Goal: Task Accomplishment & Management: Use online tool/utility

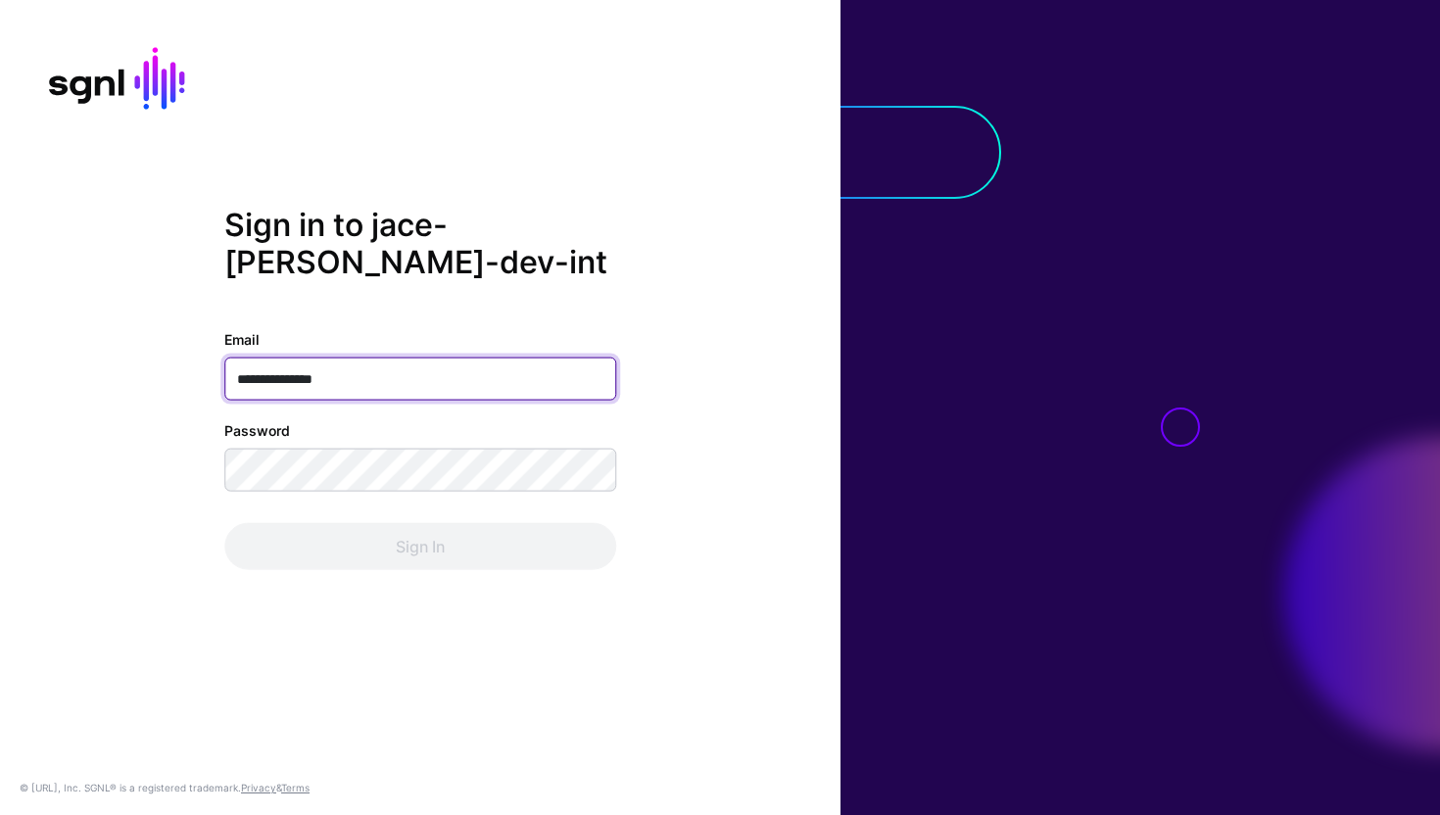
type input "**********"
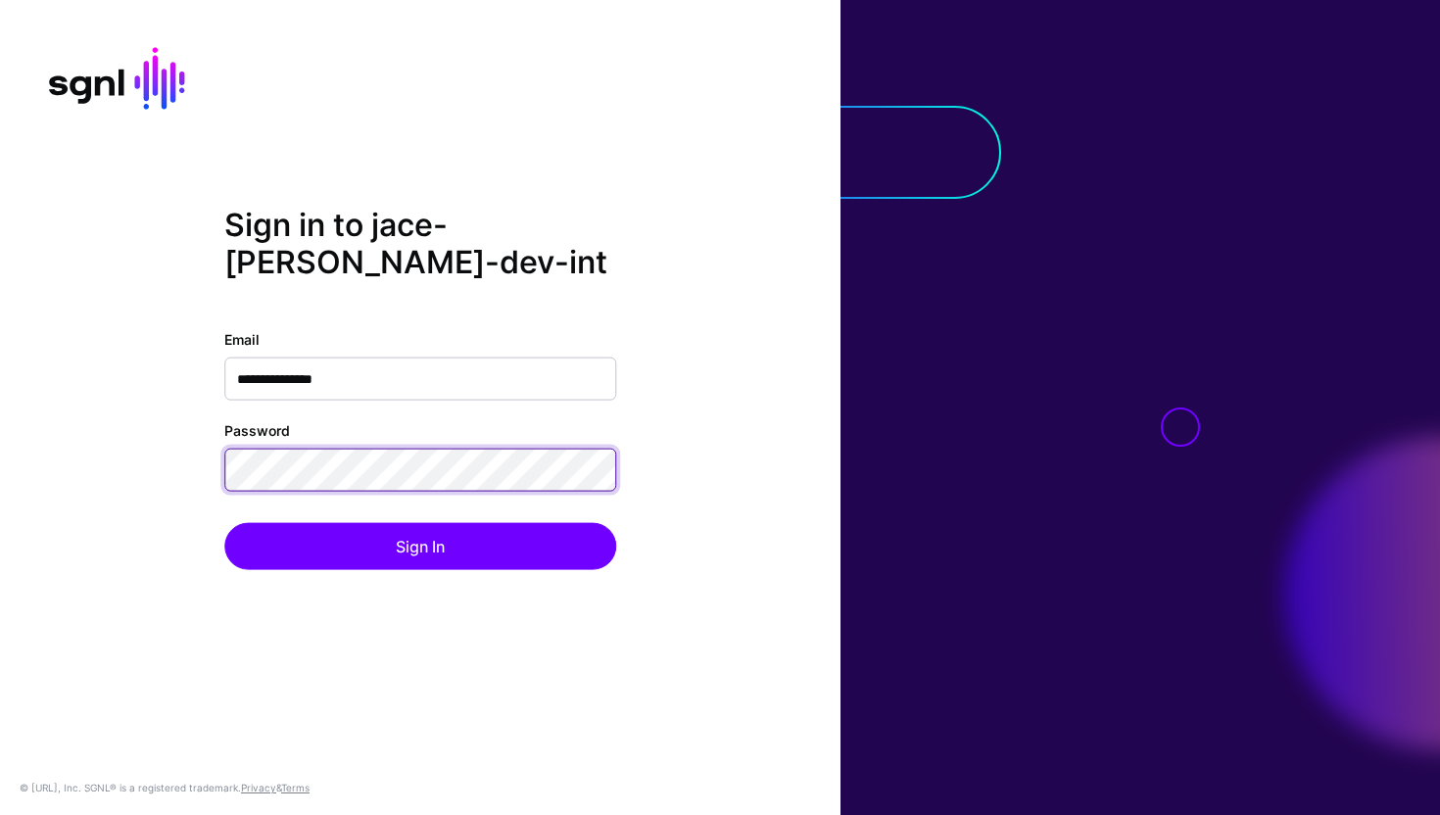
click at [224, 522] on button "Sign In" at bounding box center [420, 545] width 392 height 47
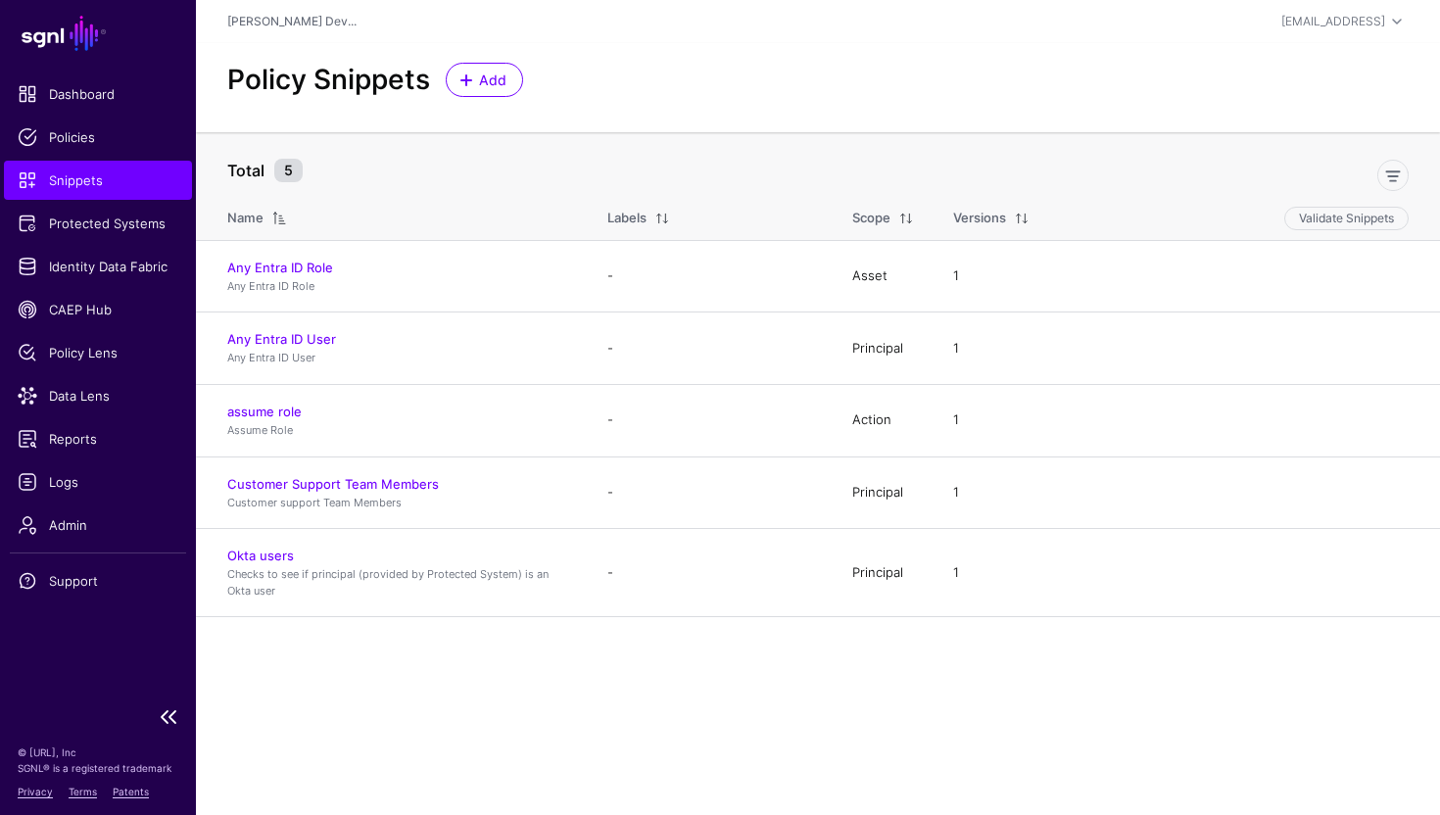
click at [98, 178] on span "Snippets" at bounding box center [98, 180] width 161 height 20
click at [468, 70] on span "Add" at bounding box center [484, 80] width 49 height 21
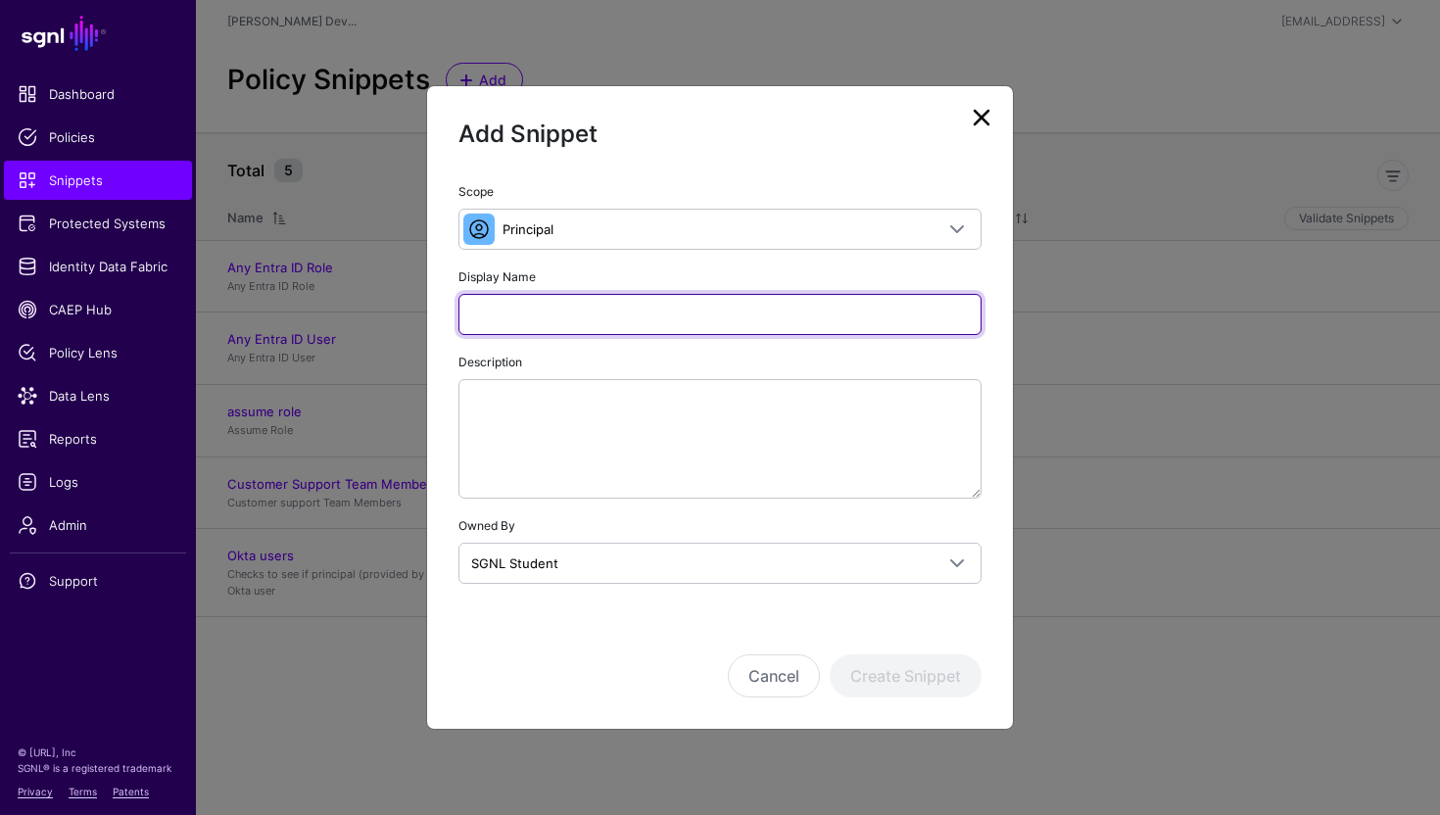
click at [603, 308] on input "Display Name" at bounding box center [720, 314] width 523 height 41
type input "**********"
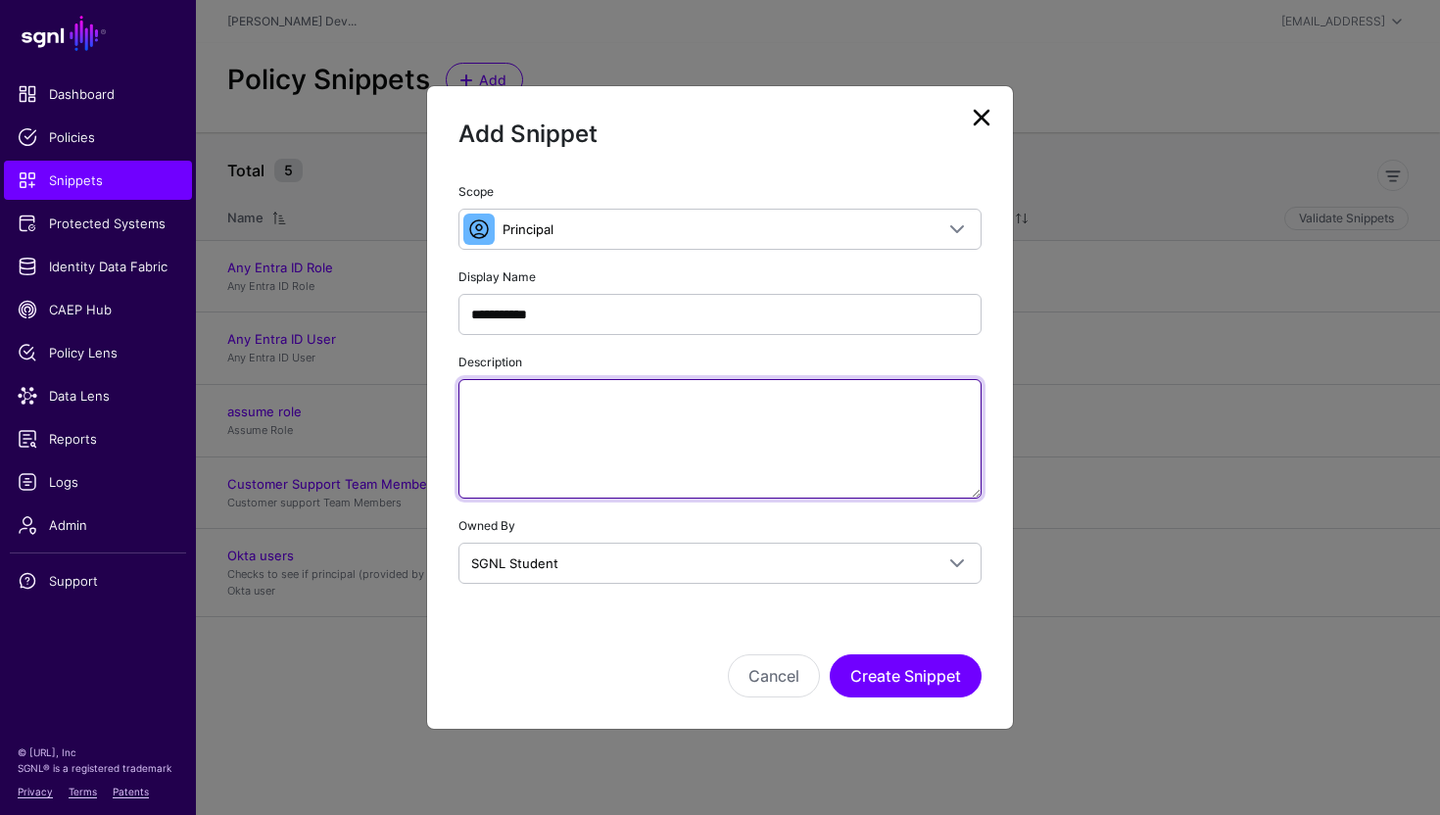
click at [562, 407] on textarea "Description" at bounding box center [720, 439] width 523 height 120
paste textarea "**********"
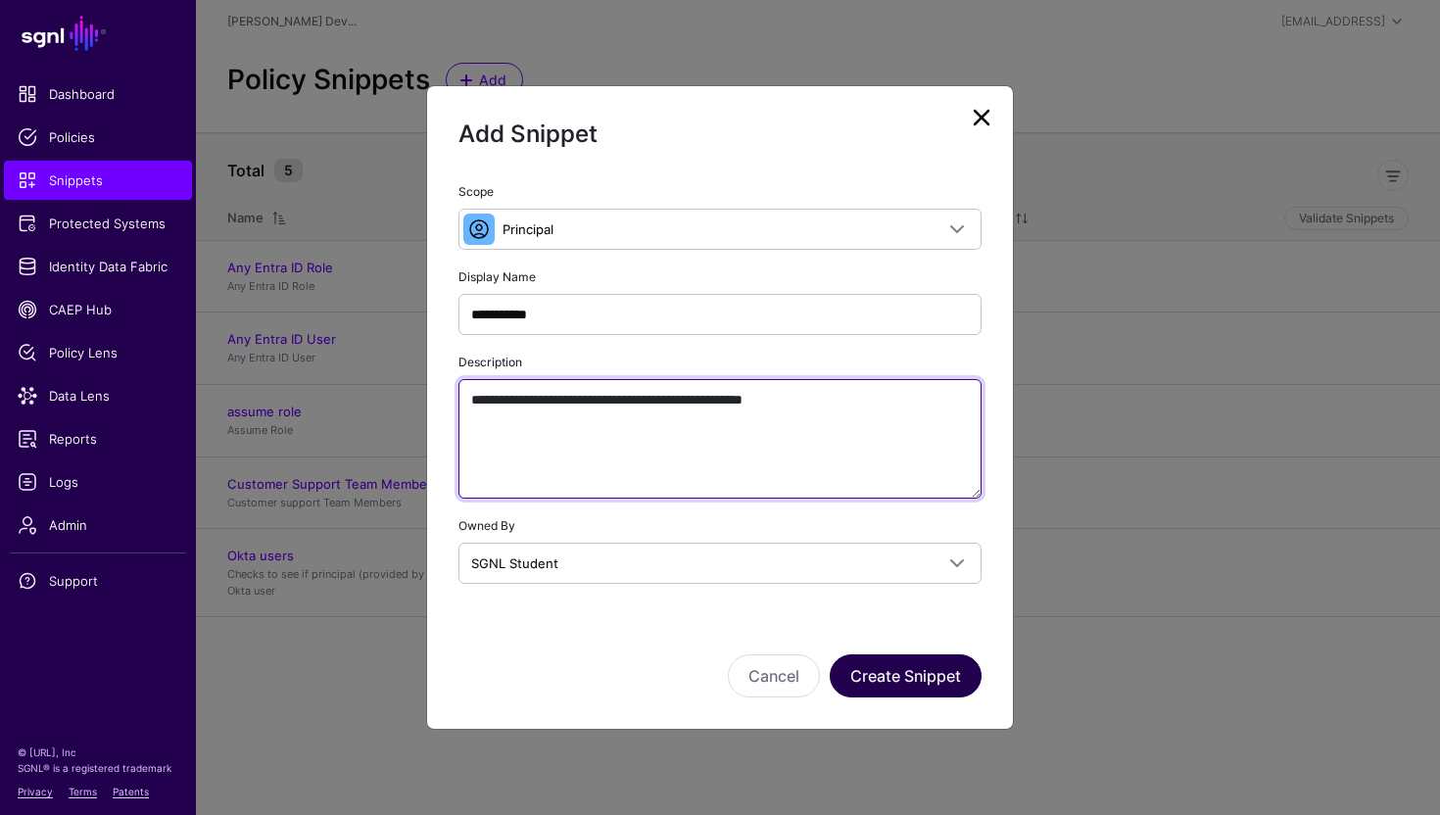
type textarea "**********"
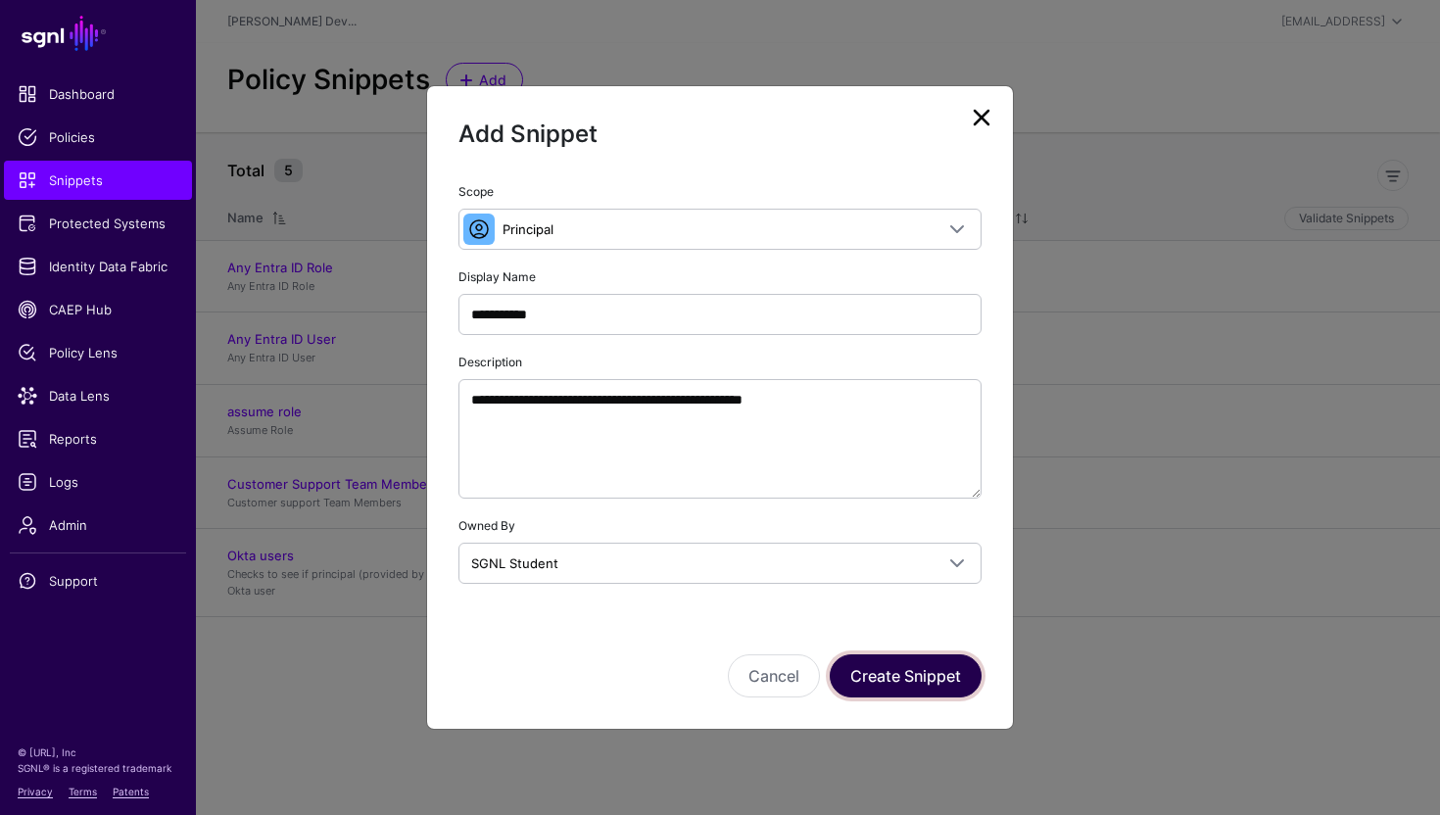
click at [917, 687] on button "Create Snippet" at bounding box center [906, 675] width 152 height 43
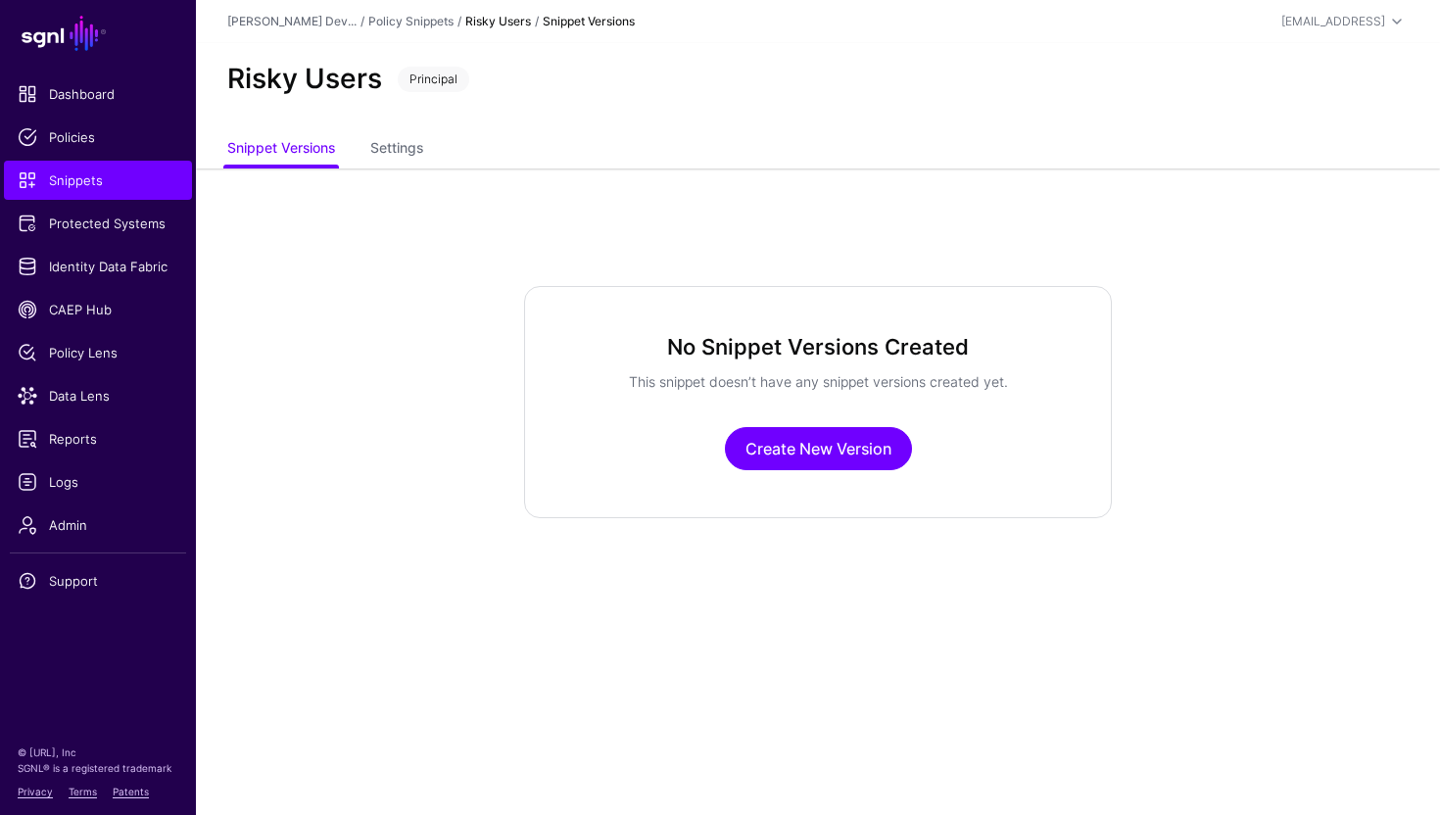
click at [825, 474] on div "No Snippet Versions Created This snippet doesn’t have any snippet versions crea…" at bounding box center [818, 402] width 588 height 232
click at [807, 457] on link "Create New Version" at bounding box center [818, 448] width 187 height 43
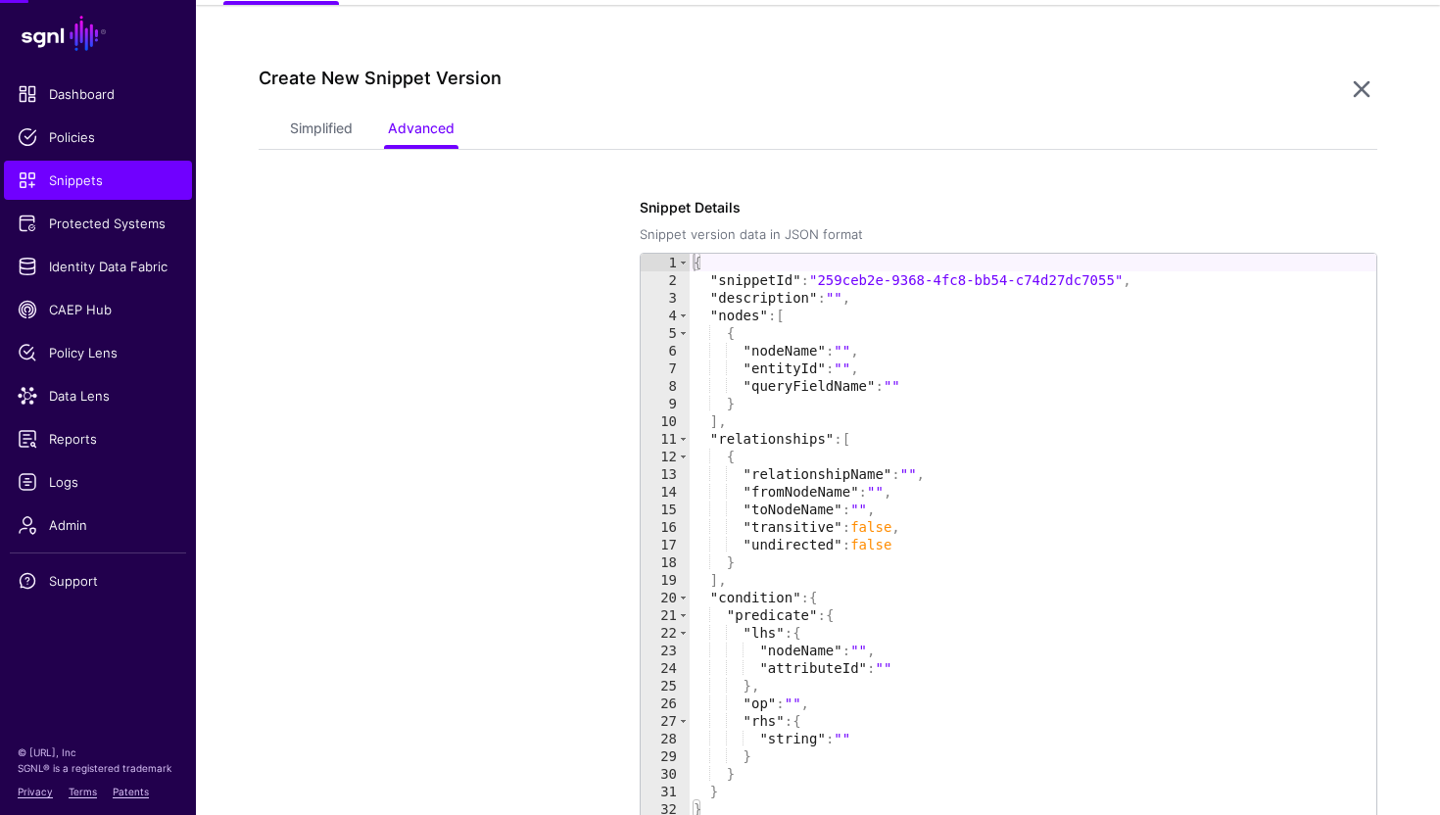
scroll to position [168, 0]
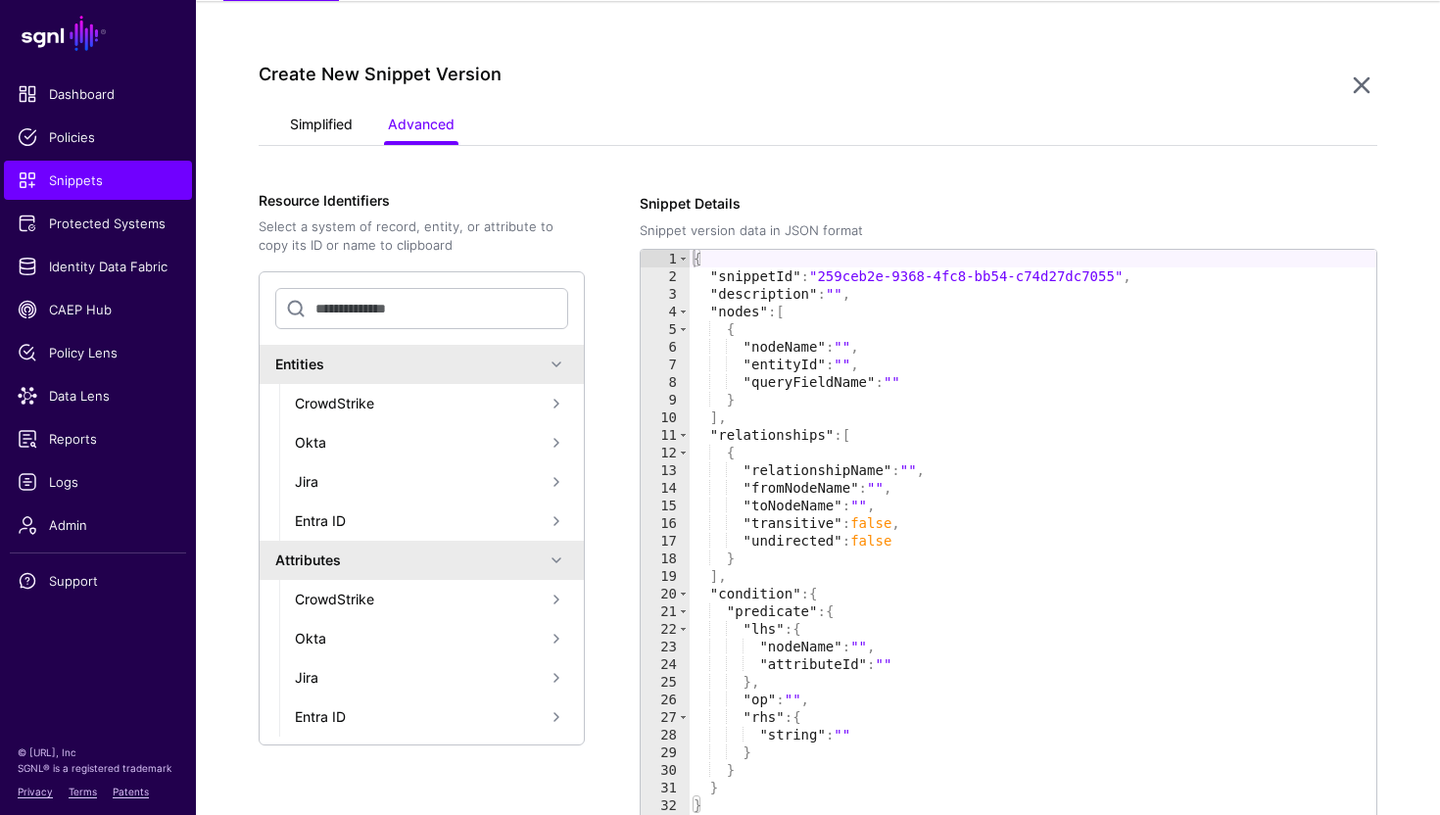
click at [322, 128] on link "Simplified" at bounding box center [321, 126] width 63 height 37
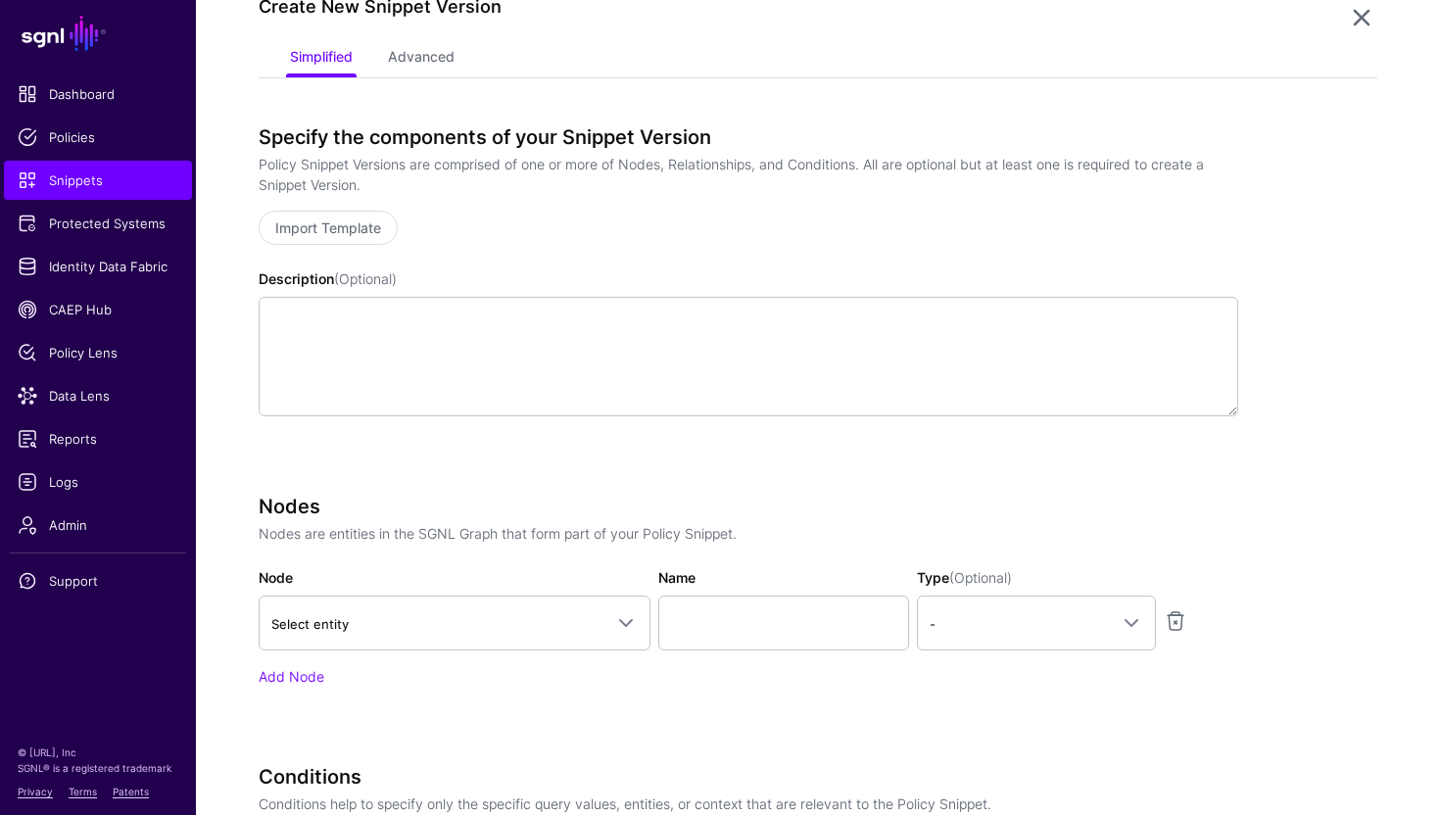
scroll to position [363, 0]
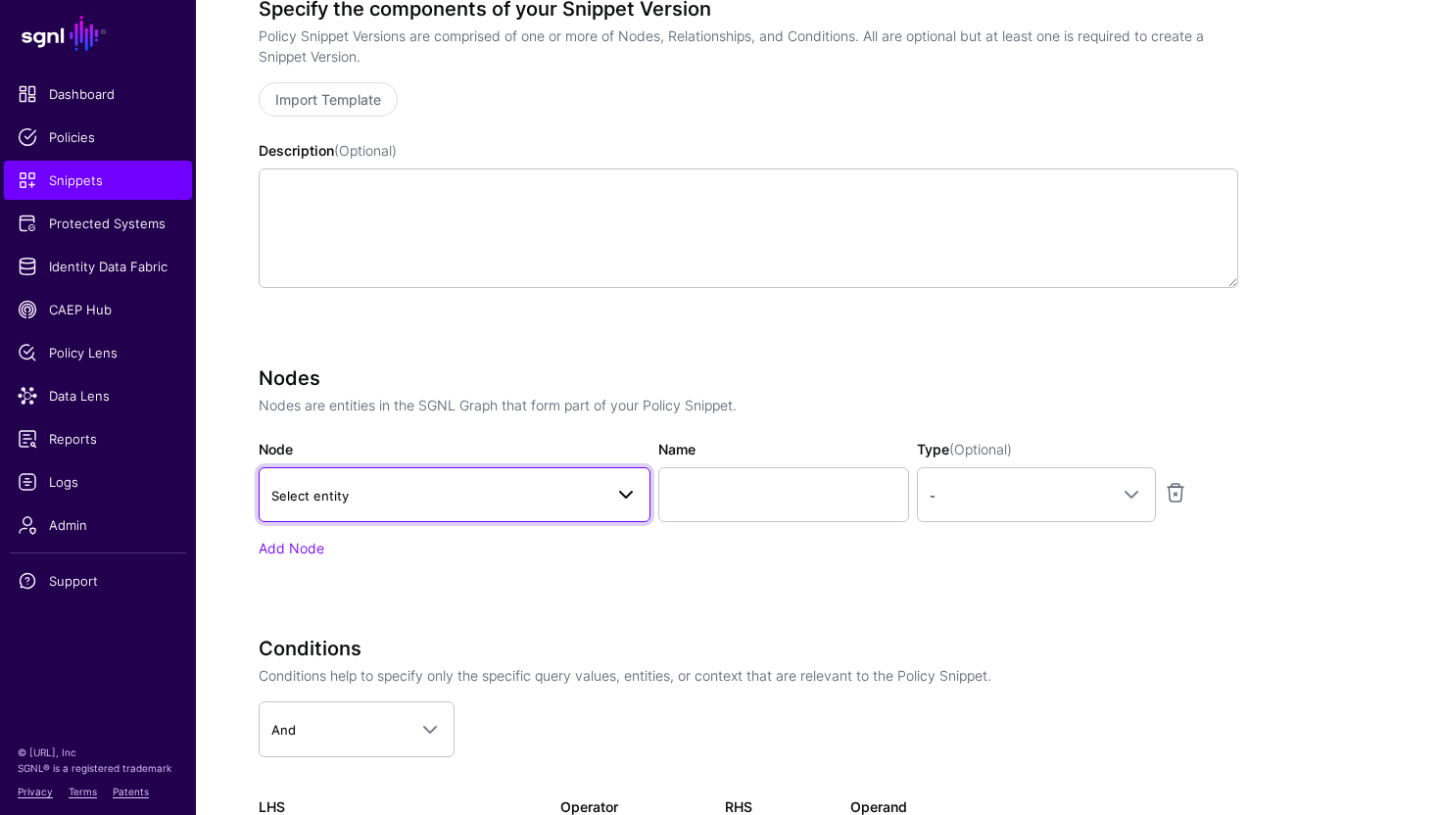
click at [382, 494] on span "Select entity" at bounding box center [436, 496] width 331 height 22
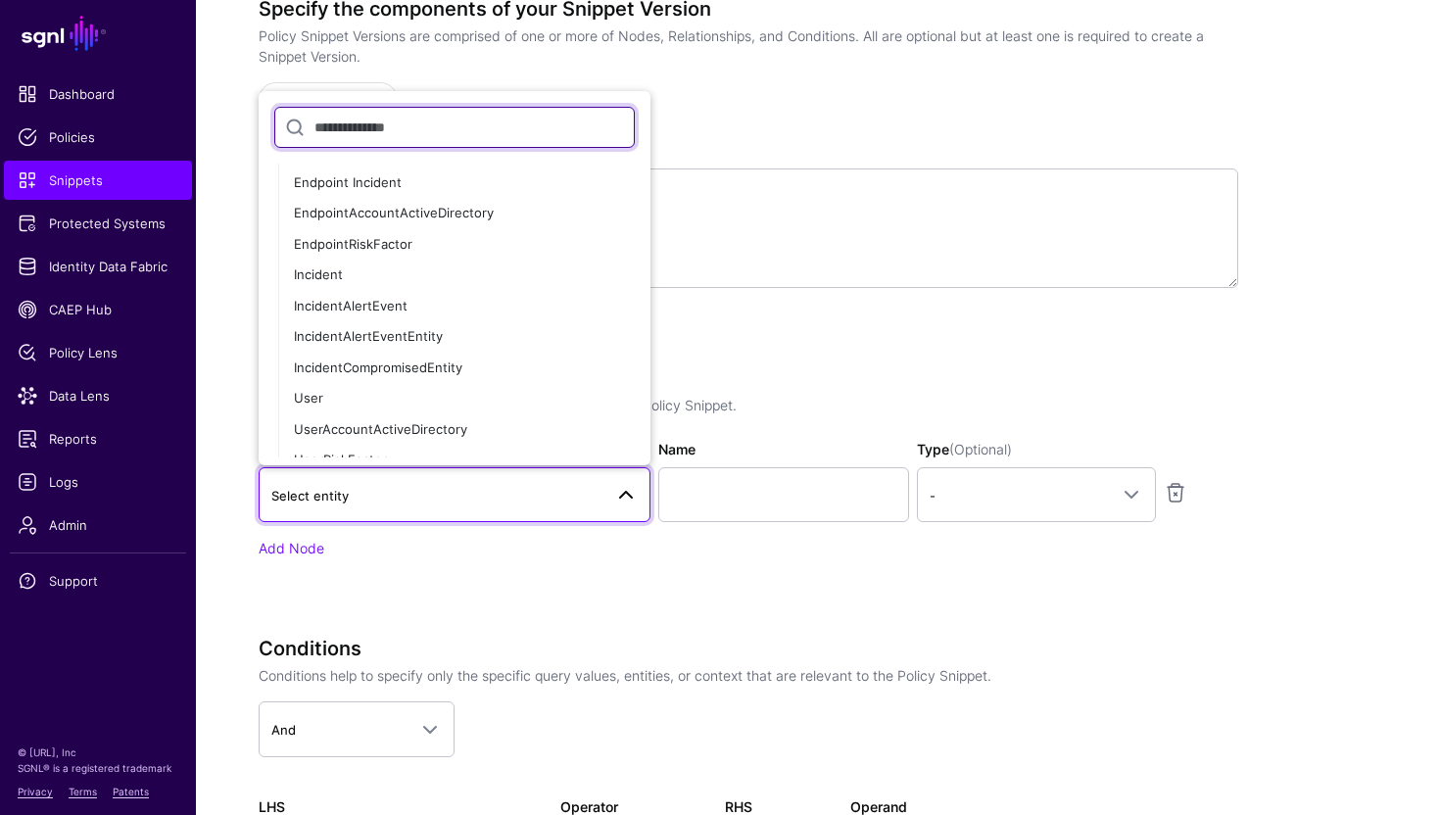
scroll to position [176, 0]
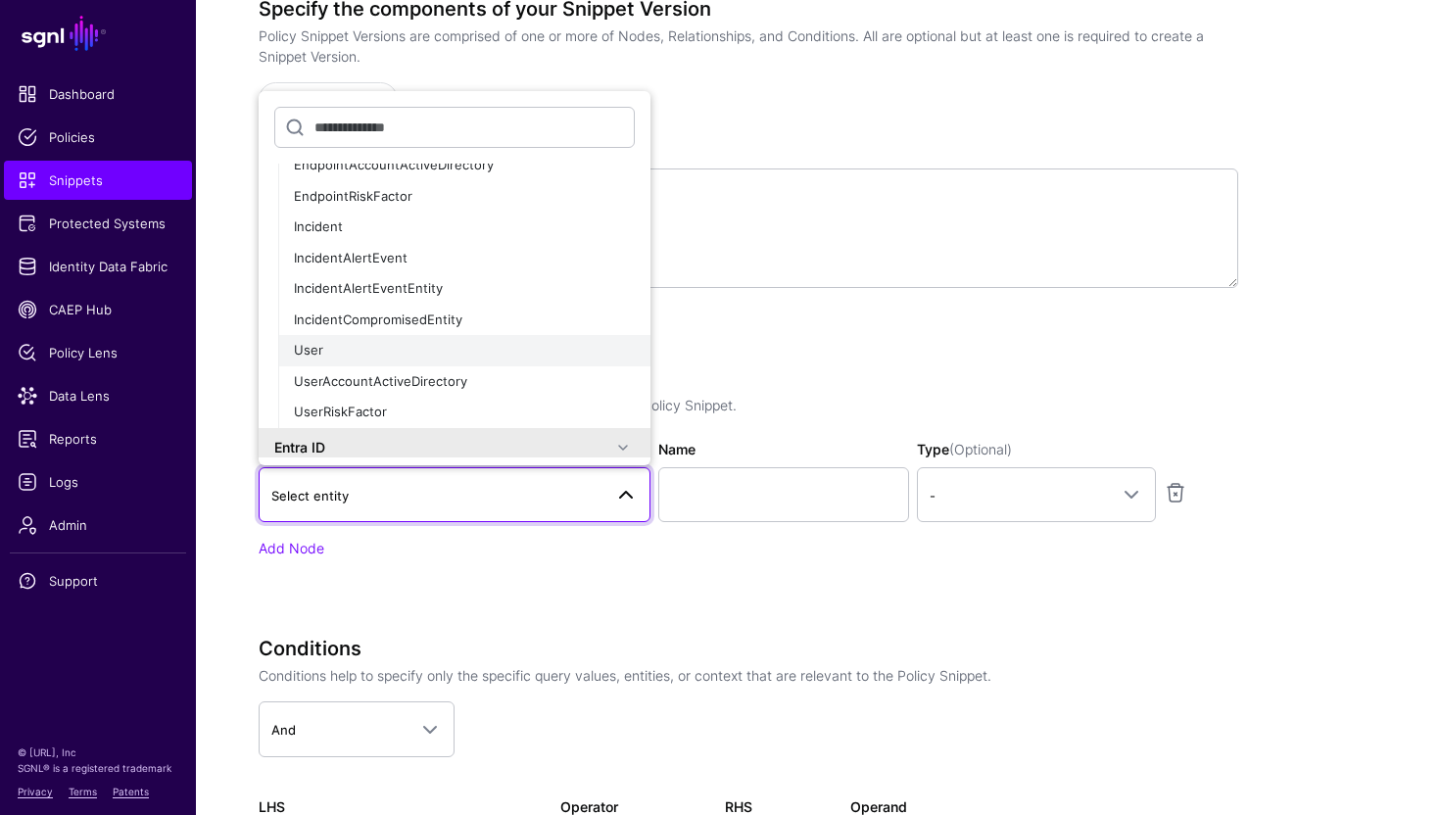
click at [339, 355] on div "User" at bounding box center [464, 351] width 341 height 20
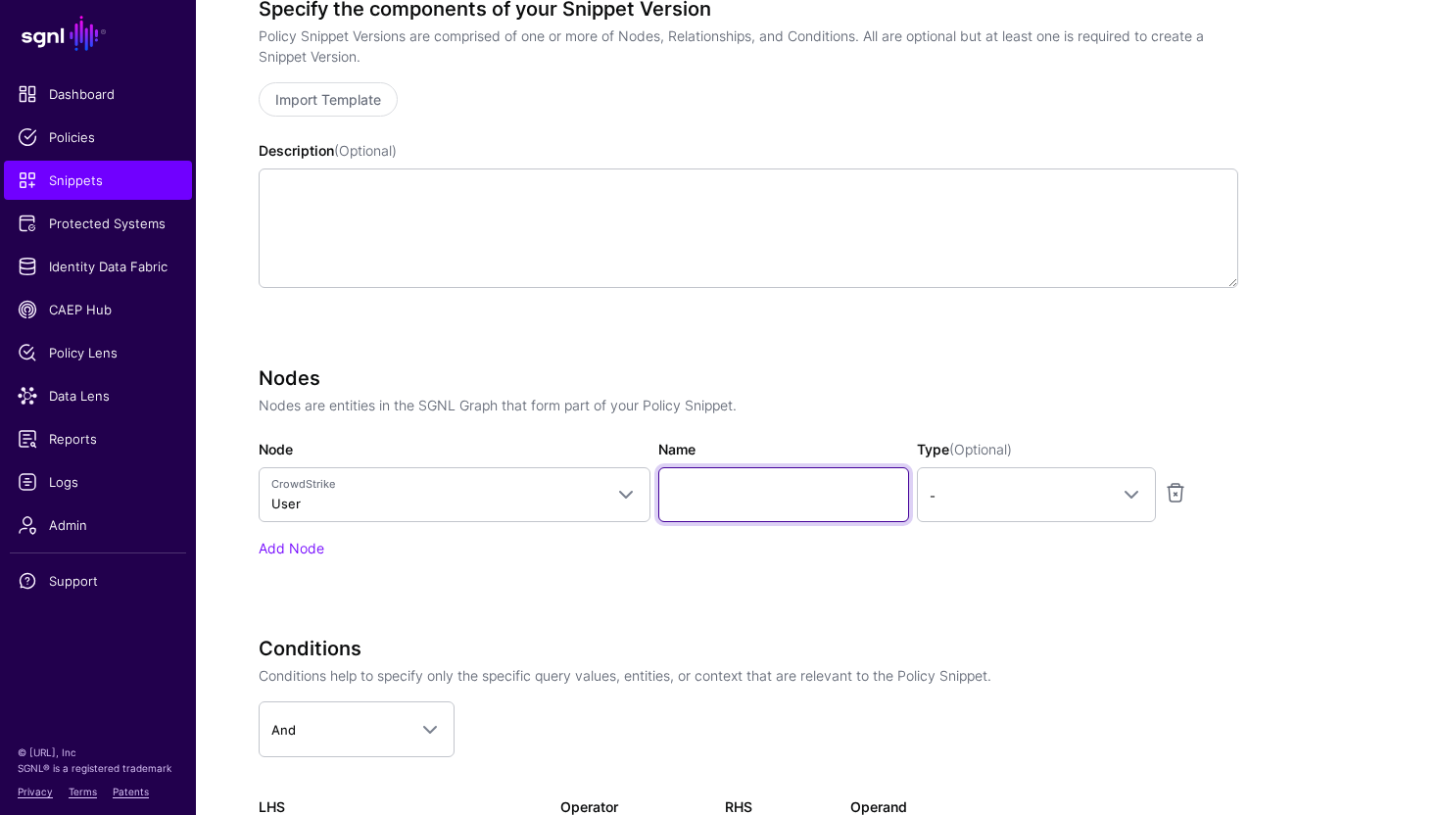
click at [696, 490] on input "Name" at bounding box center [783, 494] width 251 height 55
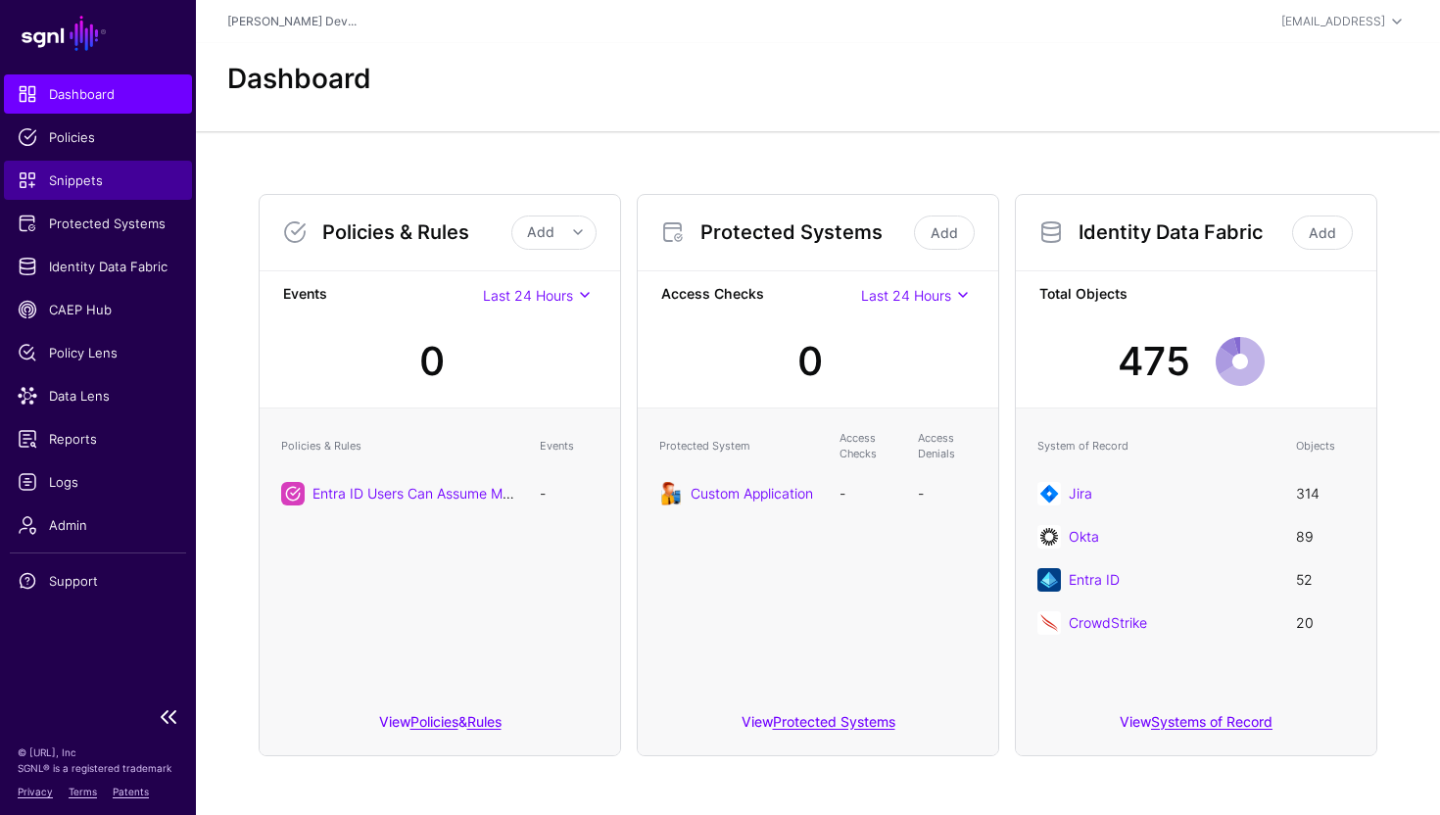
click at [101, 187] on span "Snippets" at bounding box center [98, 180] width 161 height 20
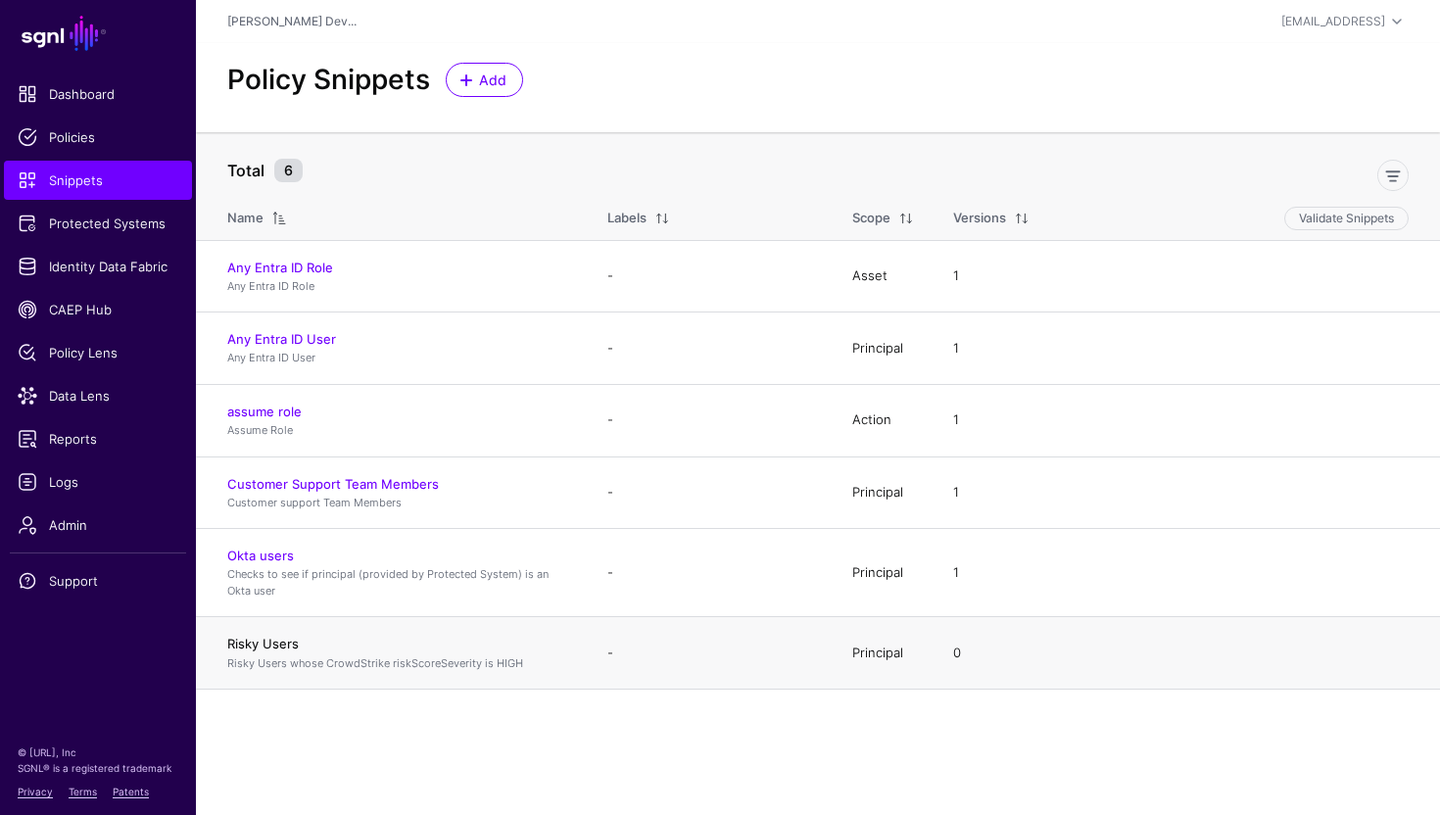
click at [263, 642] on link "Risky Users" at bounding box center [263, 644] width 72 height 16
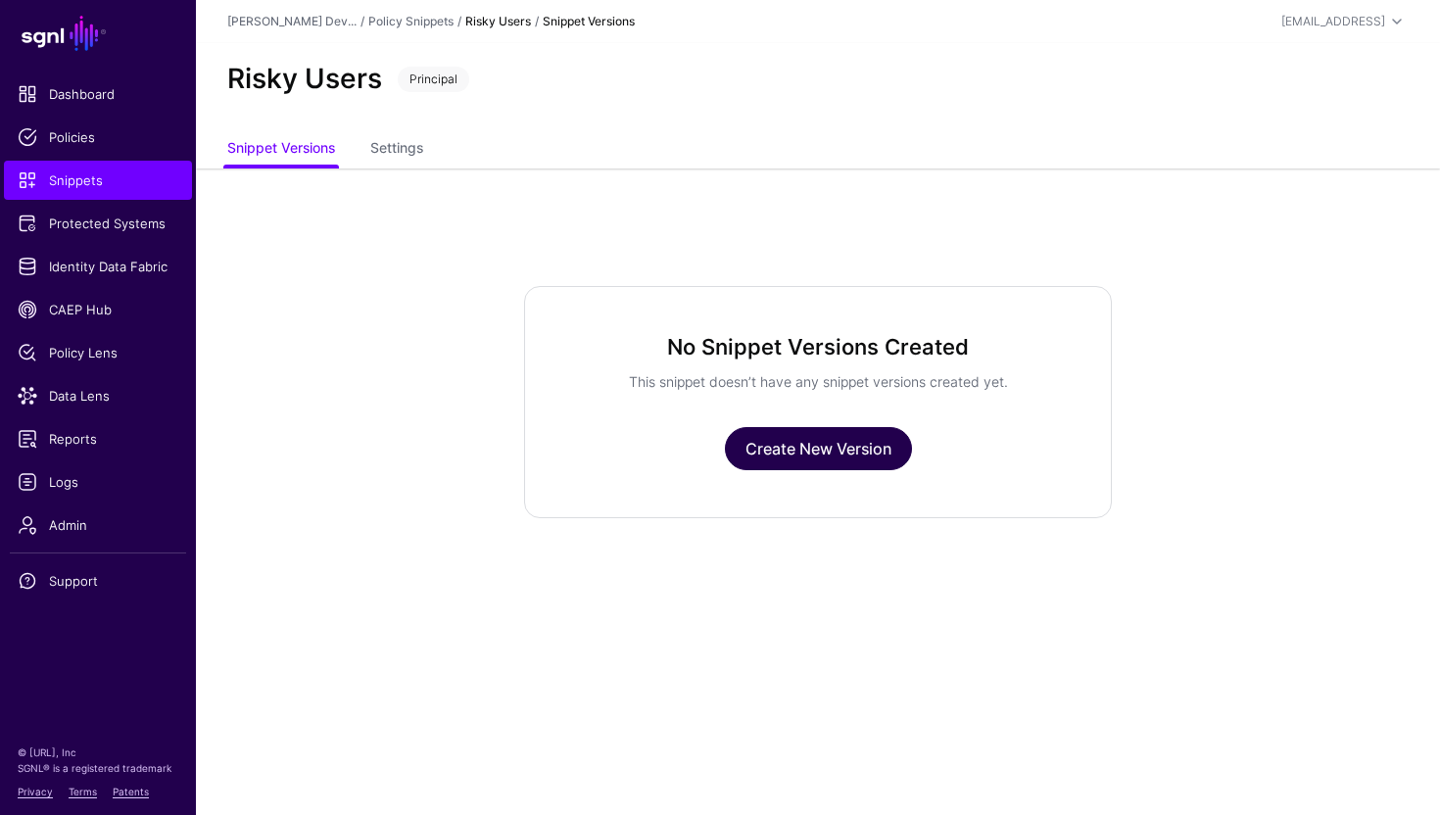
click at [795, 452] on link "Create New Version" at bounding box center [818, 448] width 187 height 43
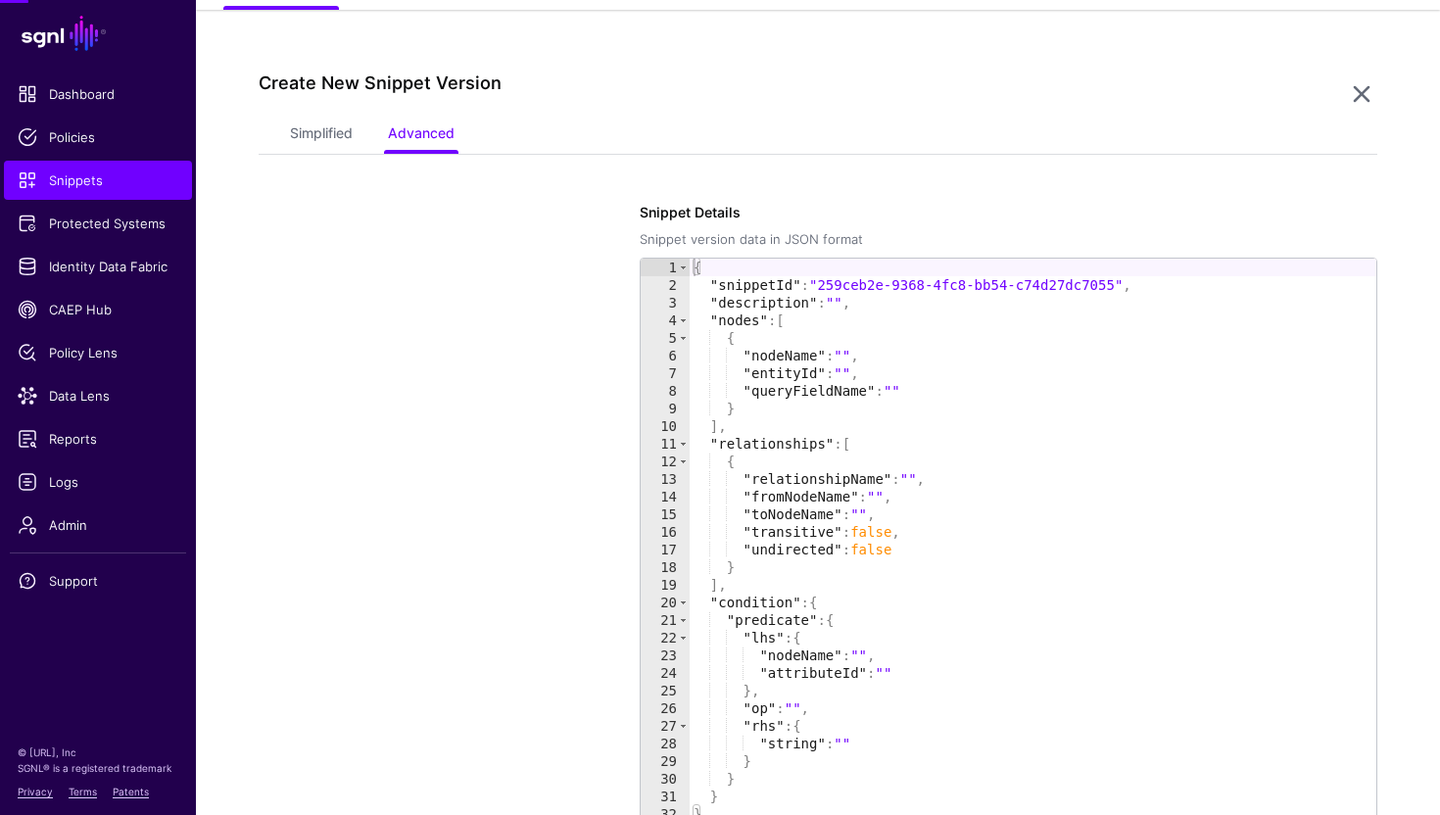
scroll to position [168, 0]
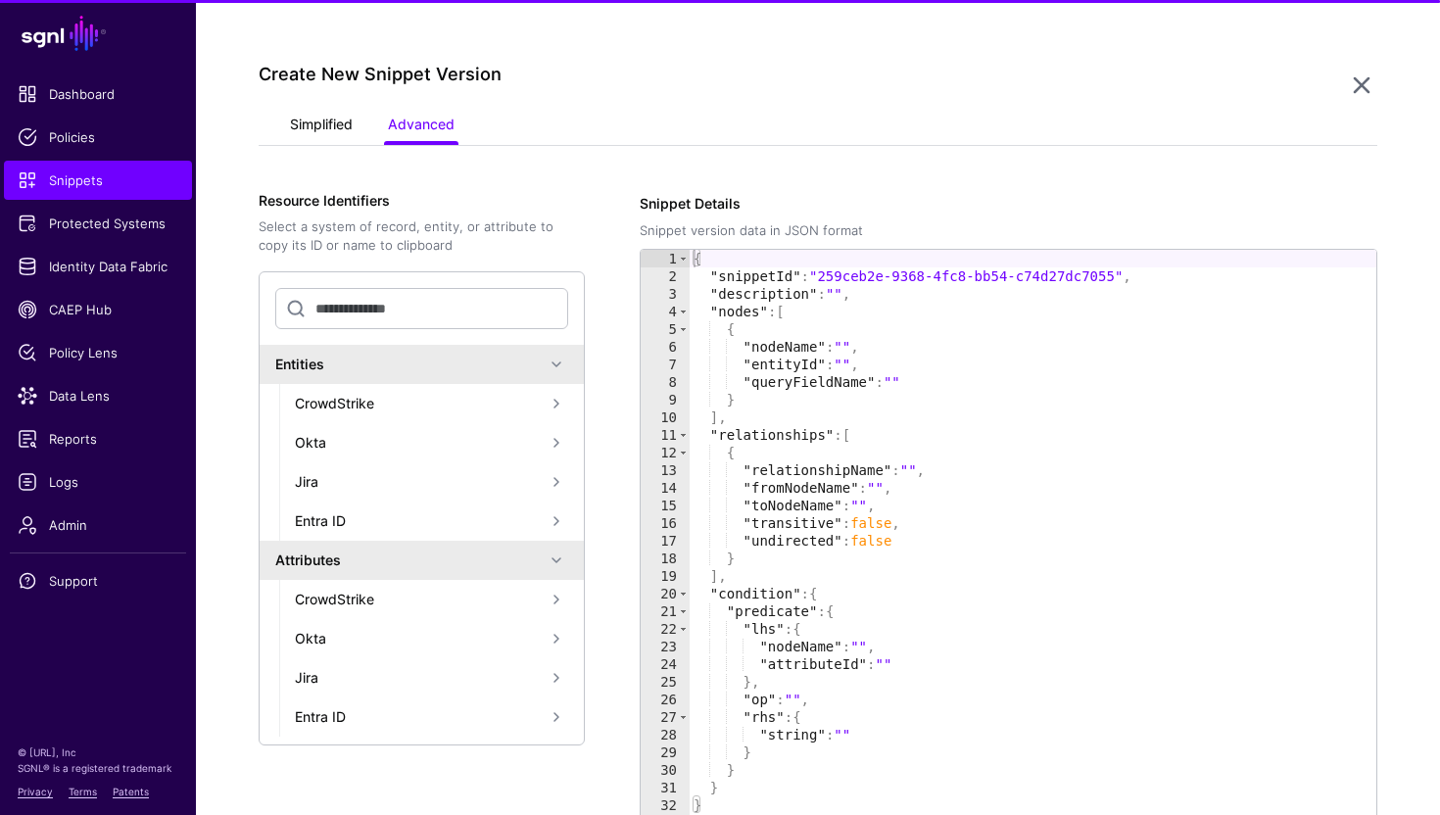
click at [324, 116] on link "Simplified" at bounding box center [321, 126] width 63 height 37
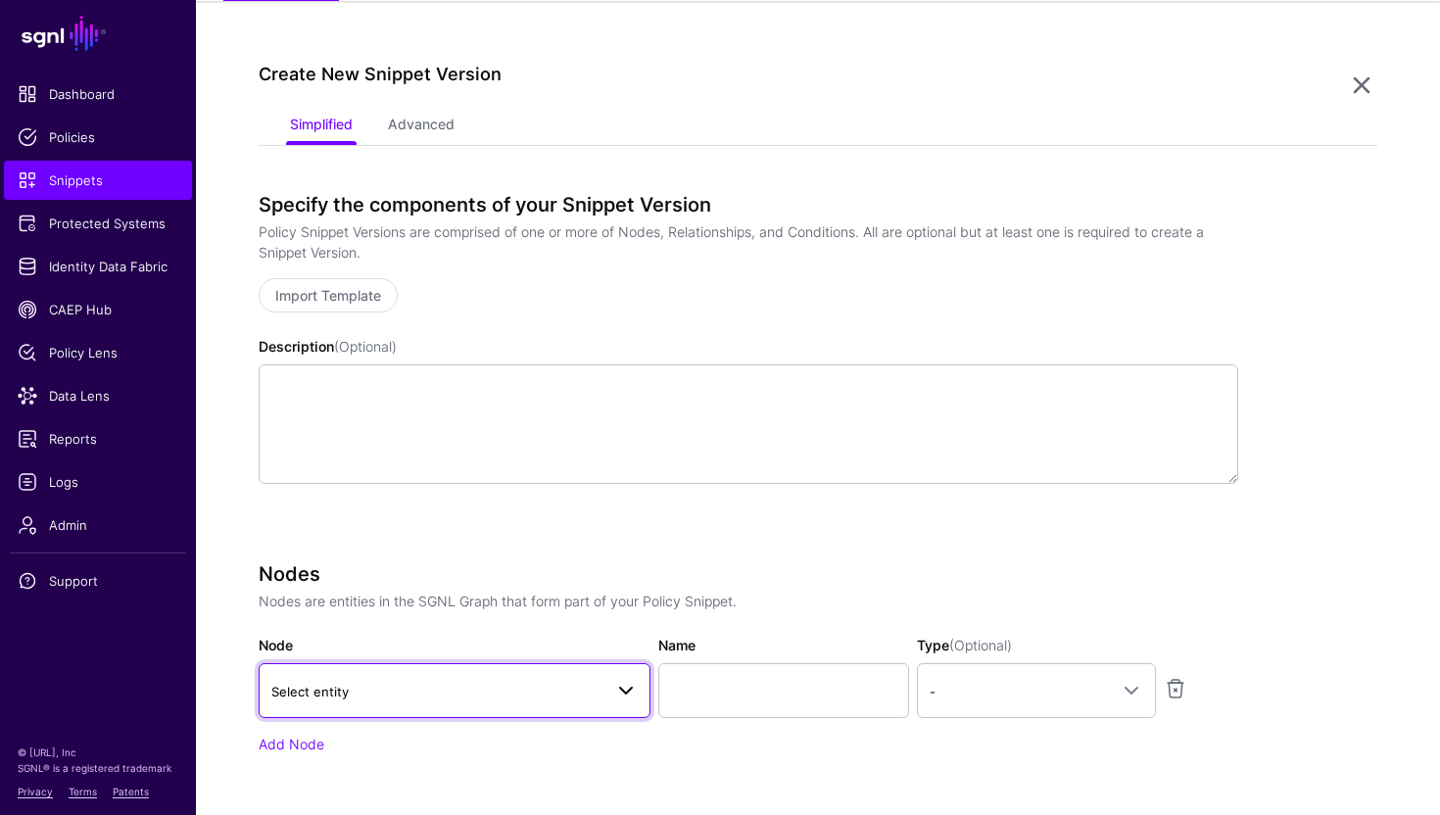
click at [456, 700] on span "Select entity" at bounding box center [436, 692] width 331 height 22
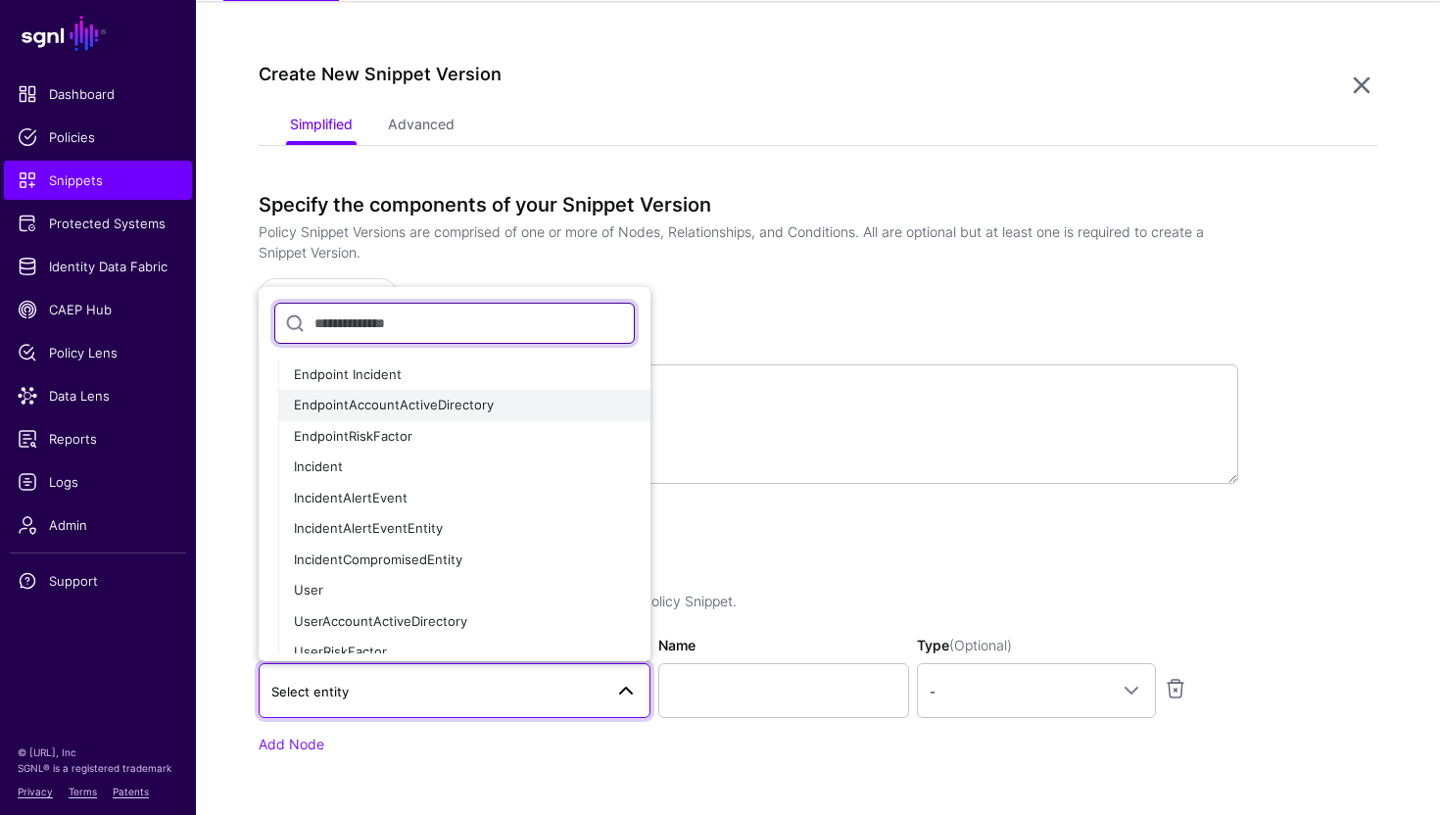
scroll to position [181, 0]
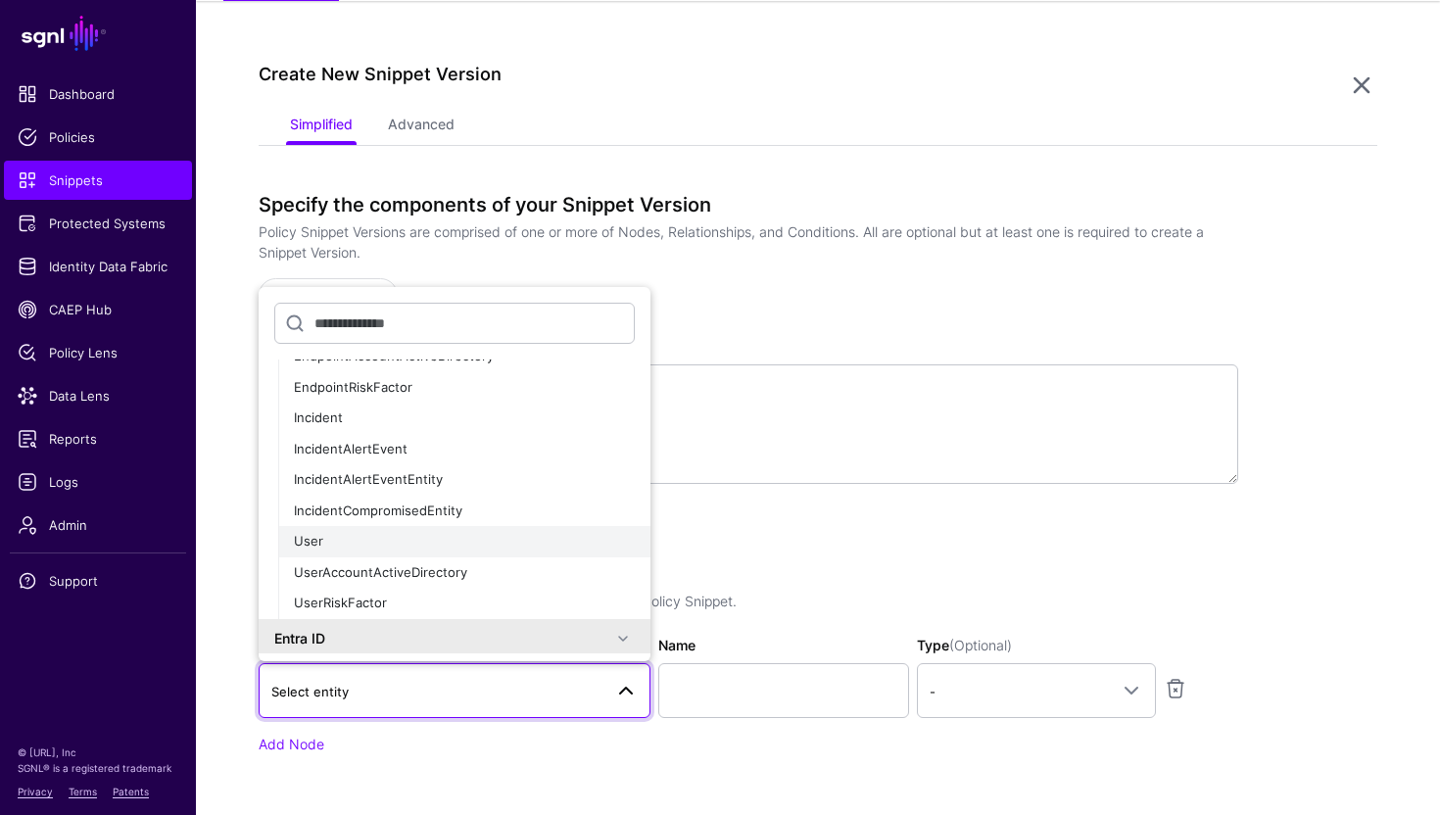
click at [350, 538] on div "User" at bounding box center [464, 542] width 341 height 20
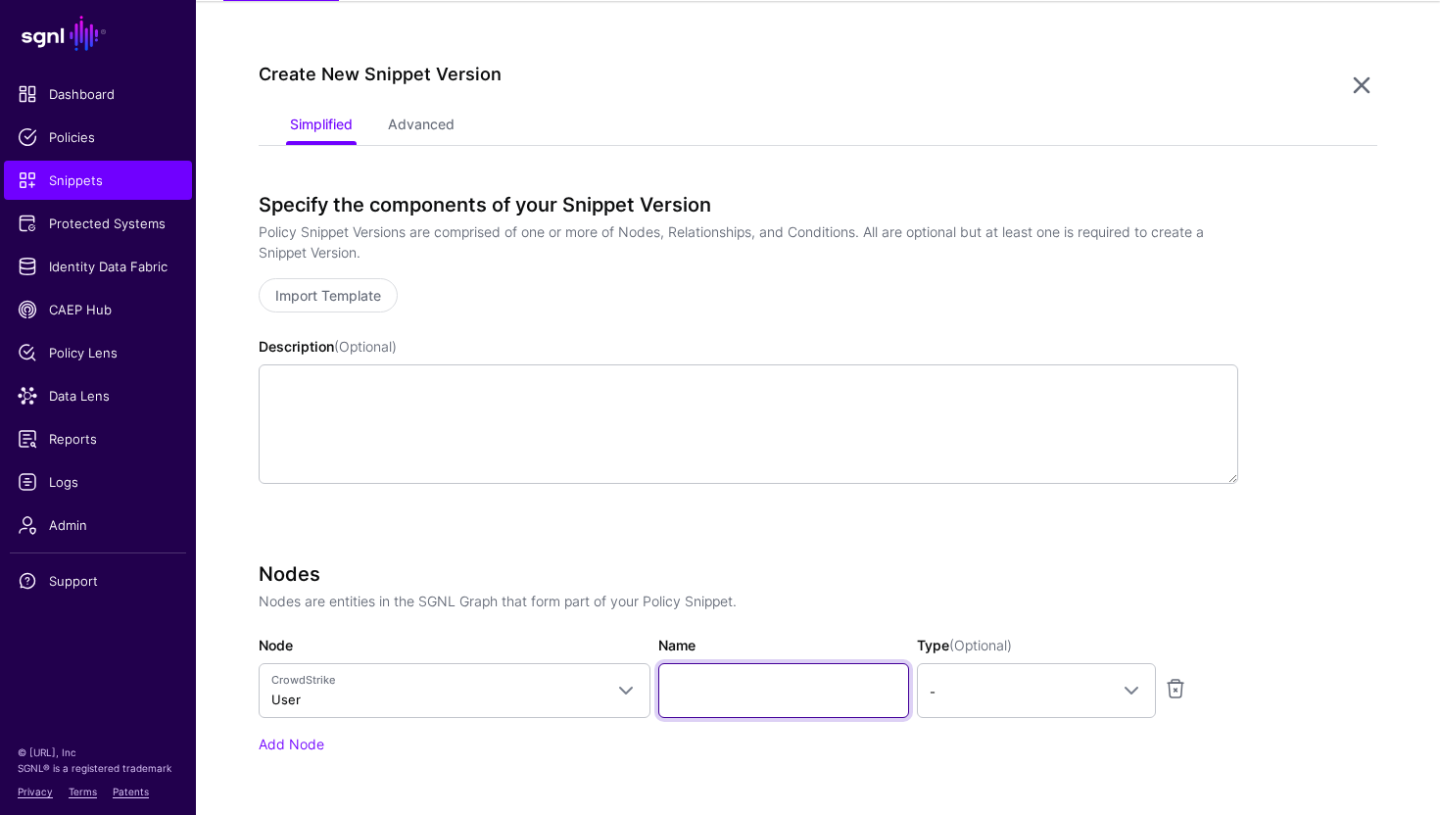
click at [709, 684] on input "Name" at bounding box center [783, 690] width 251 height 55
type input "****"
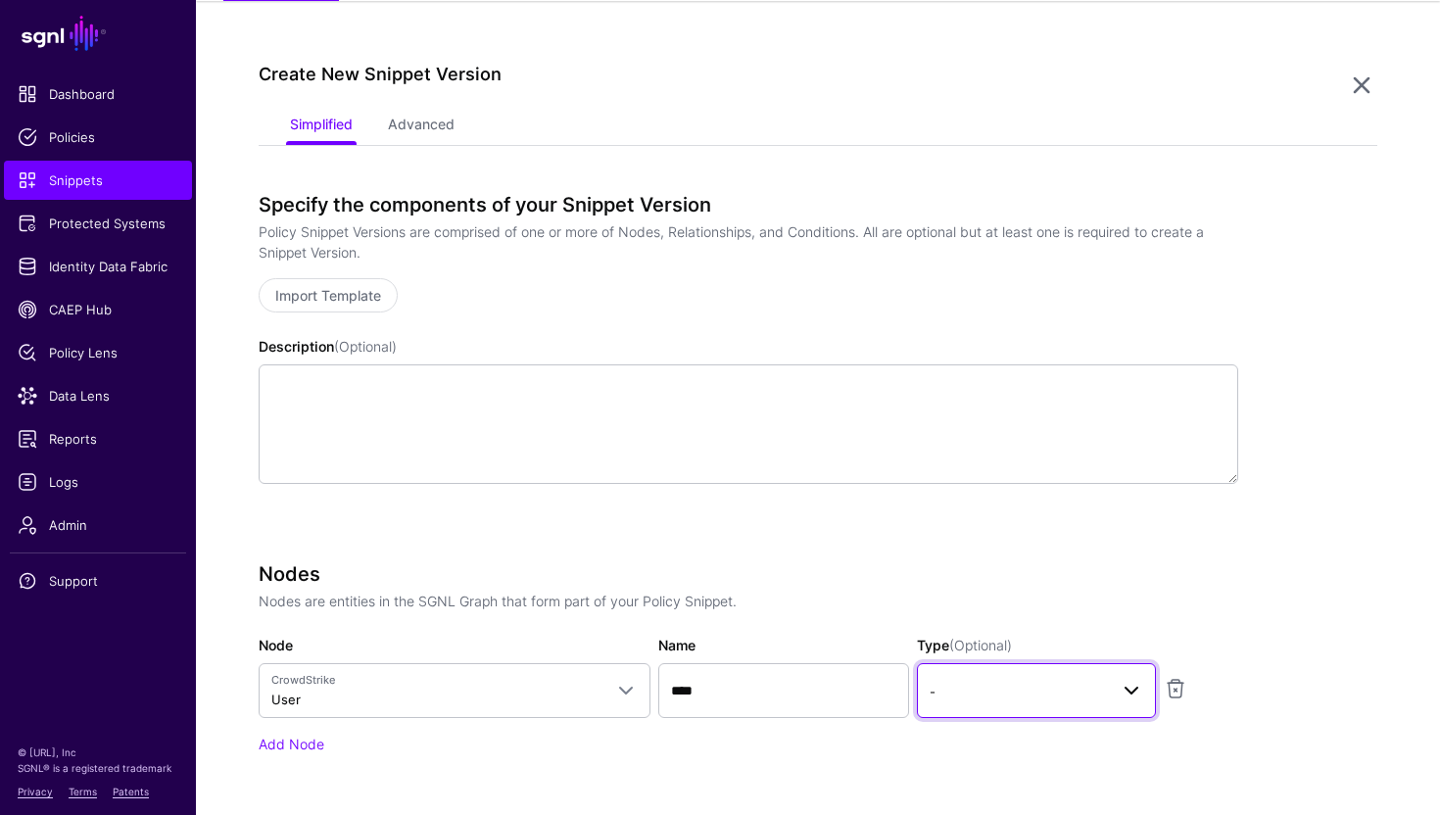
click at [1104, 692] on span "-" at bounding box center [1019, 692] width 178 height 22
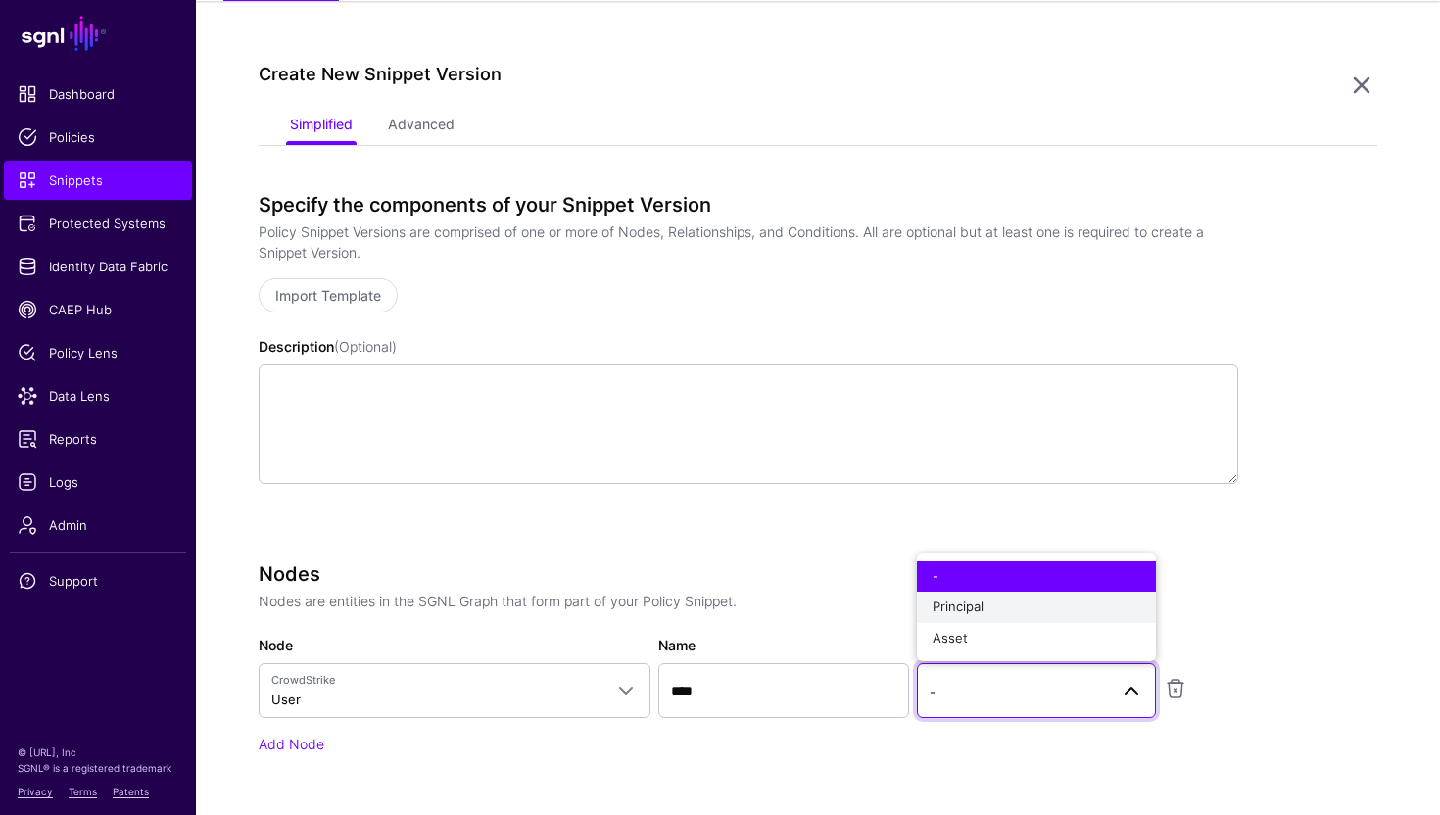
click at [993, 613] on div "Principal" at bounding box center [1037, 608] width 208 height 20
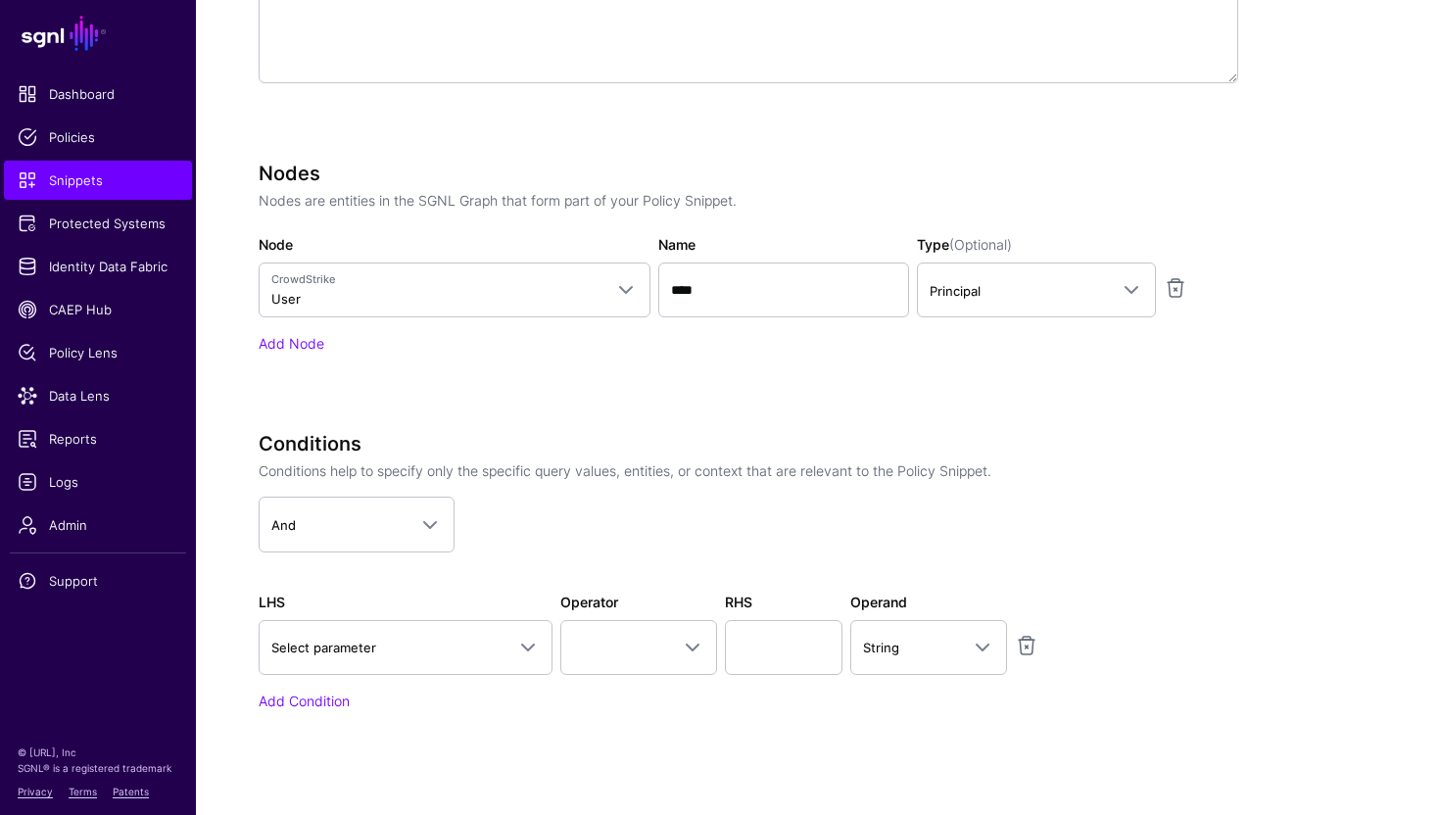
scroll to position [597, 0]
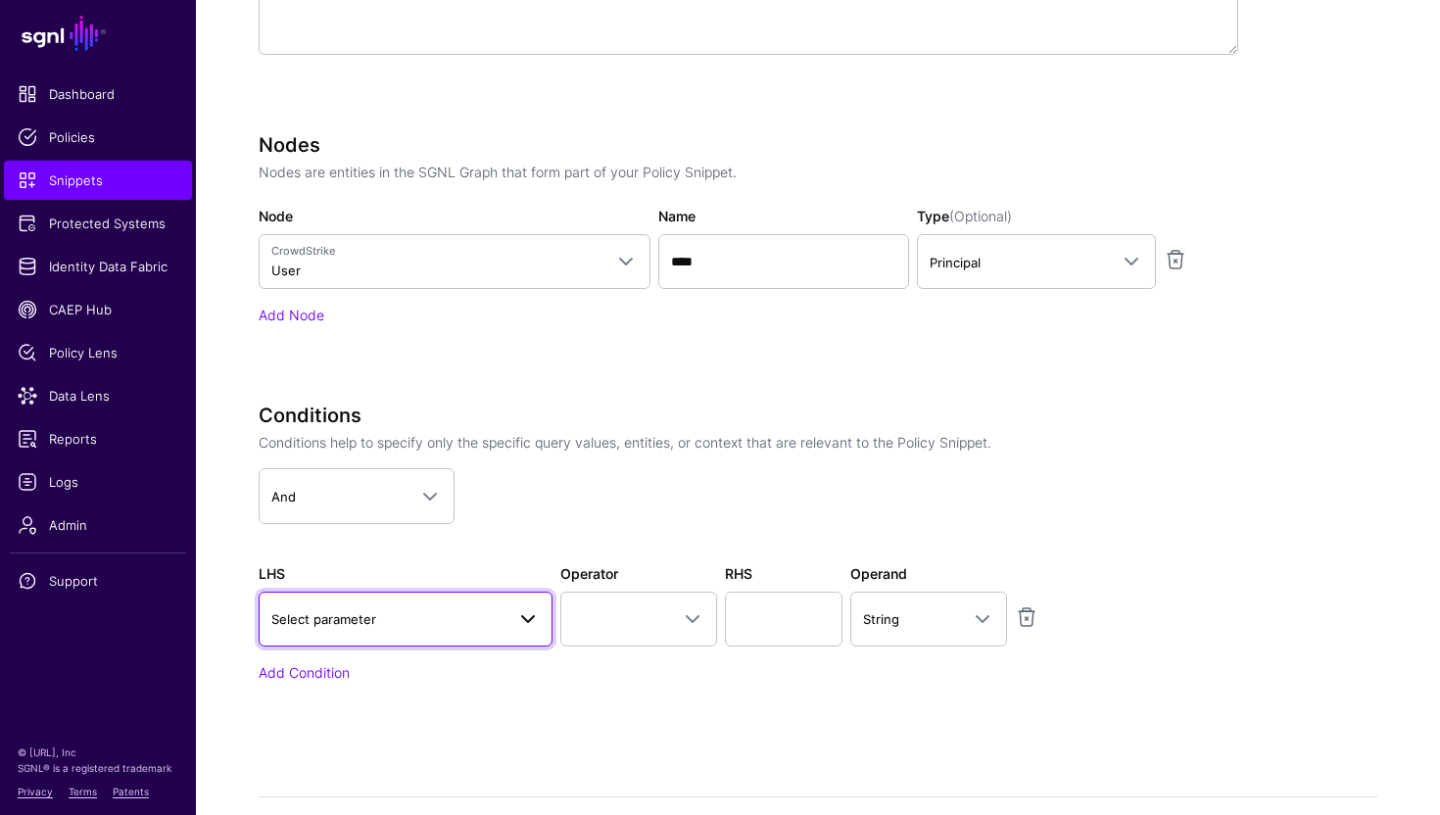
click at [472, 620] on span "Select parameter" at bounding box center [387, 619] width 233 height 22
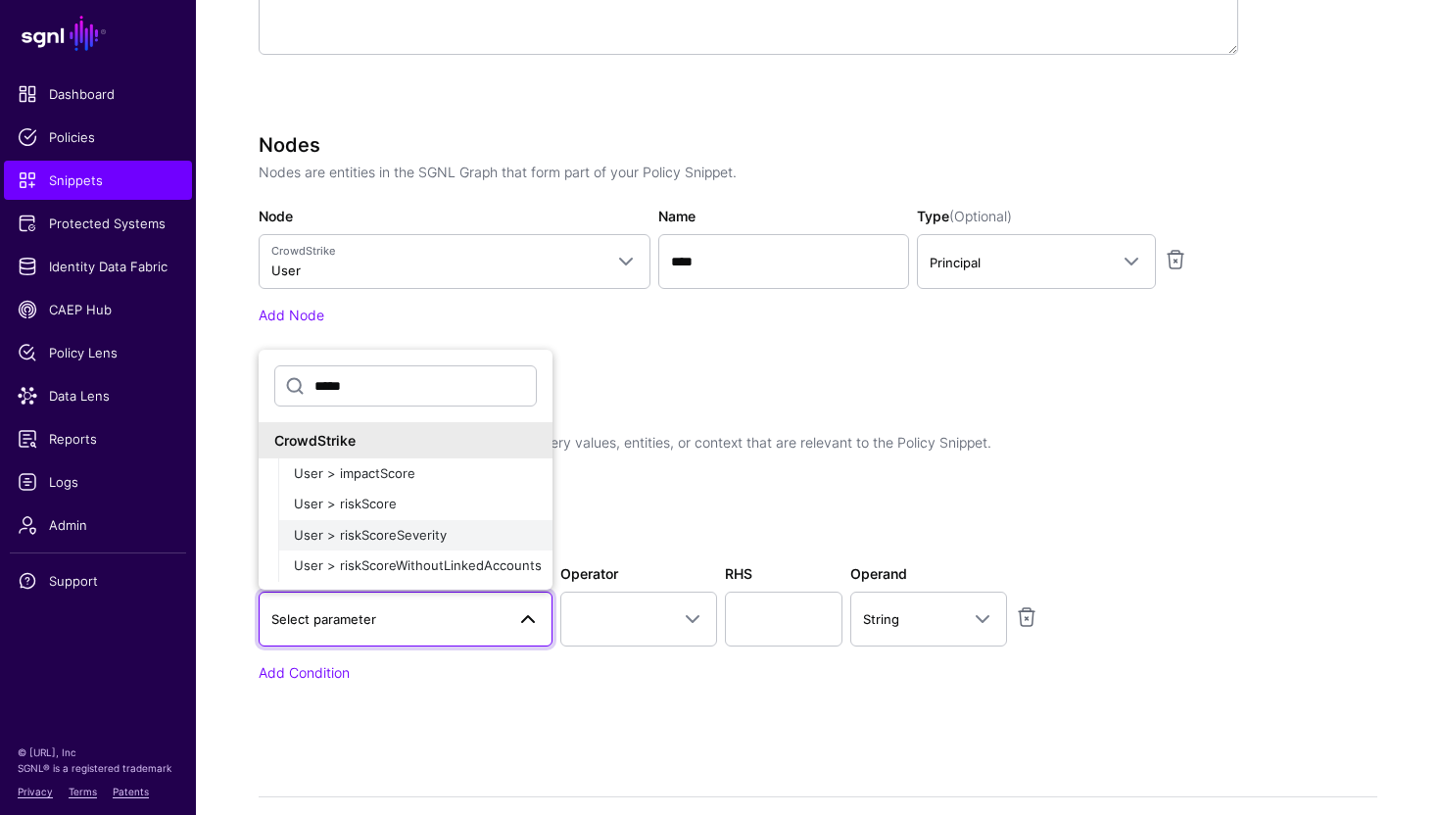
type input "*****"
click at [439, 546] on button "User > riskScoreSeverity" at bounding box center [415, 535] width 274 height 31
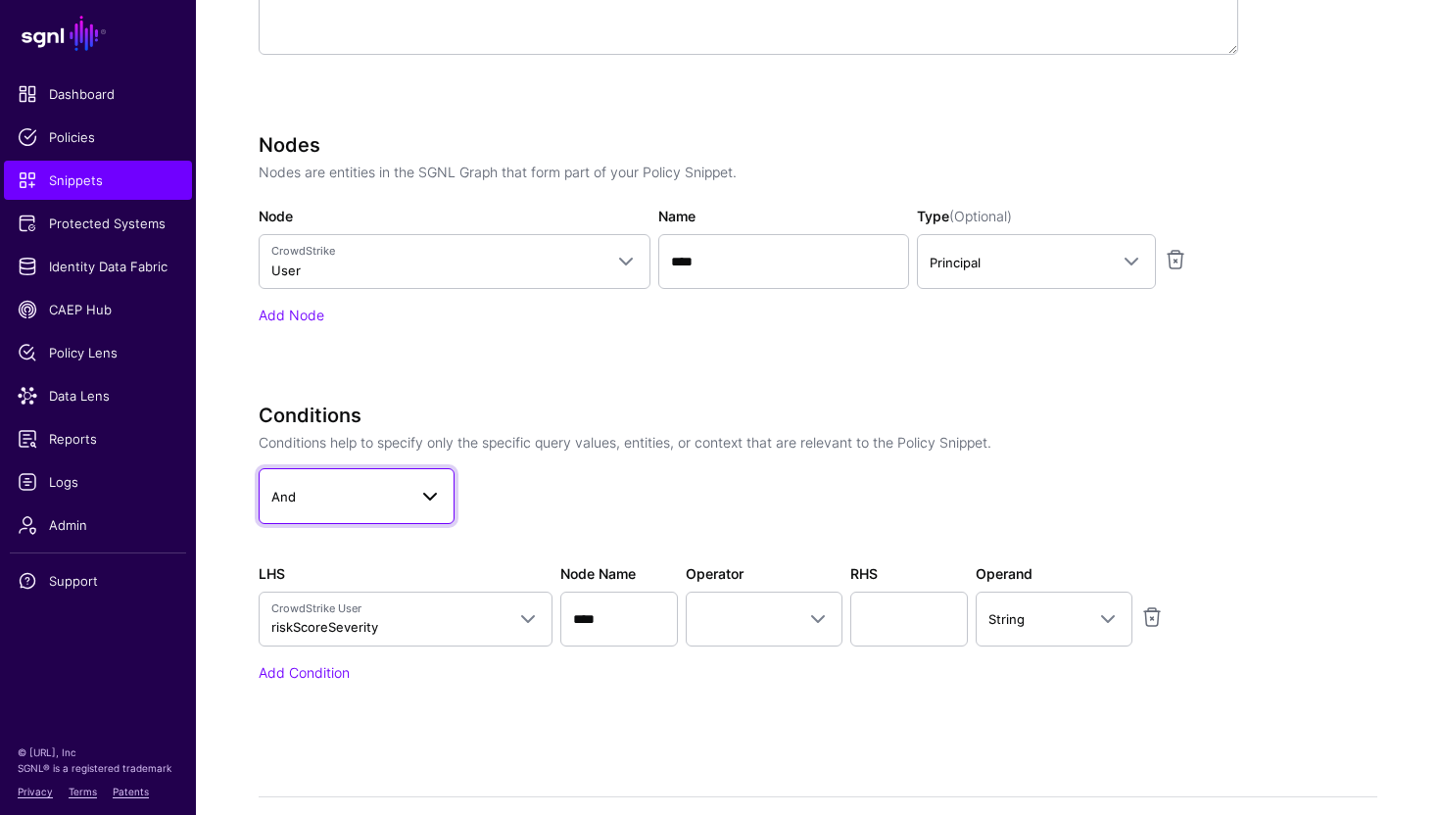
click at [415, 468] on link "And" at bounding box center [357, 495] width 196 height 55
click at [524, 511] on app-dropdown "And And Or Not" at bounding box center [749, 495] width 980 height 55
click at [618, 611] on input "****" at bounding box center [619, 619] width 118 height 55
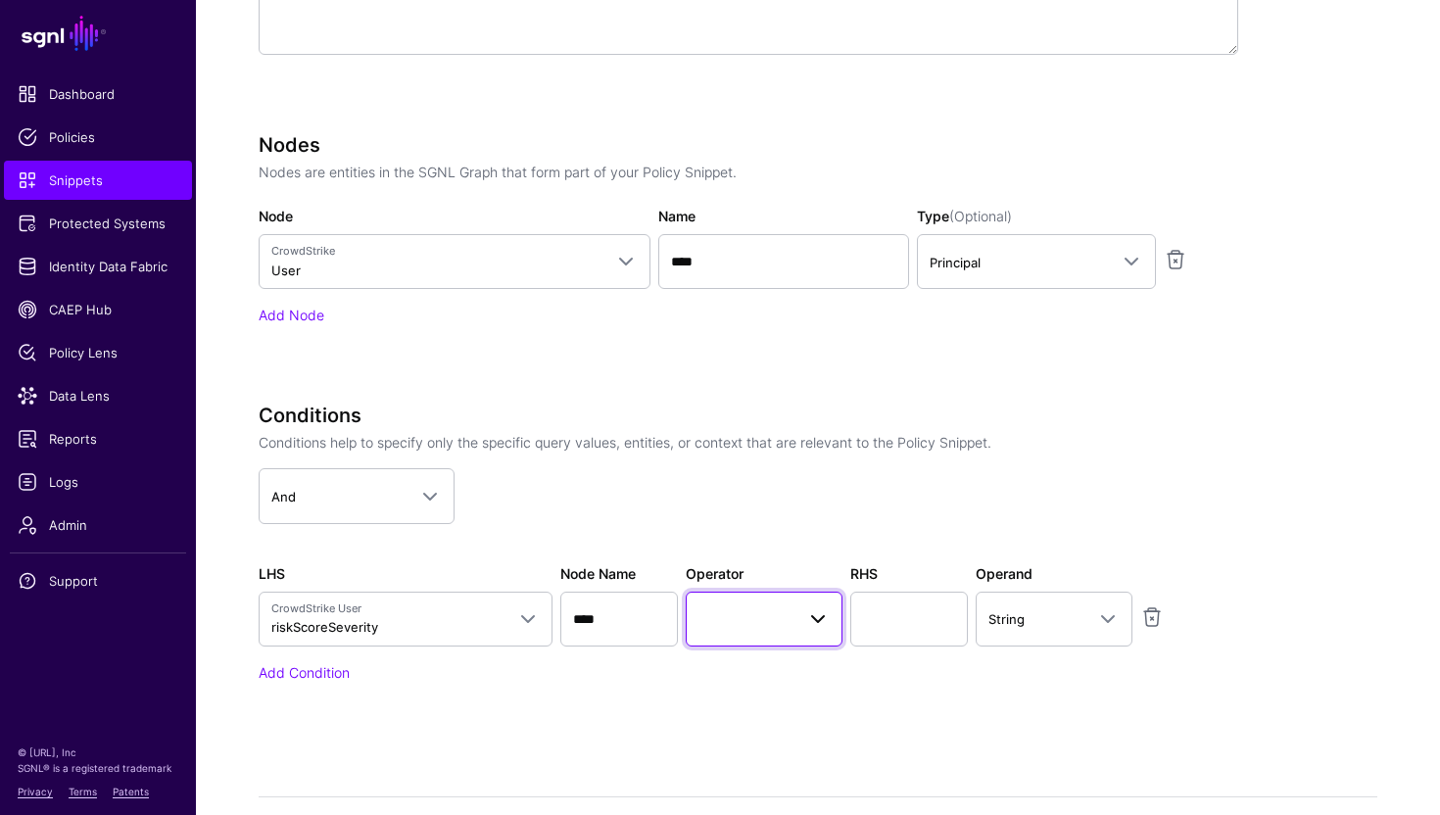
click at [748, 623] on span at bounding box center [764, 619] width 131 height 24
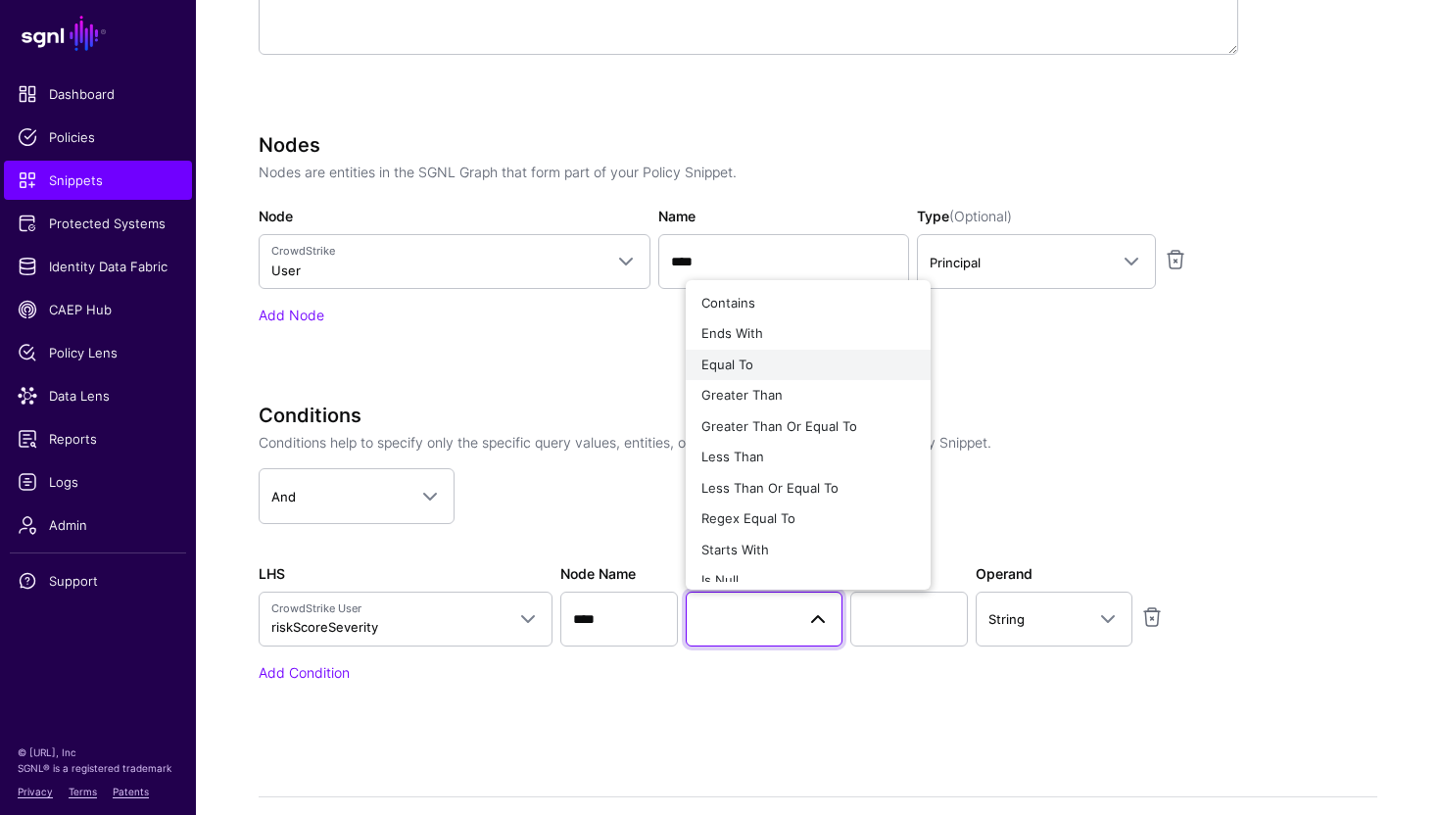
click at [756, 374] on button "Equal To" at bounding box center [808, 365] width 245 height 31
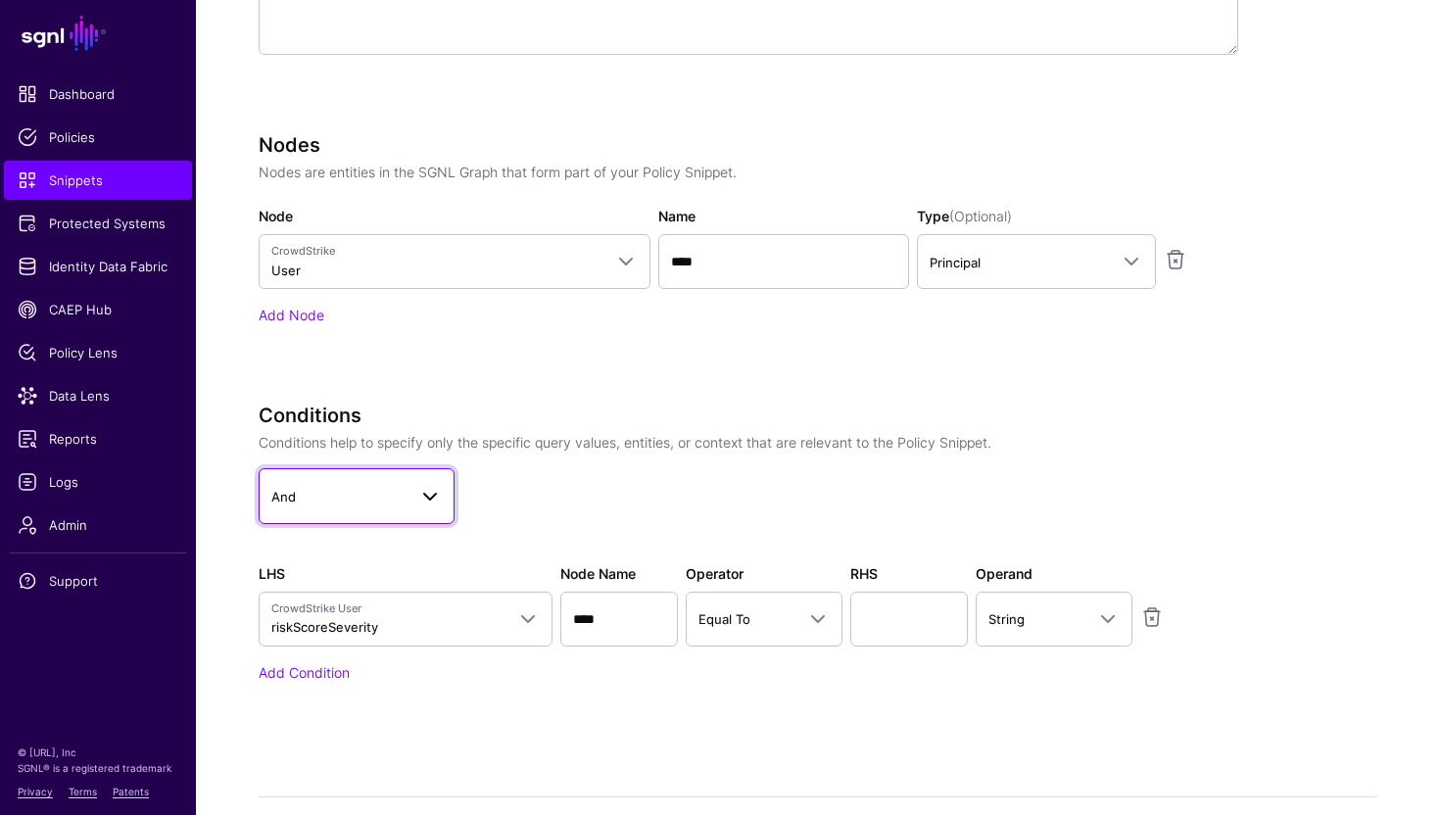
click at [425, 485] on span at bounding box center [430, 497] width 24 height 24
click at [539, 496] on app-dropdown "And And Or Not" at bounding box center [749, 495] width 980 height 55
click at [876, 635] on input "text" at bounding box center [909, 619] width 118 height 55
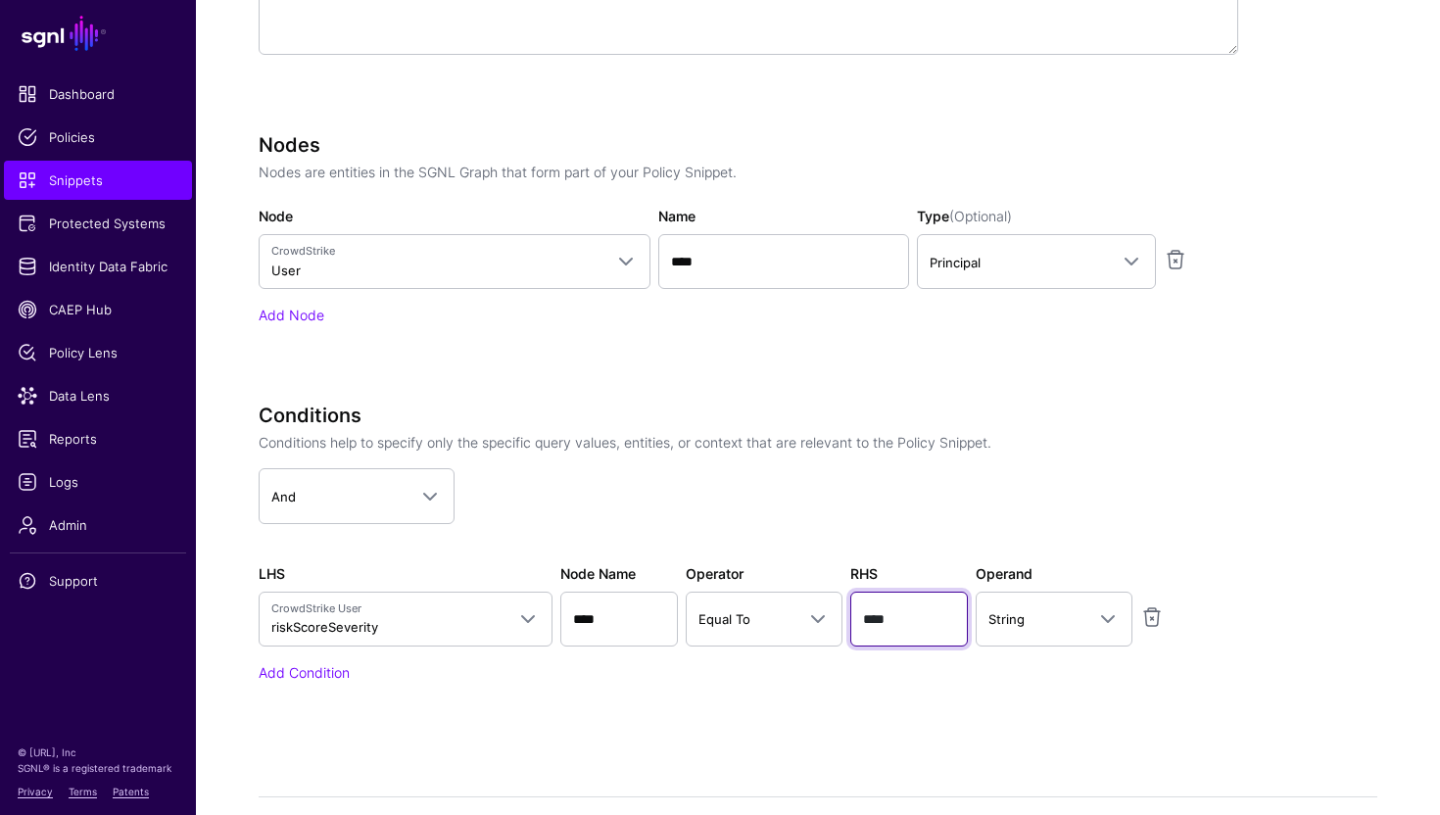
type input "****"
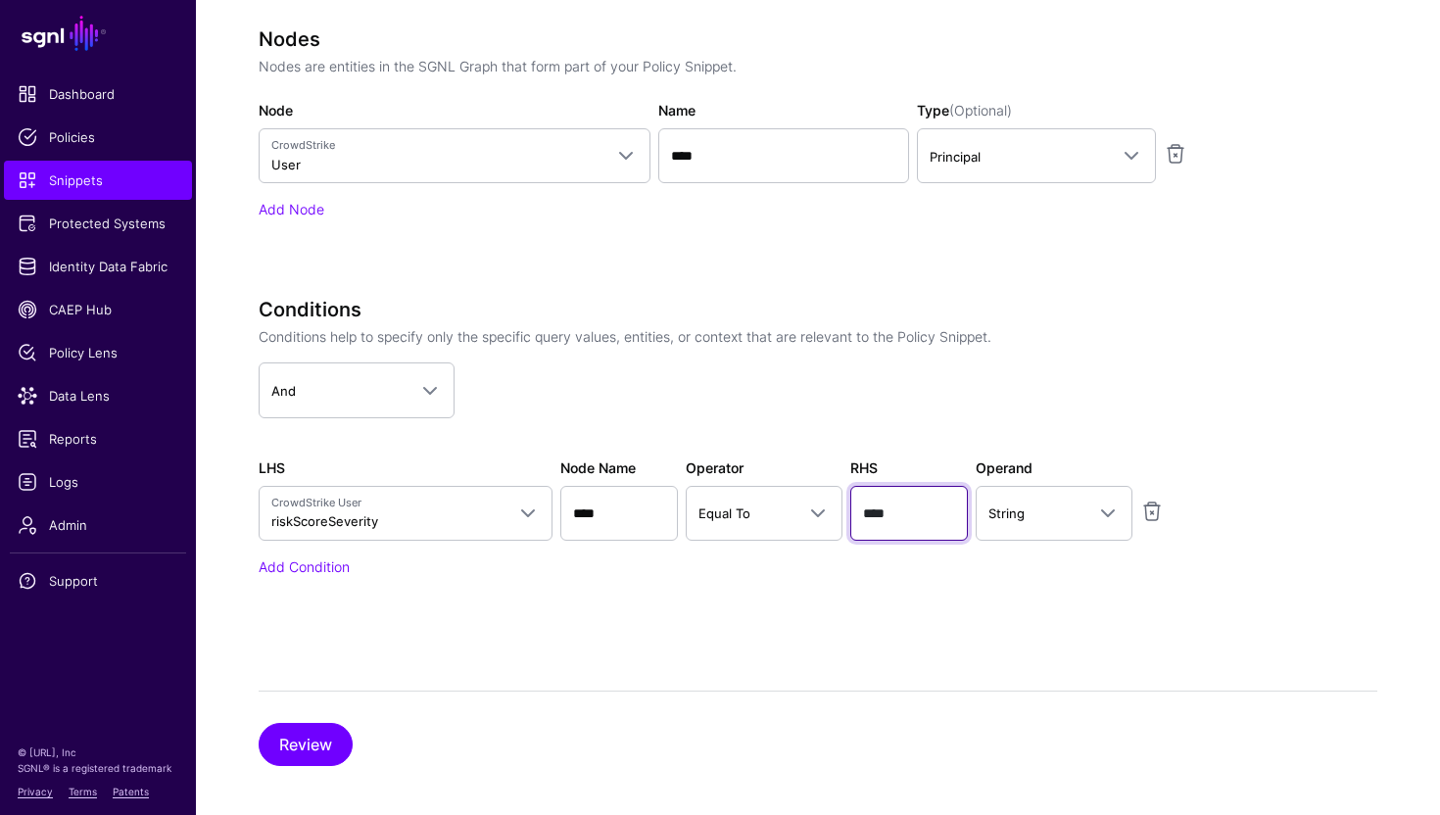
scroll to position [715, 0]
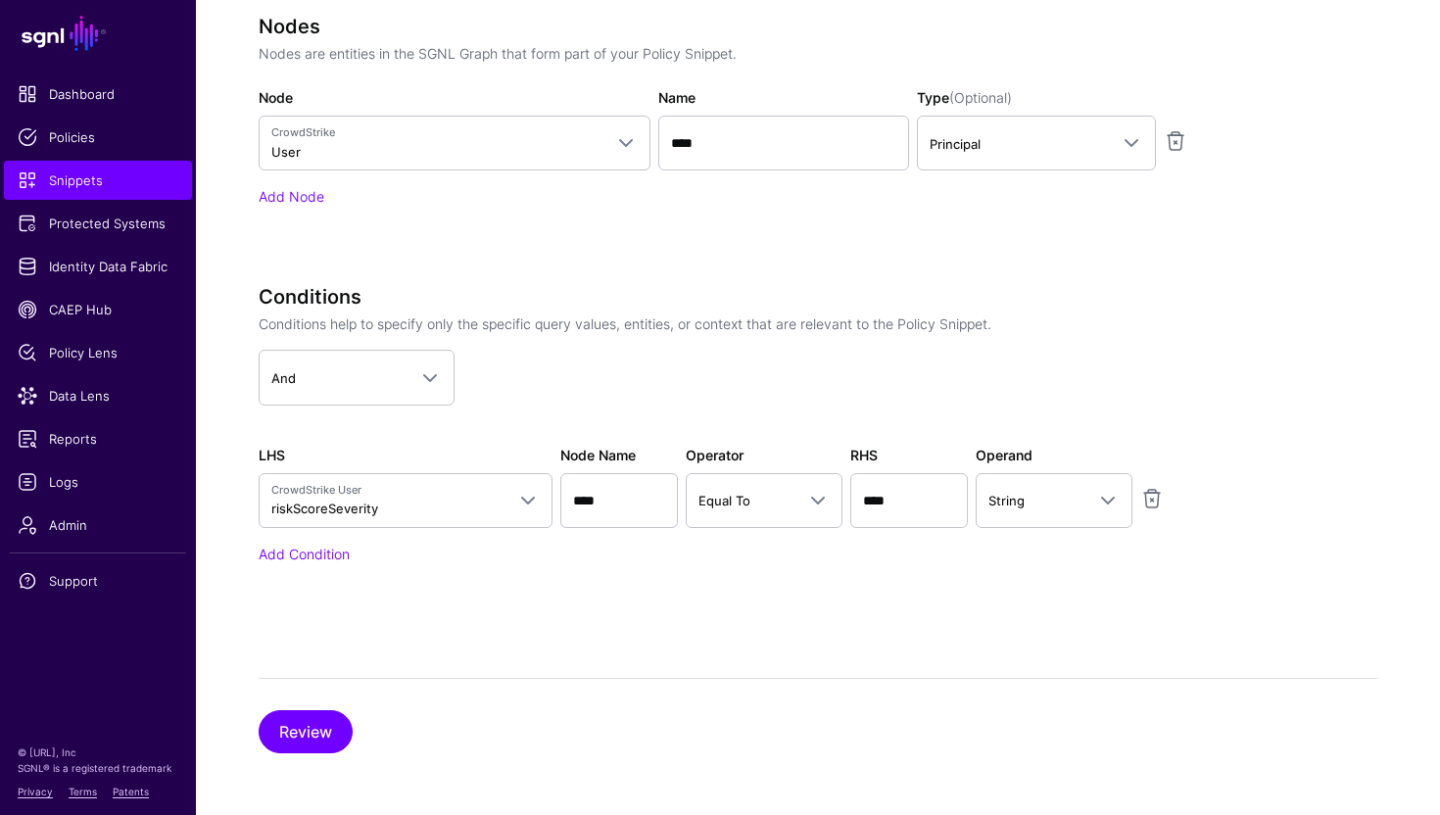
click at [973, 563] on div "Conditions Conditions help to specify only the specific query values, entities,…" at bounding box center [749, 451] width 980 height 333
click at [291, 739] on button "Review" at bounding box center [306, 731] width 94 height 43
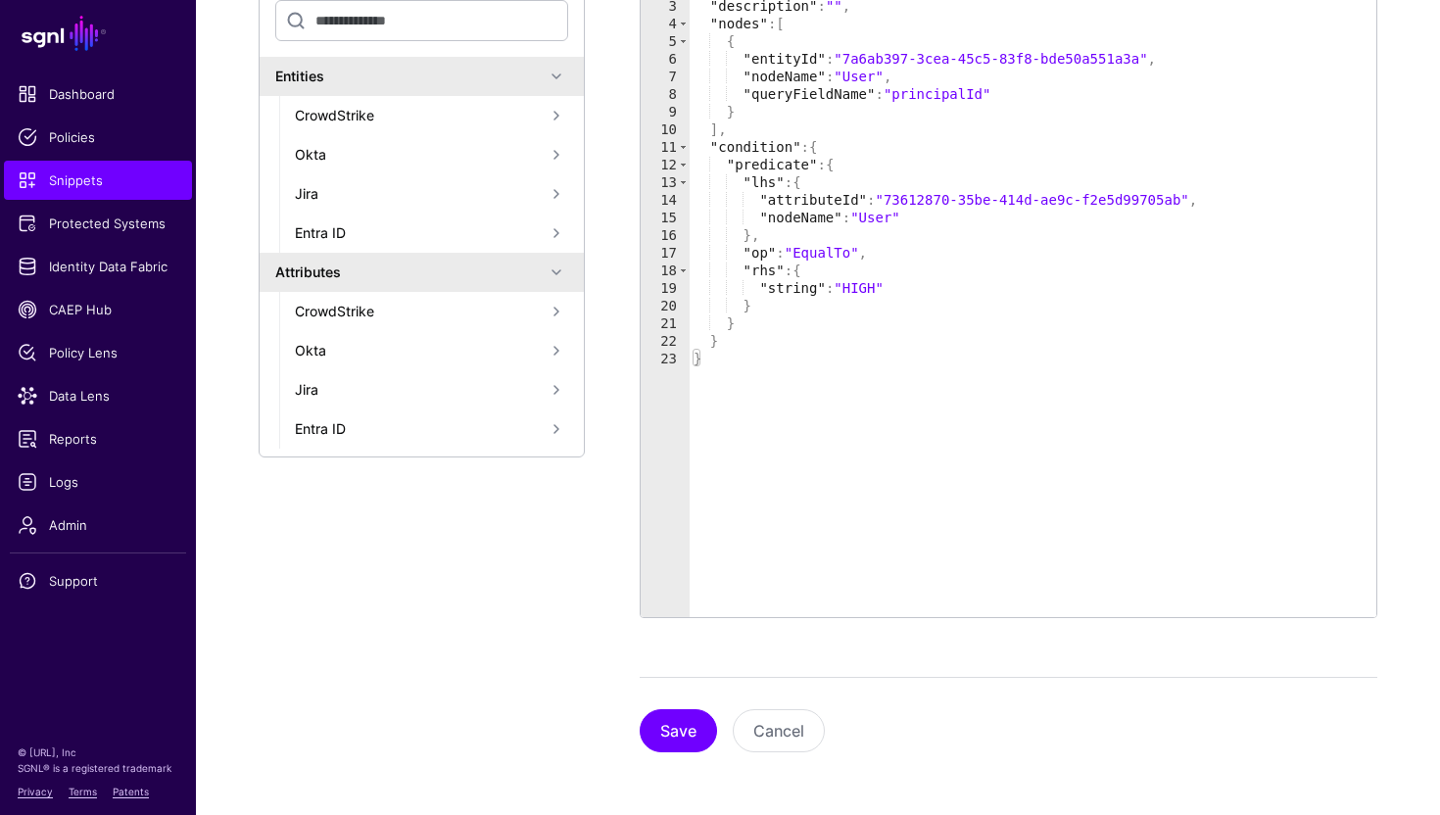
scroll to position [455, 0]
click at [663, 723] on button "Save" at bounding box center [678, 731] width 77 height 43
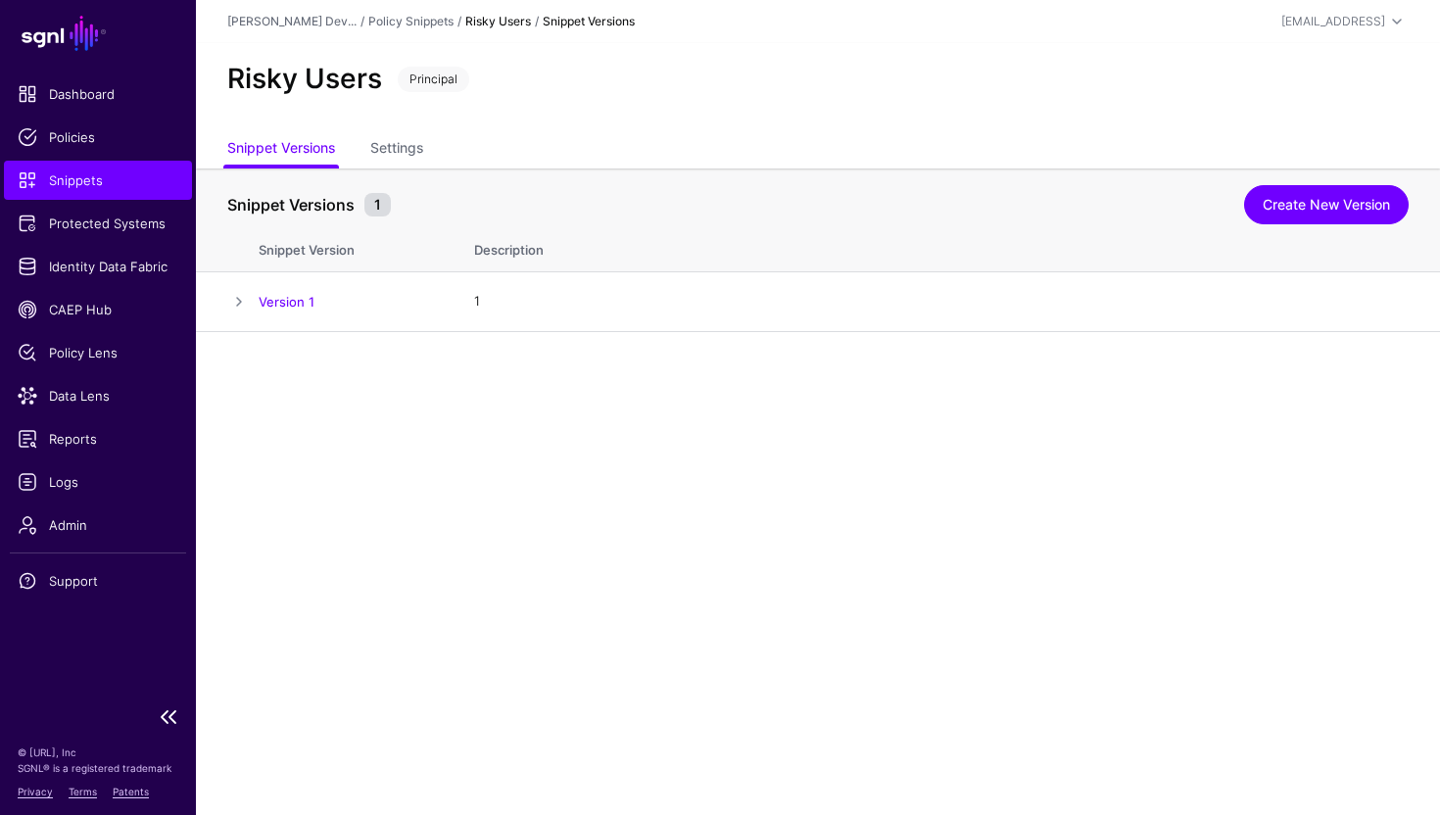
click at [62, 173] on span "Snippets" at bounding box center [98, 180] width 161 height 20
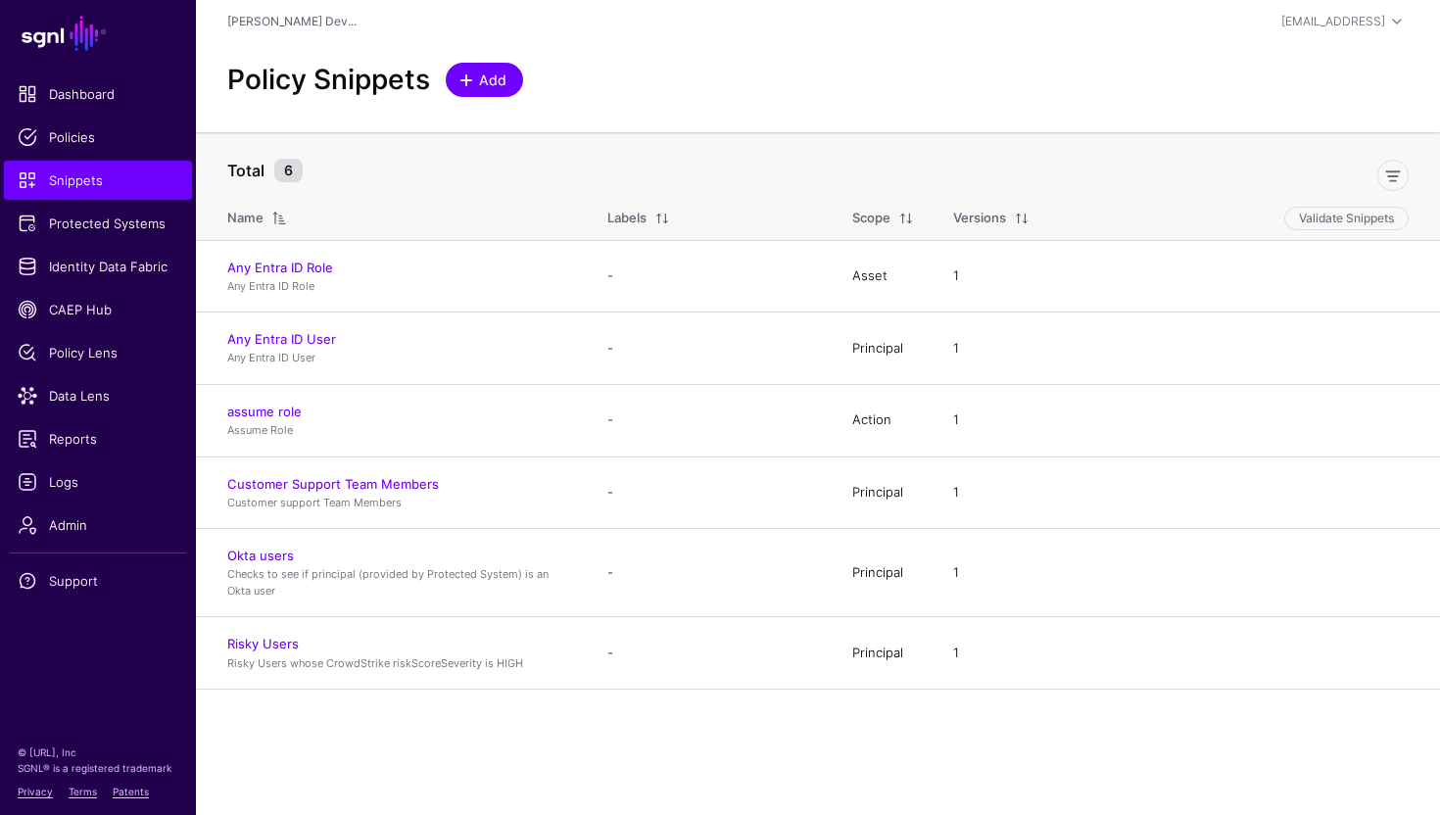
click at [474, 87] on span "Add" at bounding box center [484, 80] width 49 height 21
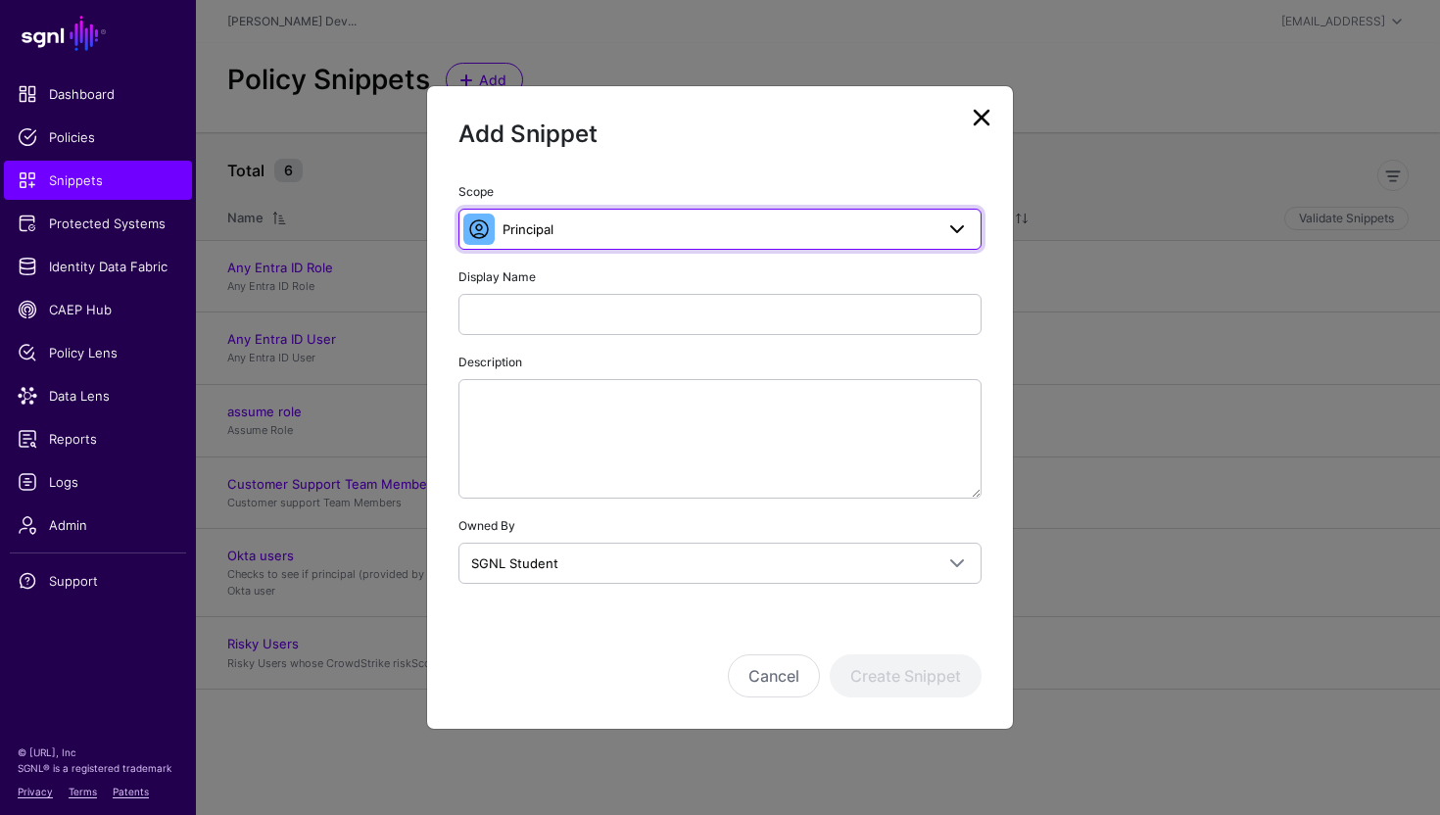
click at [617, 237] on span "Principal" at bounding box center [718, 229] width 431 height 22
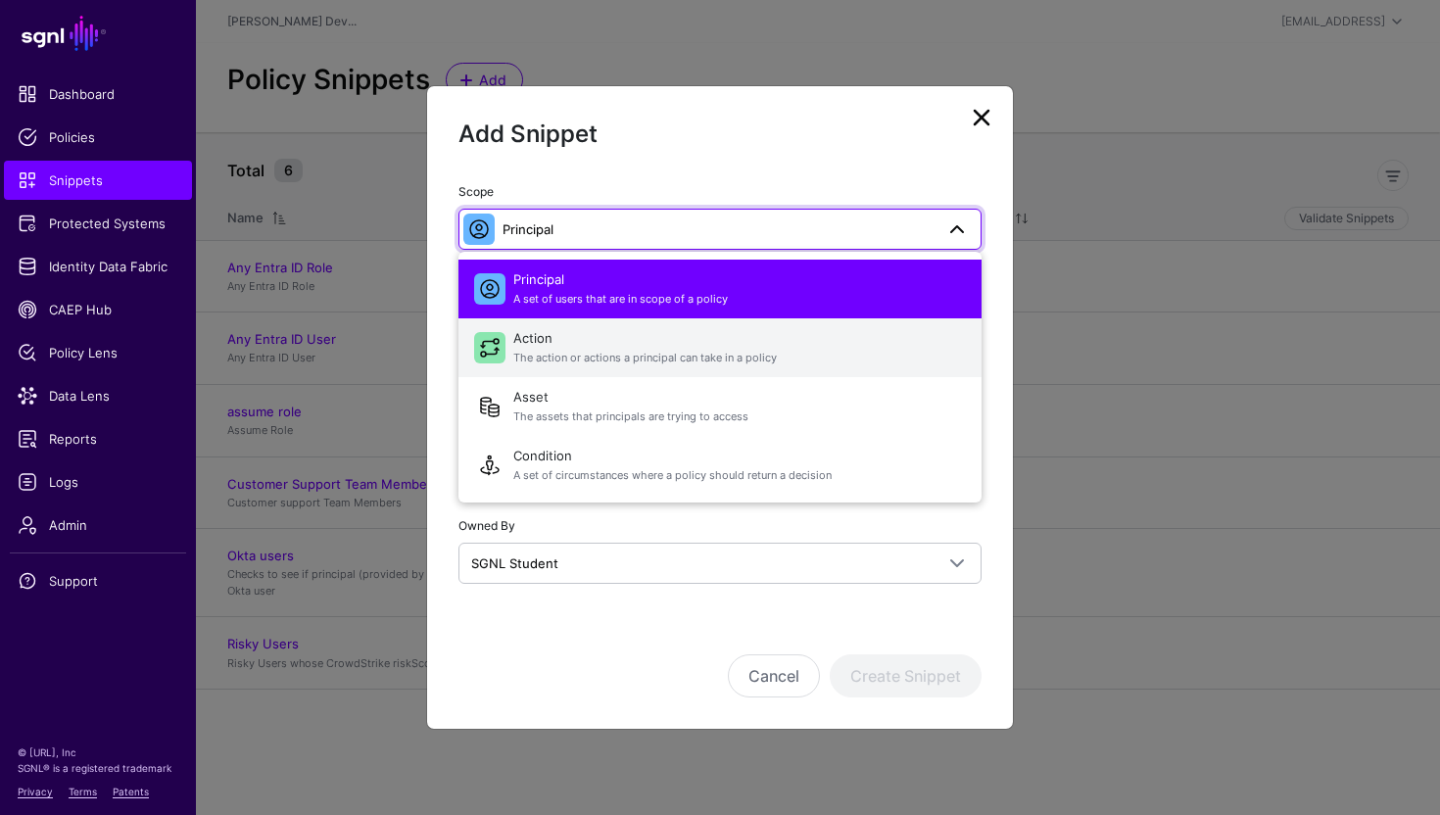
click at [603, 325] on span "Action The action or actions a principal can take in a policy" at bounding box center [739, 347] width 453 height 47
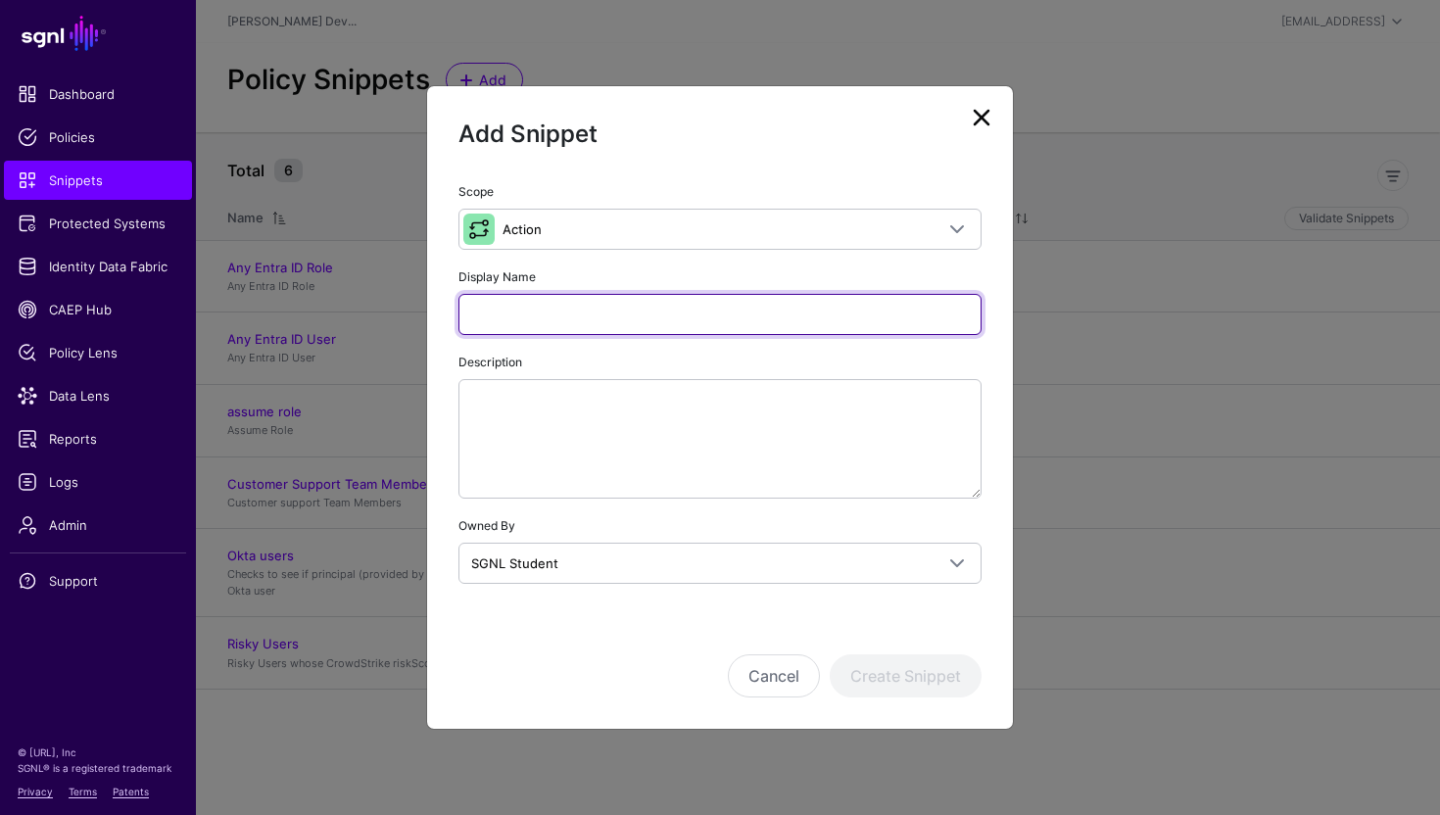
click at [542, 328] on input "Display Name" at bounding box center [720, 314] width 523 height 41
type input "**********"
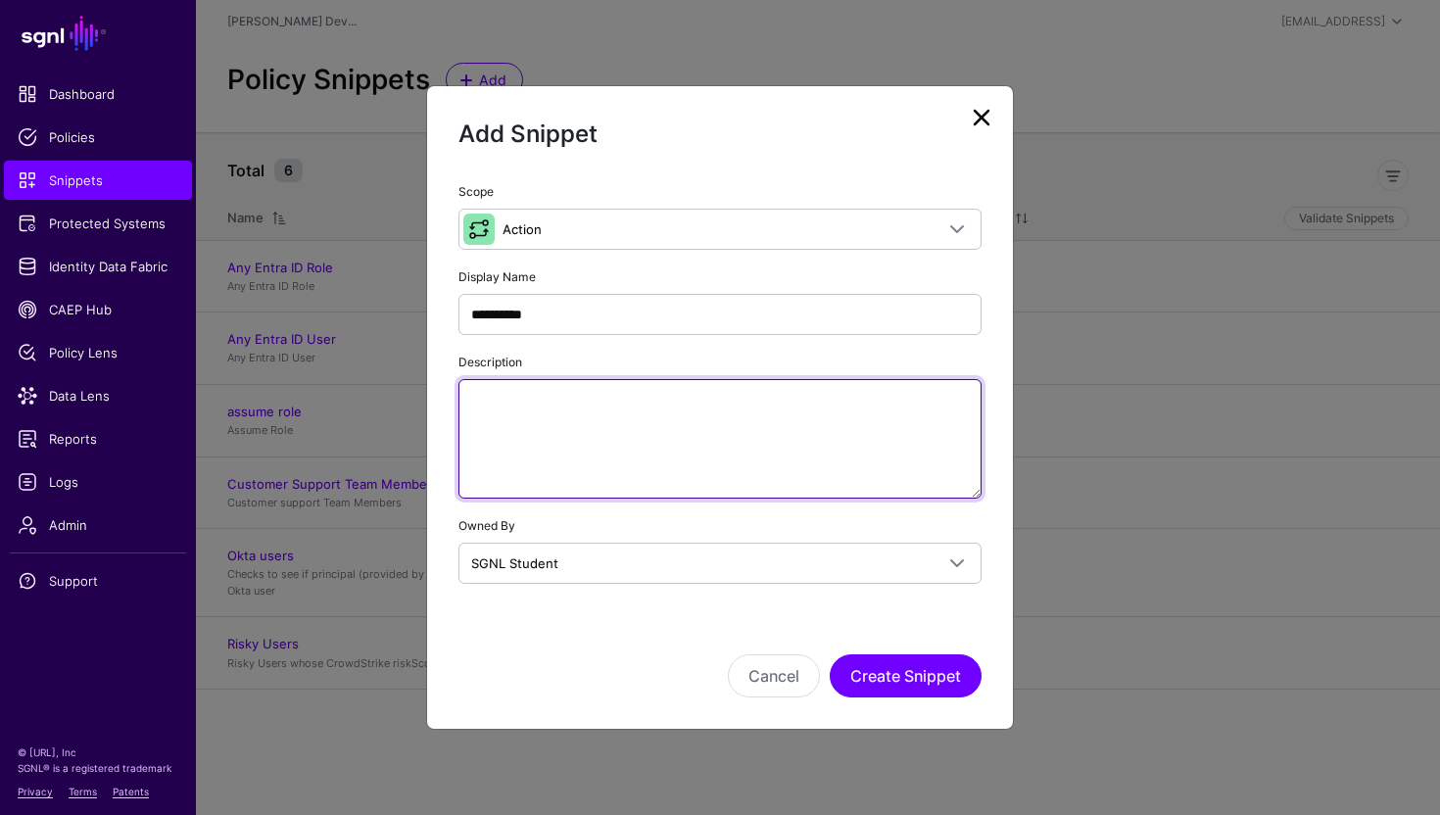
click at [570, 411] on textarea "Description" at bounding box center [720, 439] width 523 height 120
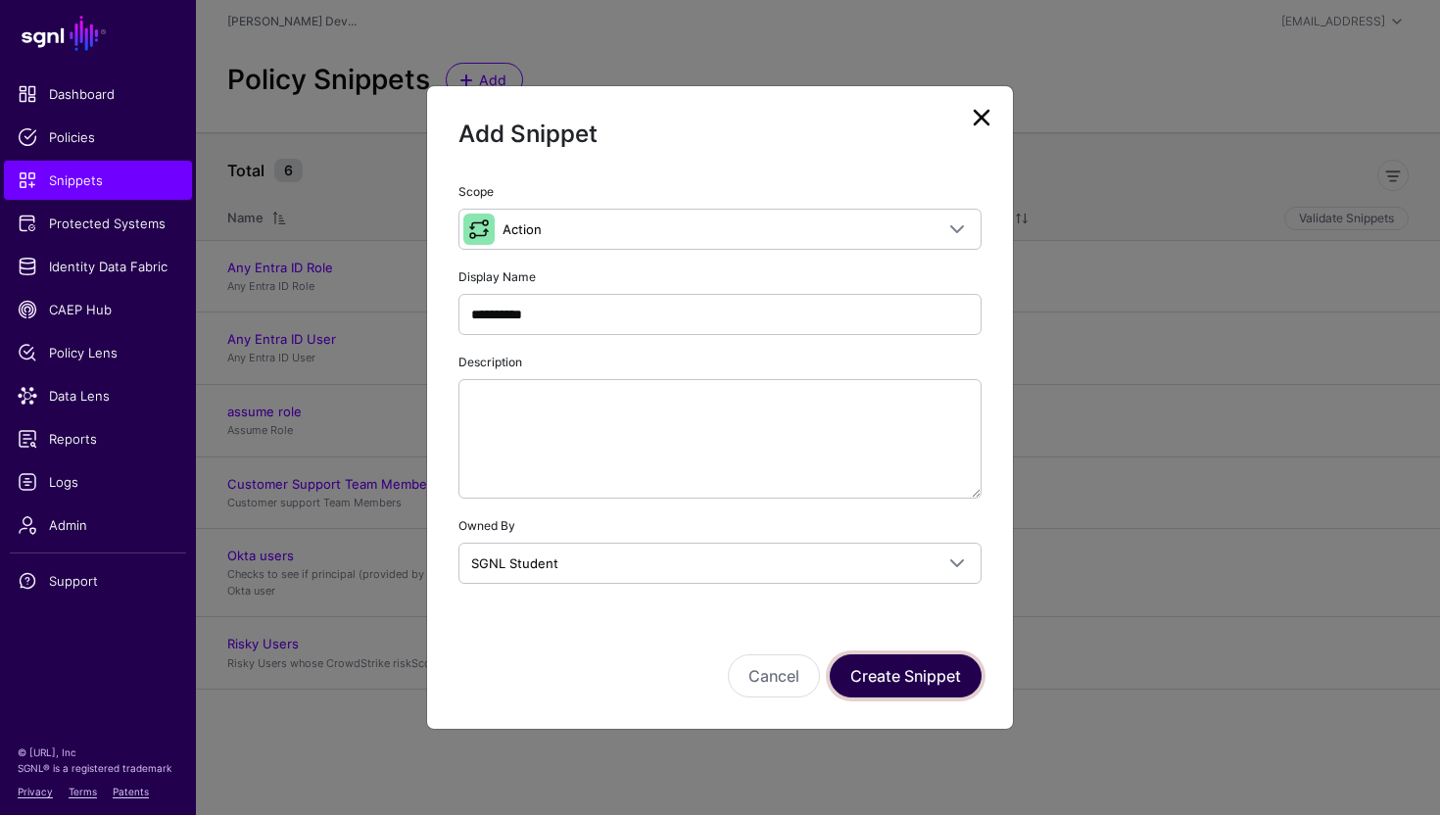
click at [905, 676] on button "Create Snippet" at bounding box center [906, 675] width 152 height 43
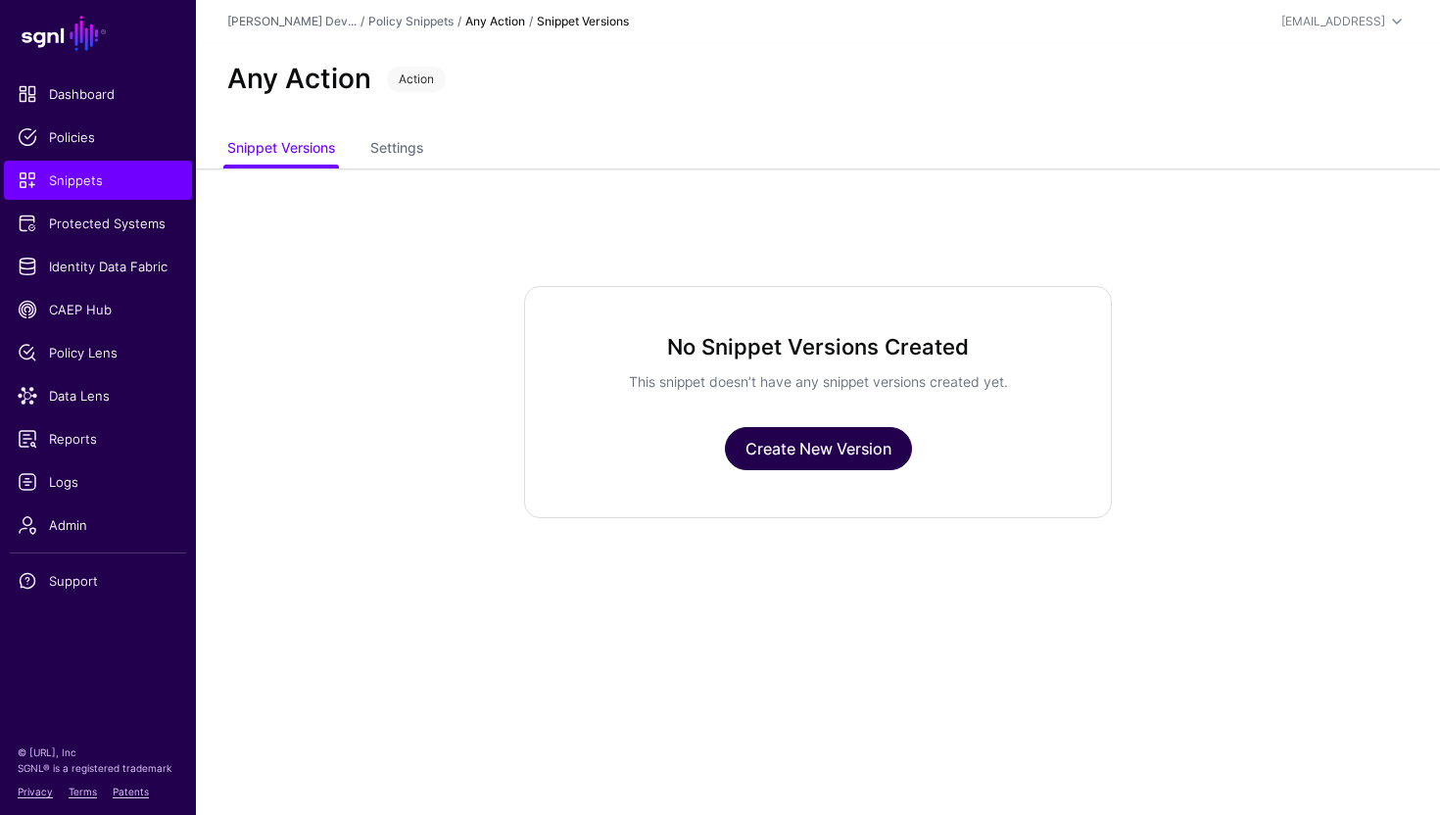
click at [802, 450] on link "Create New Version" at bounding box center [818, 448] width 187 height 43
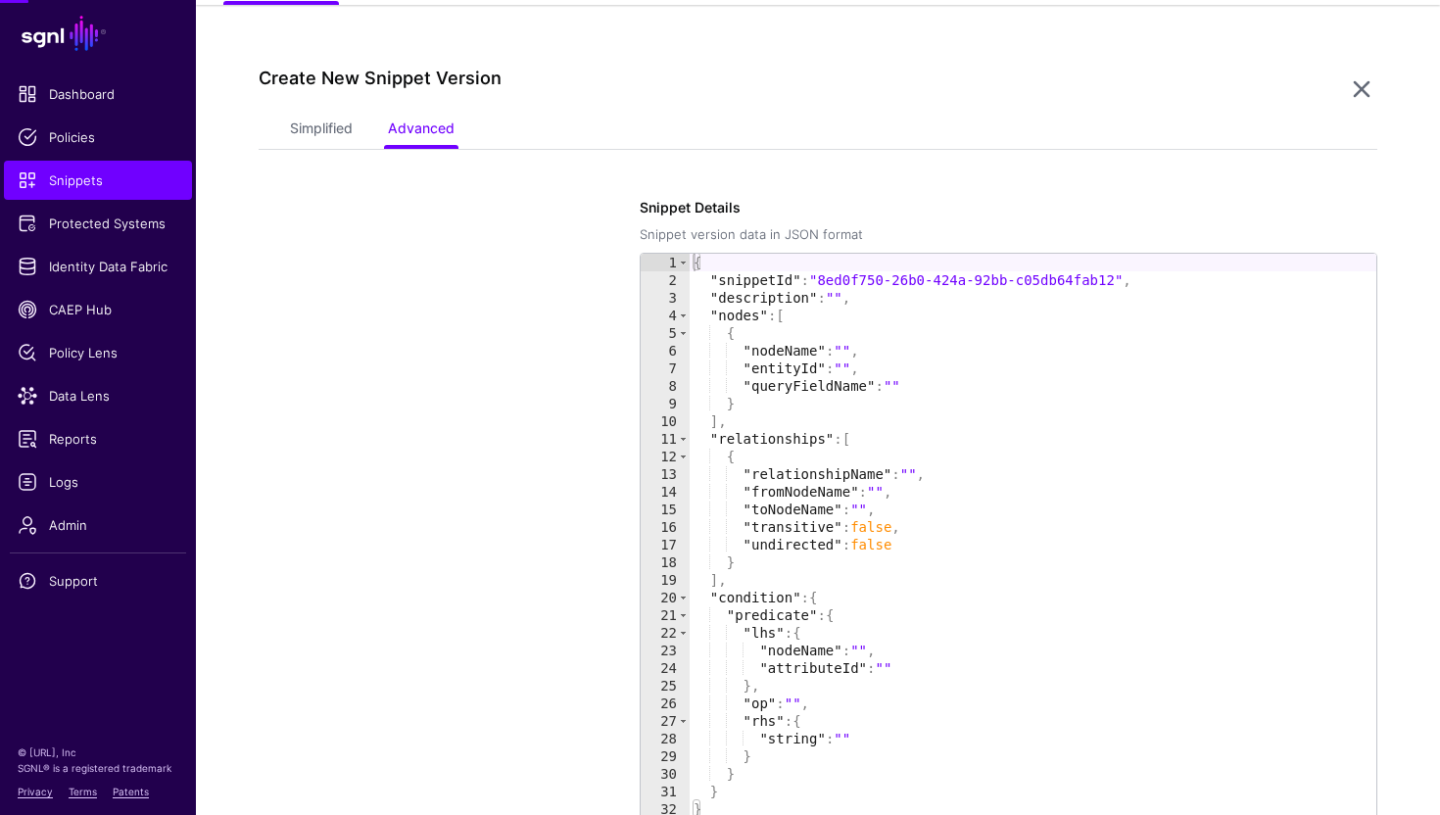
scroll to position [168, 0]
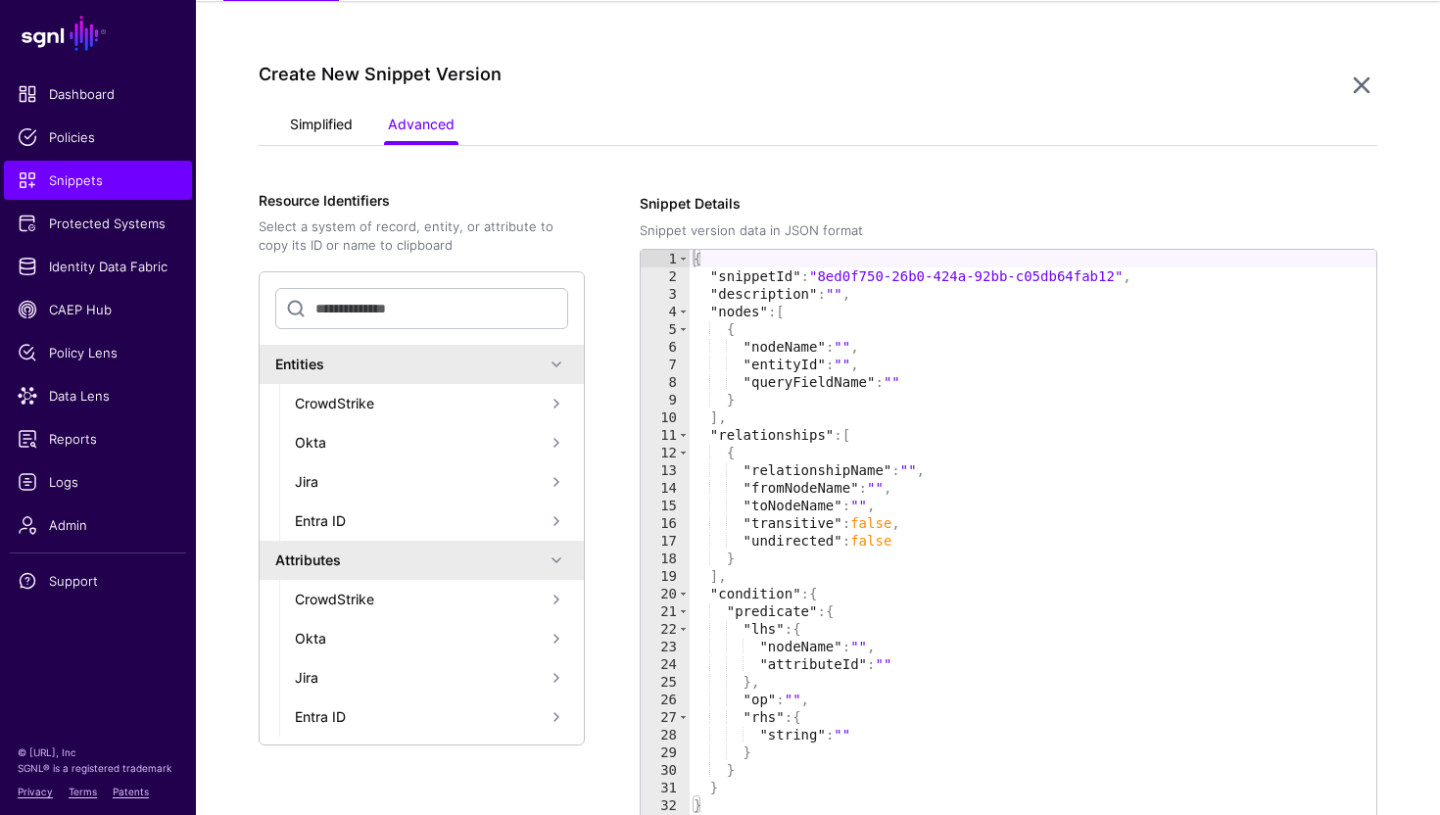
click at [323, 118] on link "Simplified" at bounding box center [321, 126] width 63 height 37
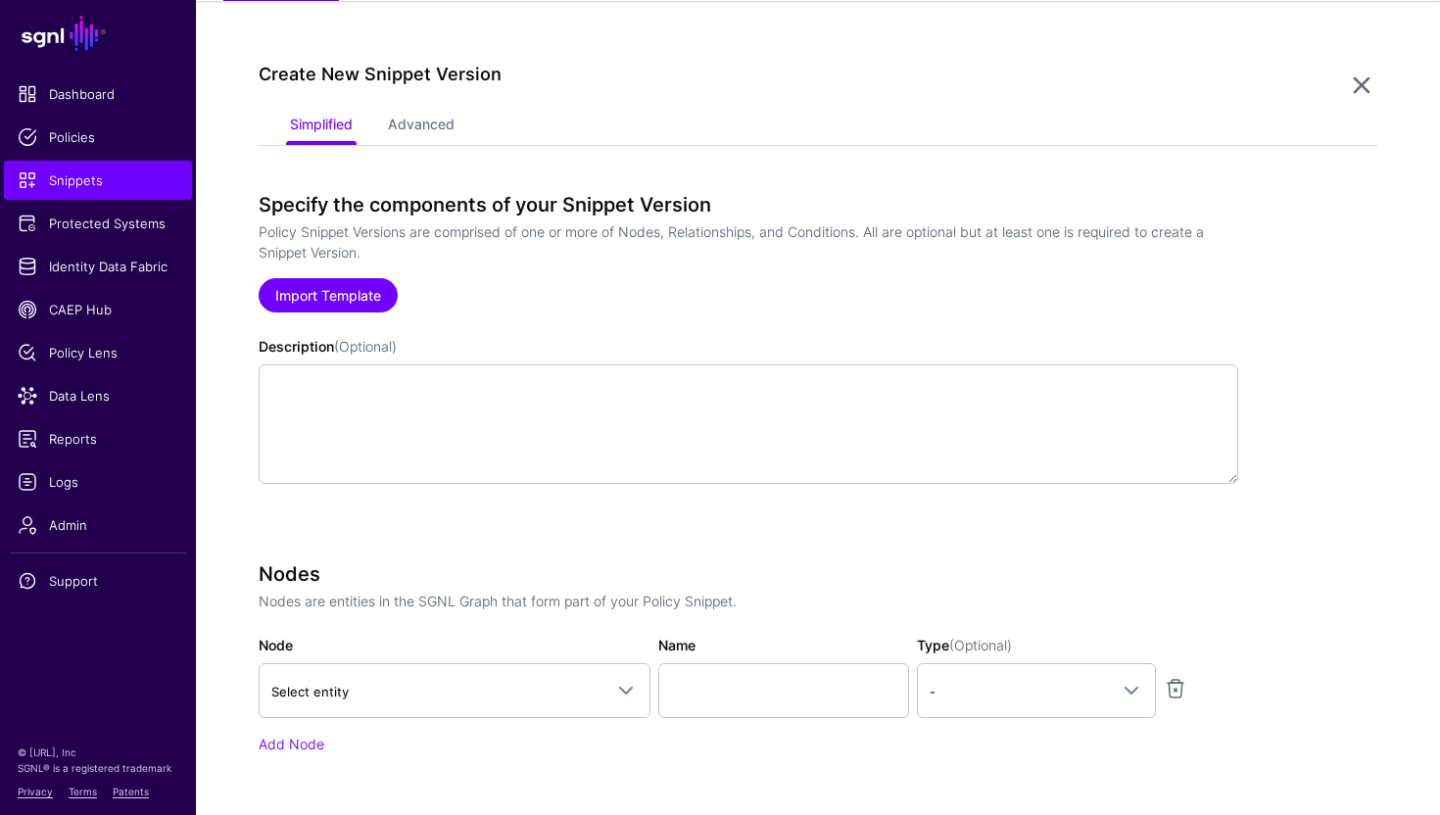
click at [353, 307] on link "Import Template" at bounding box center [328, 295] width 139 height 34
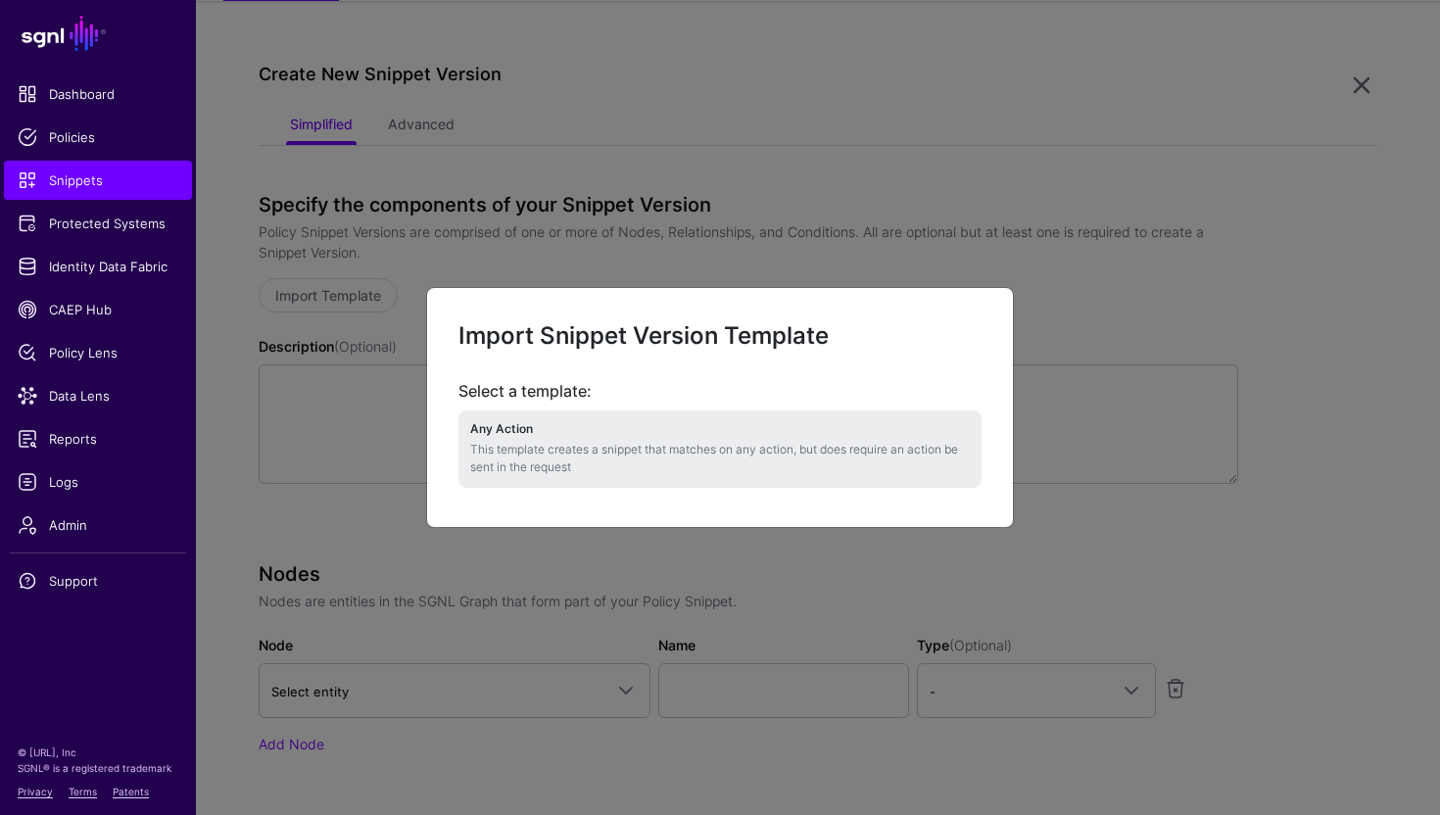
click at [524, 433] on h4 "Any Action" at bounding box center [720, 429] width 500 height 14
type textarea "**********"
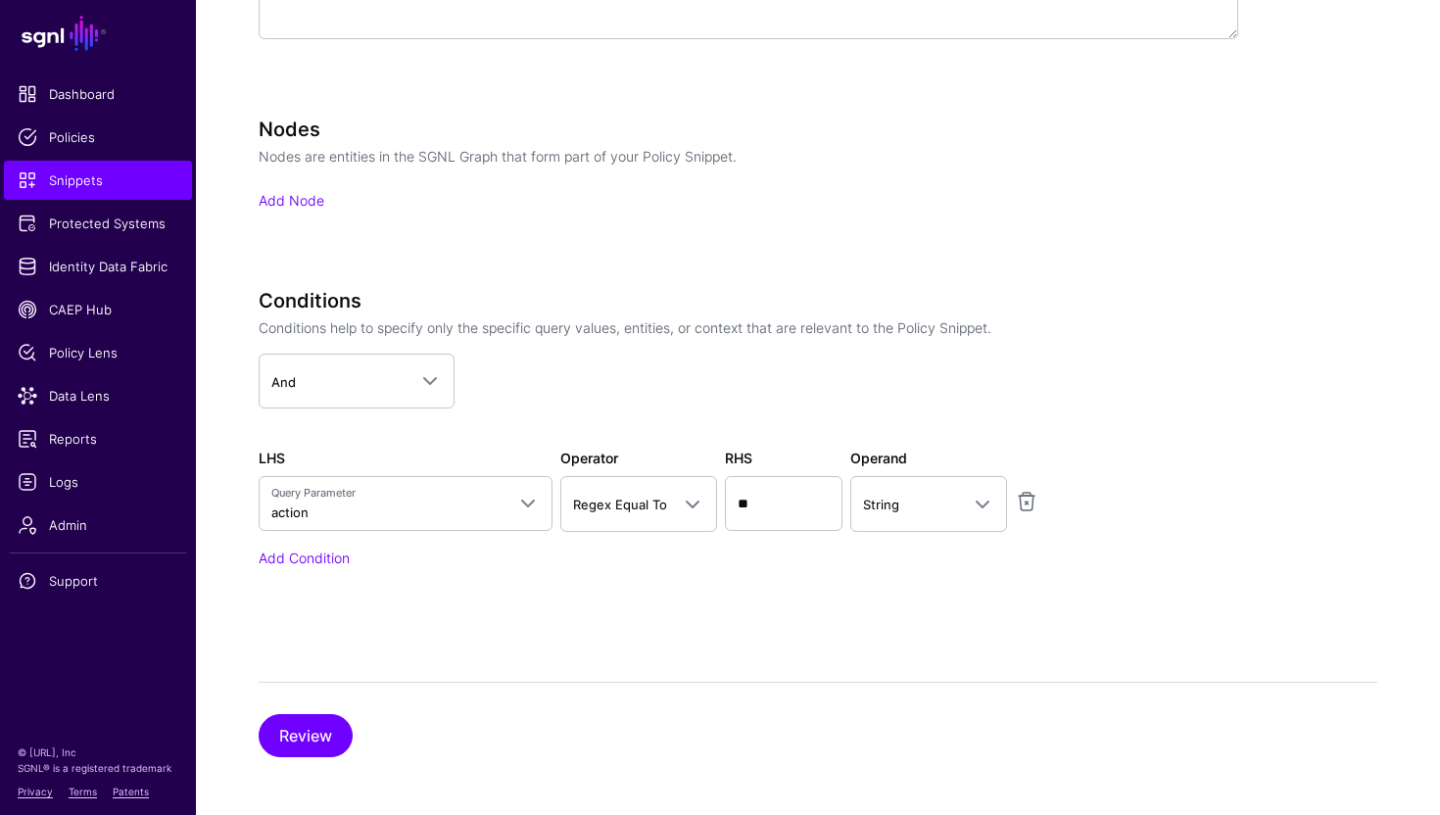
scroll to position [616, 0]
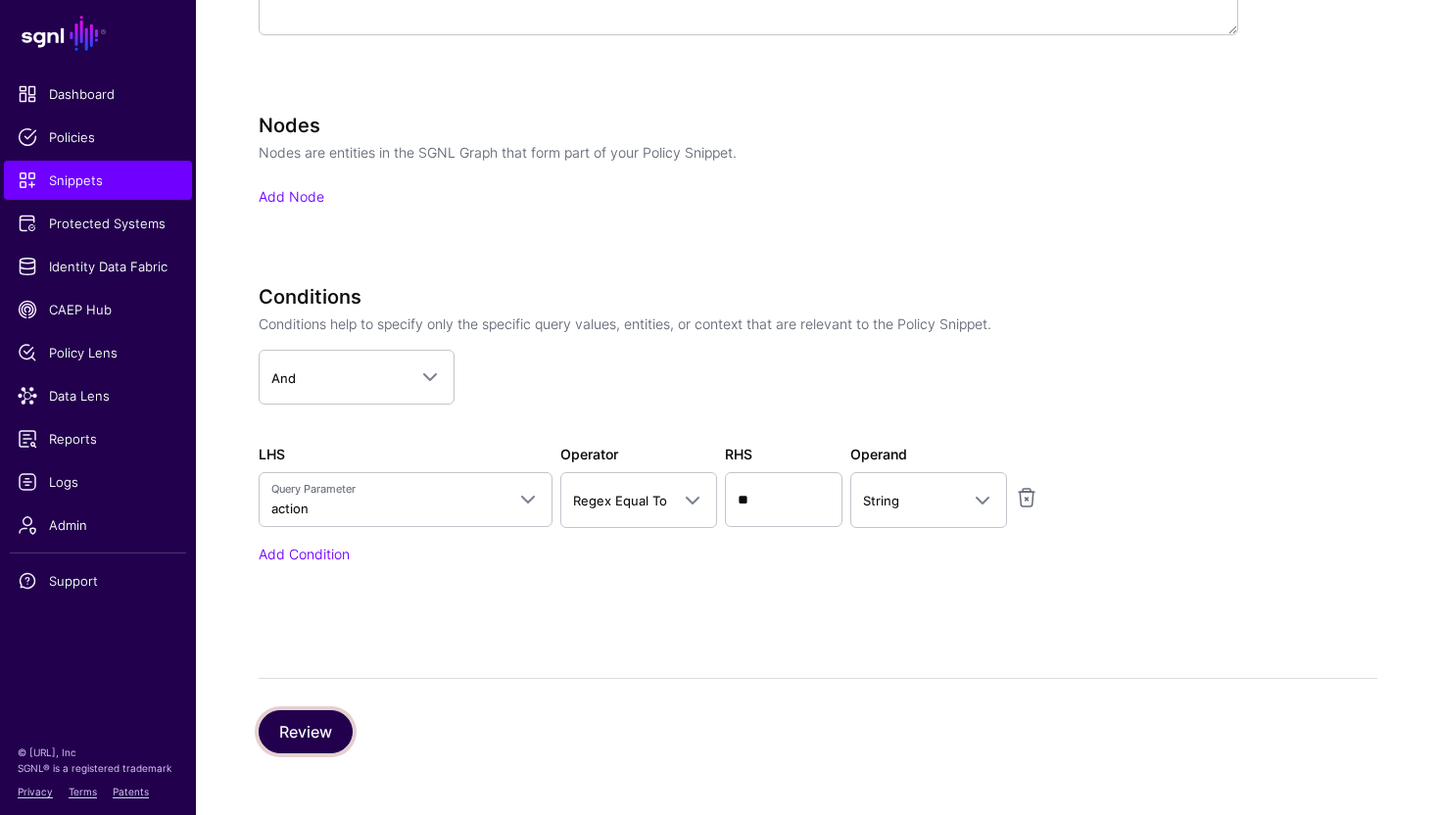
click at [309, 729] on button "Review" at bounding box center [306, 731] width 94 height 43
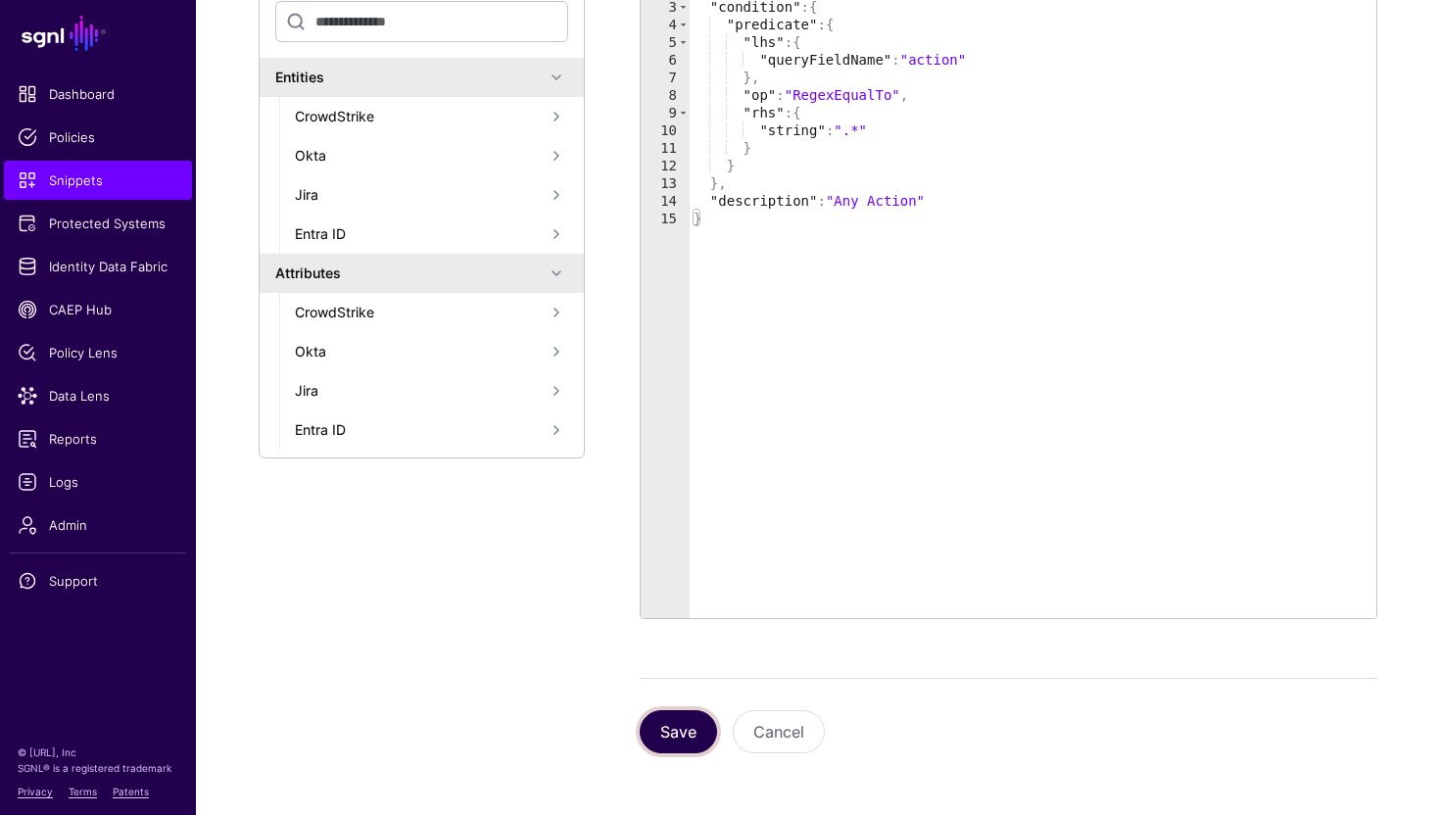
click at [673, 739] on button "Save" at bounding box center [678, 731] width 77 height 43
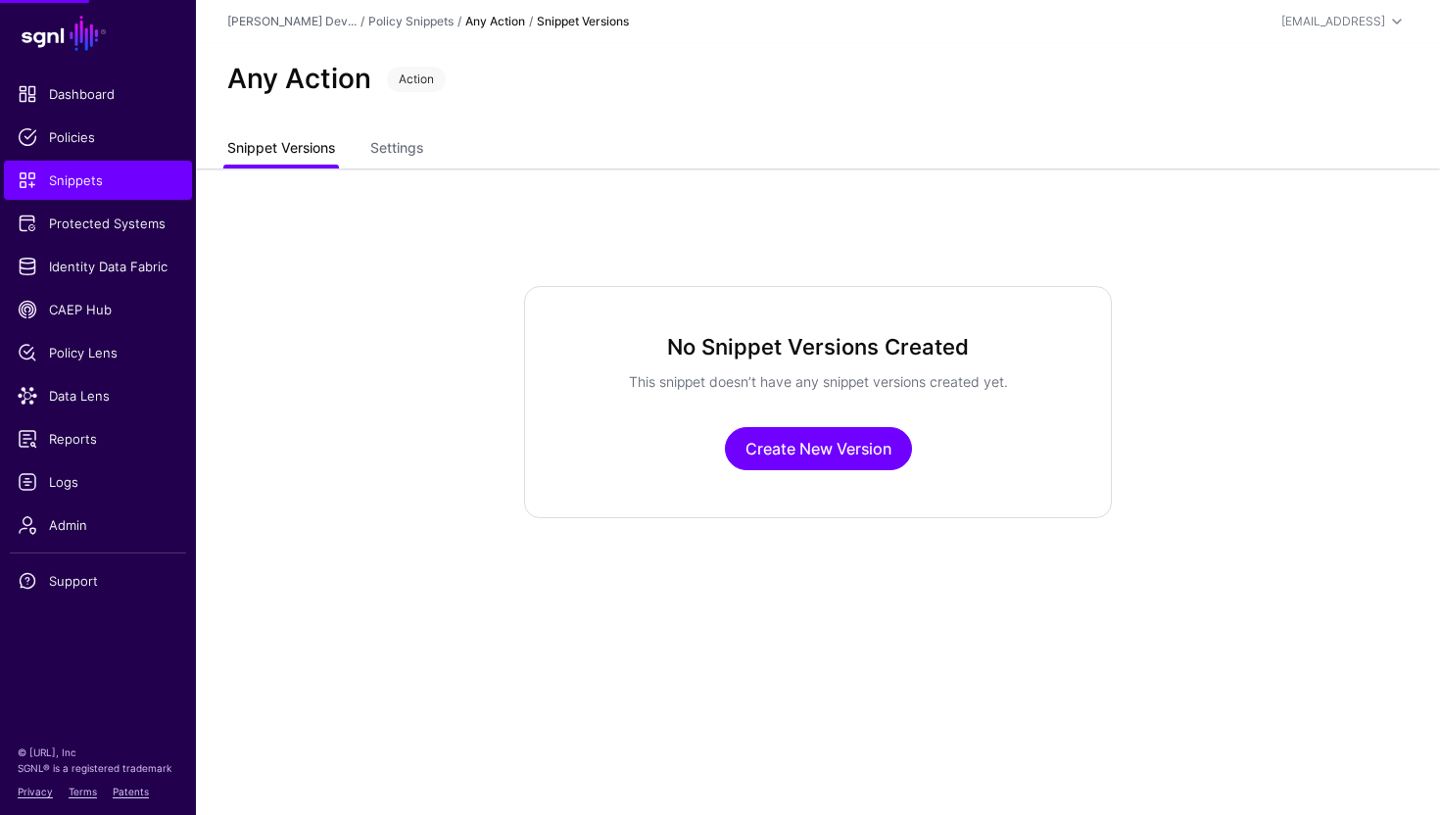
scroll to position [0, 0]
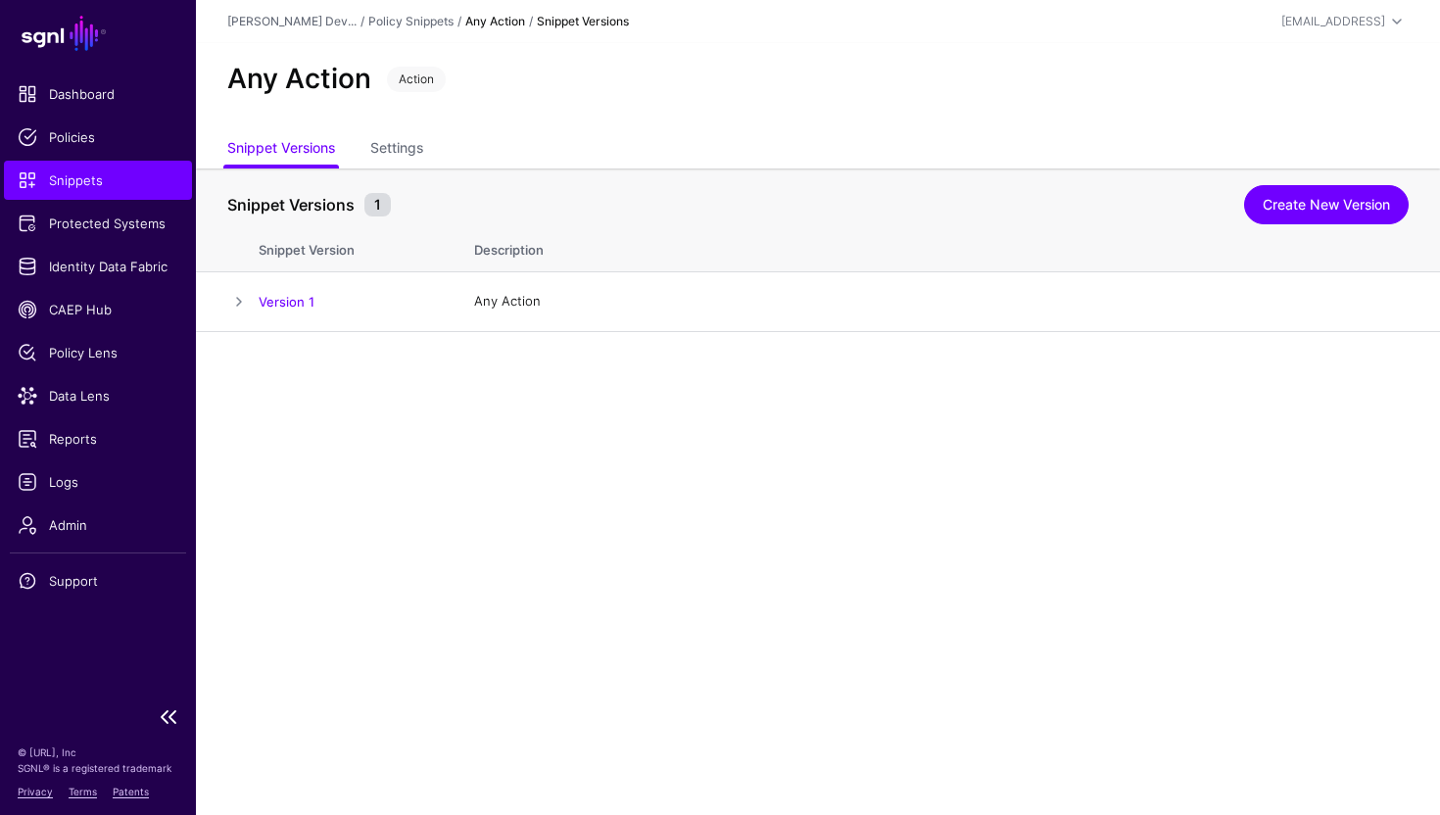
click at [137, 173] on span "Snippets" at bounding box center [98, 180] width 161 height 20
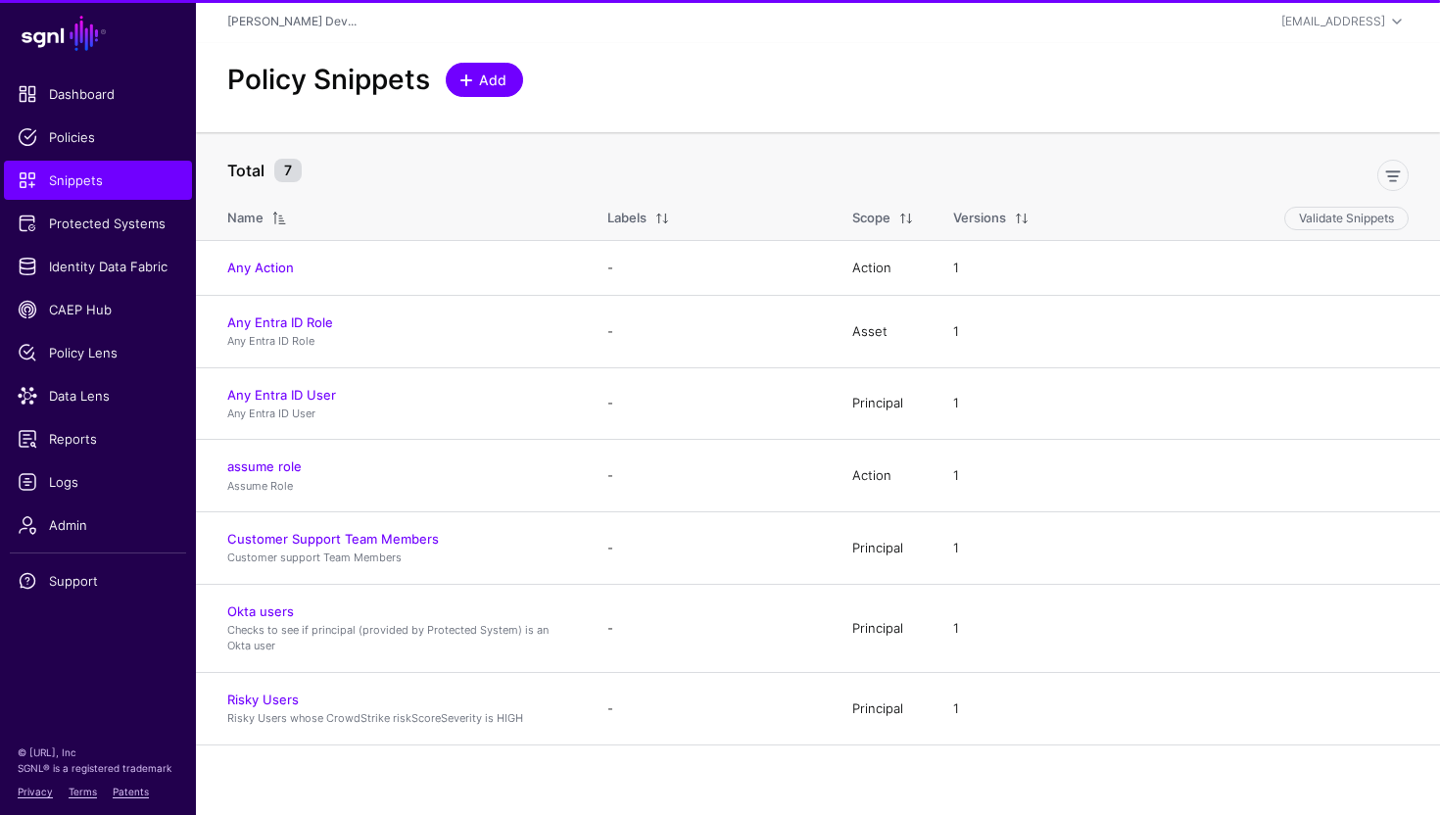
click at [475, 88] on span "Add" at bounding box center [484, 80] width 49 height 21
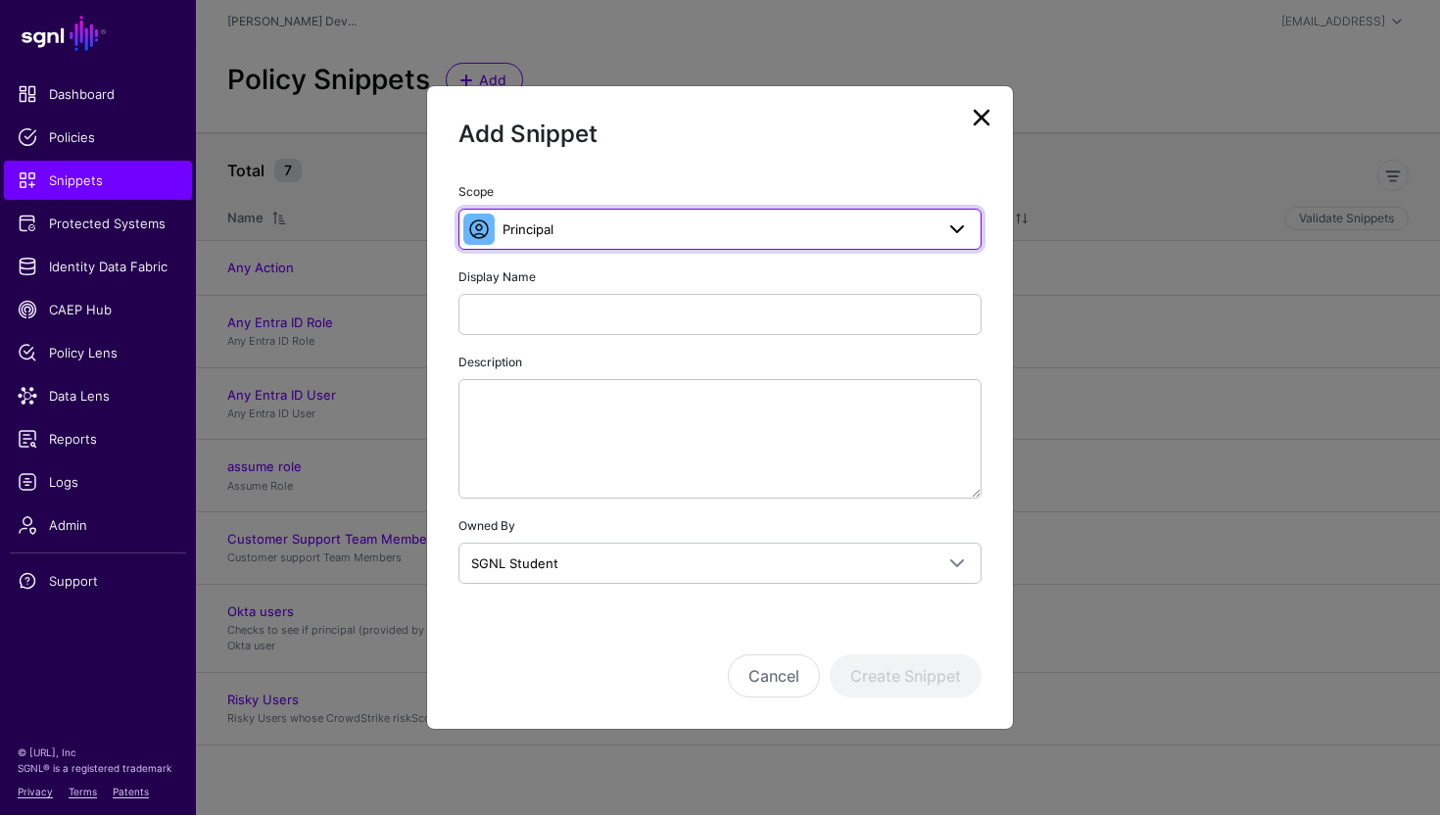
click at [637, 220] on span "Principal" at bounding box center [718, 229] width 431 height 22
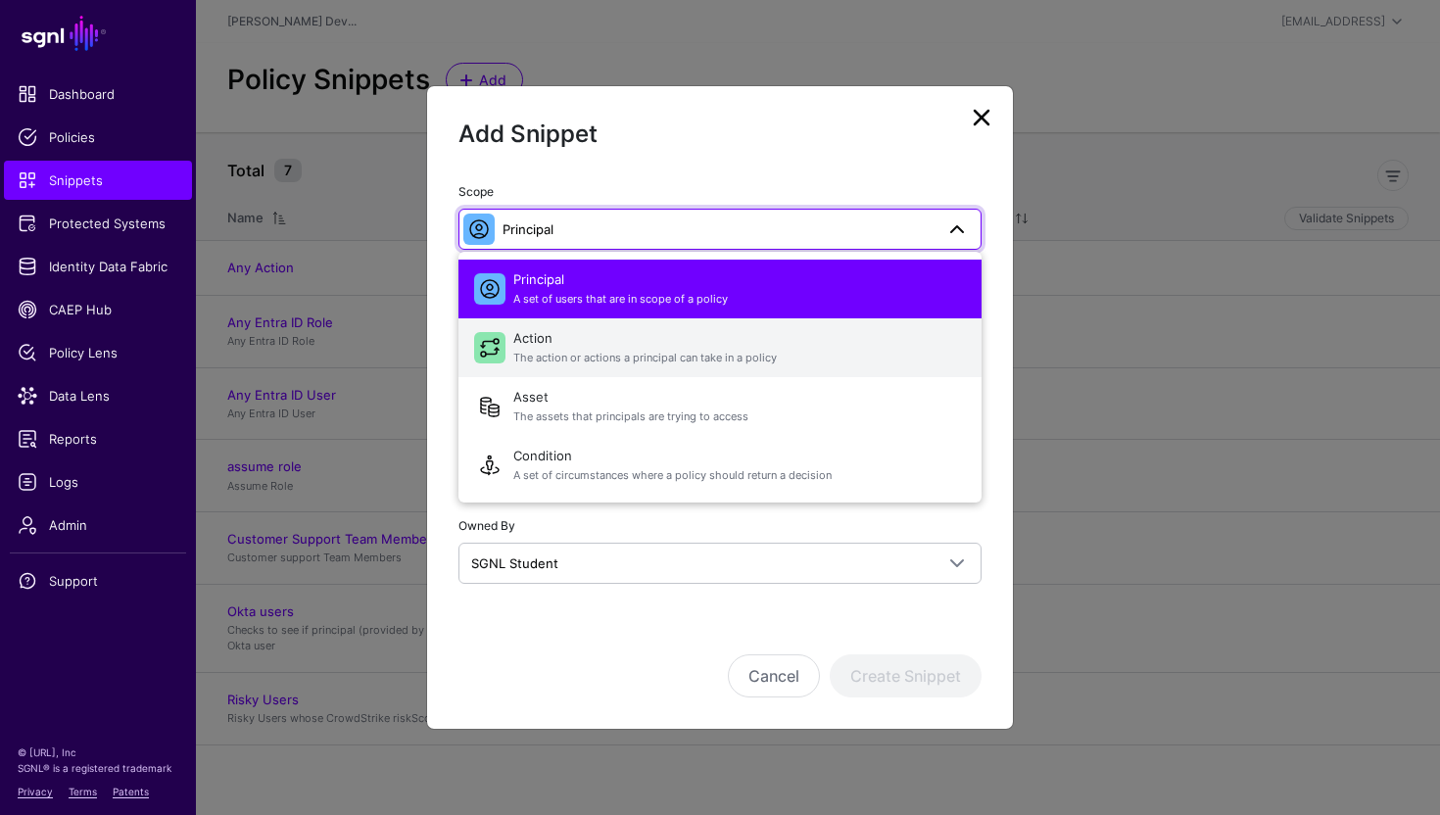
click at [601, 333] on span "Action The action or actions a principal can take in a policy" at bounding box center [739, 347] width 453 height 47
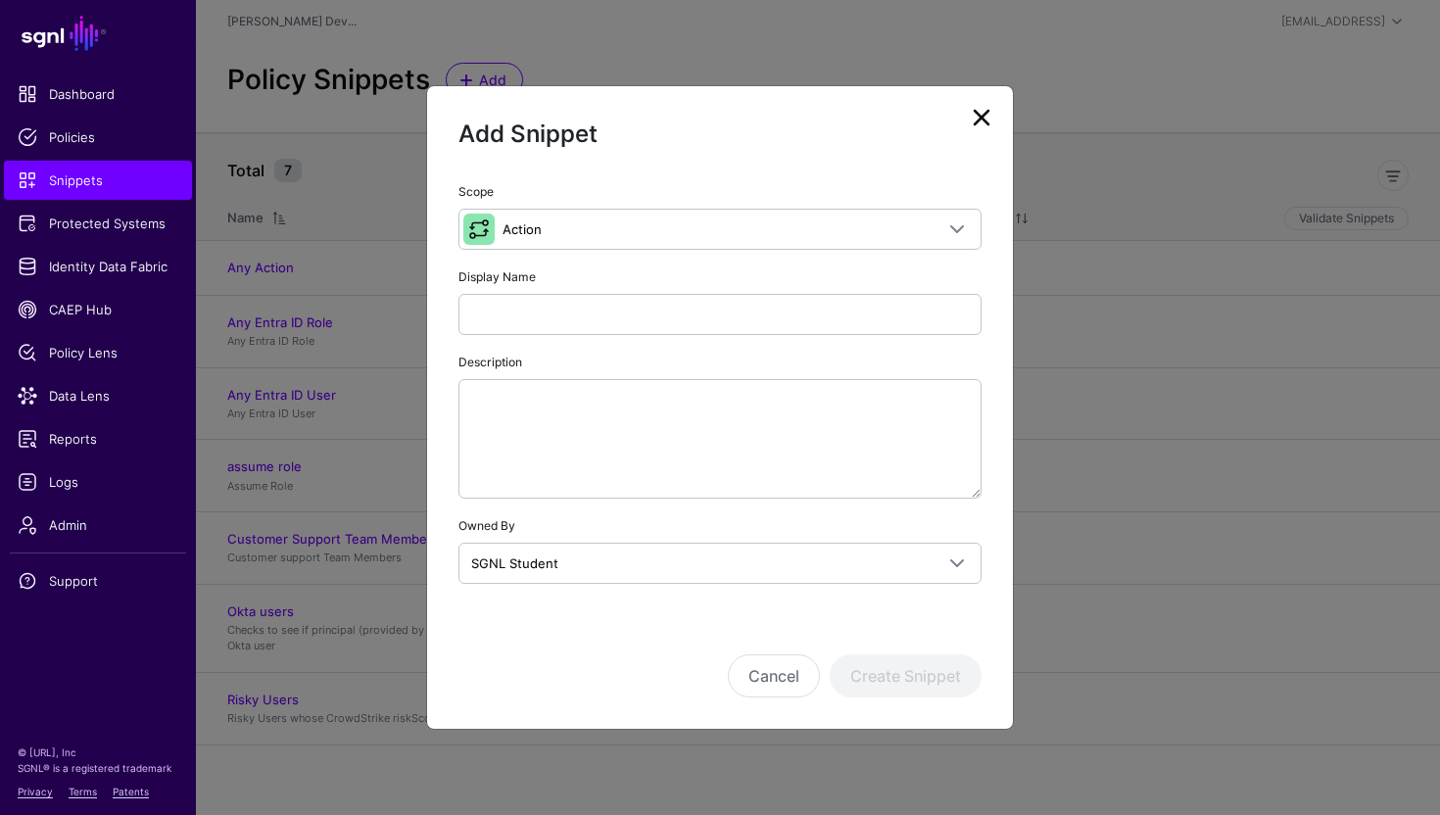
click at [572, 338] on div "Scope Action Principal A set of users that are in scope of a policy Action The …" at bounding box center [720, 382] width 523 height 404
click at [556, 325] on input "Display Name" at bounding box center [720, 314] width 523 height 41
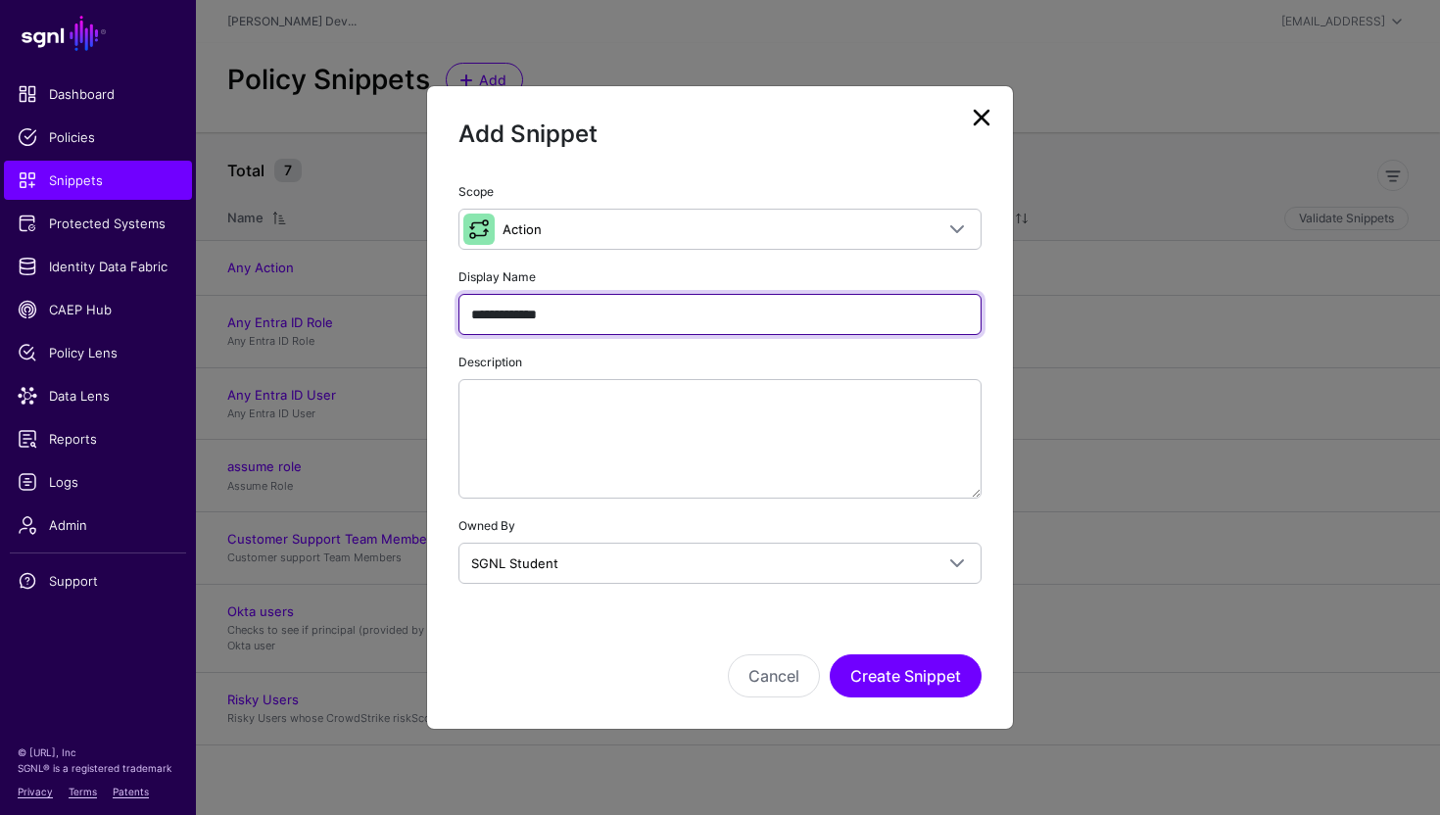
drag, startPoint x: 627, startPoint y: 302, endPoint x: 583, endPoint y: 295, distance: 44.6
click at [583, 295] on input "**********" at bounding box center [720, 314] width 523 height 41
click at [574, 325] on input "**********" at bounding box center [720, 314] width 523 height 41
type input "*"
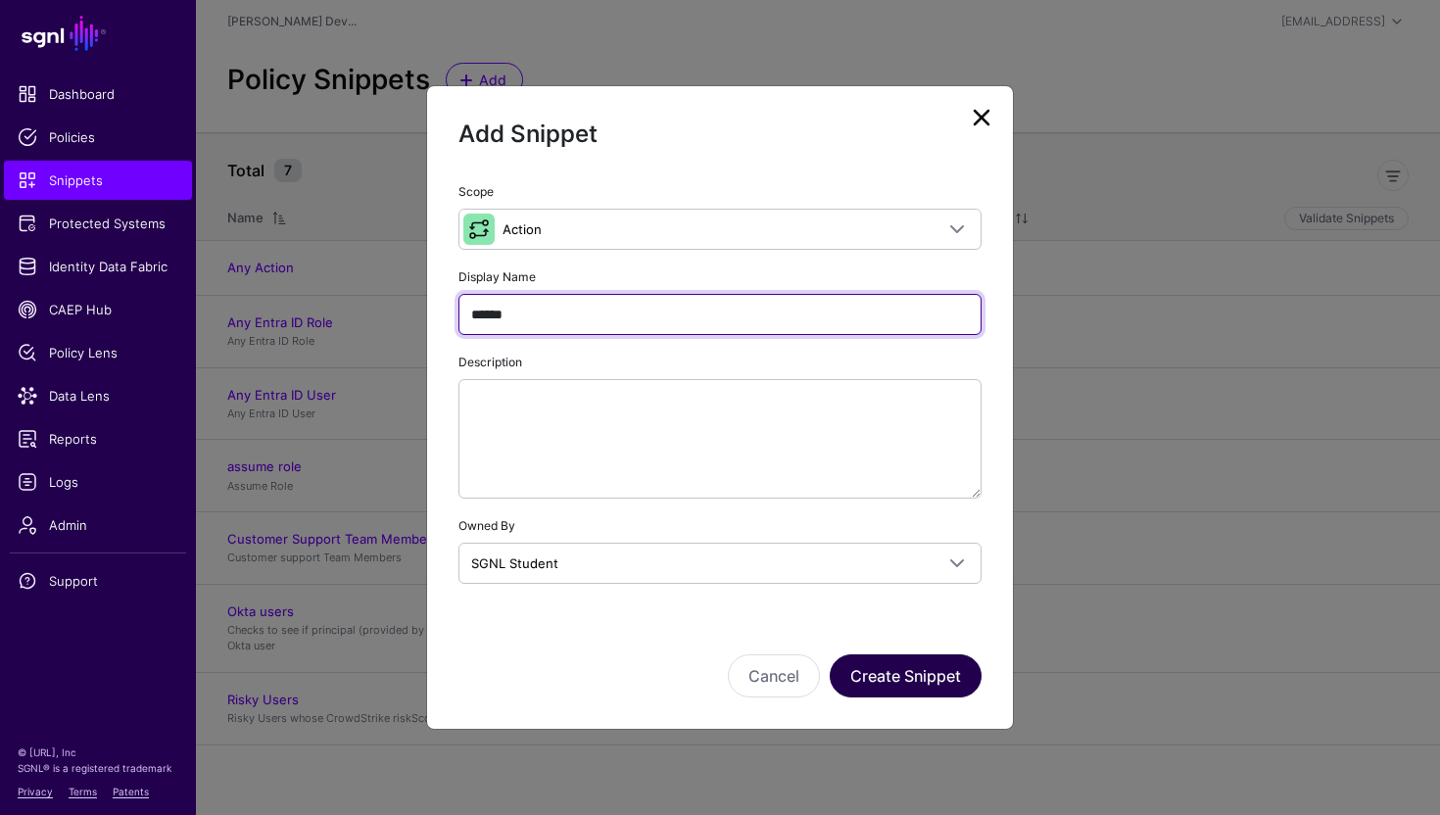
type input "******"
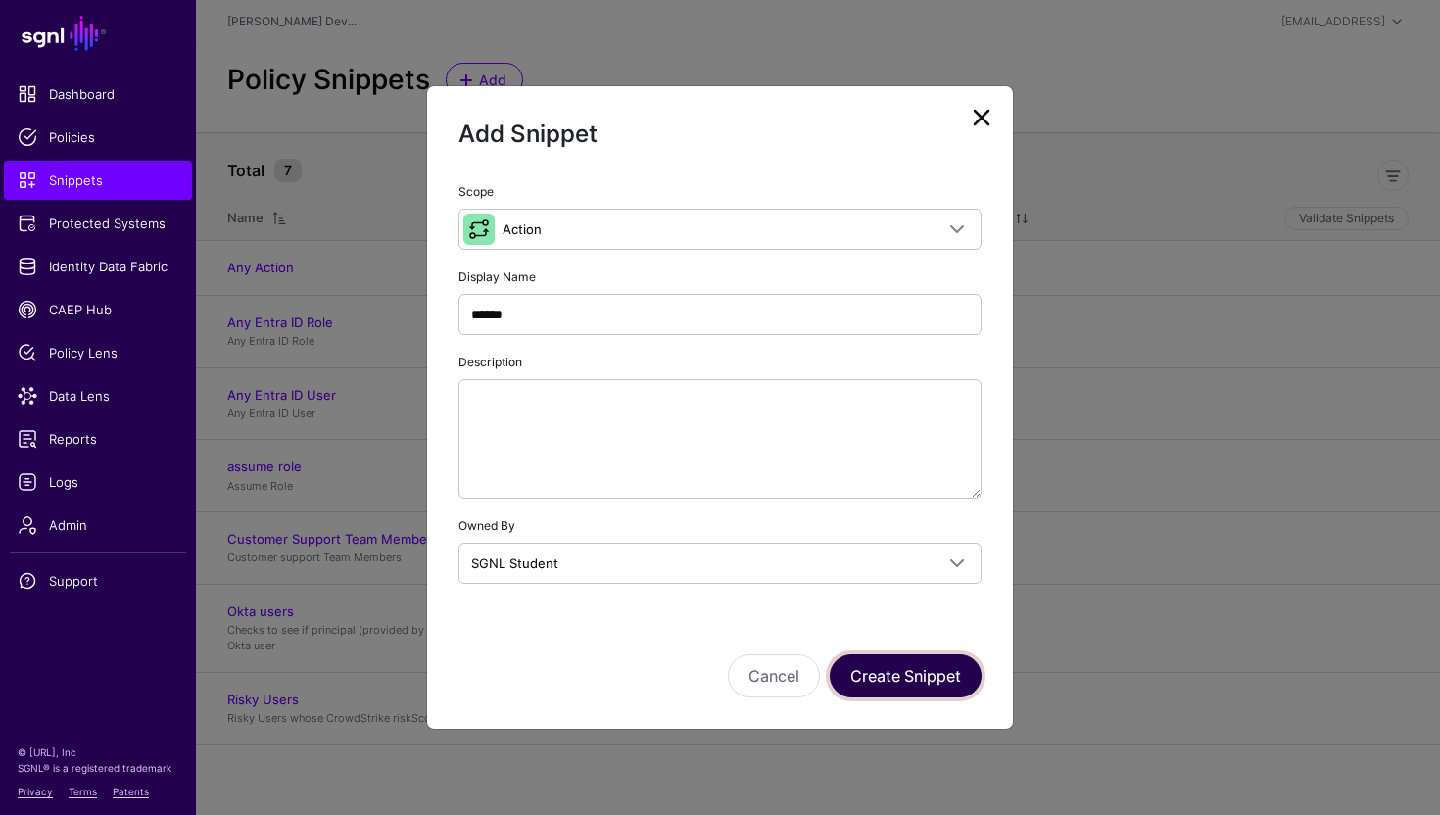
click at [916, 695] on button "Create Snippet" at bounding box center [906, 675] width 152 height 43
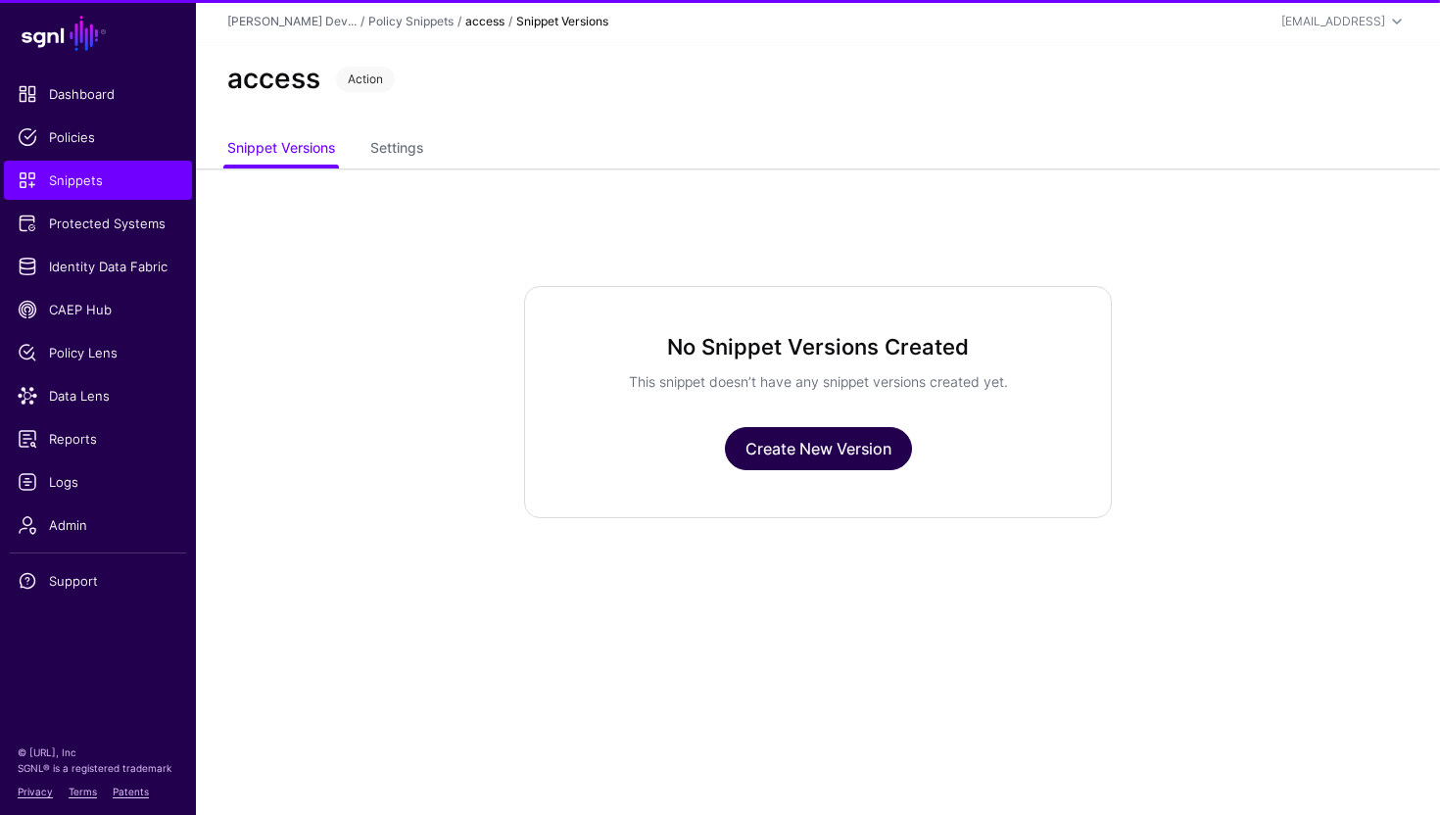
click at [840, 469] on link "Create New Version" at bounding box center [818, 448] width 187 height 43
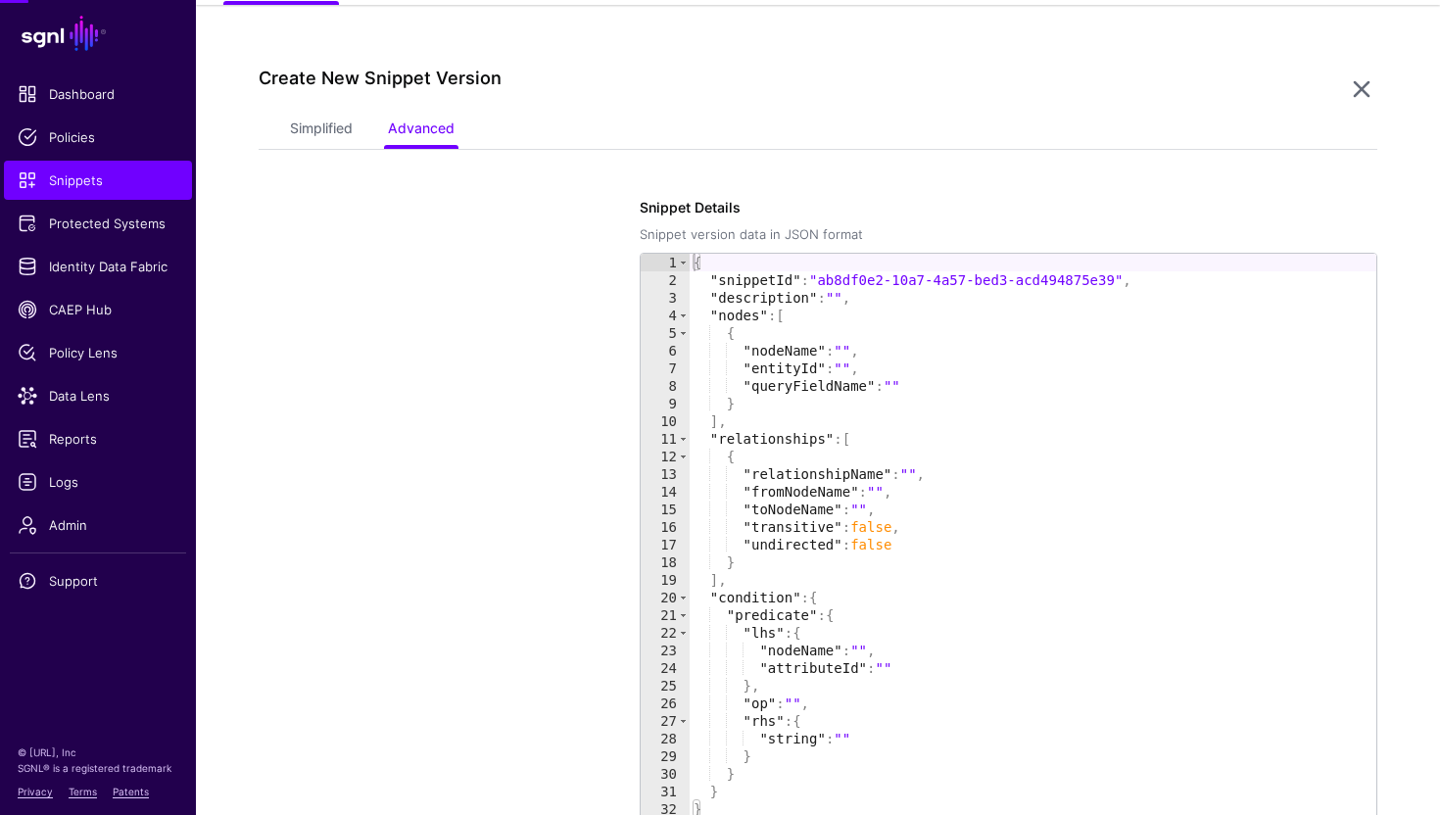
scroll to position [168, 0]
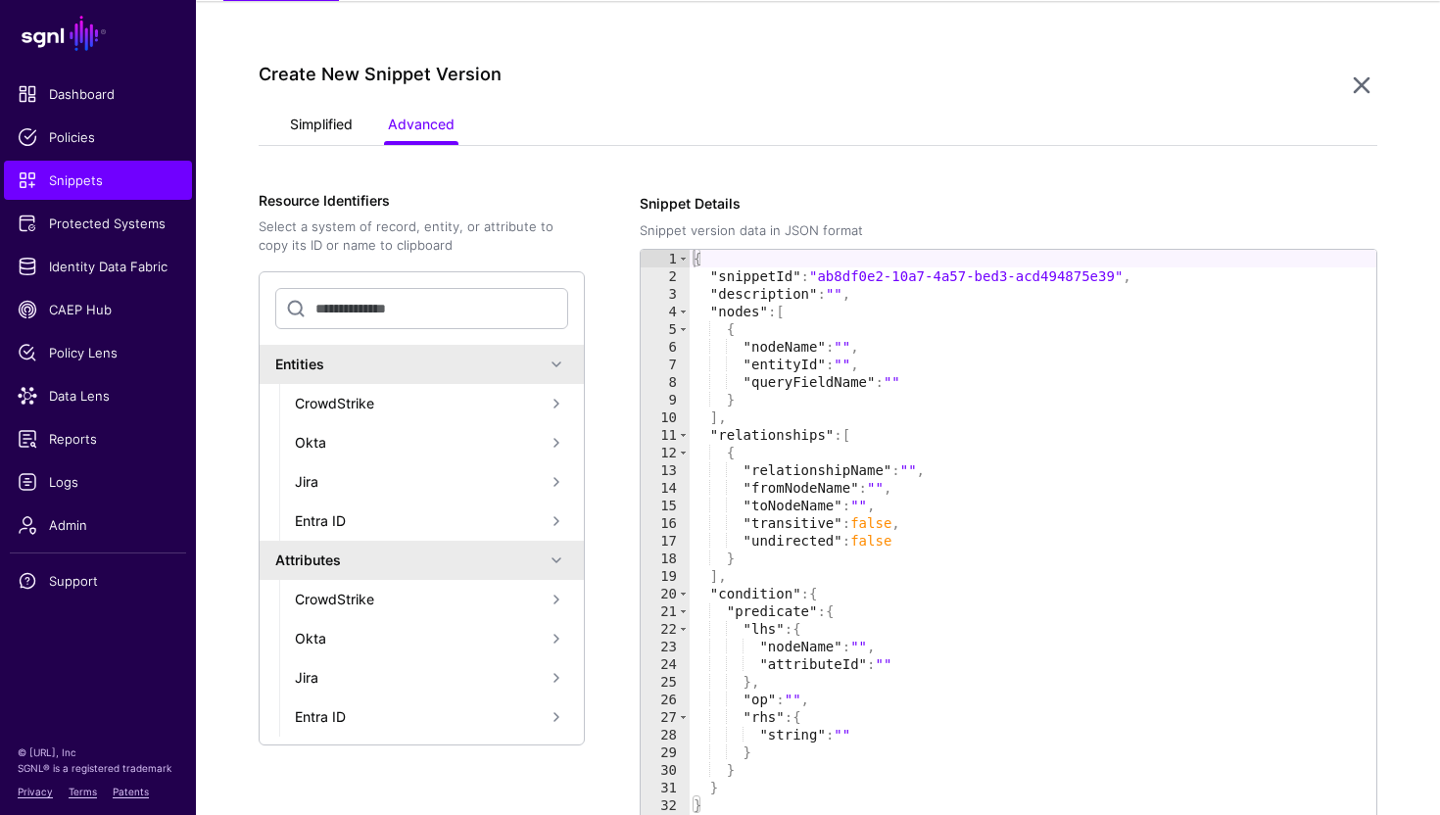
click at [336, 120] on link "Simplified" at bounding box center [321, 126] width 63 height 37
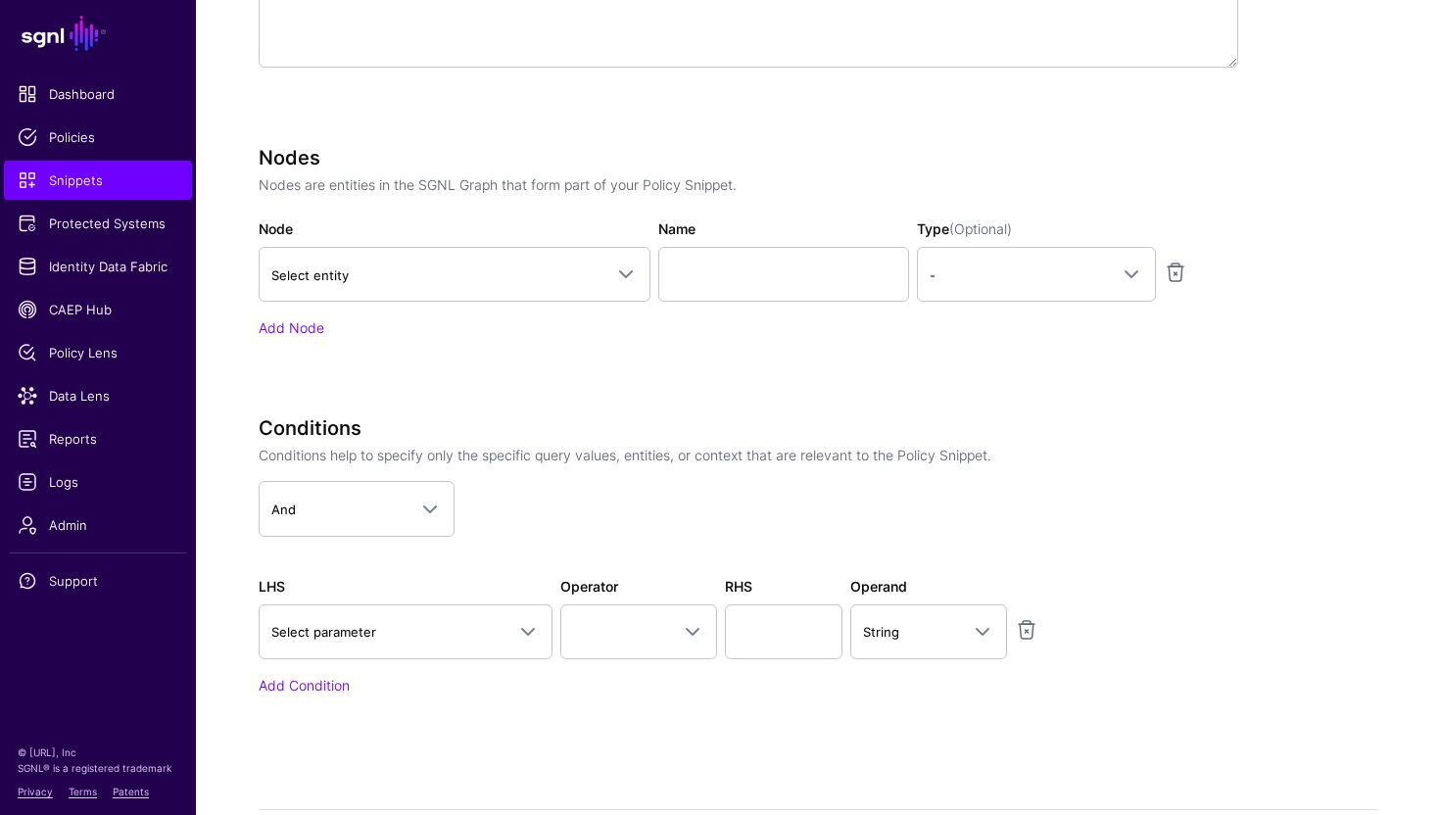
scroll to position [651, 0]
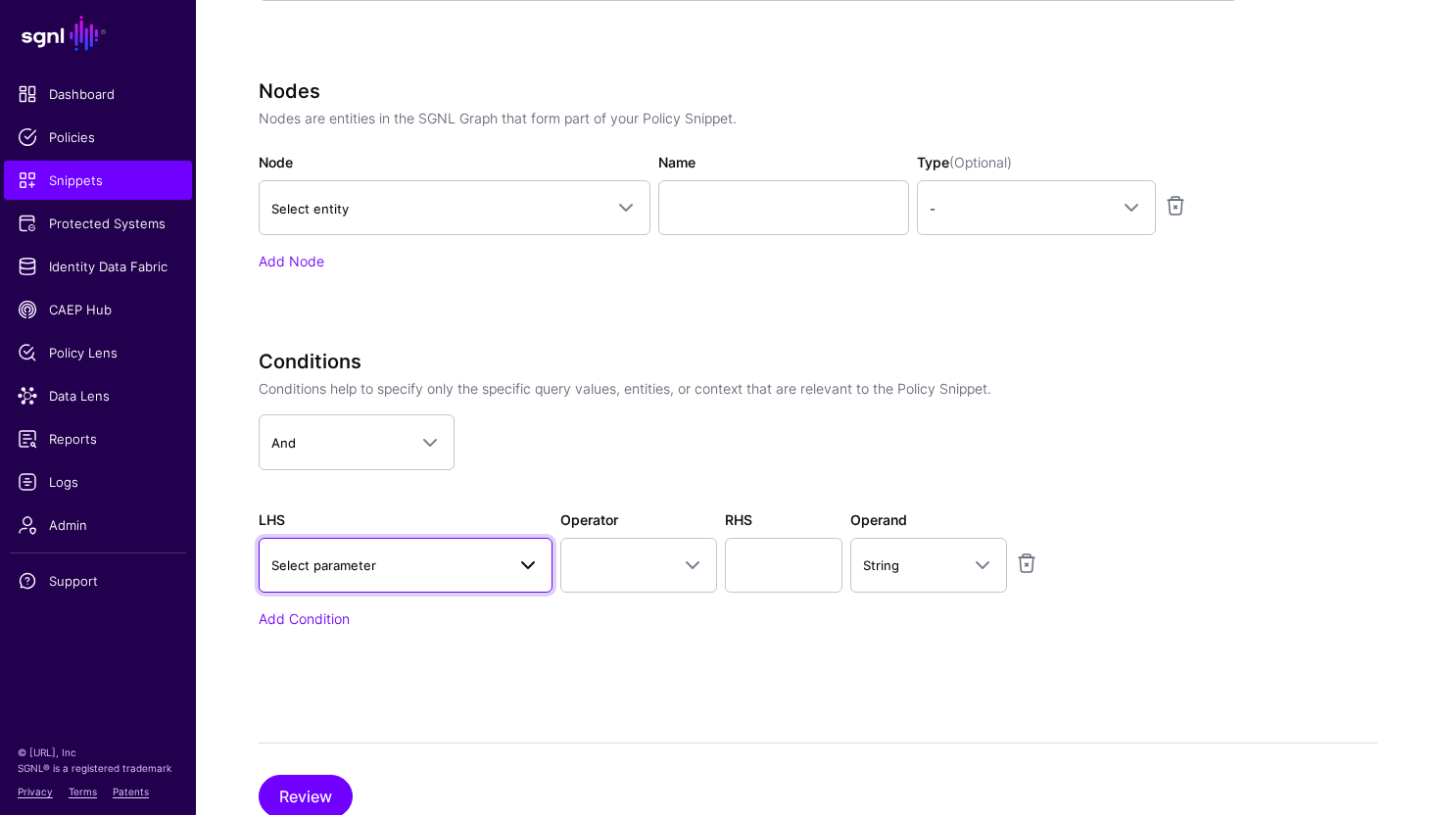
click at [507, 571] on span at bounding box center [522, 566] width 35 height 24
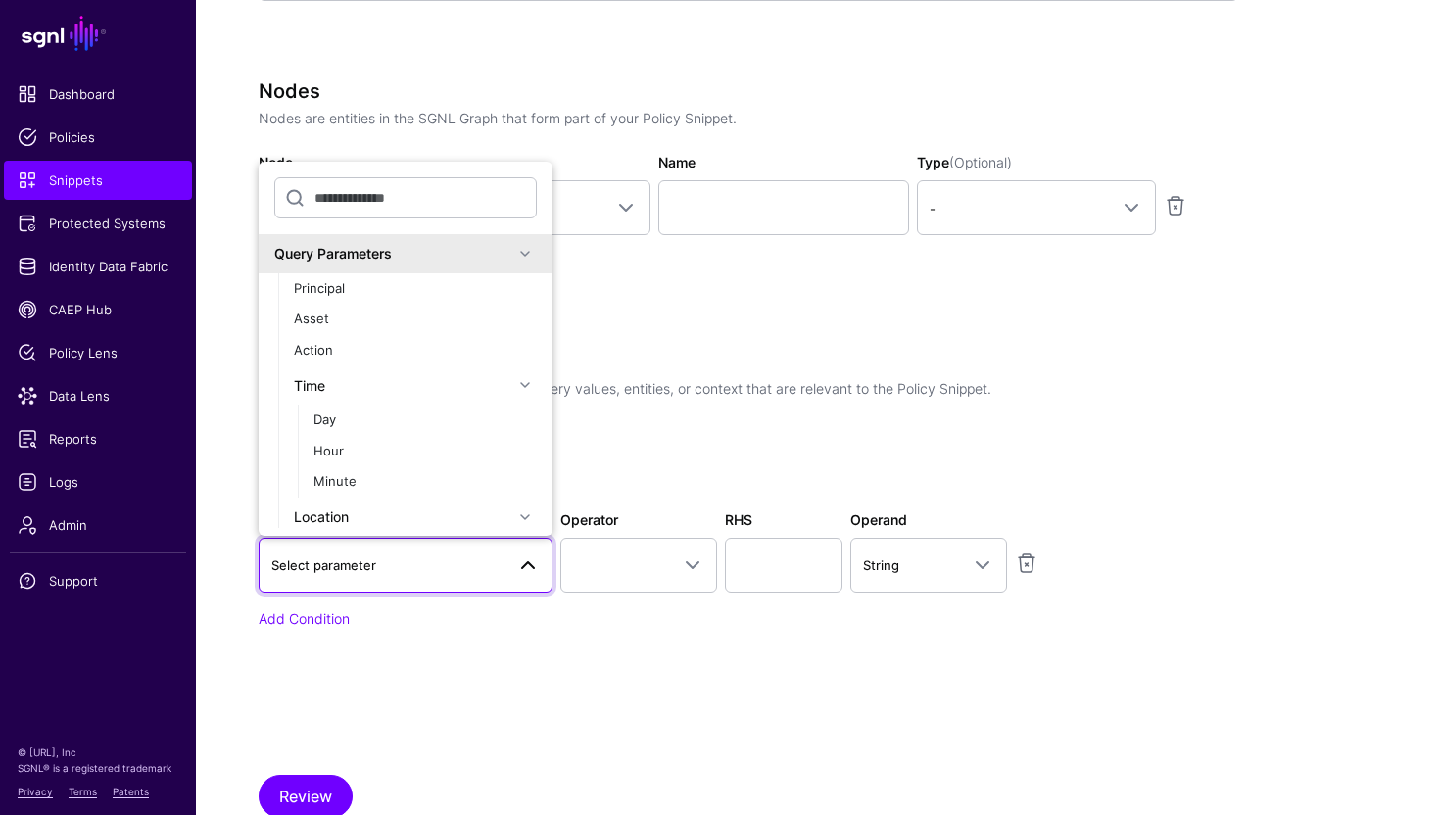
click at [610, 467] on app-dropdown "And And Or Not" at bounding box center [749, 441] width 980 height 55
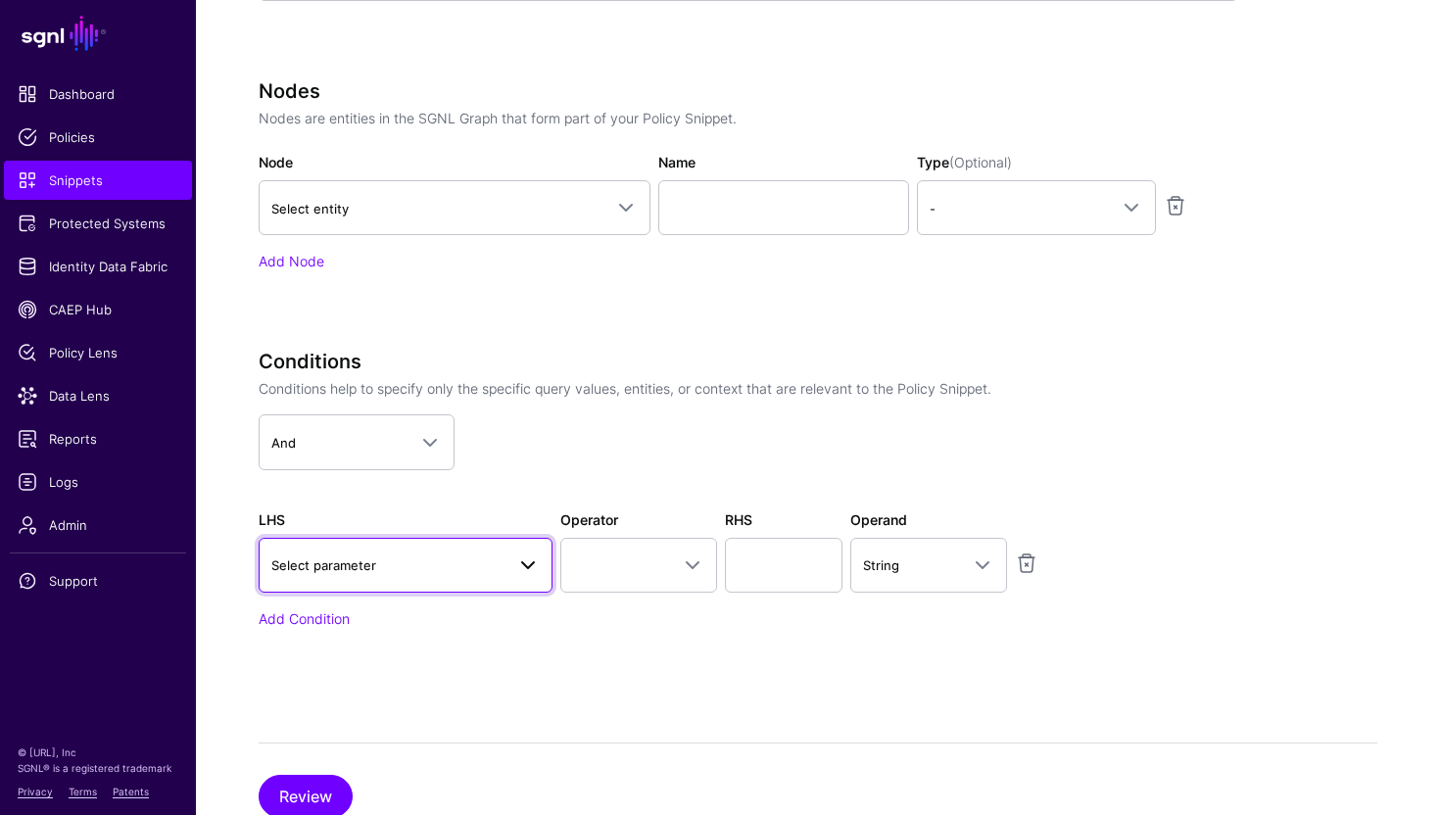
click at [438, 560] on span "Select parameter" at bounding box center [387, 566] width 233 height 22
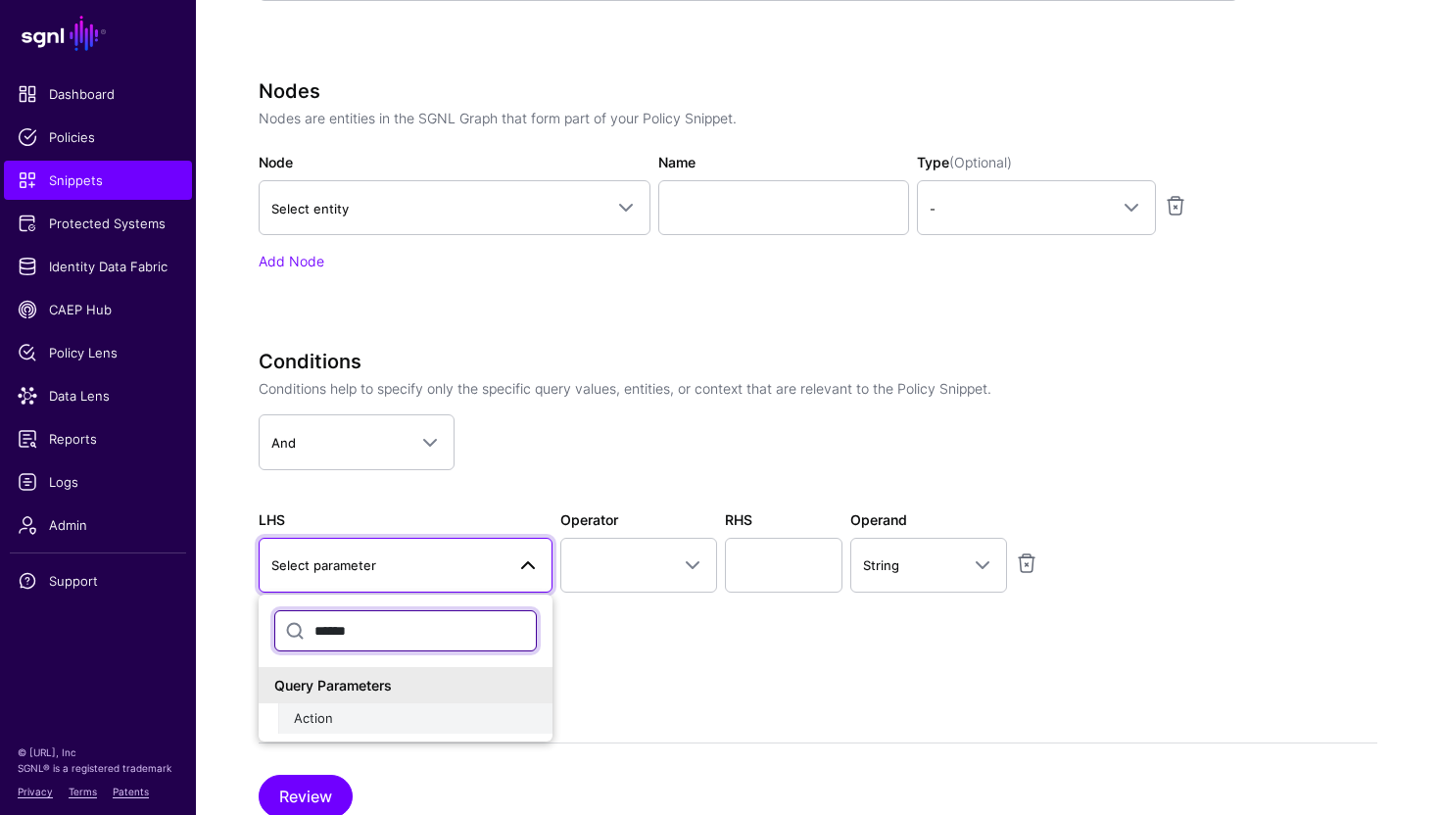
type input "******"
click at [362, 715] on div "Action" at bounding box center [415, 719] width 243 height 20
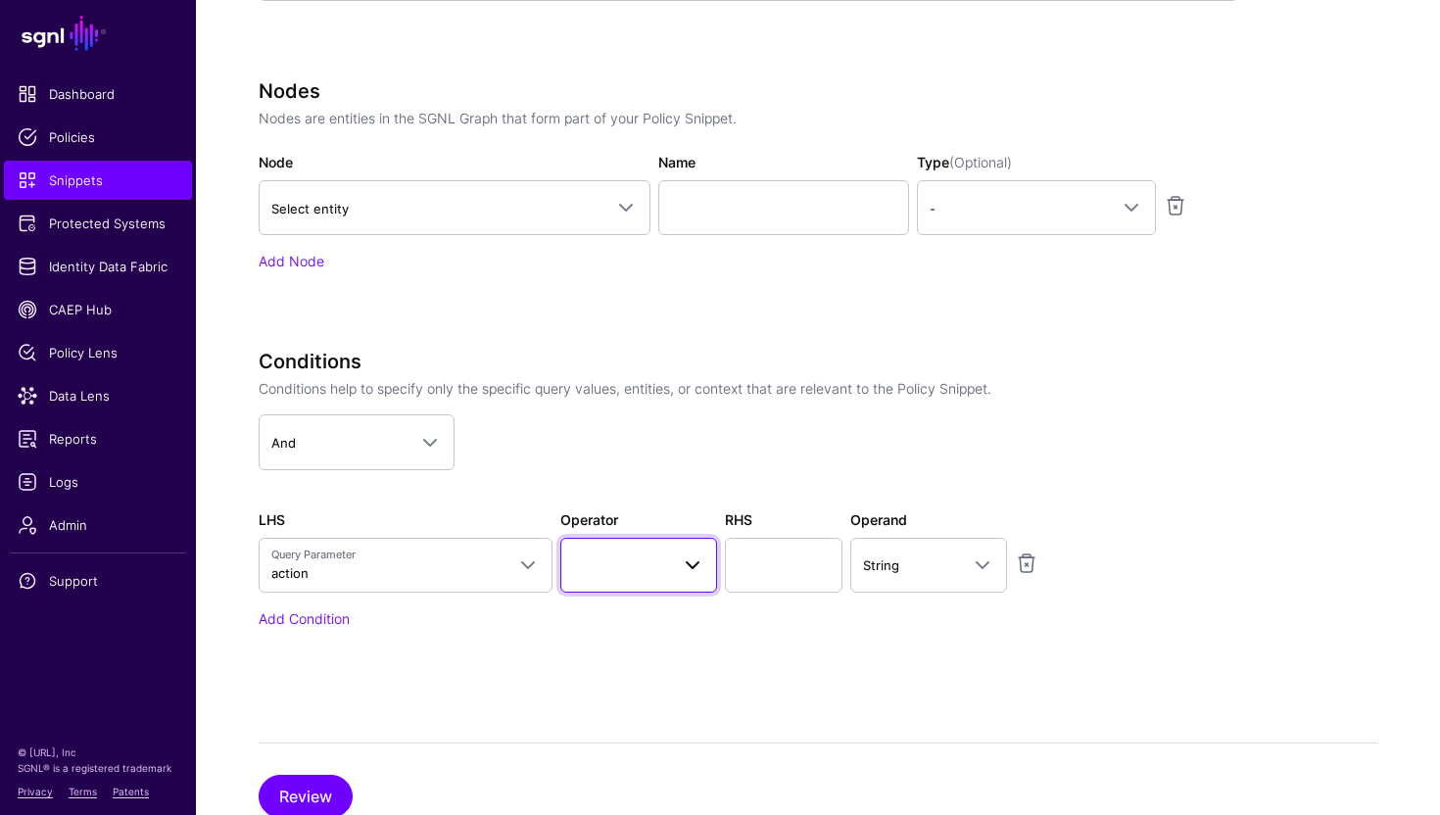
click at [646, 546] on link at bounding box center [638, 565] width 157 height 55
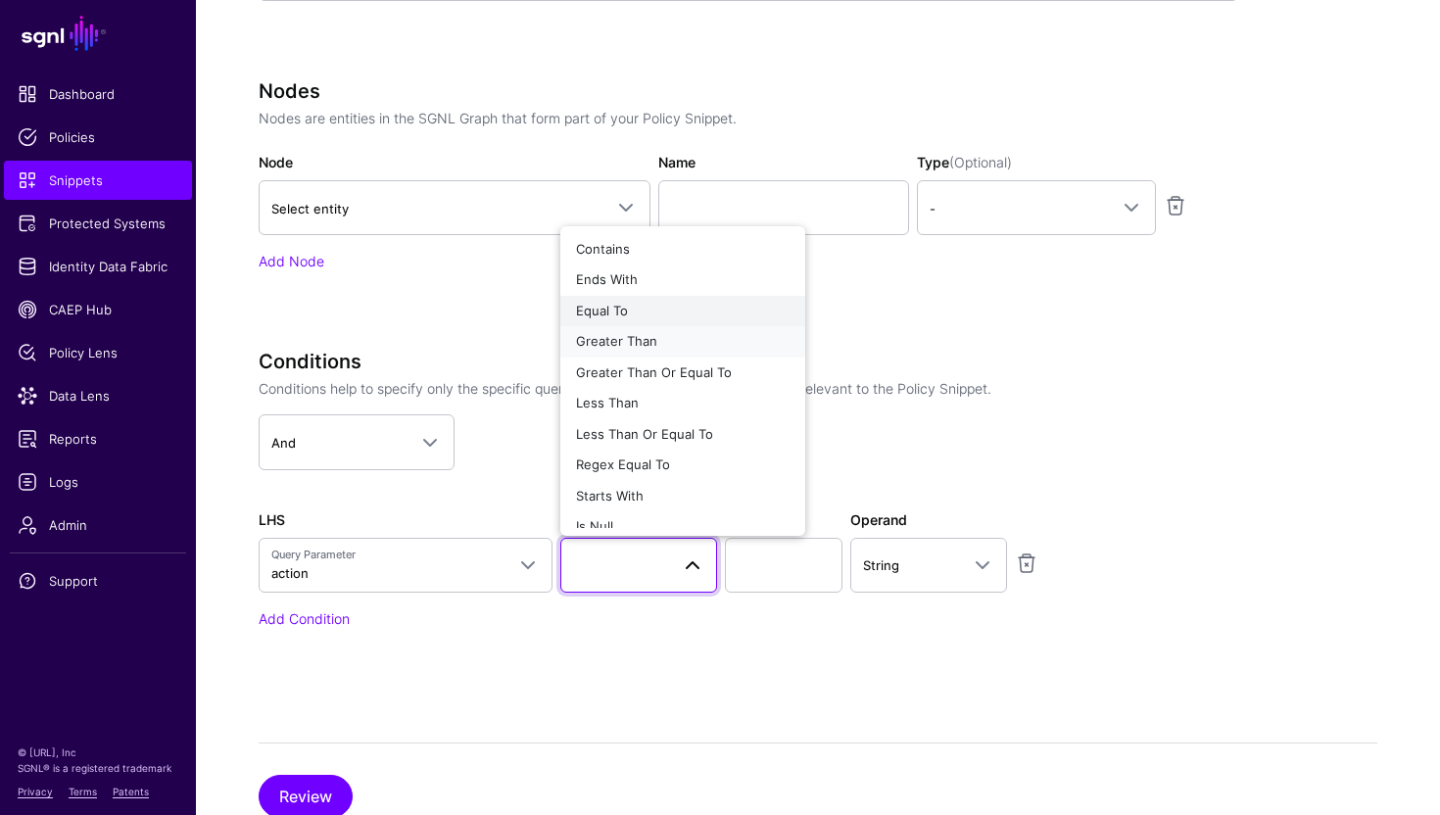
drag, startPoint x: 638, startPoint y: 324, endPoint x: 613, endPoint y: 314, distance: 26.4
click at [613, 314] on ul "Contains Ends With Equal To Greater Than Greater Than Or Equal To Less Than Les…" at bounding box center [682, 381] width 245 height 294
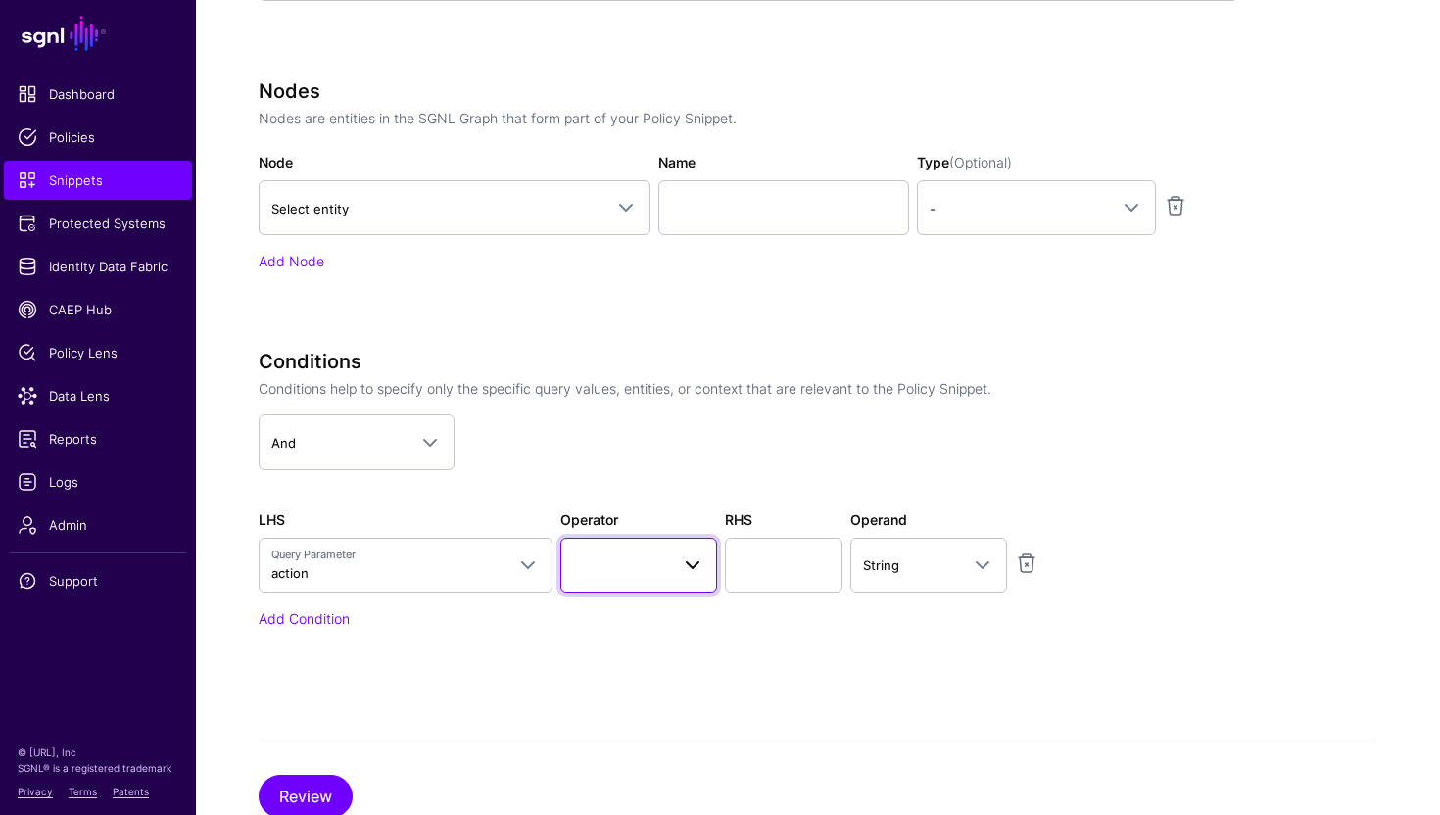
click at [627, 545] on link at bounding box center [638, 565] width 157 height 55
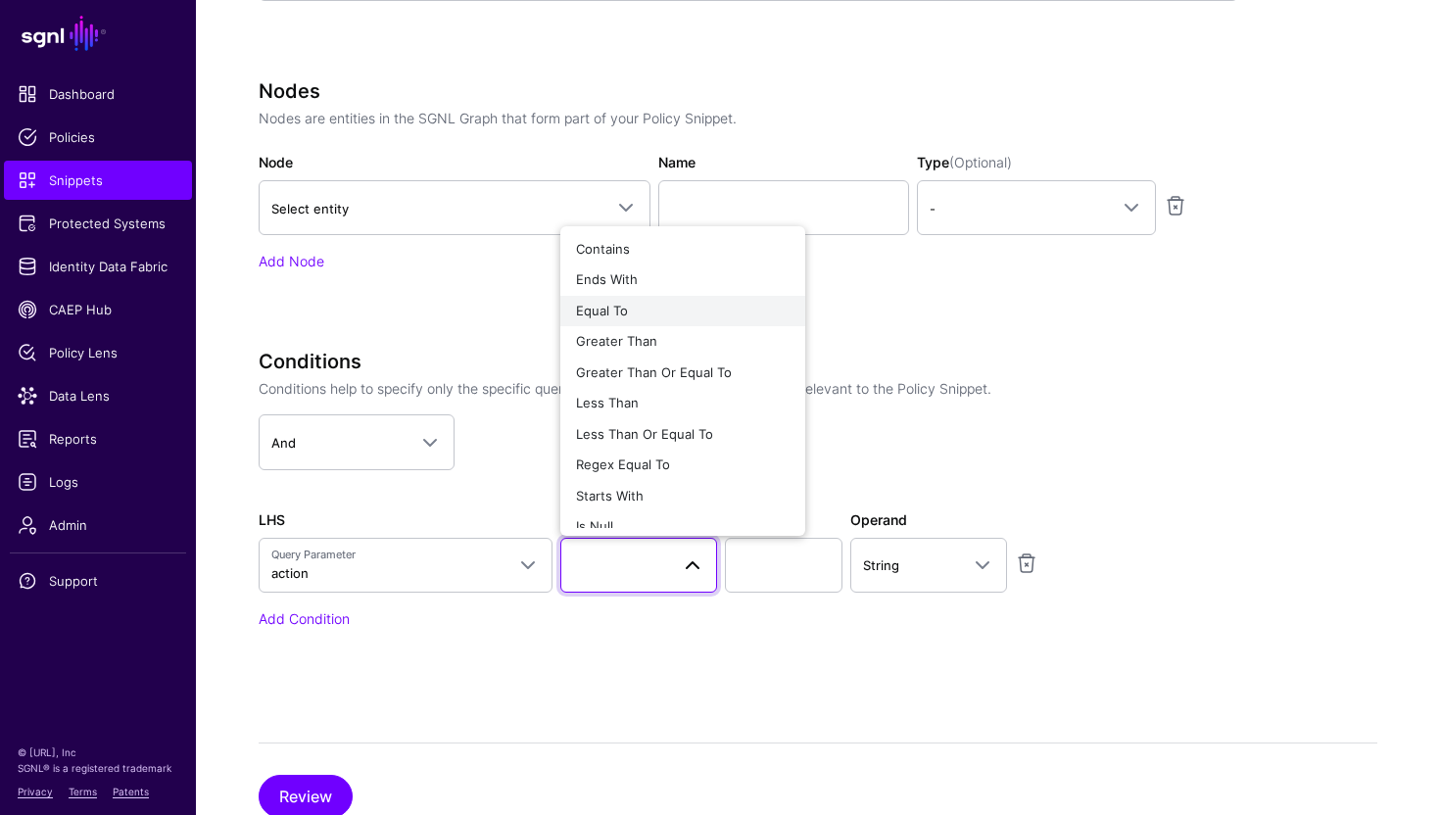
click at [631, 318] on div "Equal To" at bounding box center [683, 312] width 214 height 20
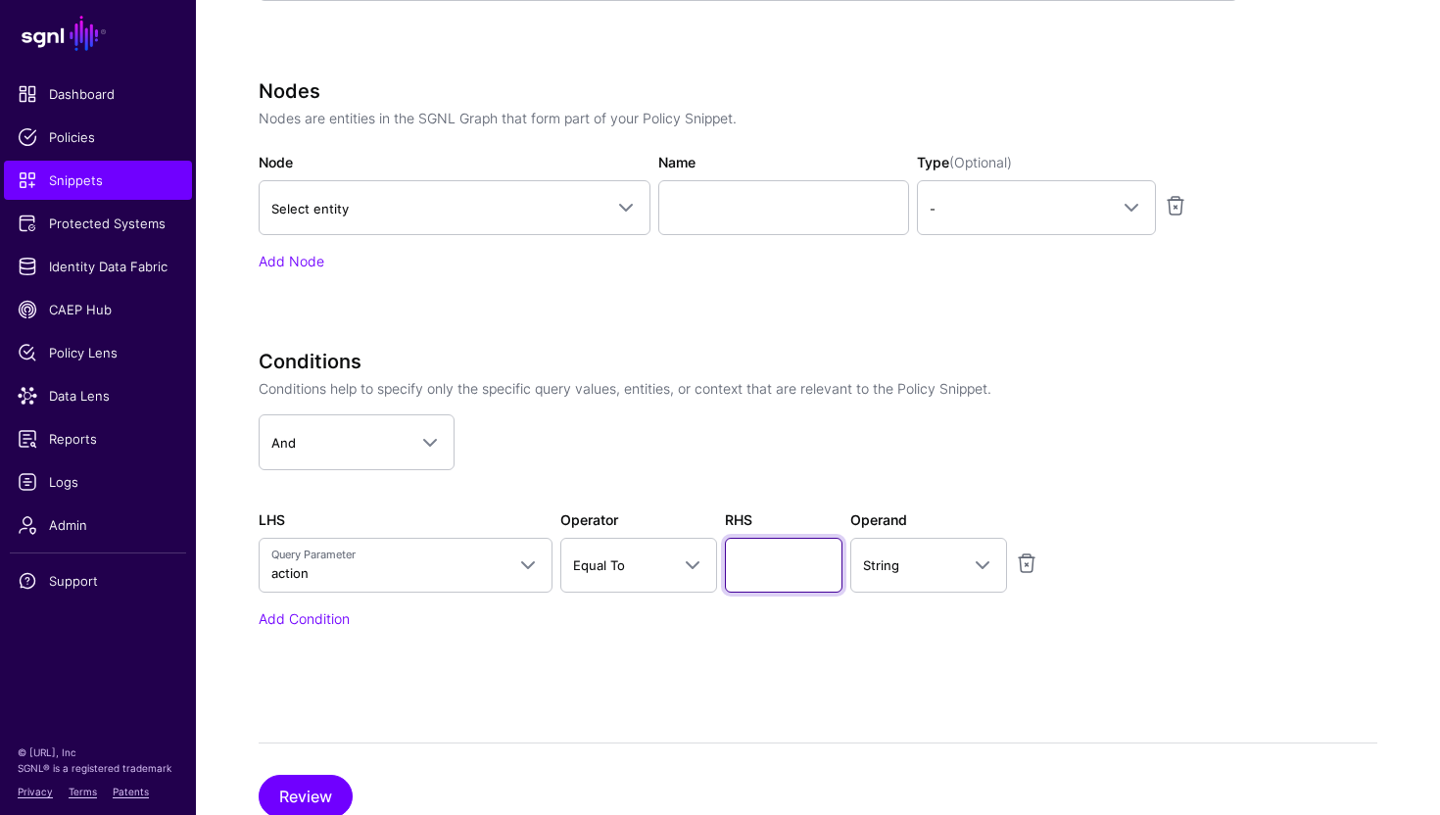
click at [751, 538] on input "text" at bounding box center [784, 565] width 118 height 55
type input "******"
click at [925, 639] on div "Conditions Conditions help to specify only the specific query values, entities,…" at bounding box center [749, 516] width 980 height 333
click at [325, 783] on button "Review" at bounding box center [306, 796] width 94 height 43
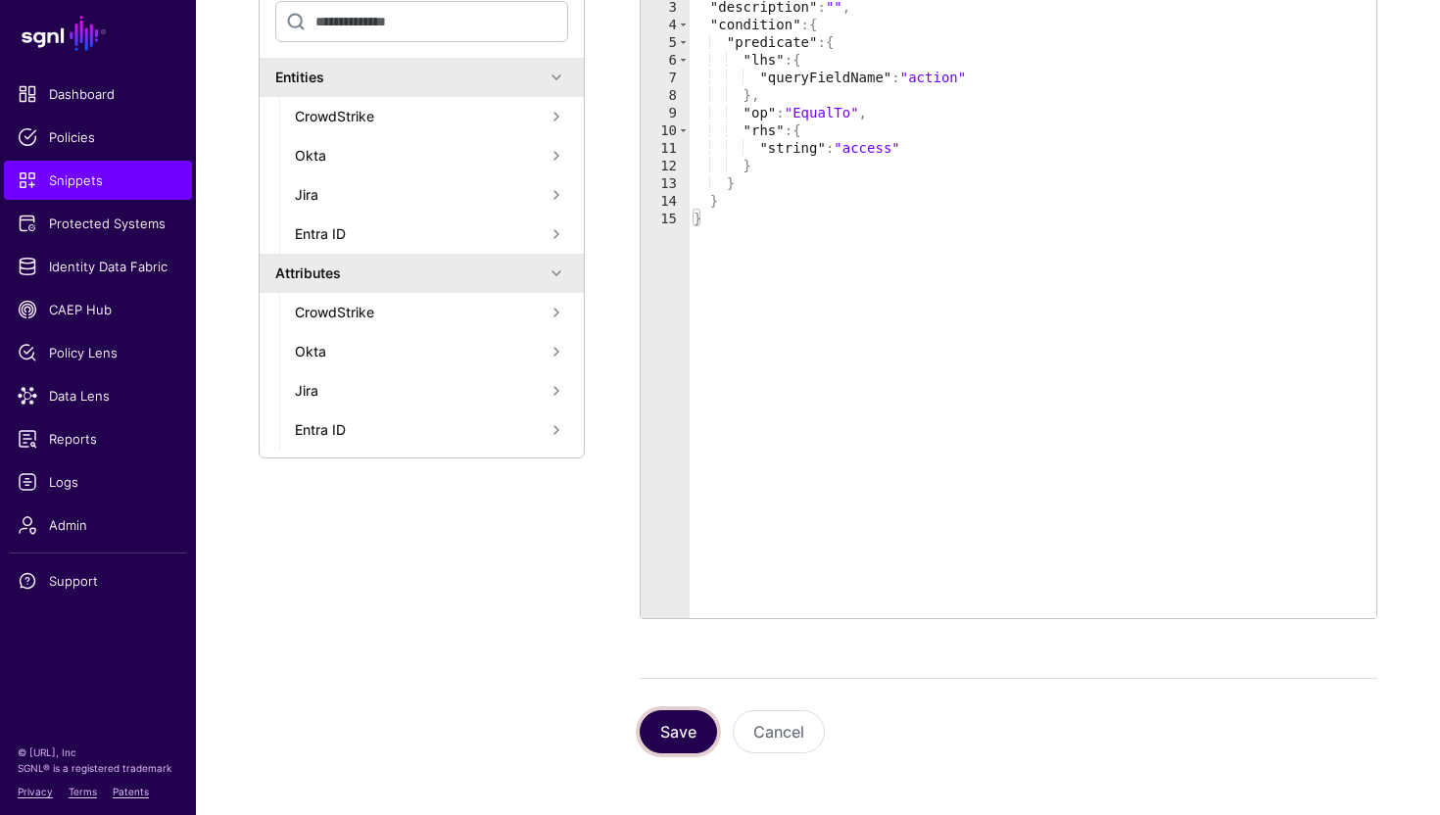
click at [687, 733] on button "Save" at bounding box center [678, 731] width 77 height 43
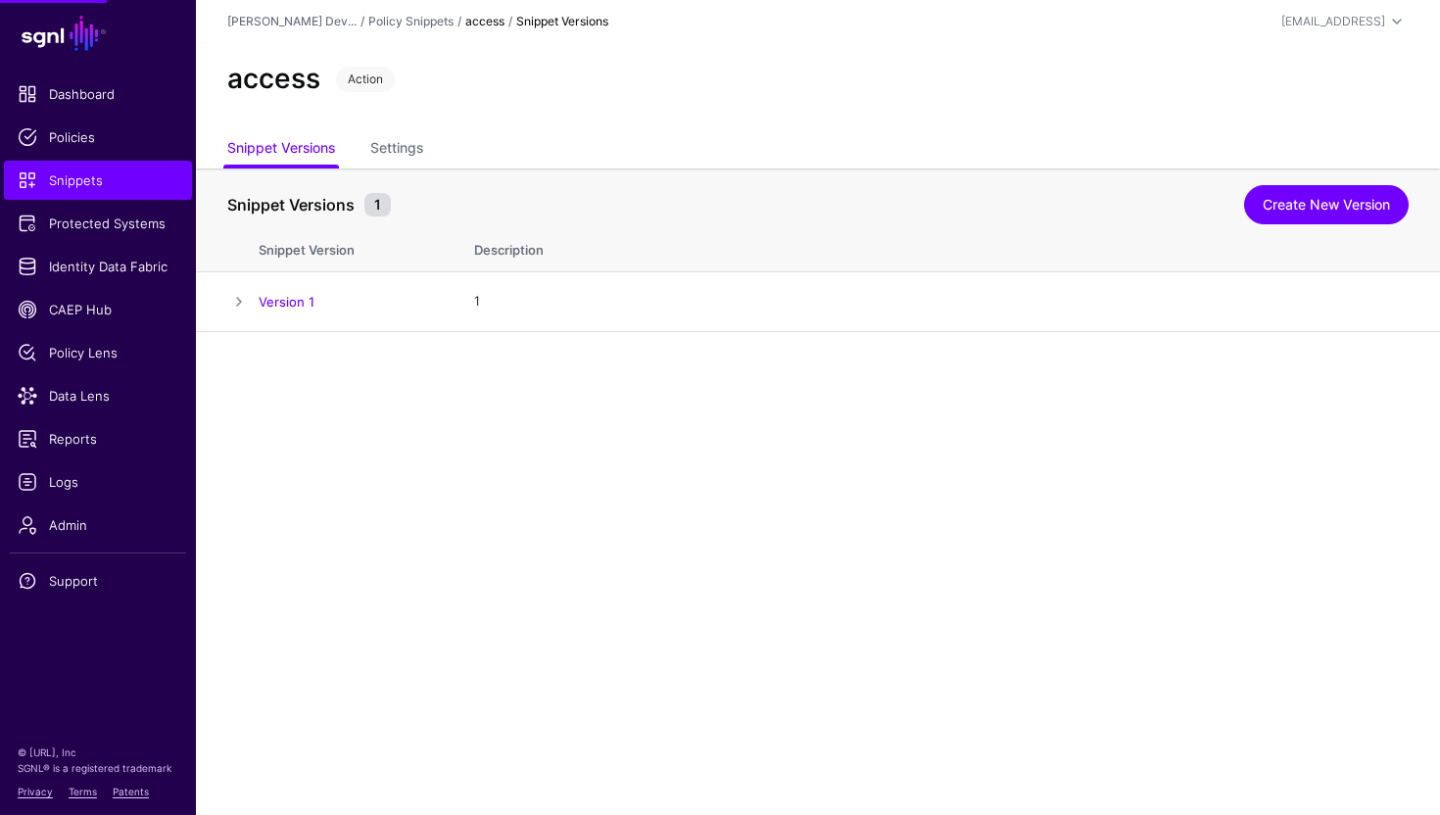
scroll to position [0, 0]
click at [146, 178] on span "Snippets" at bounding box center [98, 180] width 161 height 20
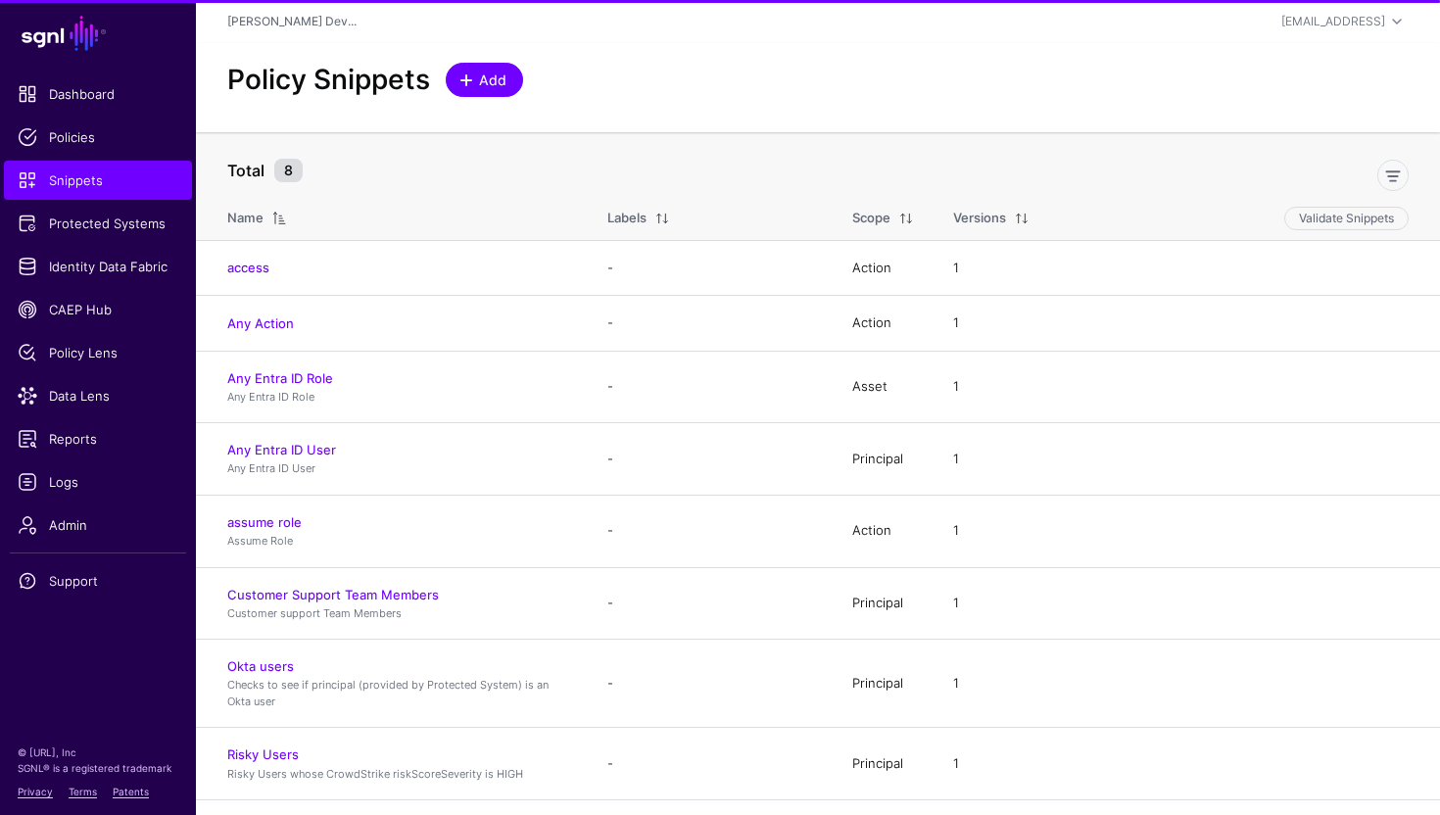
click at [478, 72] on span "Add" at bounding box center [493, 80] width 32 height 21
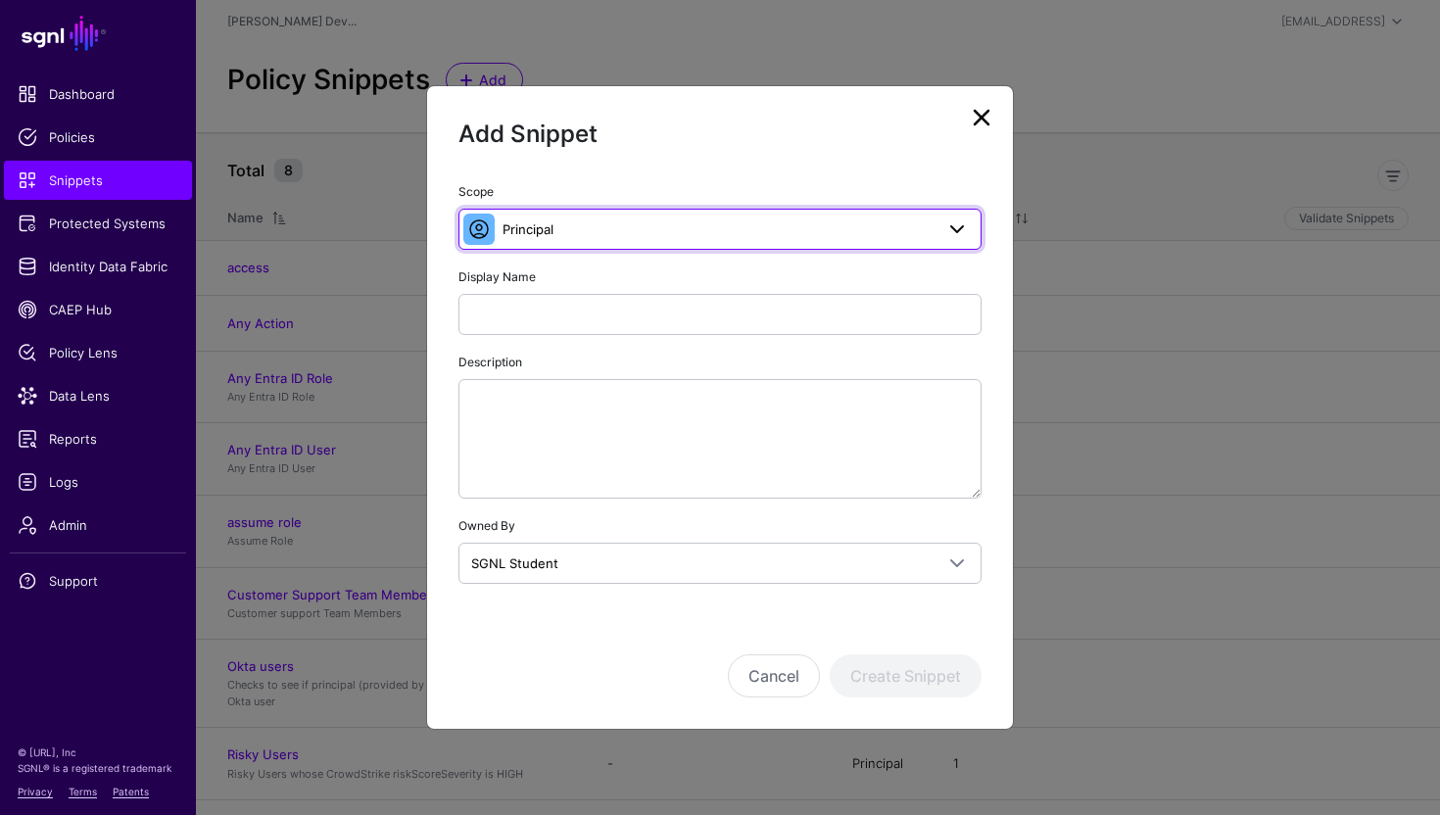
click at [648, 233] on span "Principal" at bounding box center [718, 229] width 431 height 22
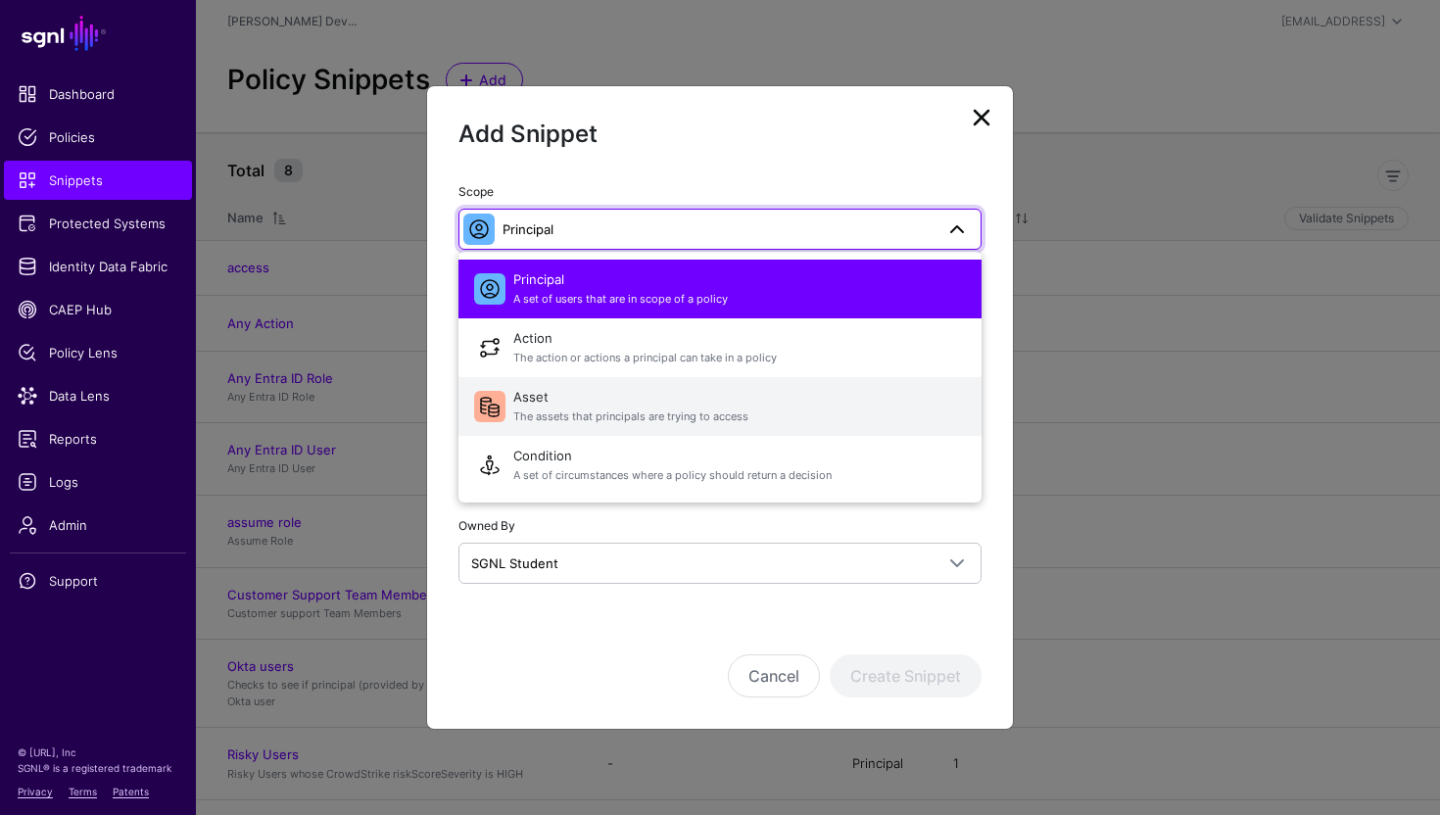
click at [718, 418] on span "The assets that principals are trying to access" at bounding box center [739, 417] width 453 height 17
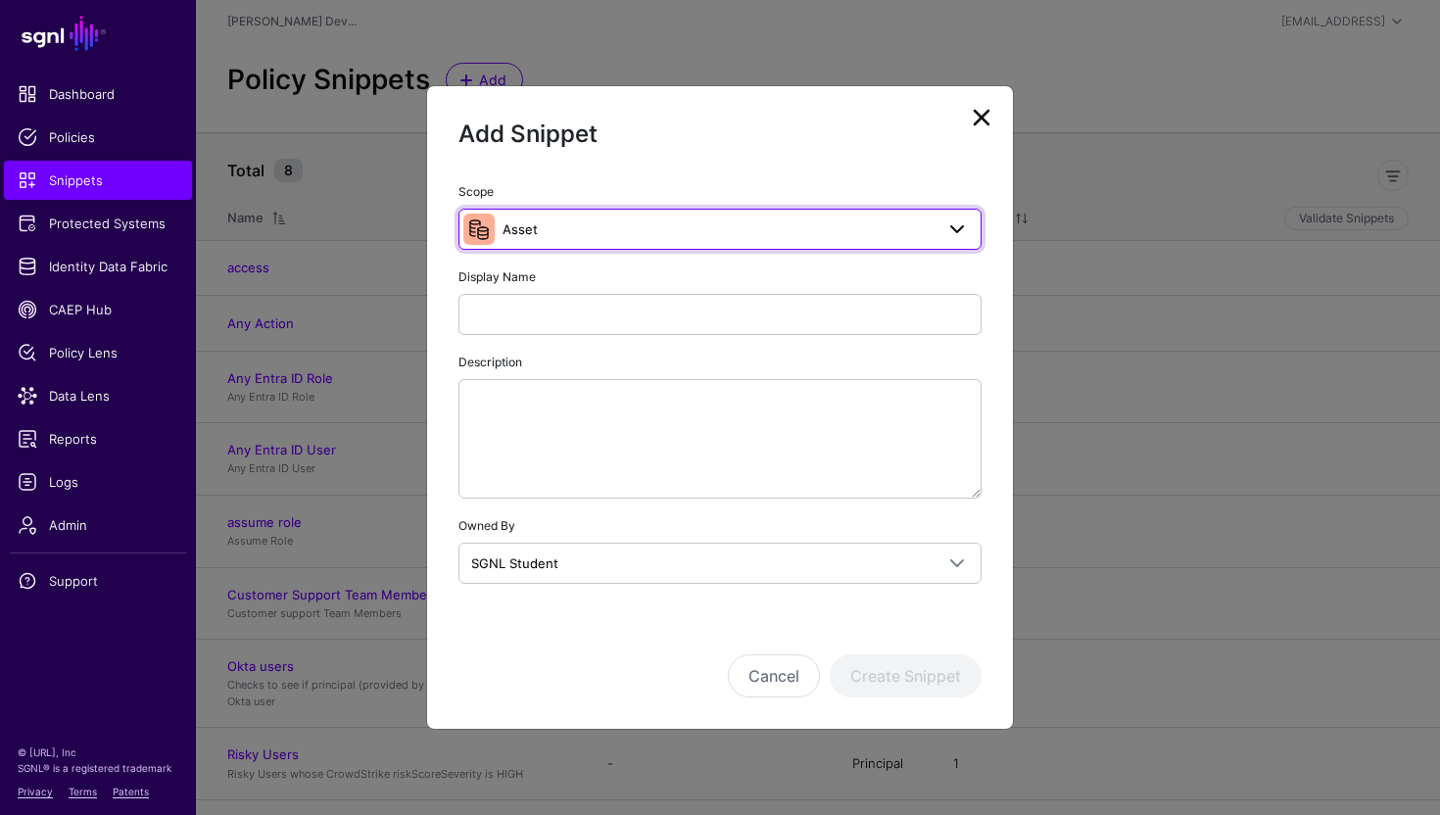
click at [521, 230] on span "Asset" at bounding box center [520, 229] width 35 height 16
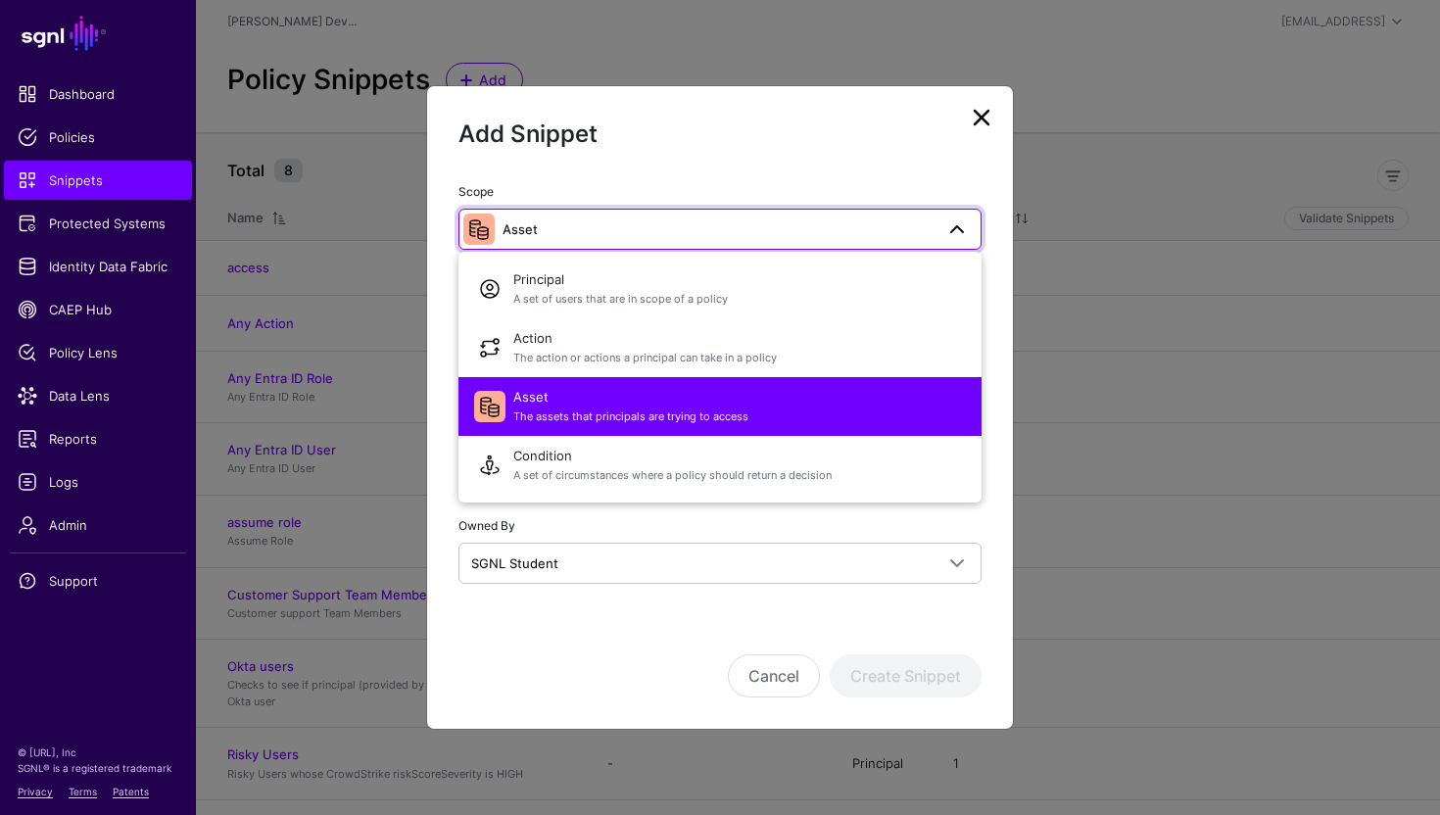
click at [617, 416] on span "The assets that principals are trying to access" at bounding box center [739, 417] width 453 height 17
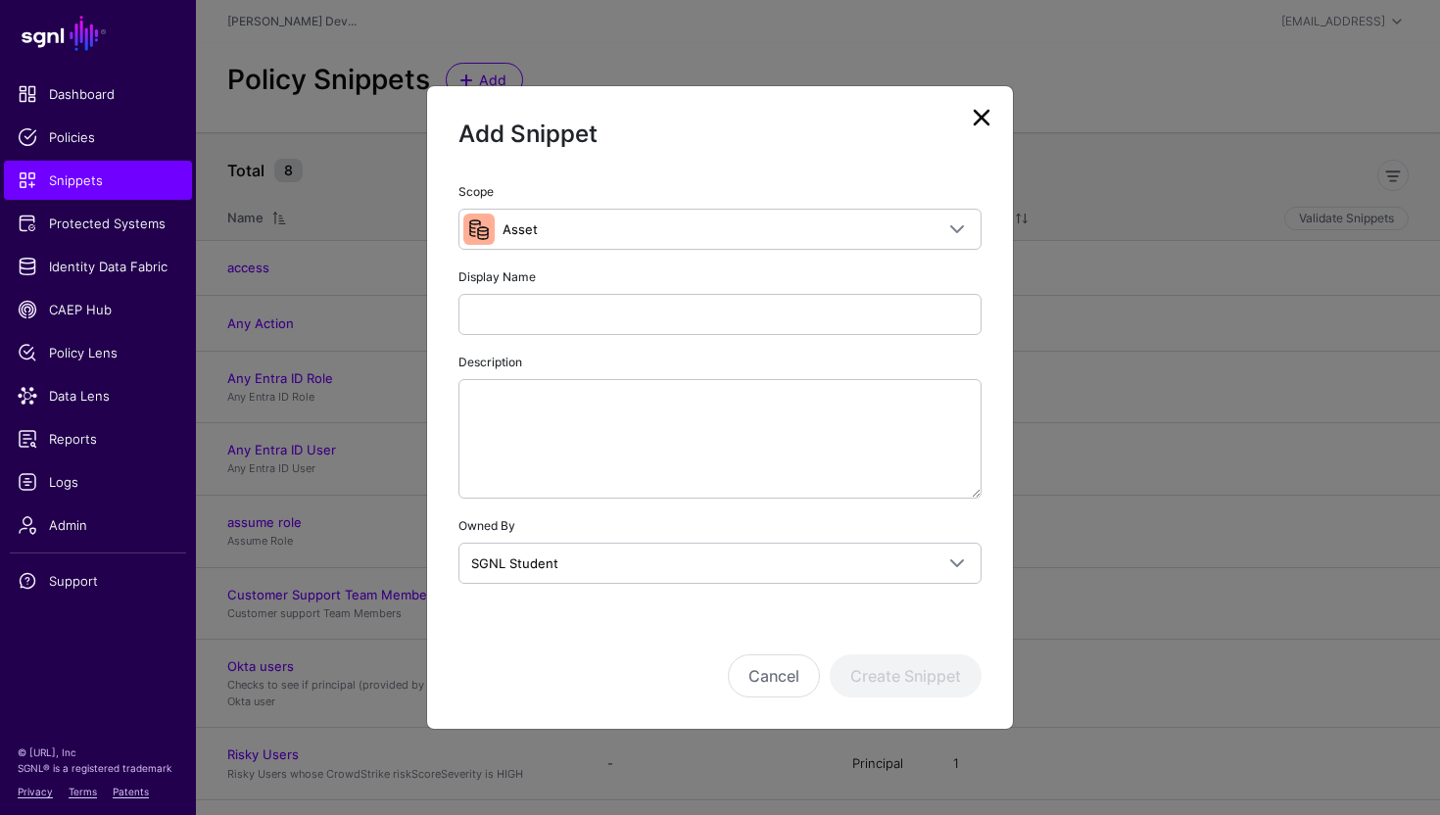
click at [978, 122] on link at bounding box center [981, 117] width 31 height 31
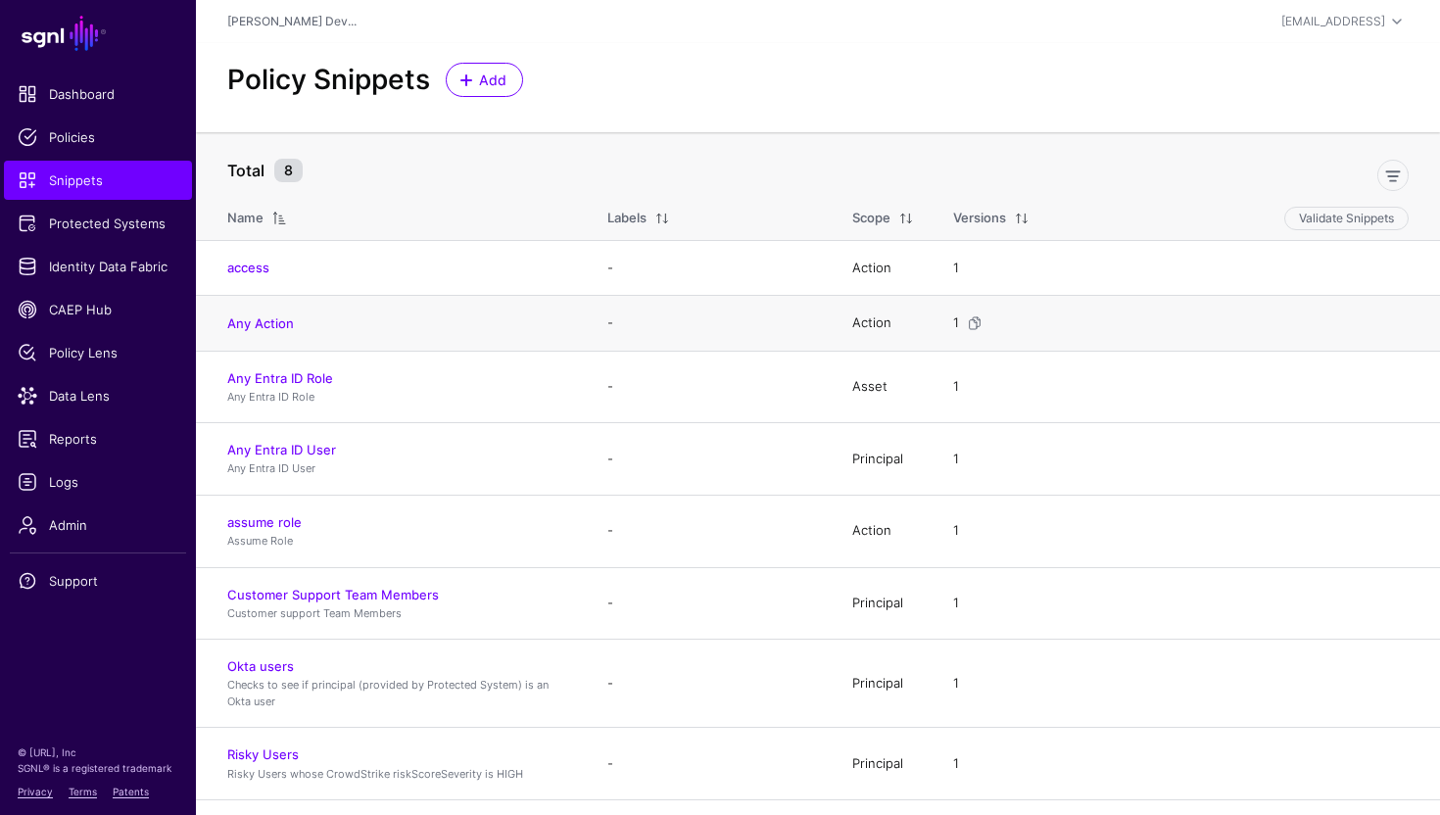
click at [369, 325] on h4 "Any Action" at bounding box center [397, 323] width 341 height 18
click at [485, 93] on link "Add" at bounding box center [484, 80] width 77 height 34
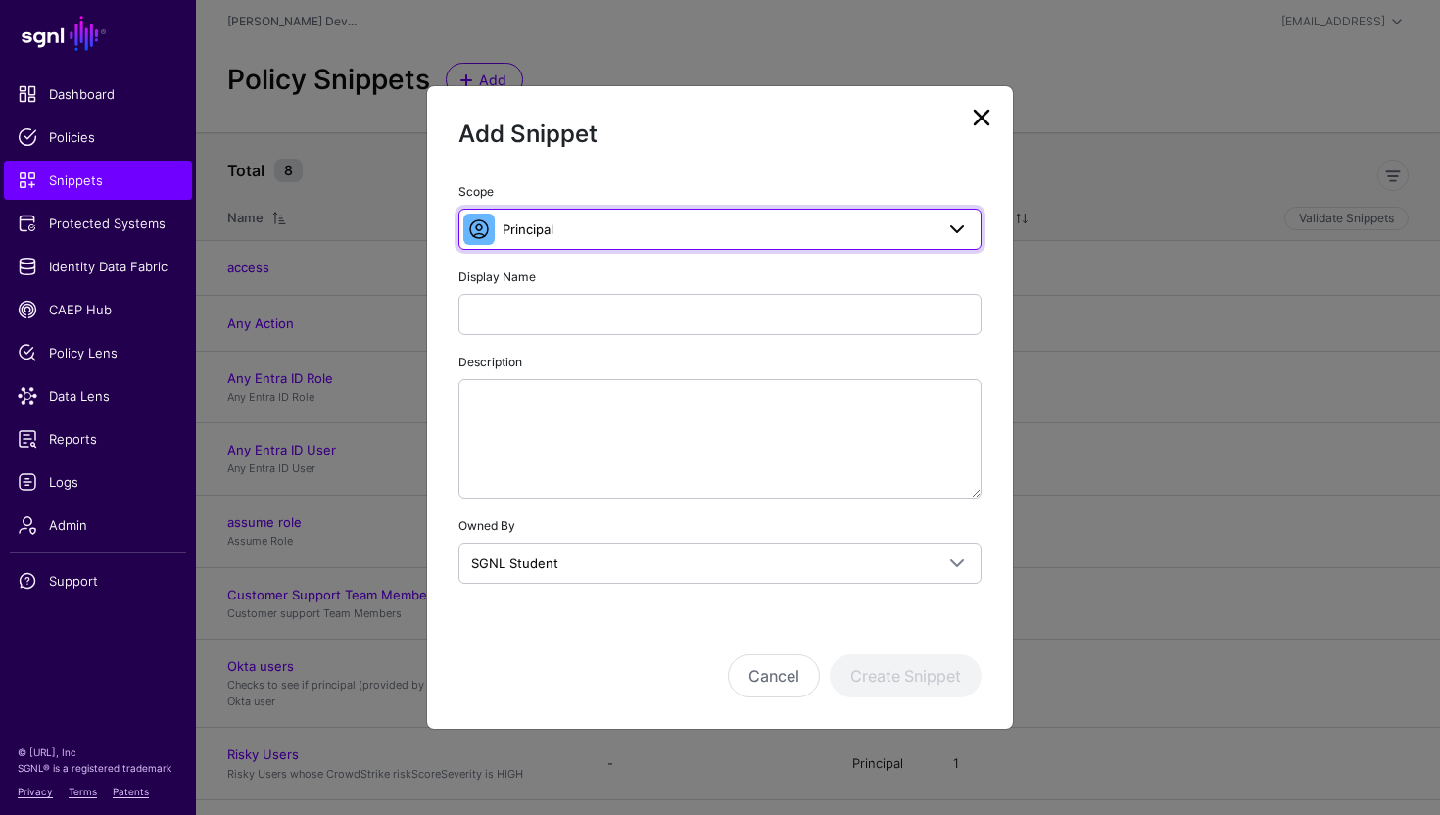
click at [591, 240] on span "Principal" at bounding box center [720, 229] width 498 height 24
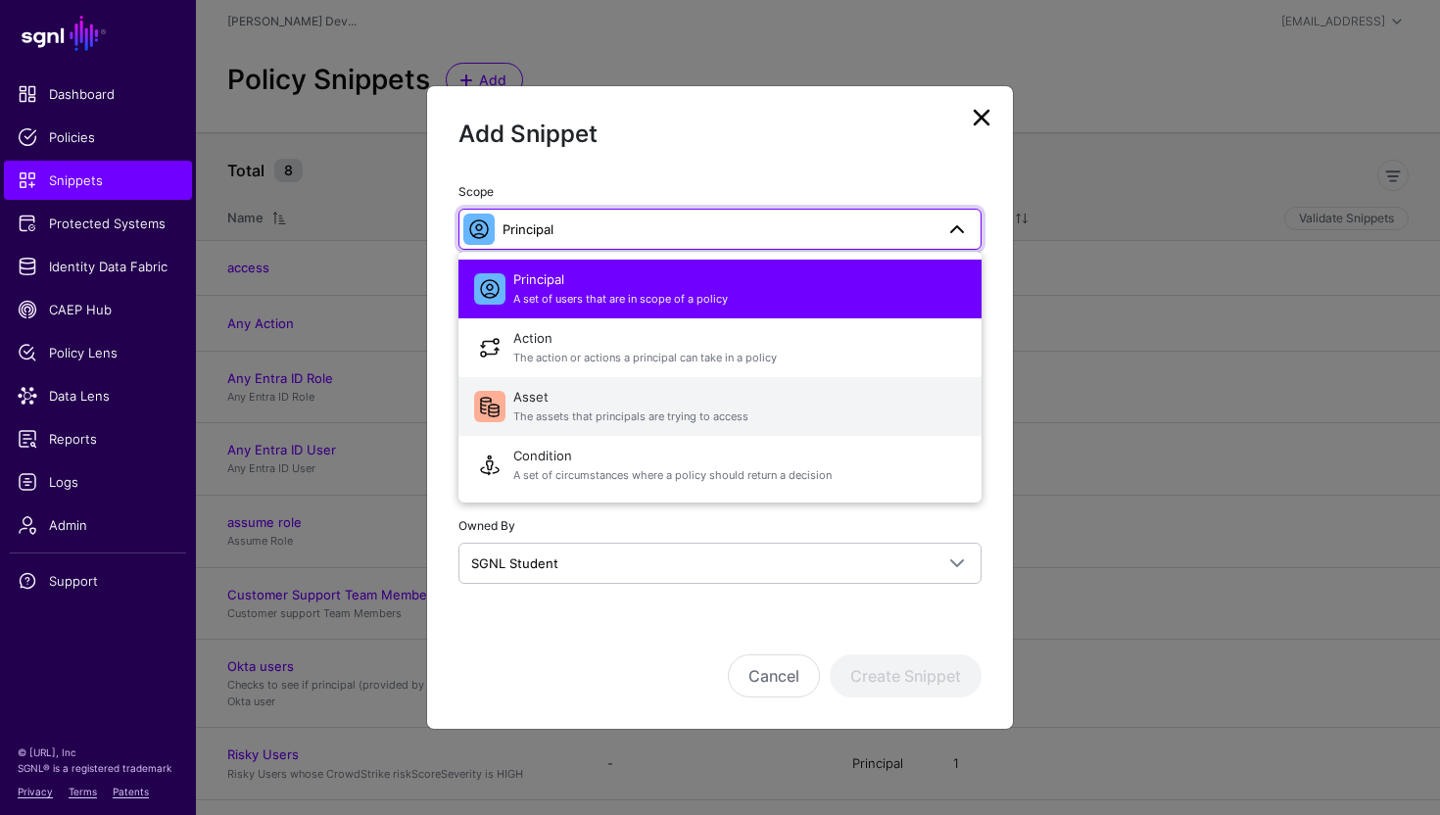
click at [601, 404] on span "Asset The assets that principals are trying to access" at bounding box center [739, 406] width 453 height 47
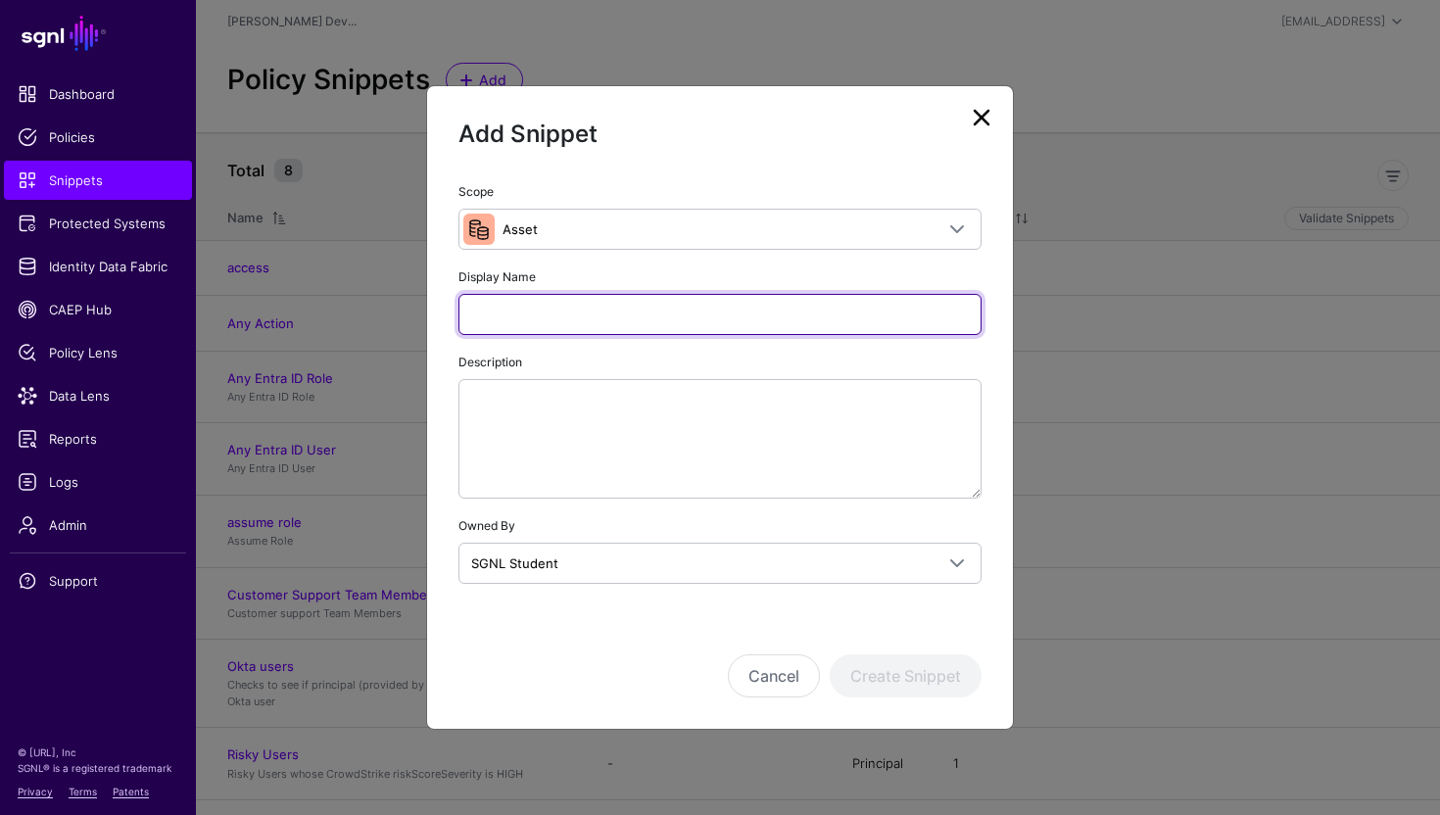
click at [571, 317] on input "Display Name" at bounding box center [720, 314] width 523 height 41
type input "*********"
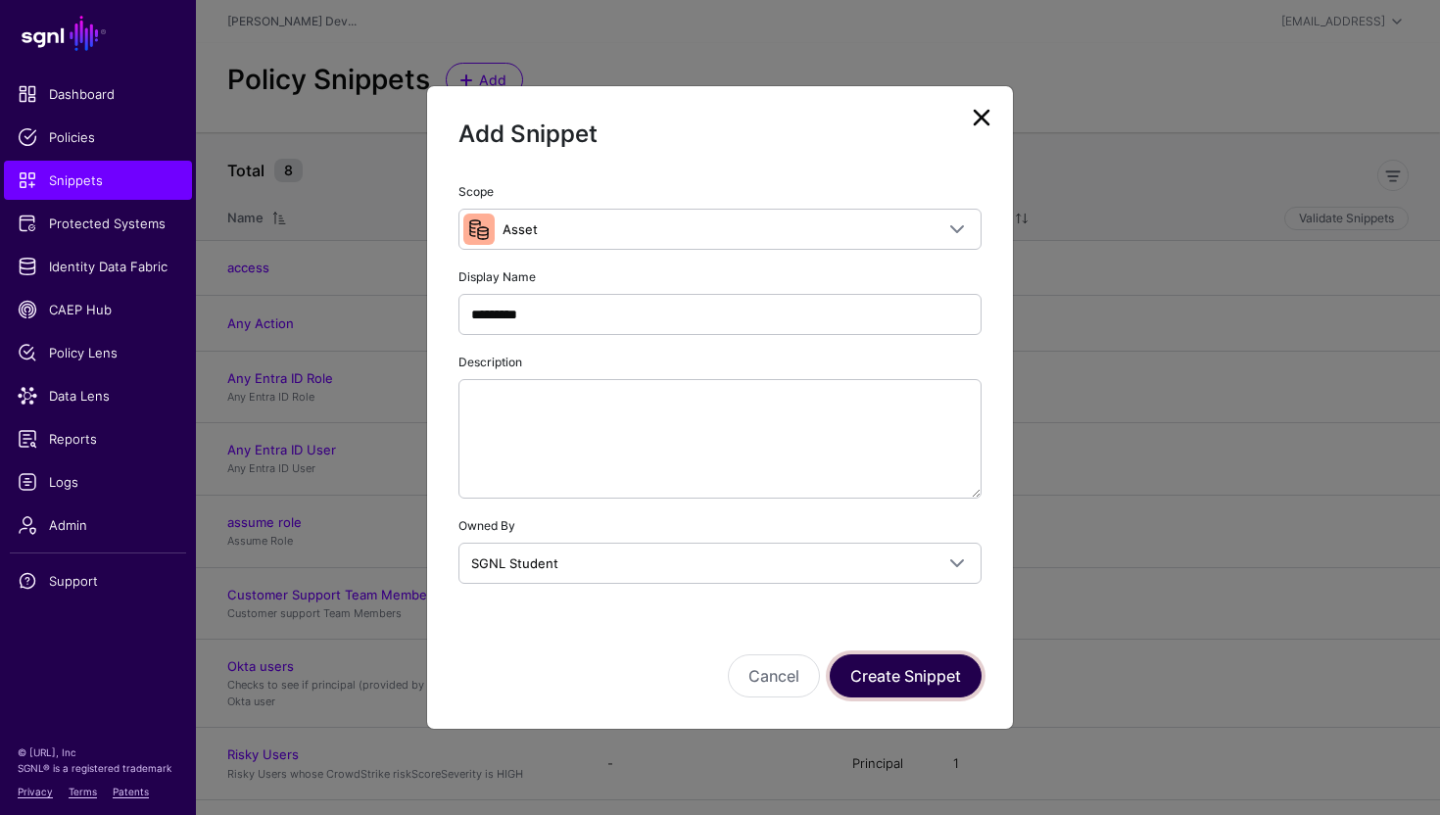
click at [902, 676] on button "Create Snippet" at bounding box center [906, 675] width 152 height 43
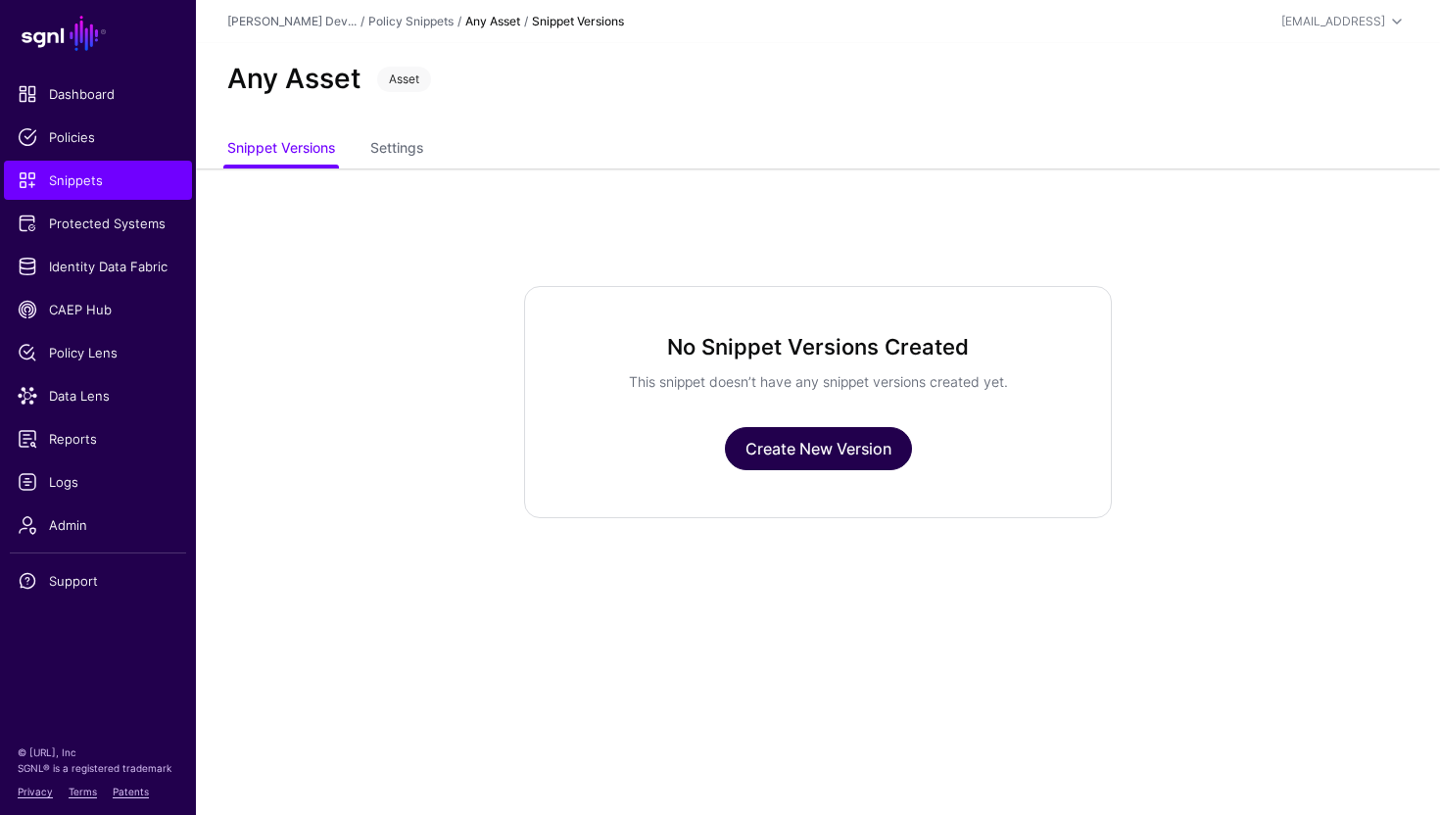
click at [805, 438] on link "Create New Version" at bounding box center [818, 448] width 187 height 43
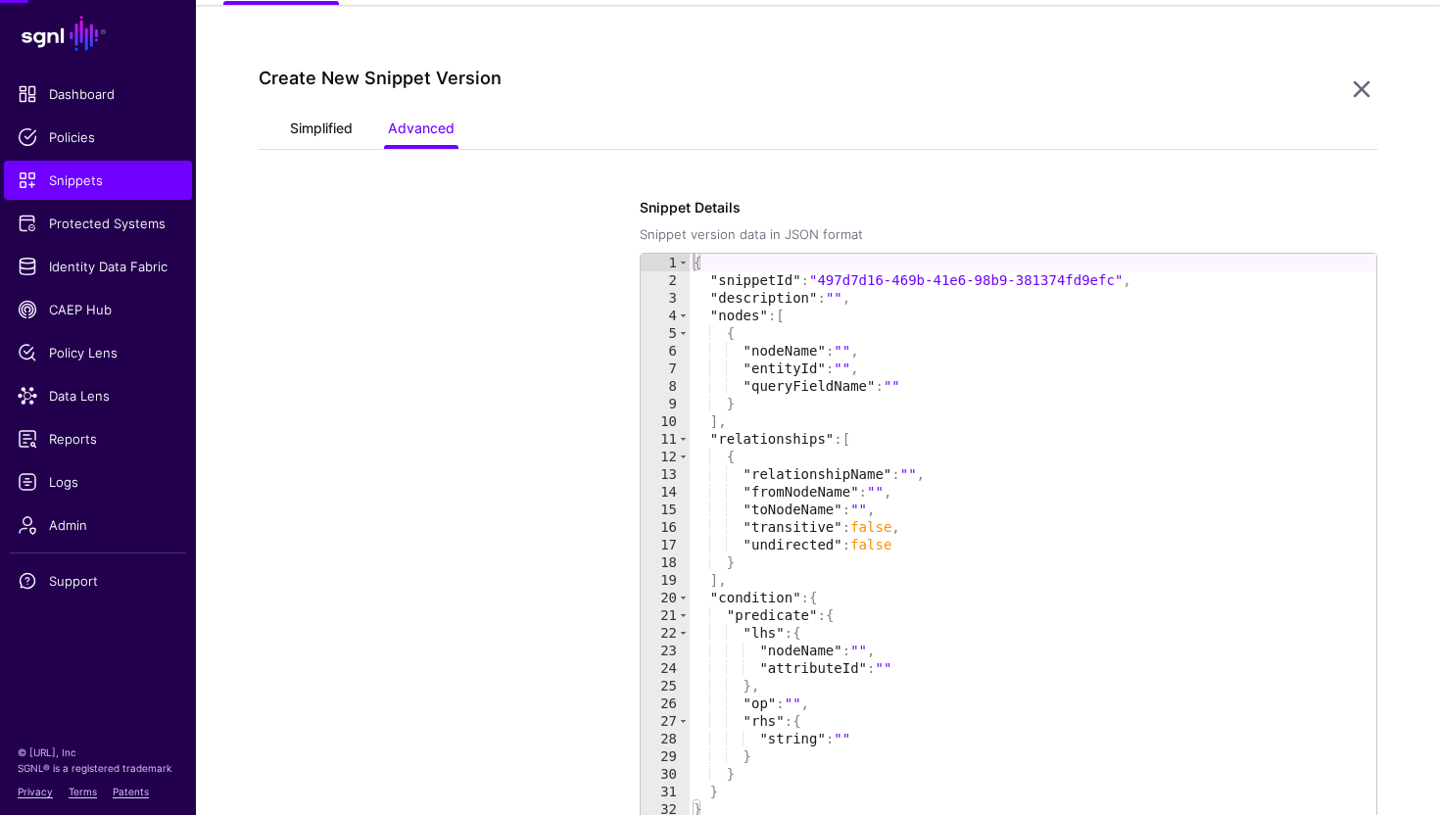
scroll to position [168, 0]
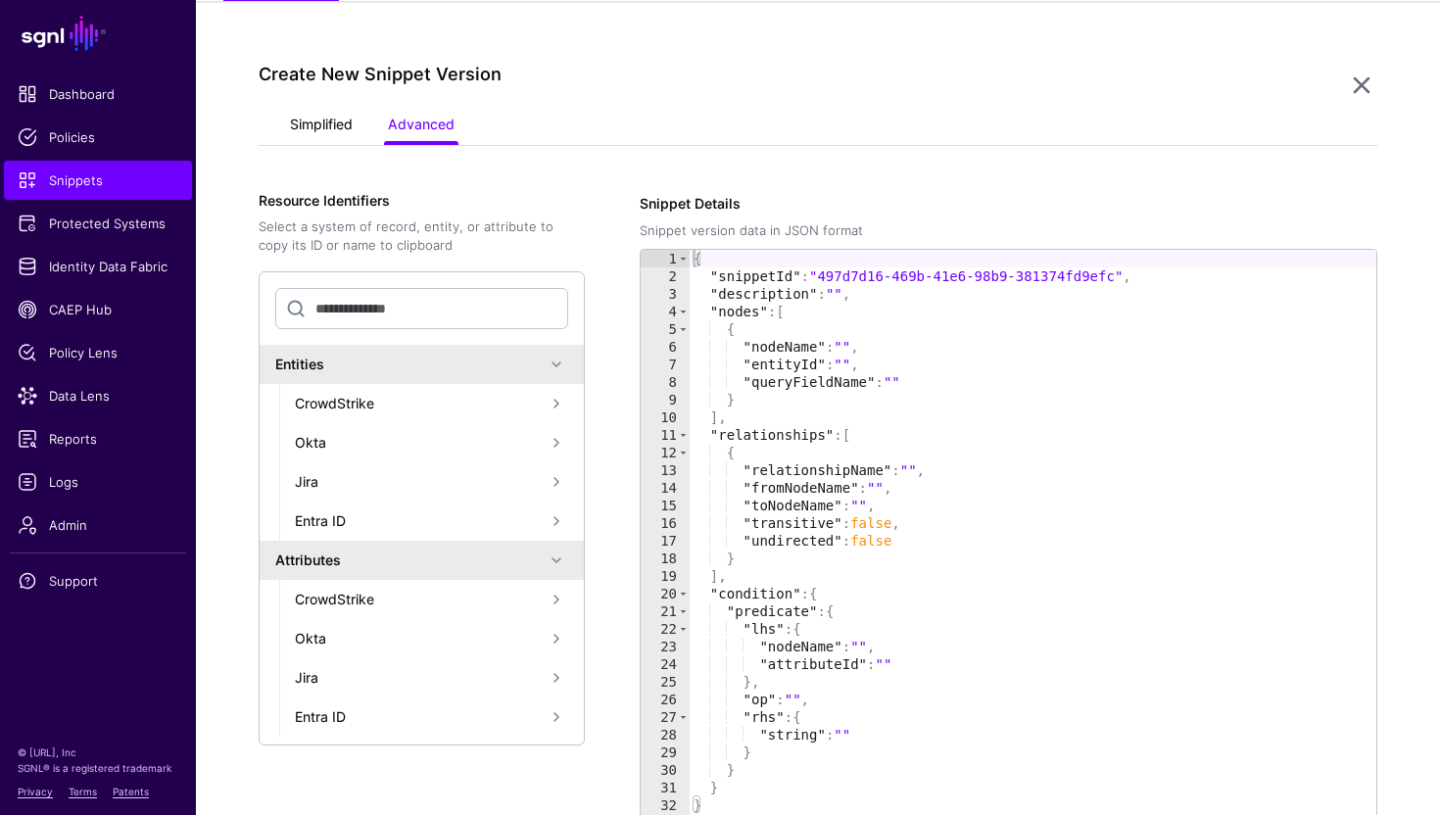
click at [317, 123] on link "Simplified" at bounding box center [321, 126] width 63 height 37
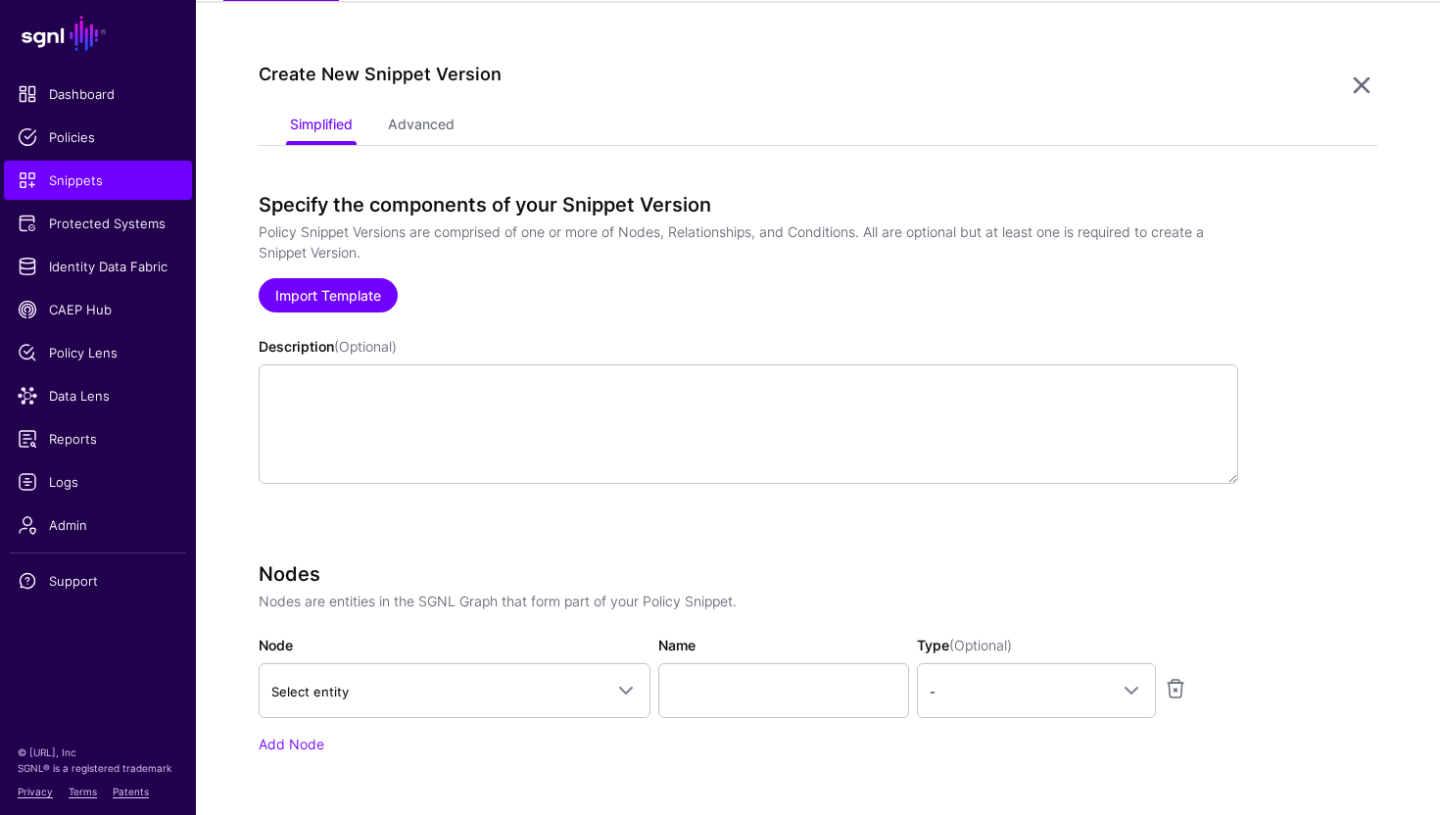
click at [337, 284] on link "Import Template" at bounding box center [328, 295] width 139 height 34
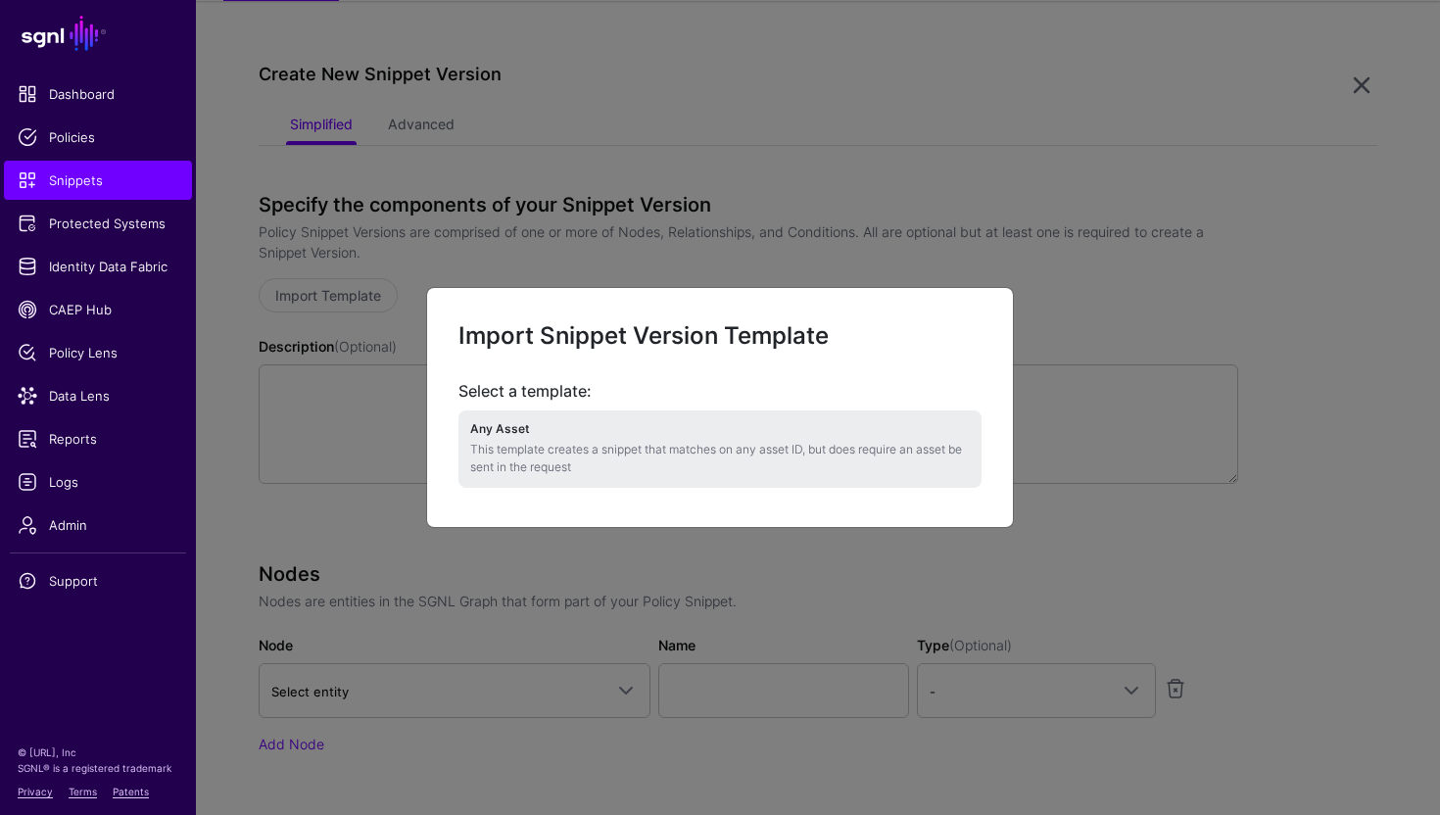
click at [549, 458] on p "This template creates a snippet that matches on any asset ID, but does require …" at bounding box center [720, 458] width 500 height 35
type textarea "**********"
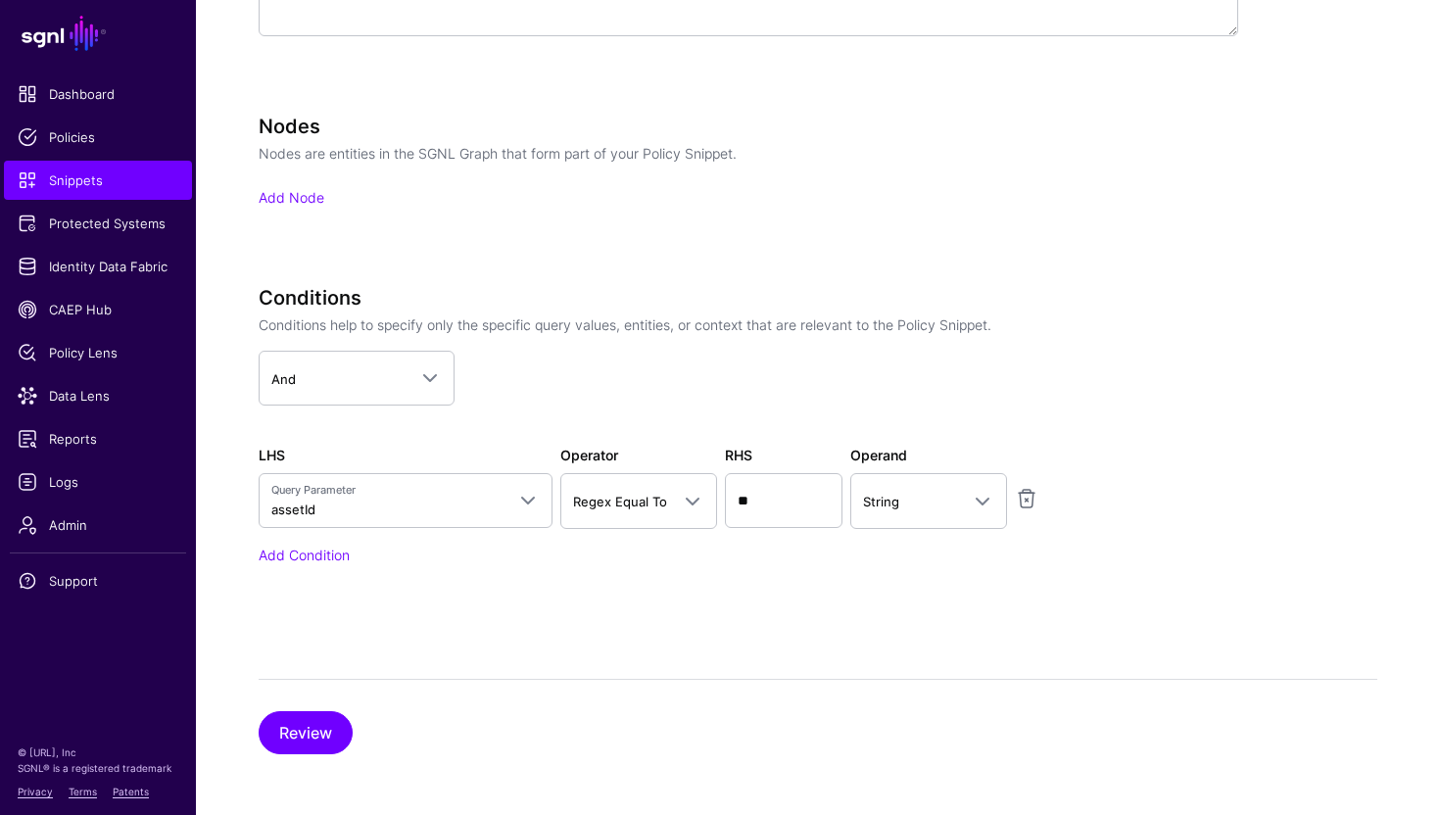
scroll to position [616, 0]
click at [311, 741] on button "Review" at bounding box center [306, 731] width 94 height 43
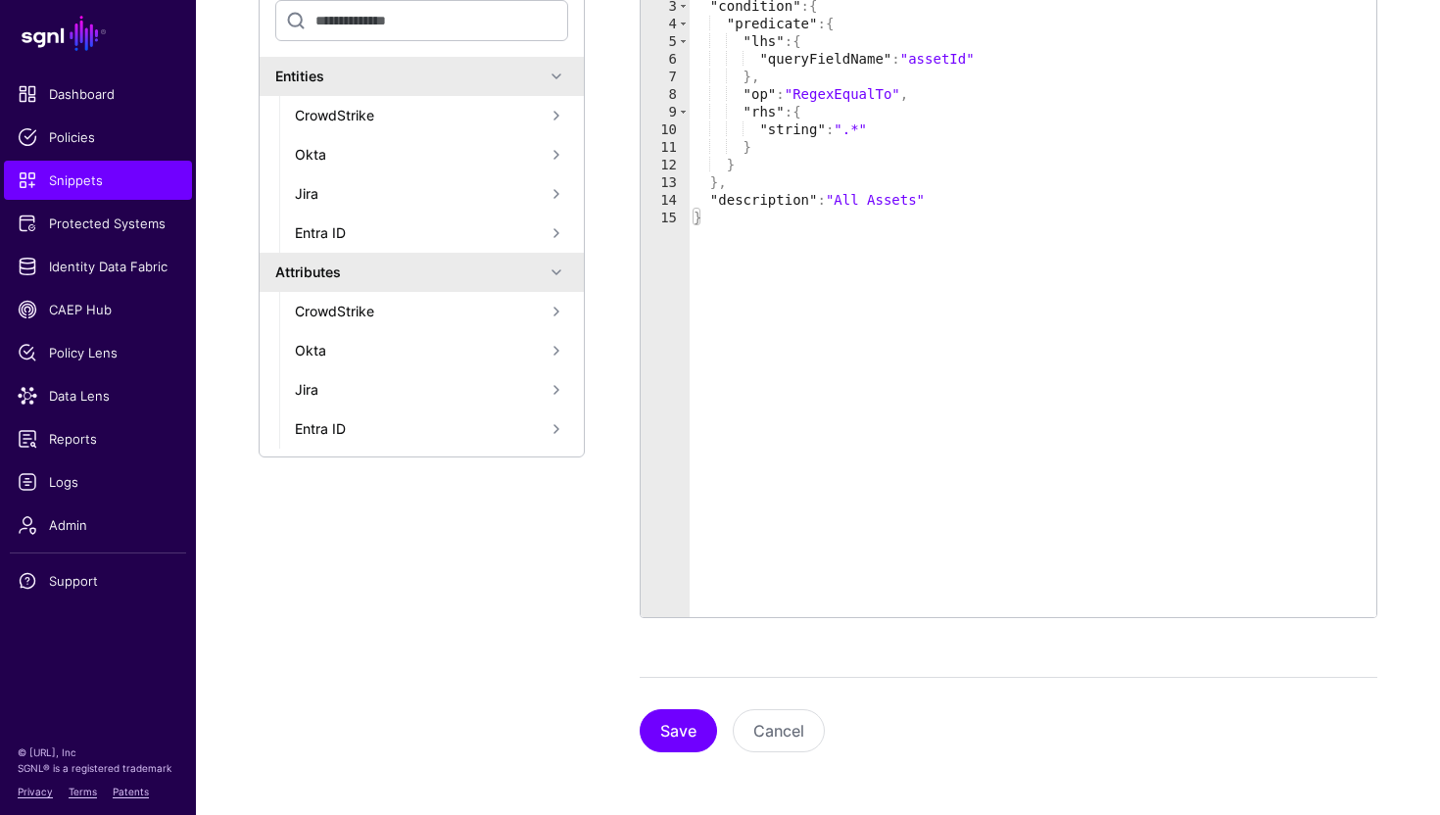
scroll to position [455, 0]
click at [654, 733] on button "Save" at bounding box center [678, 731] width 77 height 43
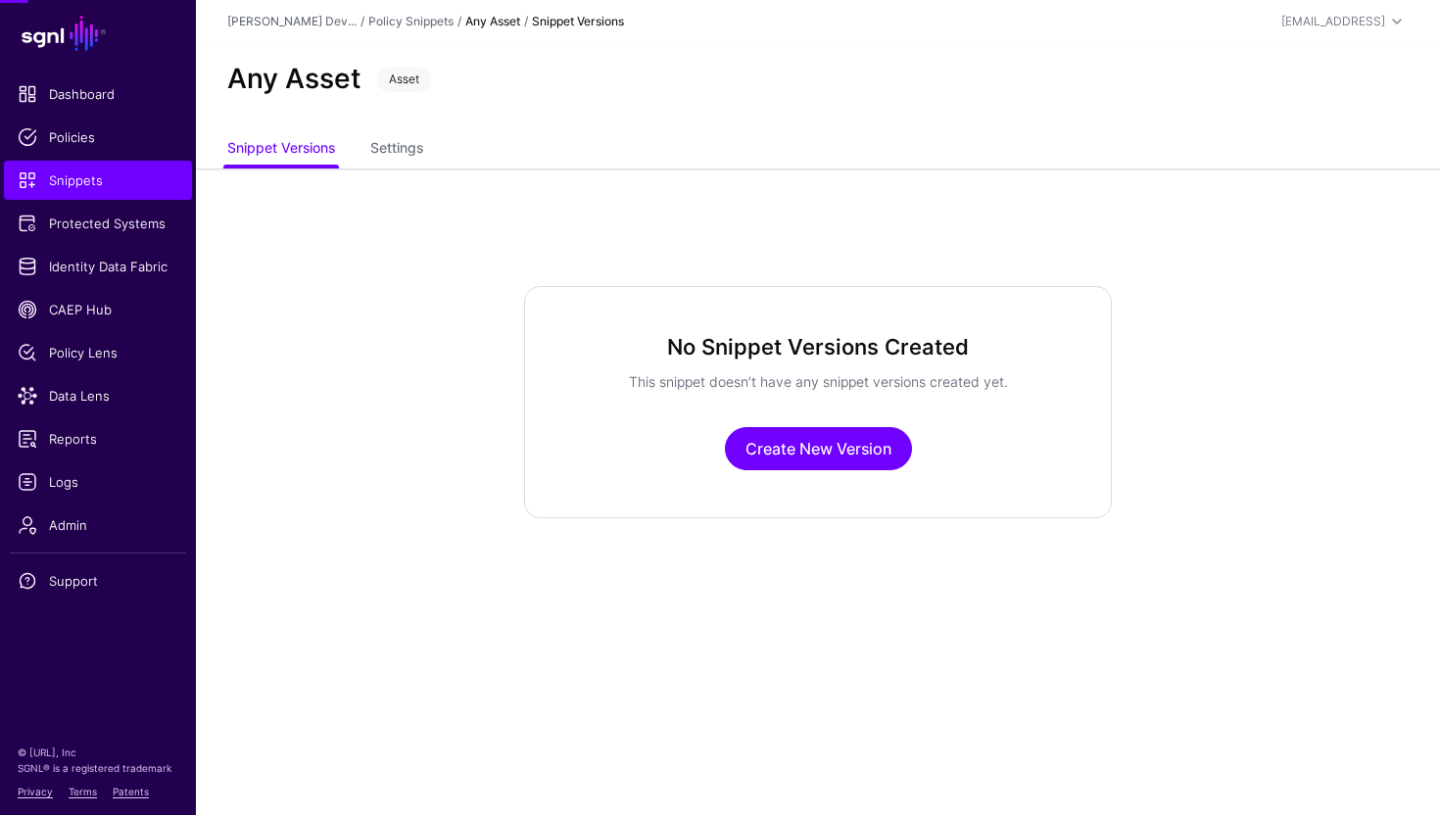
scroll to position [0, 0]
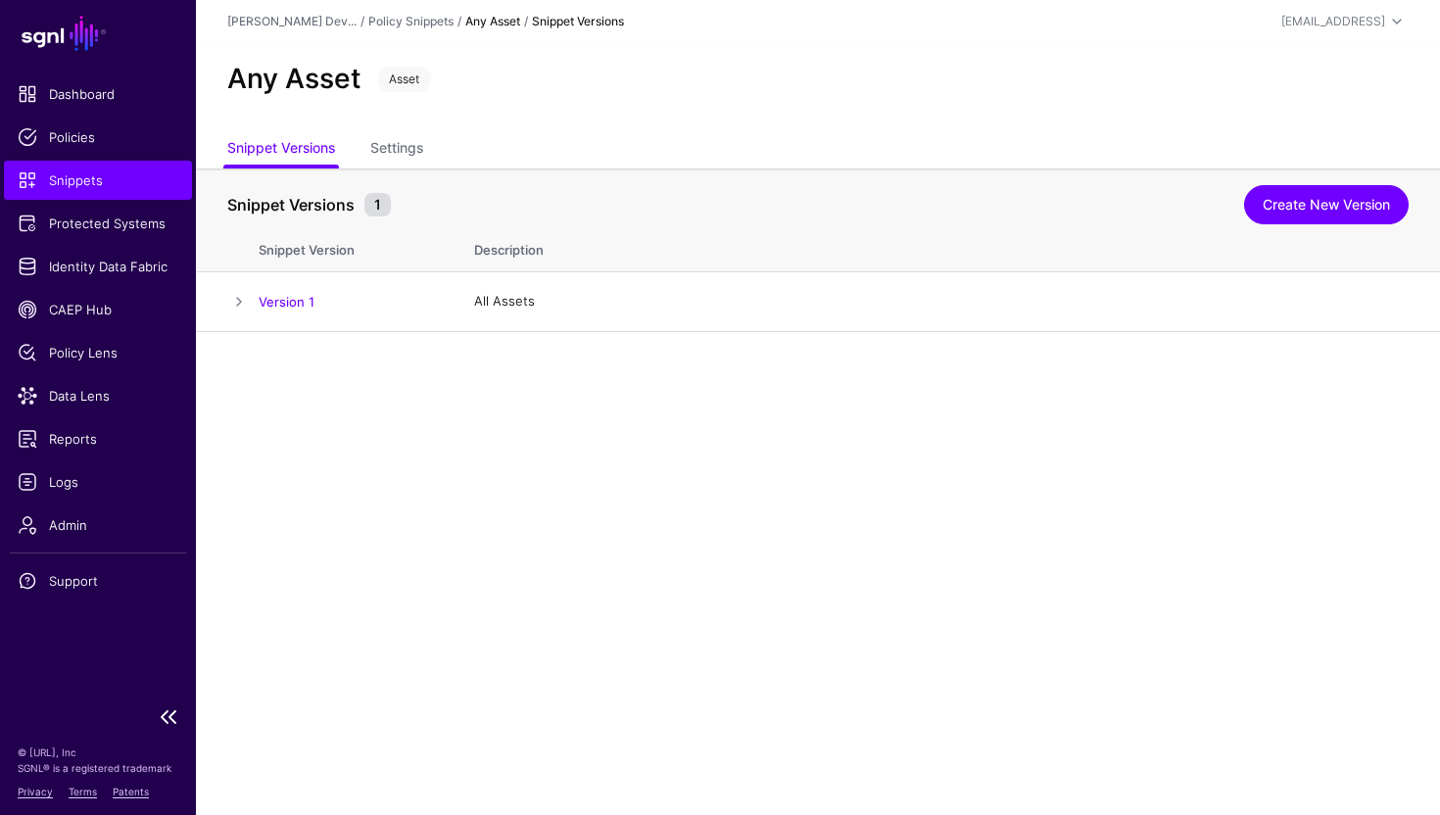
click at [107, 168] on link "Snippets" at bounding box center [98, 180] width 188 height 39
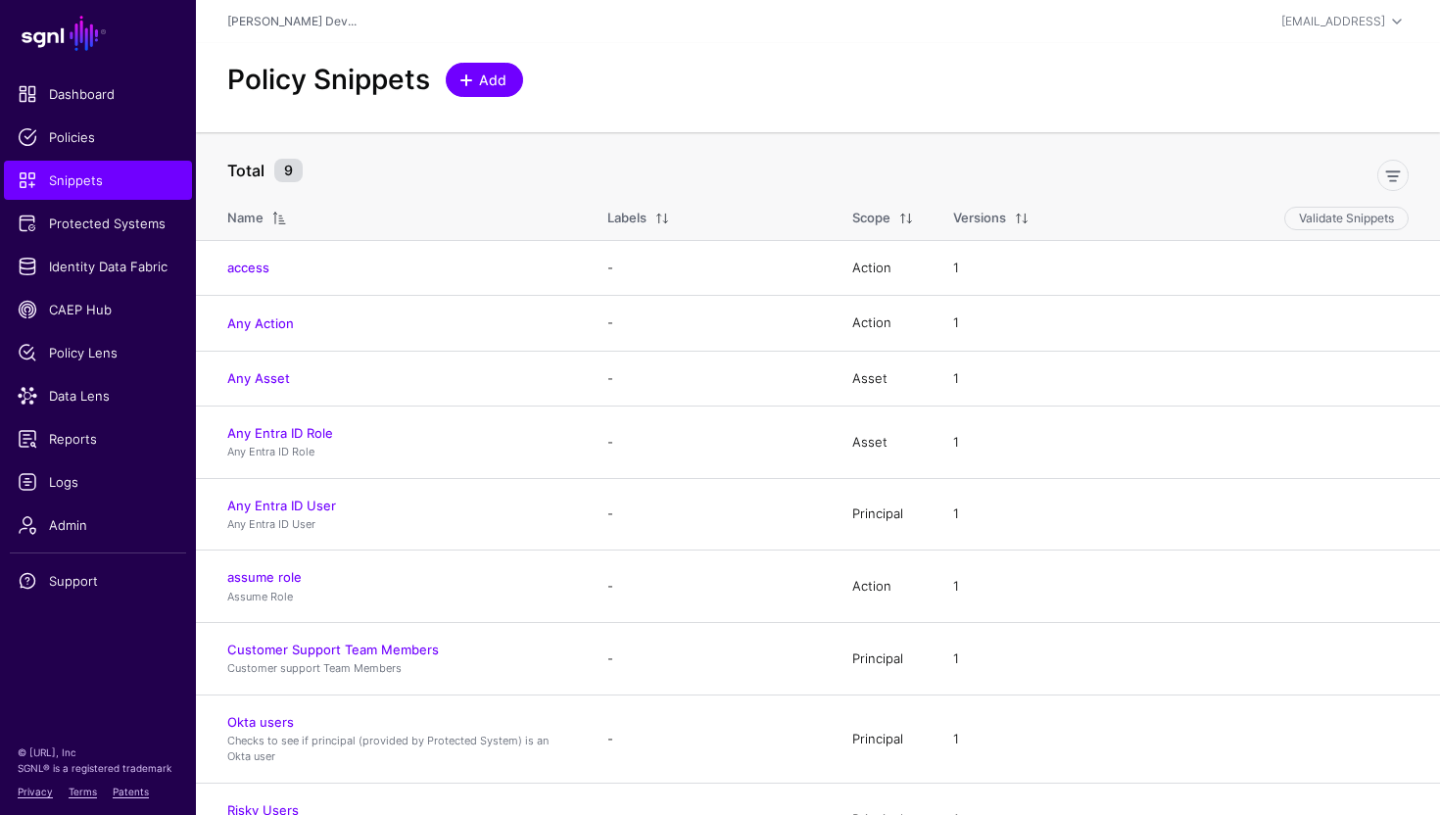
click at [471, 76] on span at bounding box center [467, 80] width 16 height 16
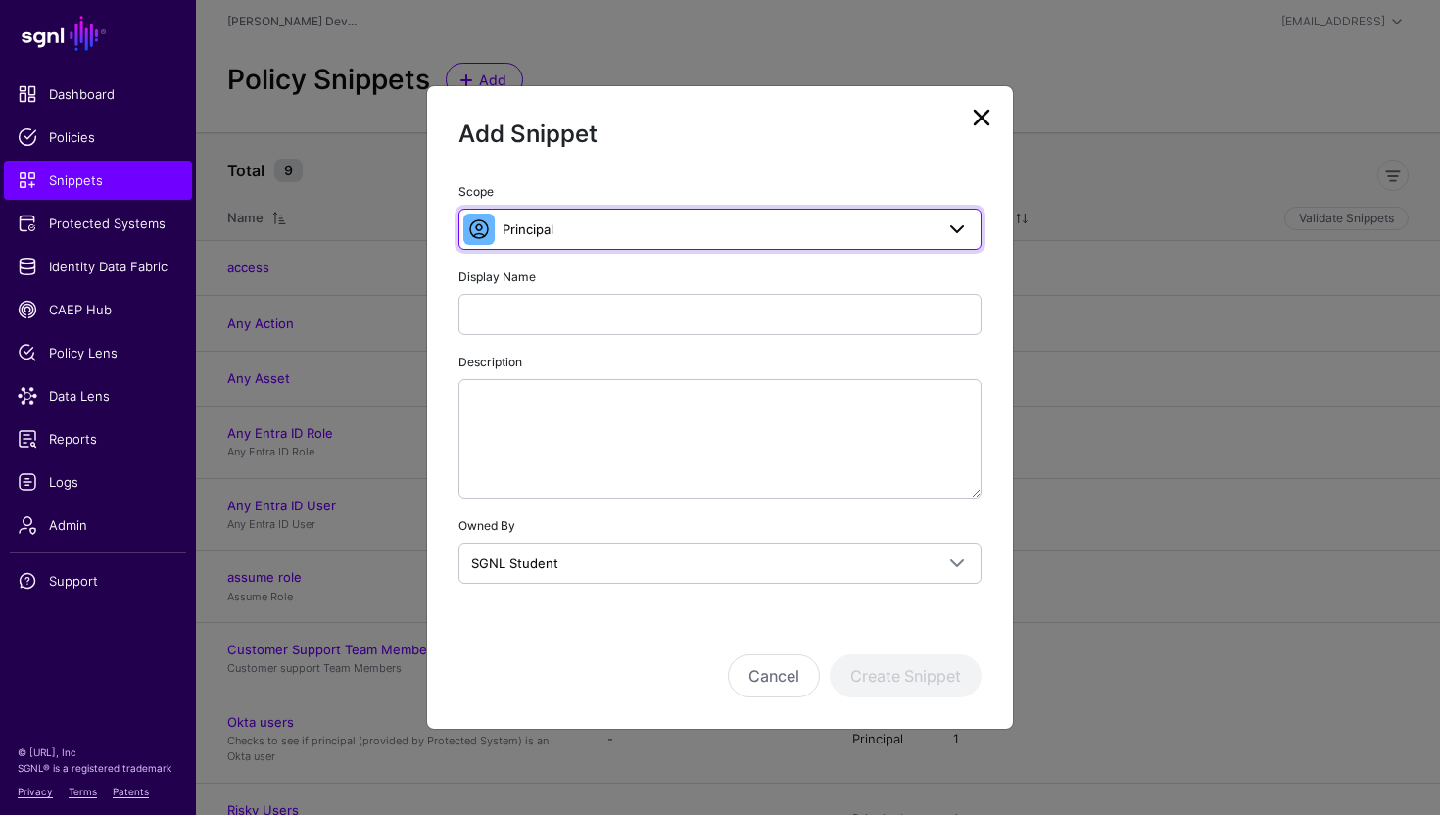
click at [566, 234] on span "Principal" at bounding box center [718, 229] width 431 height 22
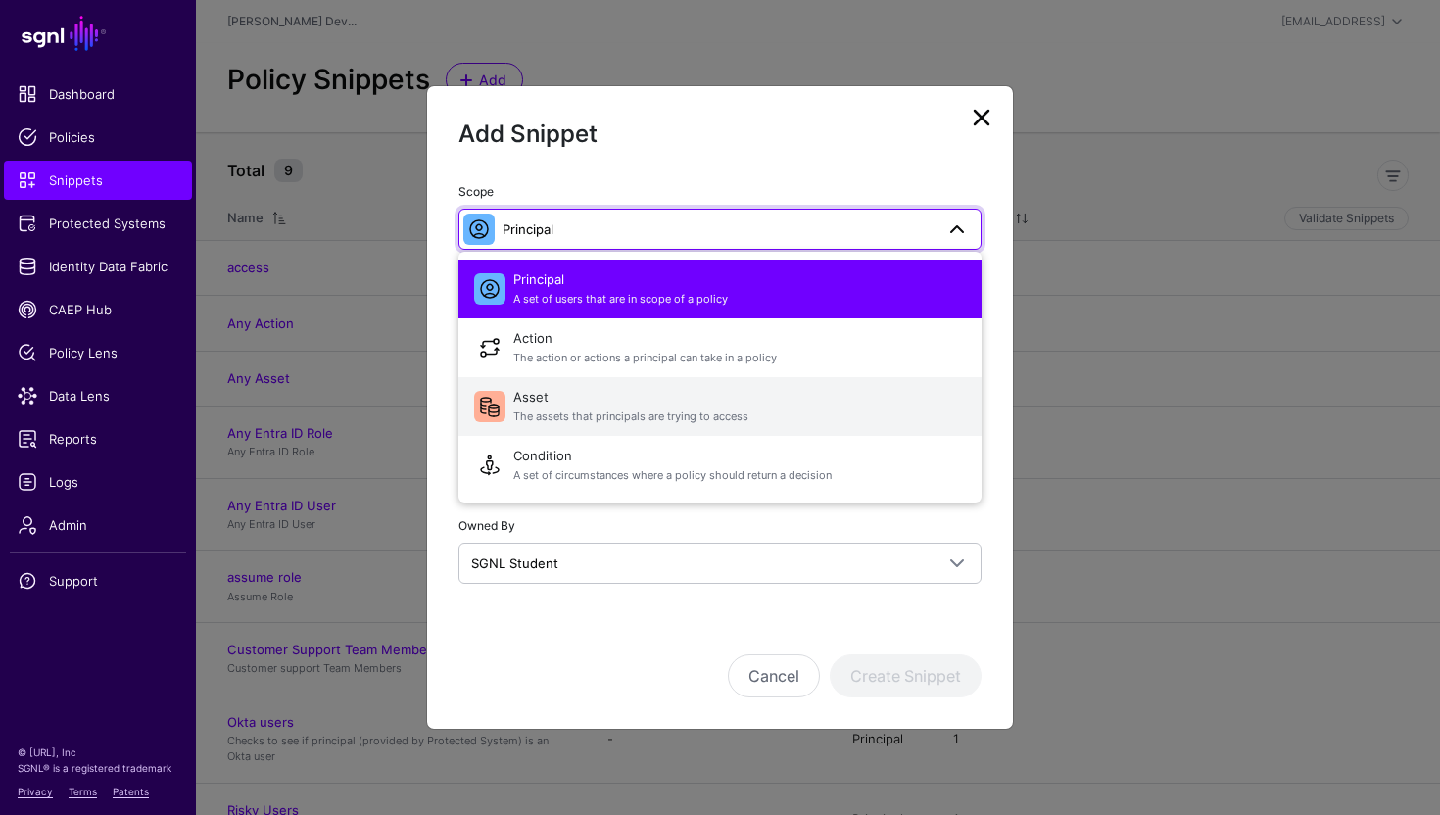
click at [604, 411] on span "The assets that principals are trying to access" at bounding box center [739, 417] width 453 height 17
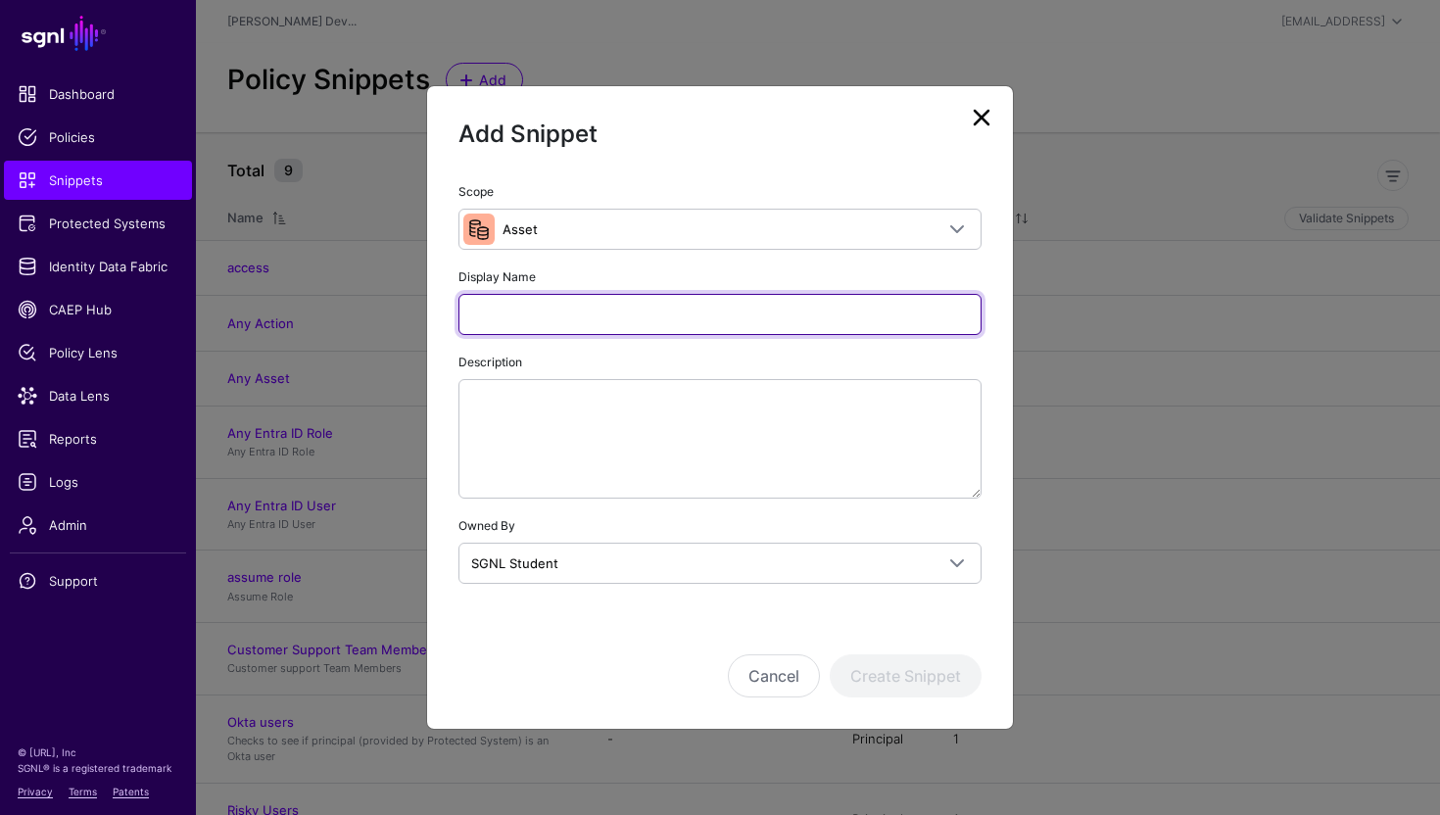
click at [532, 332] on input "Display Name" at bounding box center [720, 314] width 523 height 41
type input "*"
click at [554, 317] on input "**********" at bounding box center [720, 314] width 523 height 41
type input "**********"
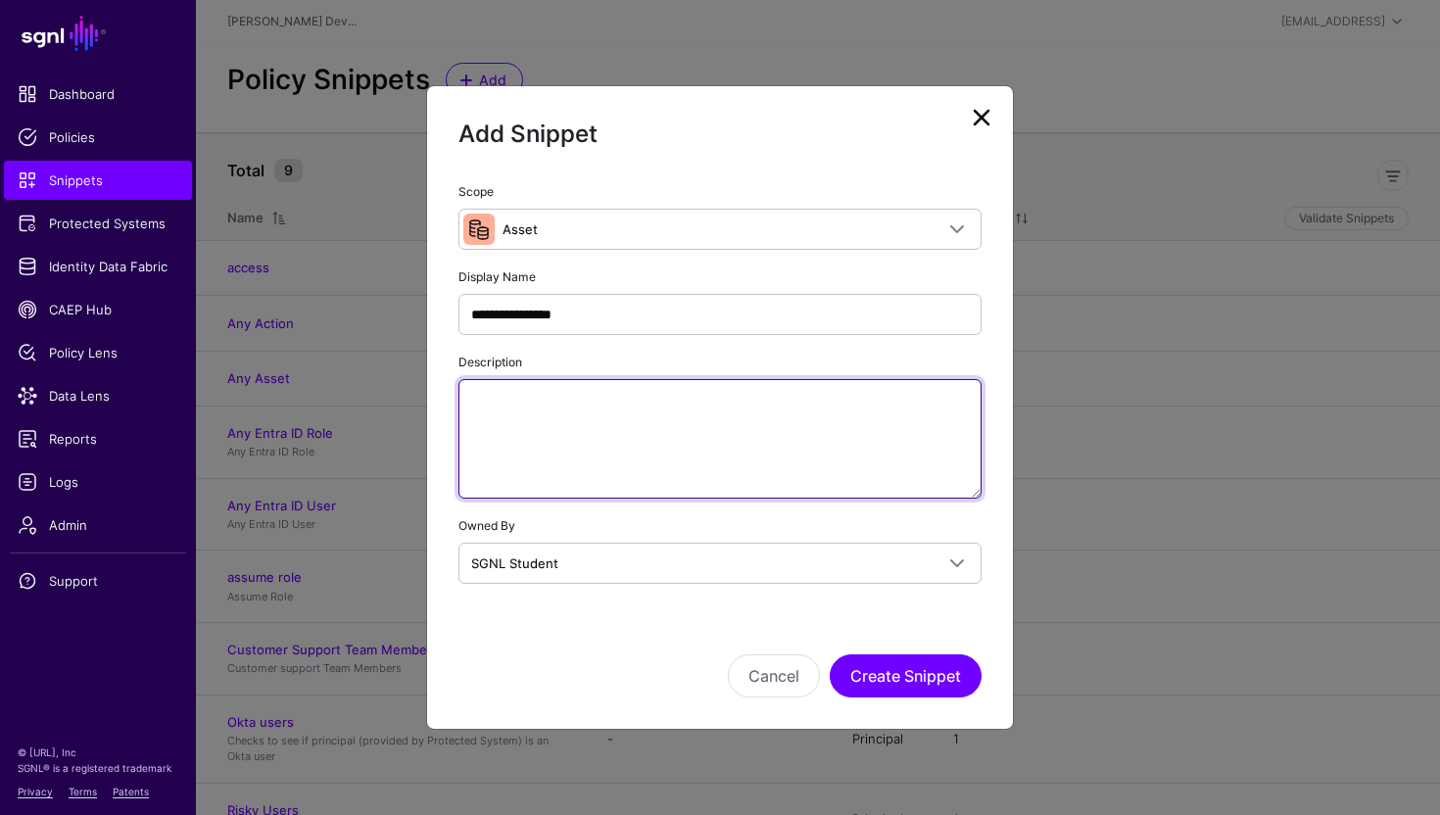
click at [567, 424] on textarea "Description" at bounding box center [720, 439] width 523 height 120
paste textarea "**********"
type textarea "**********"
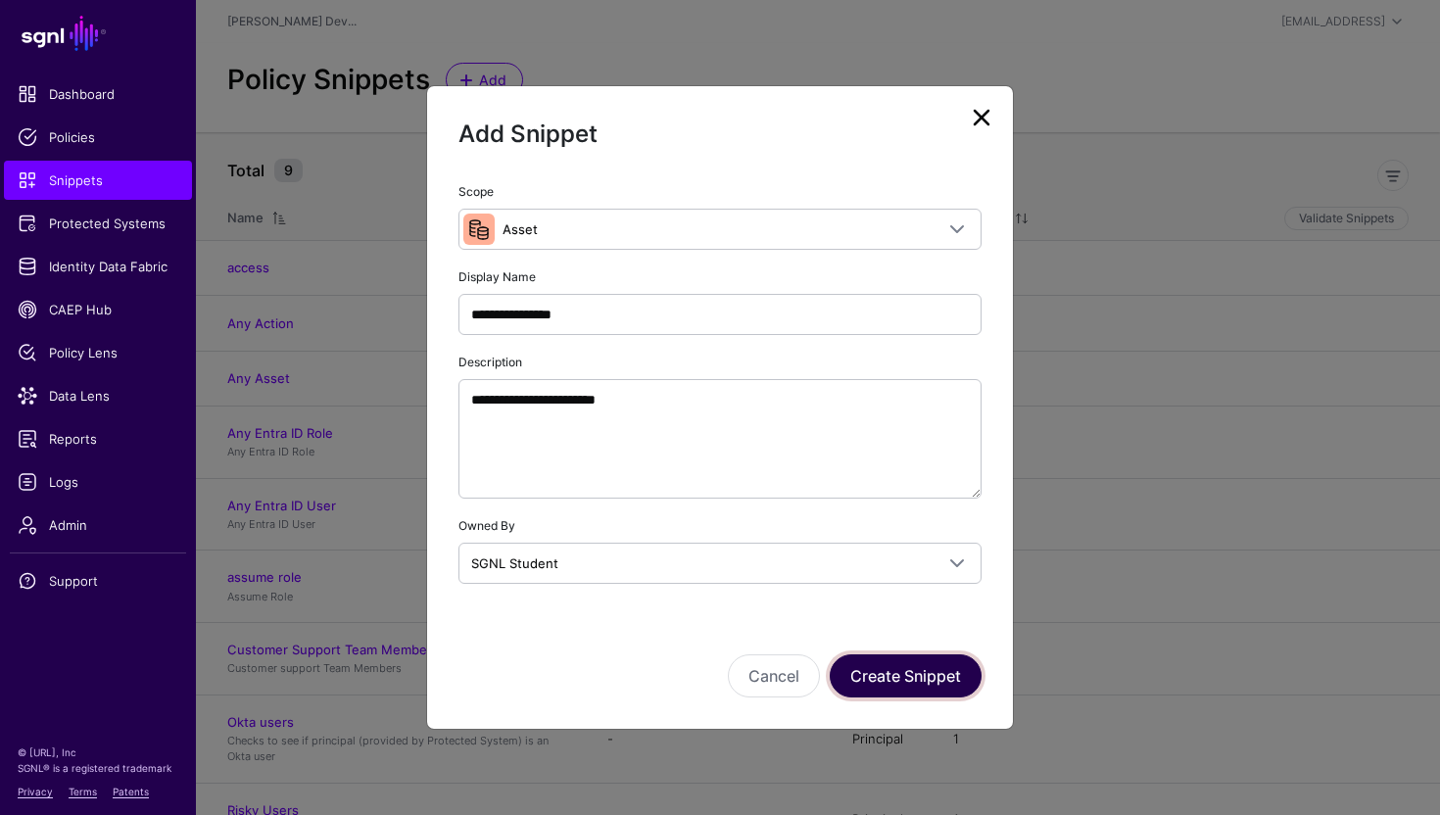
click at [899, 684] on button "Create Snippet" at bounding box center [906, 675] width 152 height 43
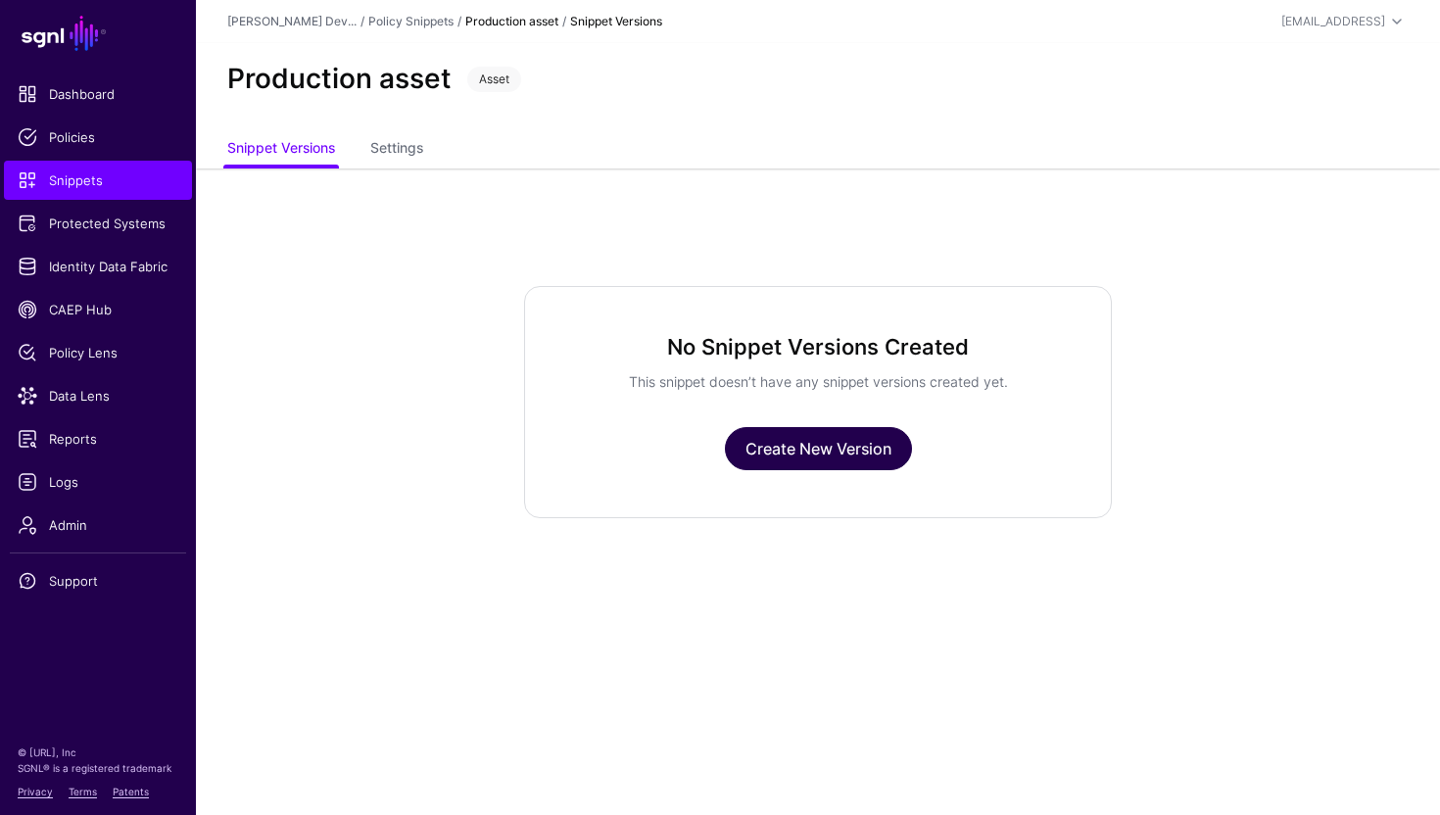
click at [793, 459] on link "Create New Version" at bounding box center [818, 448] width 187 height 43
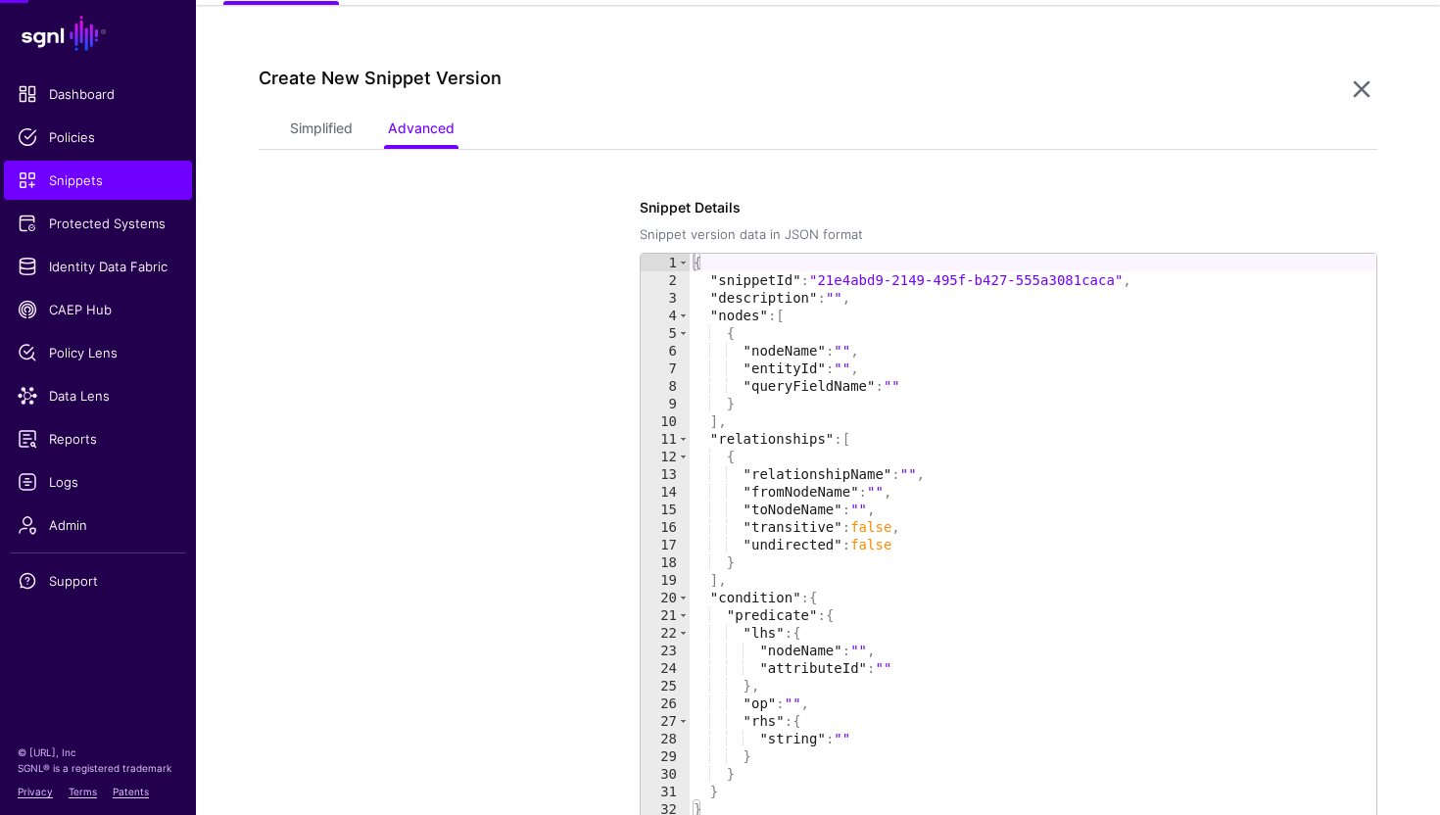
scroll to position [168, 0]
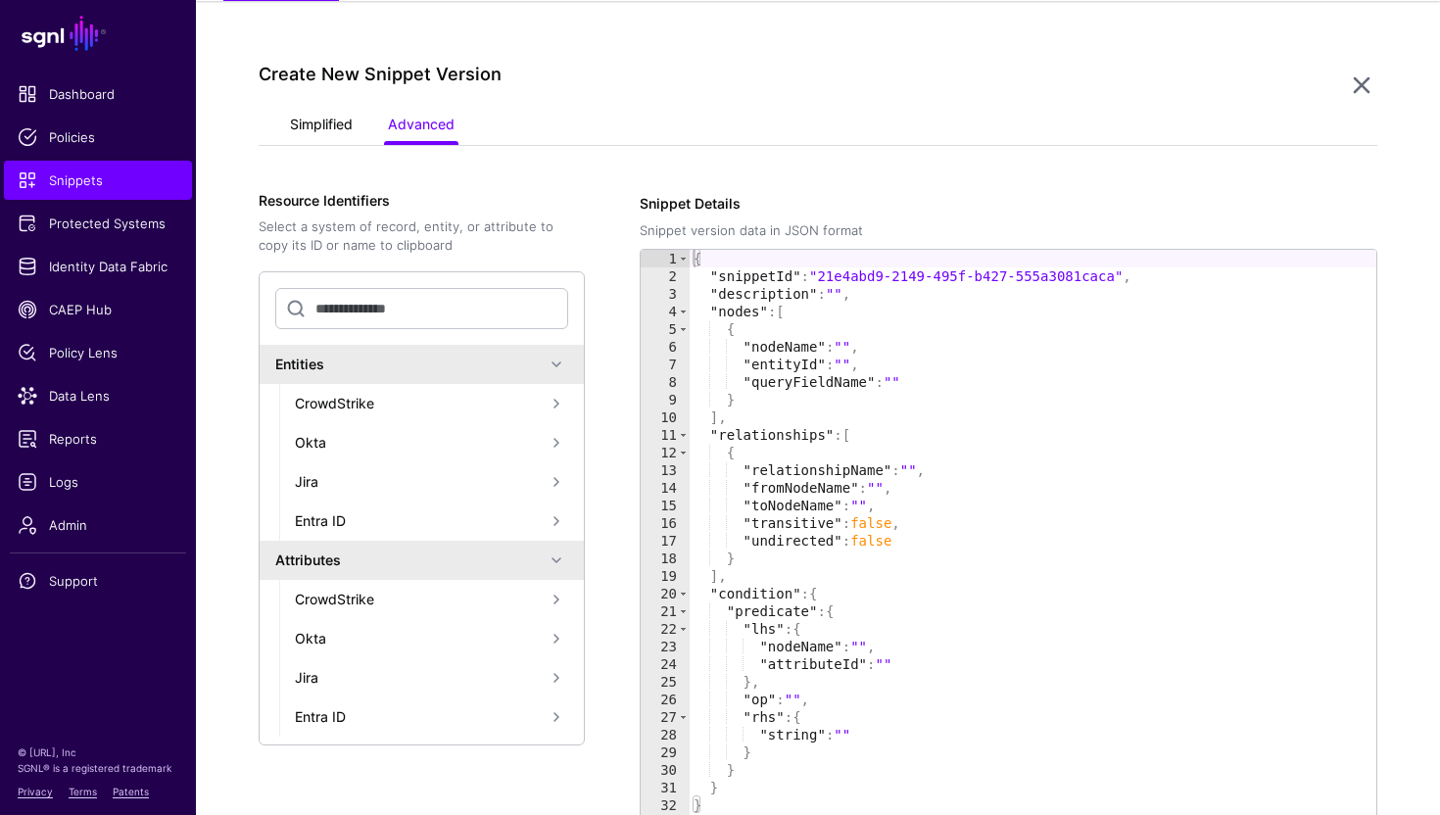
click at [335, 128] on link "Simplified" at bounding box center [321, 126] width 63 height 37
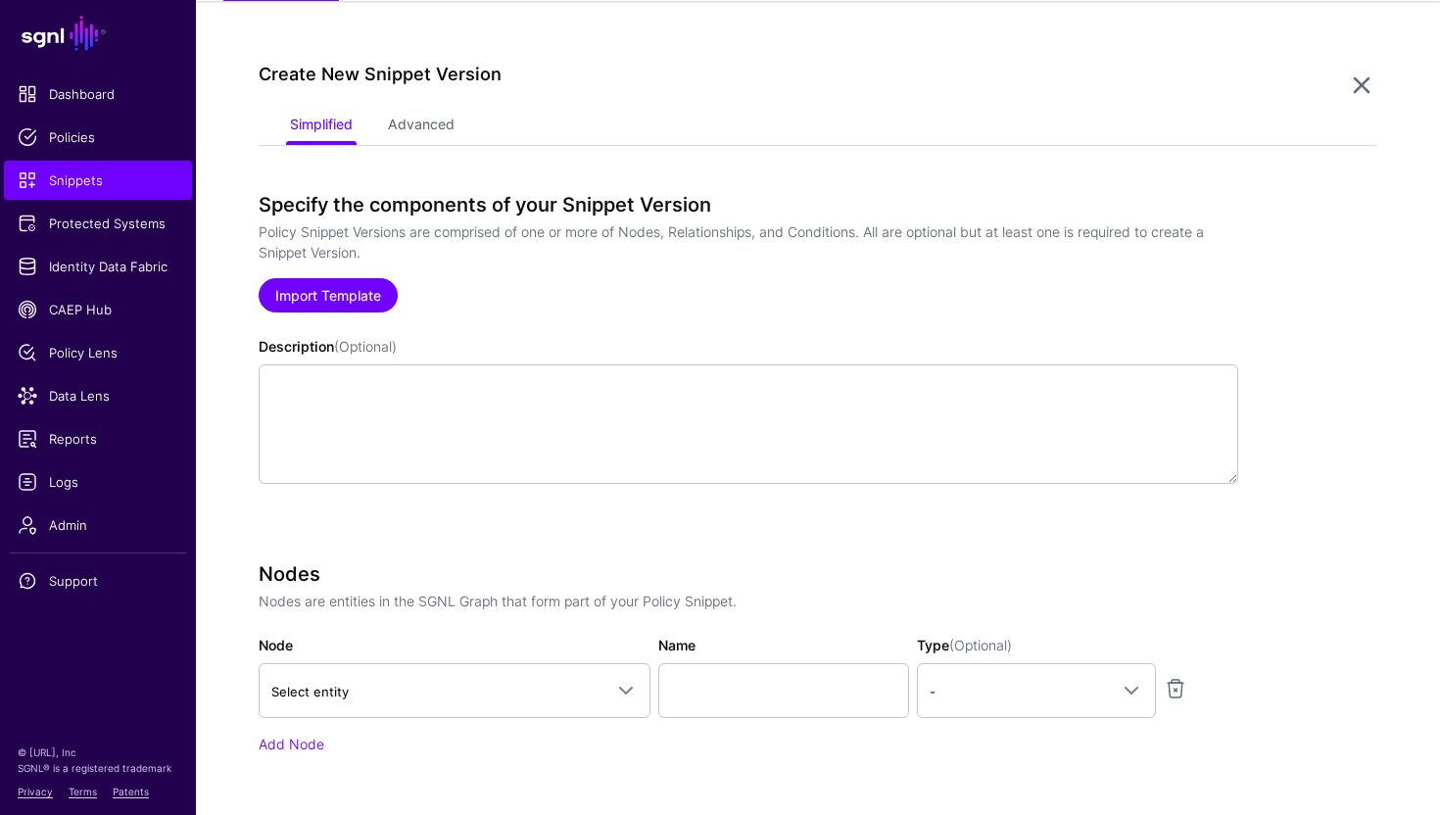
click at [348, 281] on link "Import Template" at bounding box center [328, 295] width 139 height 34
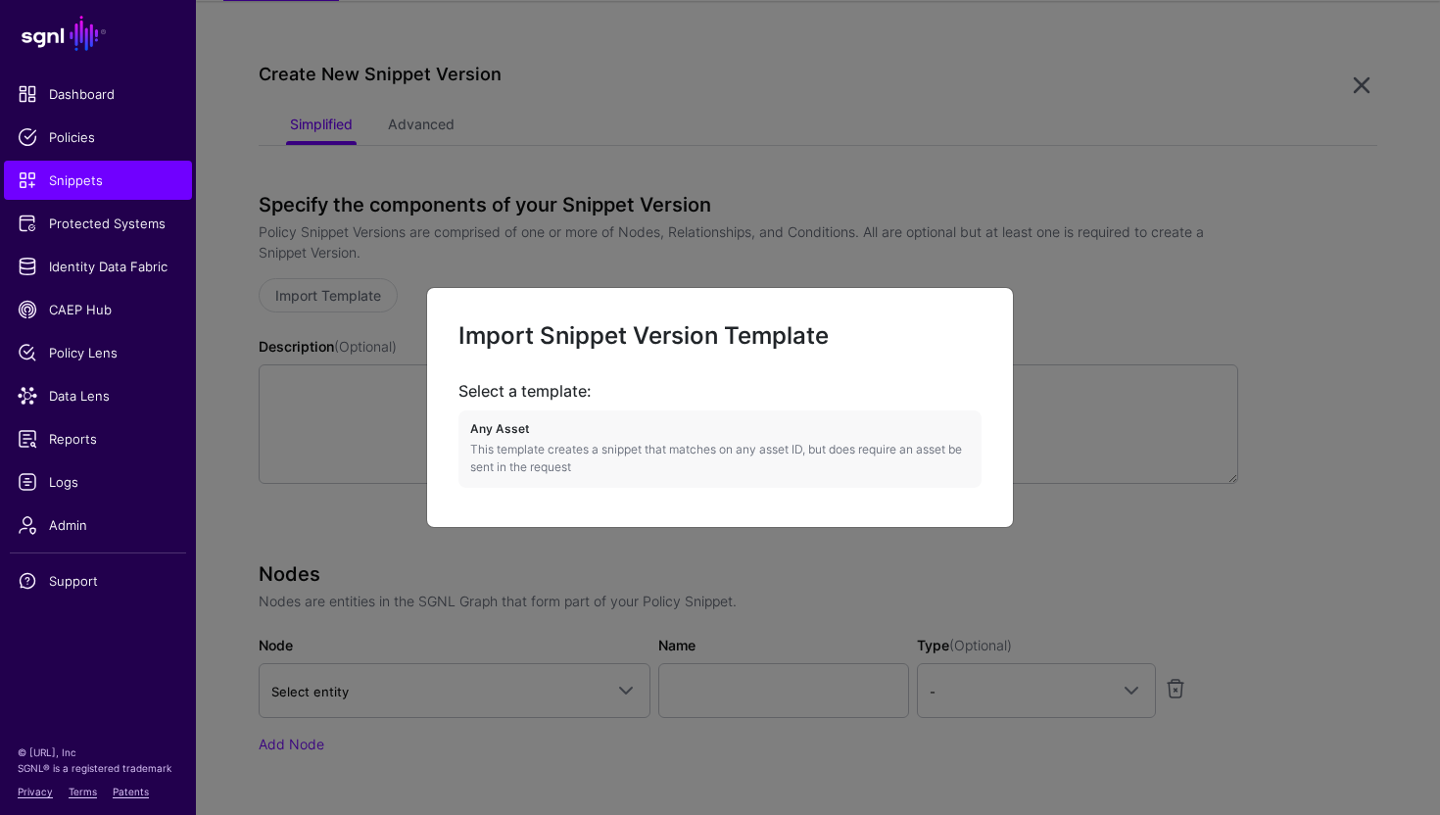
click at [376, 459] on ngb-modal-window "Import Snippet Version Template Select a template: Any Asset This template crea…" at bounding box center [720, 407] width 1440 height 815
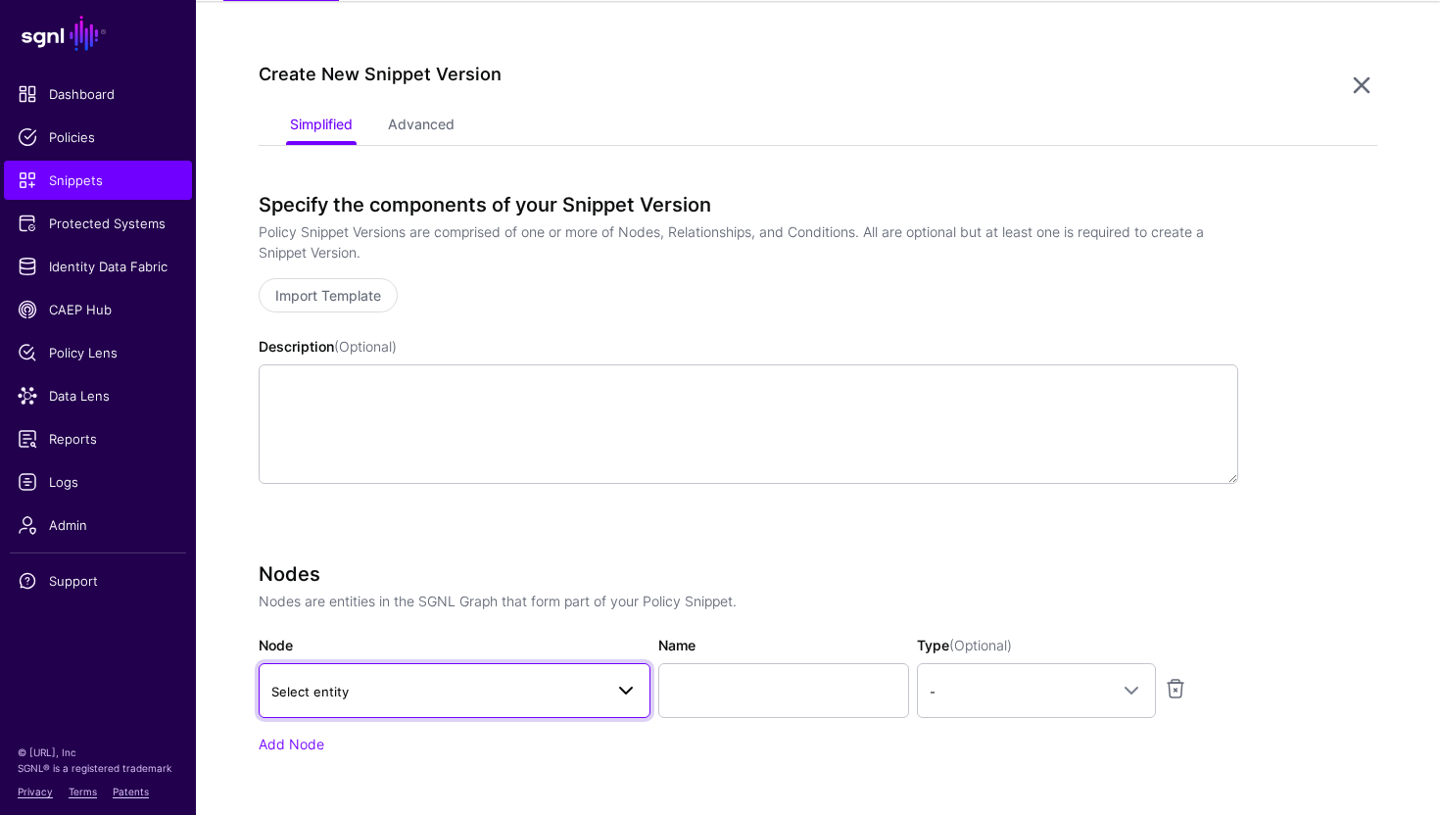
click at [400, 704] on link "Select entity" at bounding box center [455, 690] width 392 height 55
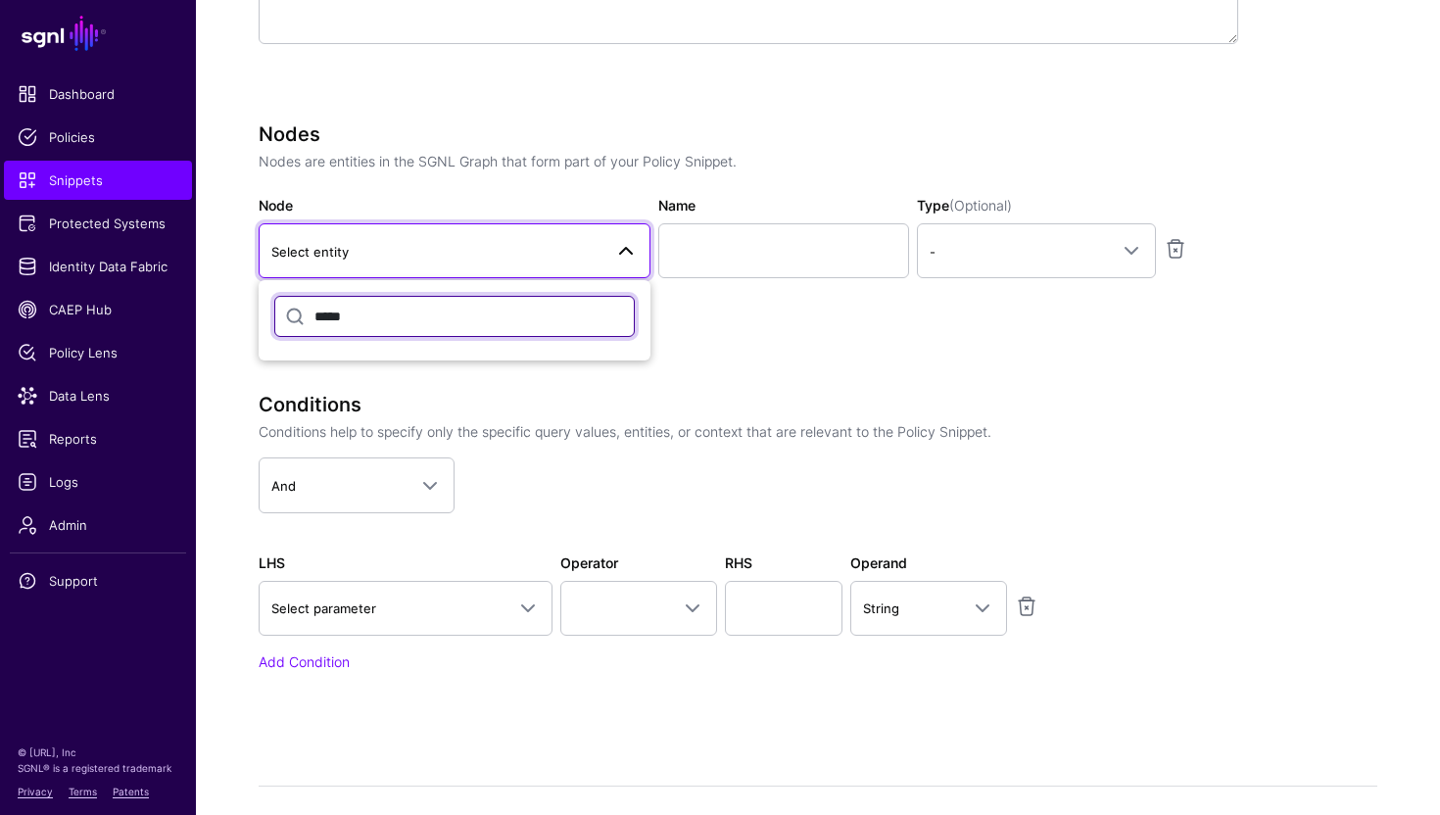
scroll to position [610, 0]
type input "*****"
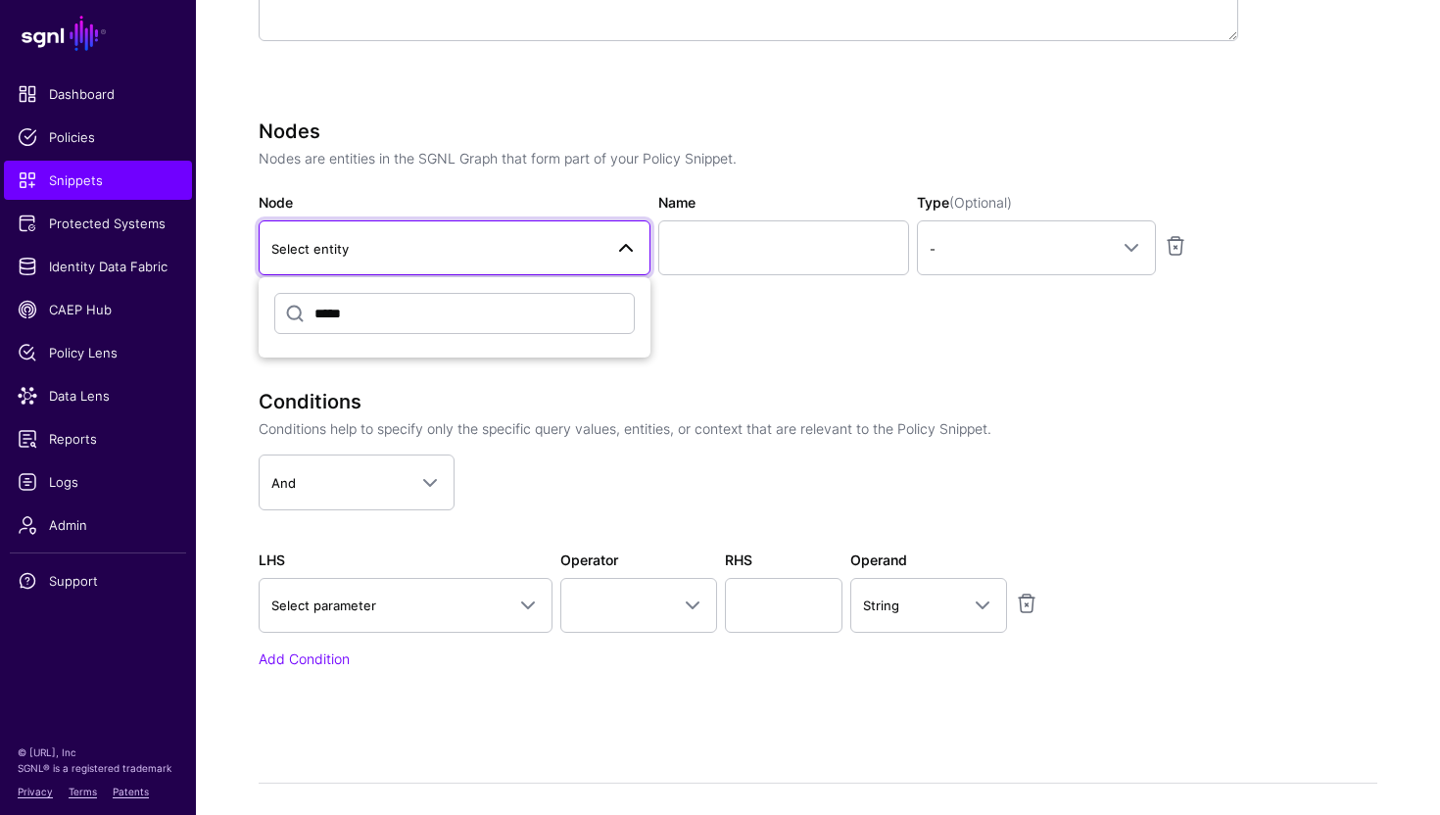
click at [697, 349] on div "Nodes Nodes are entities in the SGNL Graph that form part of your Policy Snippe…" at bounding box center [749, 243] width 980 height 247
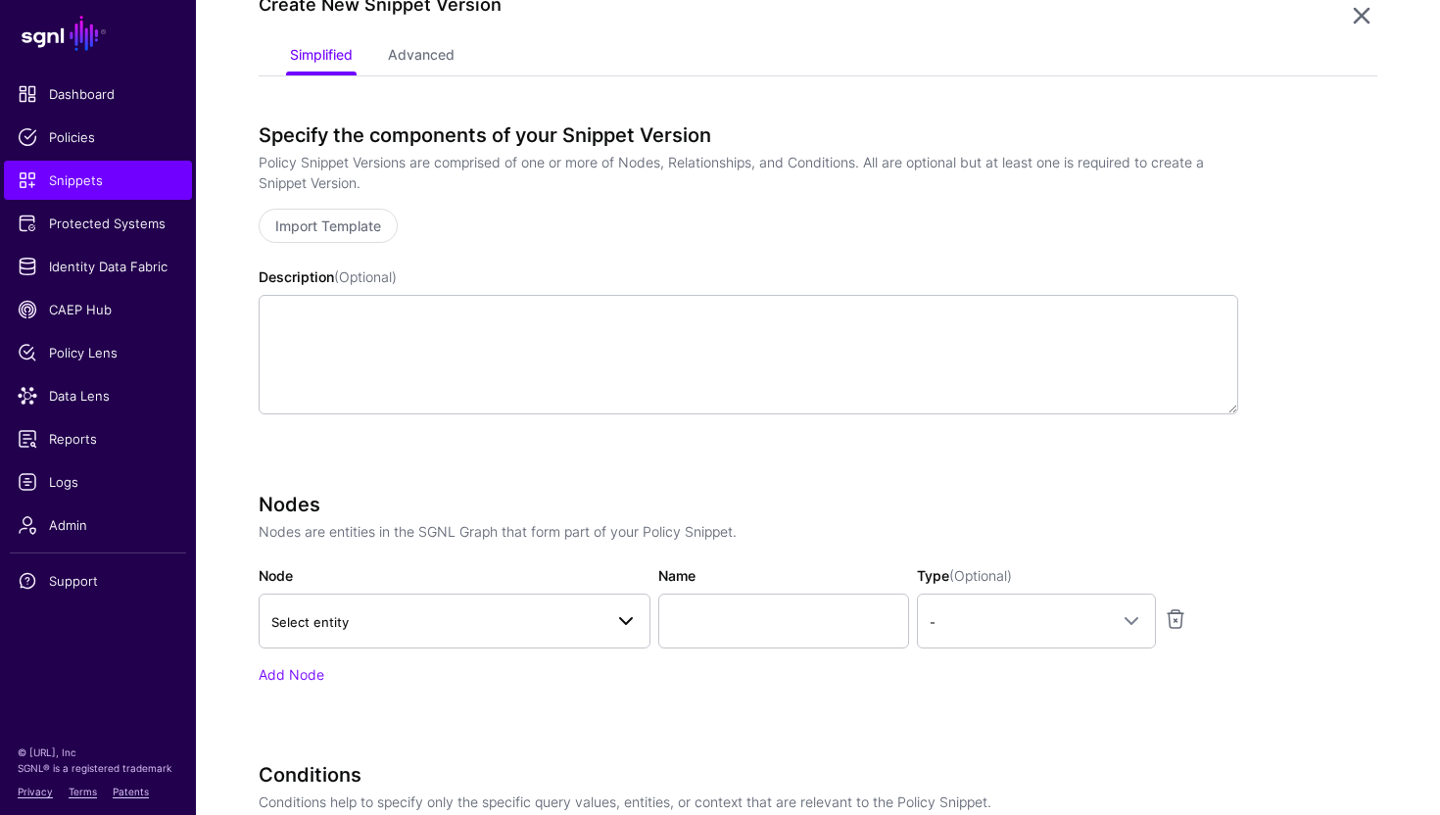
scroll to position [207, 0]
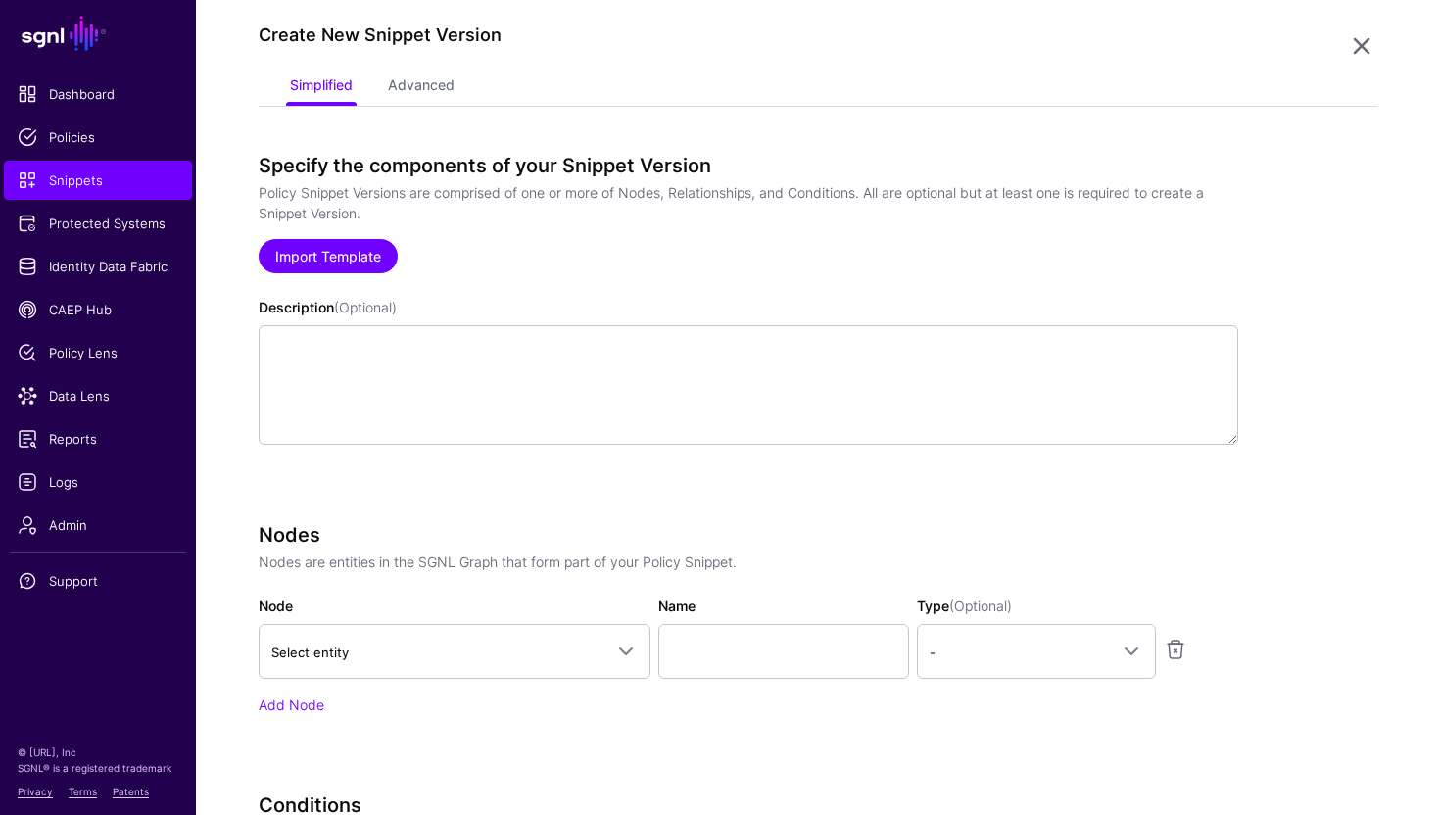
click at [346, 253] on link "Import Template" at bounding box center [328, 256] width 139 height 34
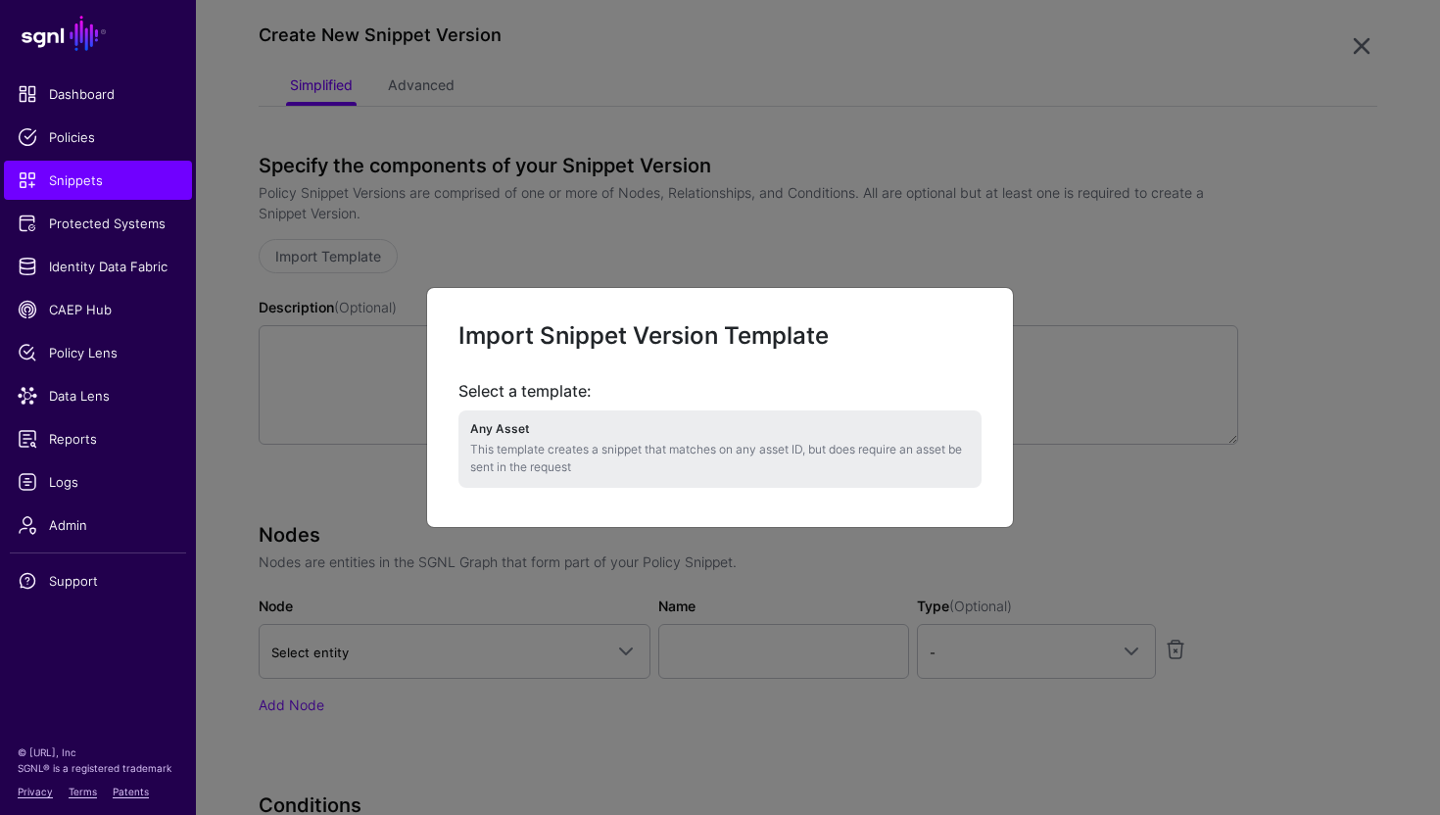
click at [570, 427] on h4 "Any Asset" at bounding box center [720, 429] width 500 height 14
type textarea "**********"
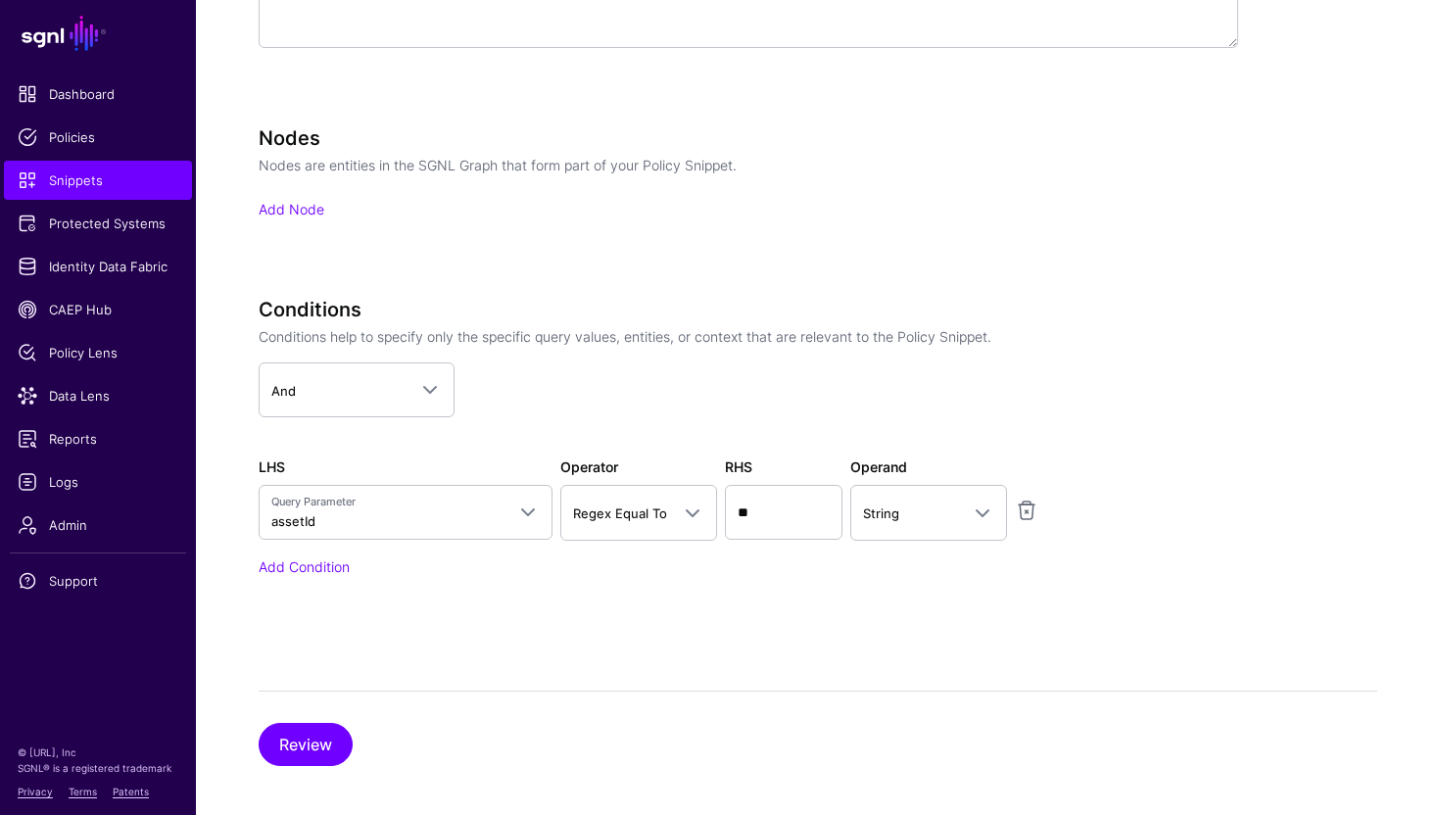
scroll to position [616, 0]
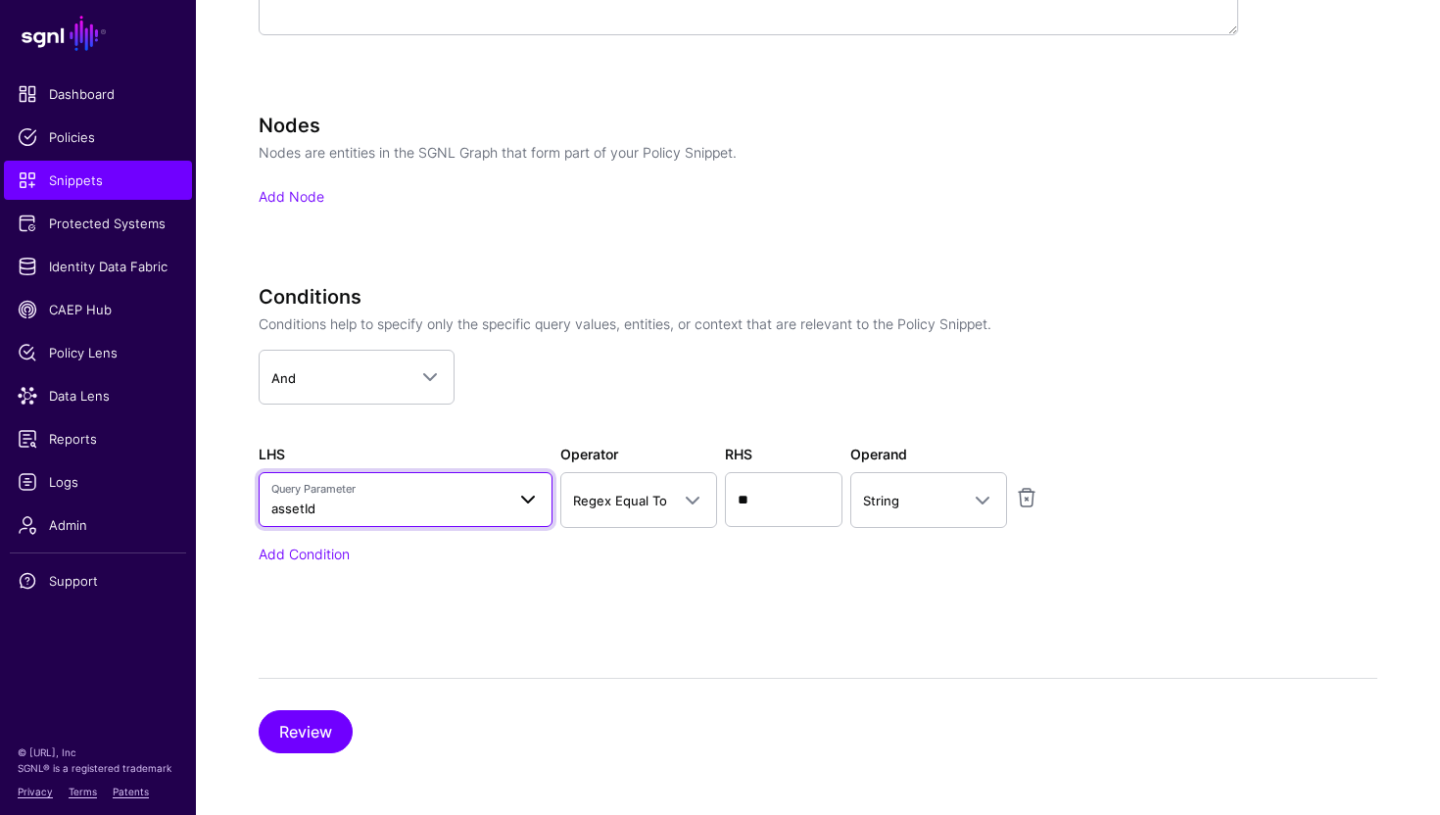
click at [426, 504] on span "Query Parameter assetId" at bounding box center [387, 499] width 233 height 37
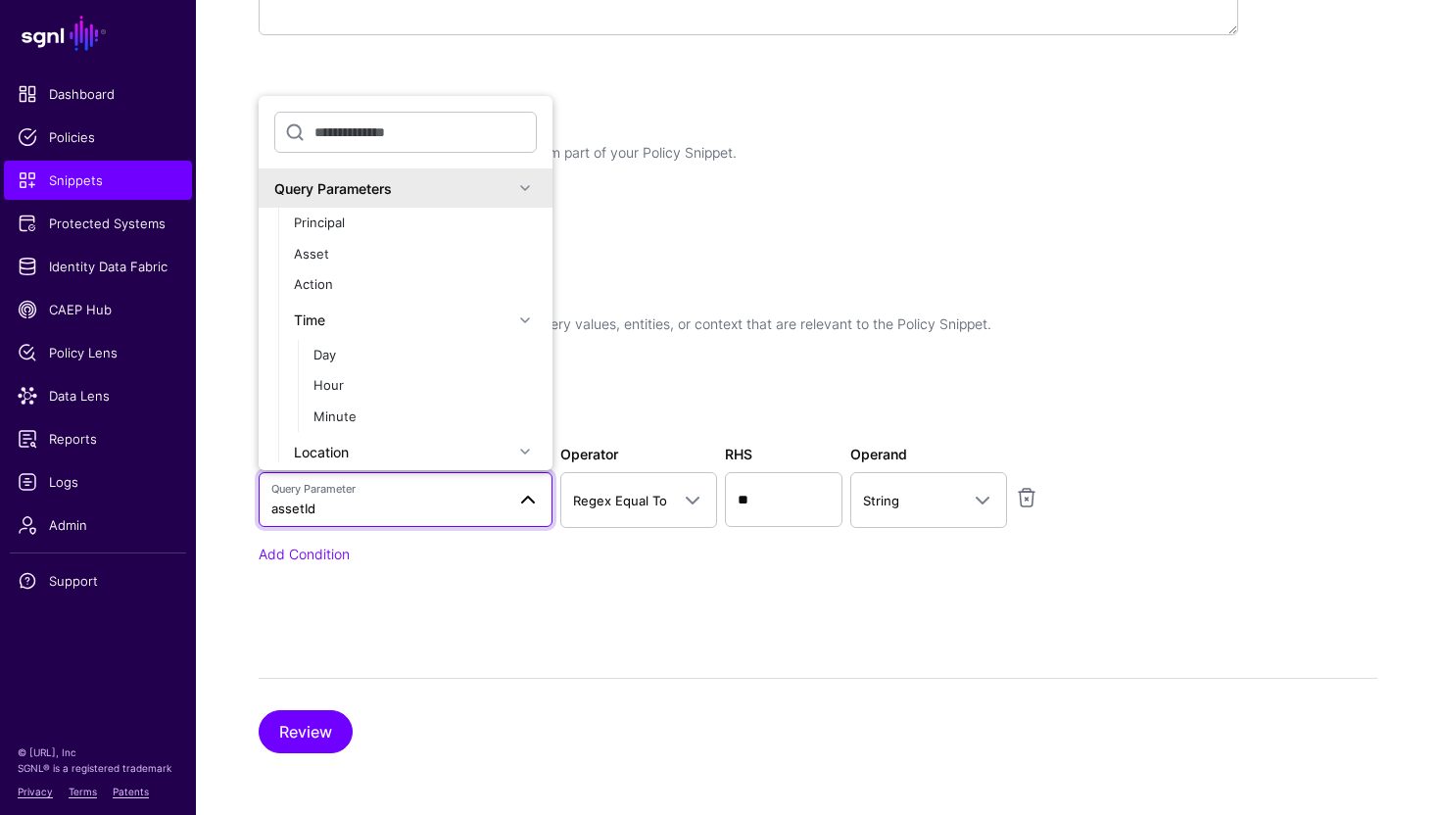
click at [610, 403] on app-dropdown "And And Or Not" at bounding box center [749, 377] width 980 height 55
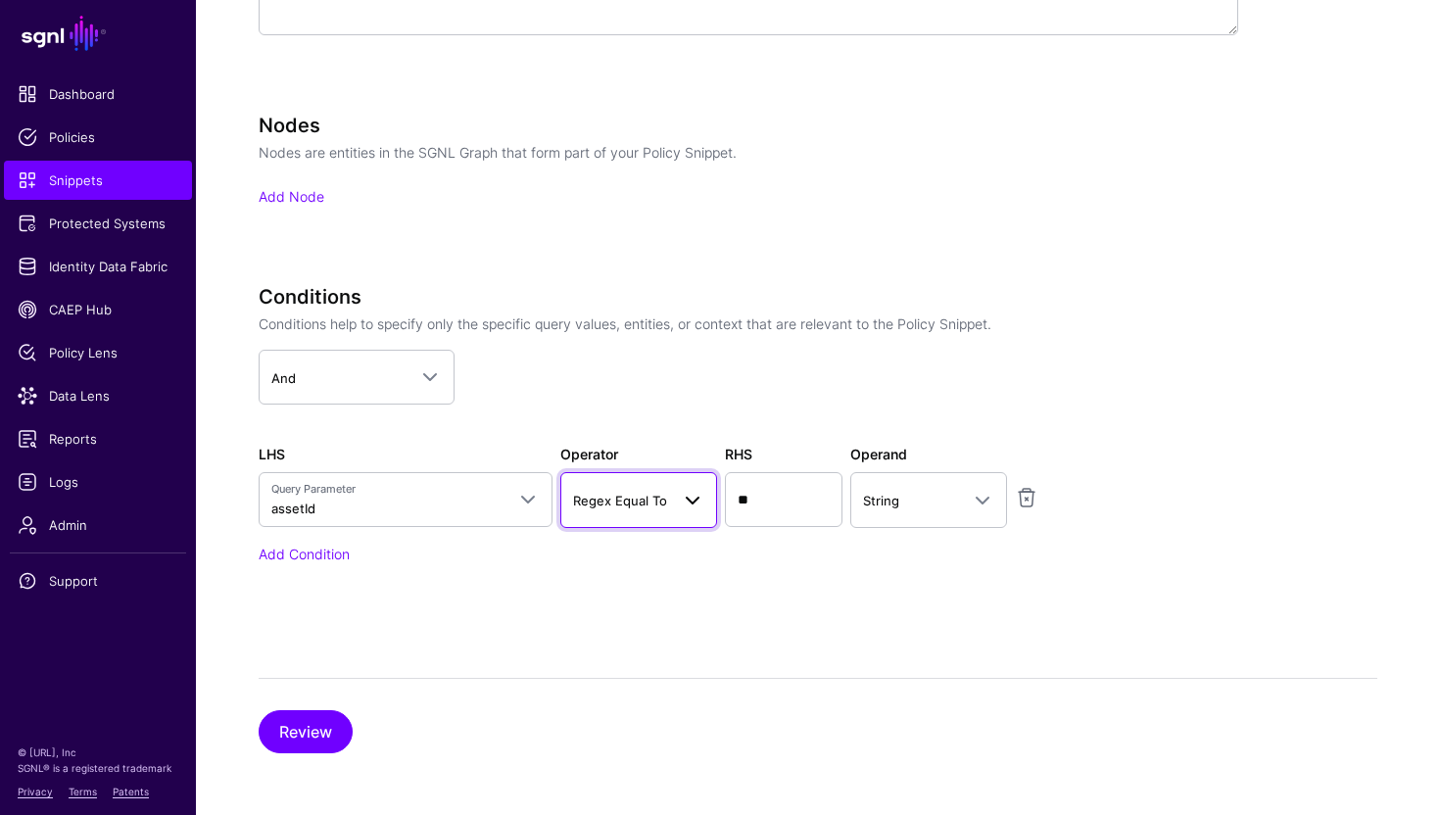
click at [670, 507] on span at bounding box center [686, 500] width 35 height 24
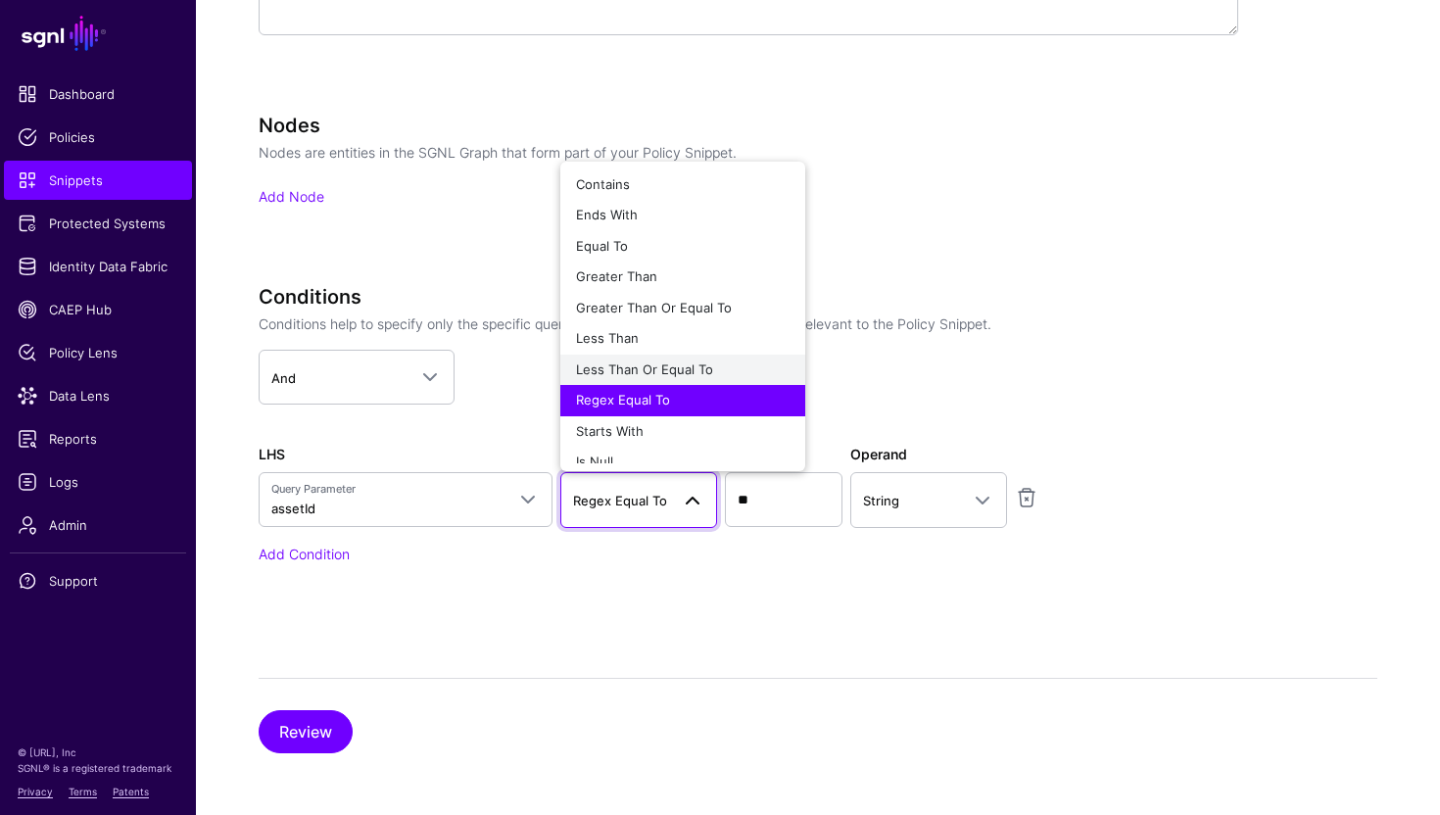
scroll to position [15, 0]
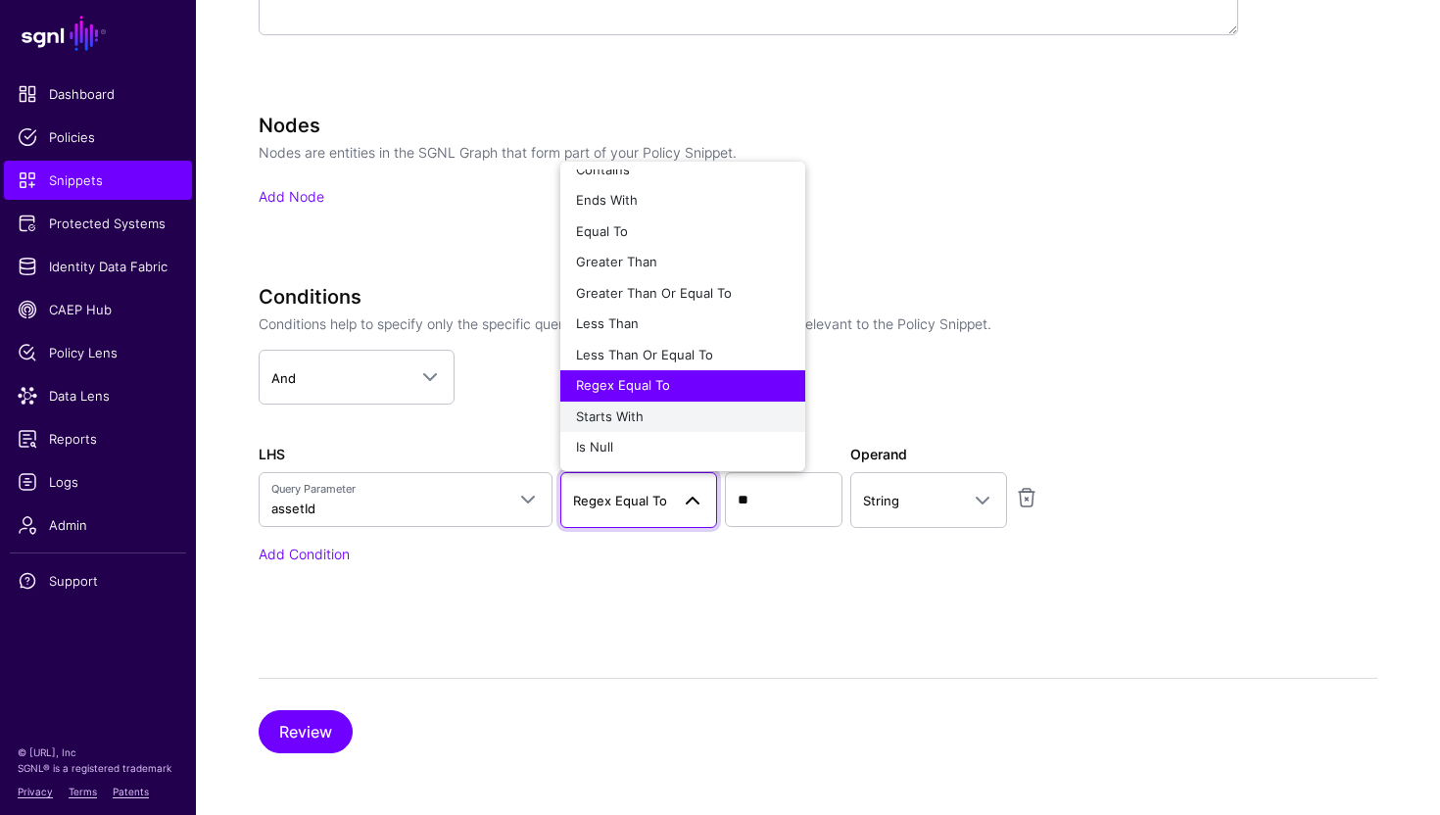
click at [636, 419] on span "Starts With" at bounding box center [610, 417] width 68 height 16
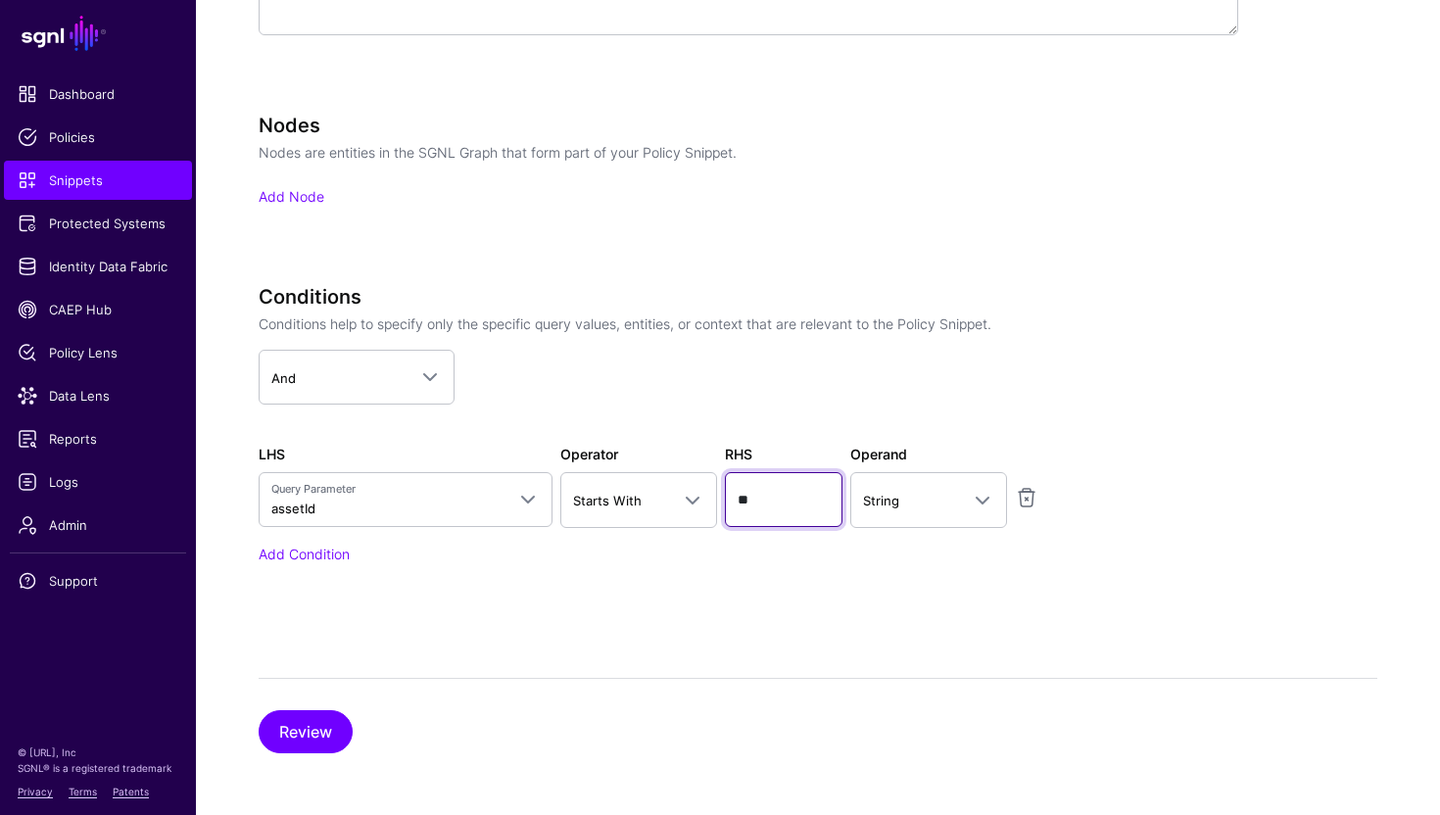
click at [766, 500] on input "**" at bounding box center [784, 499] width 118 height 55
type input "**********"
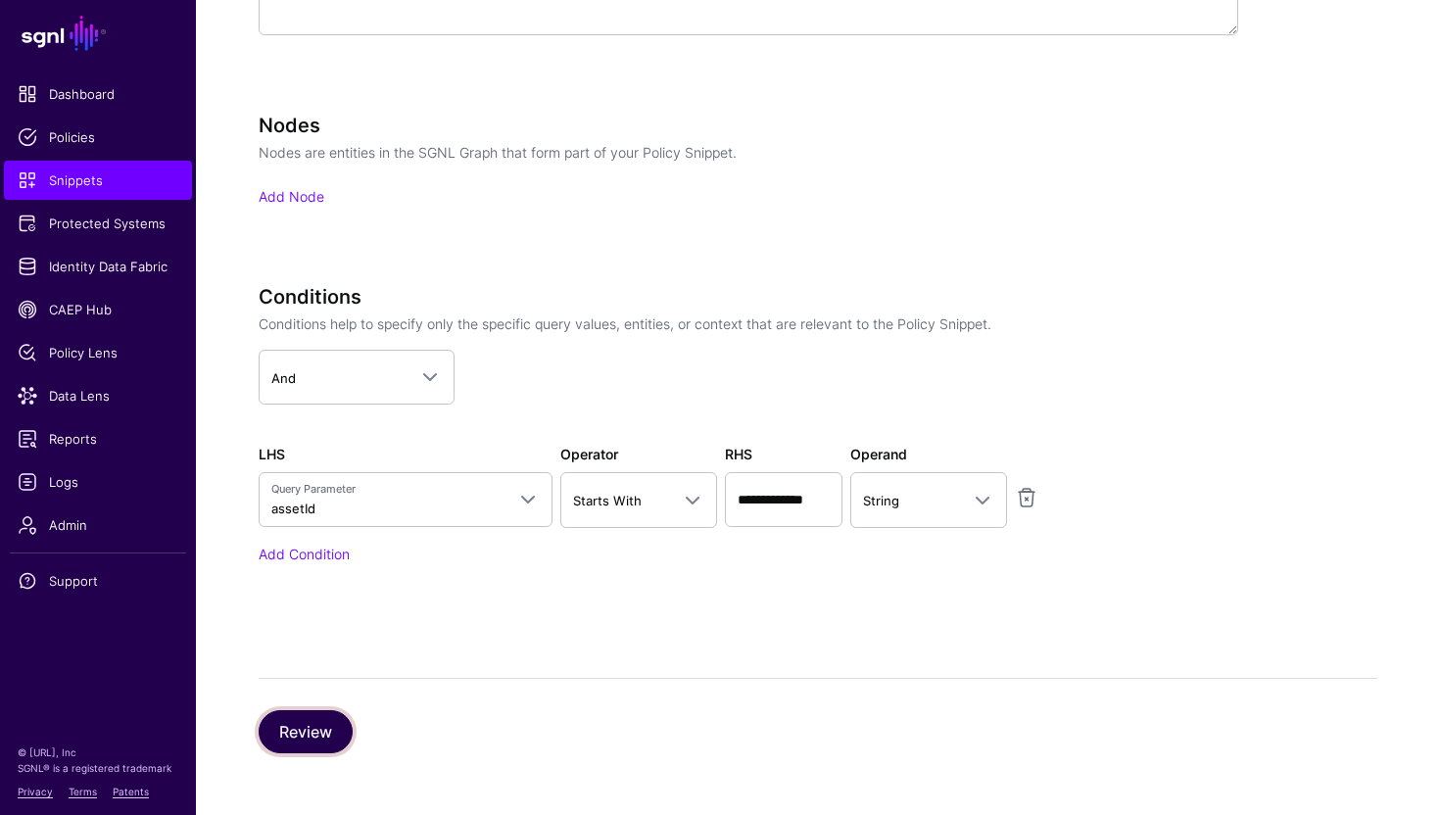
click at [314, 724] on button "Review" at bounding box center [306, 731] width 94 height 43
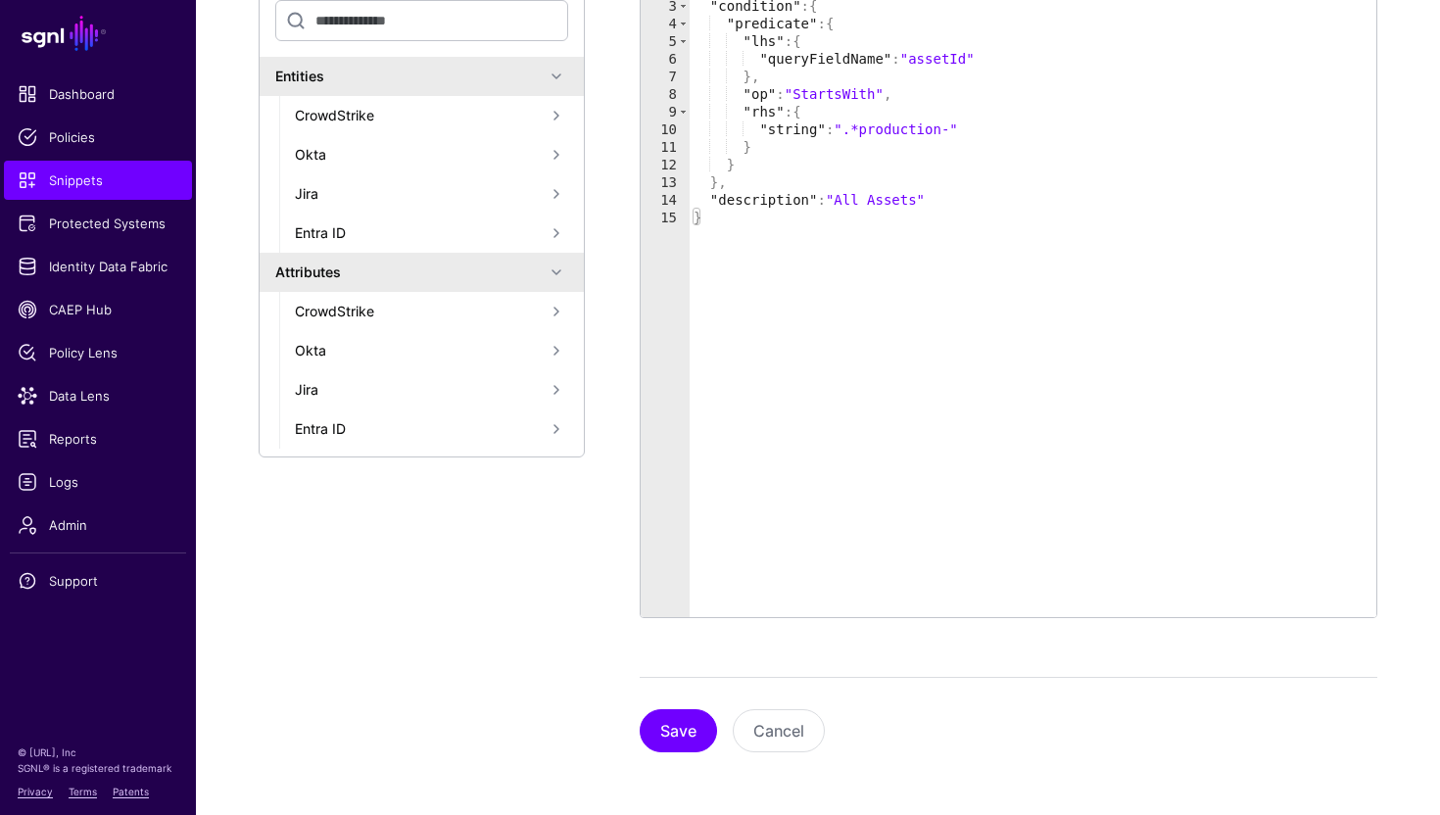
scroll to position [455, 0]
click at [691, 719] on button "Save" at bounding box center [678, 731] width 77 height 43
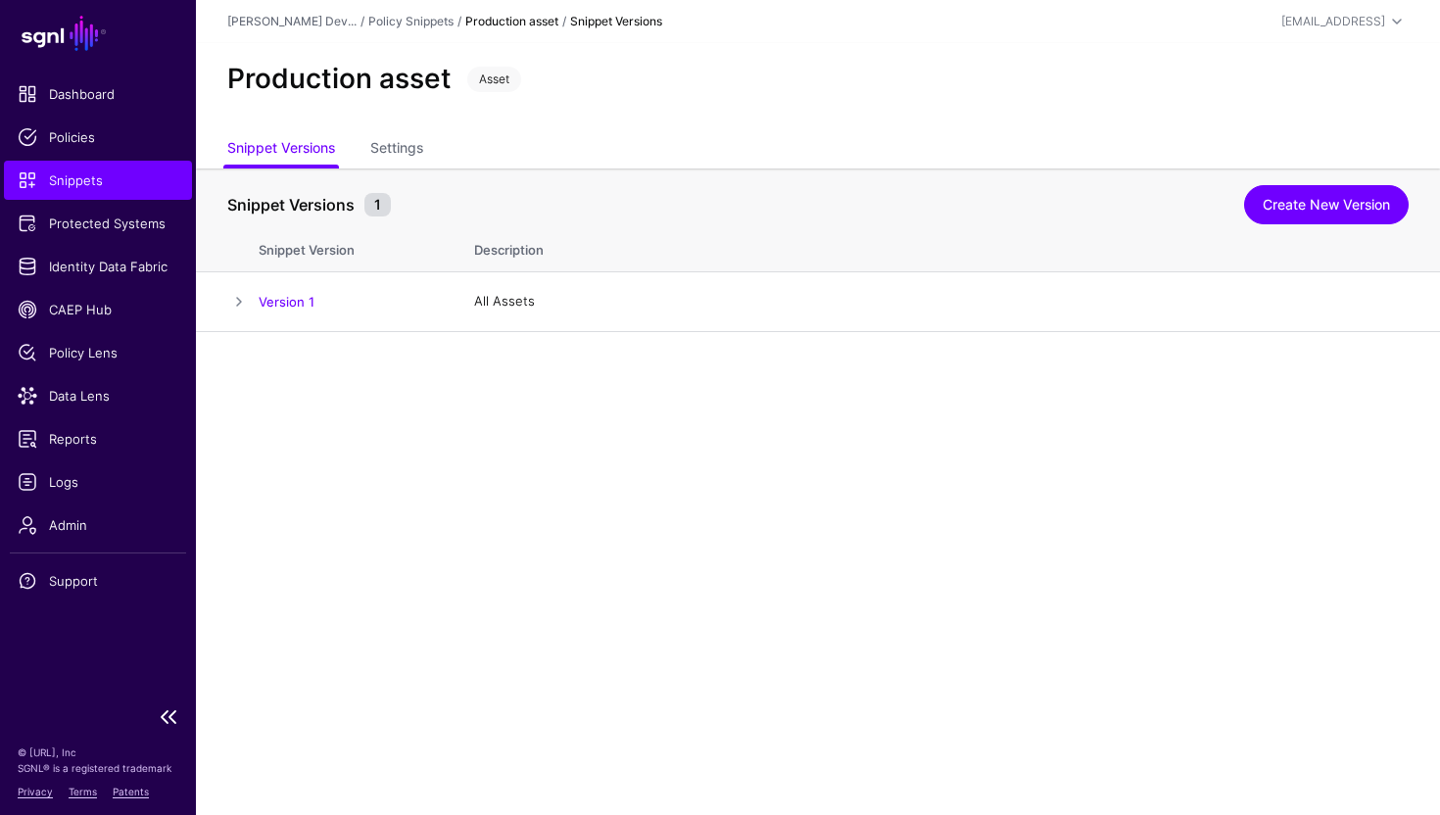
click at [108, 194] on link "Snippets" at bounding box center [98, 180] width 188 height 39
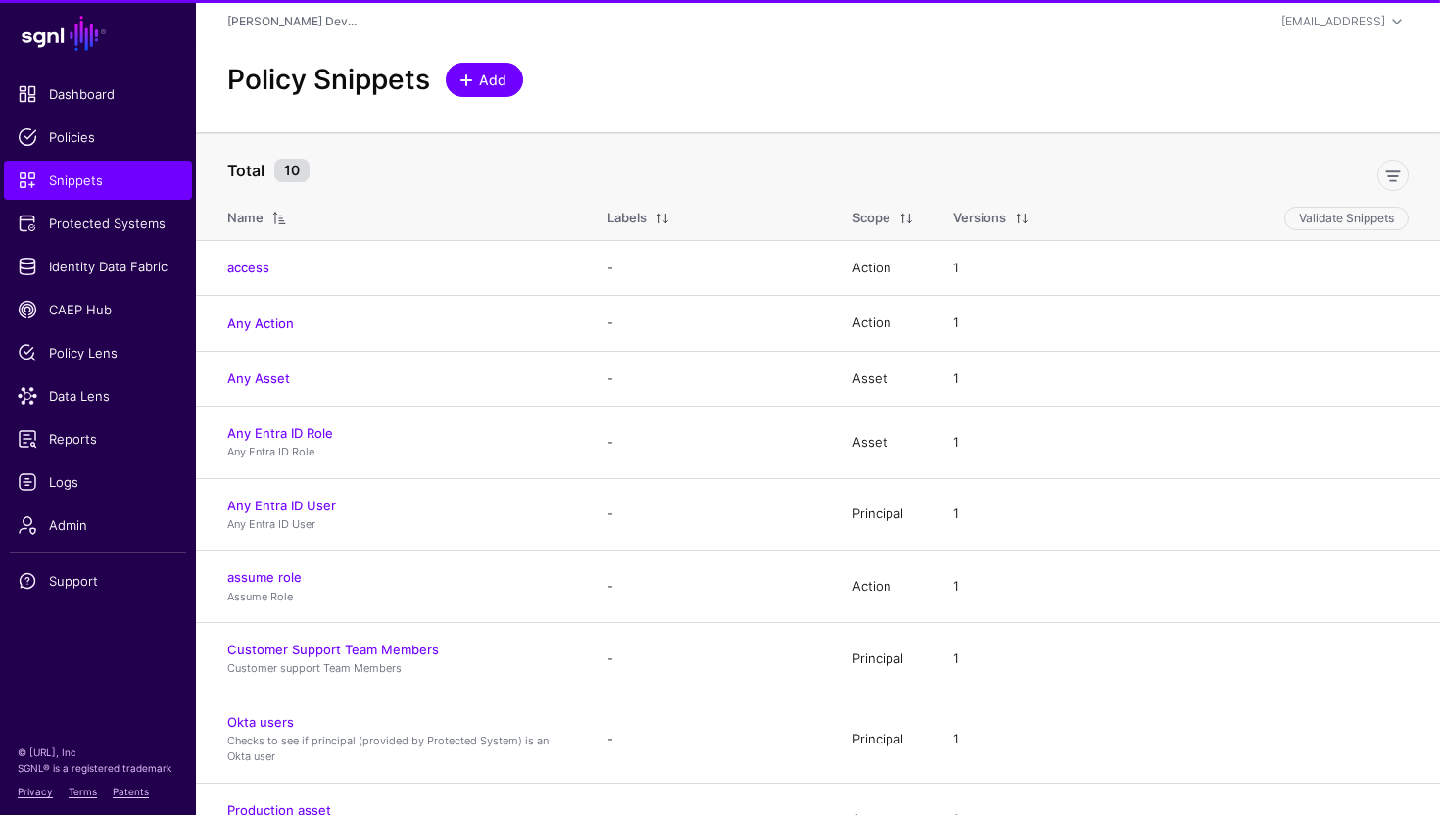
click at [481, 90] on link "Add" at bounding box center [484, 80] width 77 height 34
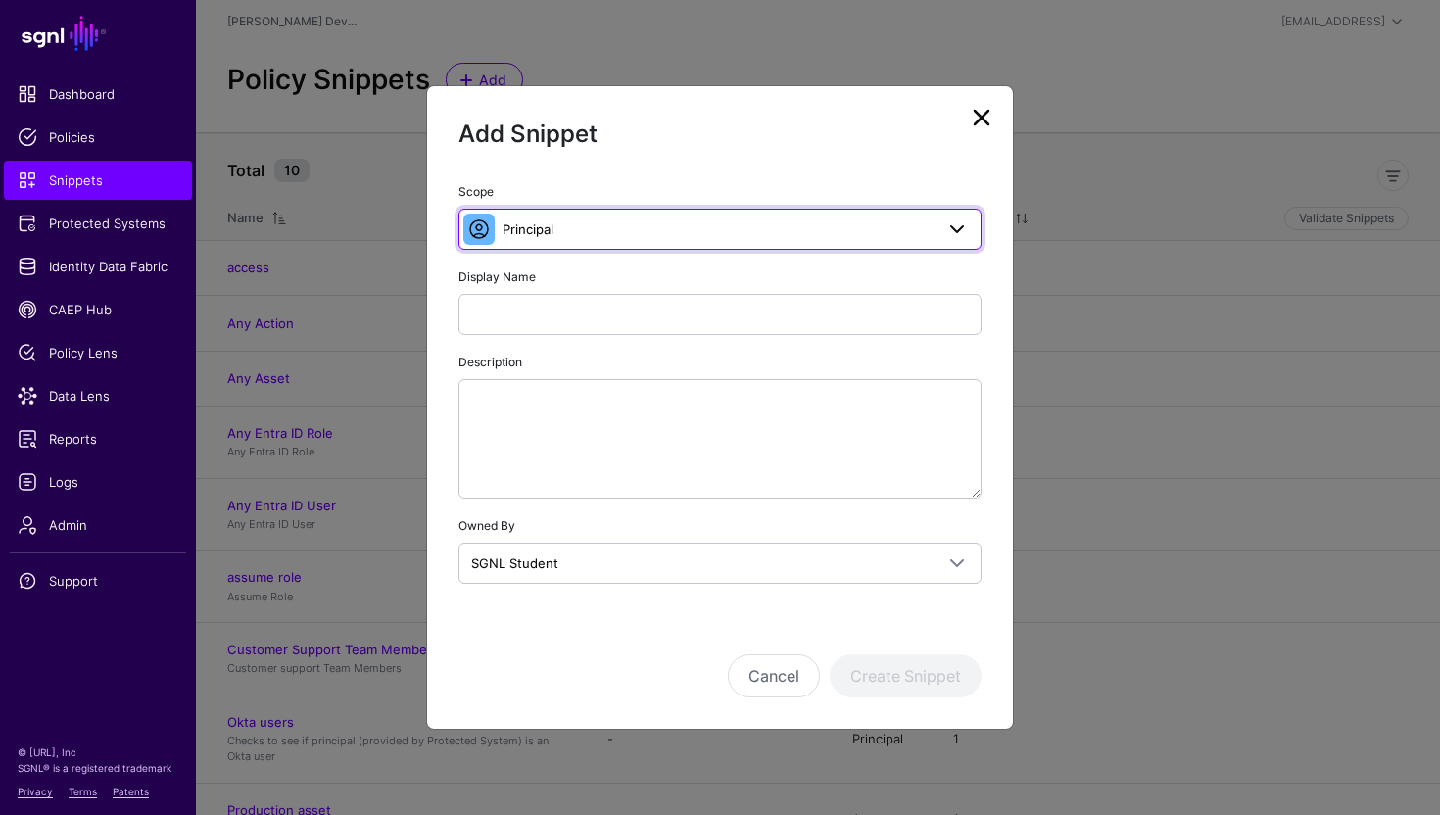
click at [584, 246] on link "Principal" at bounding box center [720, 229] width 523 height 41
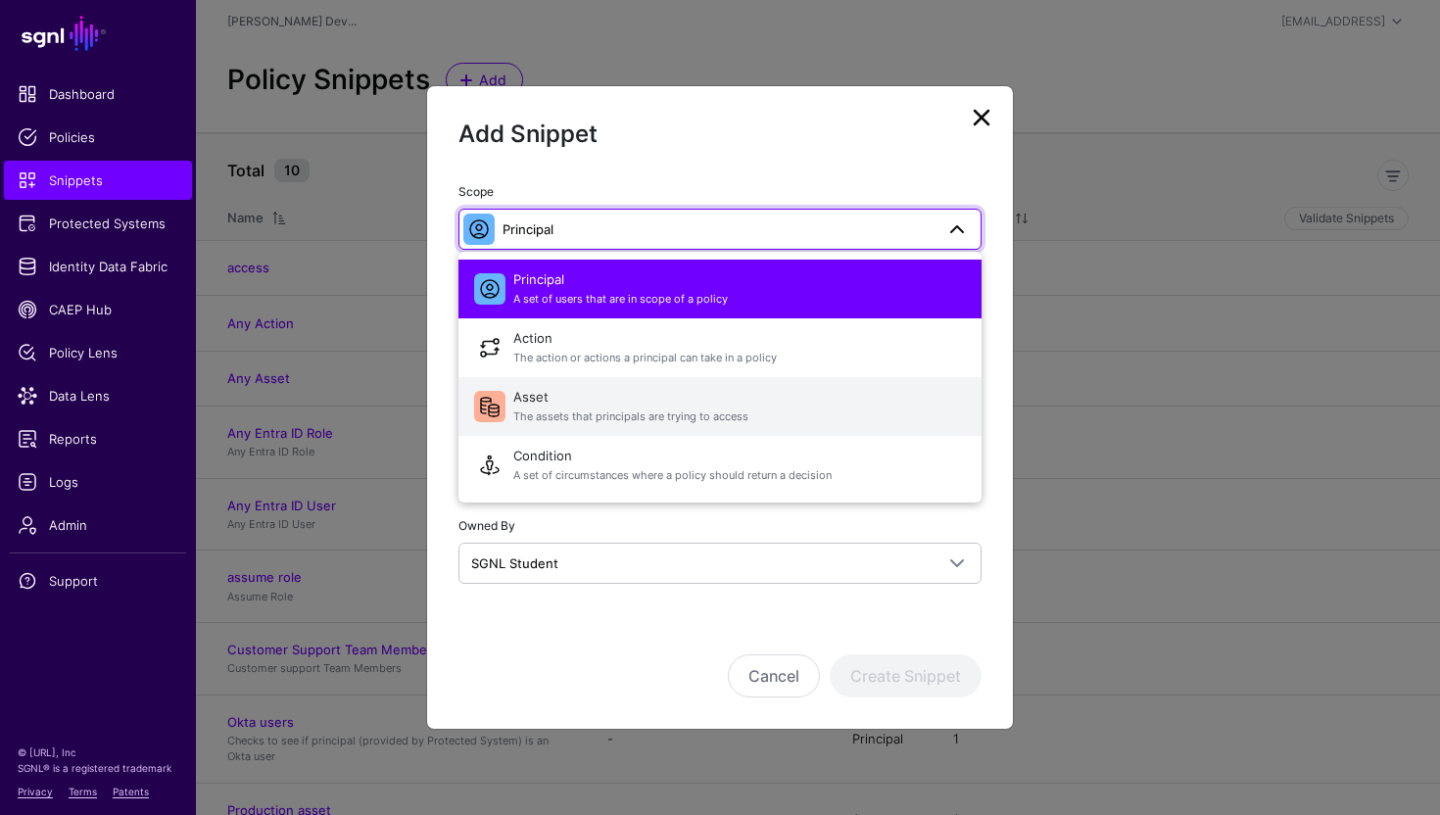
click at [612, 395] on span "Asset The assets that principals are trying to access" at bounding box center [739, 406] width 453 height 47
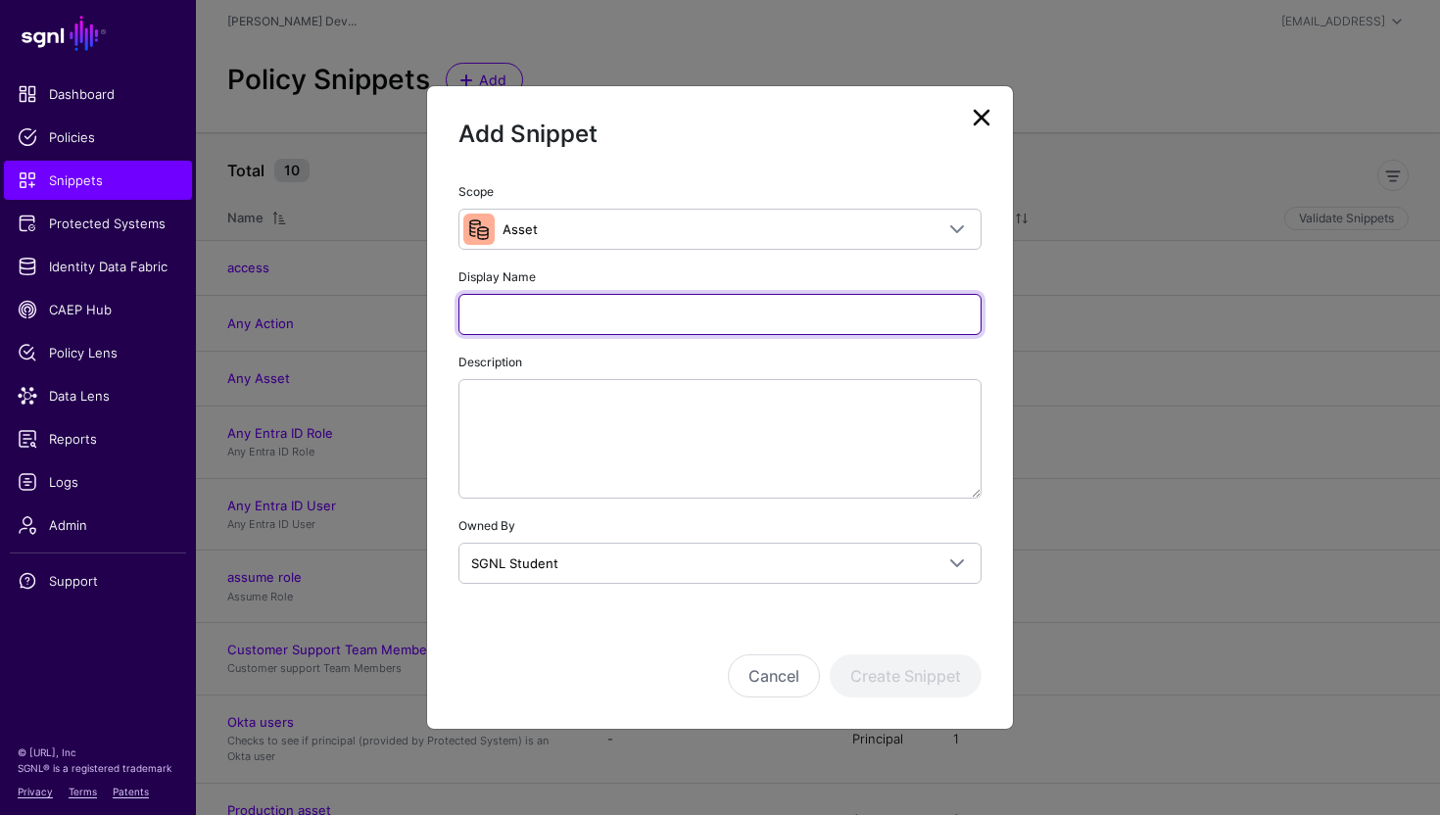
click at [529, 303] on input "Display Name" at bounding box center [720, 314] width 523 height 41
paste input "******"
type input "******"
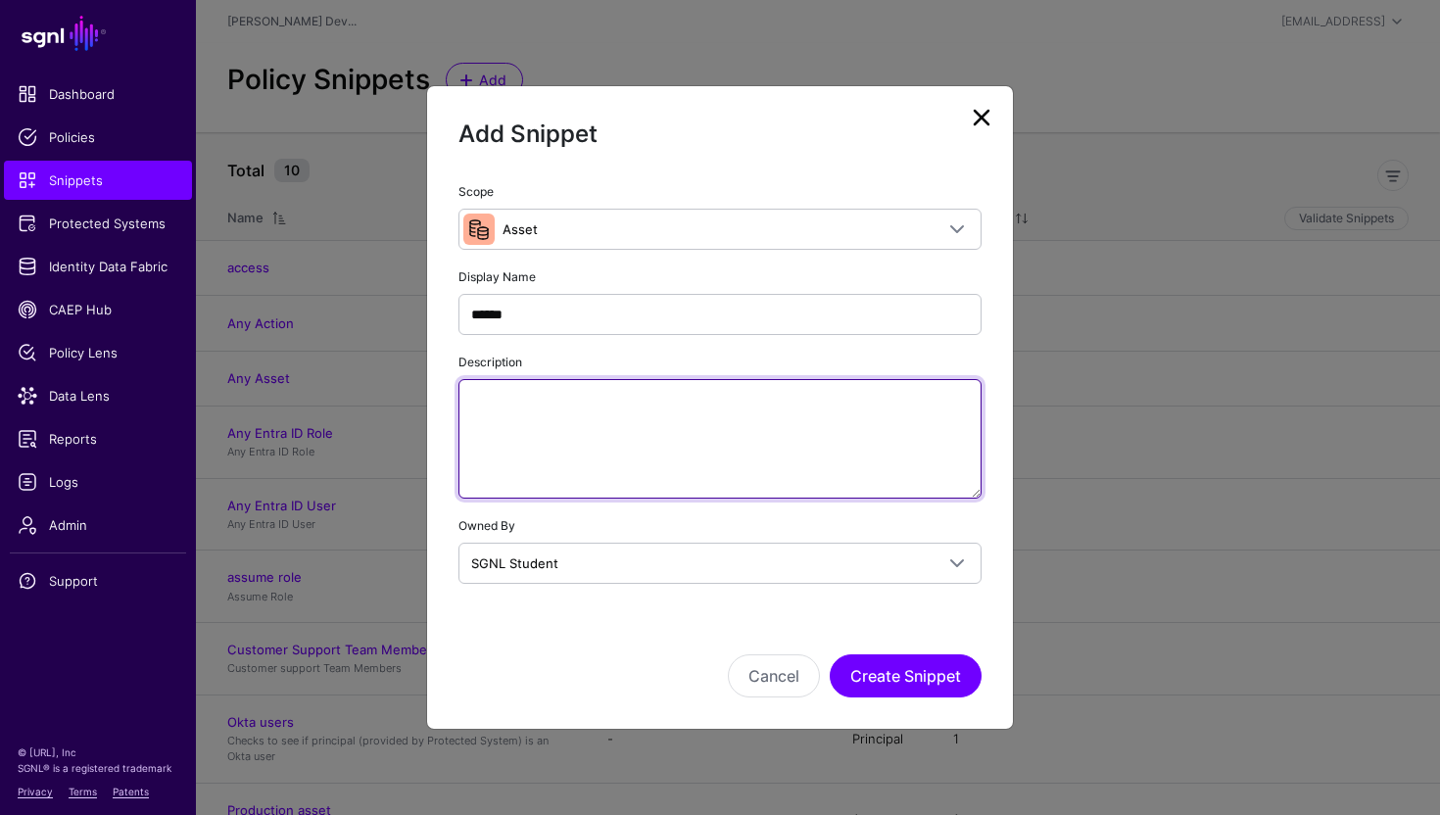
click at [535, 441] on textarea "Description" at bounding box center [720, 439] width 523 height 120
paste textarea "**********"
type textarea "**********"
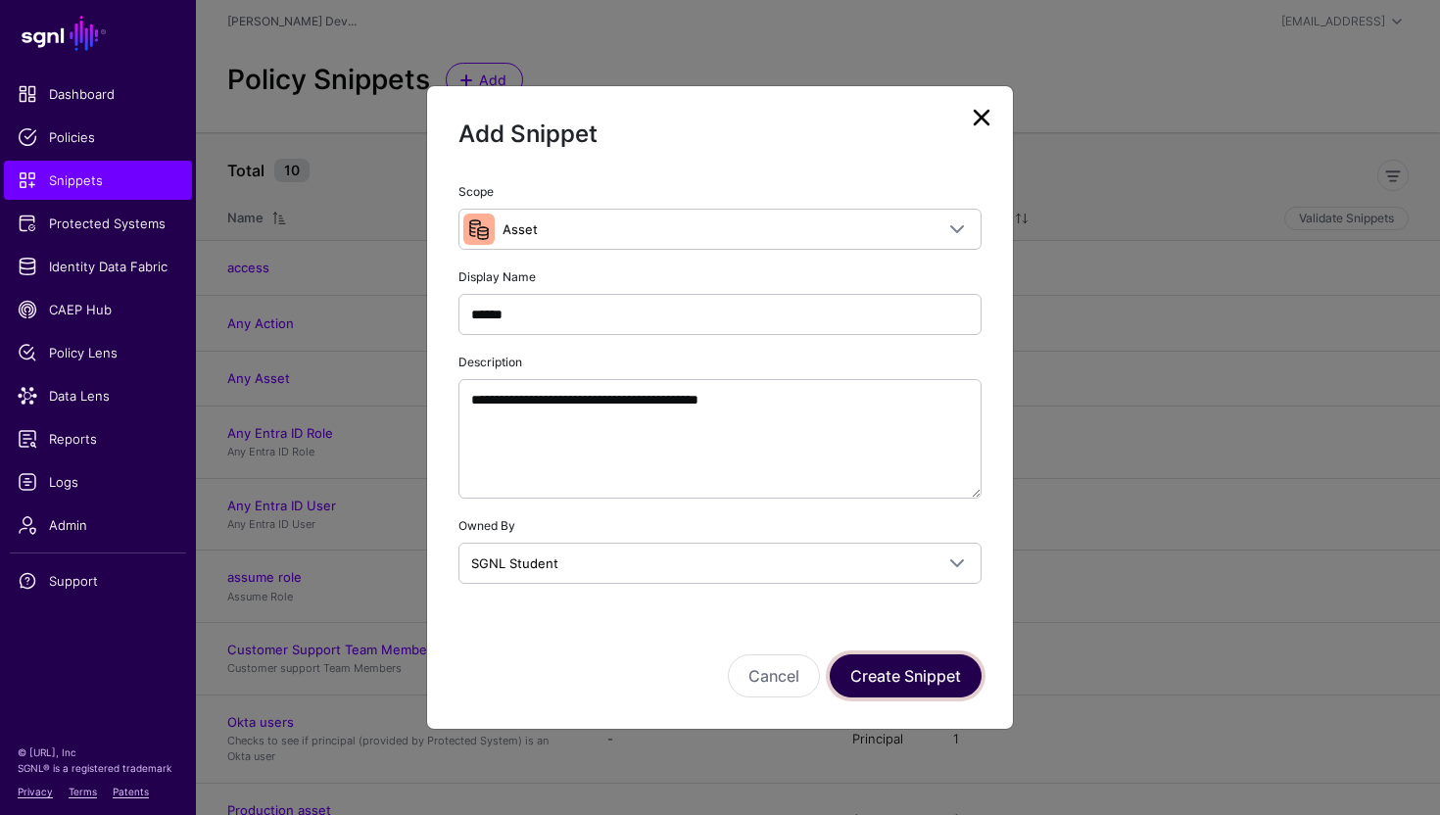
click at [870, 680] on button "Create Snippet" at bounding box center [906, 675] width 152 height 43
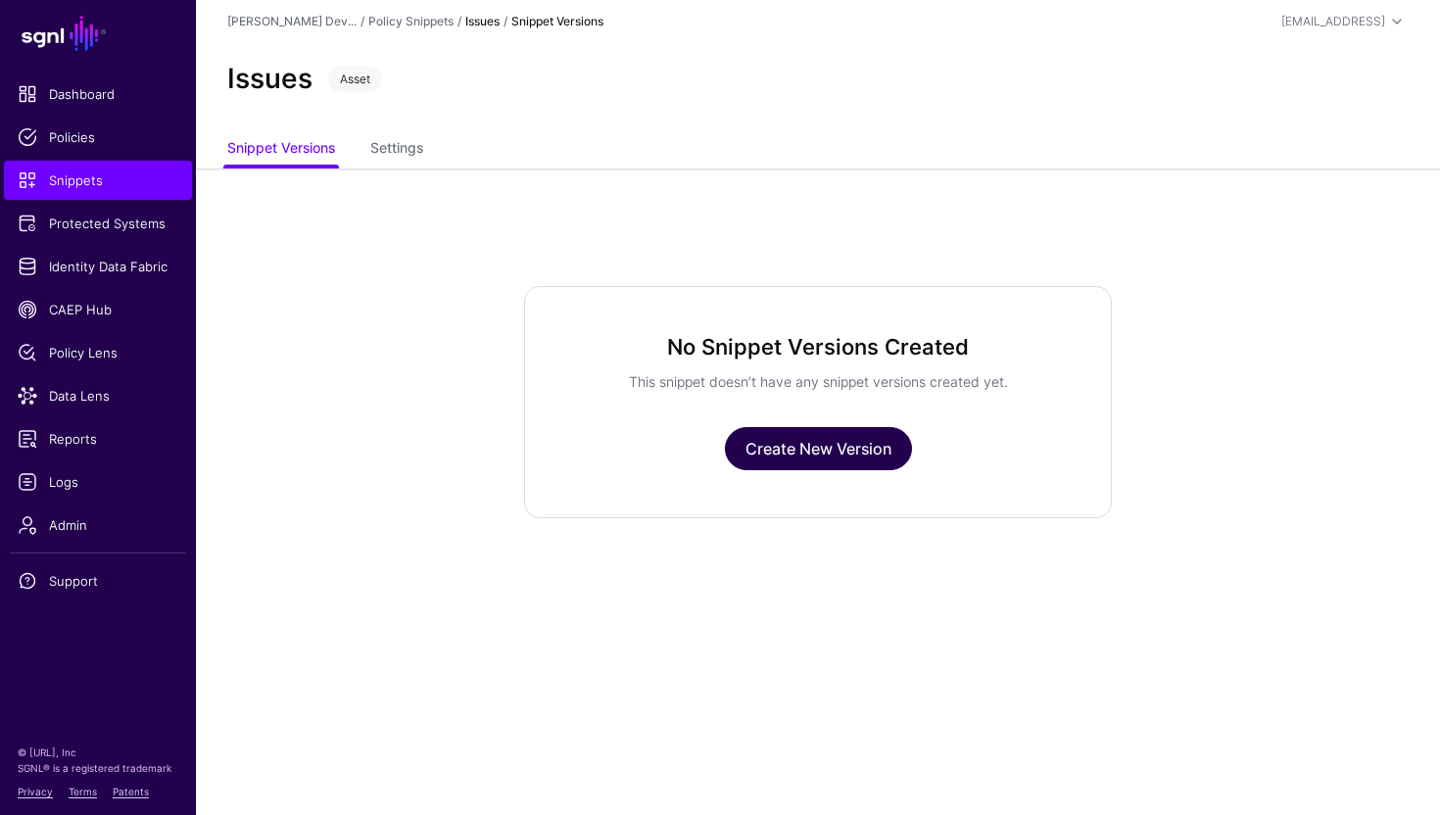
click at [808, 464] on link "Create New Version" at bounding box center [818, 448] width 187 height 43
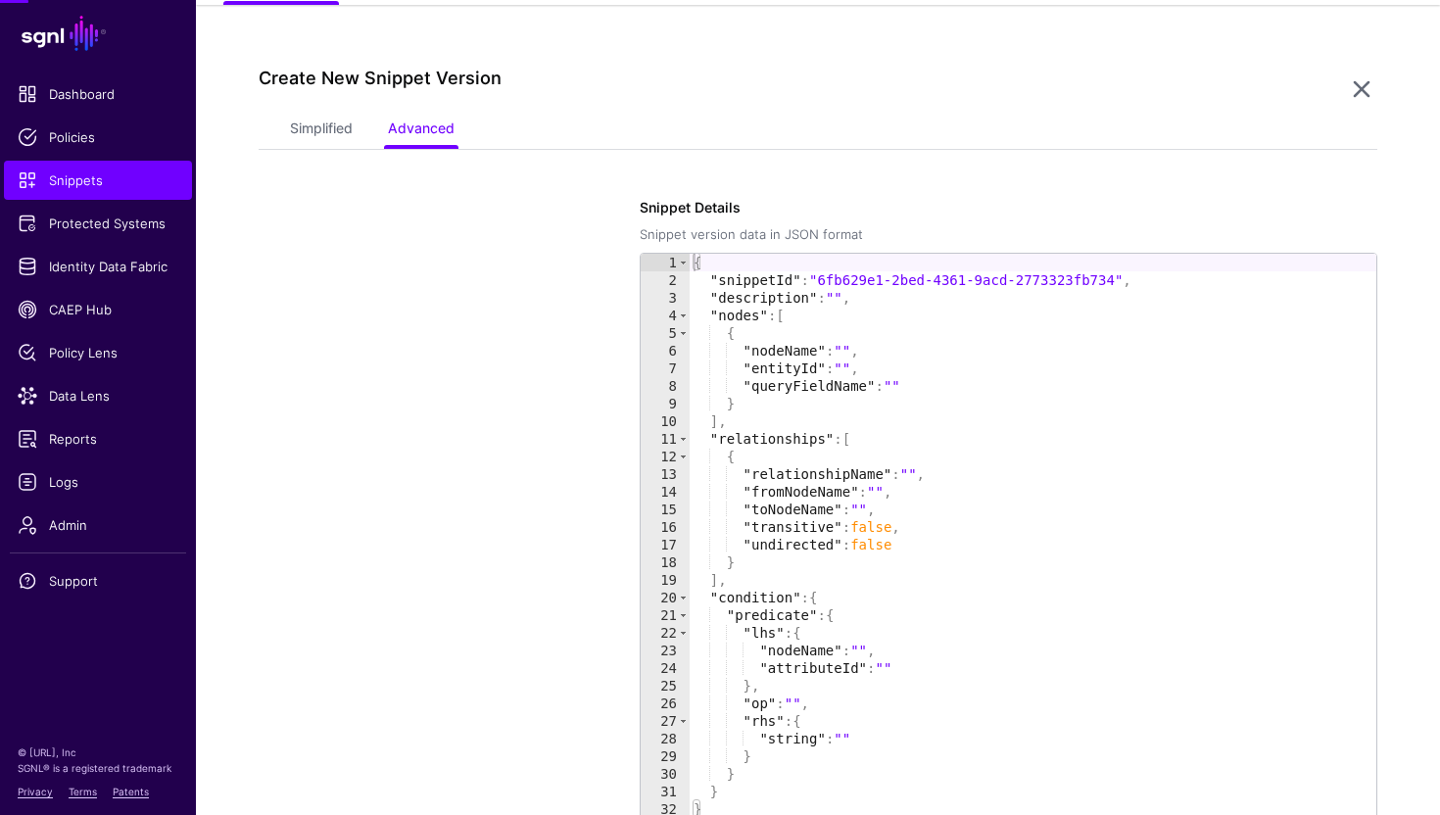
scroll to position [168, 0]
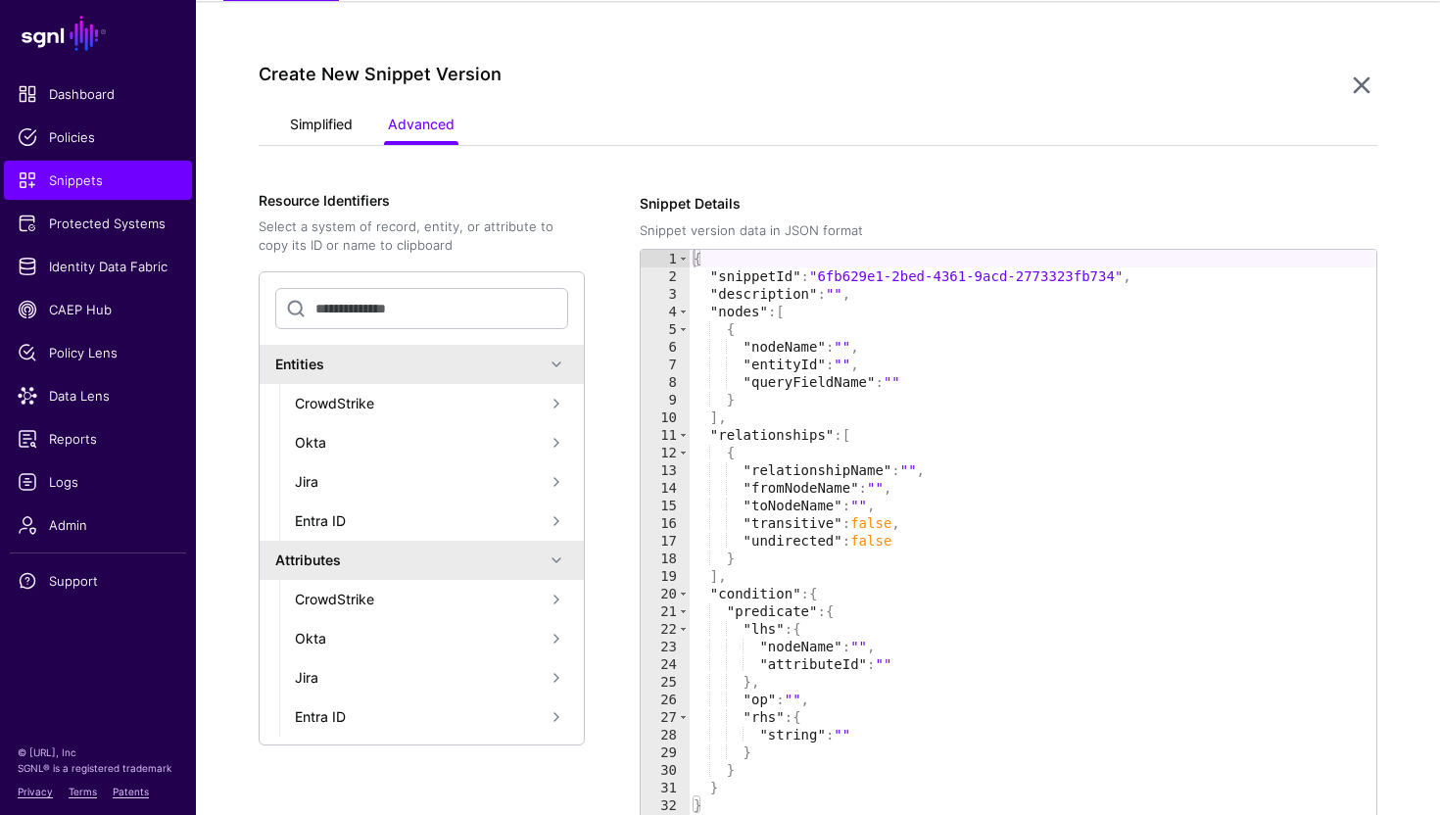
click at [301, 118] on link "Simplified" at bounding box center [321, 126] width 63 height 37
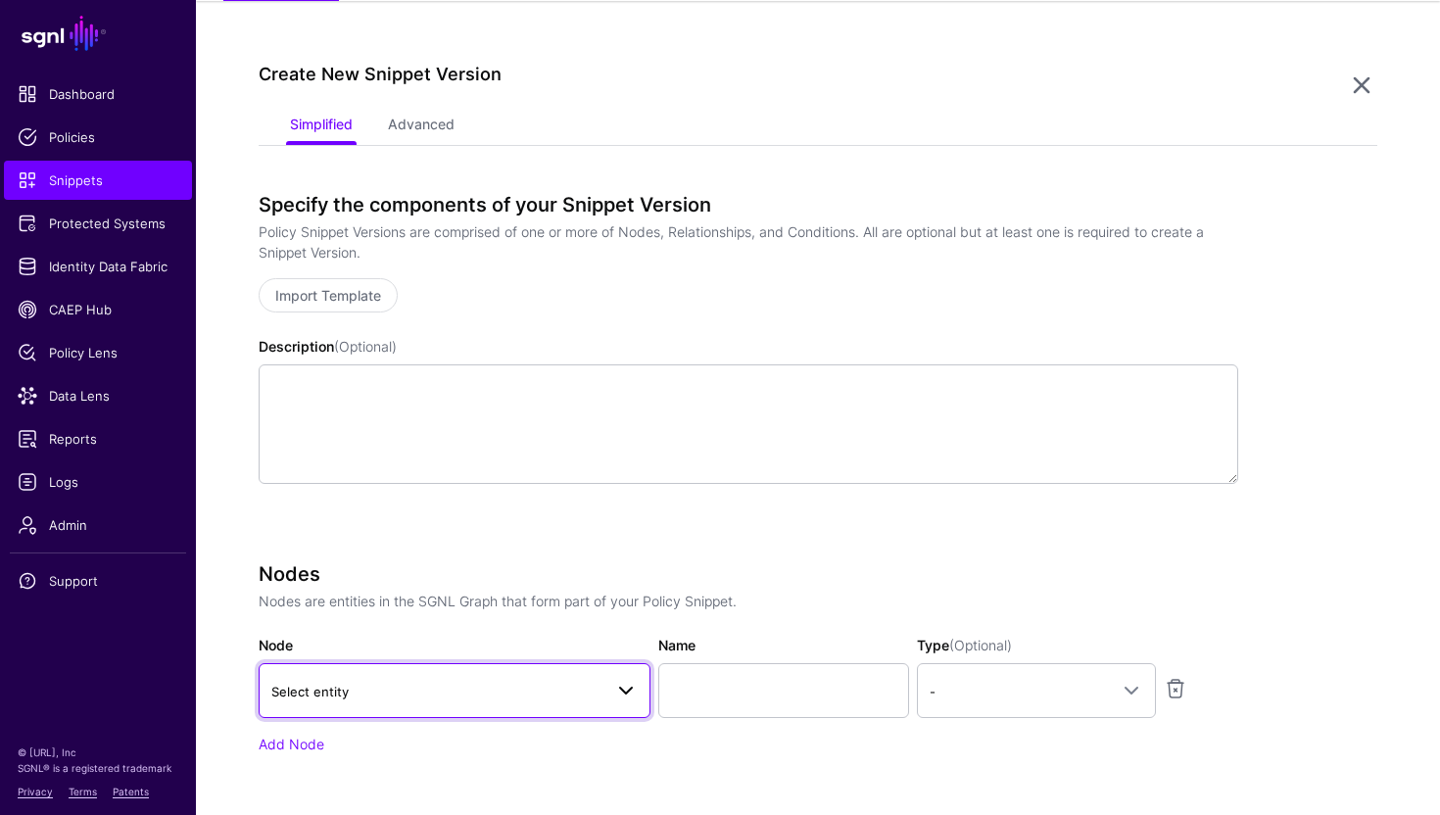
click at [437, 672] on link "Select entity" at bounding box center [455, 690] width 392 height 55
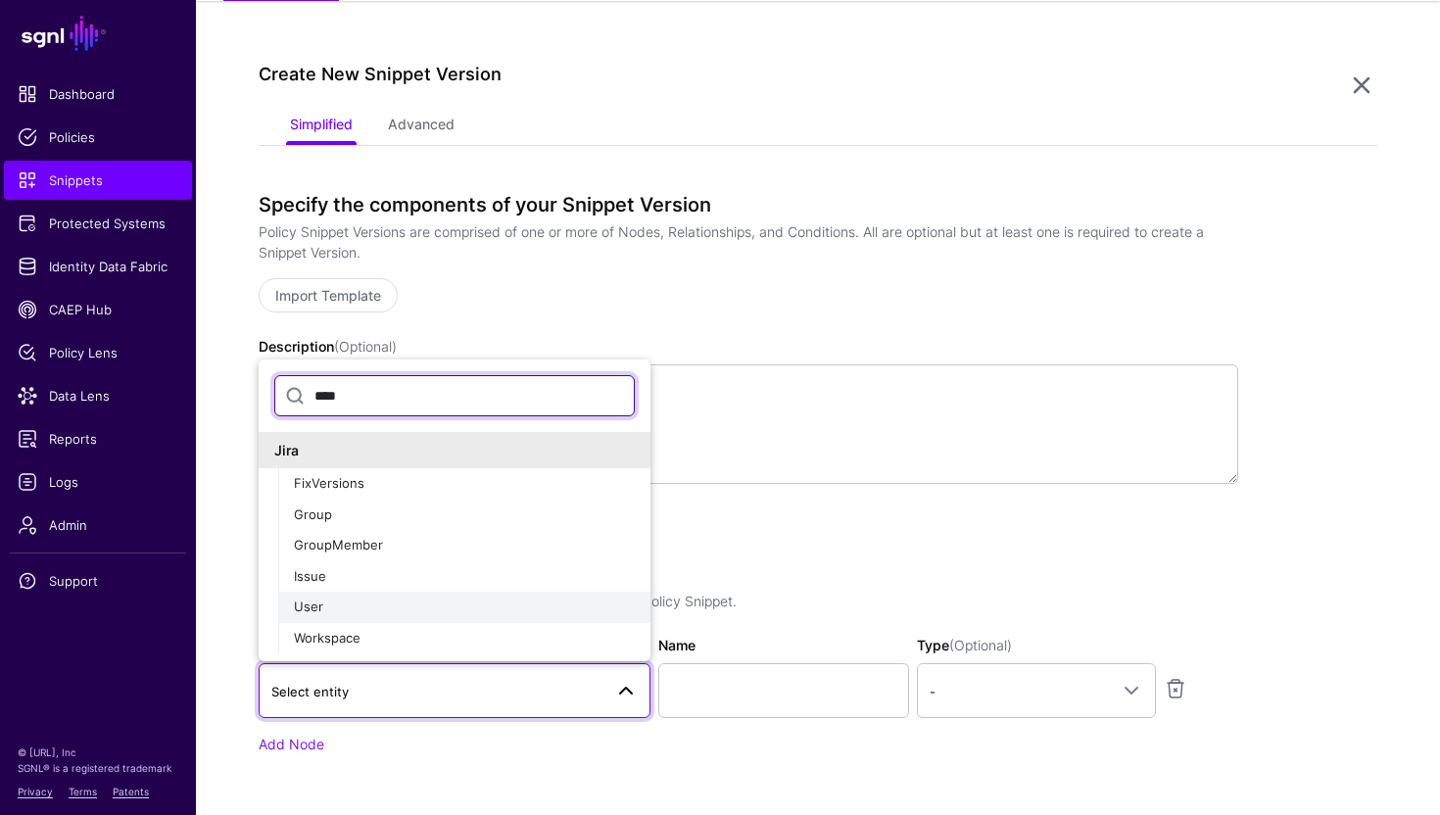
type input "****"
click at [378, 598] on div "User" at bounding box center [464, 608] width 341 height 20
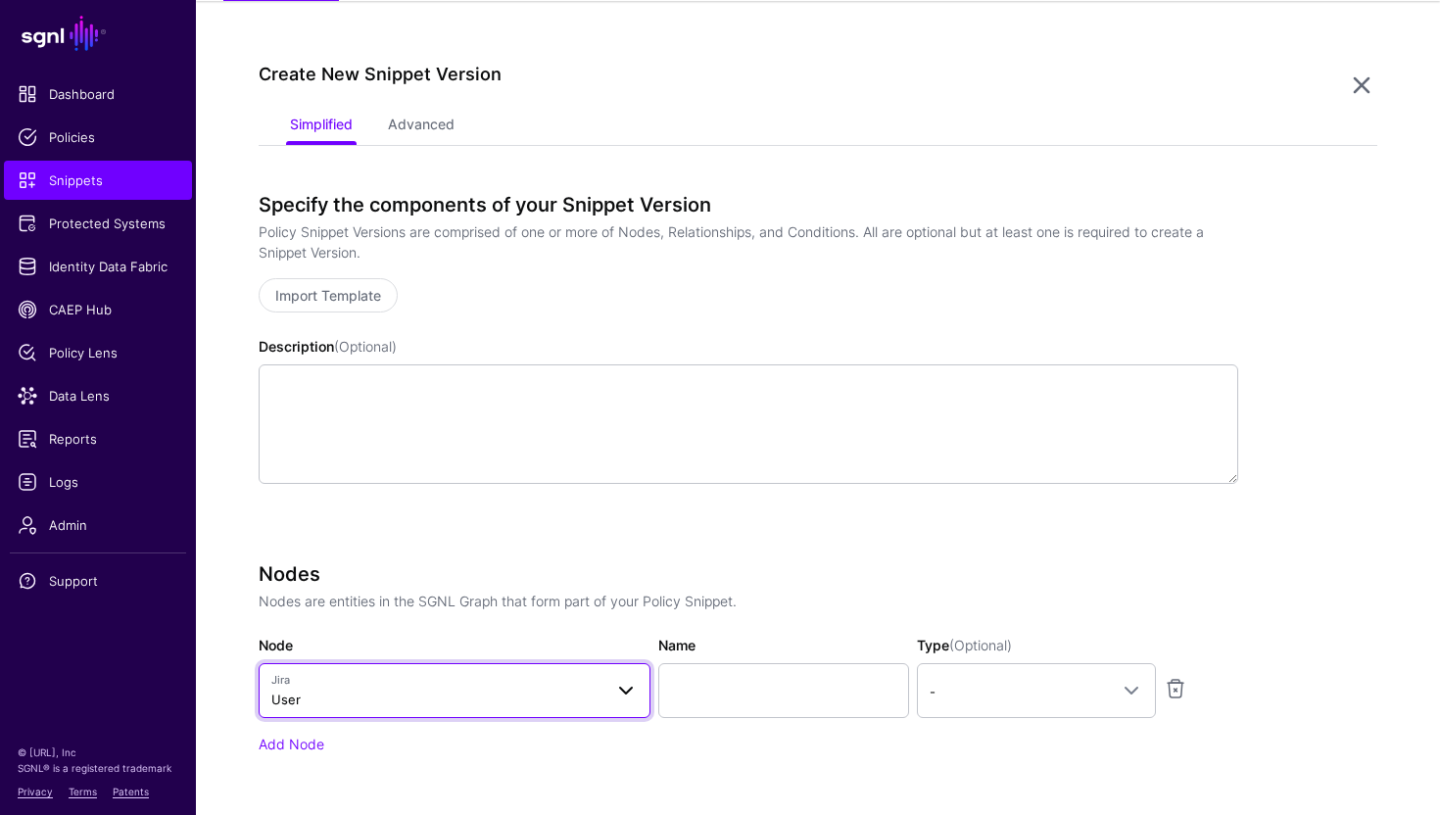
click at [450, 669] on link "Jira User" at bounding box center [455, 690] width 392 height 55
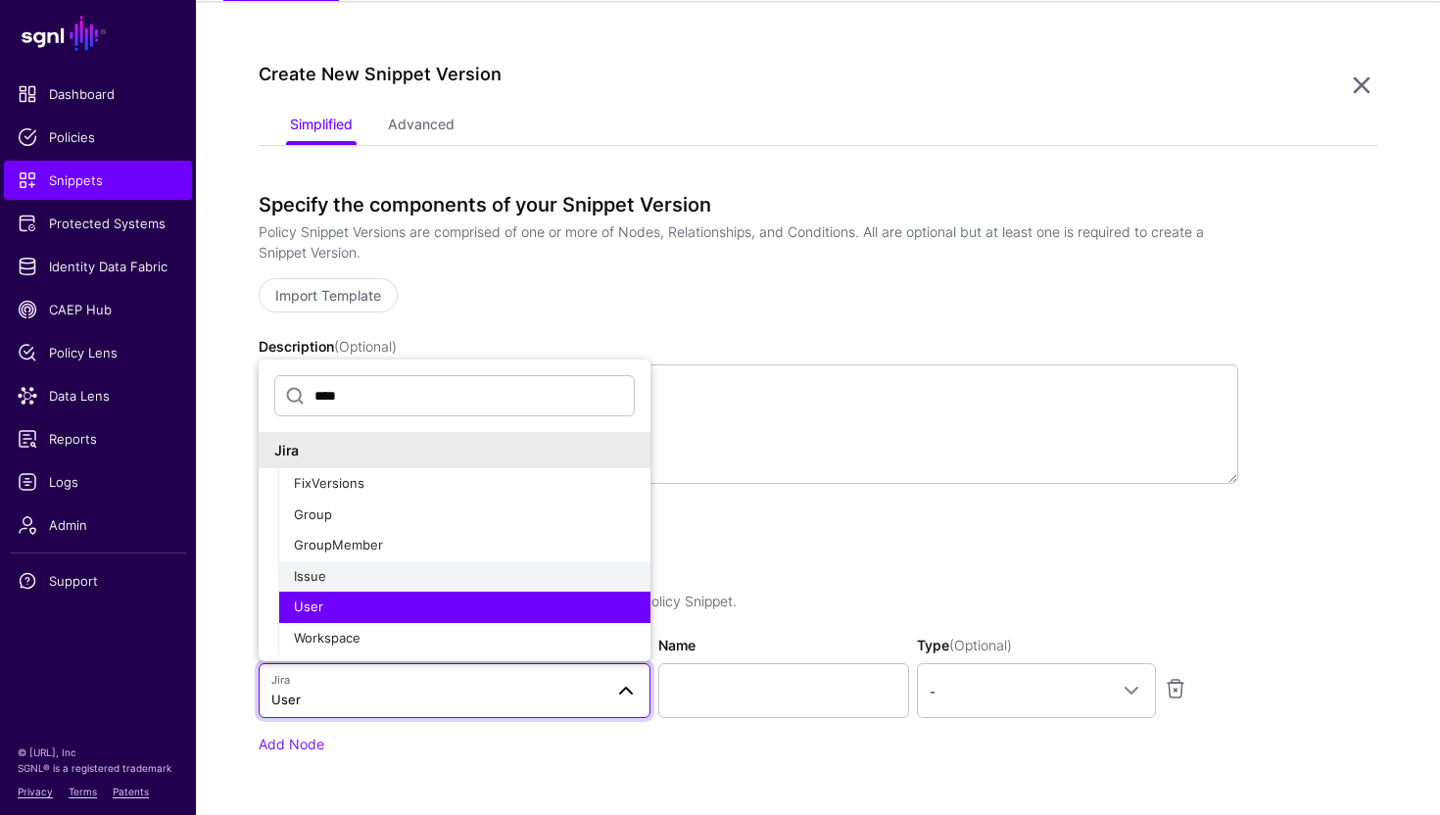
click at [401, 570] on div "Issue" at bounding box center [464, 577] width 341 height 20
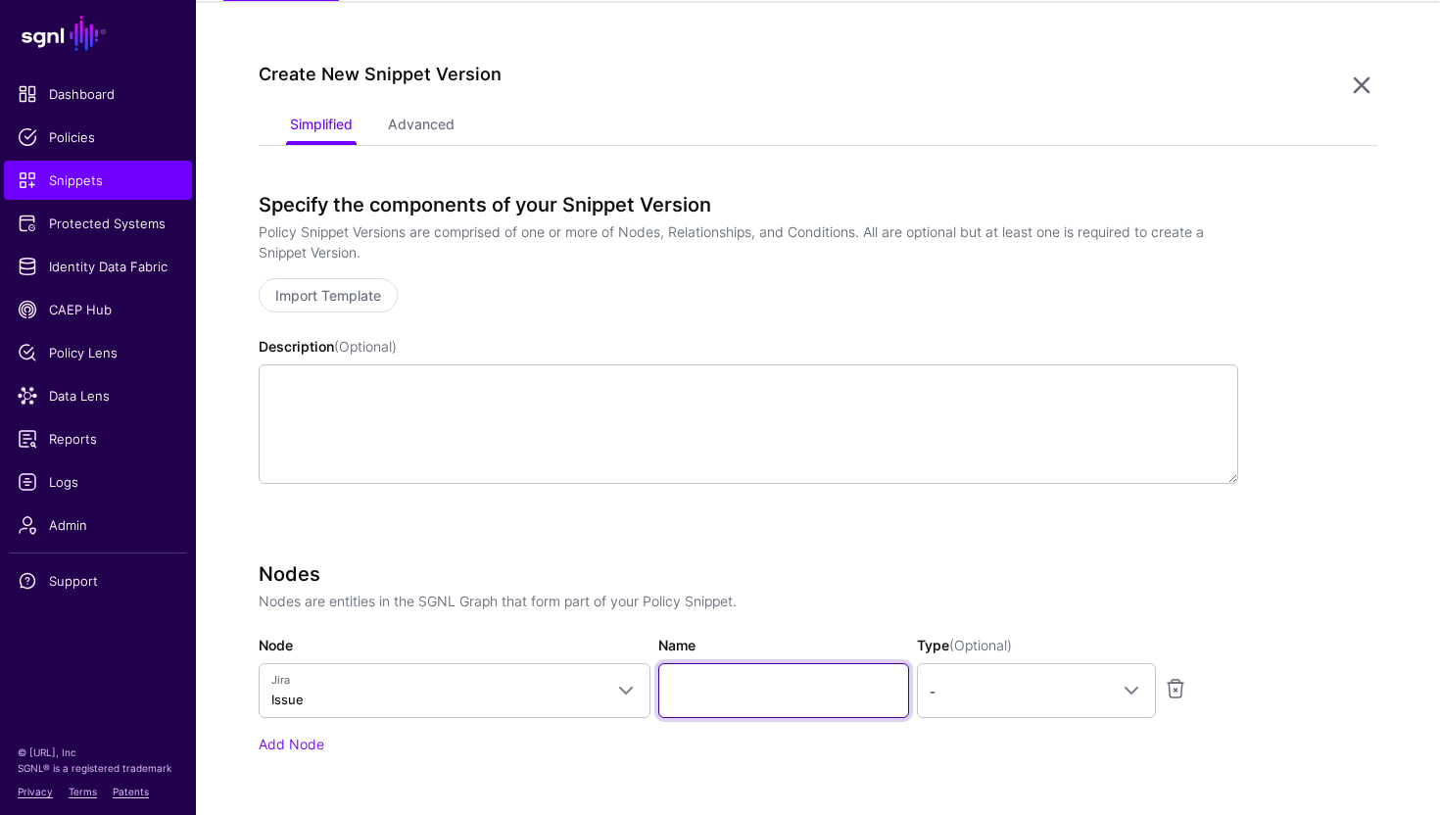
click at [708, 701] on input "Name" at bounding box center [783, 690] width 251 height 55
type input "*********"
click at [1005, 721] on div "Nodes Nodes are entities in the SGNL Graph that form part of your Policy Snippe…" at bounding box center [749, 658] width 980 height 192
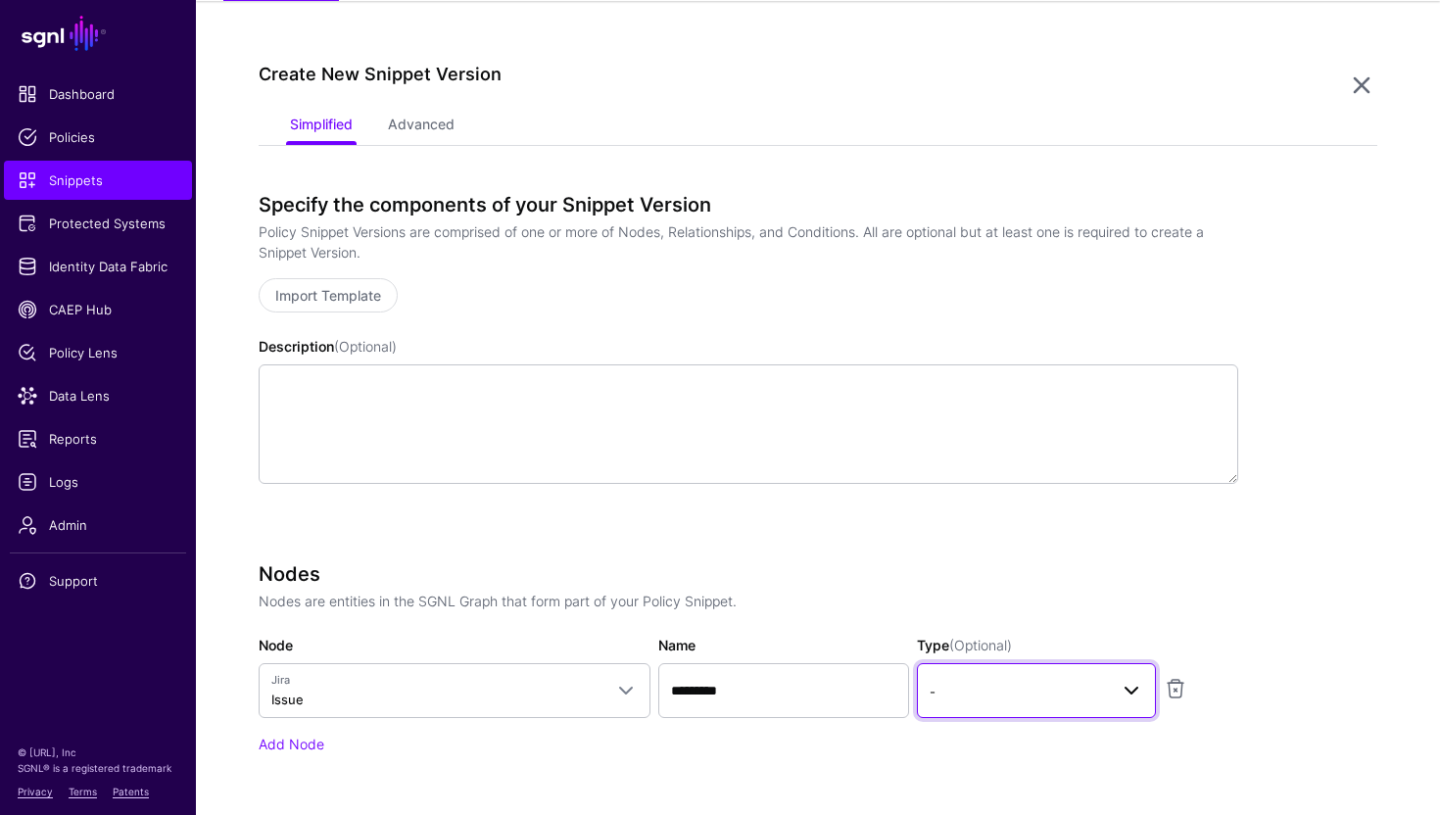
click at [1010, 686] on span "-" at bounding box center [1019, 692] width 178 height 22
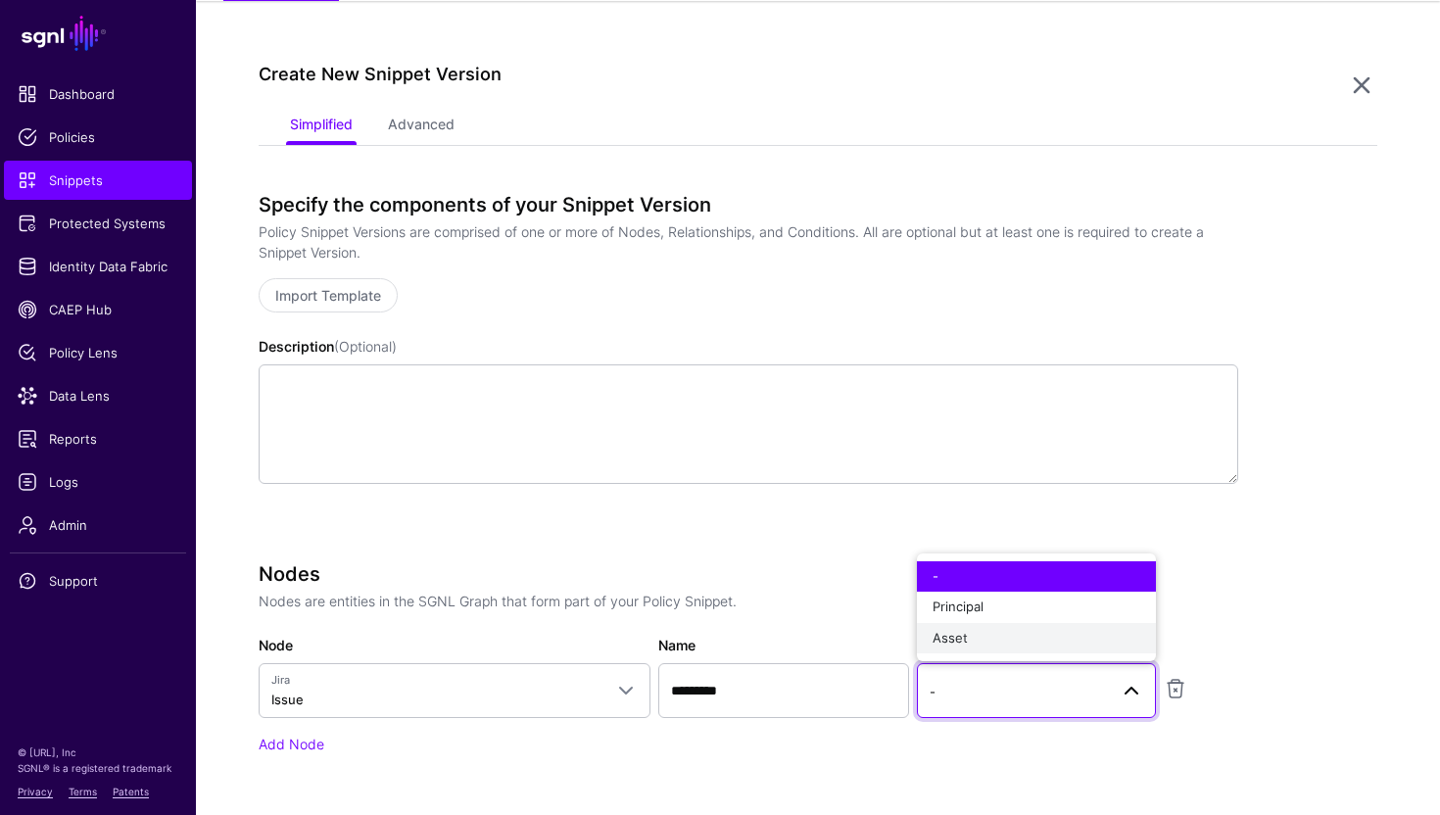
click at [981, 636] on div "Asset" at bounding box center [1037, 639] width 208 height 20
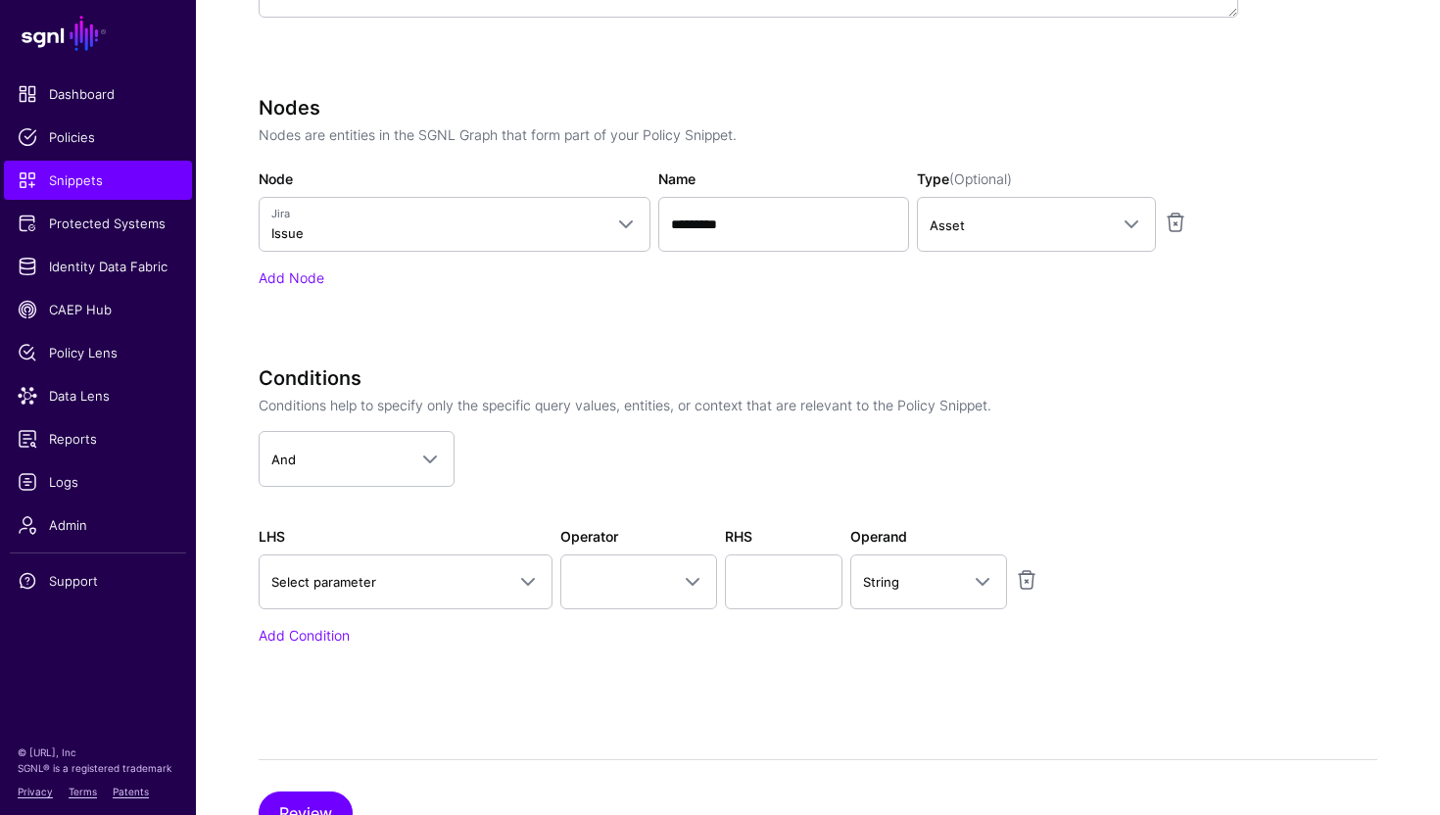
scroll to position [675, 0]
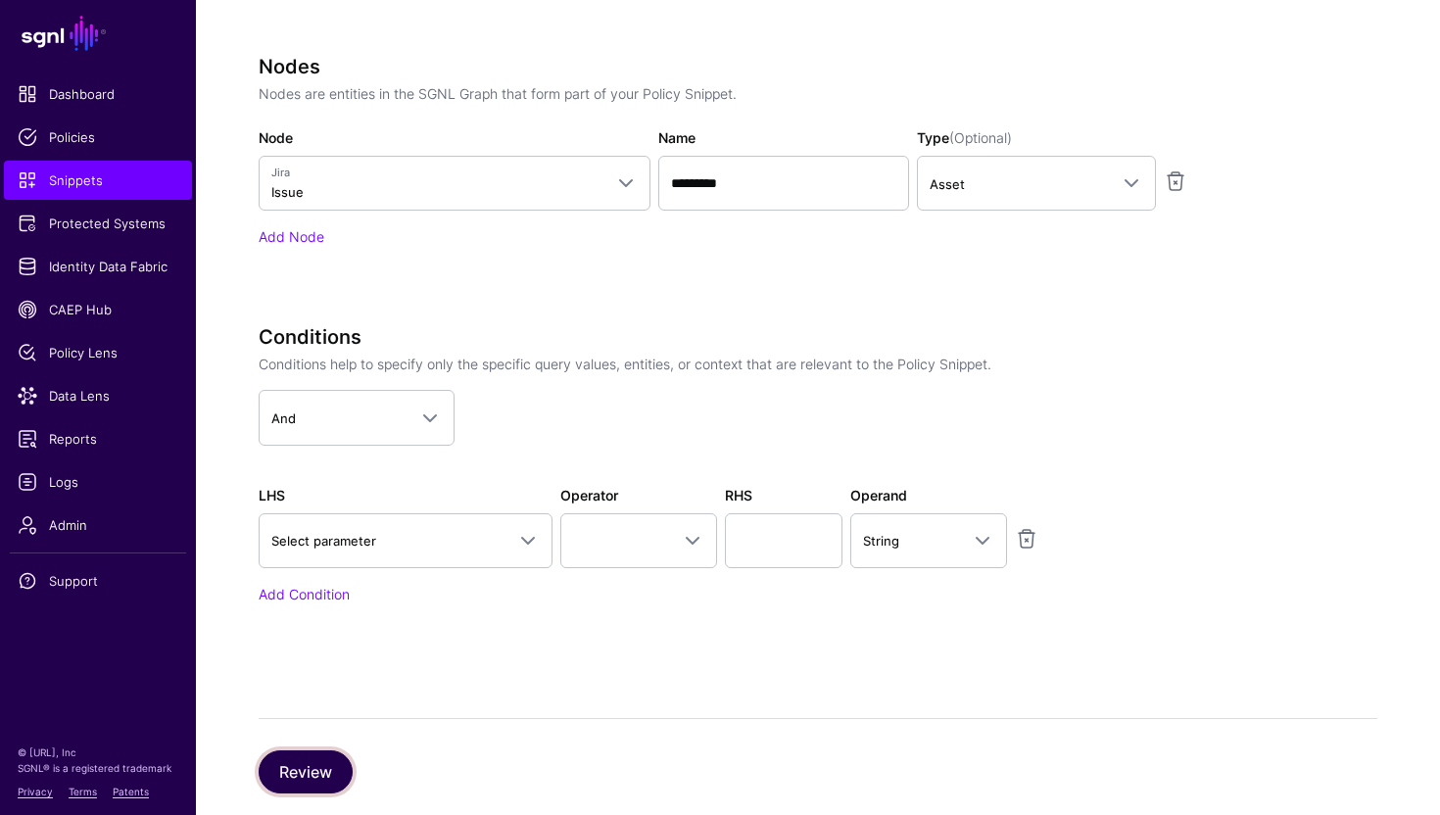
click at [342, 757] on button "Review" at bounding box center [306, 771] width 94 height 43
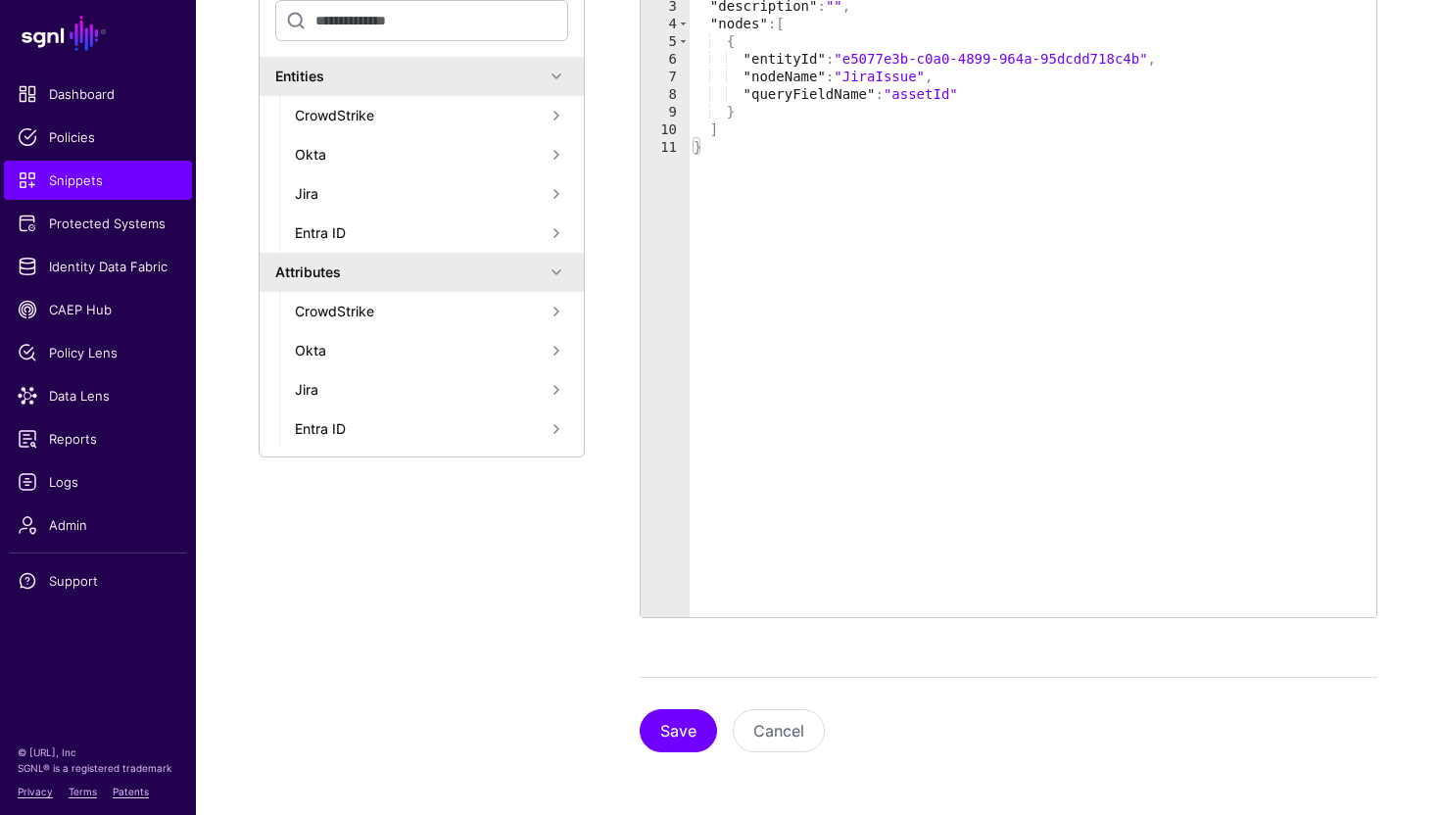
scroll to position [455, 0]
click at [652, 723] on button "Save" at bounding box center [678, 731] width 77 height 43
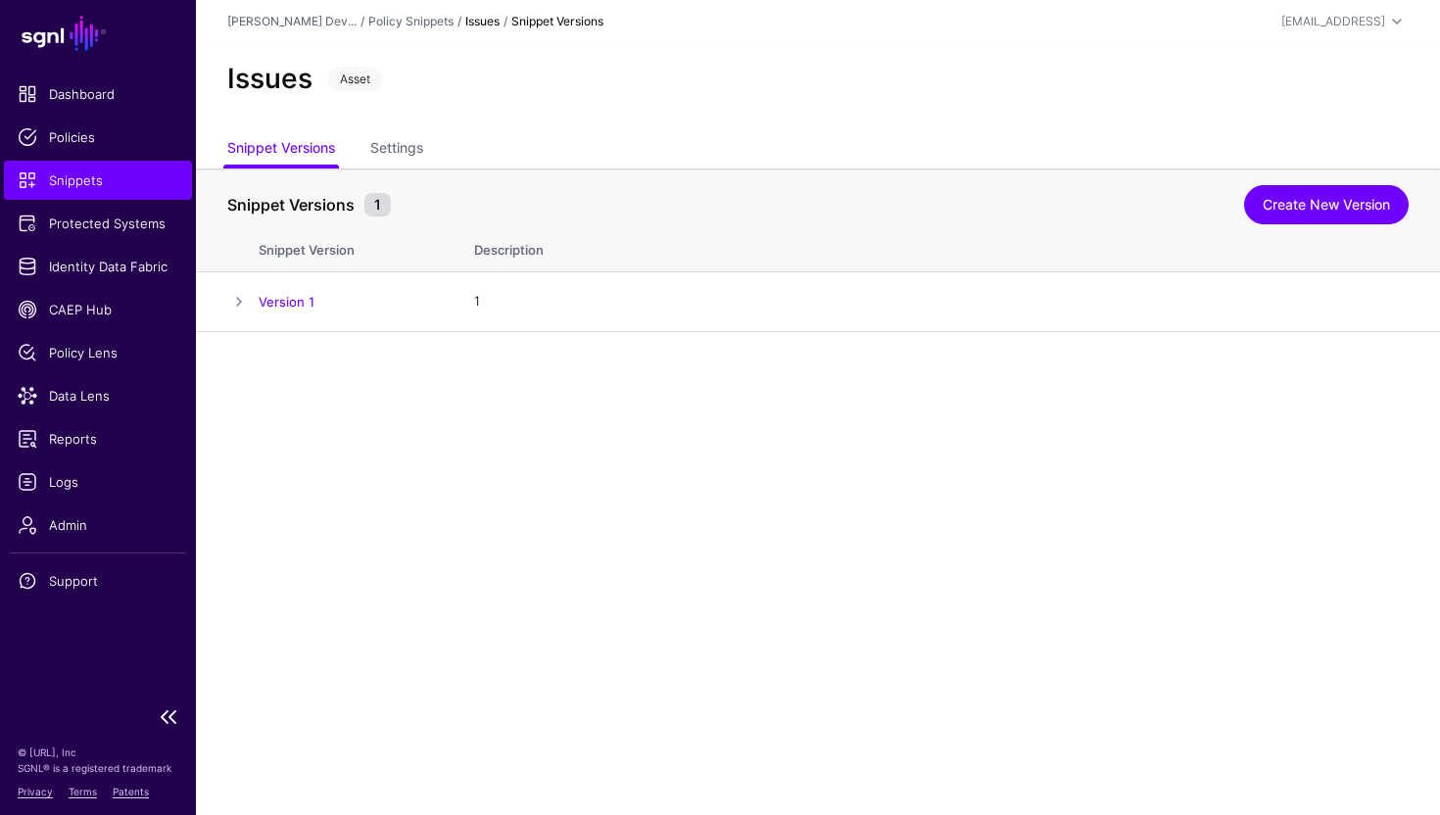
click at [98, 169] on link "Snippets" at bounding box center [98, 180] width 188 height 39
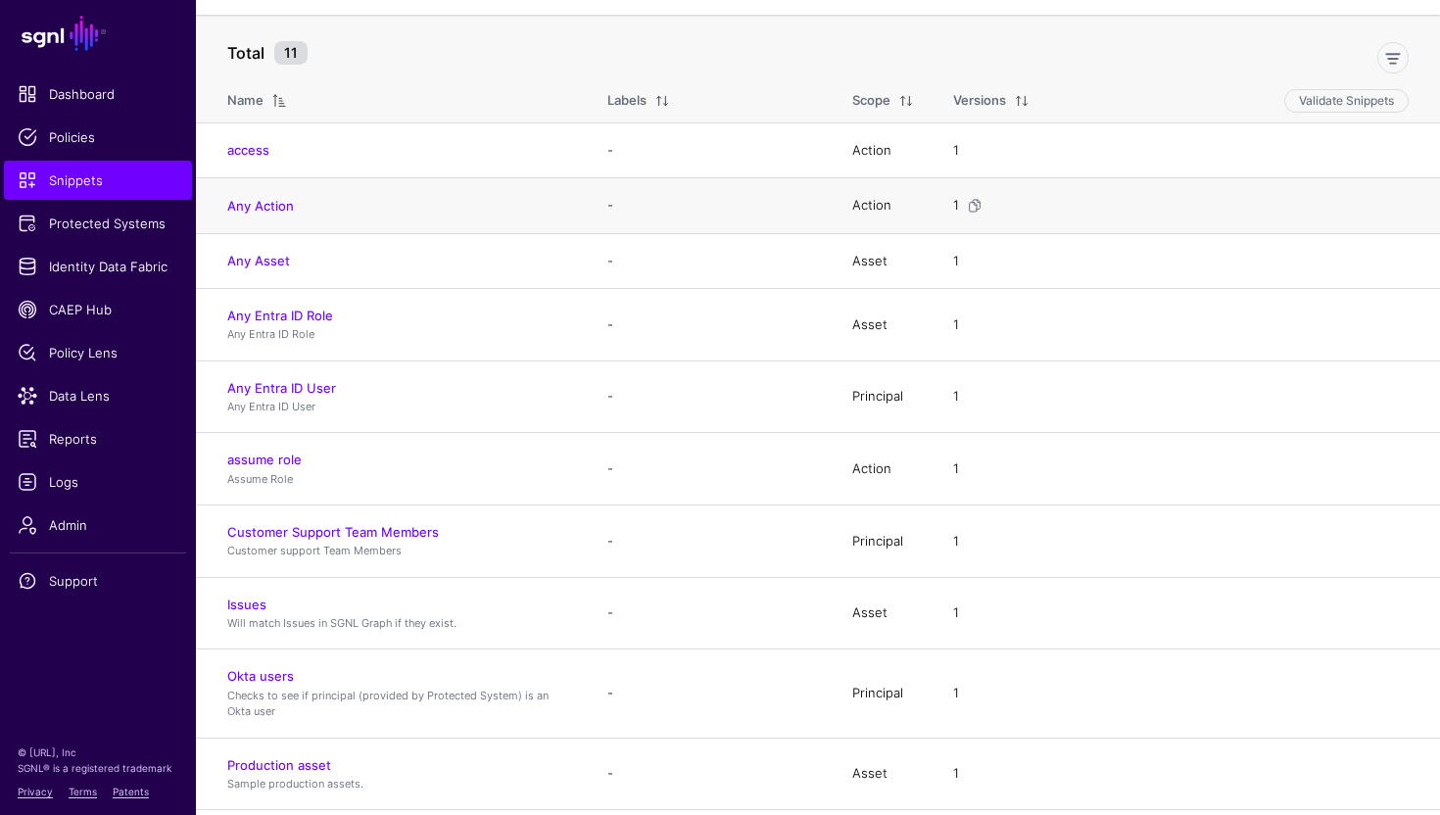
scroll to position [185, 0]
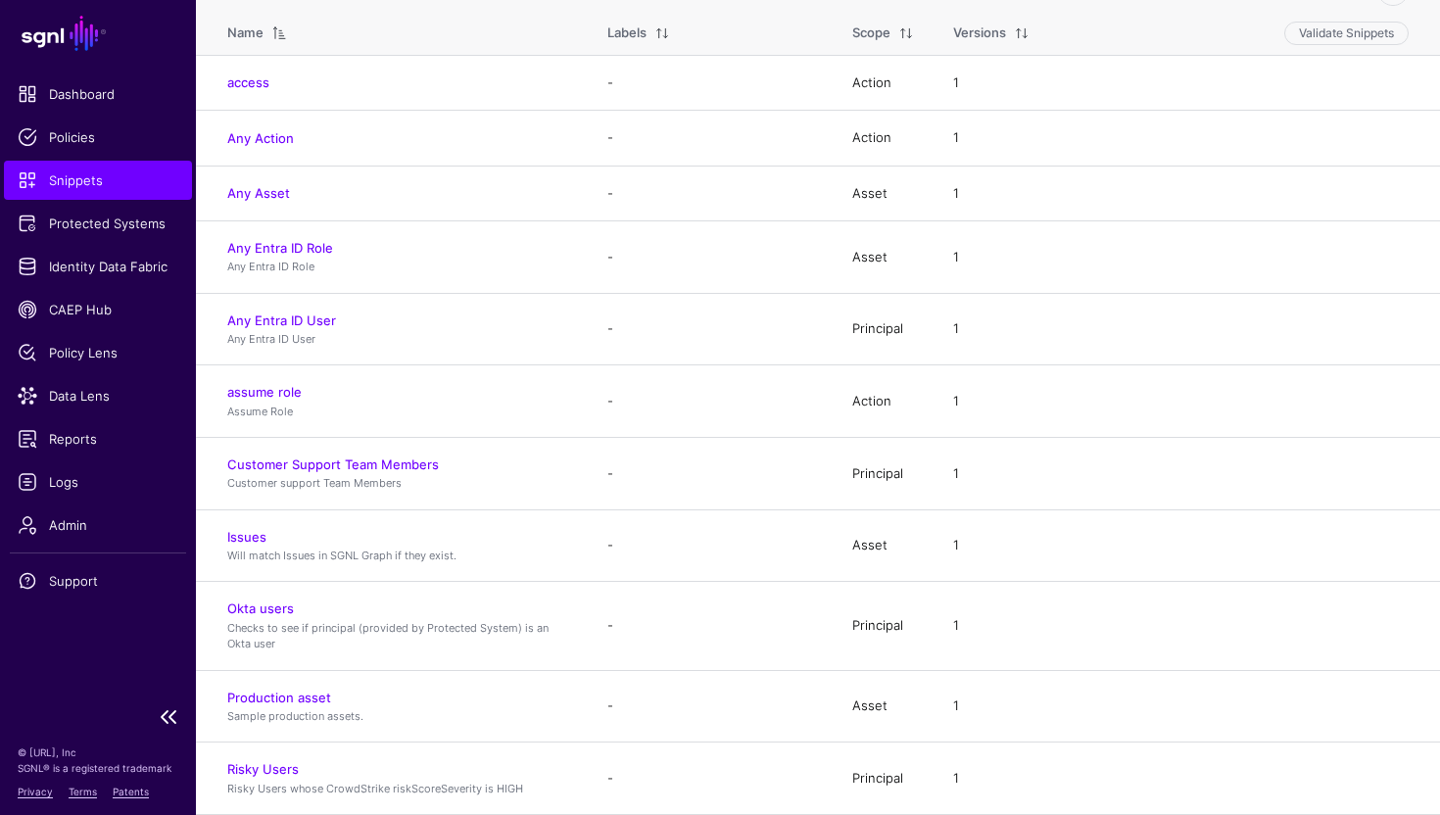
click at [158, 186] on span "Snippets" at bounding box center [98, 180] width 161 height 20
click at [110, 184] on span "Snippets" at bounding box center [98, 180] width 161 height 20
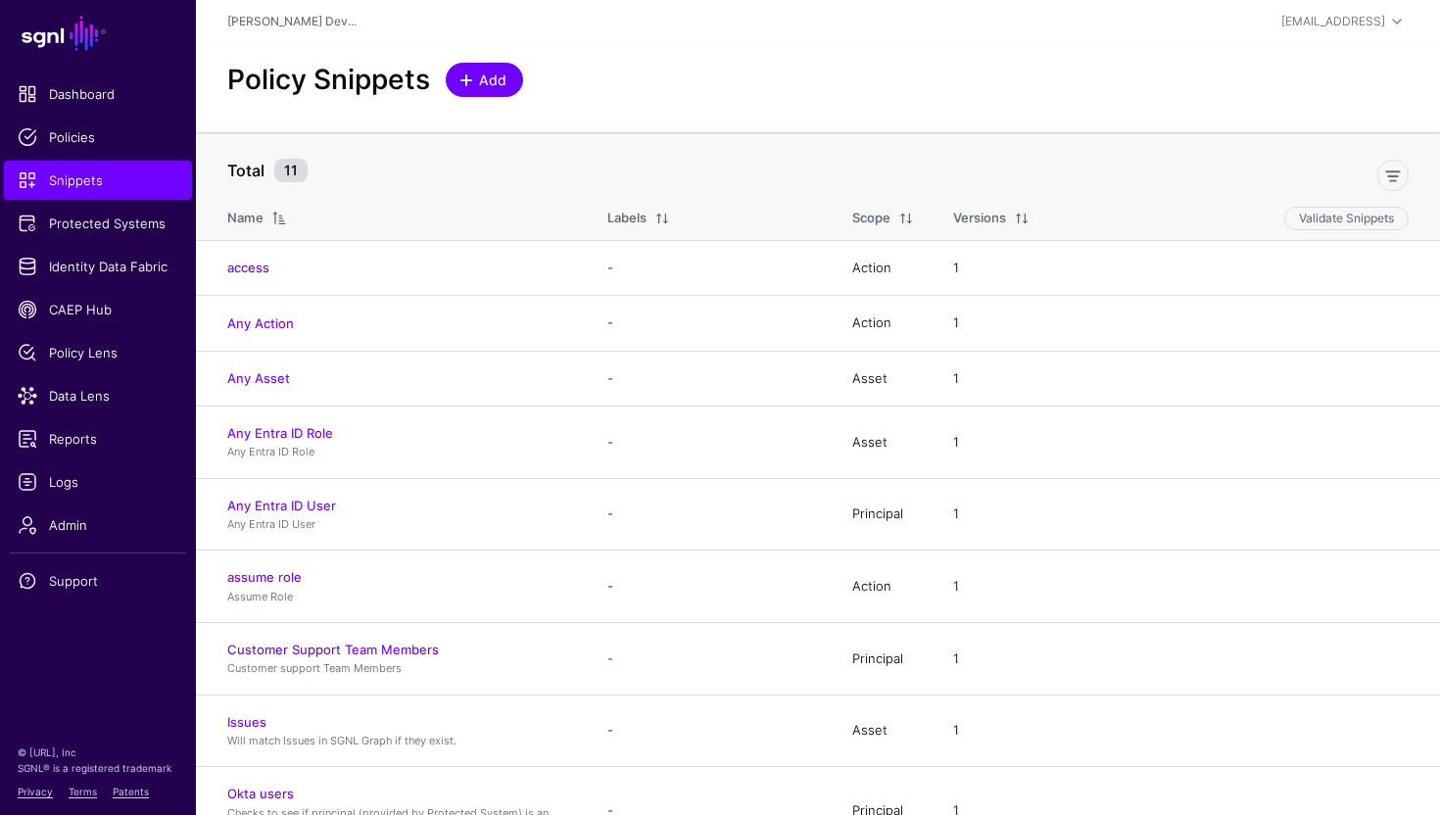
click at [489, 85] on span "Add" at bounding box center [493, 80] width 32 height 21
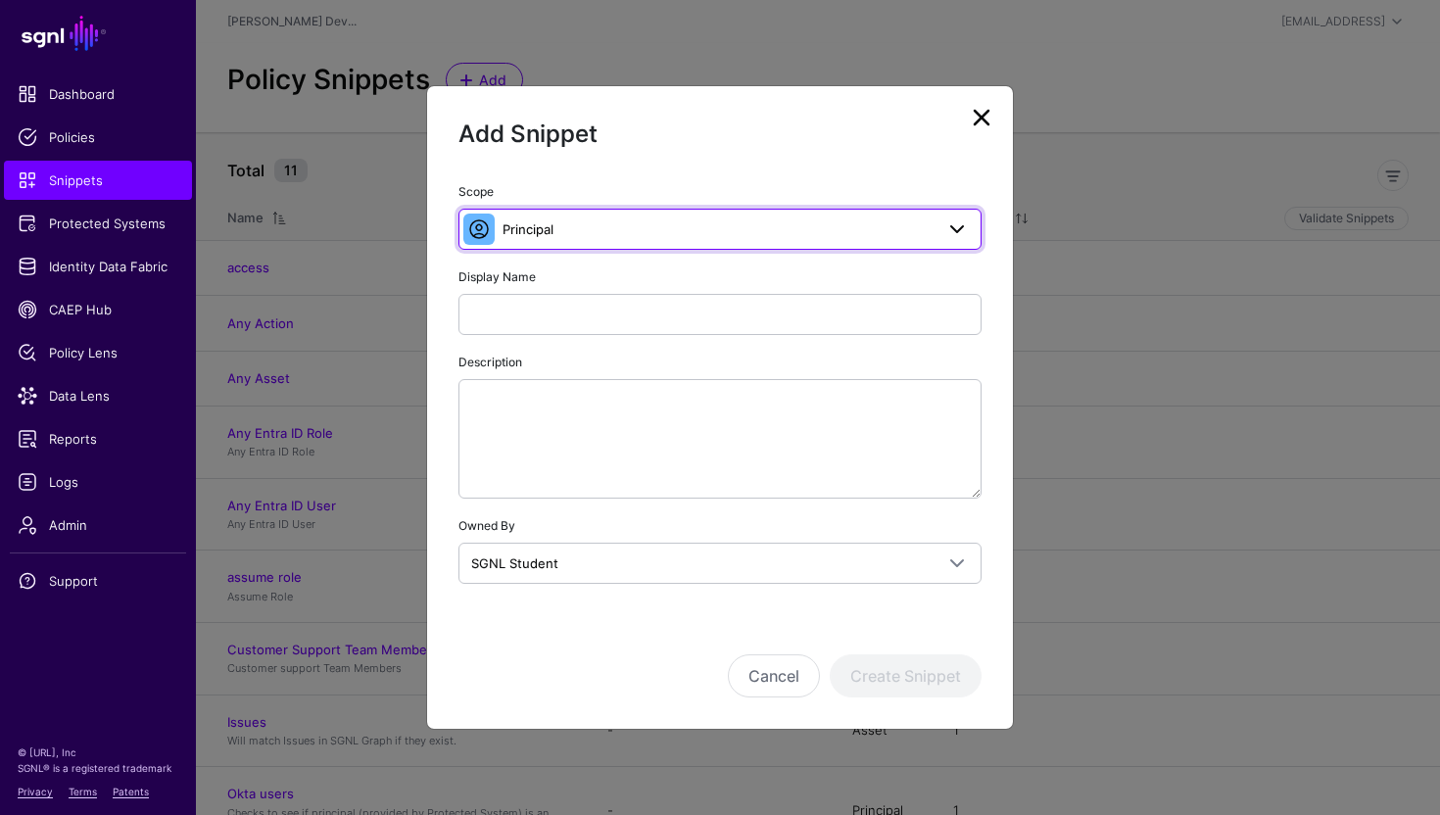
click at [590, 233] on span "Principal" at bounding box center [718, 229] width 431 height 22
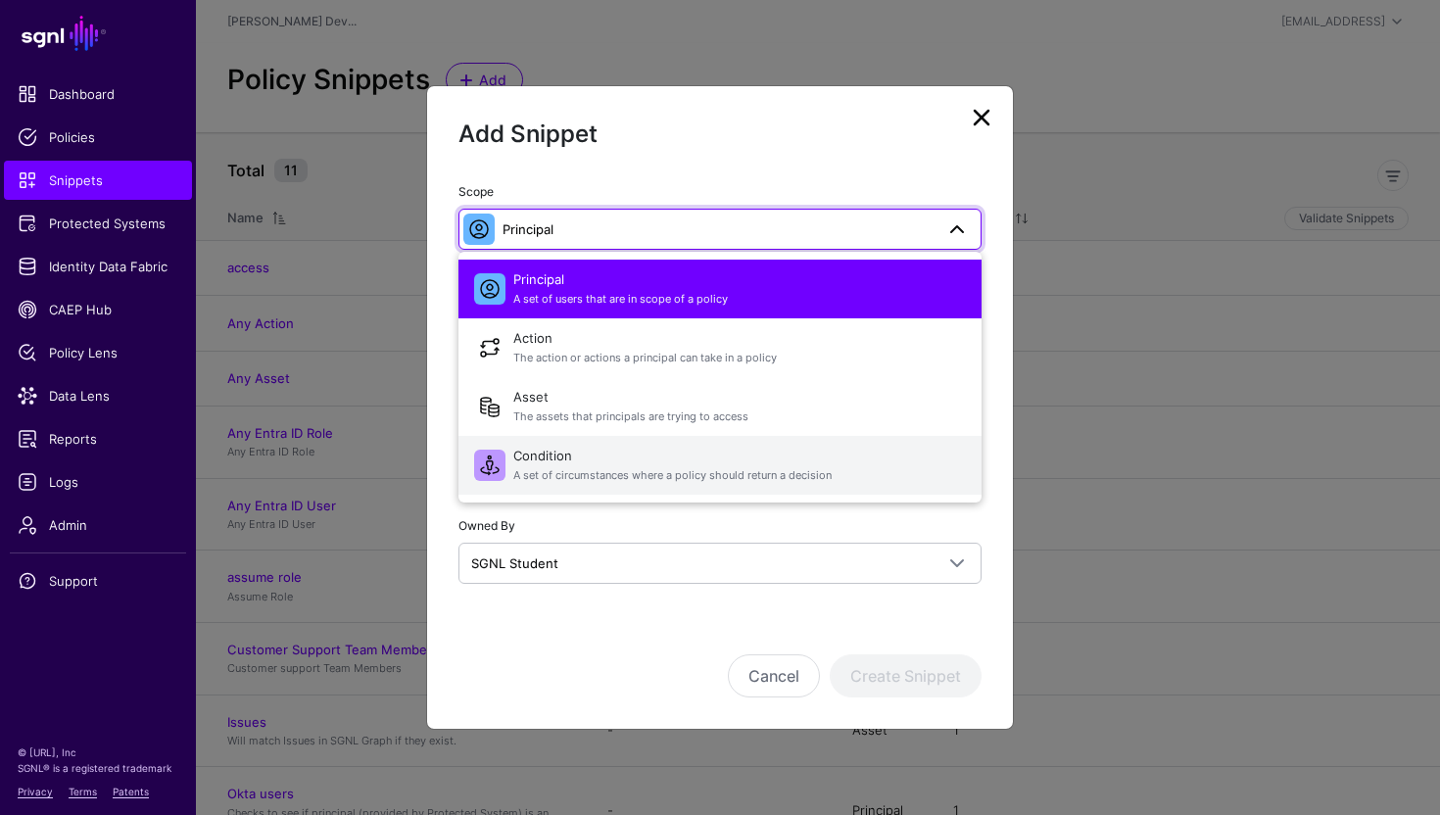
click at [605, 466] on span "Condition A set of circumstances where a policy should return a decision" at bounding box center [739, 465] width 453 height 47
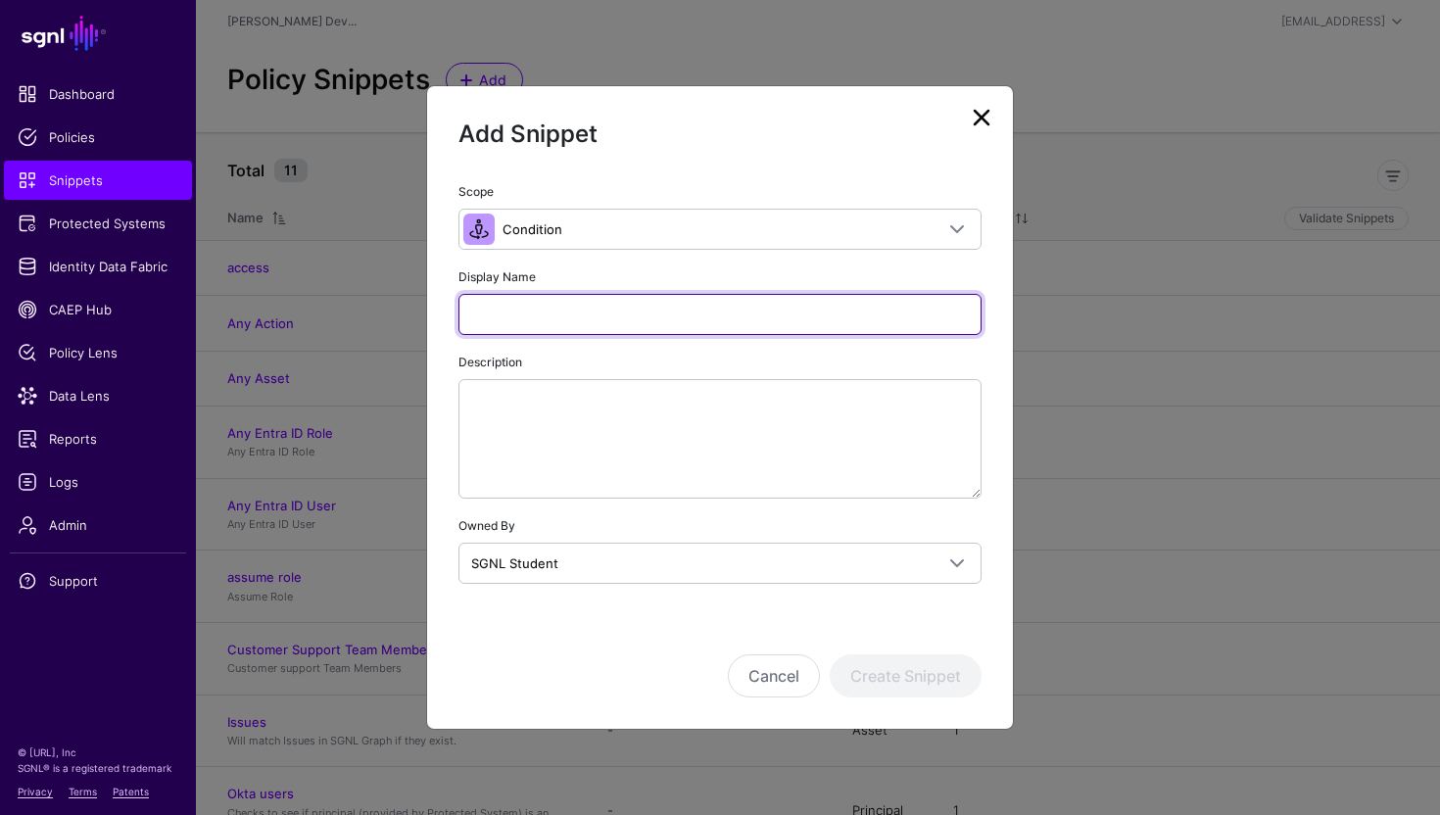
click at [526, 311] on input "Display Name" at bounding box center [720, 314] width 523 height 41
type input "**********"
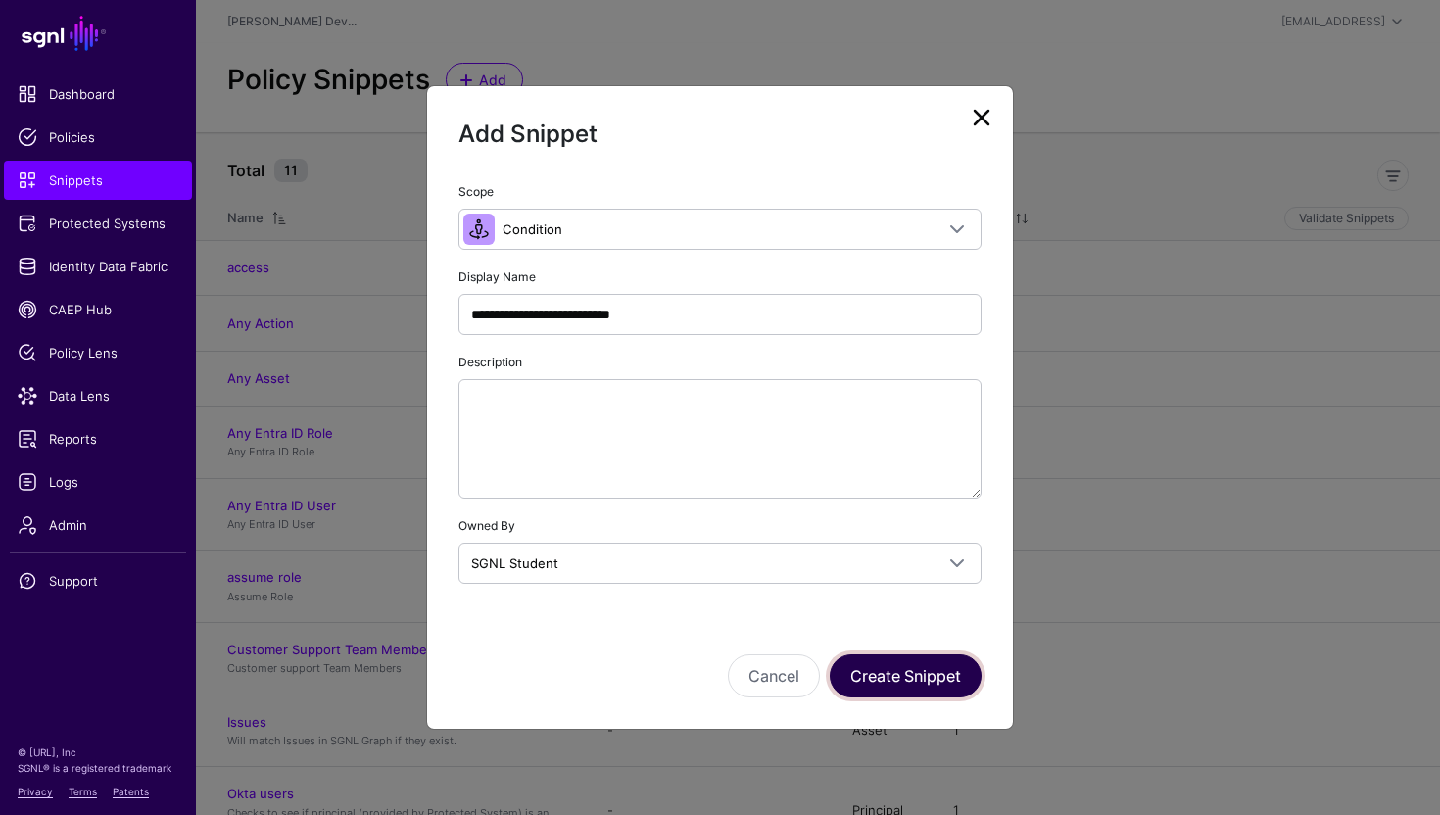
click at [882, 679] on button "Create Snippet" at bounding box center [906, 675] width 152 height 43
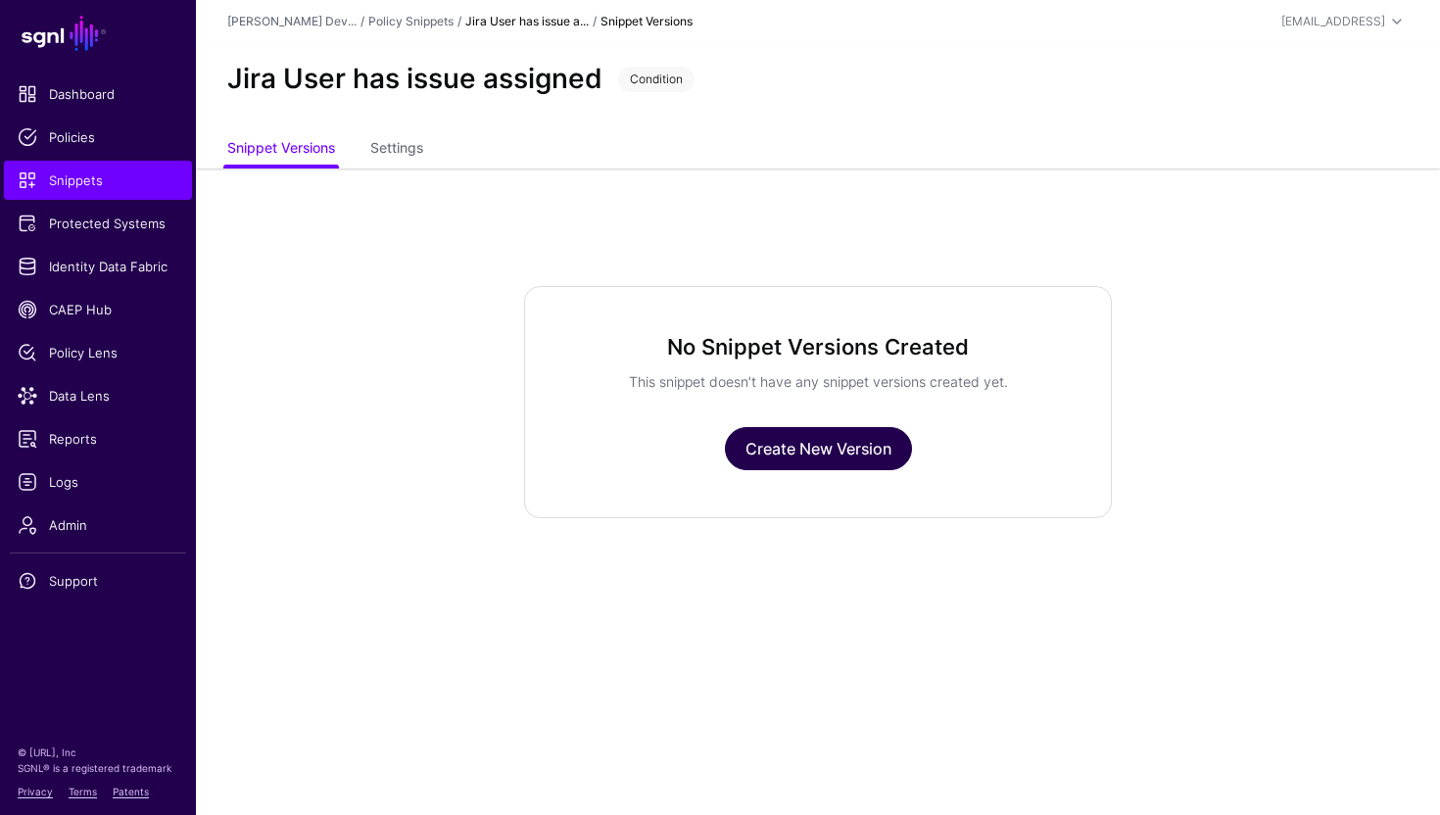
click at [825, 463] on link "Create New Version" at bounding box center [818, 448] width 187 height 43
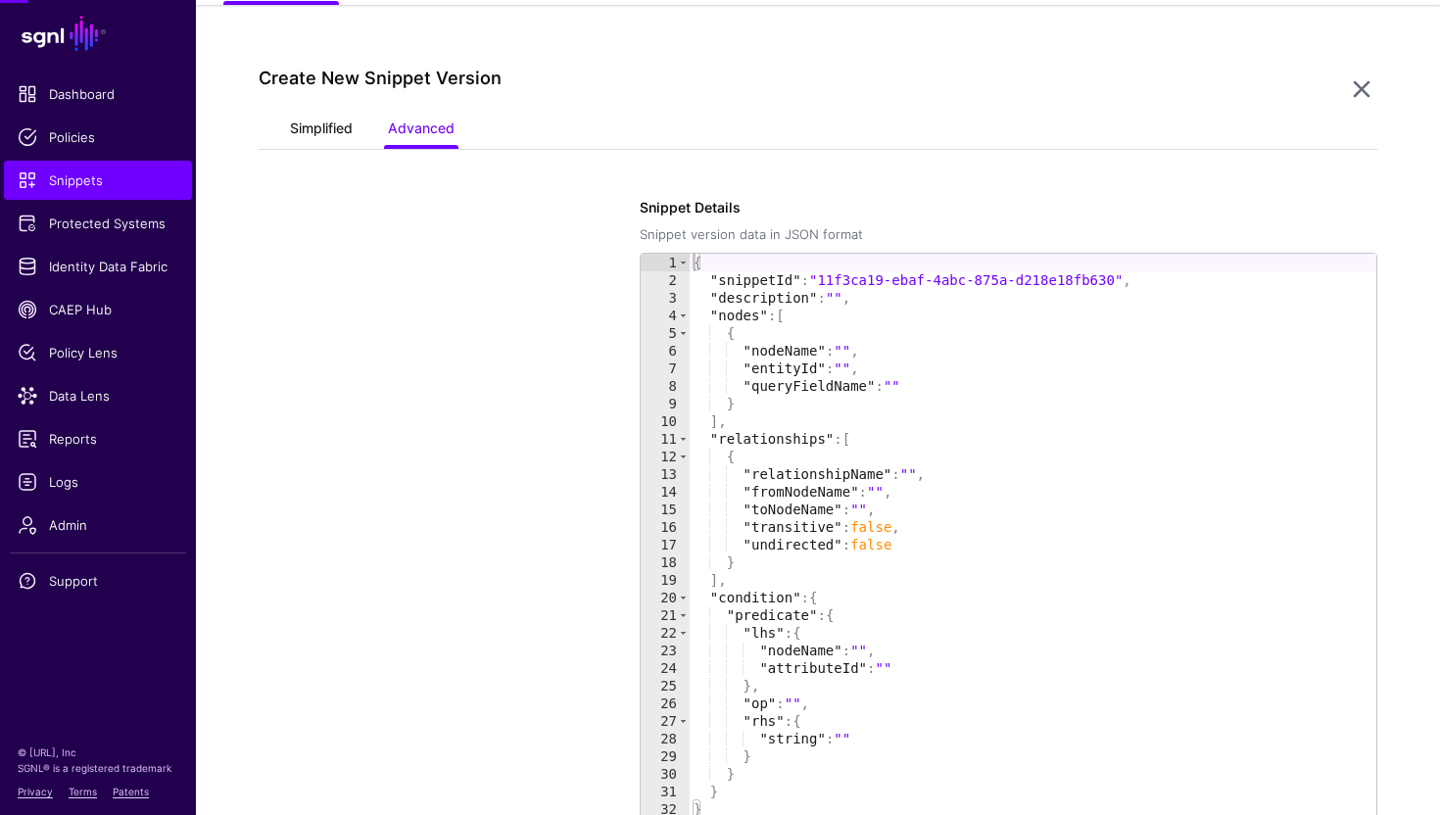
scroll to position [168, 0]
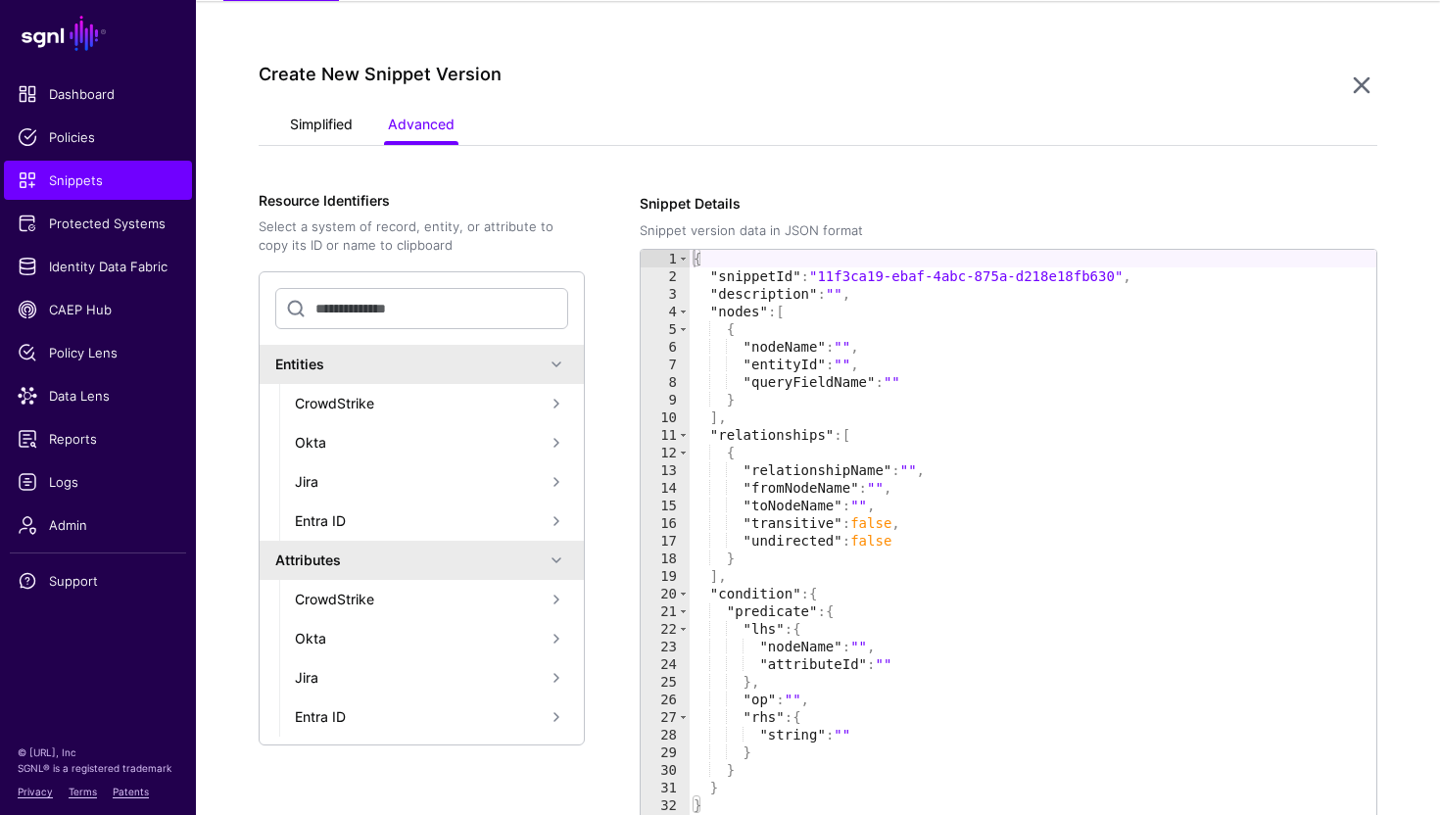
click at [308, 116] on link "Simplified" at bounding box center [321, 126] width 63 height 37
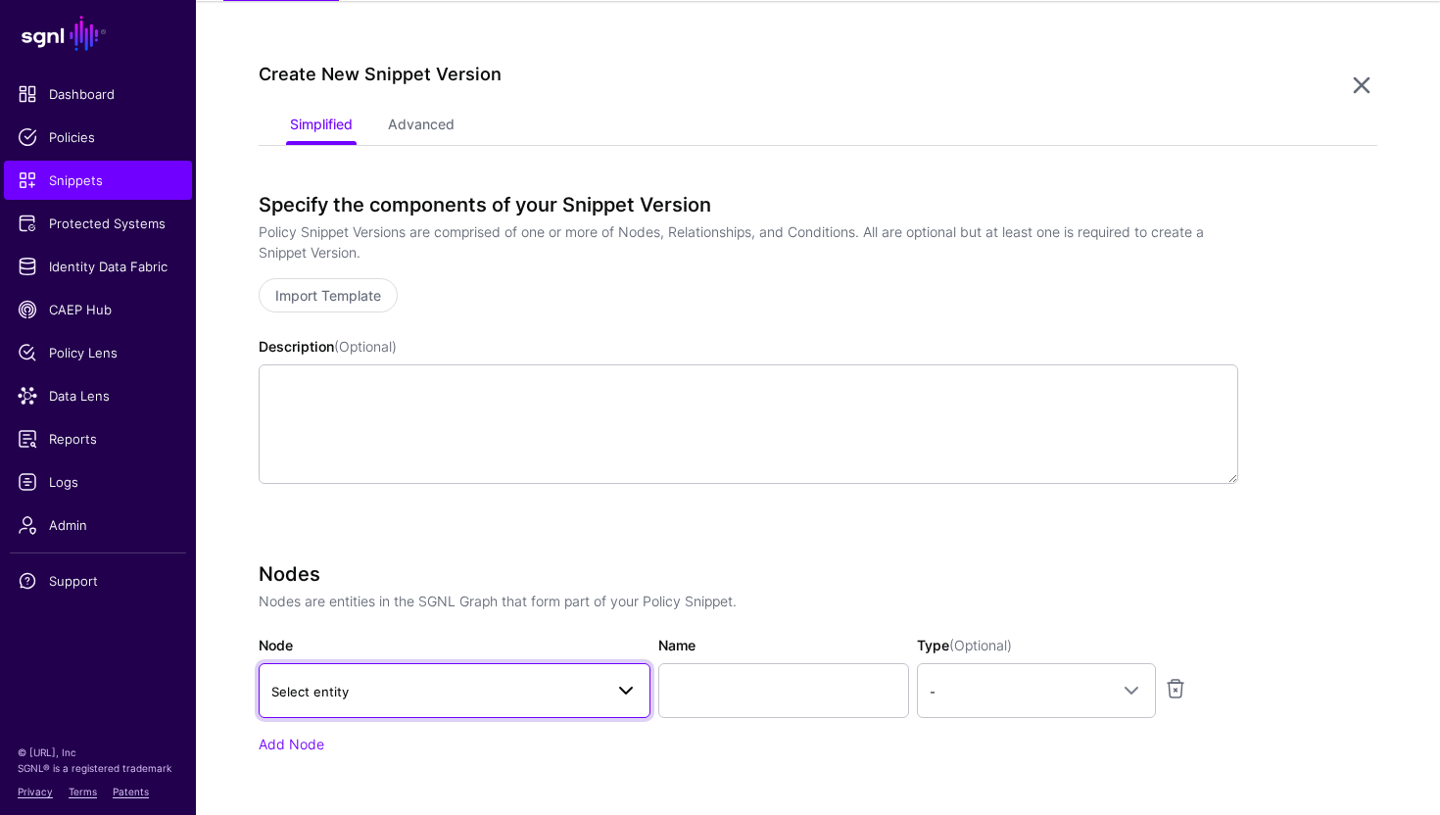
click at [479, 698] on span "Select entity" at bounding box center [436, 692] width 331 height 22
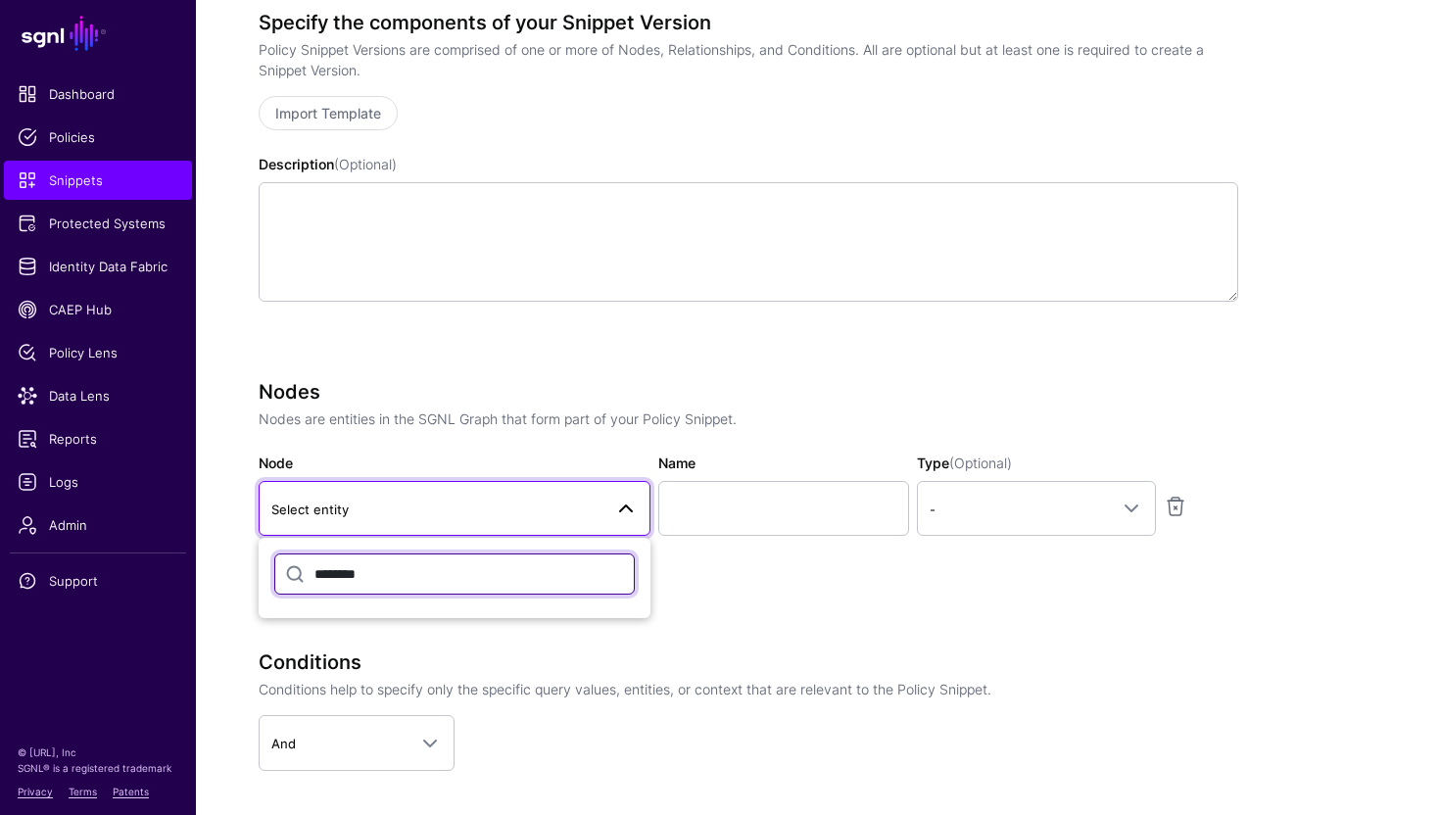
scroll to position [370, 0]
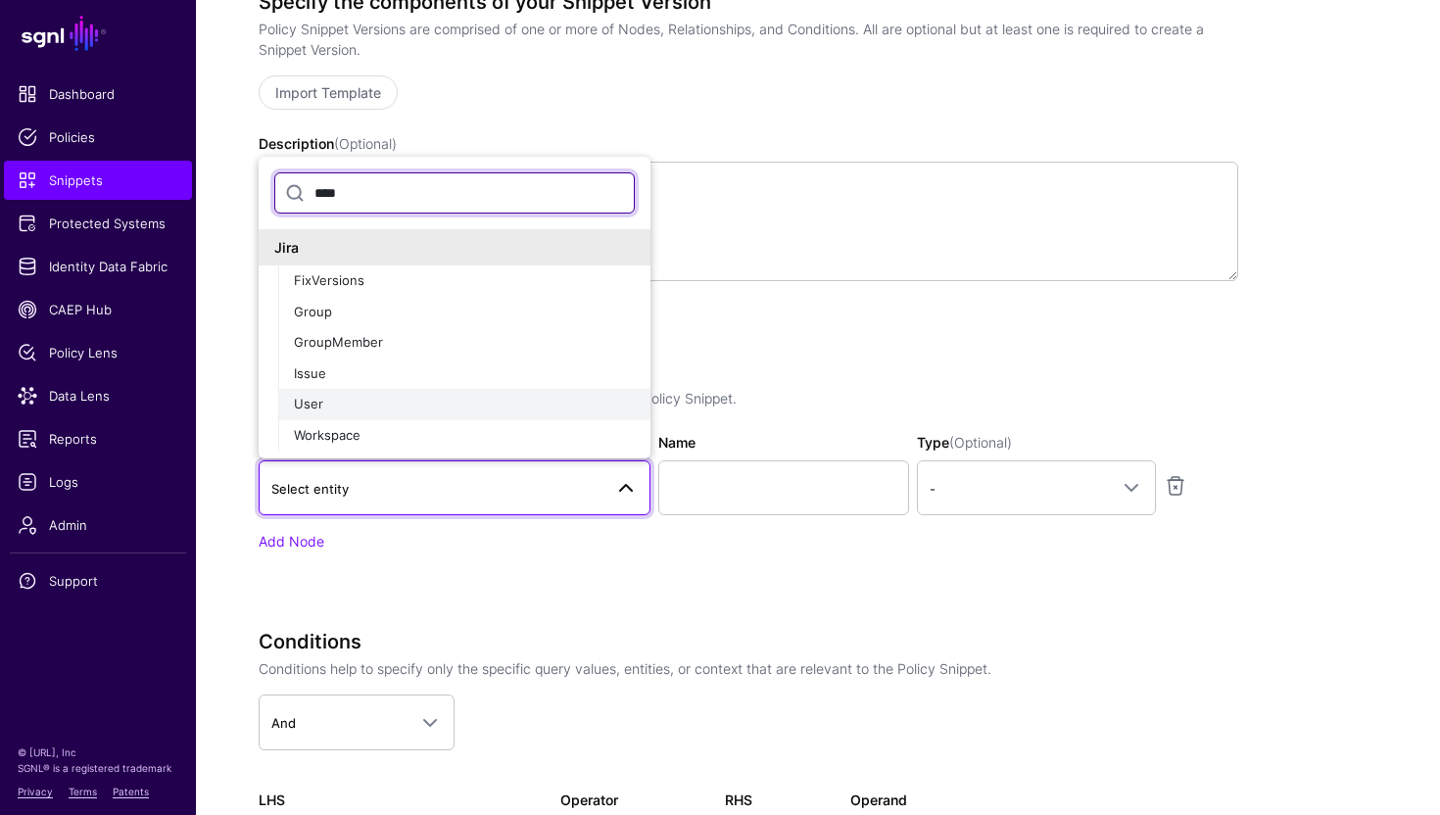
type input "****"
click at [355, 401] on div "User" at bounding box center [464, 405] width 341 height 20
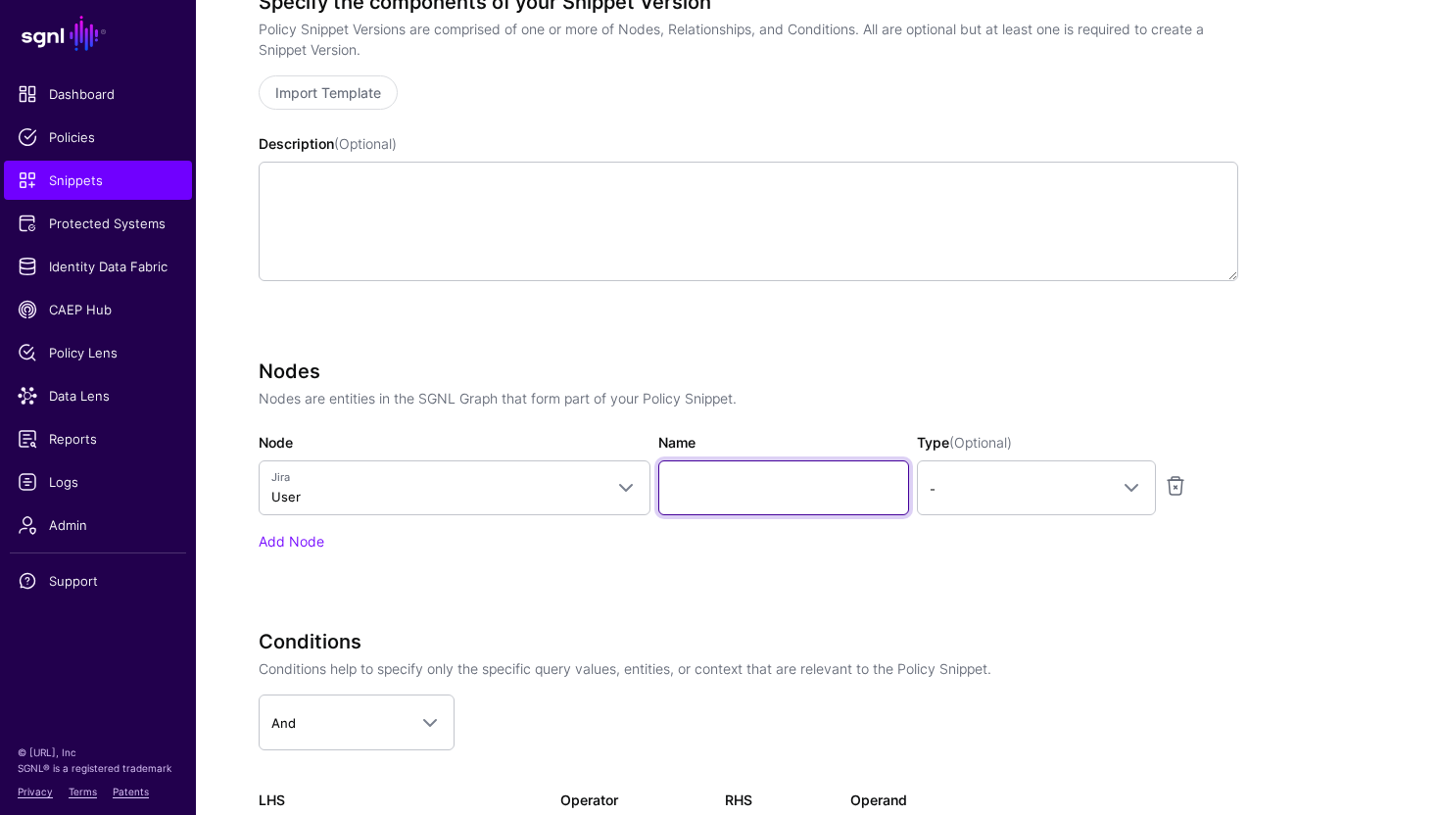
click at [719, 485] on input "Name" at bounding box center [783, 487] width 251 height 55
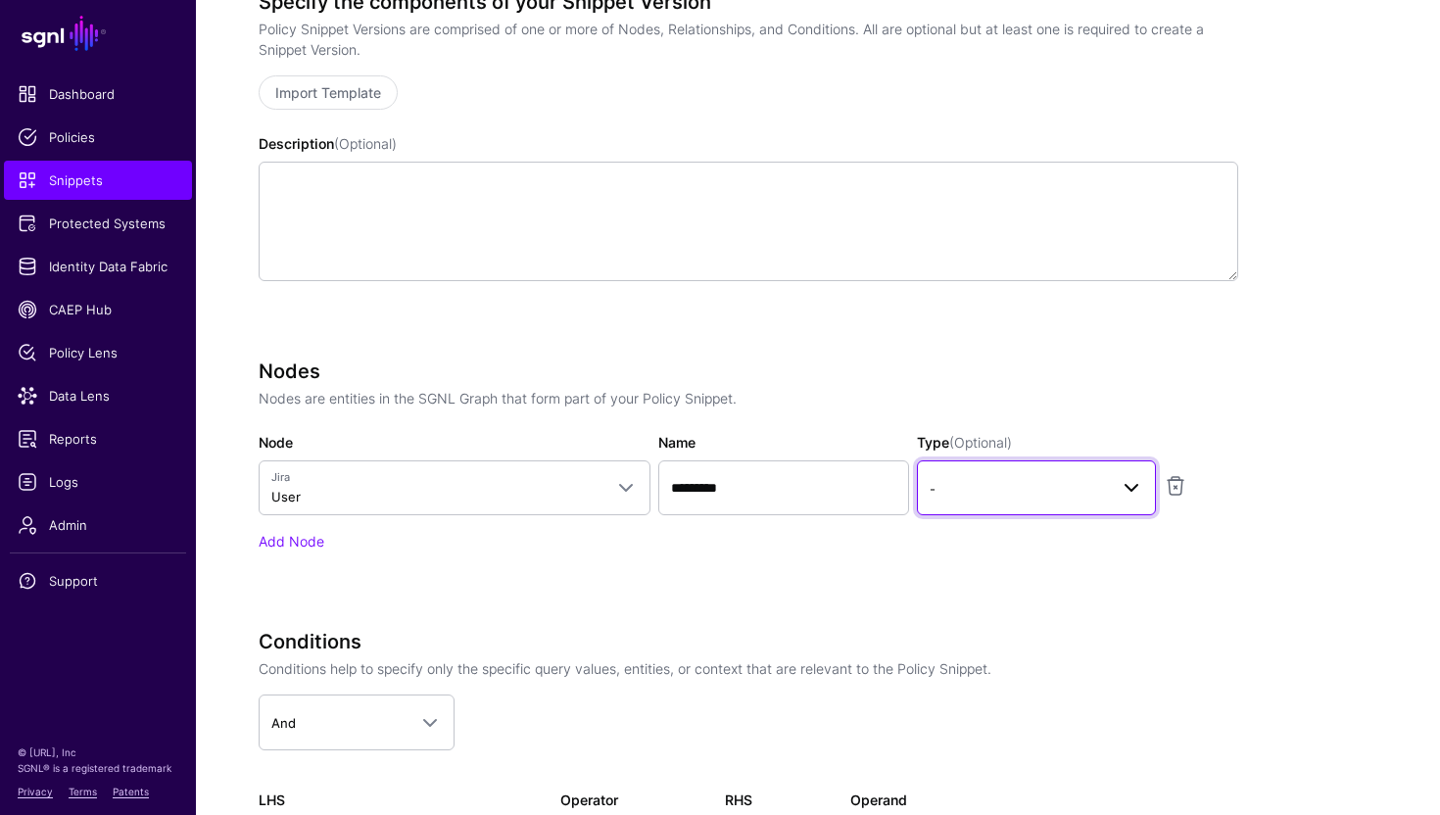
click at [989, 478] on span "-" at bounding box center [1019, 489] width 178 height 22
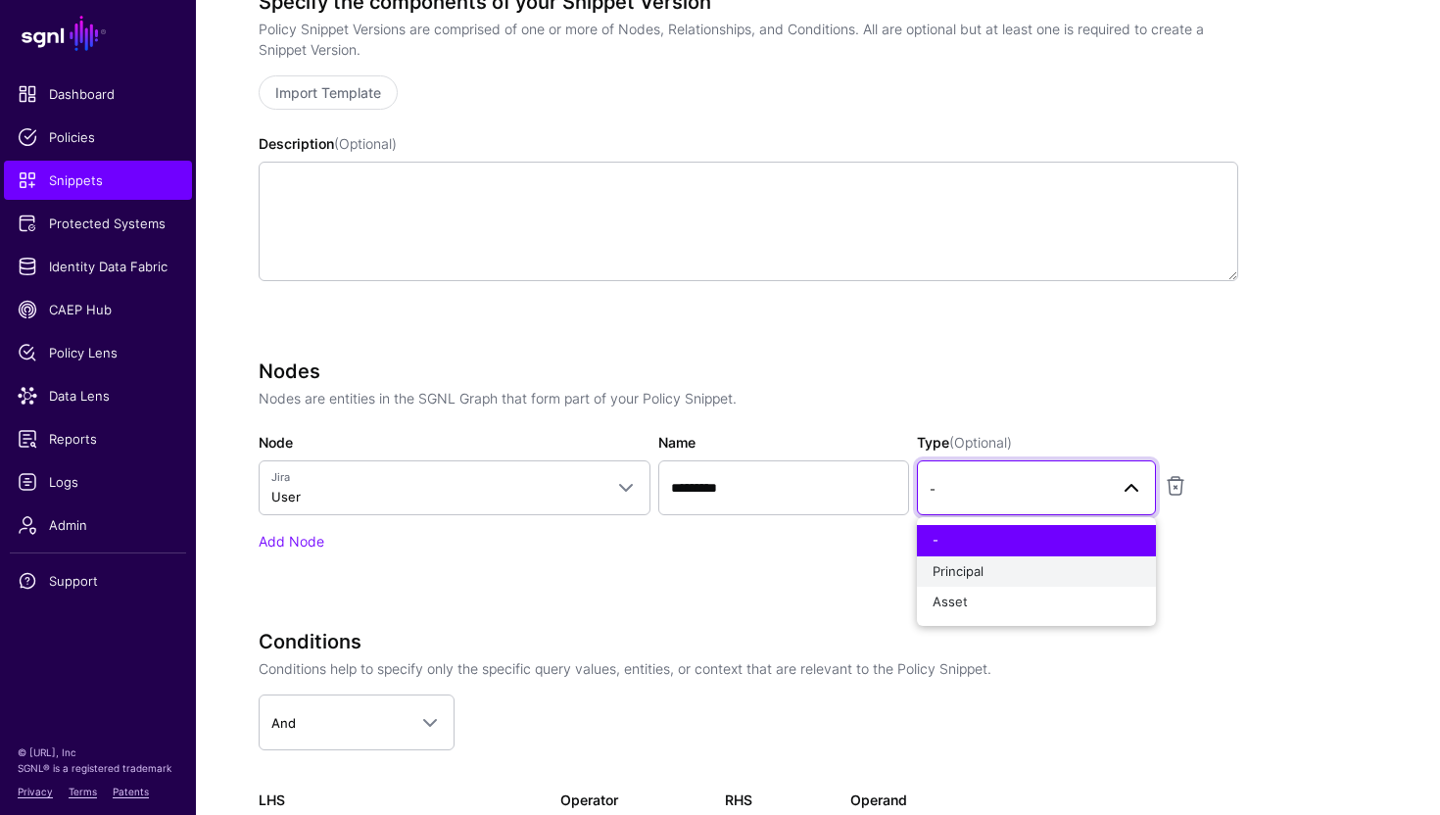
click at [1019, 576] on div "Principal" at bounding box center [1037, 572] width 208 height 20
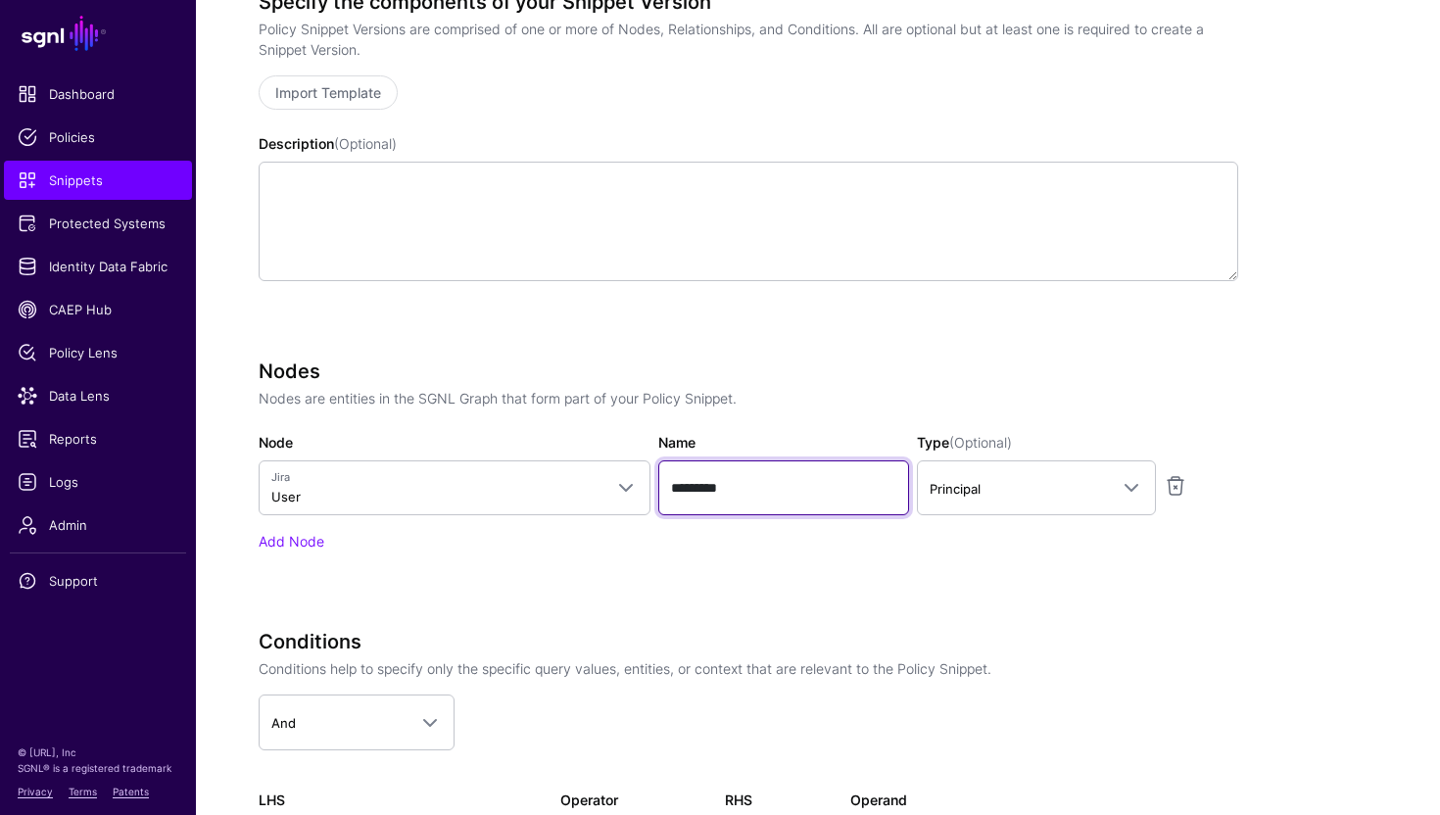
click at [822, 493] on input "*********" at bounding box center [783, 487] width 251 height 55
type input "********"
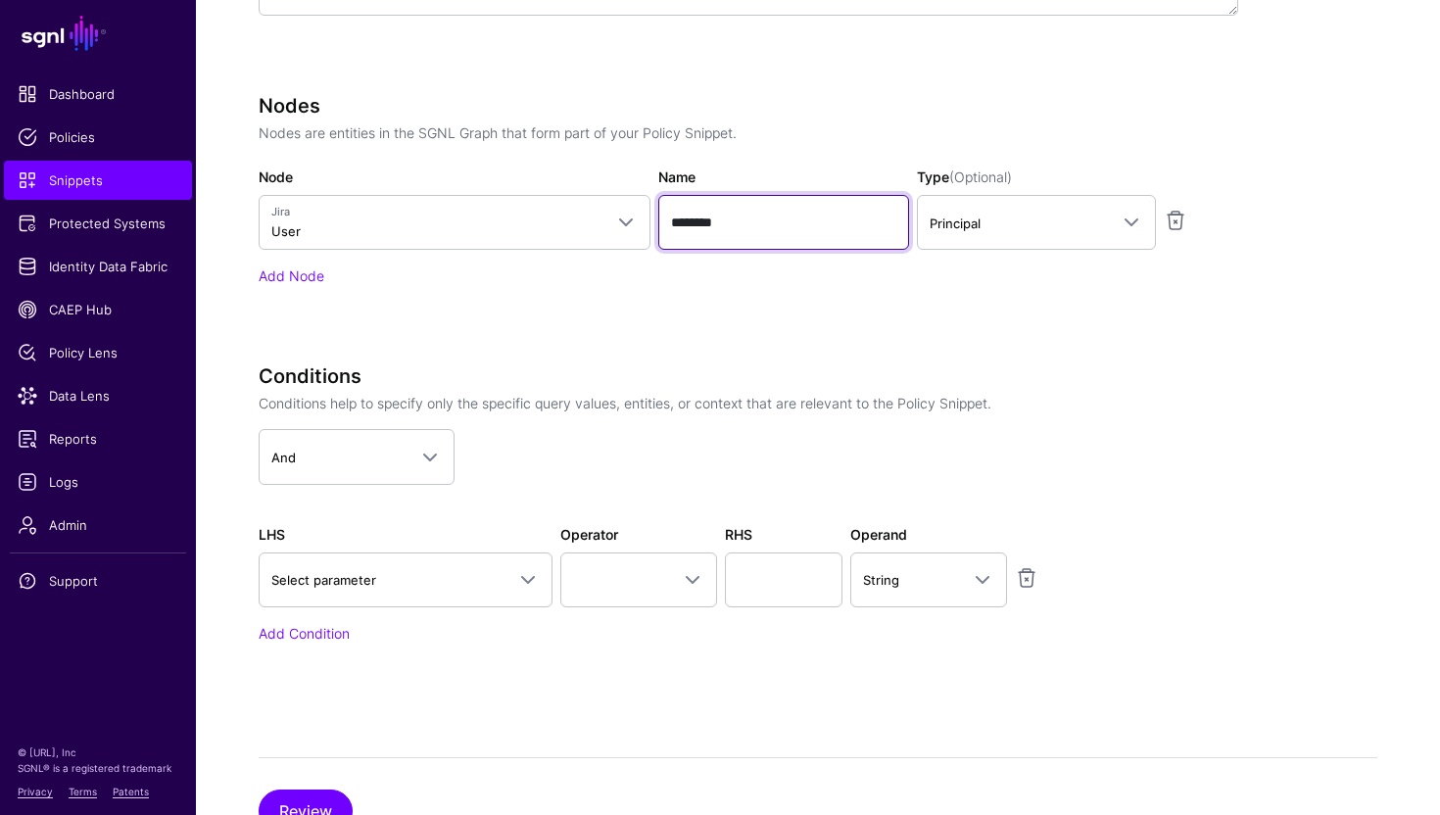
scroll to position [643, 0]
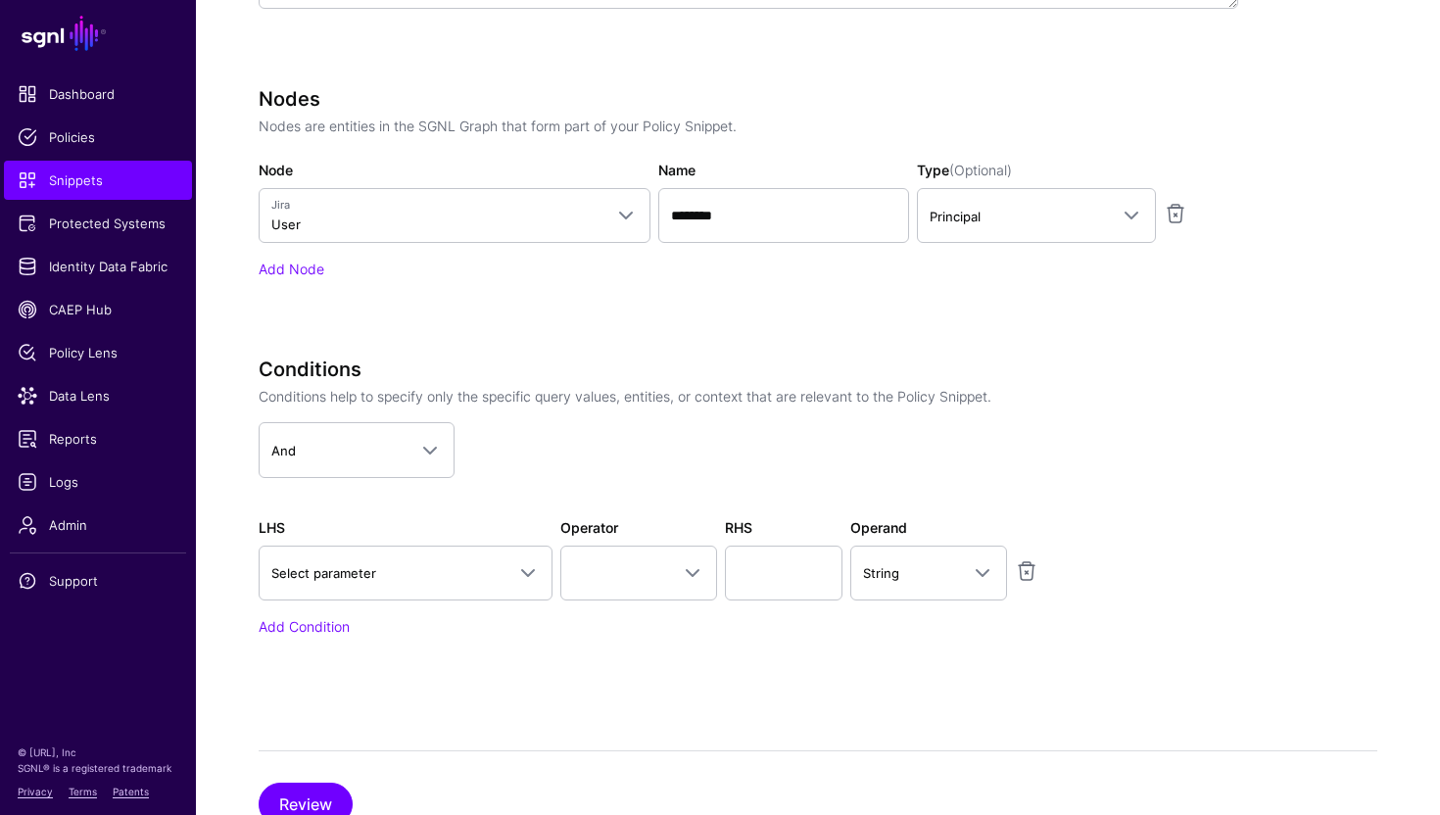
click at [474, 350] on div "Specify the components of your Snippet Version Policy Snippet Versions are comp…" at bounding box center [749, 205] width 980 height 974
click at [298, 266] on link "Add Node" at bounding box center [292, 269] width 66 height 17
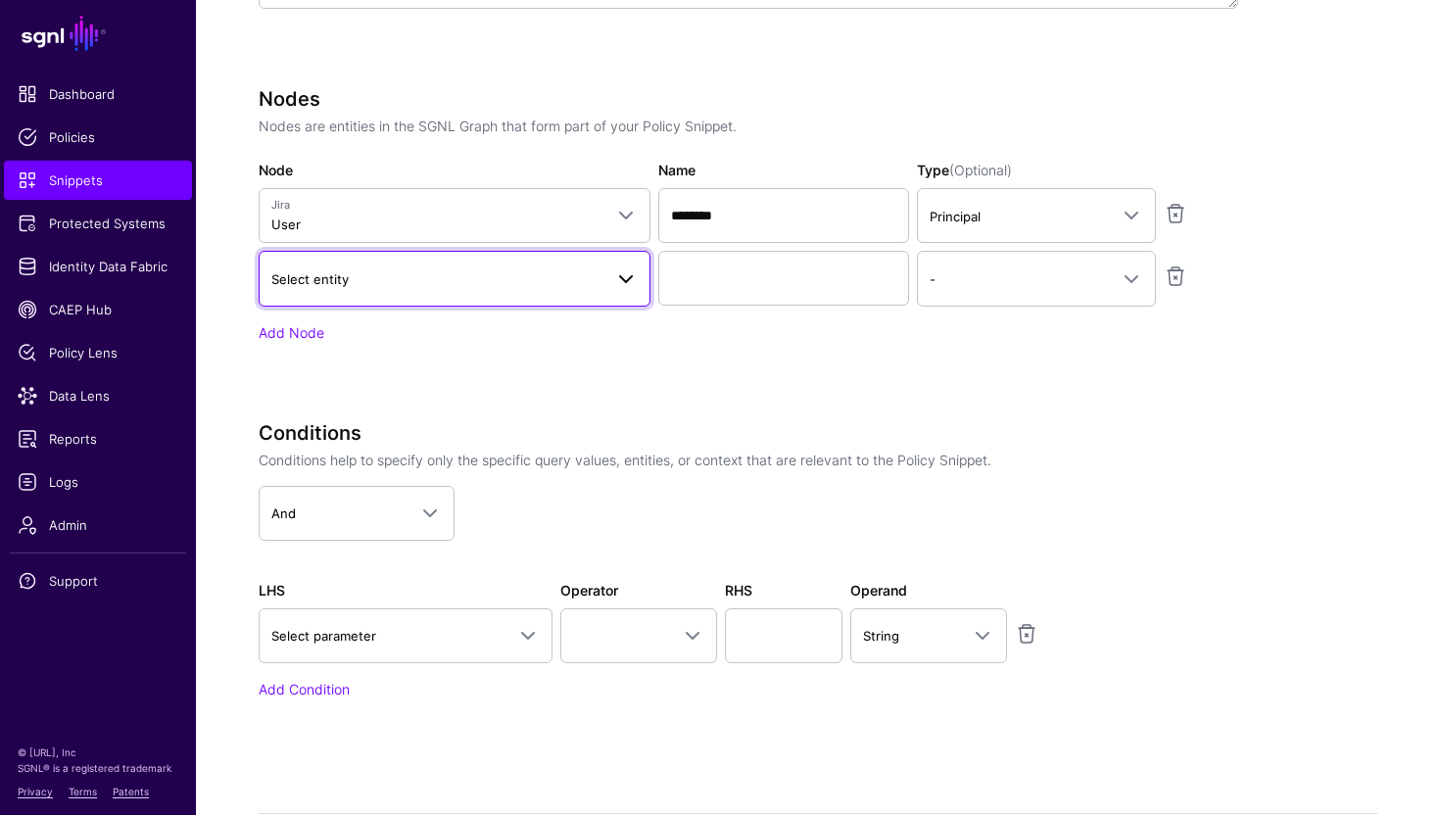
click at [354, 291] on link "Select entity" at bounding box center [455, 278] width 392 height 55
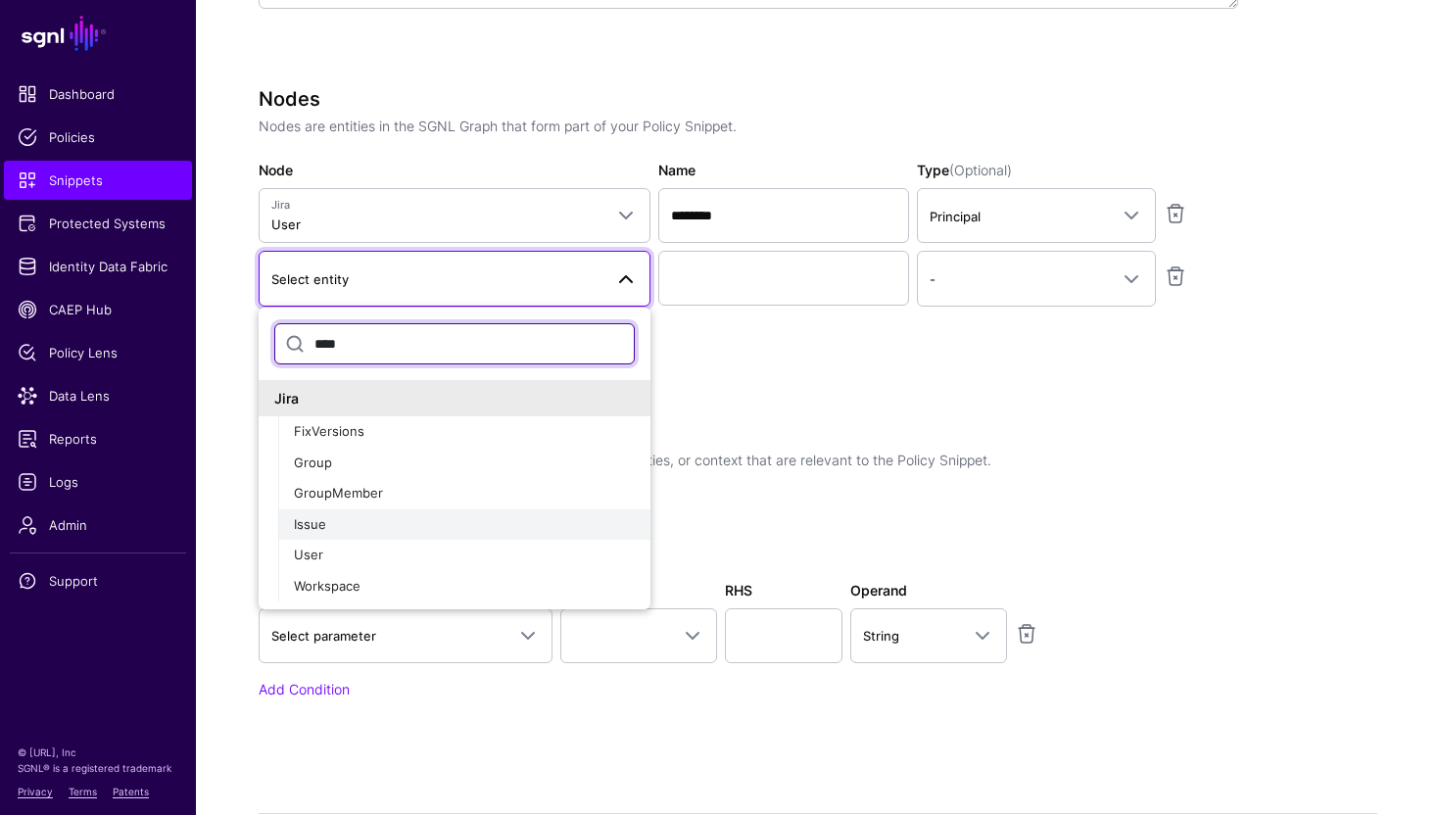
type input "****"
click at [370, 525] on div "Issue" at bounding box center [464, 525] width 341 height 20
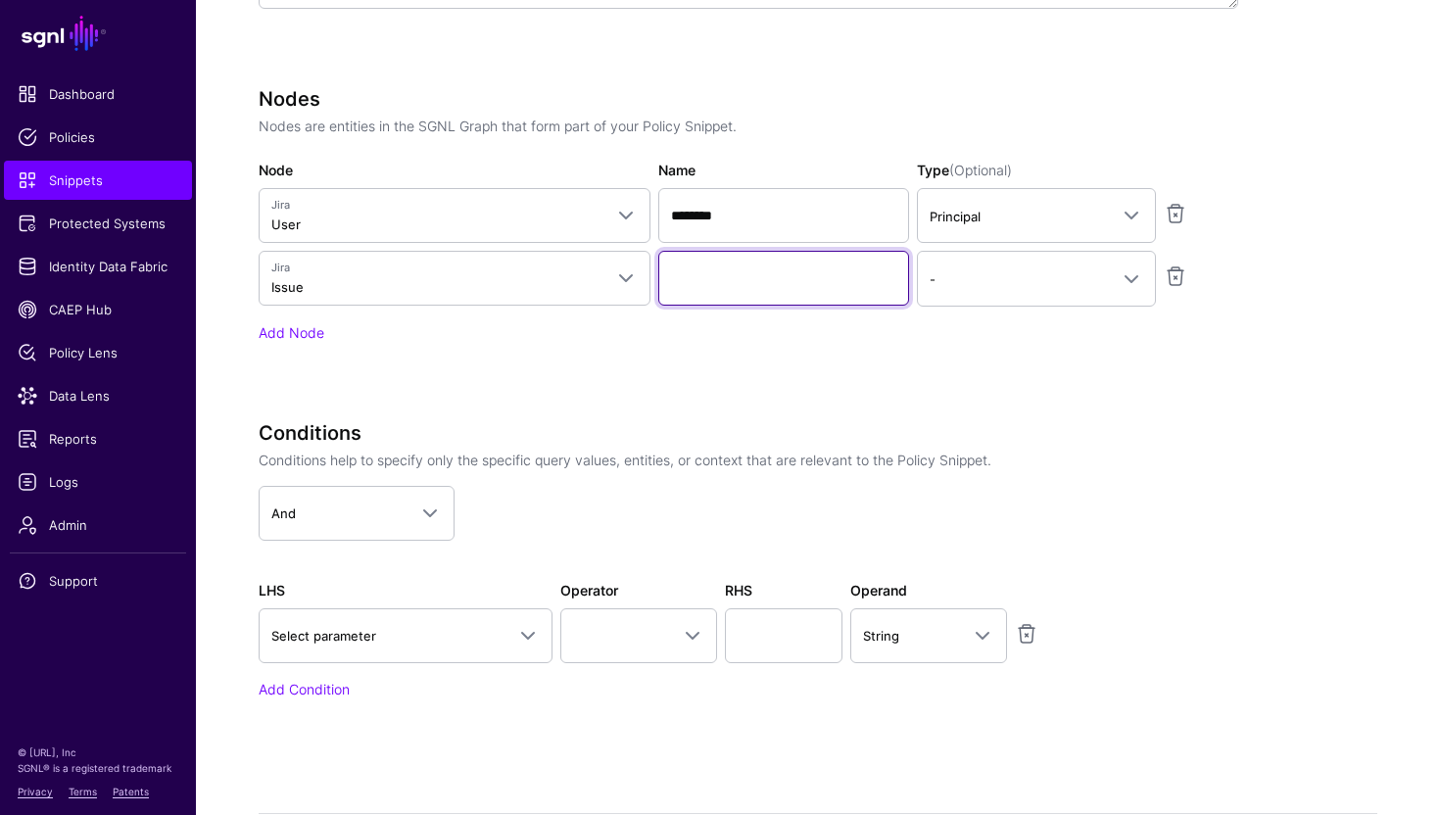
click at [701, 266] on input "Name" at bounding box center [783, 278] width 251 height 55
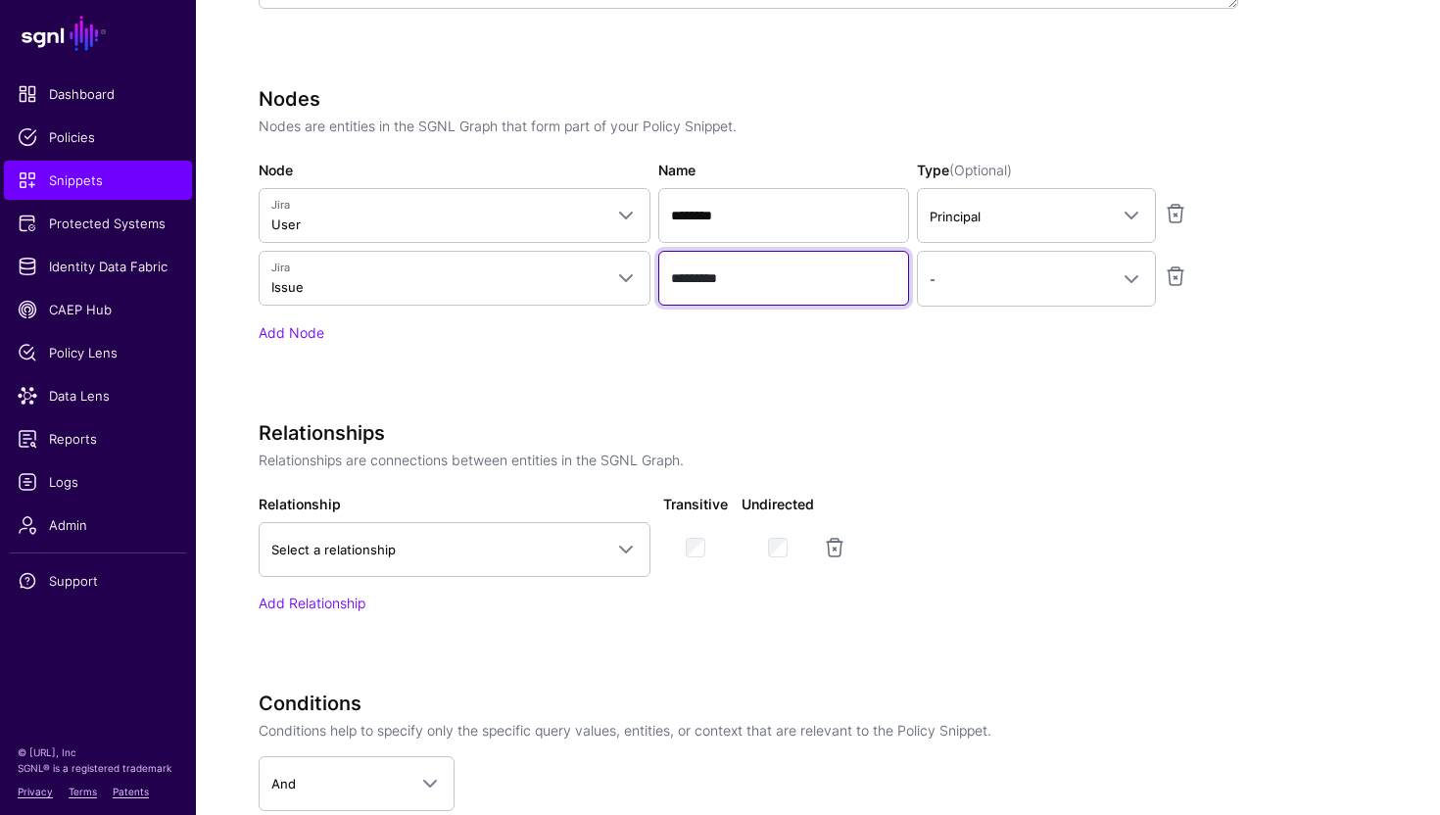
type input "*********"
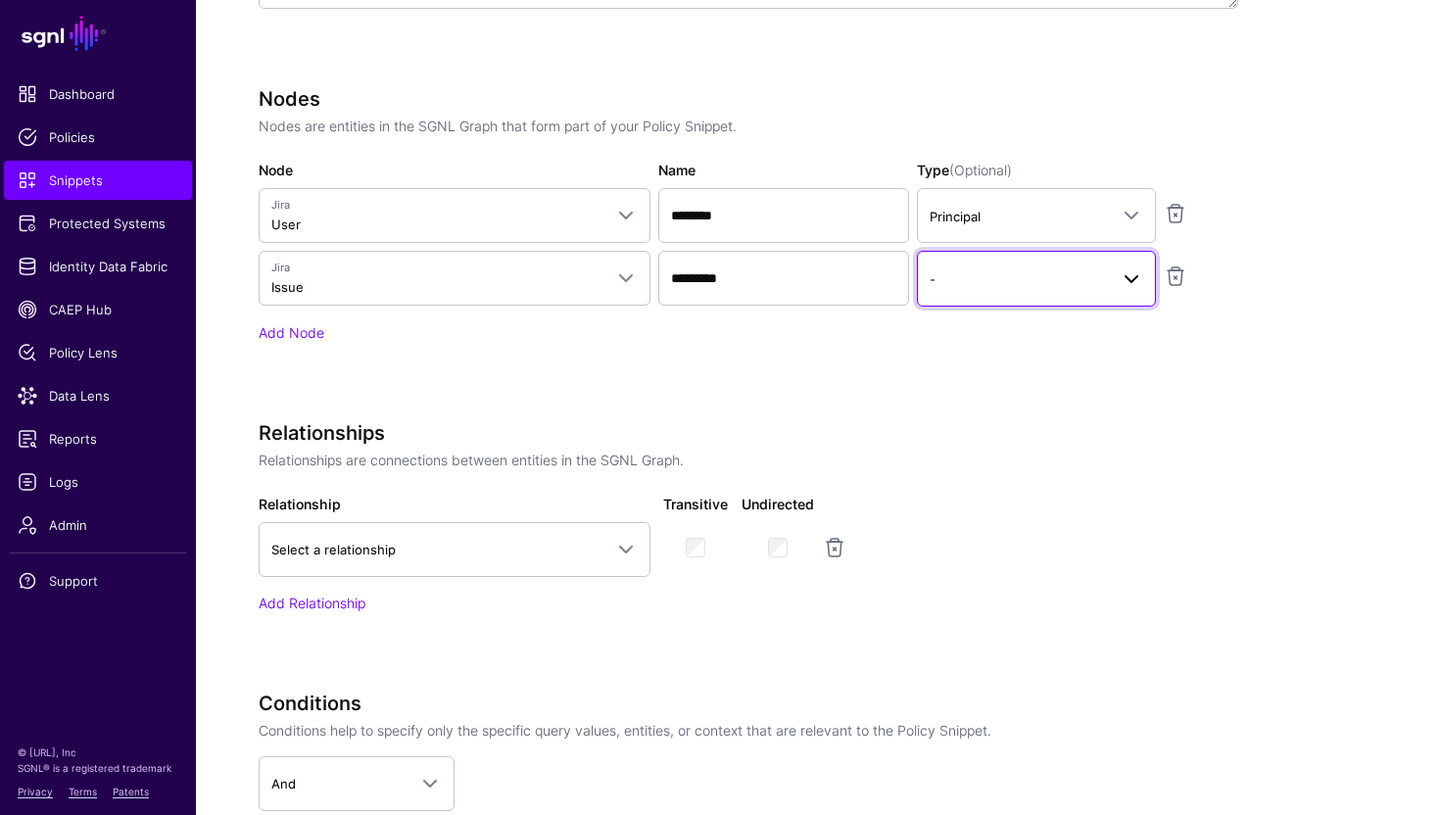
click at [983, 273] on span "-" at bounding box center [1019, 279] width 178 height 22
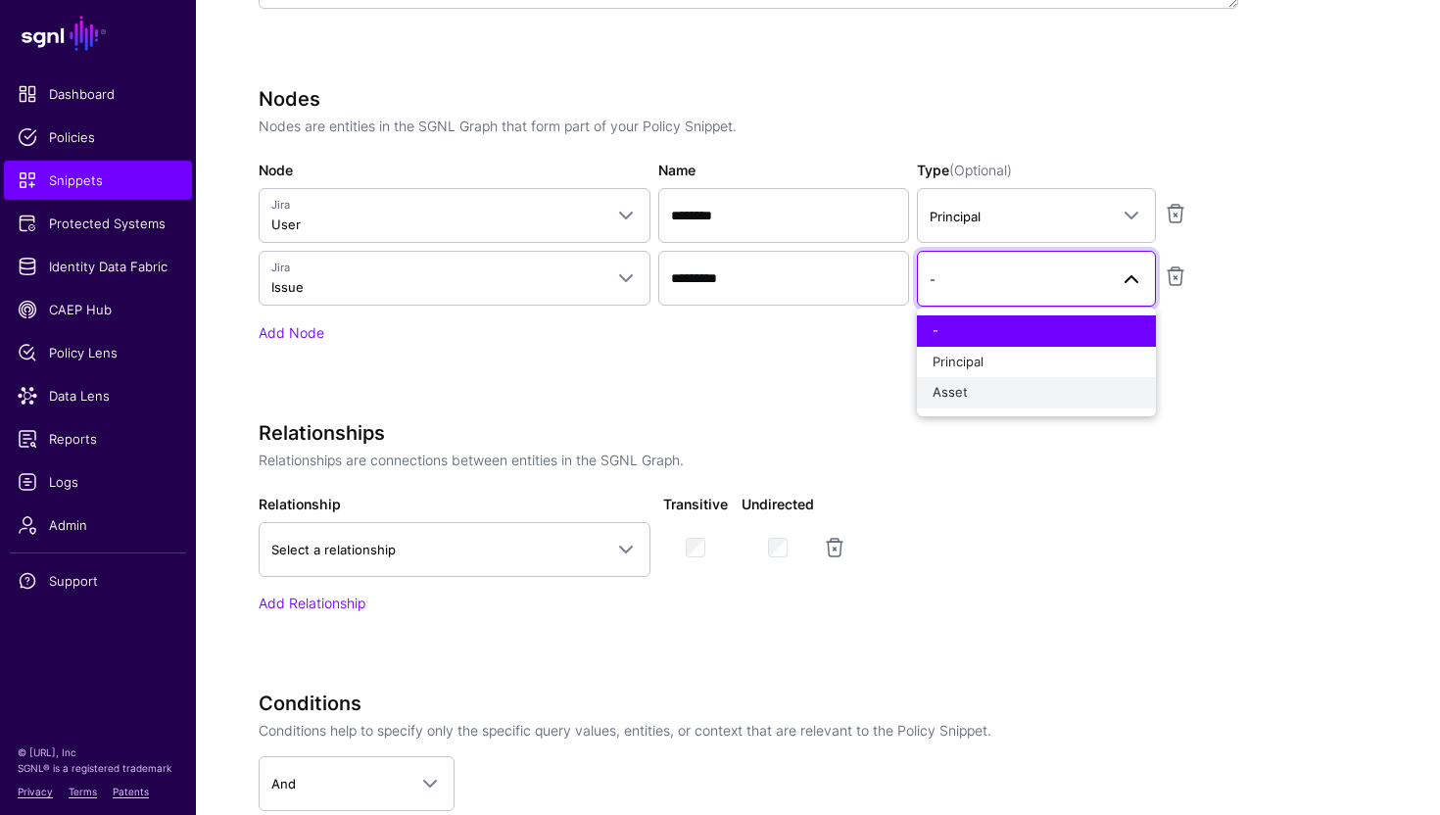
click at [992, 395] on div "Asset" at bounding box center [1037, 393] width 208 height 20
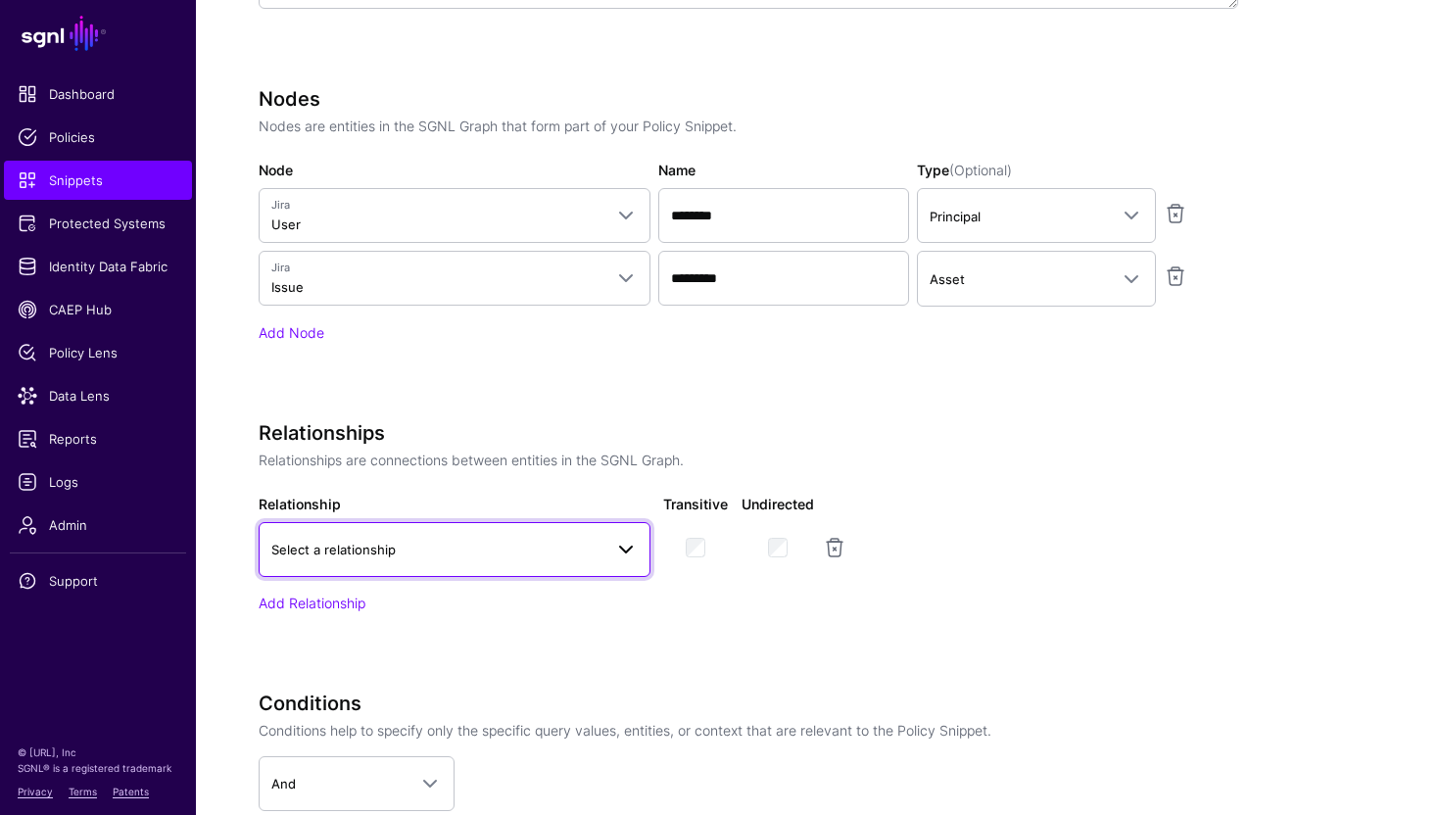
click at [449, 565] on link "Select a relationship" at bounding box center [455, 549] width 392 height 55
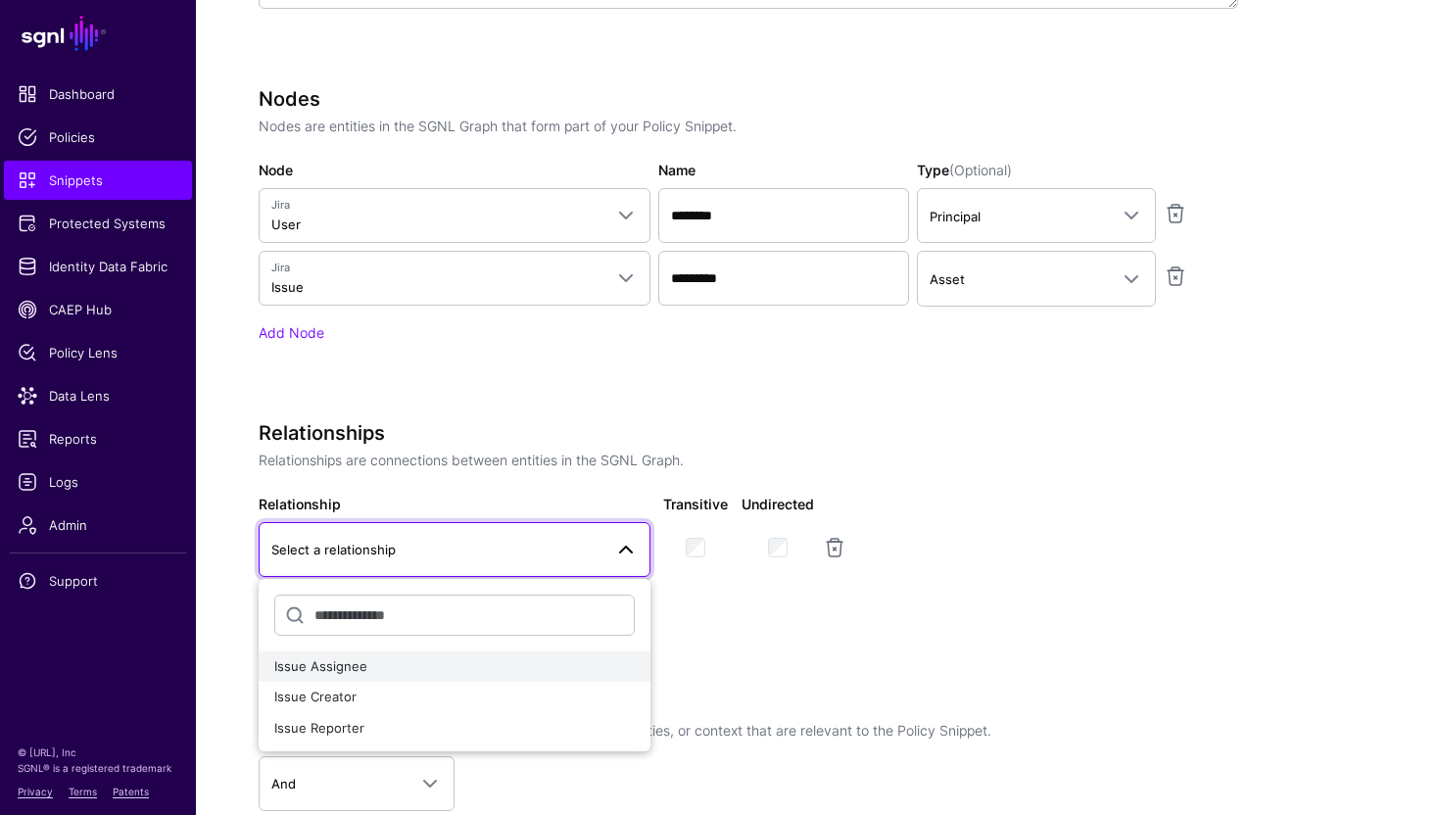
click at [424, 665] on div "Issue Assignee" at bounding box center [454, 667] width 361 height 20
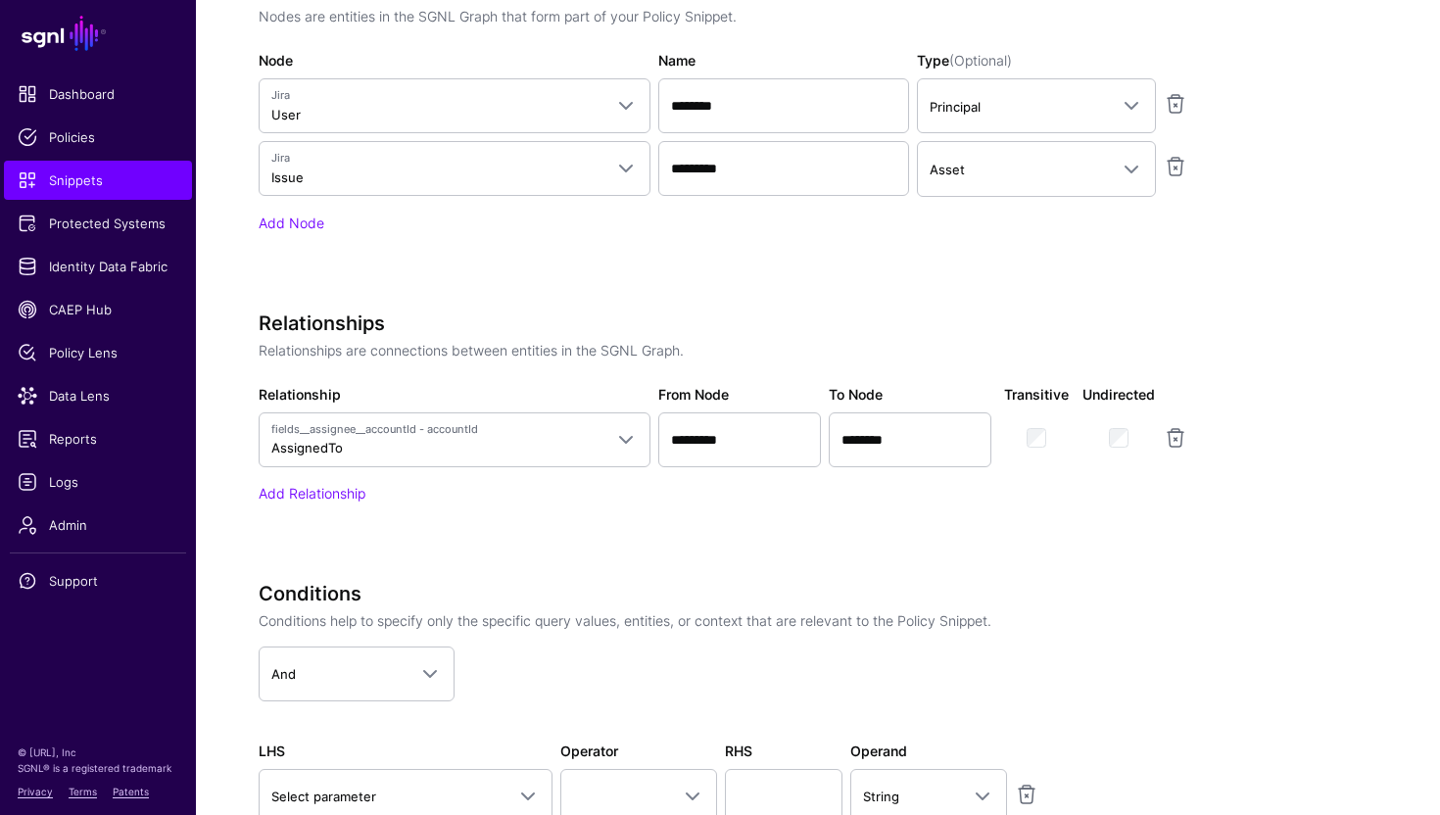
scroll to position [1048, 0]
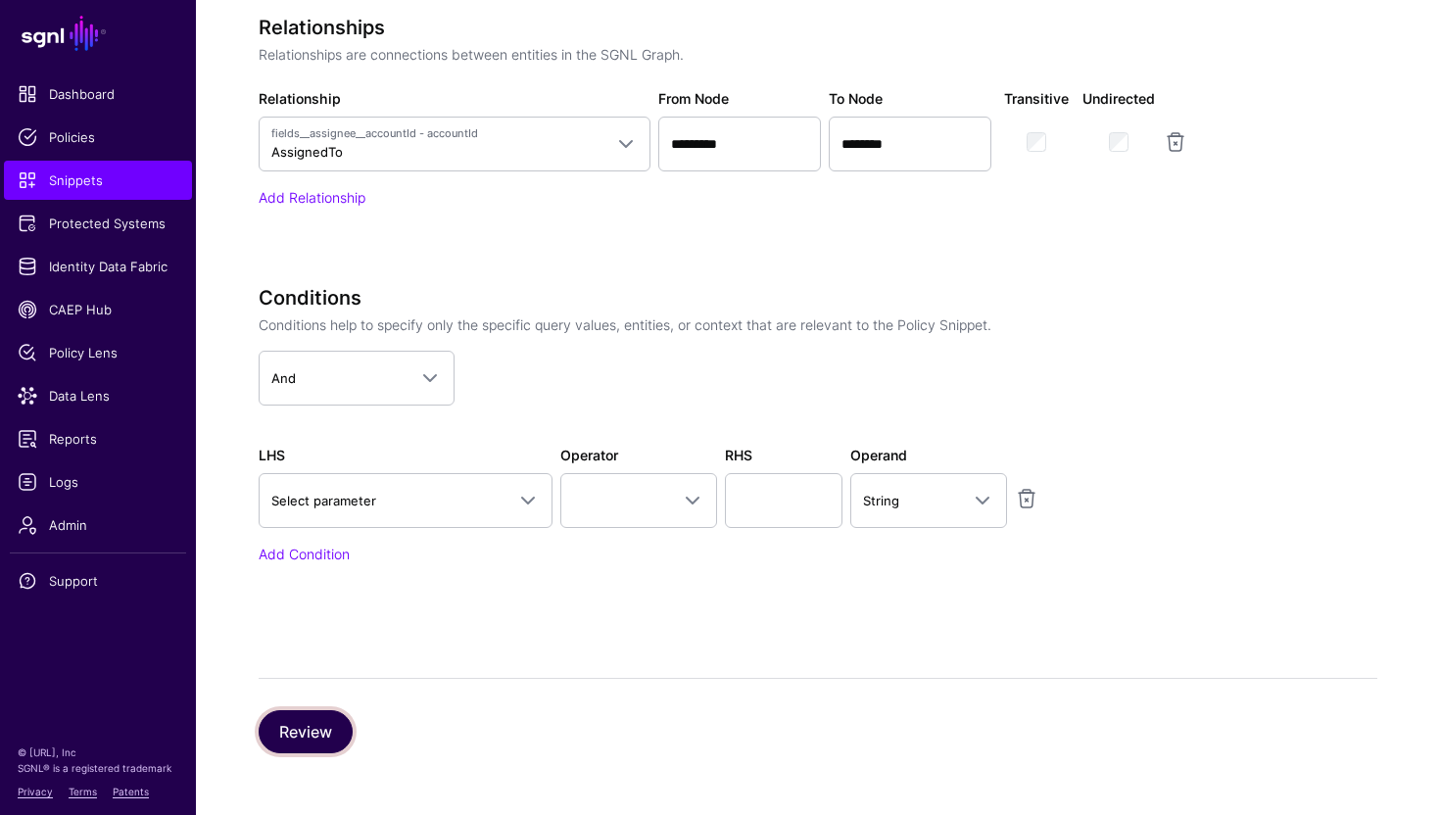
click at [329, 734] on button "Review" at bounding box center [306, 731] width 94 height 43
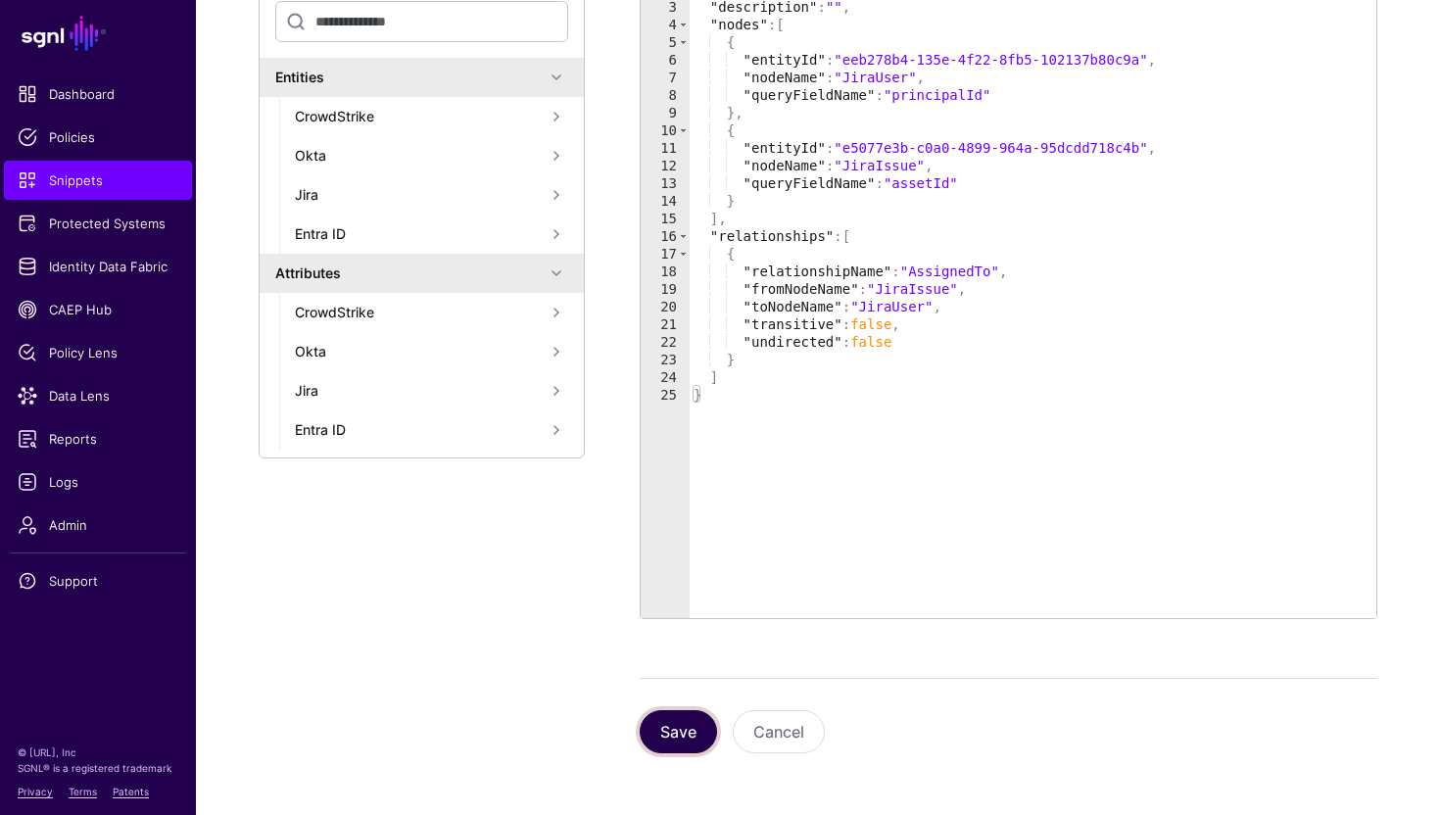
click at [680, 742] on button "Save" at bounding box center [678, 731] width 77 height 43
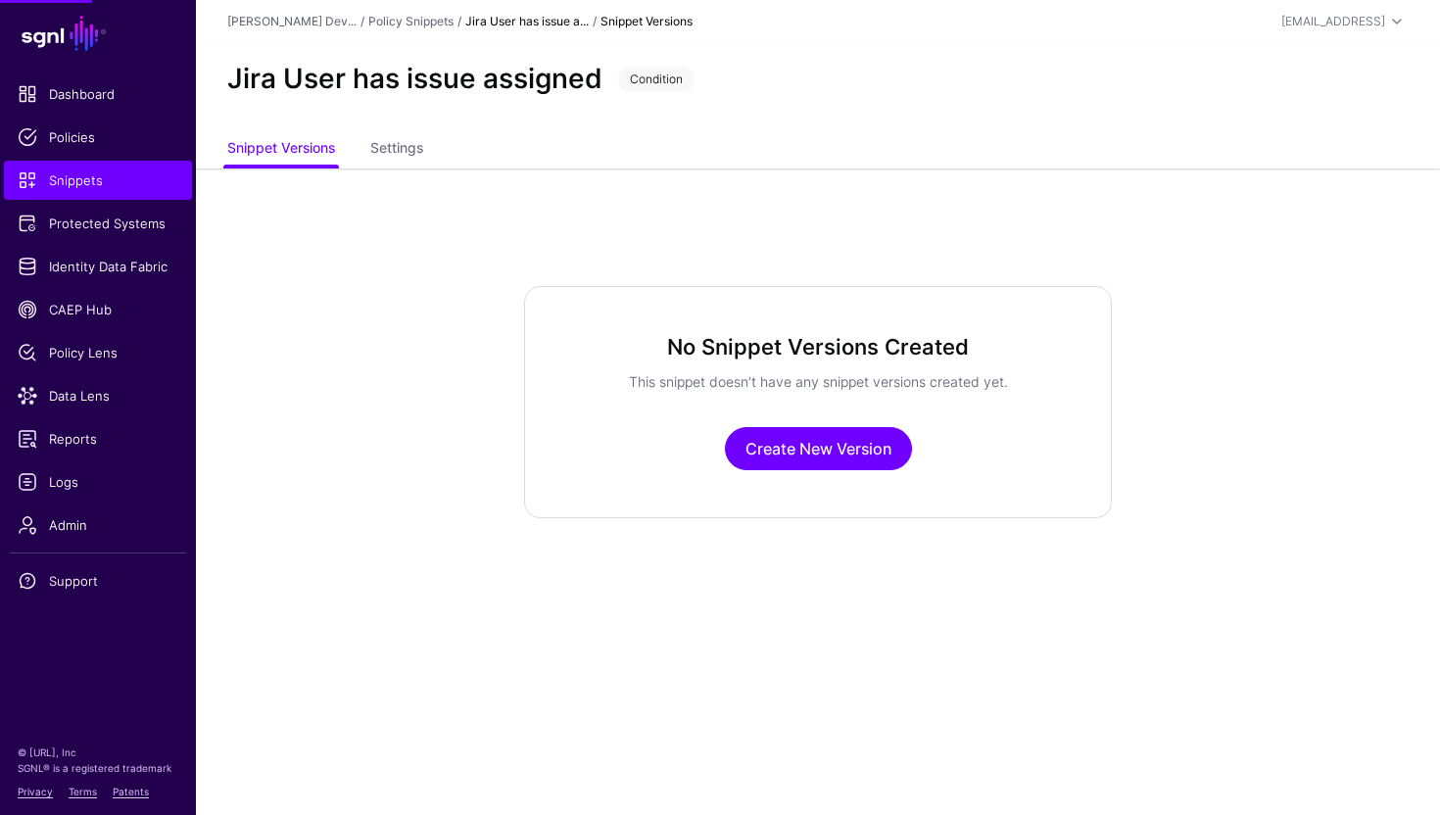
scroll to position [0, 0]
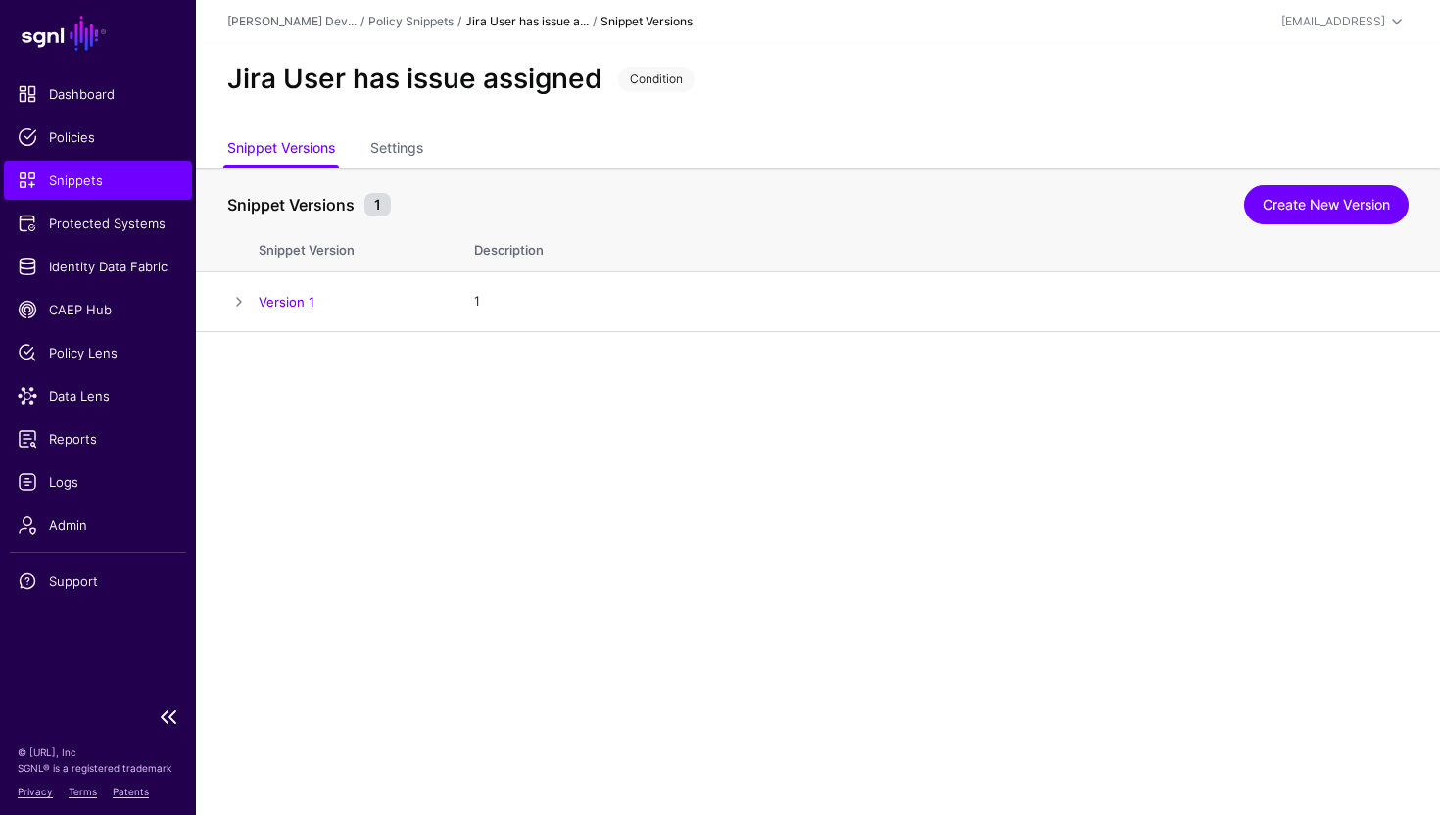
click at [138, 187] on span "Snippets" at bounding box center [98, 180] width 161 height 20
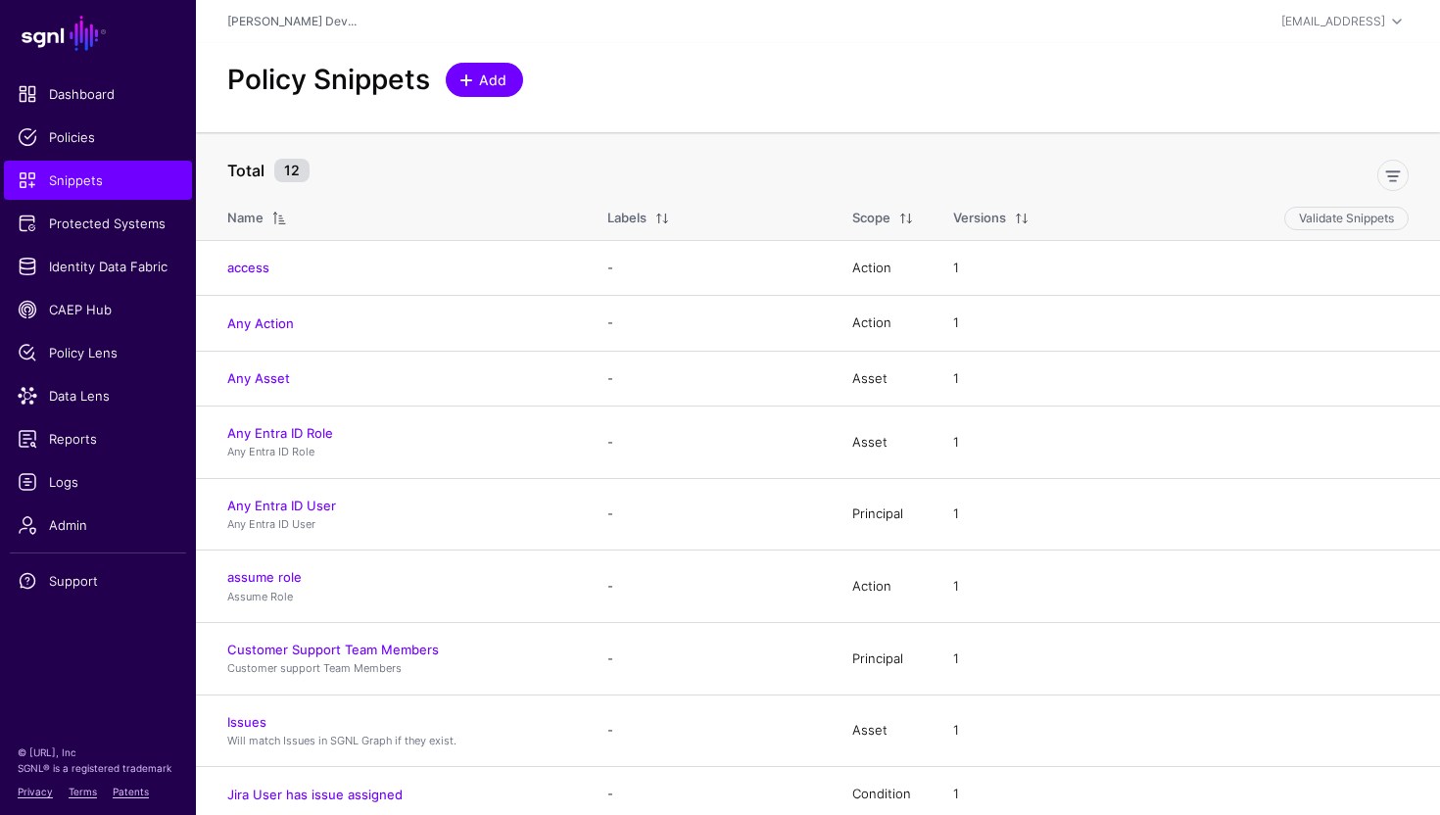
click at [489, 87] on span "Add" at bounding box center [493, 80] width 32 height 21
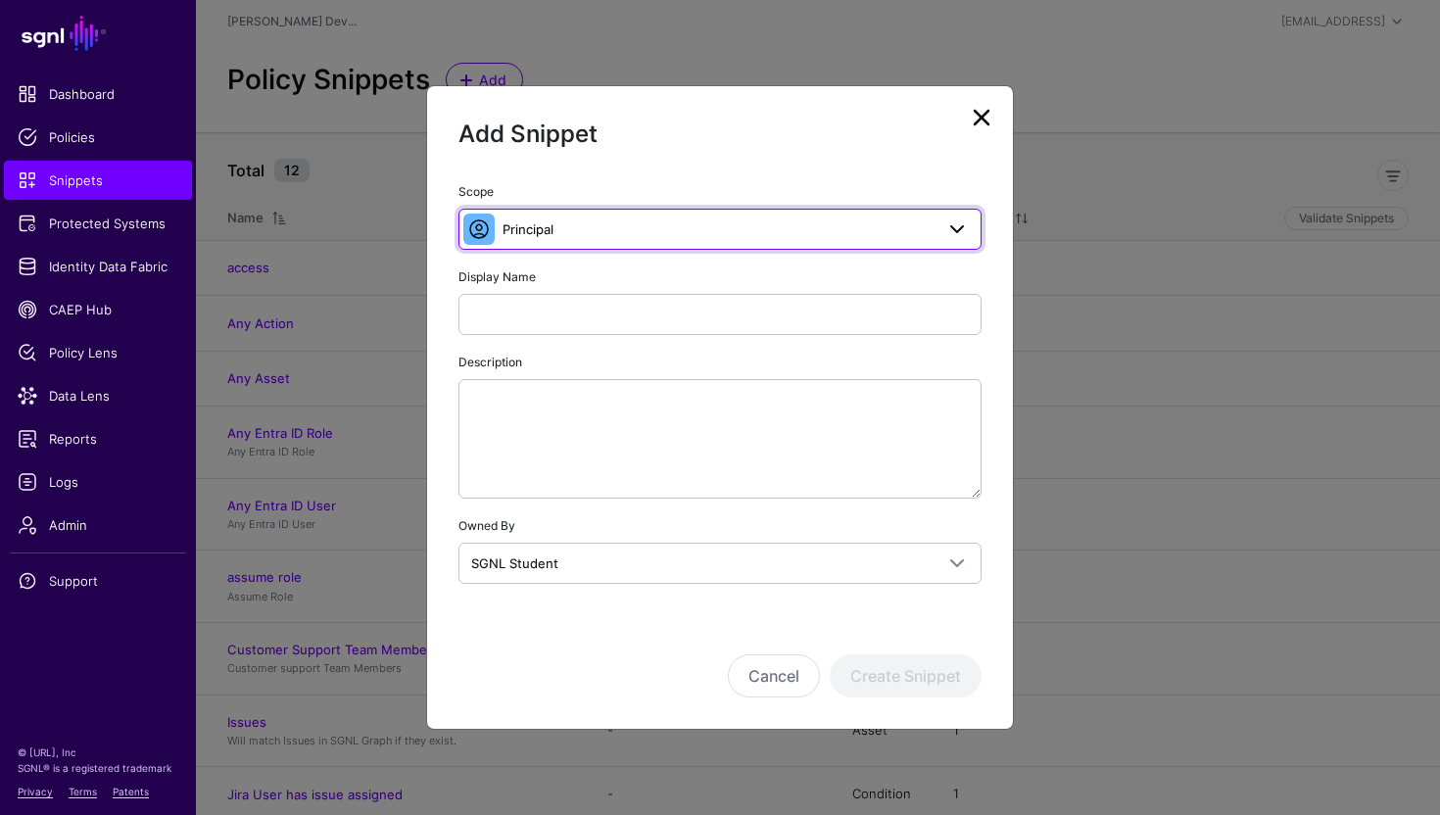
click at [531, 232] on span "Principal" at bounding box center [528, 229] width 51 height 16
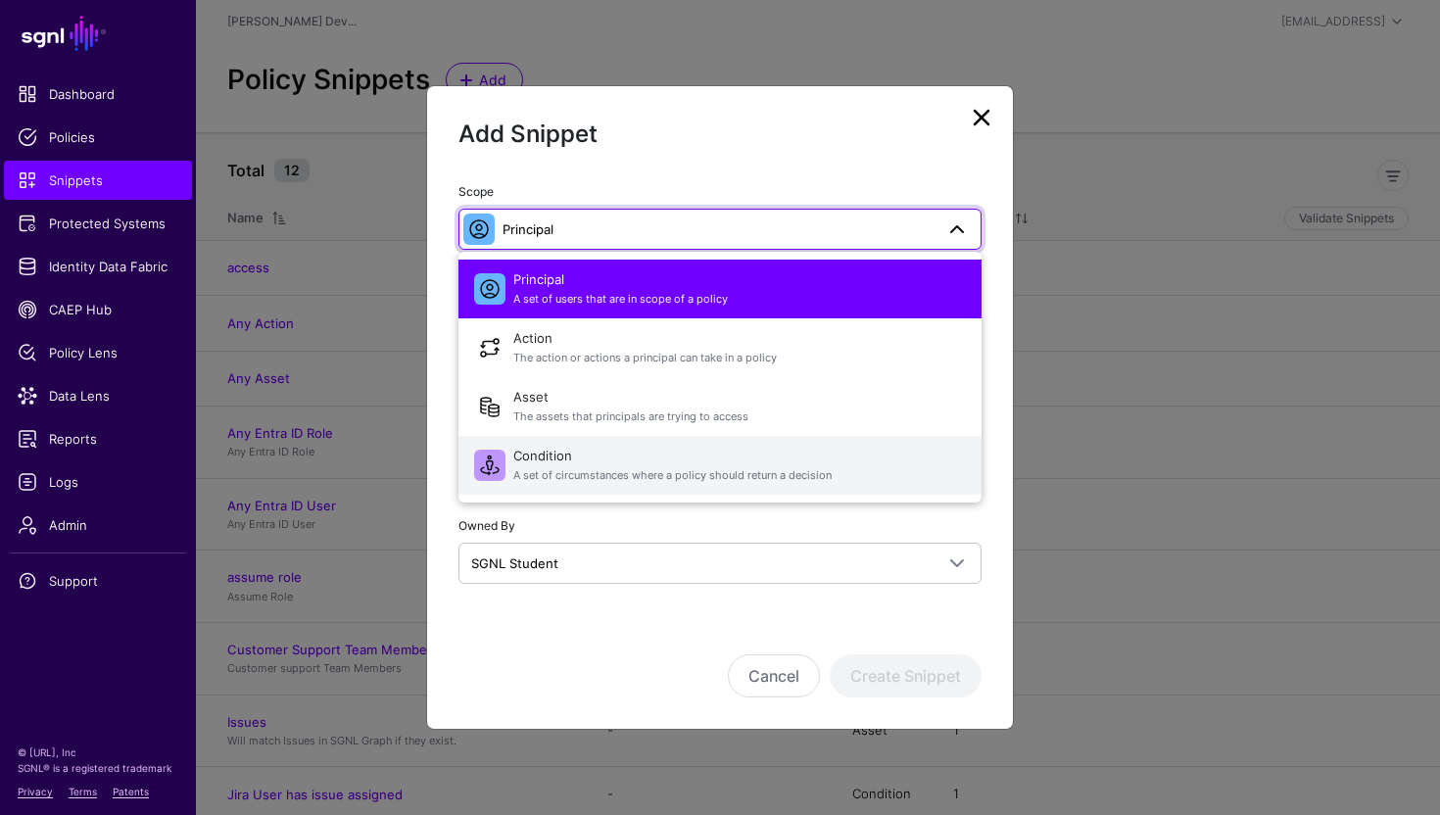
click at [597, 462] on span "Condition A set of circumstances where a policy should return a decision" at bounding box center [739, 465] width 453 height 47
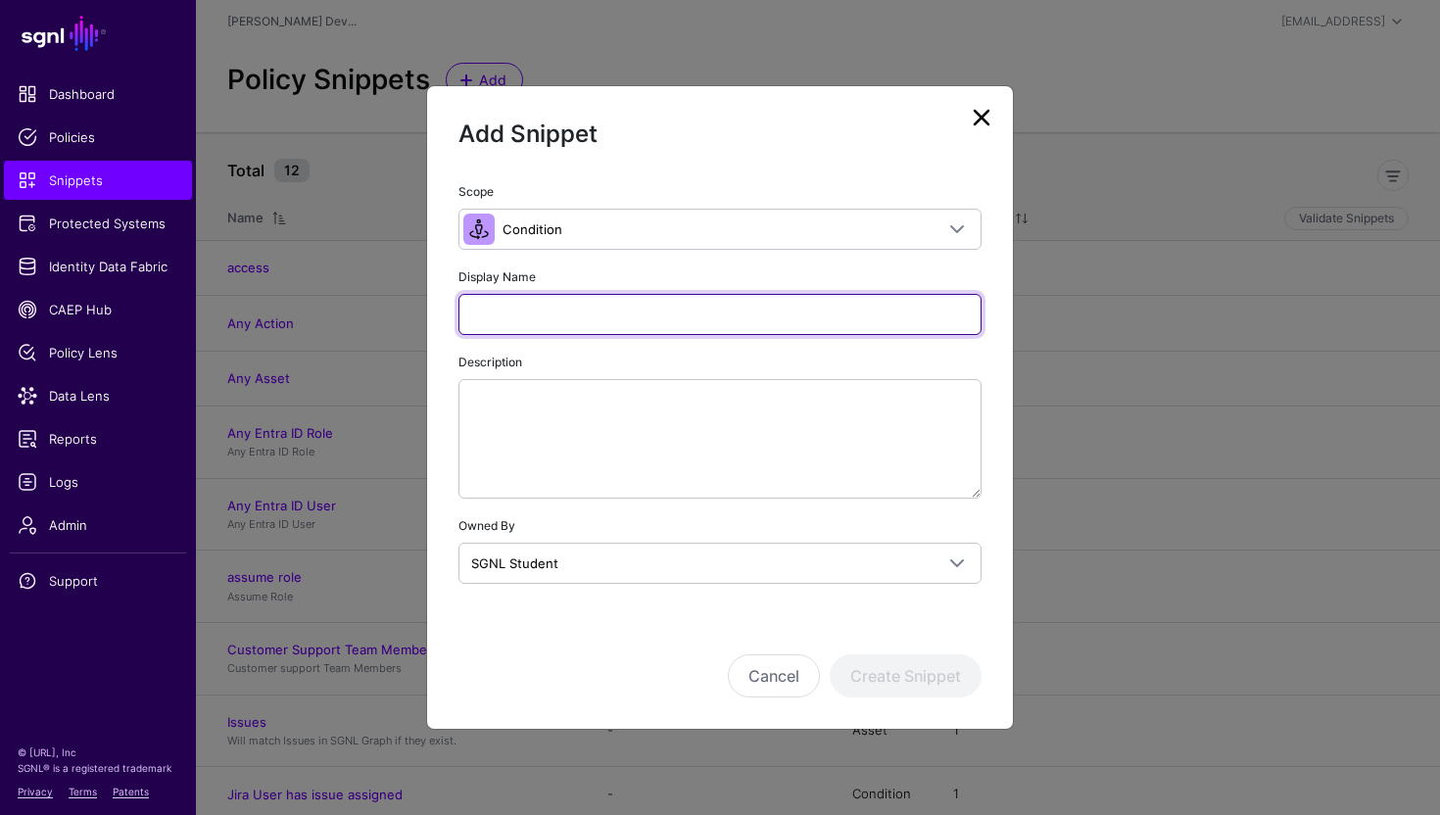
click at [548, 308] on input "Display Name" at bounding box center [720, 314] width 523 height 41
paste input "**********"
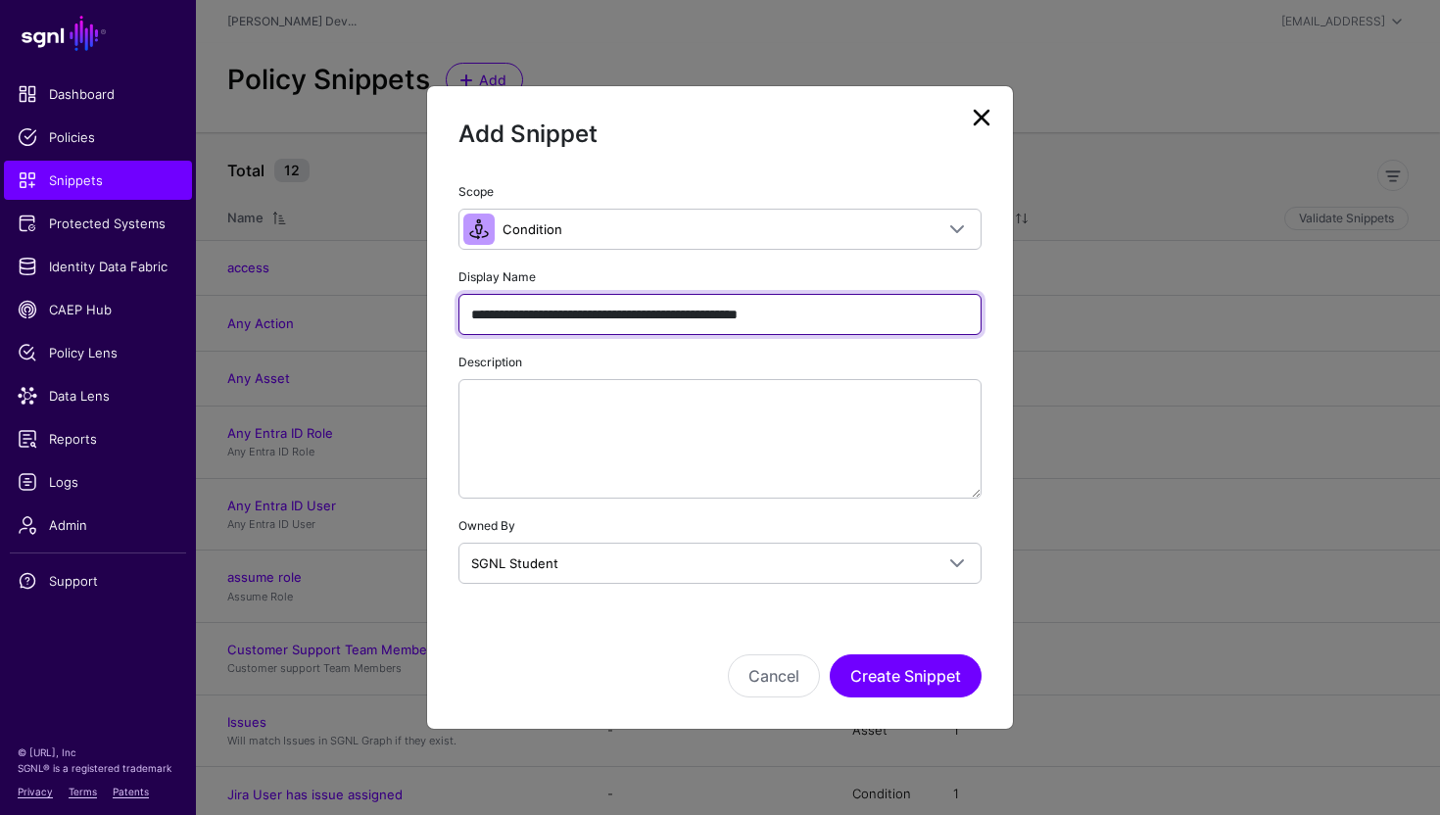
type input "**********"
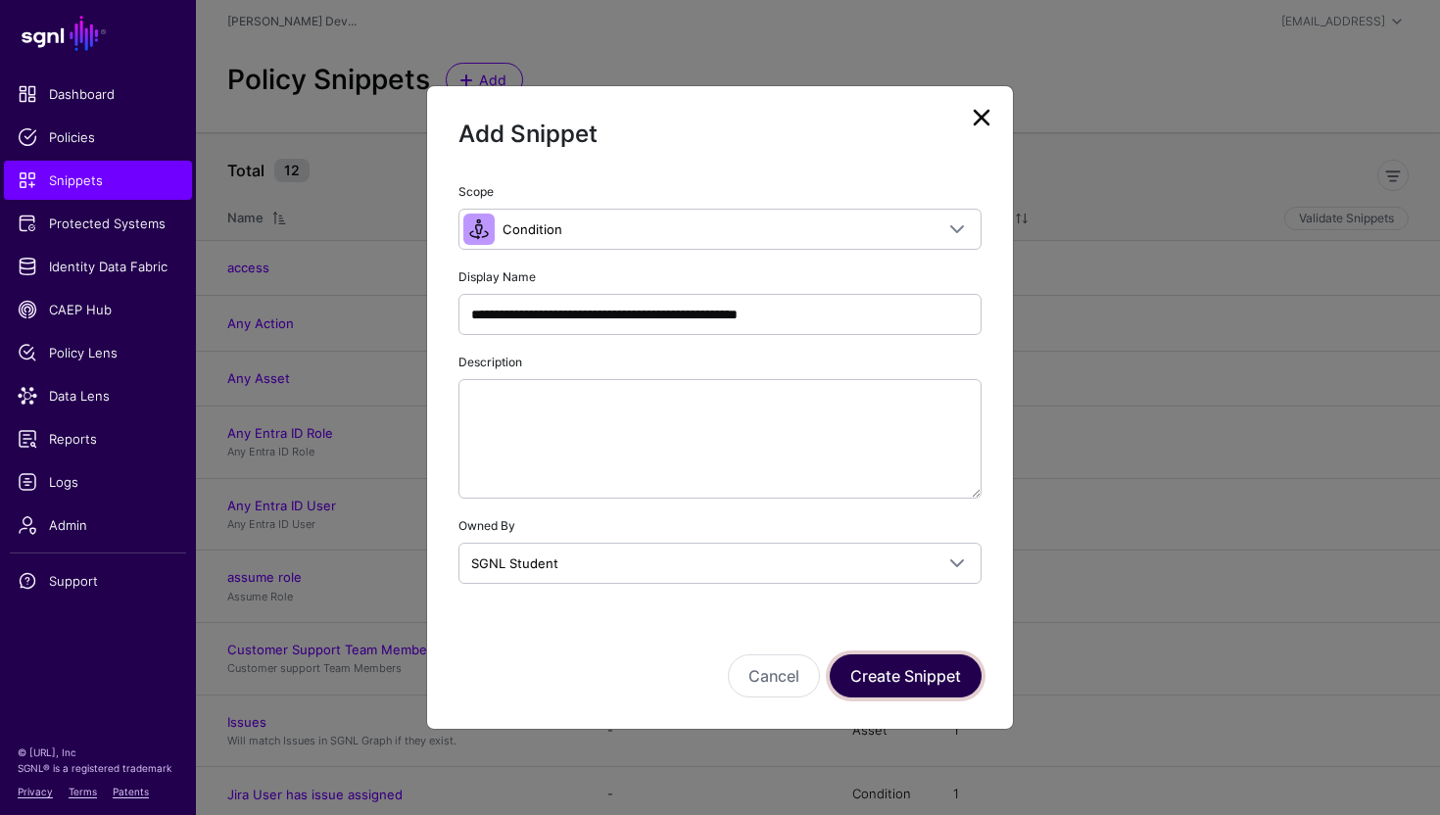
click at [912, 665] on button "Create Snippet" at bounding box center [906, 675] width 152 height 43
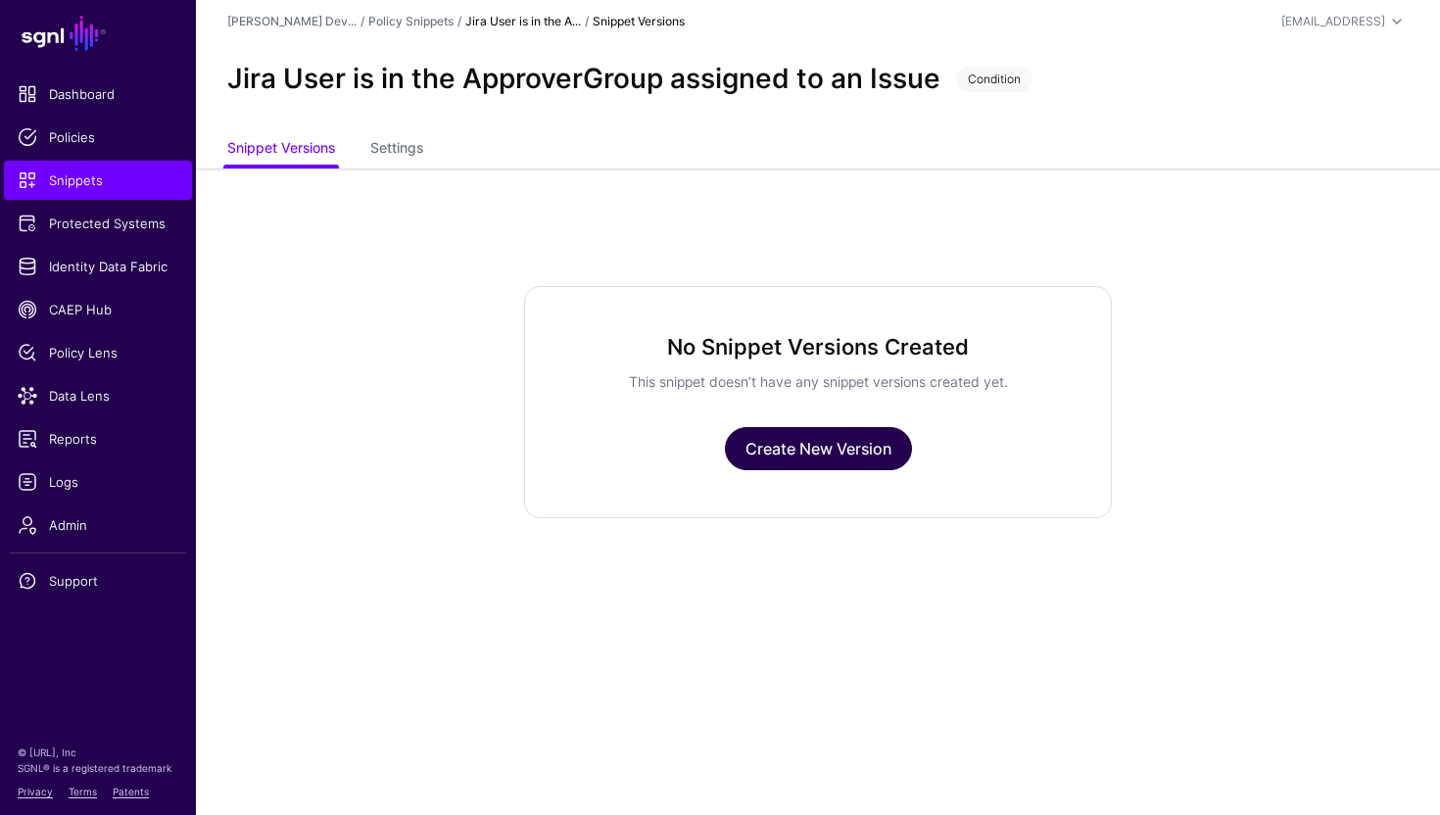
click at [808, 466] on link "Create New Version" at bounding box center [818, 448] width 187 height 43
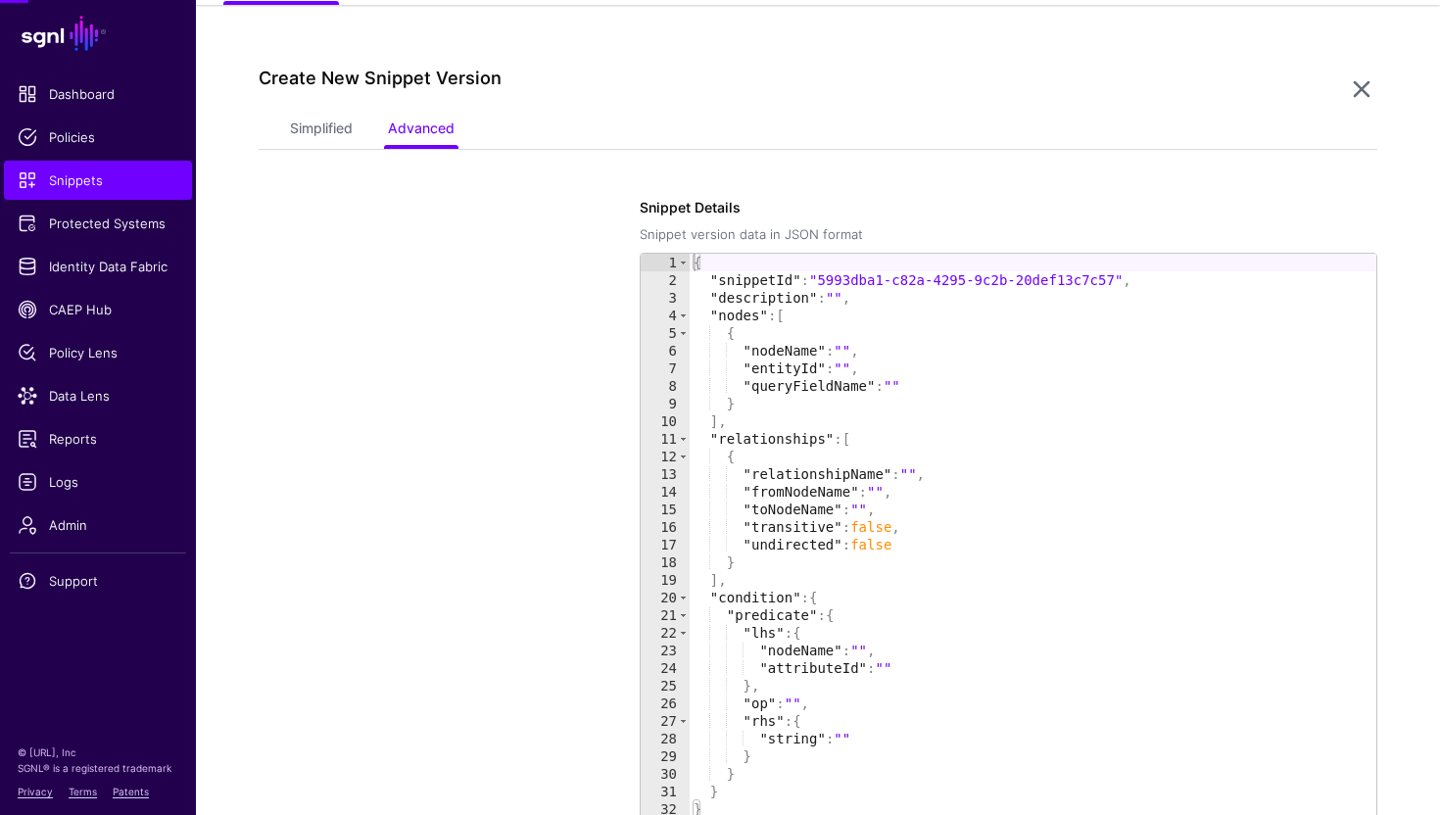
scroll to position [168, 0]
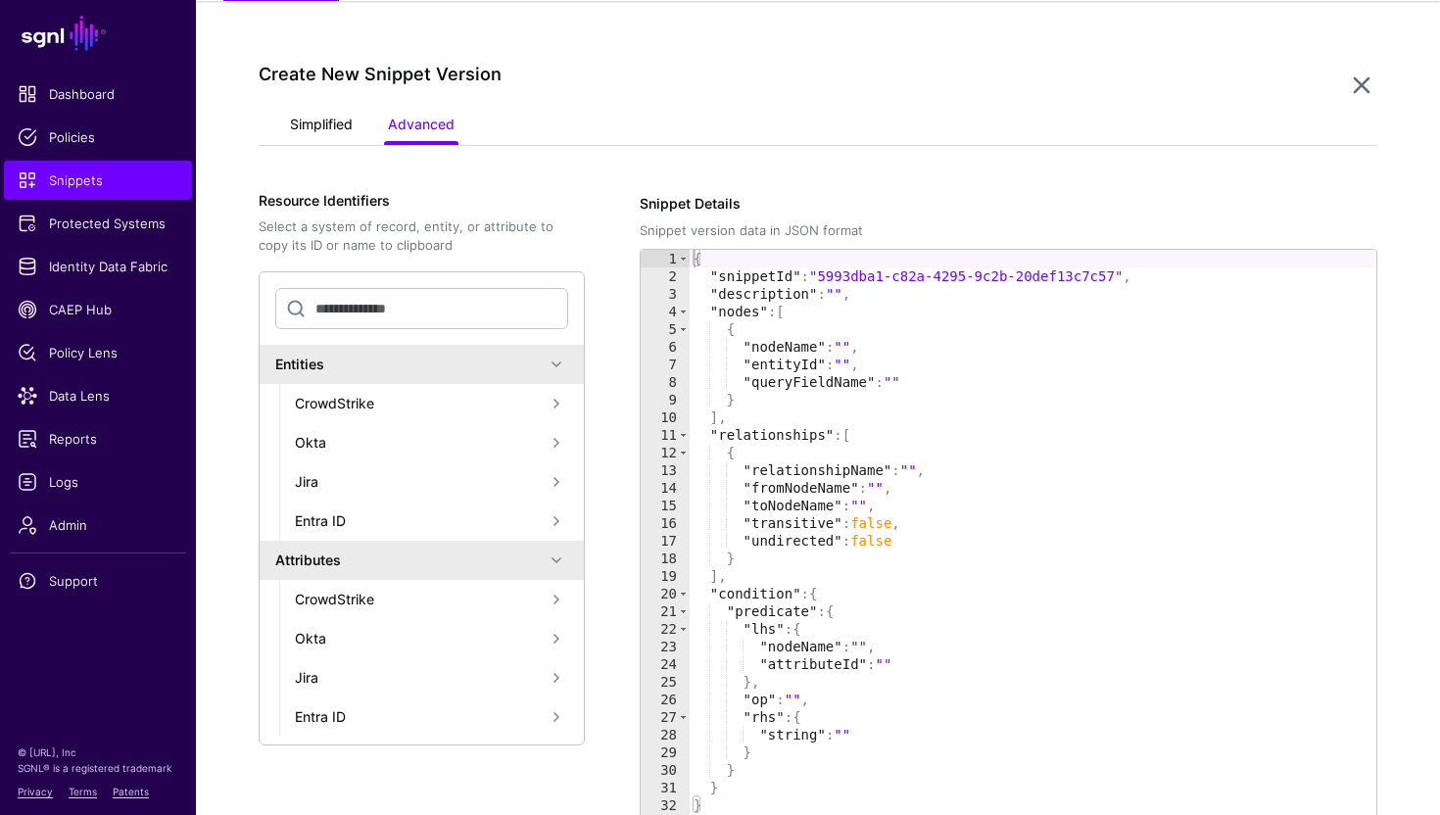
click at [301, 120] on link "Simplified" at bounding box center [321, 126] width 63 height 37
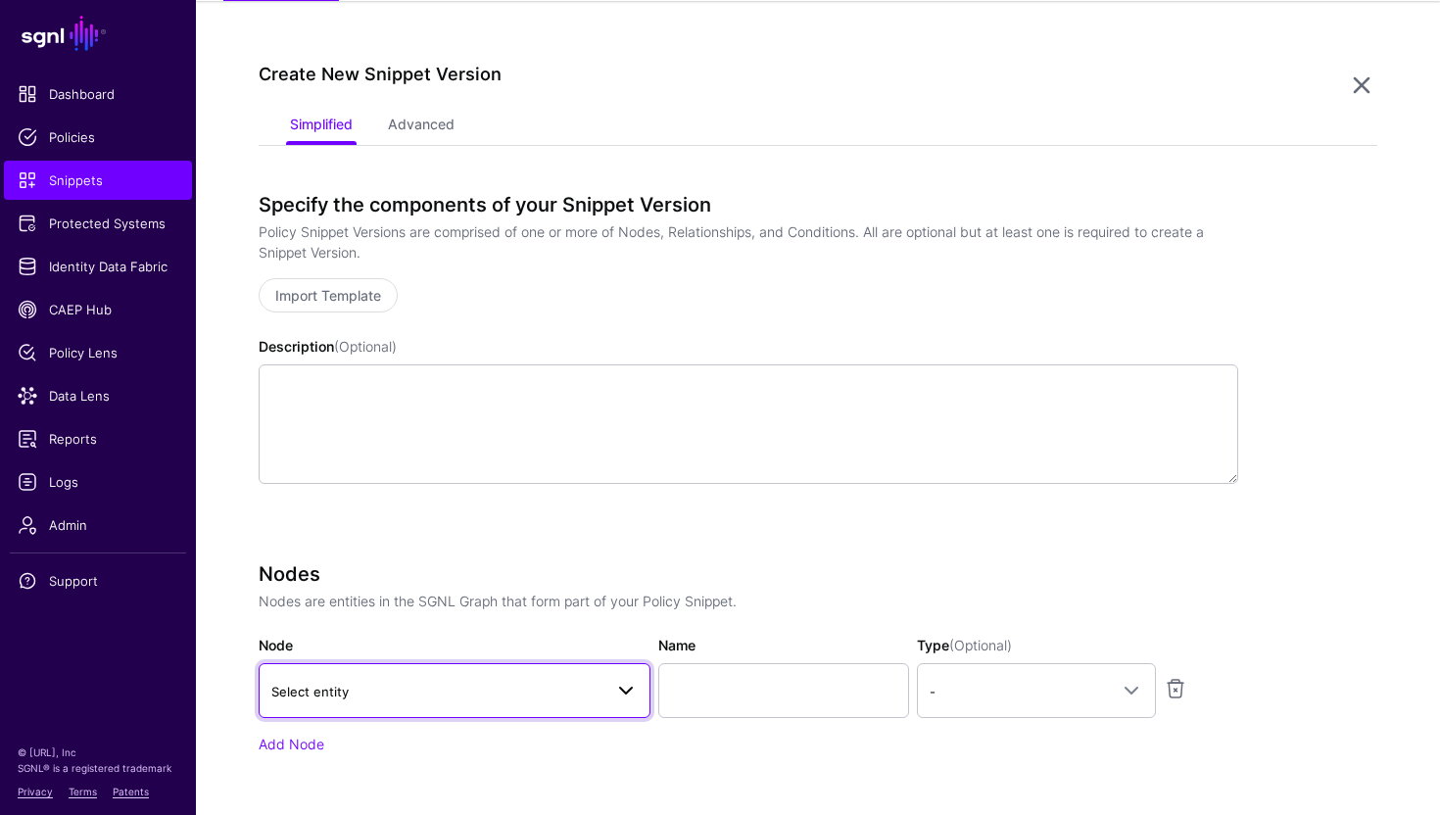
click at [394, 698] on span "Select entity" at bounding box center [436, 692] width 331 height 22
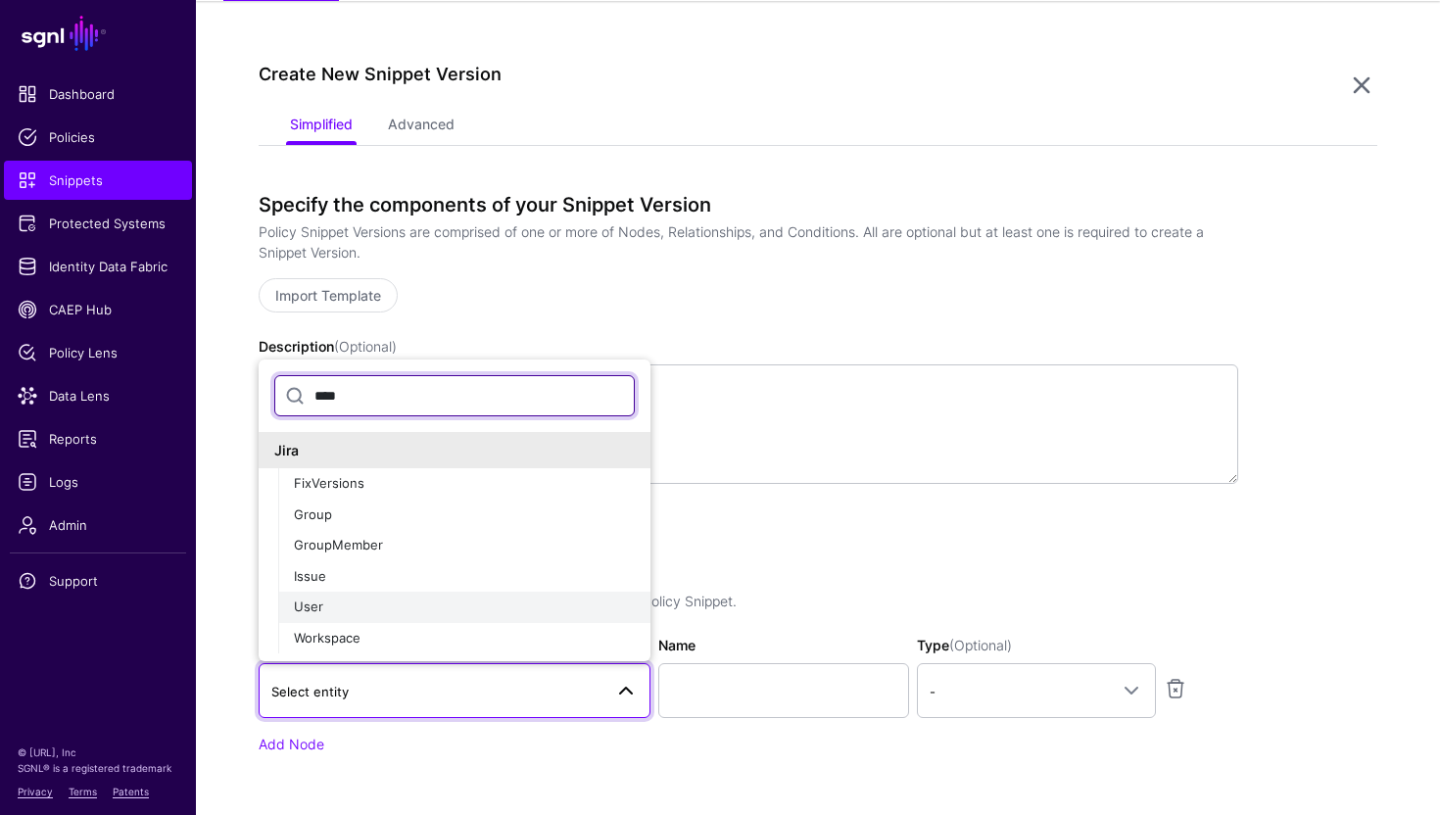
type input "****"
click at [362, 600] on div "User" at bounding box center [464, 608] width 341 height 20
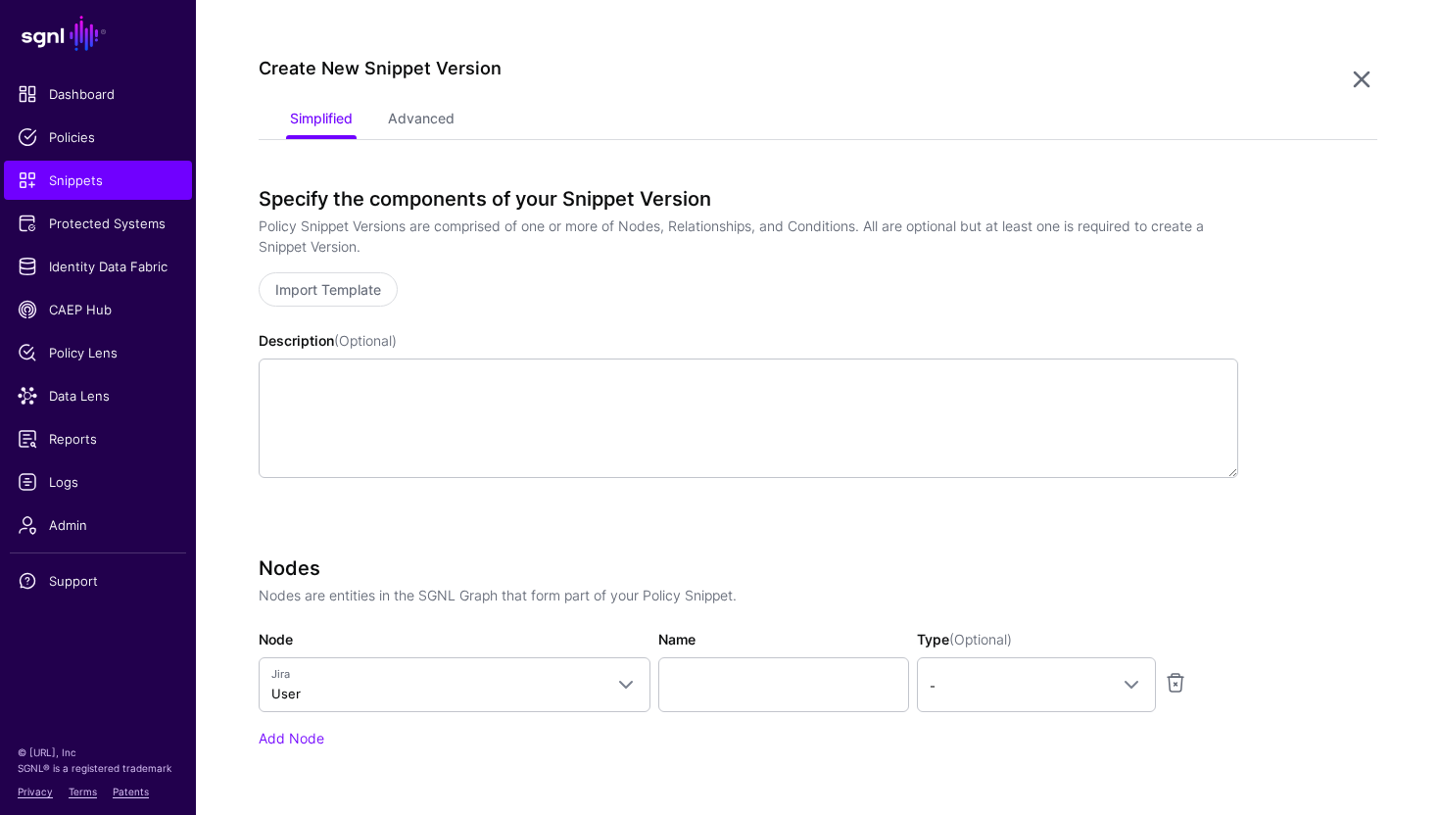
scroll to position [242, 0]
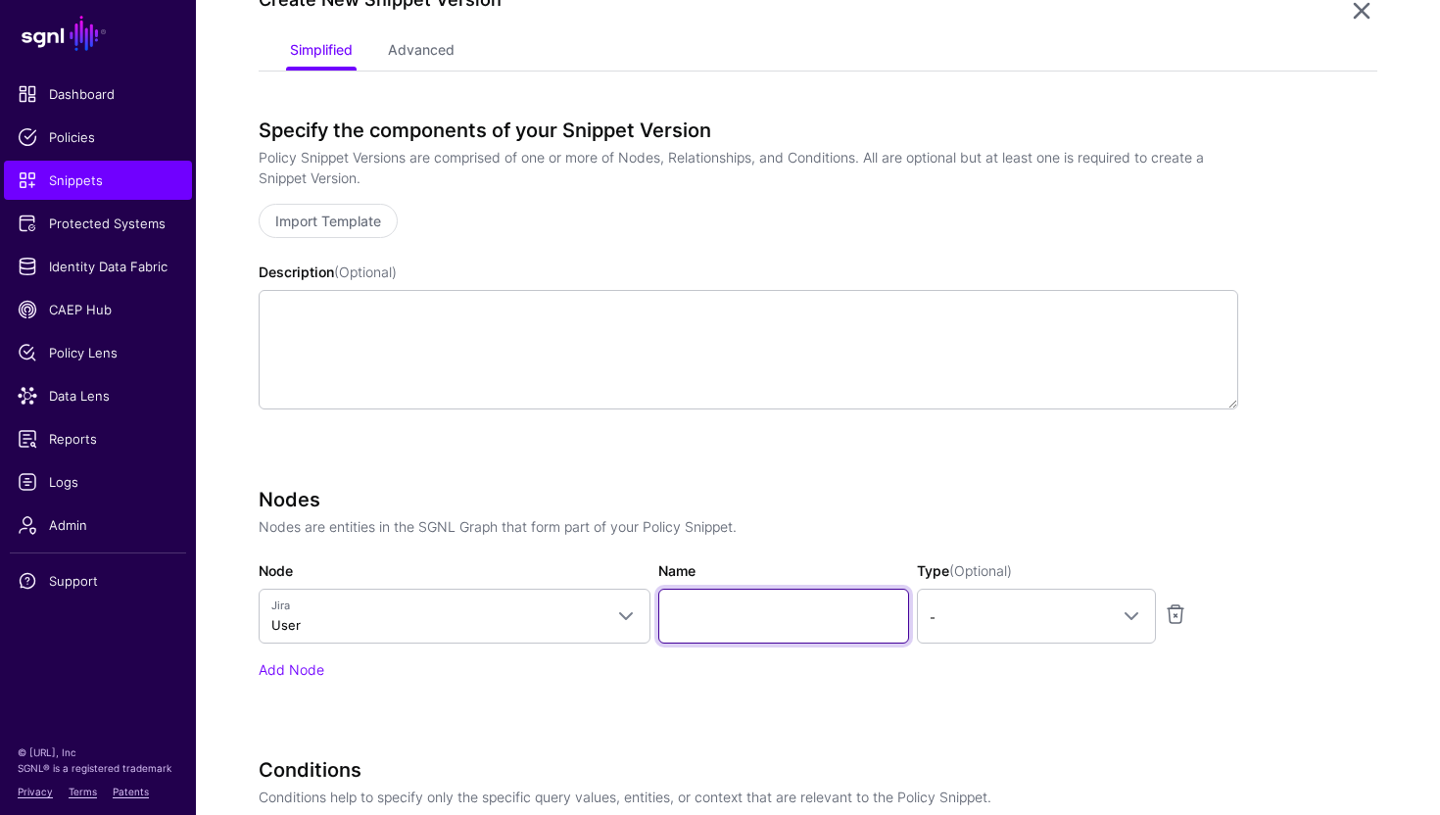
click at [729, 604] on input "Name" at bounding box center [783, 616] width 251 height 55
type input "*********"
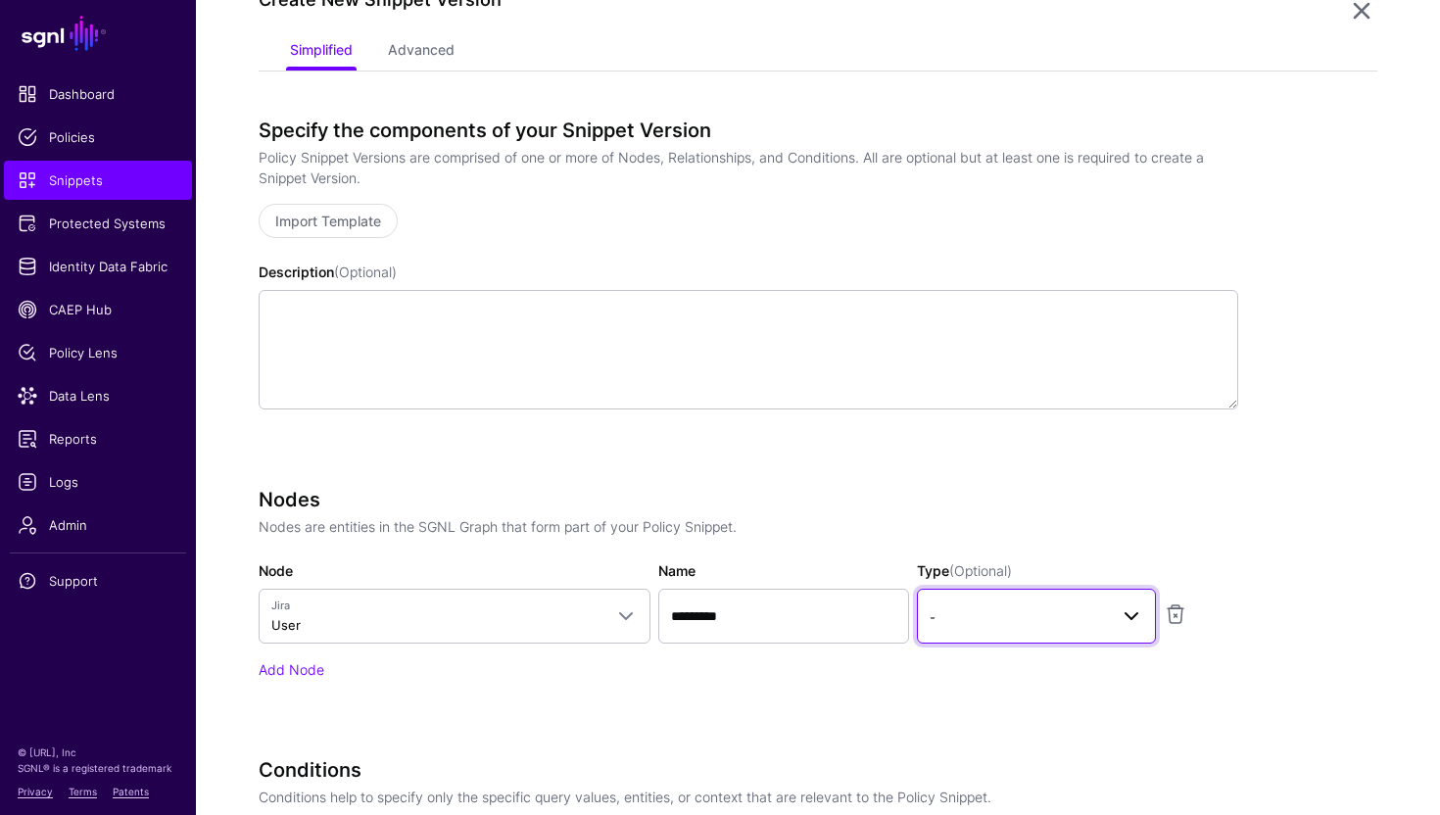
click at [1006, 629] on link "-" at bounding box center [1036, 616] width 239 height 55
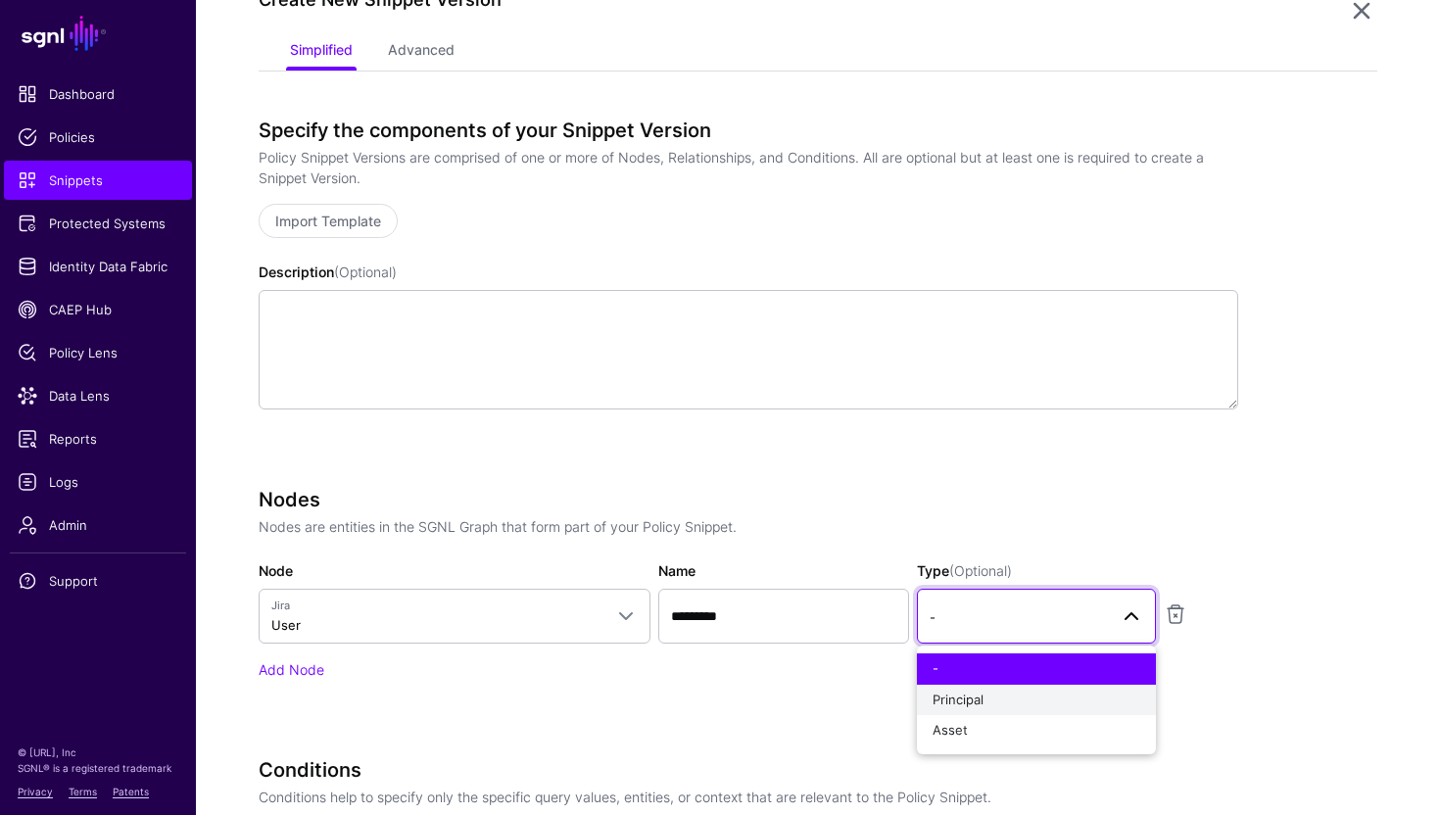
click at [978, 709] on button "Principal" at bounding box center [1036, 700] width 239 height 31
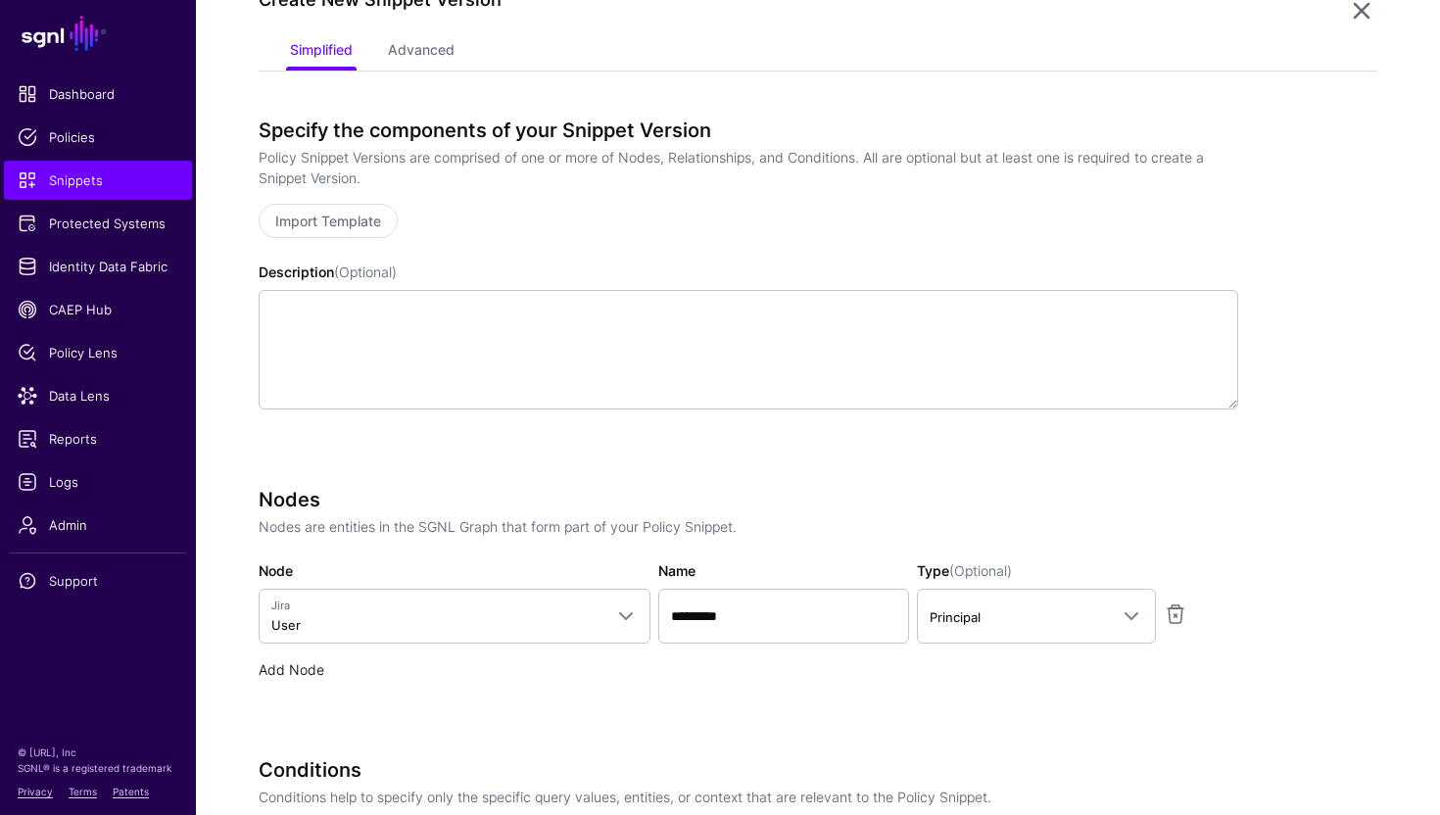
click at [305, 671] on link "Add Node" at bounding box center [292, 669] width 66 height 17
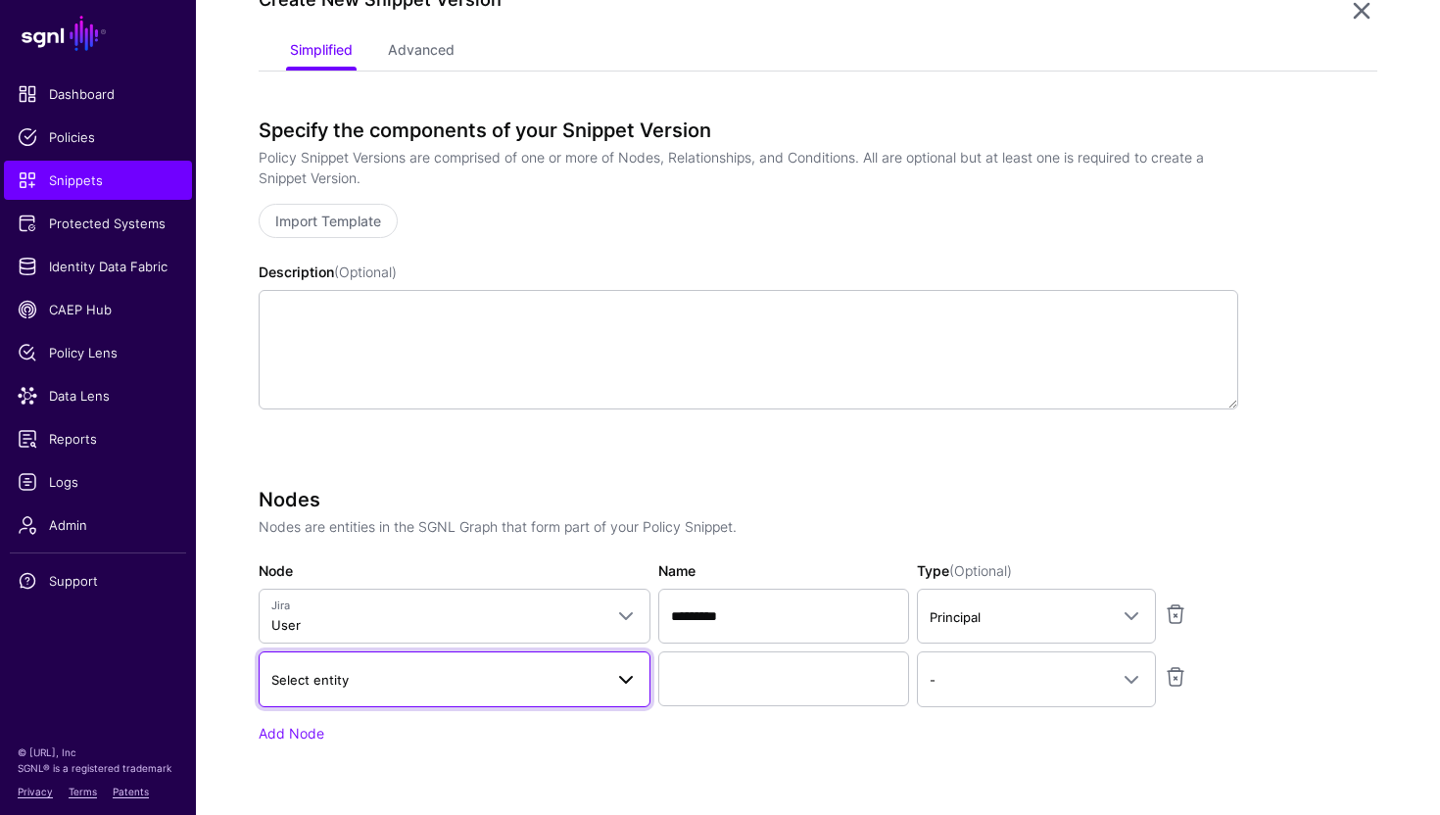
click at [379, 680] on span "Select entity" at bounding box center [436, 680] width 331 height 22
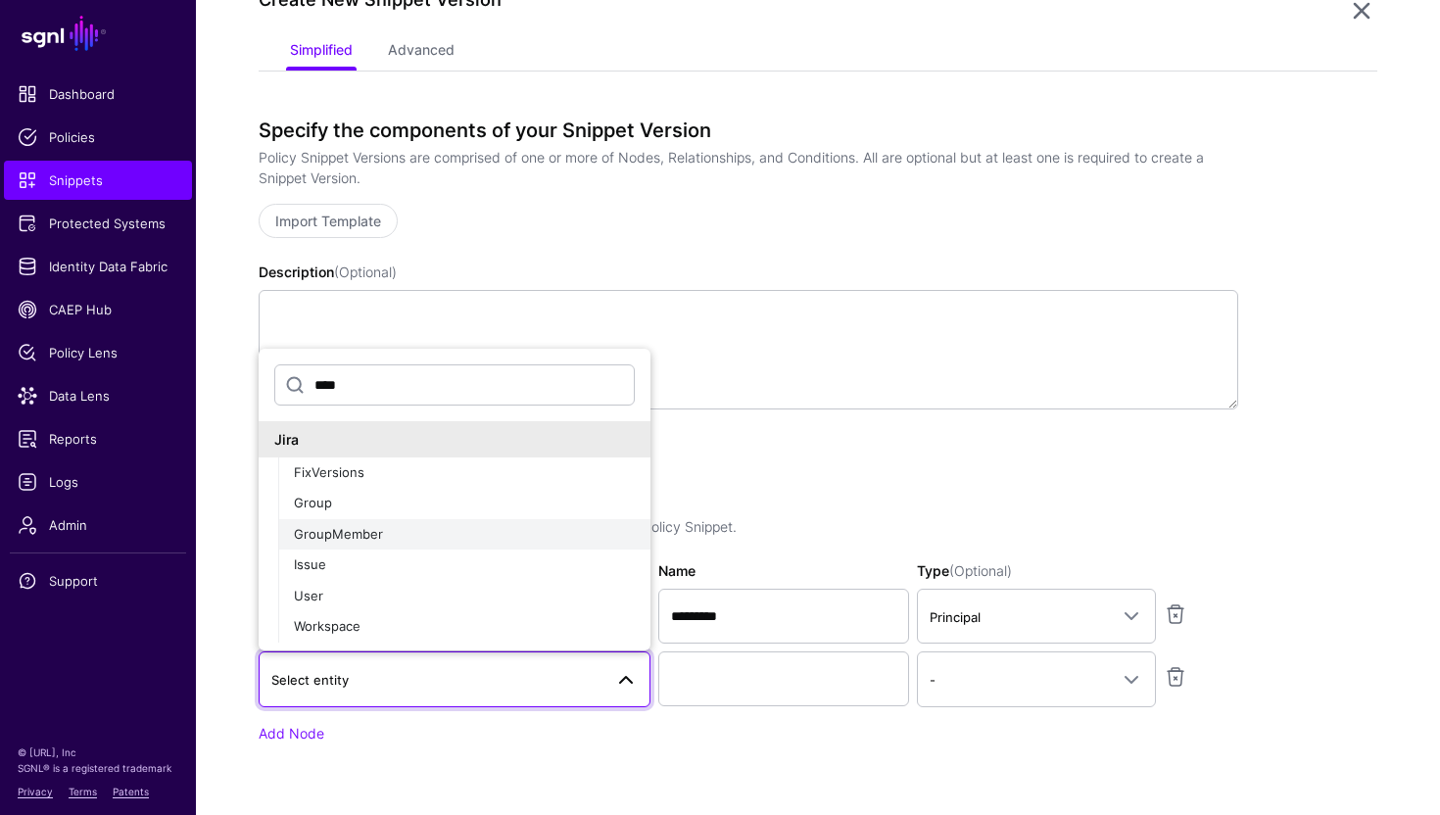
type input "****"
click at [360, 534] on span "GroupMember" at bounding box center [338, 534] width 89 height 16
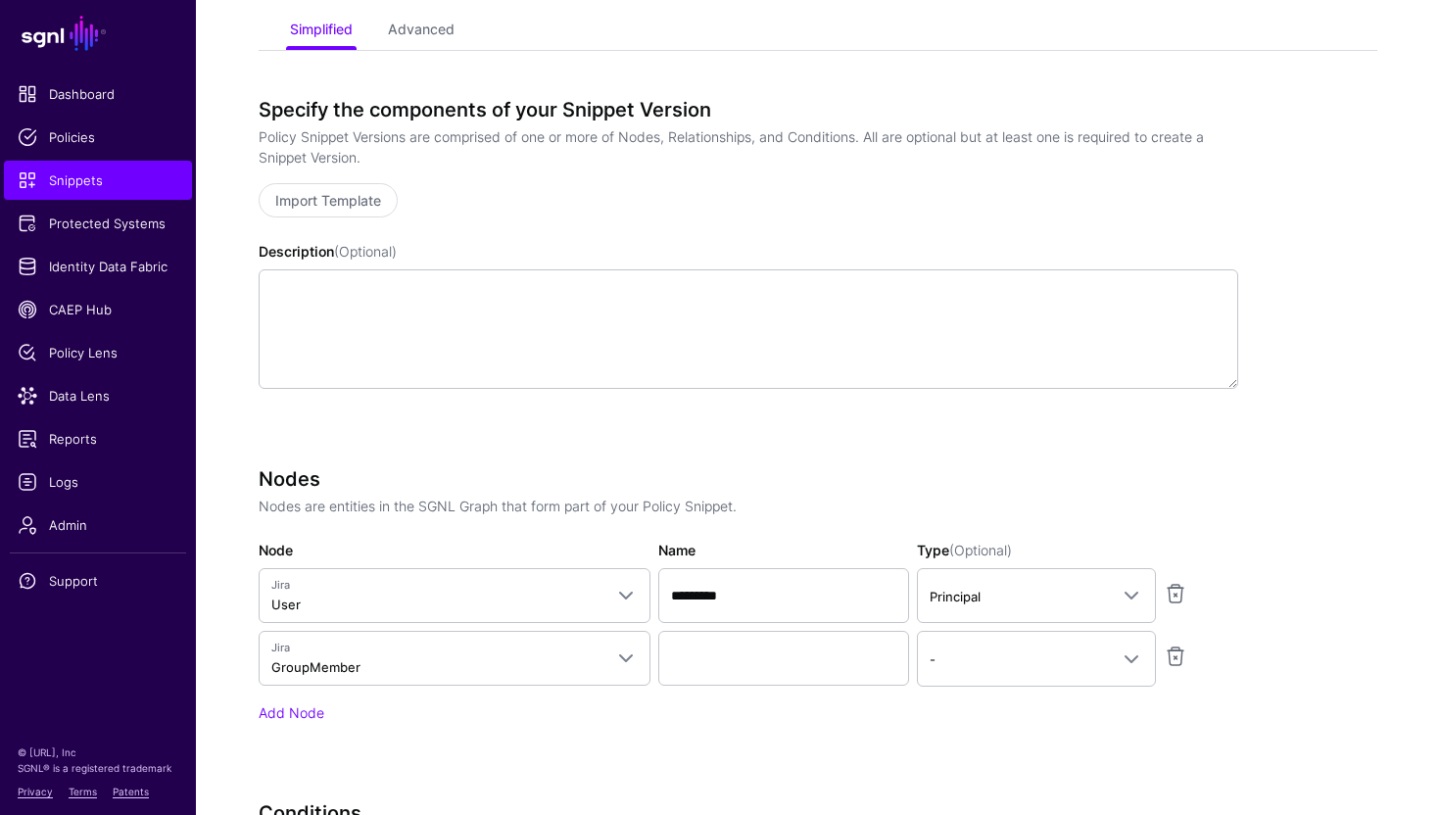
scroll to position [270, 0]
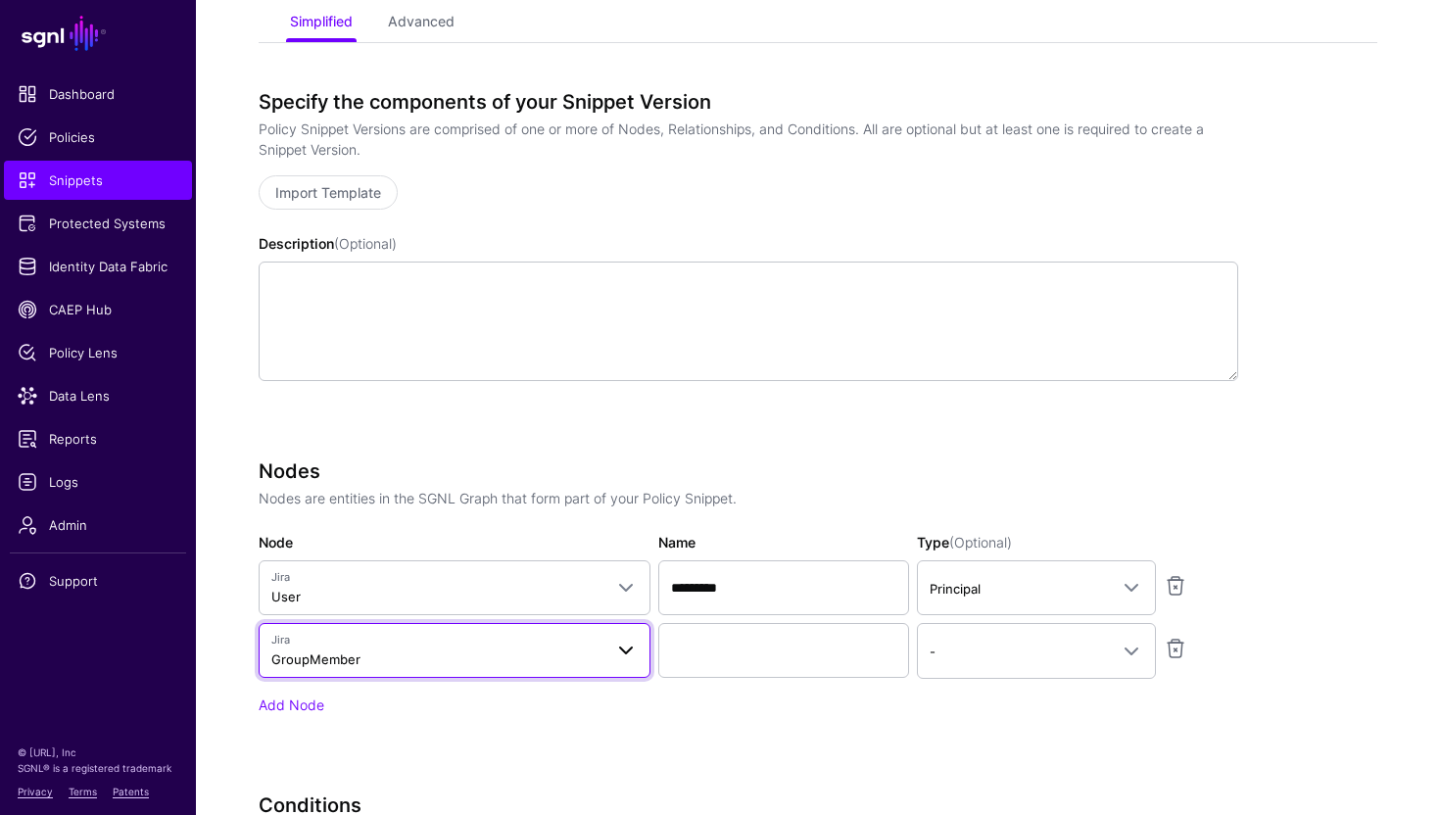
click at [386, 639] on span "Jira" at bounding box center [436, 640] width 331 height 17
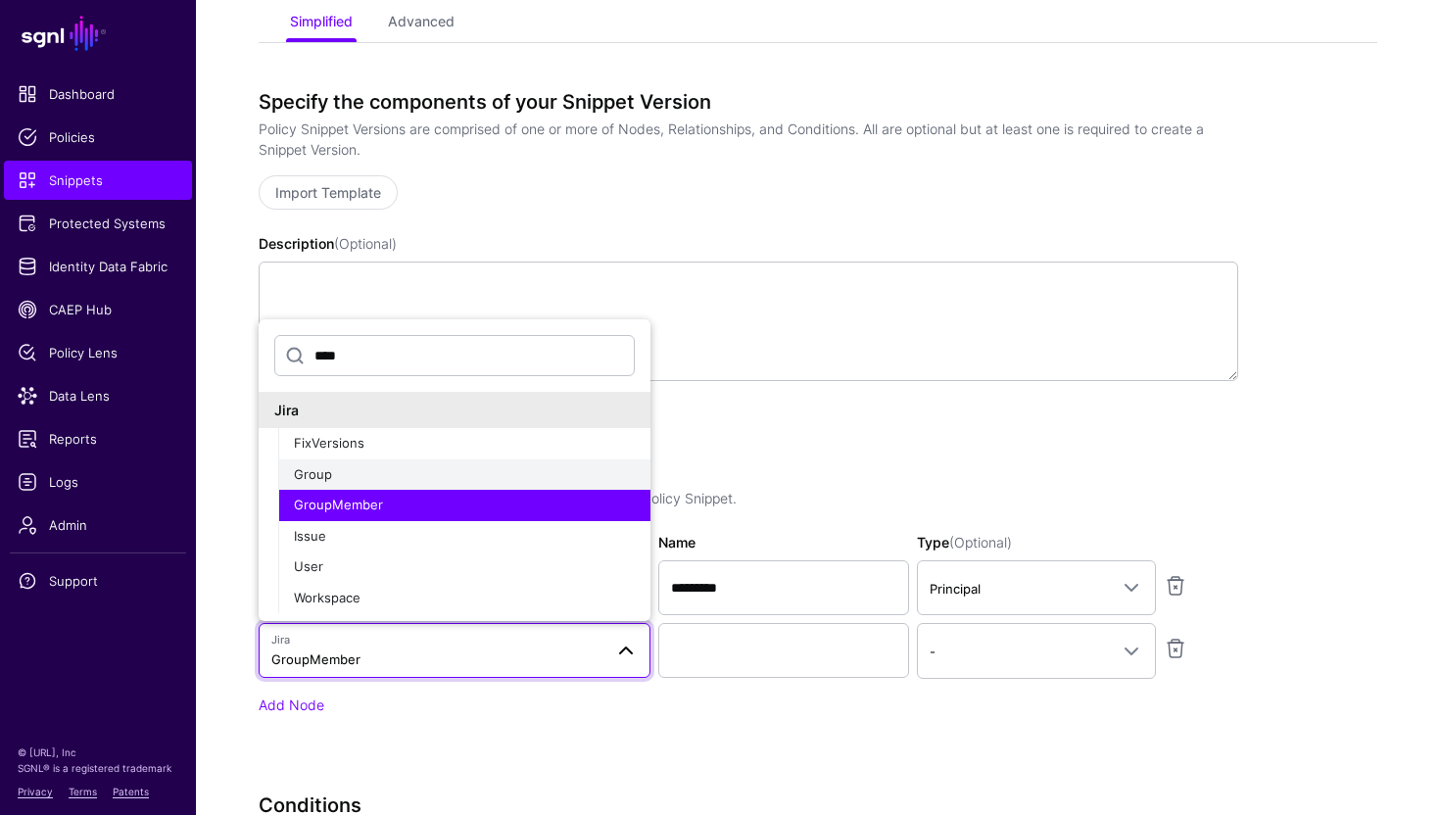
click at [386, 476] on div "Group" at bounding box center [464, 475] width 341 height 20
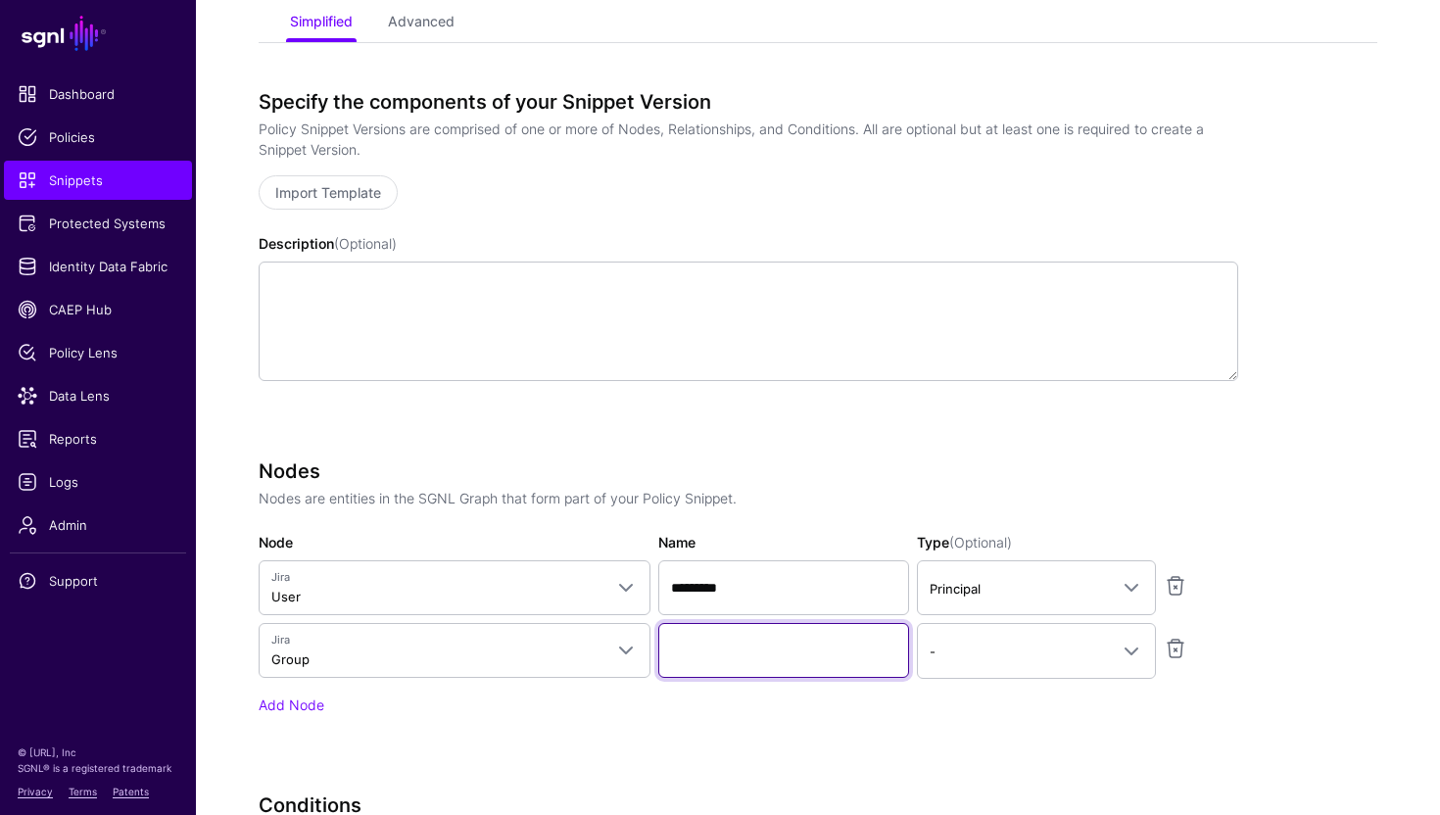
click at [696, 647] on input "Name" at bounding box center [783, 650] width 251 height 55
type input "*********"
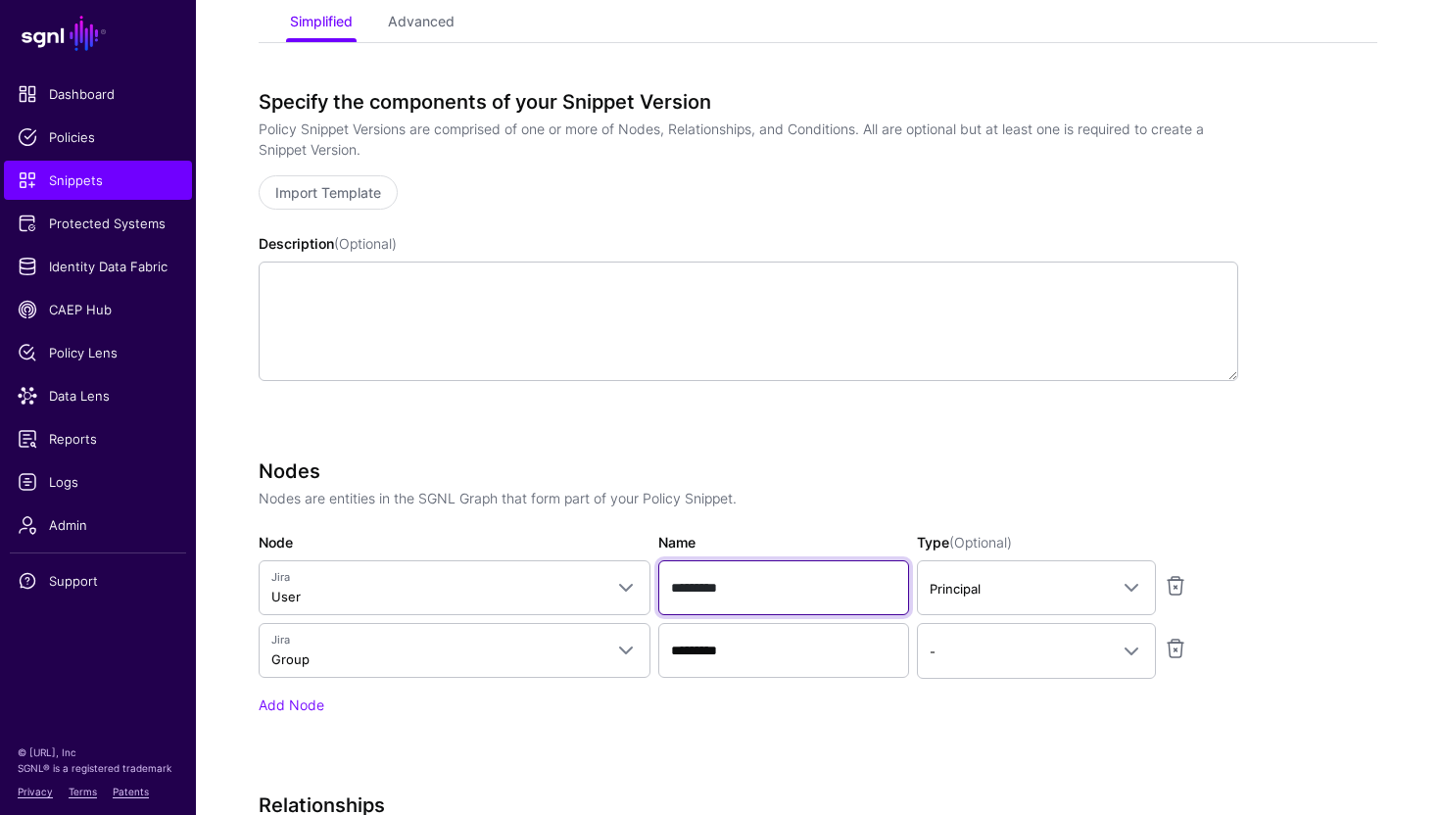
click at [715, 595] on input "*********" at bounding box center [783, 587] width 251 height 55
type input "********"
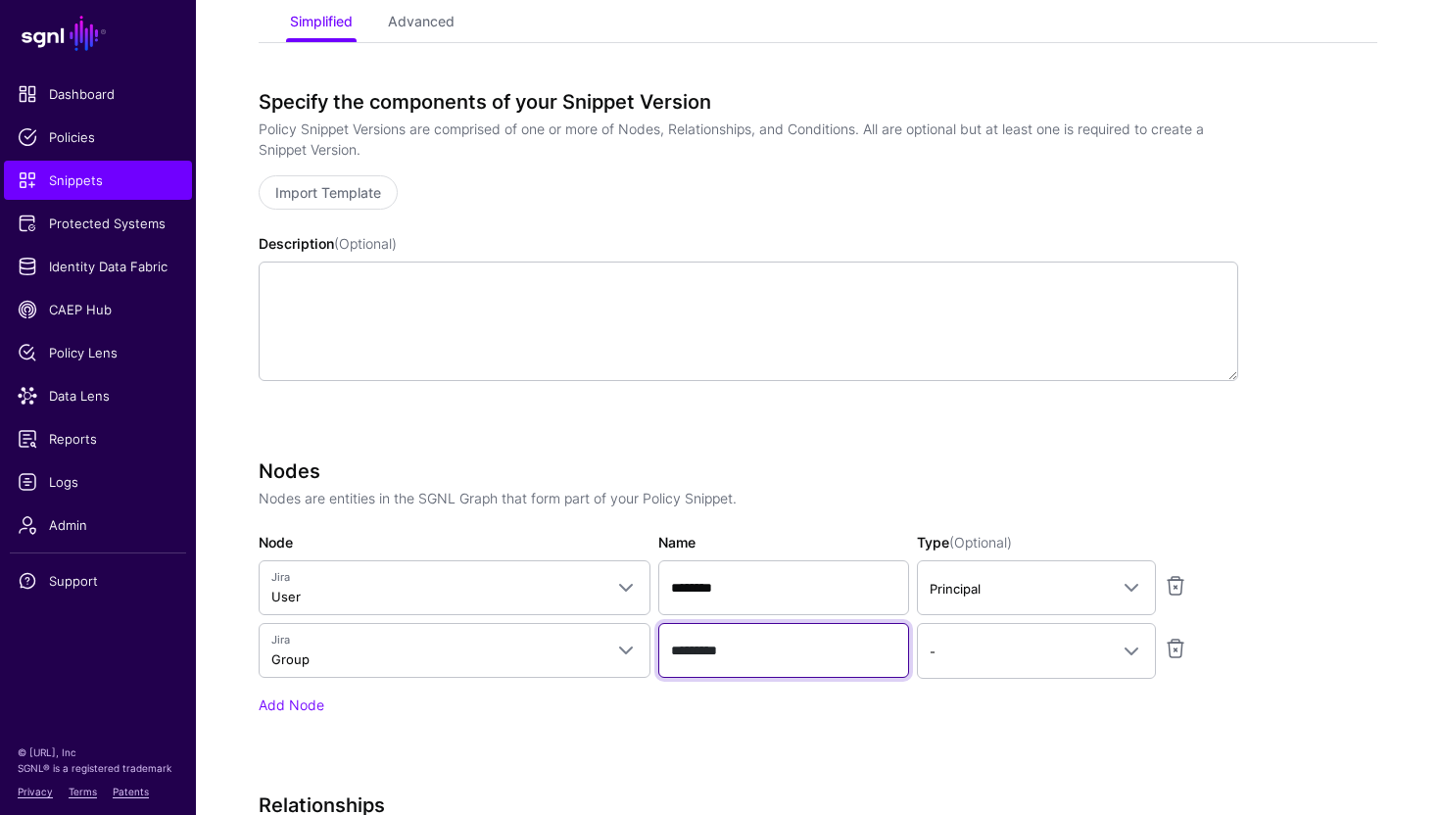
click at [757, 667] on input "*********" at bounding box center [783, 650] width 251 height 55
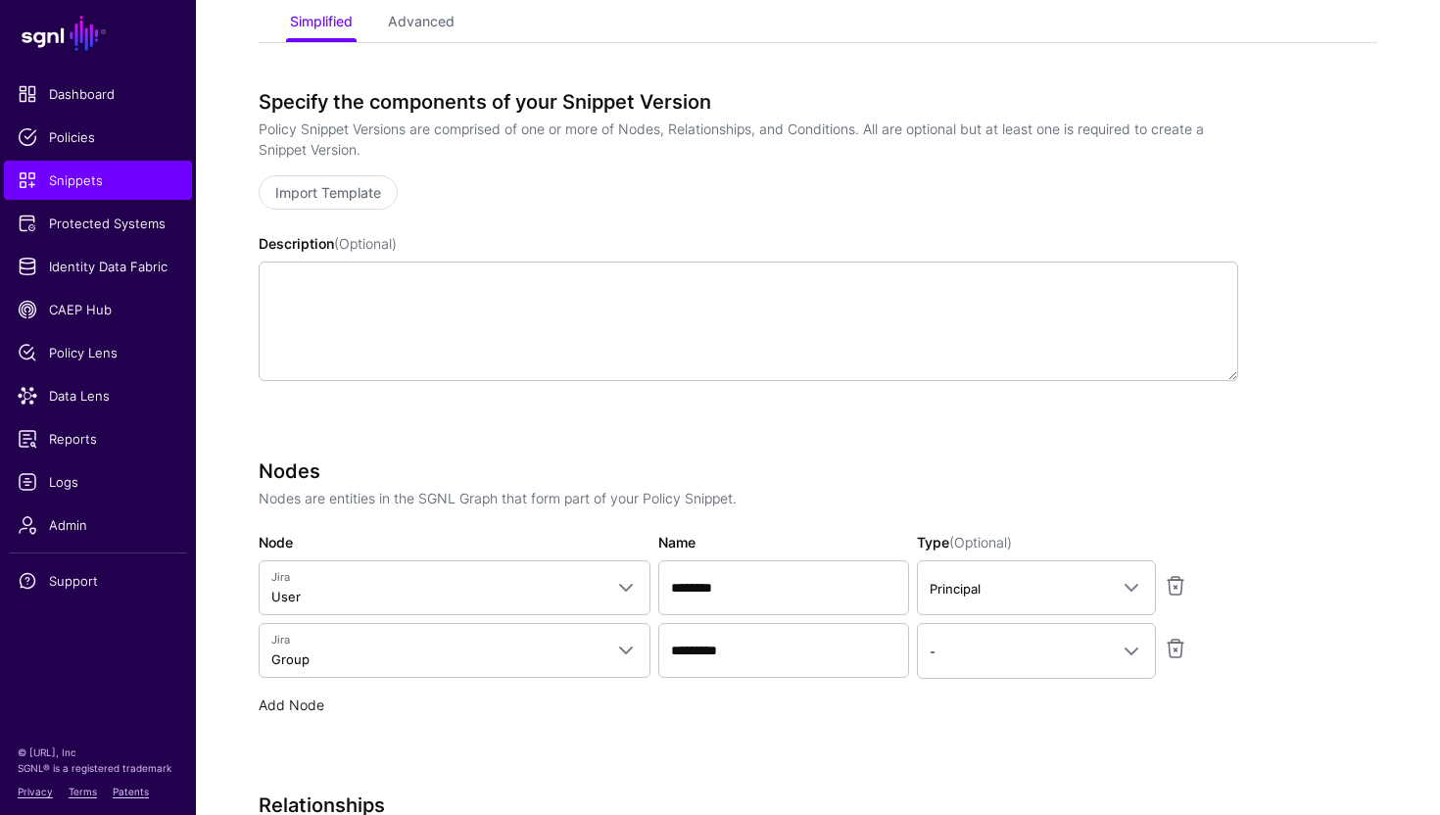
click at [300, 710] on link "Add Node" at bounding box center [292, 705] width 66 height 17
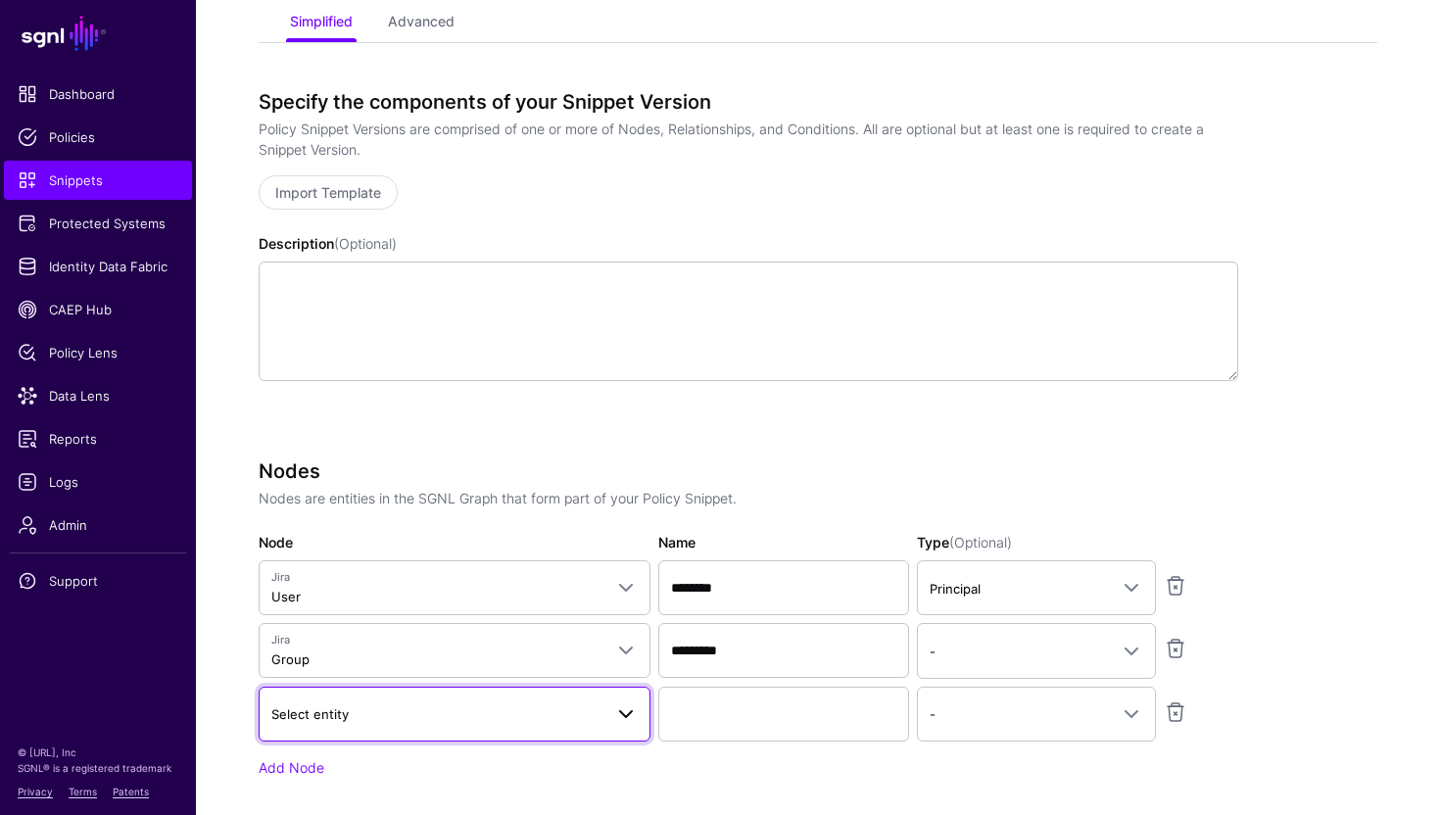
click at [362, 710] on span "Select entity" at bounding box center [436, 714] width 331 height 22
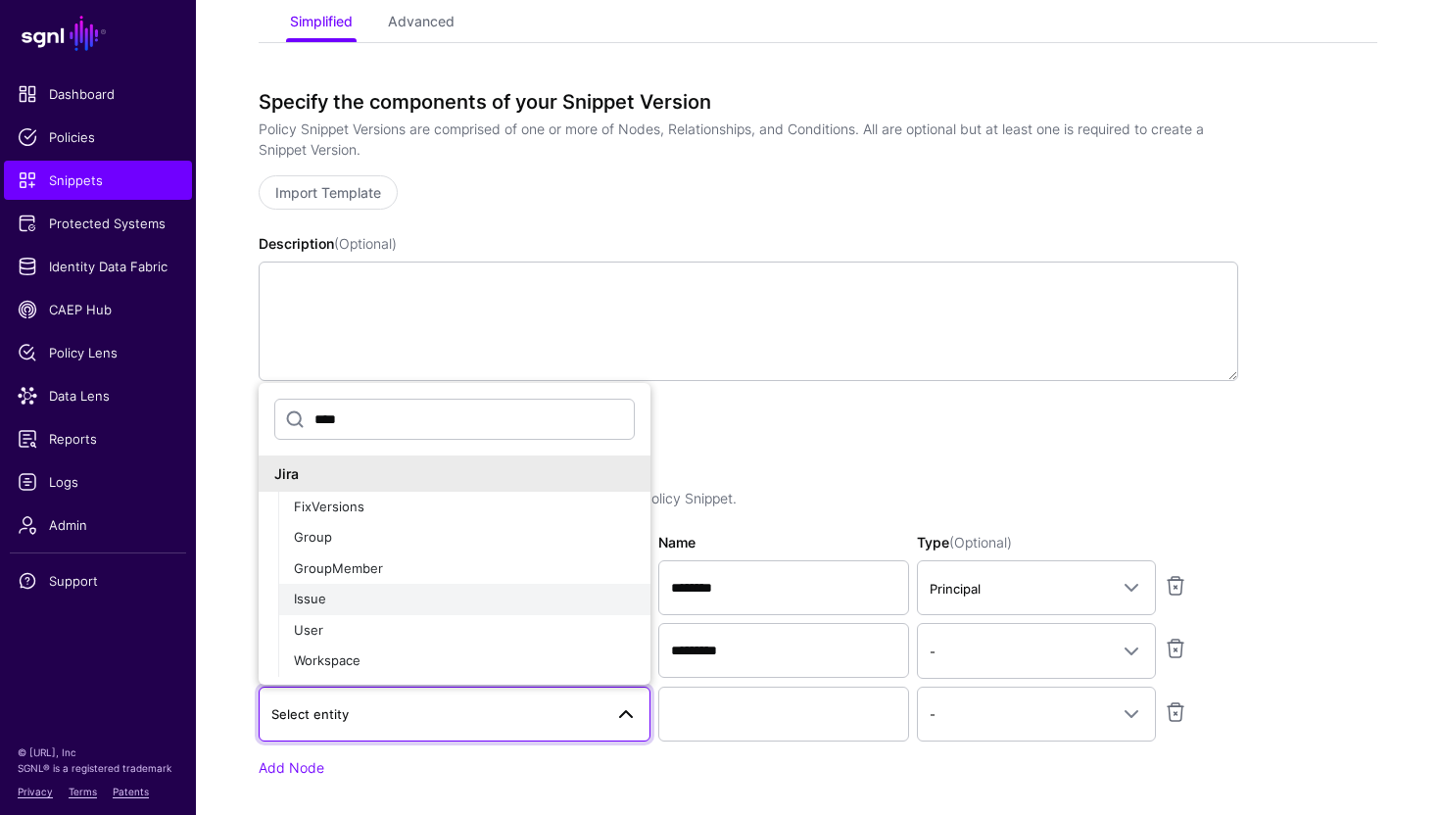
type input "****"
click at [369, 593] on div "Issue" at bounding box center [464, 600] width 341 height 20
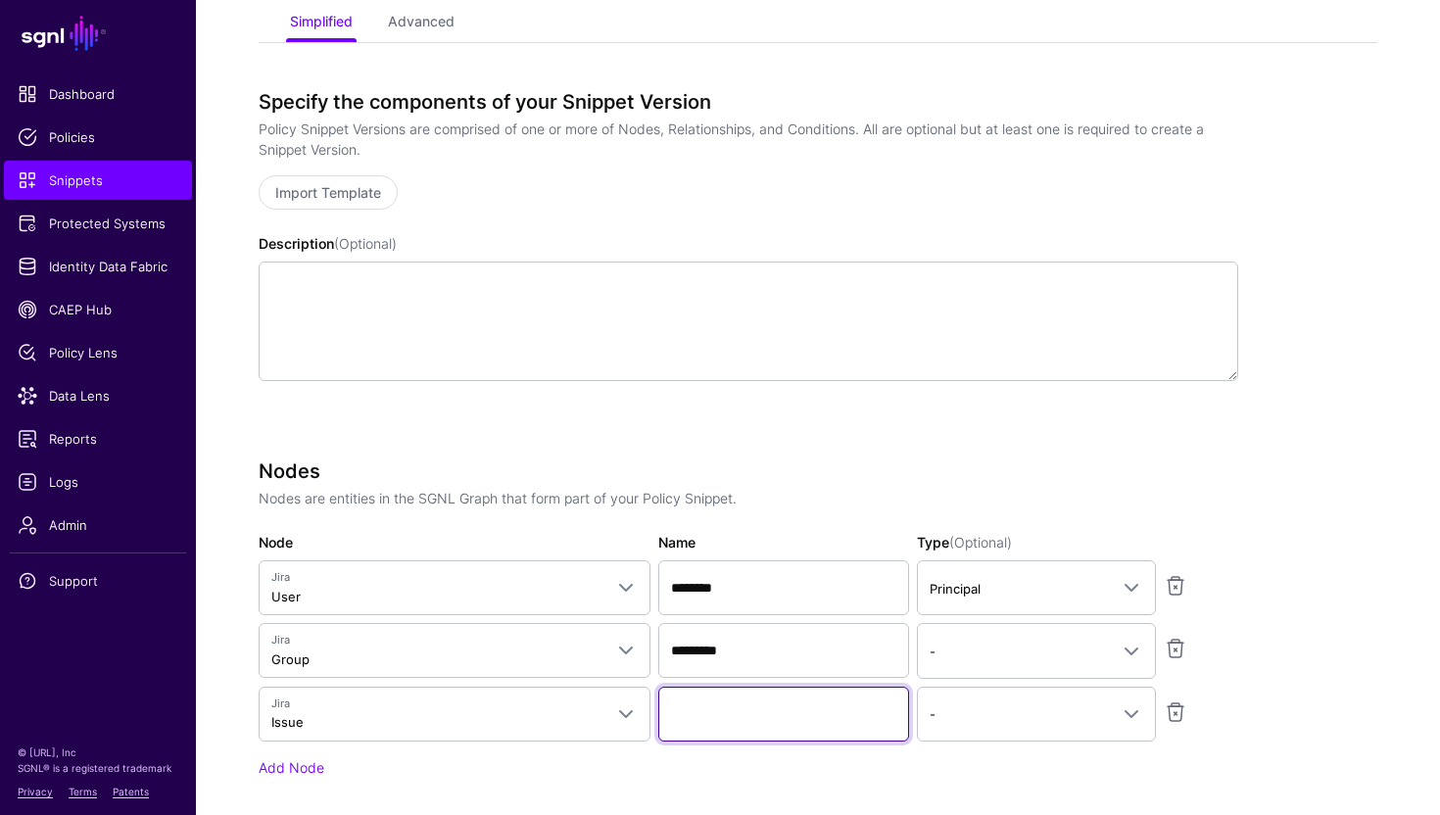
click at [700, 715] on input "Name" at bounding box center [783, 714] width 251 height 55
type input "*********"
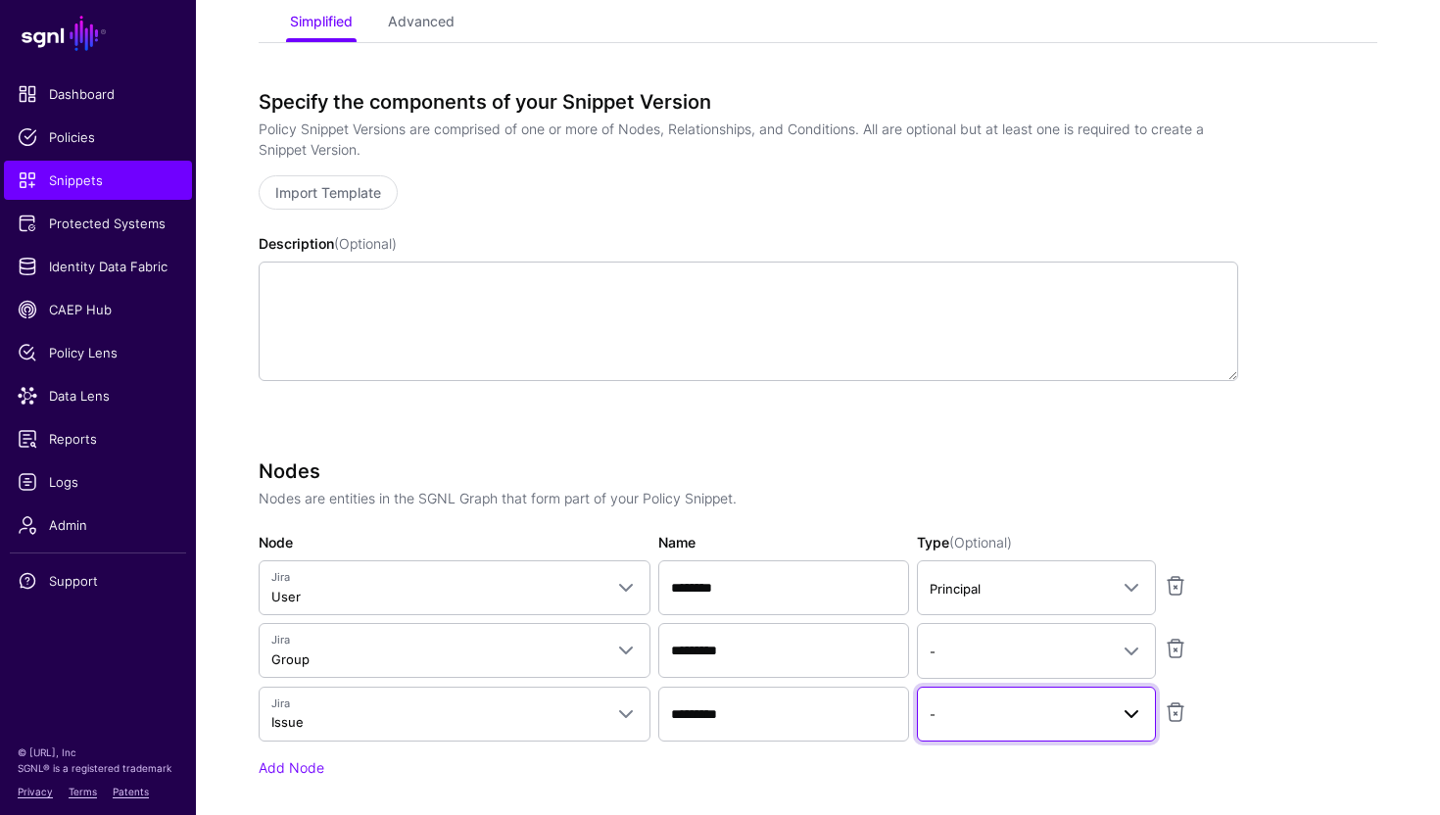
click at [979, 724] on link "-" at bounding box center [1036, 714] width 239 height 55
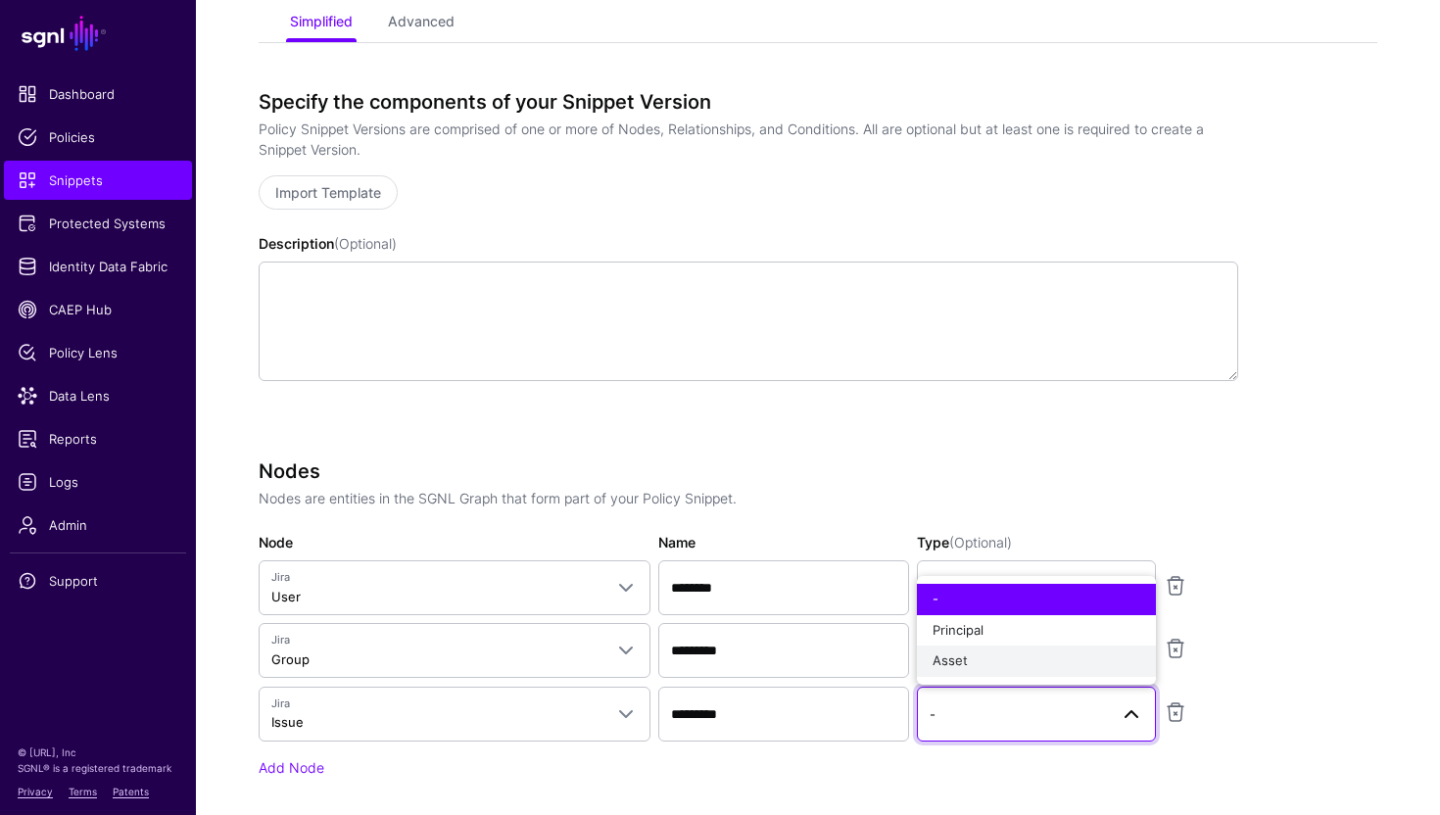
click at [969, 666] on div "Asset" at bounding box center [1037, 662] width 208 height 20
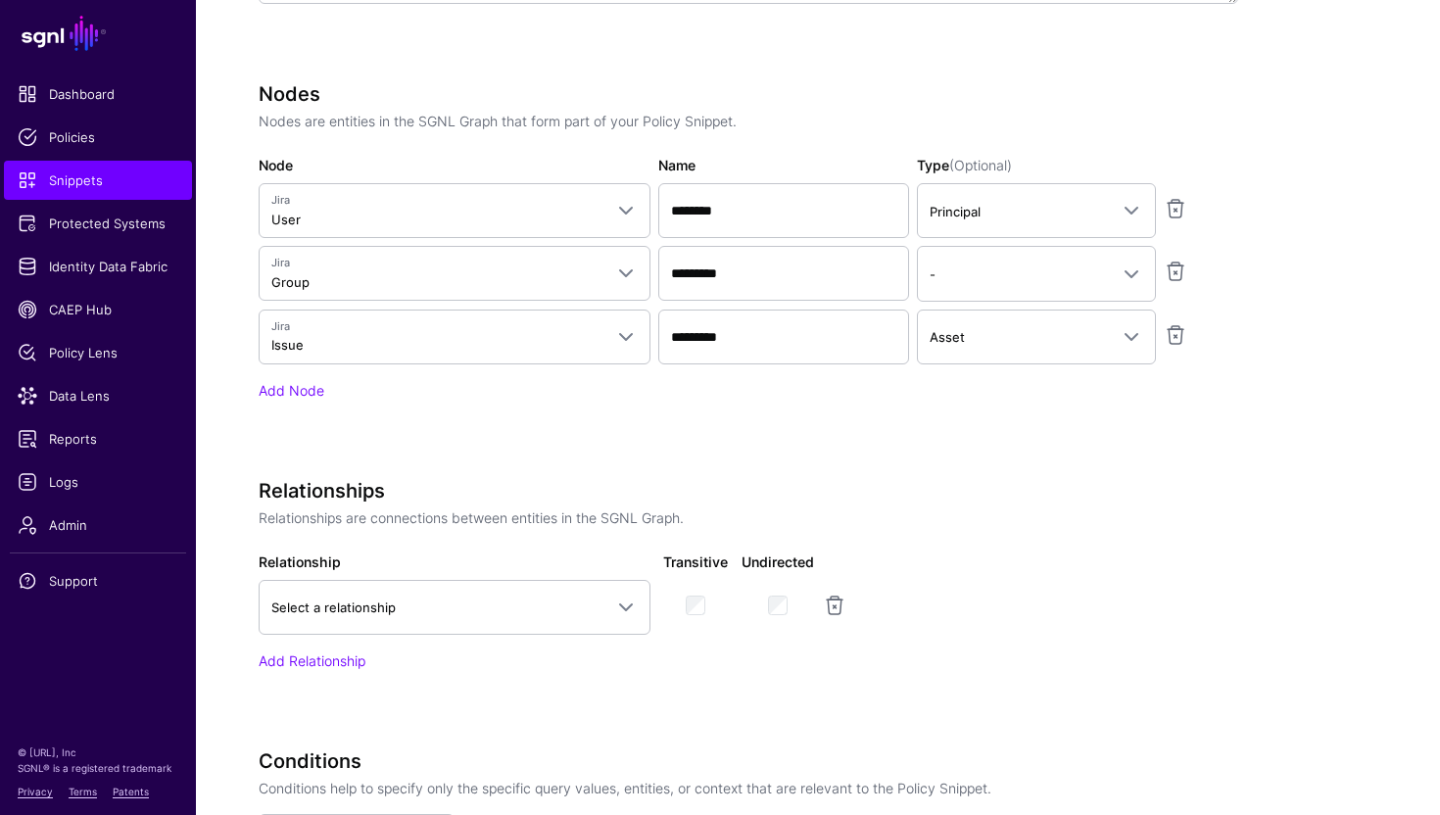
scroll to position [672, 0]
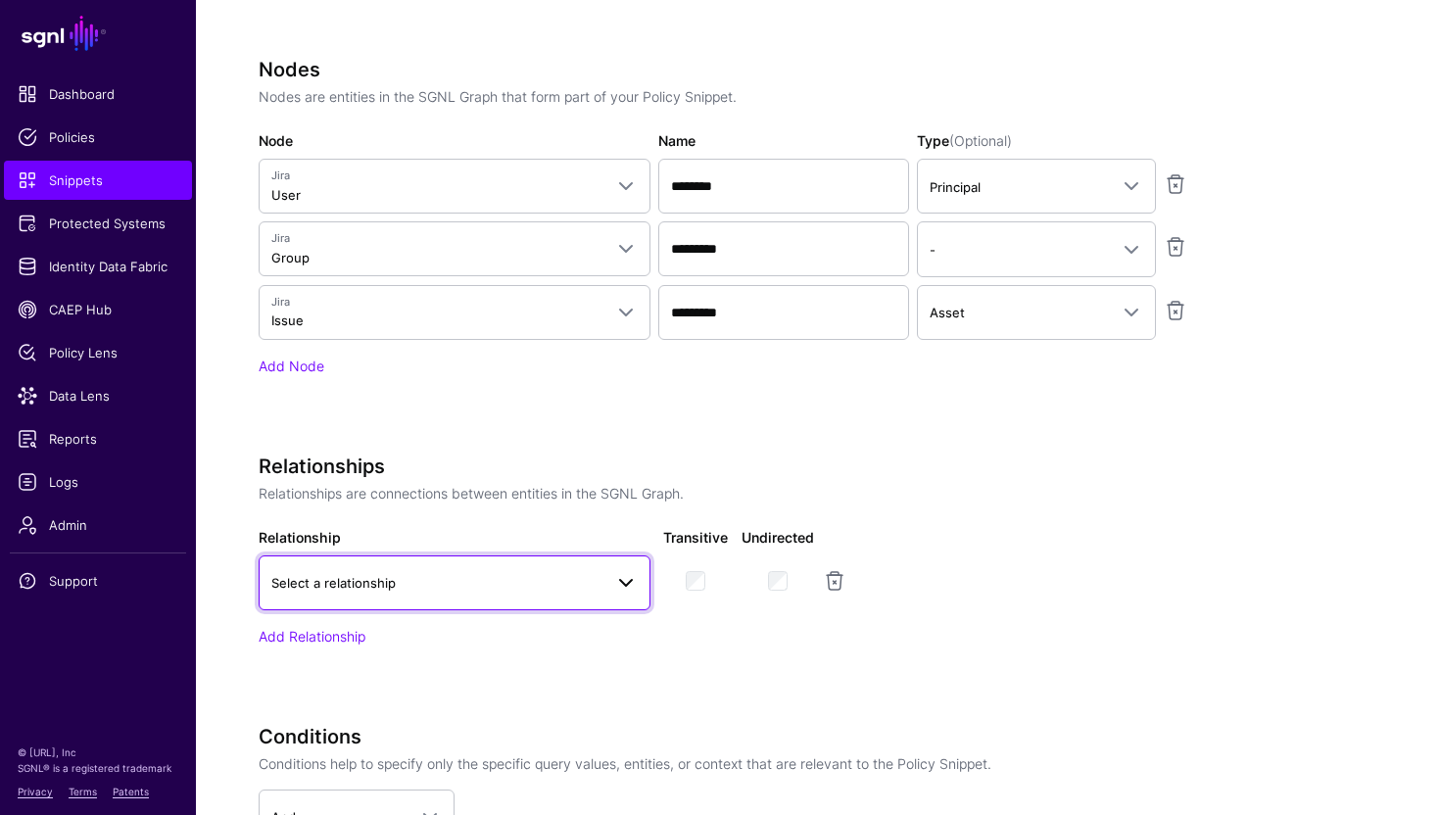
click at [461, 588] on span "Select a relationship" at bounding box center [436, 583] width 331 height 22
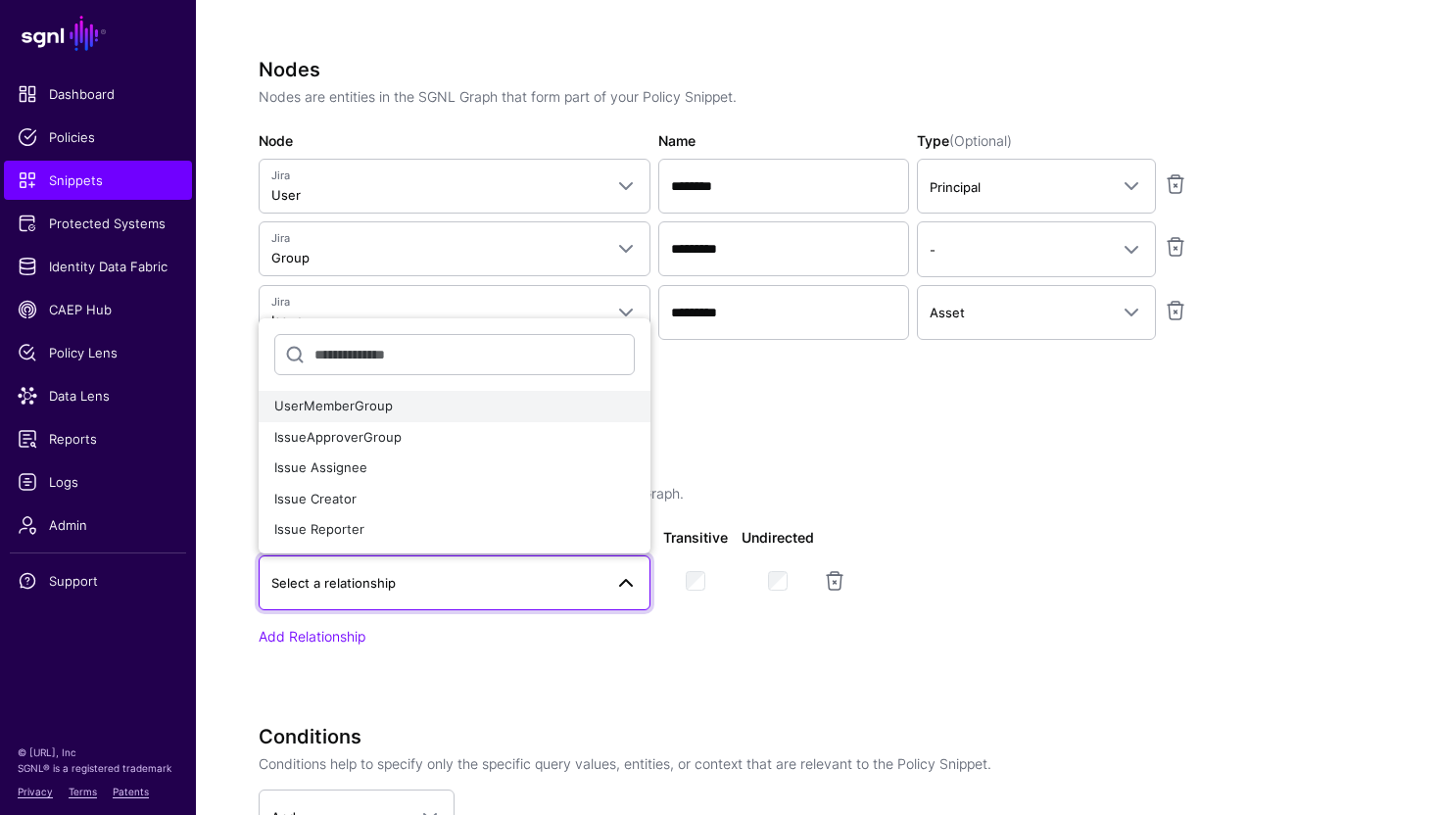
click at [392, 418] on button "UserMemberGroup" at bounding box center [455, 406] width 392 height 31
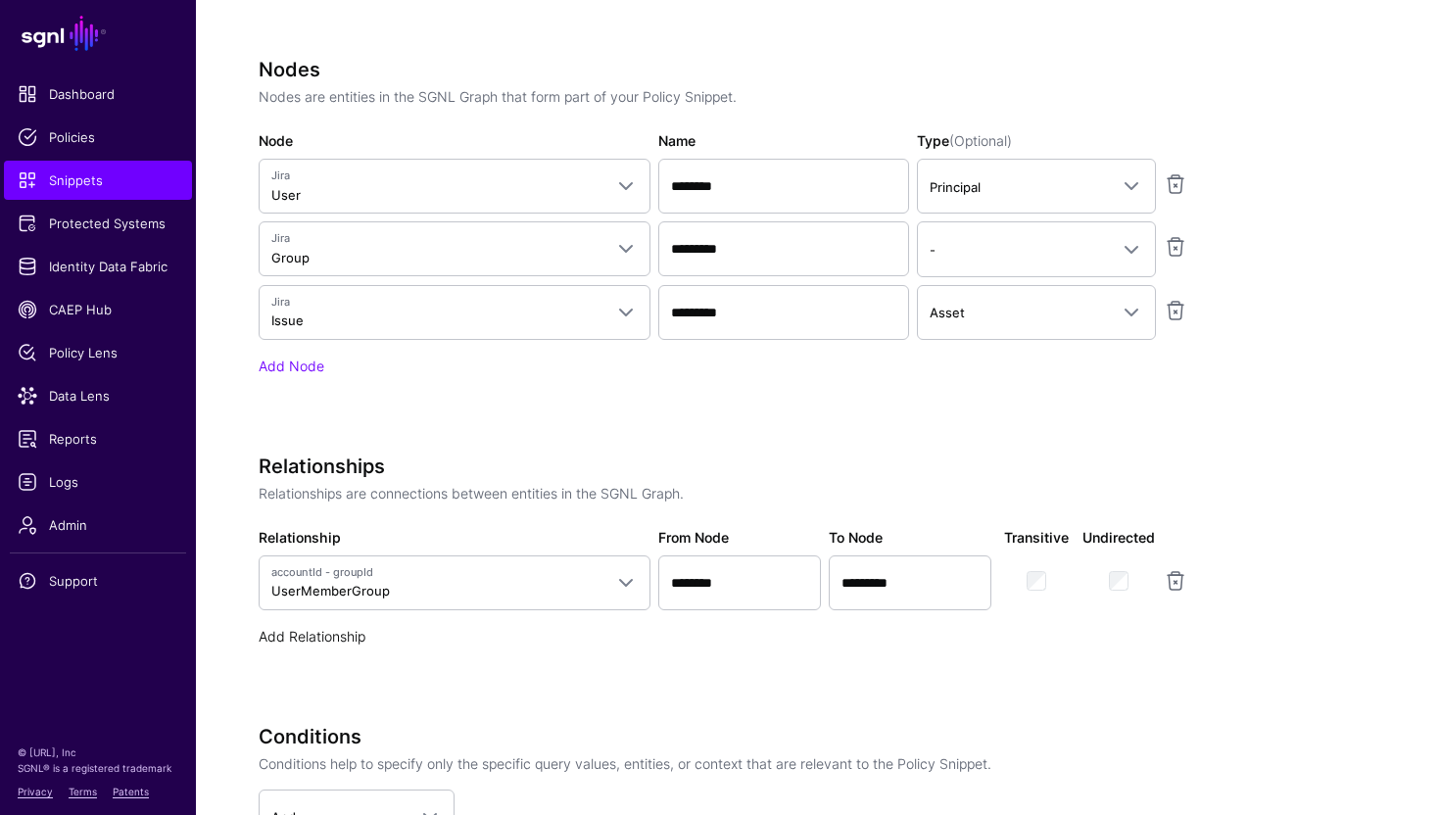
click at [345, 632] on link "Add Relationship" at bounding box center [312, 636] width 107 height 17
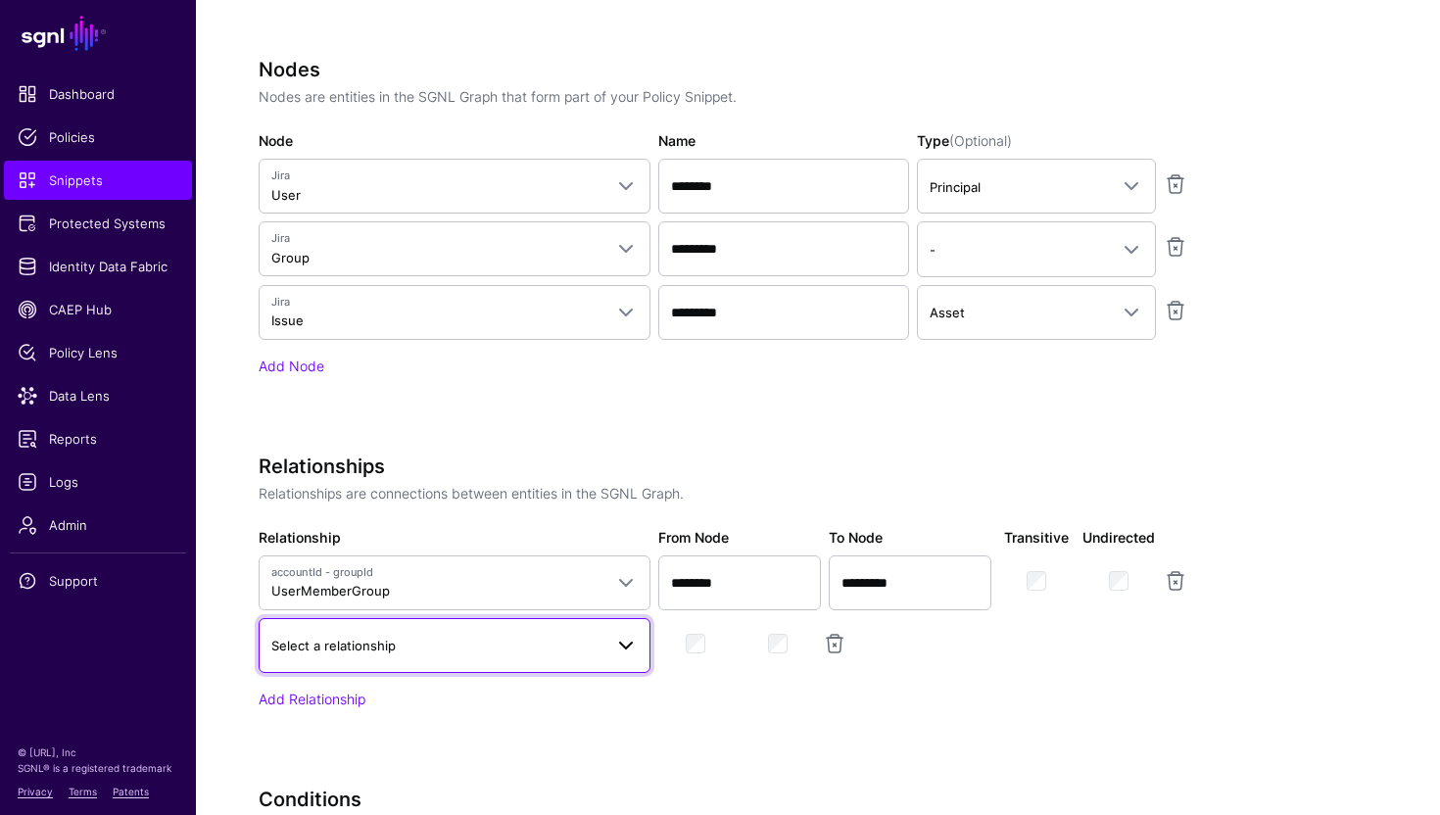
click at [371, 652] on span "Select a relationship" at bounding box center [436, 646] width 331 height 22
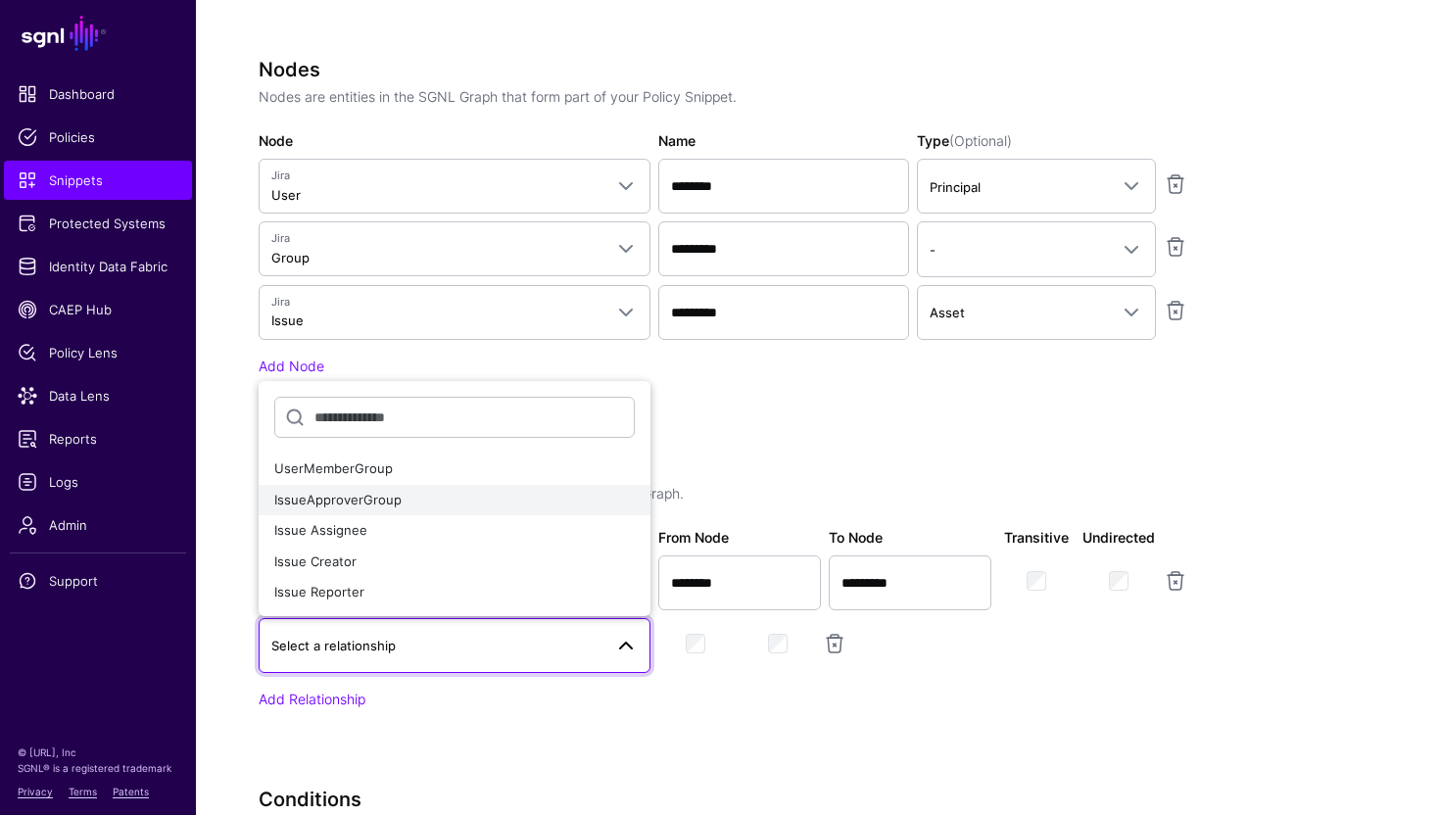
click at [404, 498] on div "IssueApproverGroup" at bounding box center [454, 501] width 361 height 20
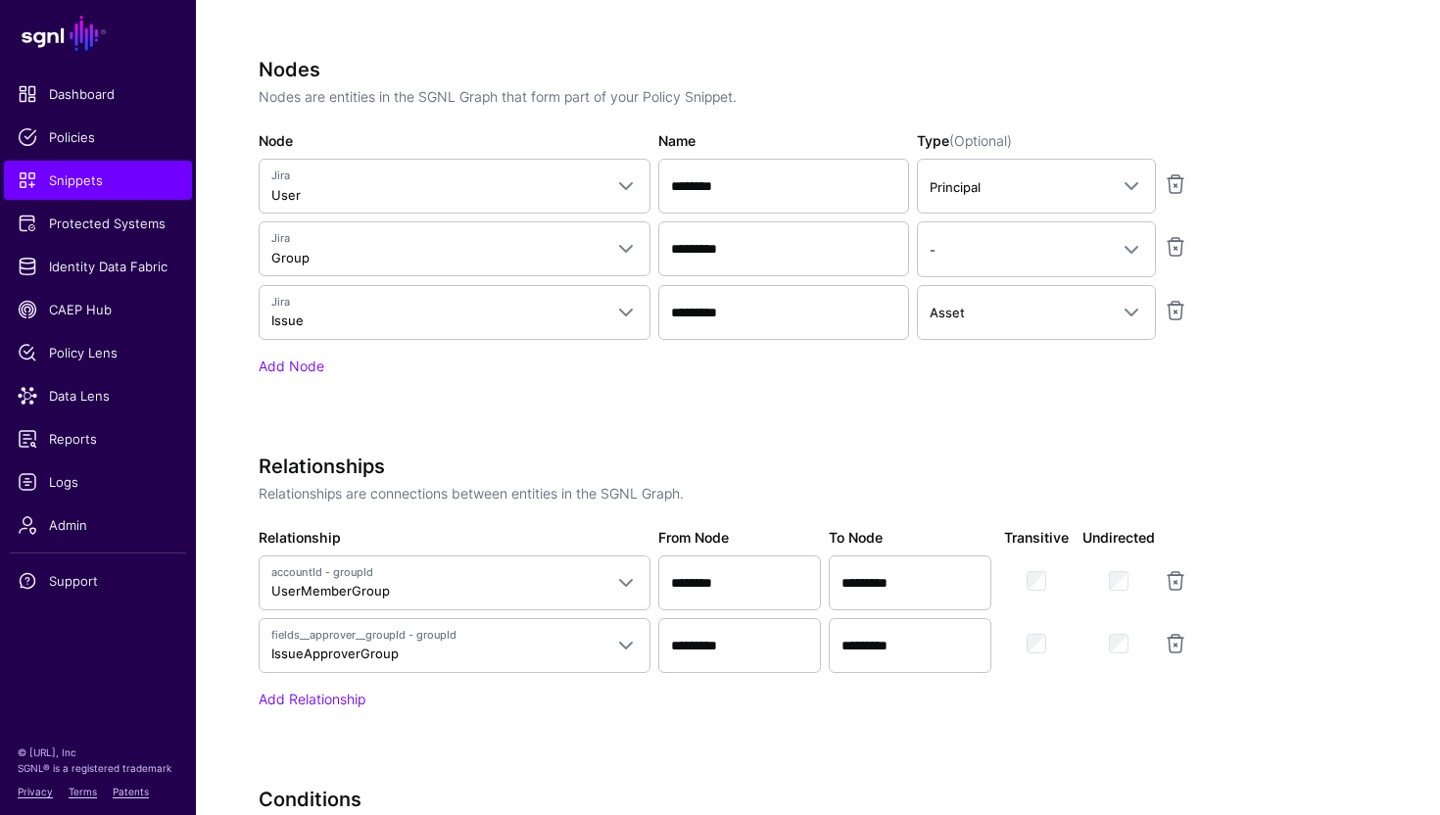
scroll to position [1174, 0]
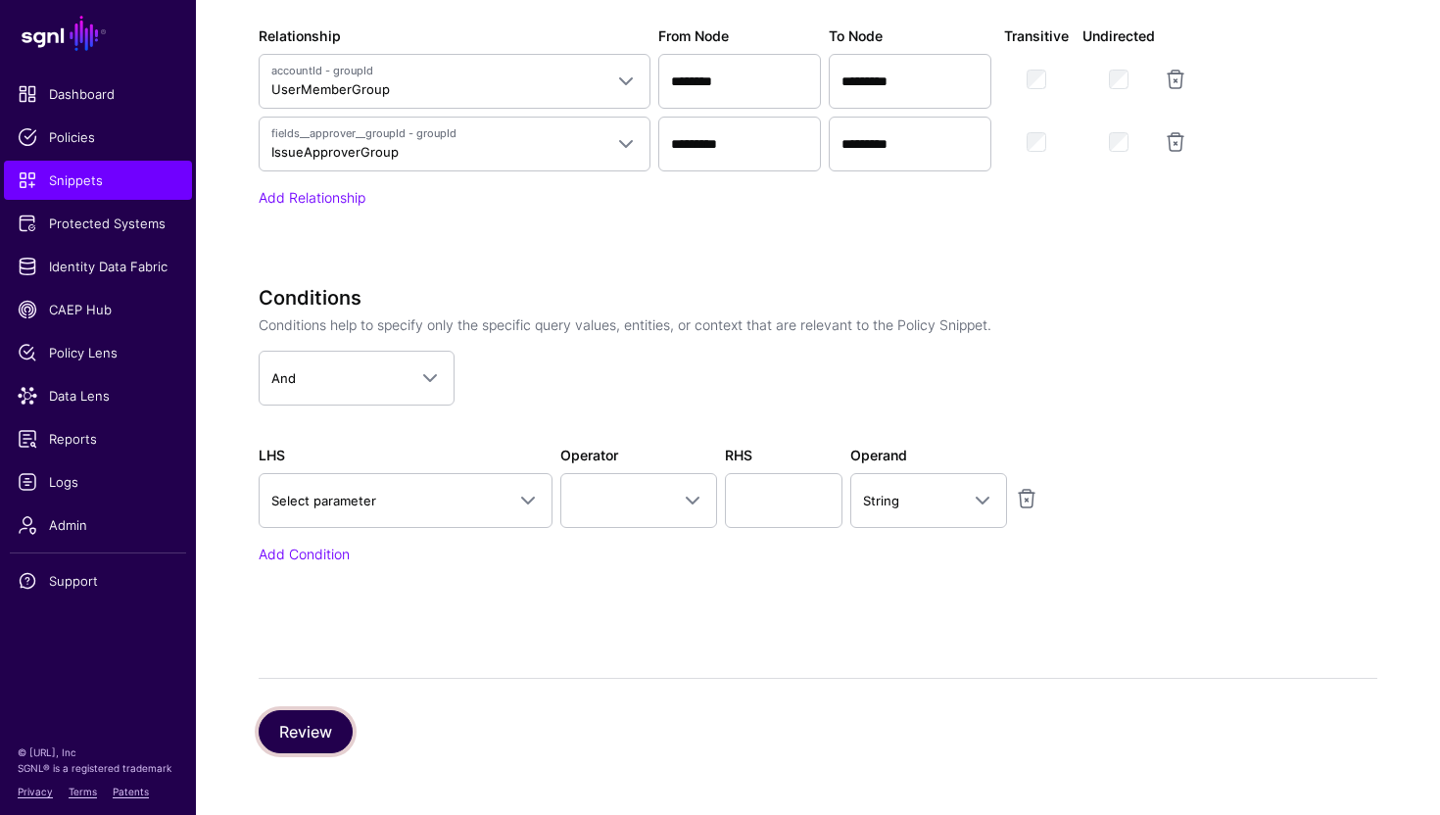
click at [309, 727] on button "Review" at bounding box center [306, 731] width 94 height 43
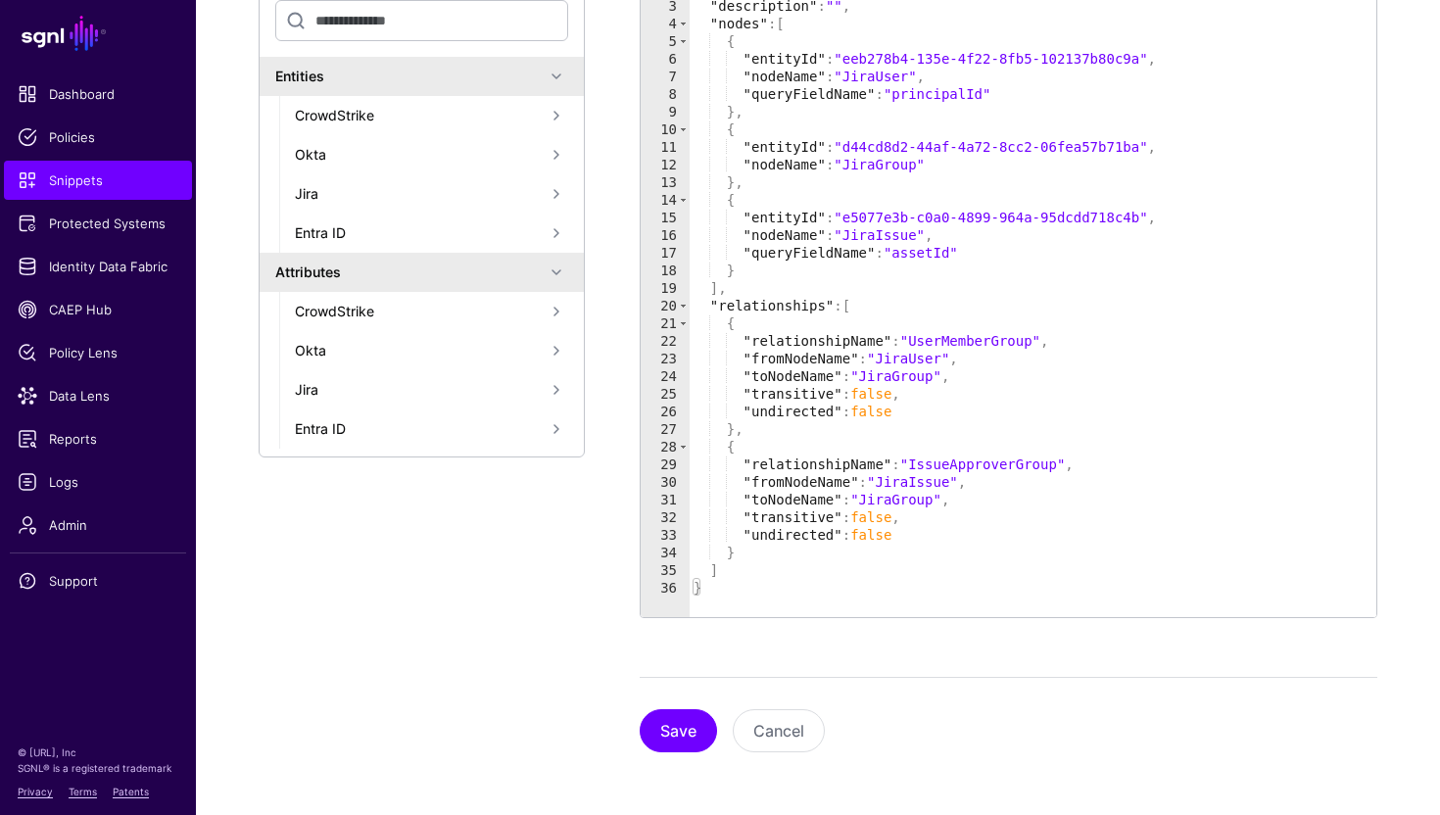
scroll to position [455, 0]
click at [667, 721] on button "Save" at bounding box center [678, 731] width 77 height 43
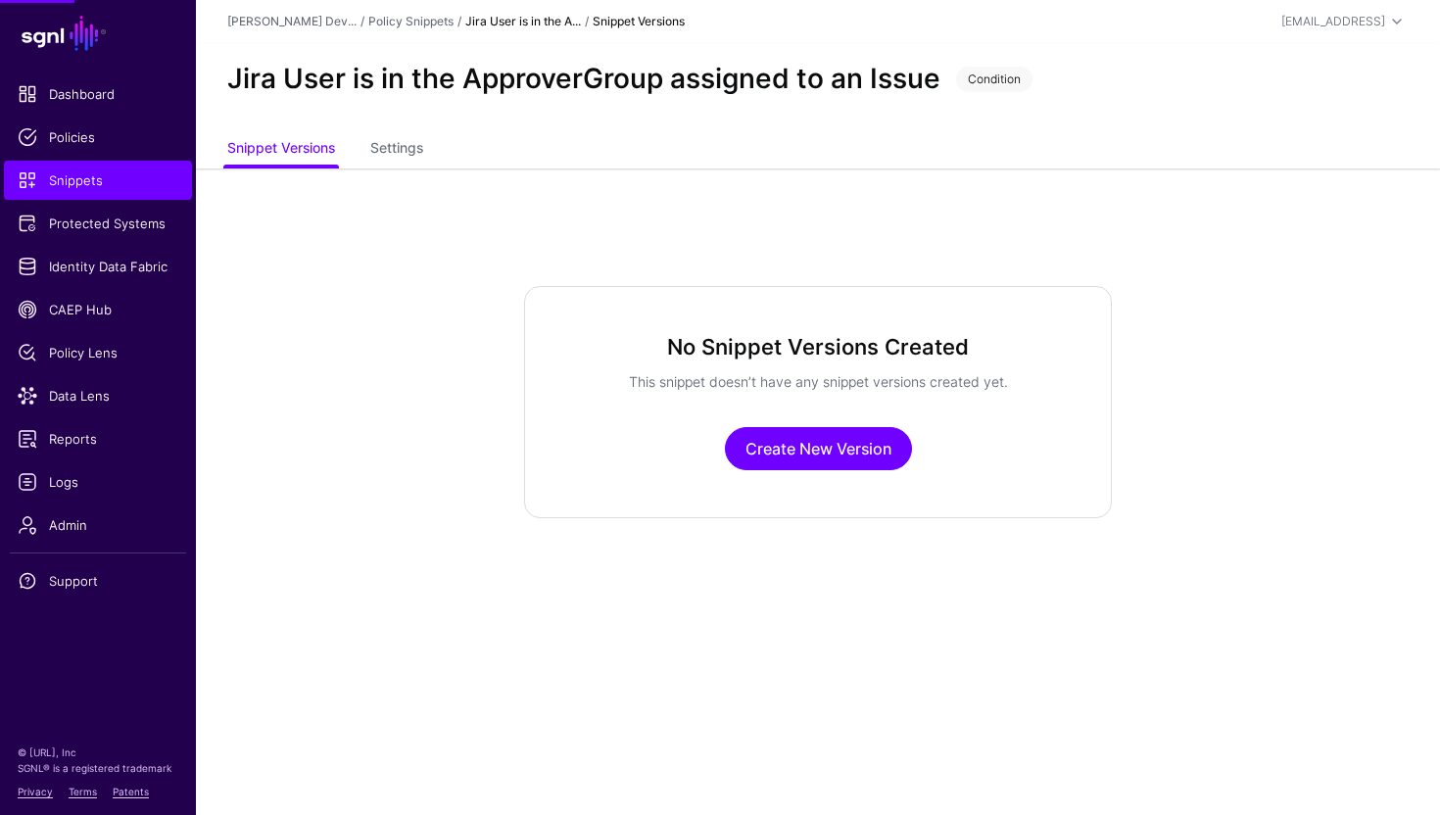
scroll to position [0, 0]
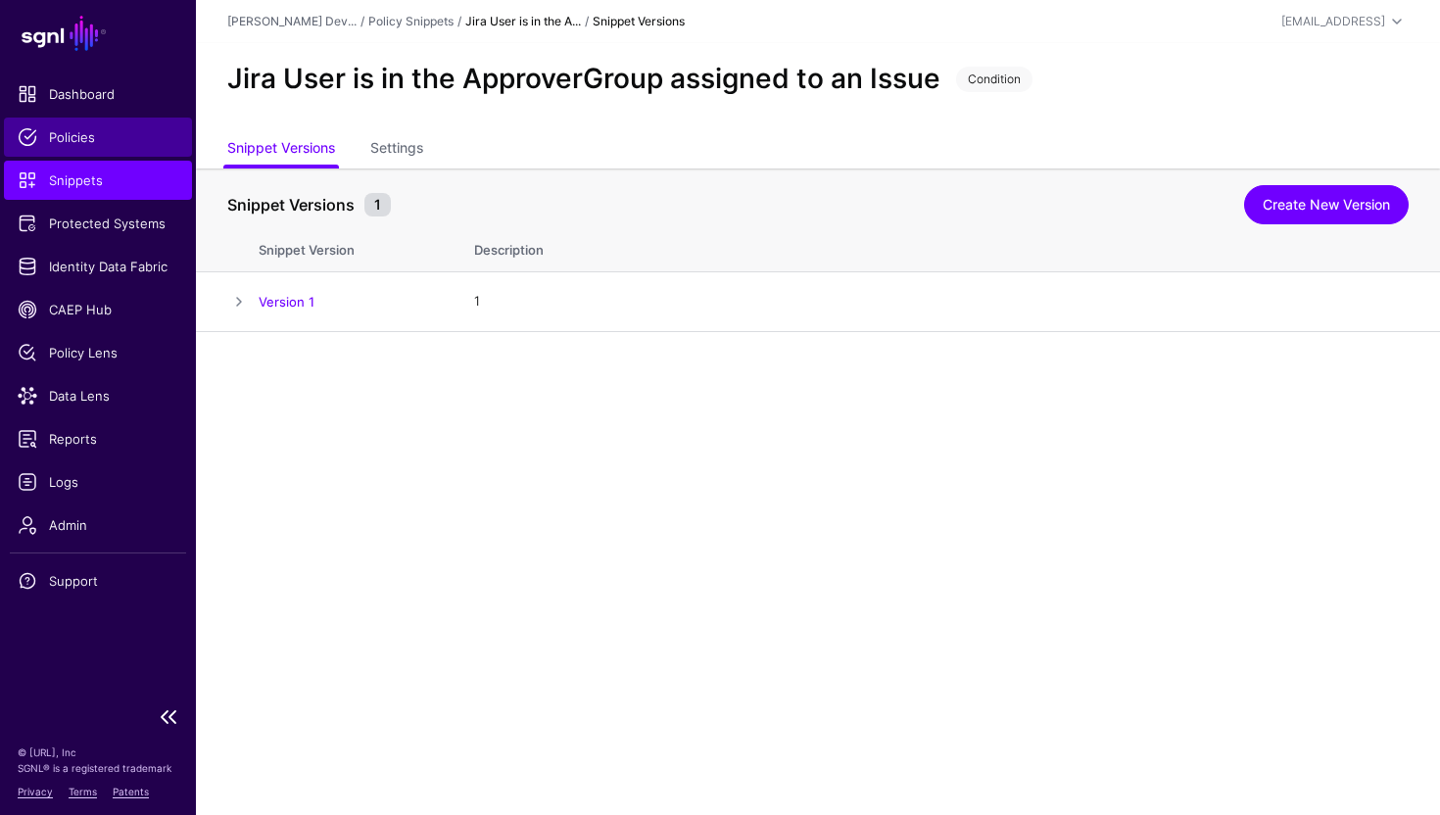
click at [108, 142] on span "Policies" at bounding box center [98, 137] width 161 height 20
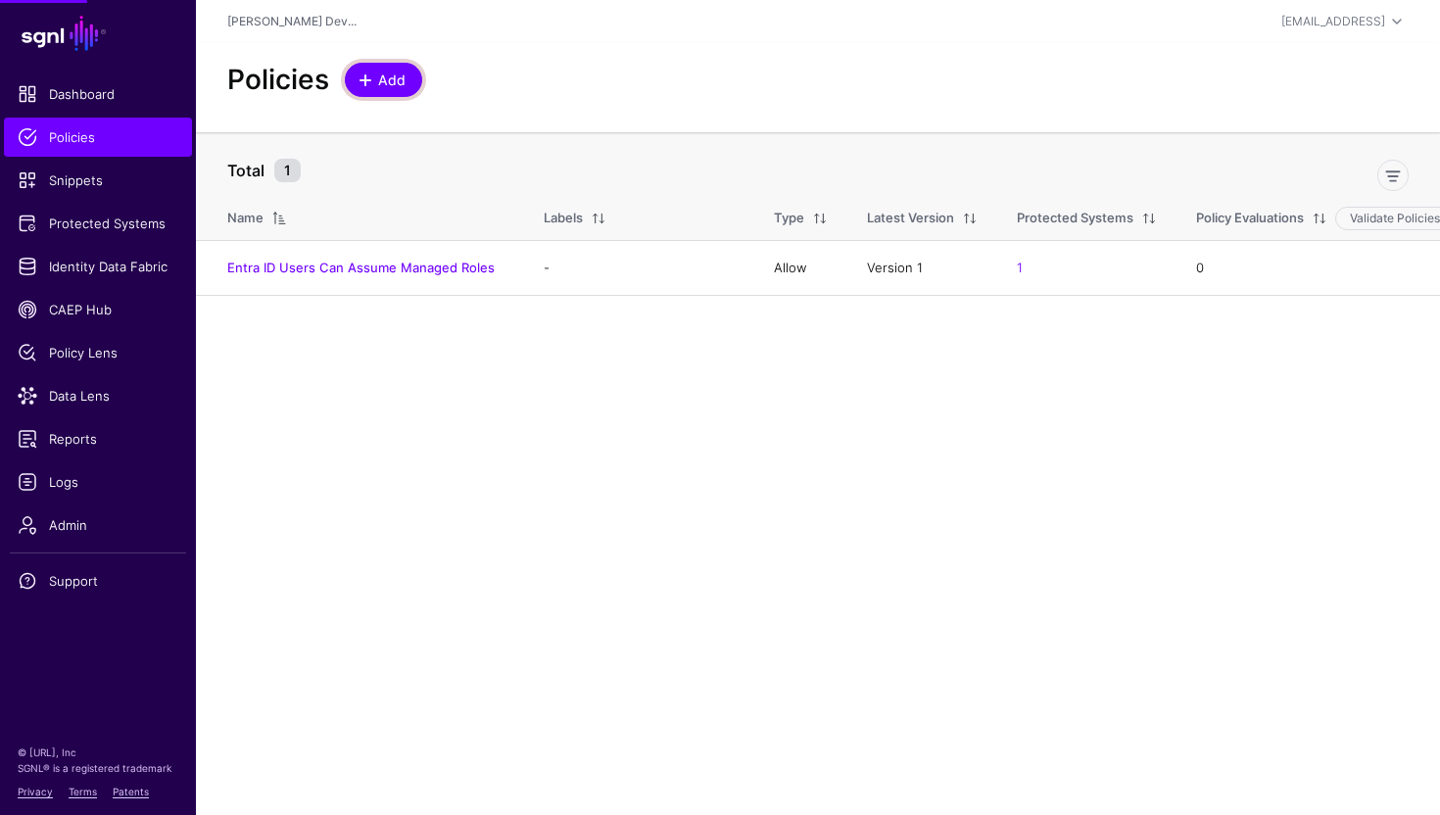
click at [384, 88] on span "Add" at bounding box center [392, 80] width 32 height 21
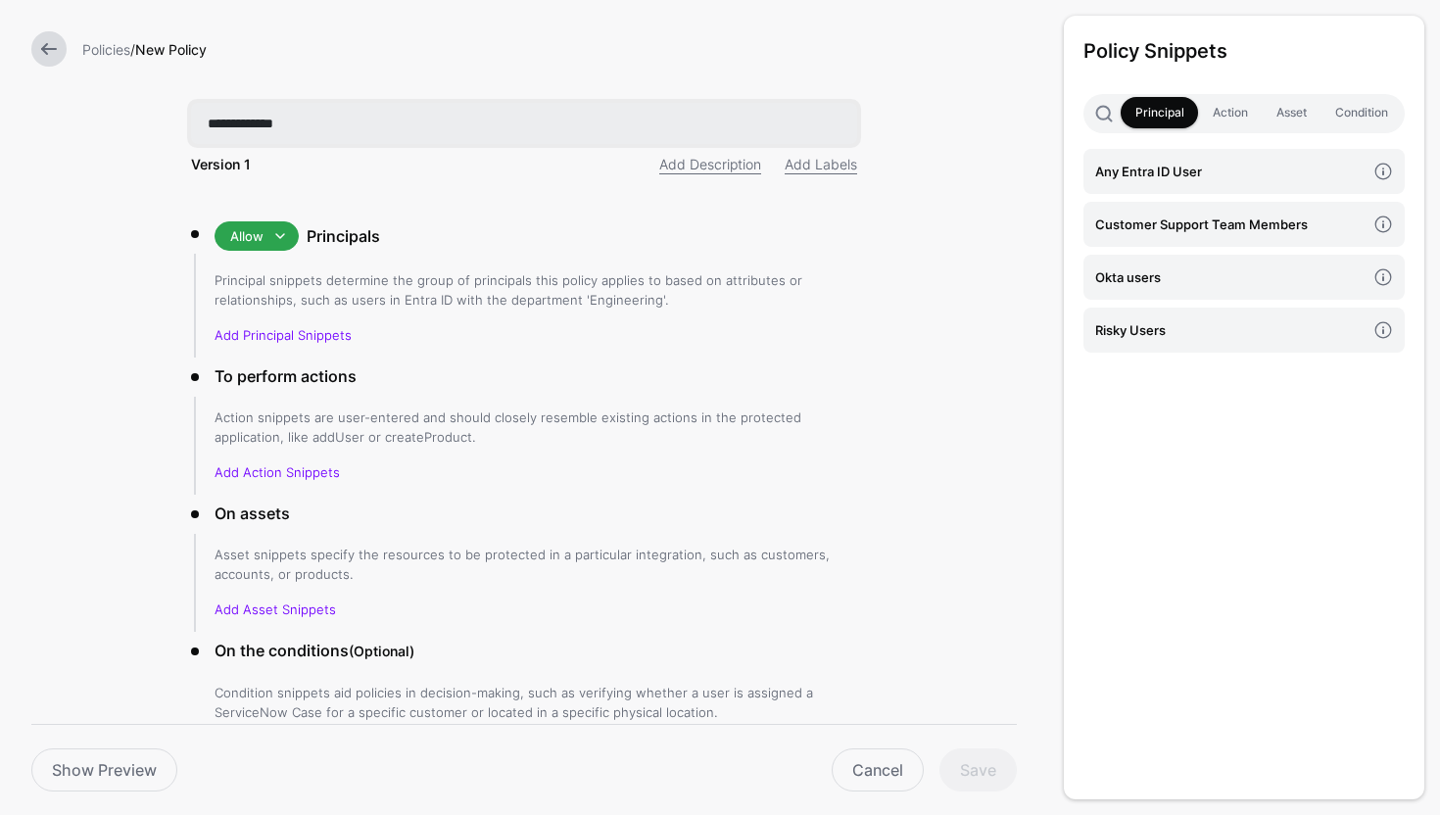
type input "**********"
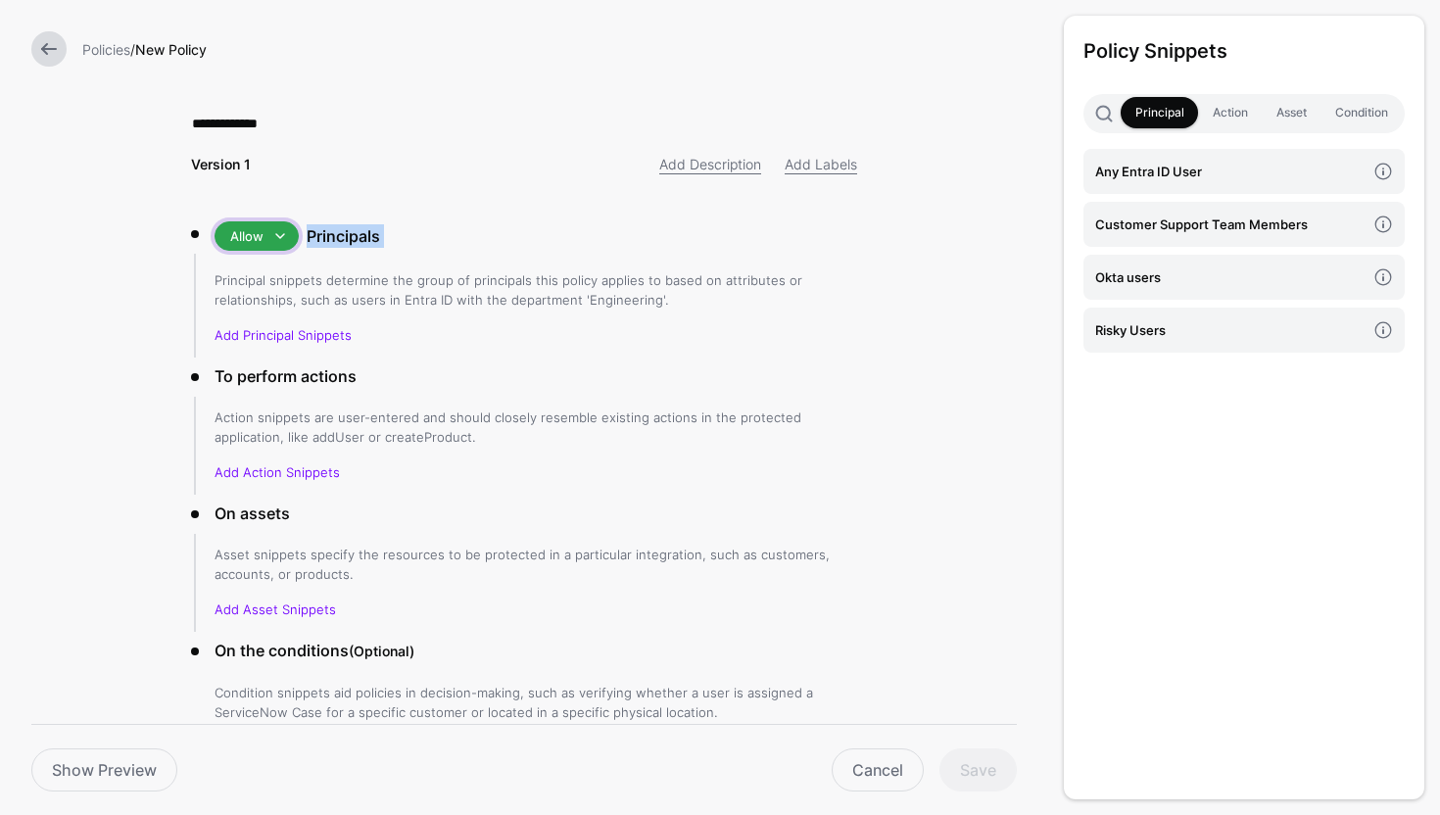
drag, startPoint x: 259, startPoint y: 246, endPoint x: 272, endPoint y: 262, distance: 20.8
click at [272, 262] on li "Allow Allow Deny Principals Principal snippets determine the group of principal…" at bounding box center [524, 288] width 666 height 135
click at [306, 335] on link "Add Principal Snippets" at bounding box center [283, 335] width 137 height 16
click at [256, 336] on link "Add Principal Snippets" at bounding box center [283, 335] width 137 height 16
click at [282, 245] on span at bounding box center [280, 236] width 24 height 24
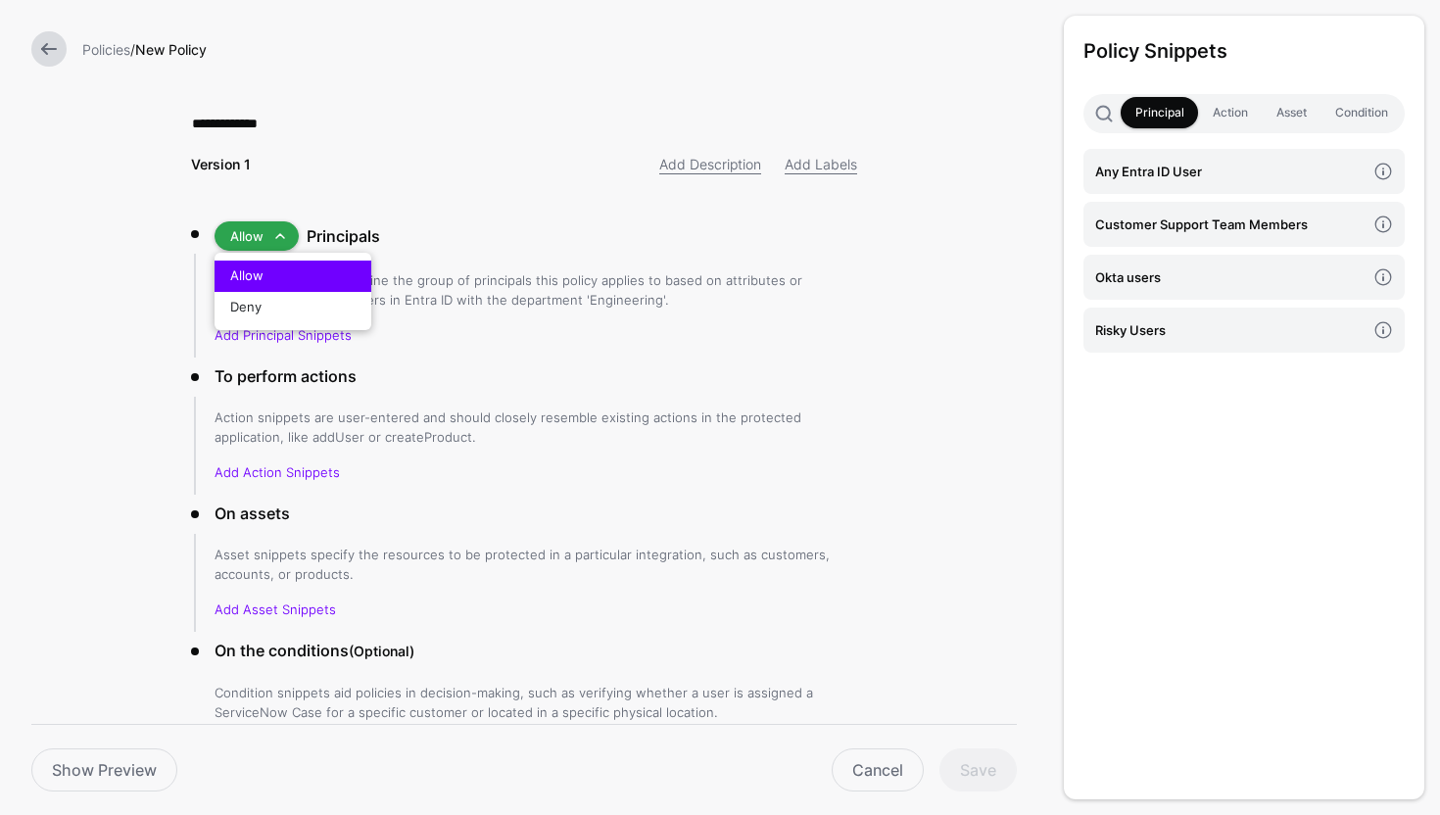
click at [307, 274] on div "Allow" at bounding box center [292, 276] width 125 height 20
click at [261, 332] on link "Add Principal Snippets" at bounding box center [283, 335] width 137 height 16
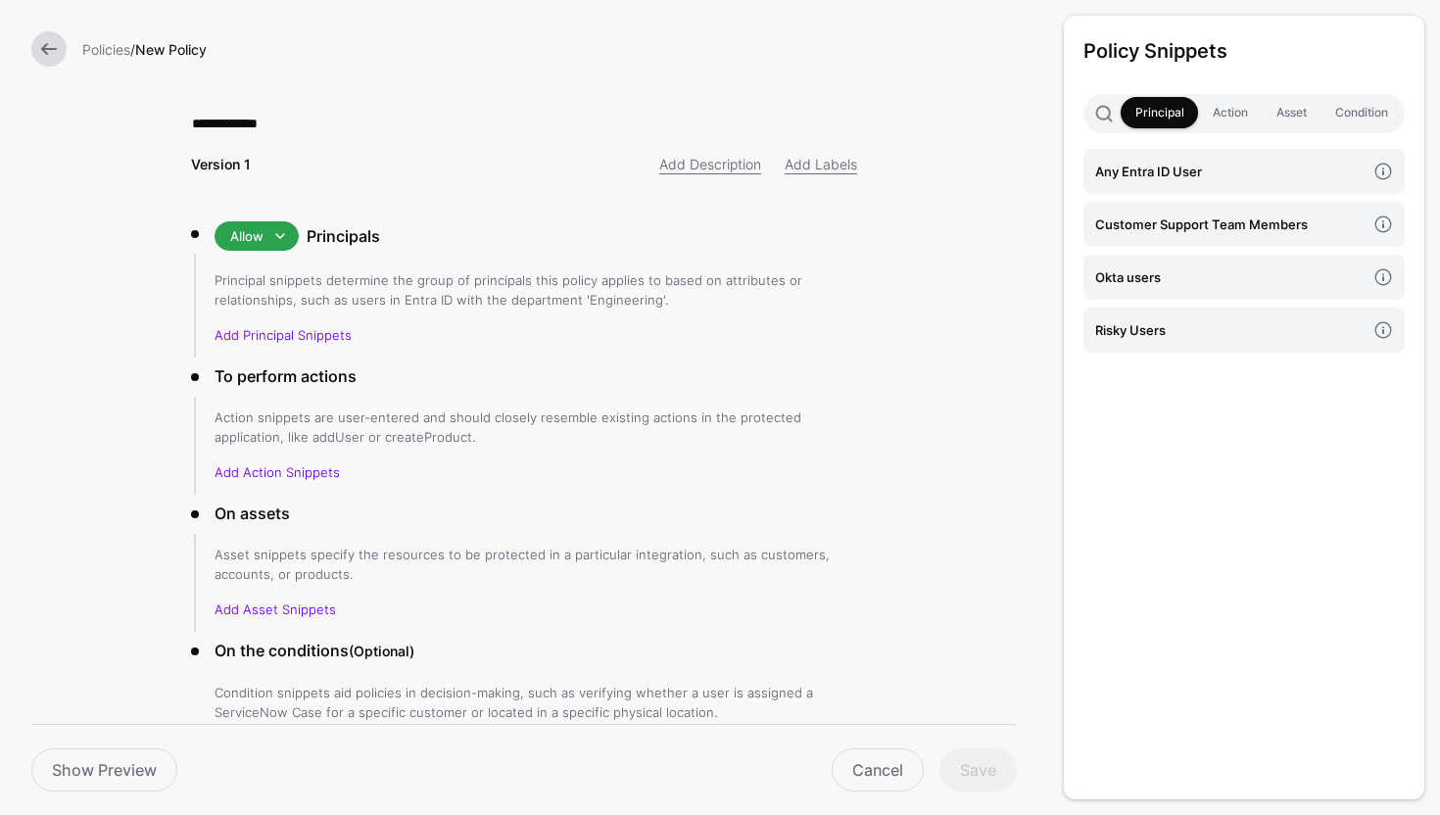
click at [505, 335] on p "Add Principal Snippets" at bounding box center [536, 335] width 643 height 20
click at [1310, 274] on h4 "Okta users" at bounding box center [1230, 277] width 270 height 22
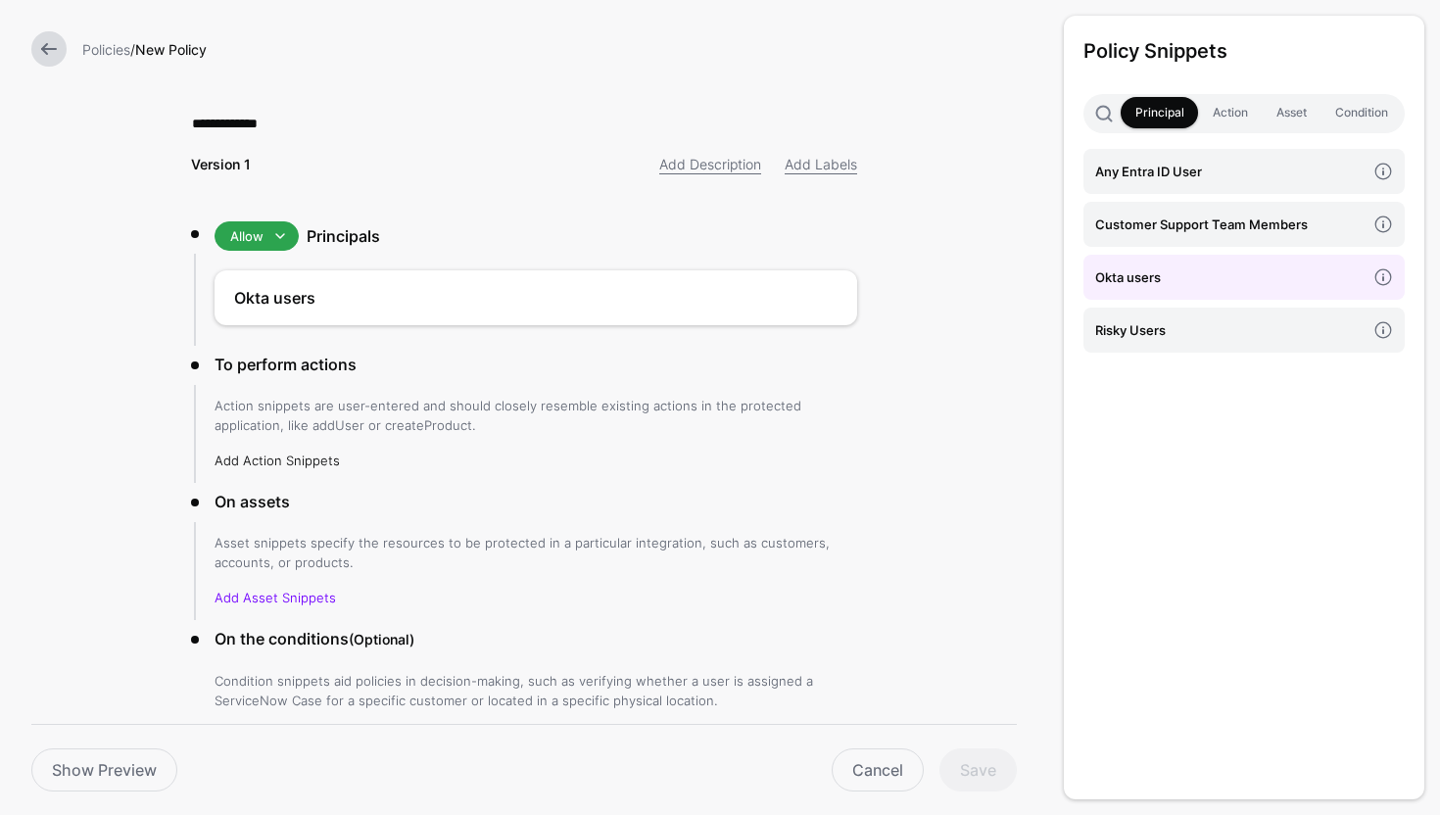
click at [269, 458] on link "Add Action Snippets" at bounding box center [277, 461] width 125 height 16
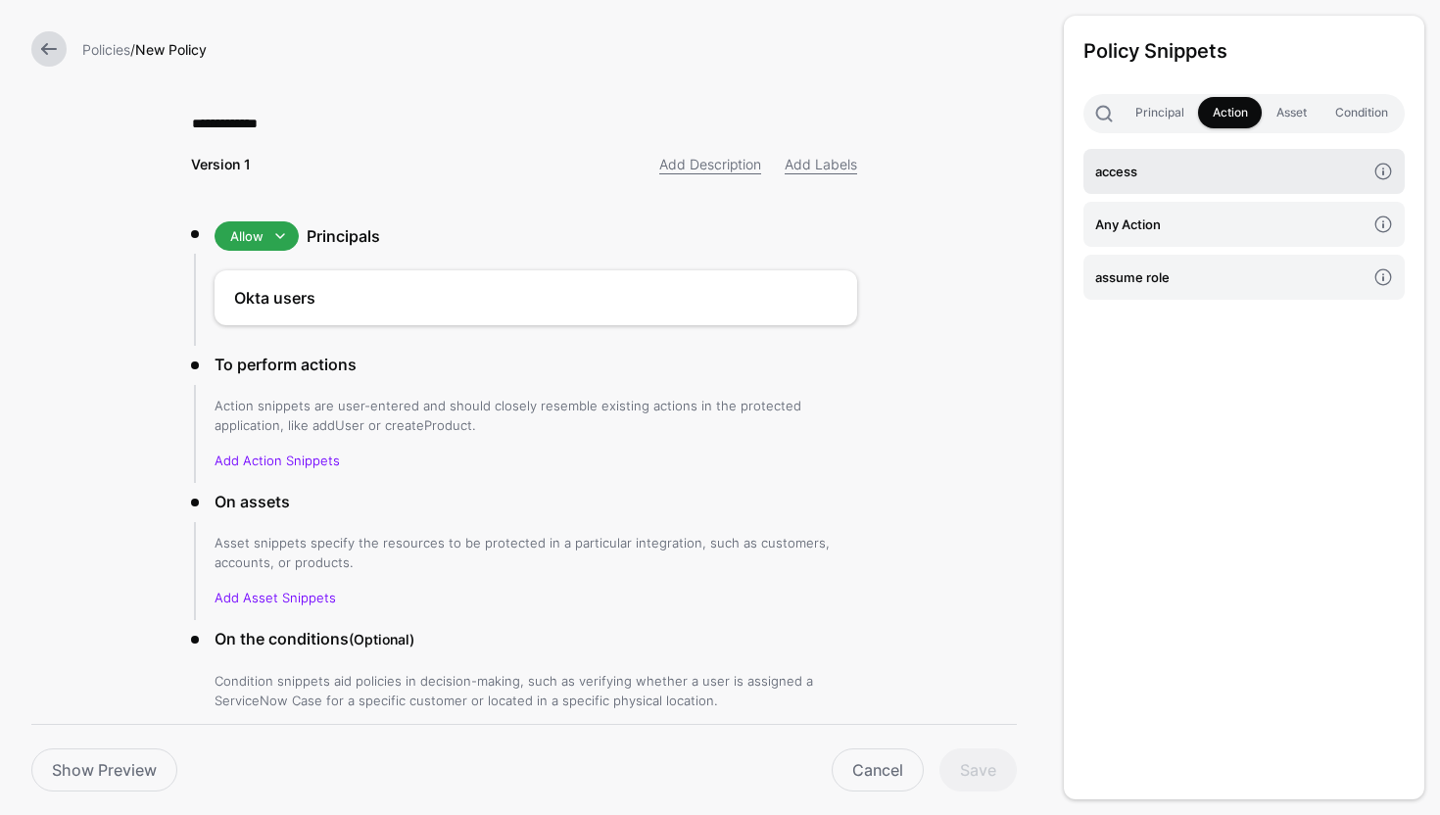
click at [1181, 163] on h4 "access" at bounding box center [1230, 172] width 270 height 22
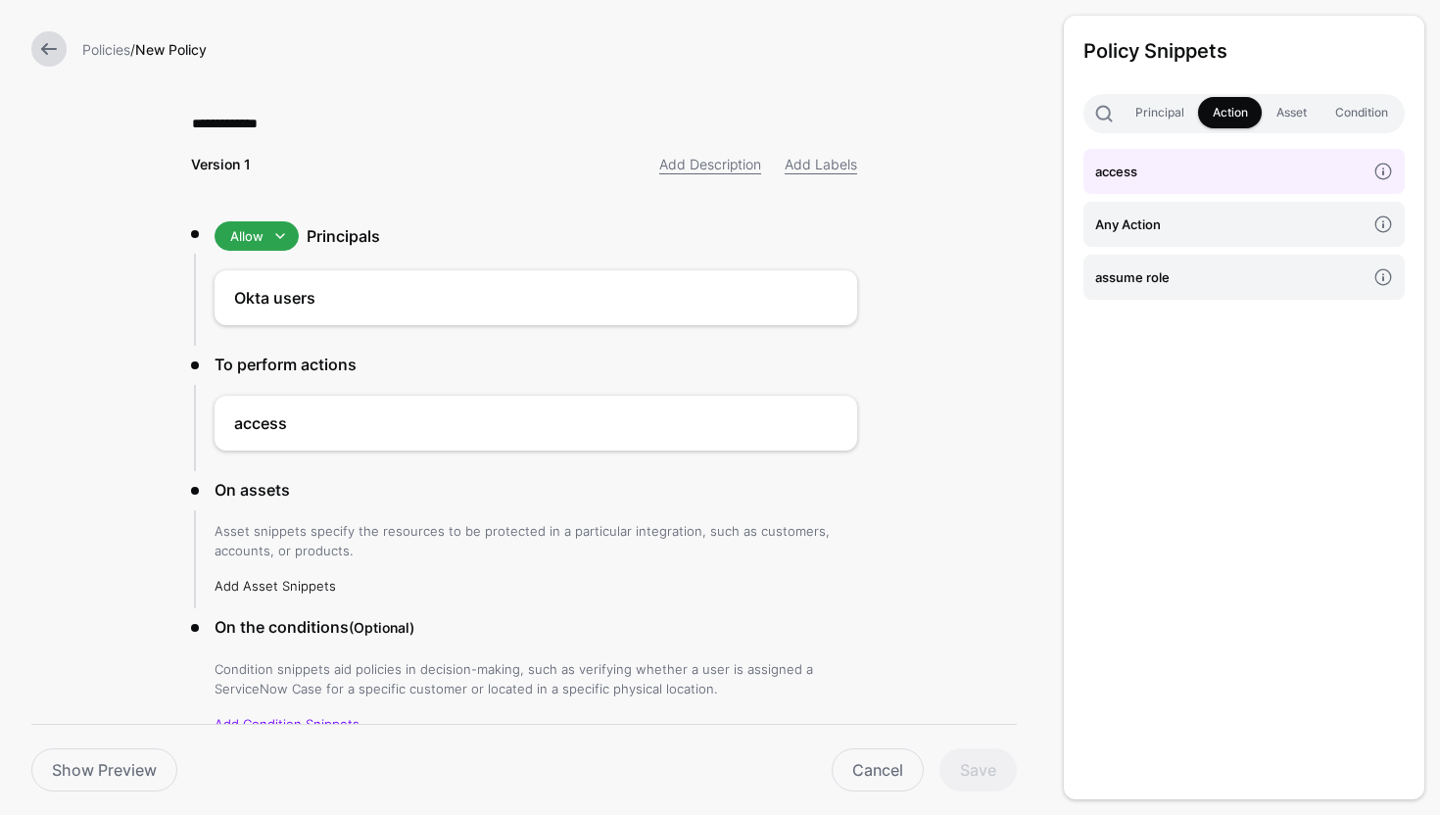
click at [284, 588] on link "Add Asset Snippets" at bounding box center [275, 586] width 121 height 16
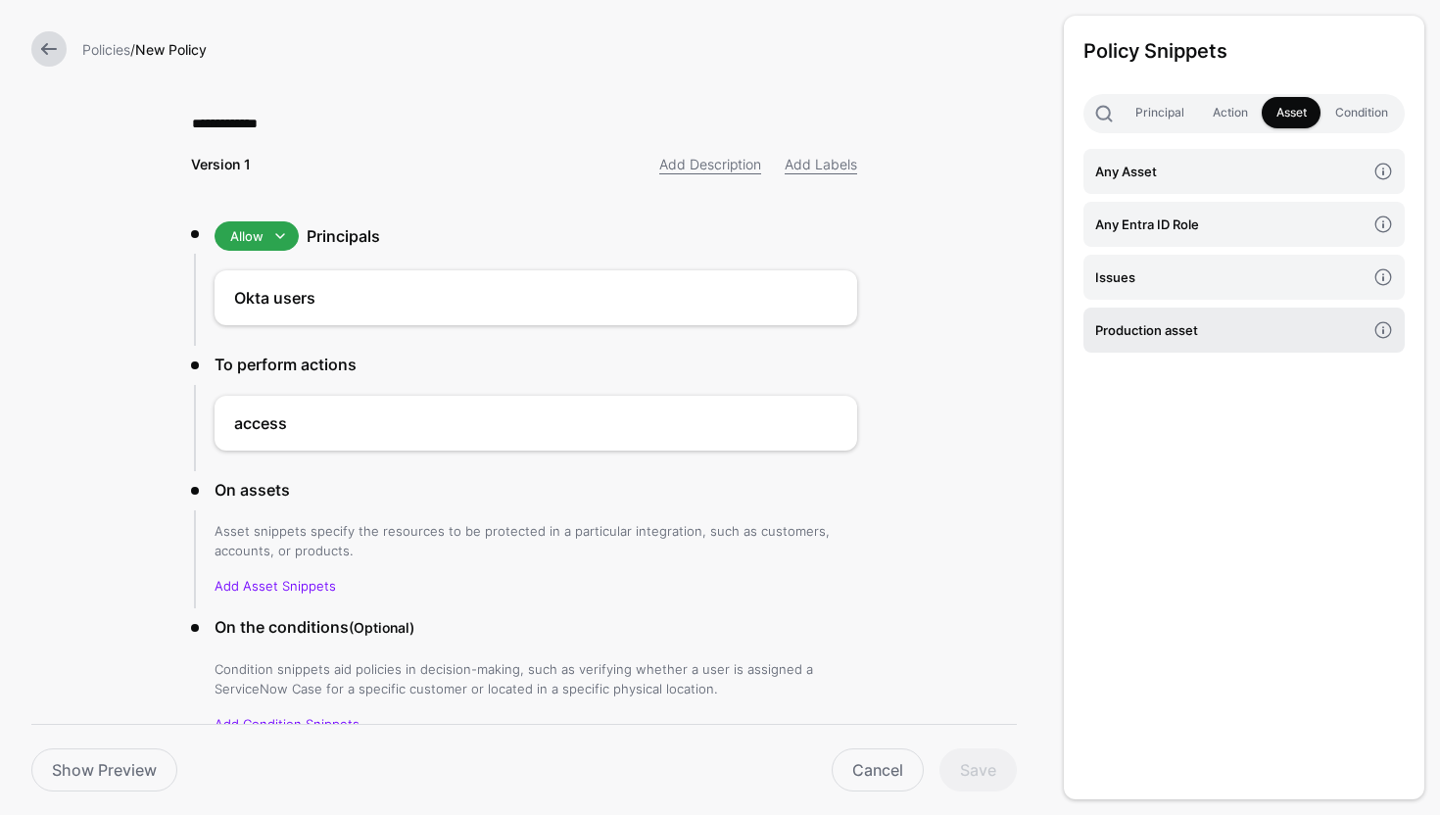
click at [1185, 345] on link "Production asset" at bounding box center [1244, 330] width 321 height 45
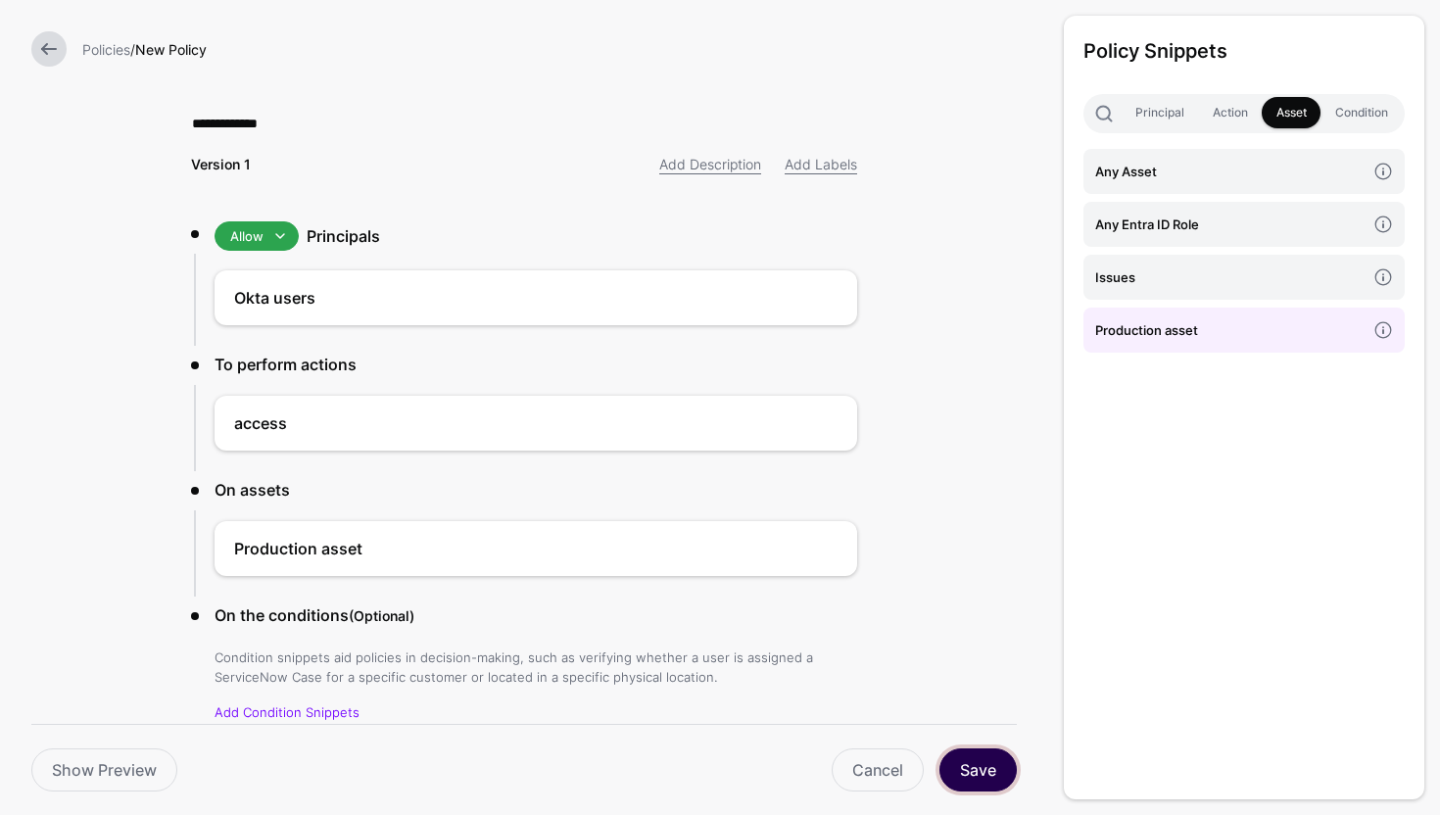
click at [999, 785] on button "Save" at bounding box center [978, 770] width 77 height 43
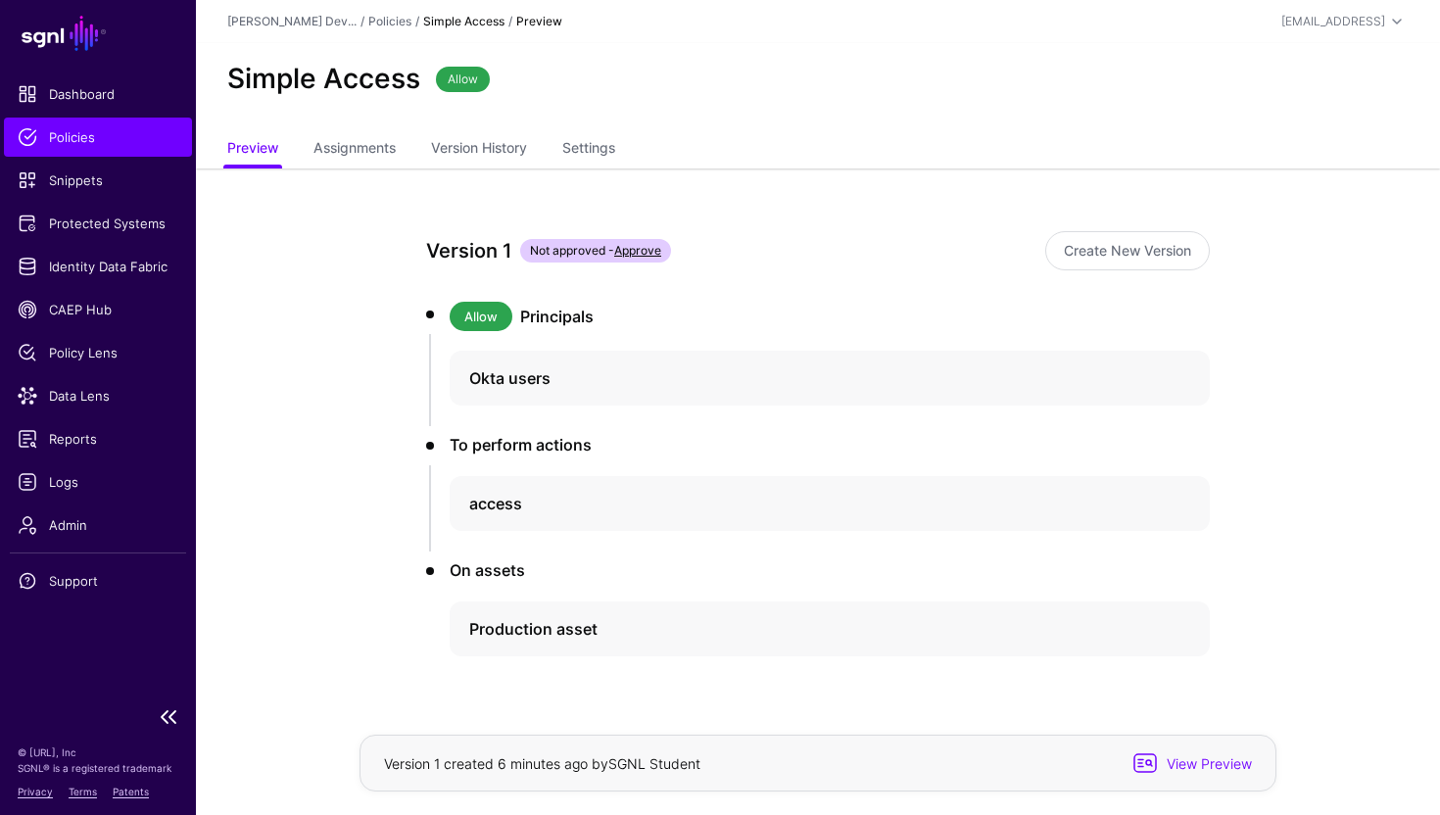
click at [112, 139] on span "Policies" at bounding box center [98, 137] width 161 height 20
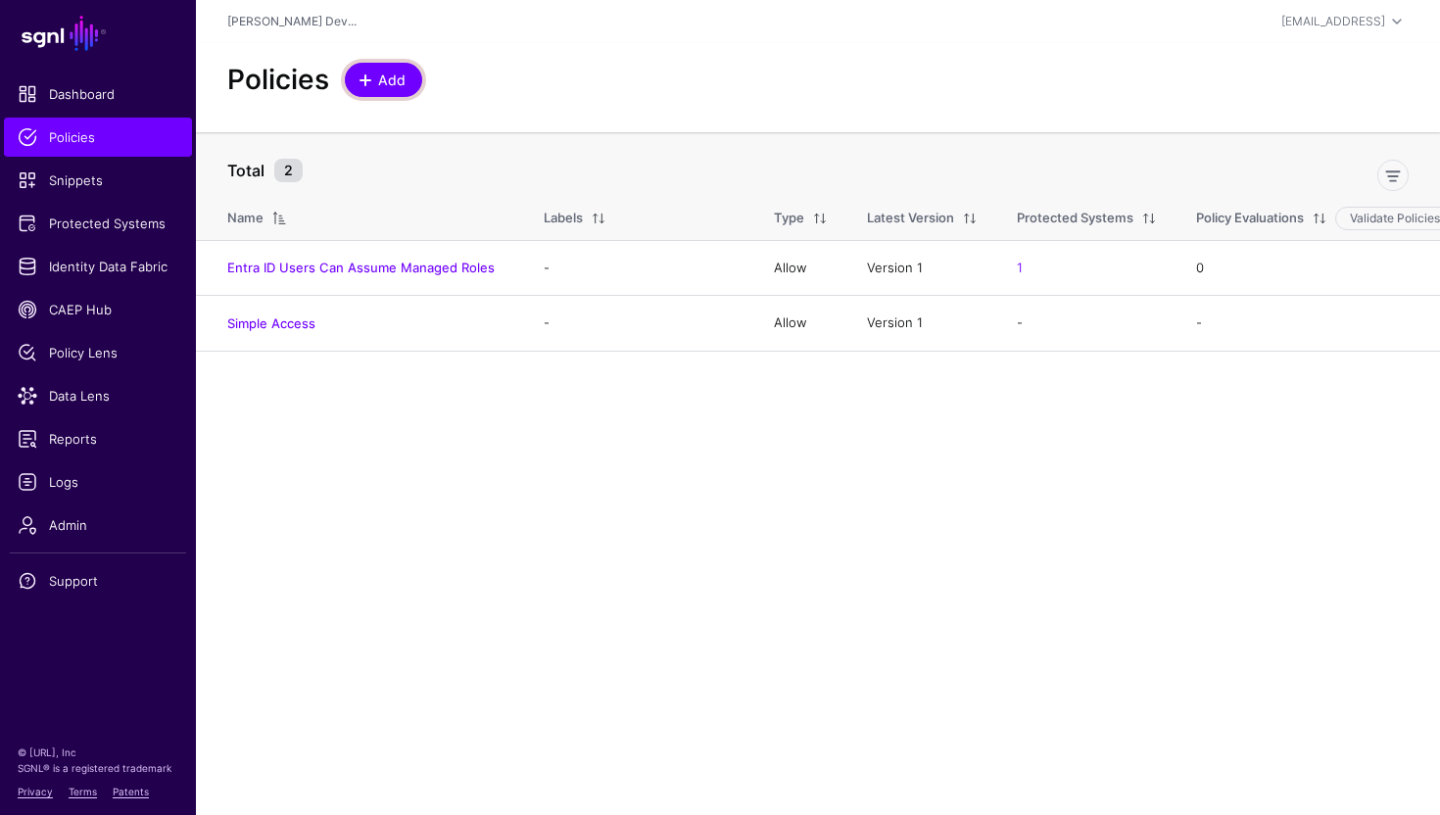
click at [387, 89] on span "Add" at bounding box center [392, 80] width 32 height 21
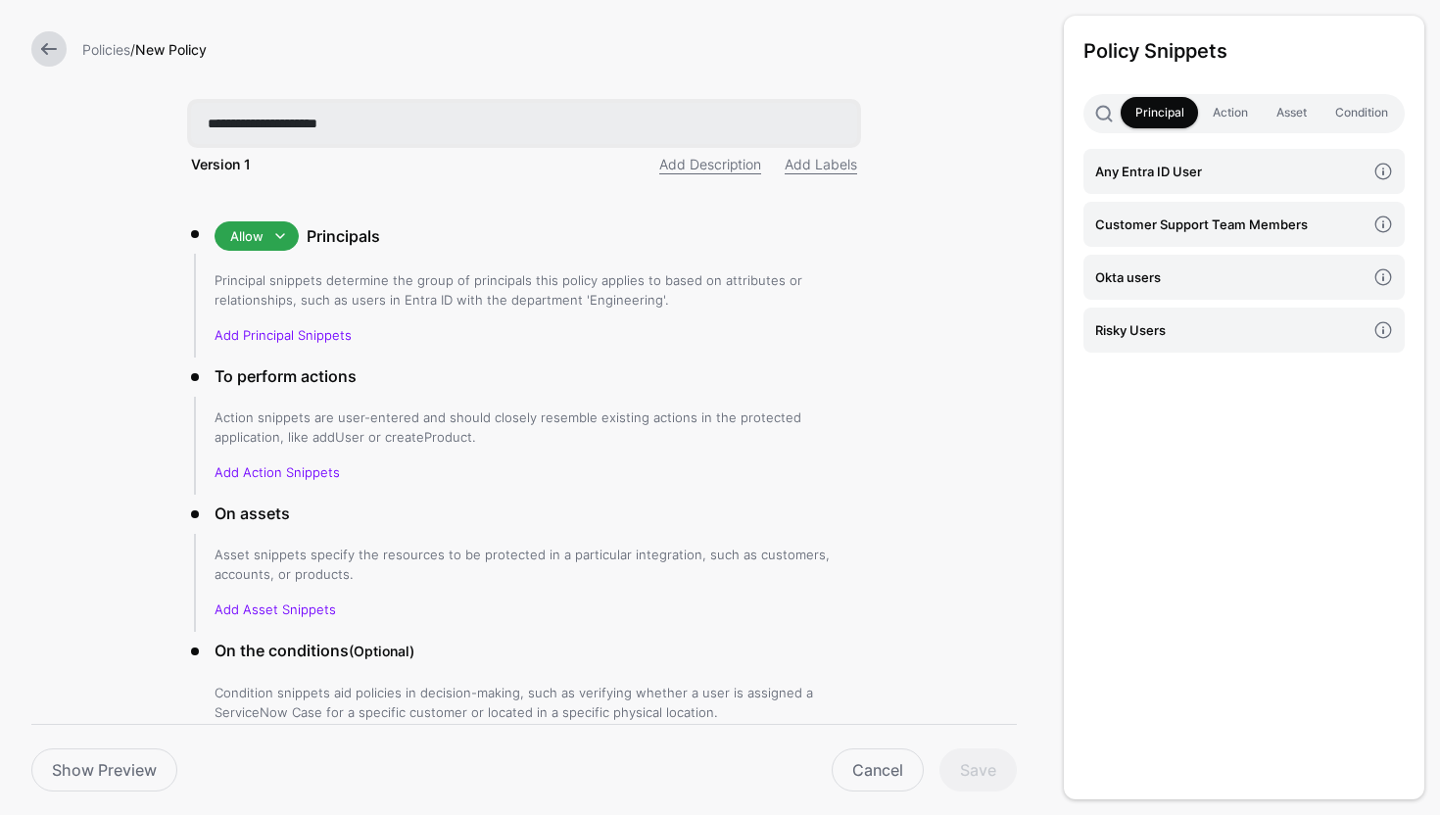
type input "**********"
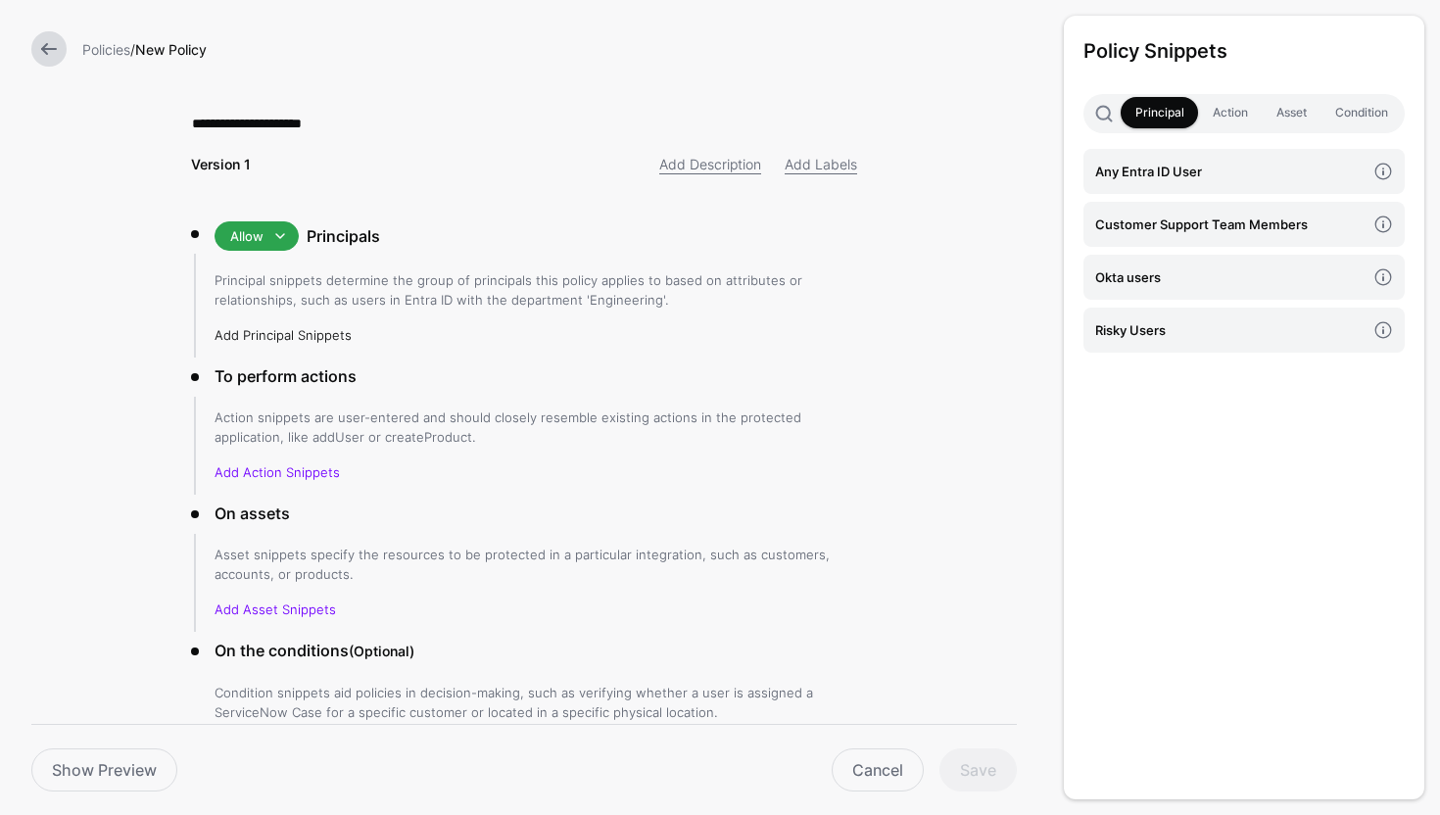
click at [309, 335] on link "Add Principal Snippets" at bounding box center [283, 335] width 137 height 16
click at [310, 338] on link "Add Principal Snippets" at bounding box center [283, 335] width 137 height 16
click at [1151, 293] on link "Okta users" at bounding box center [1244, 277] width 321 height 45
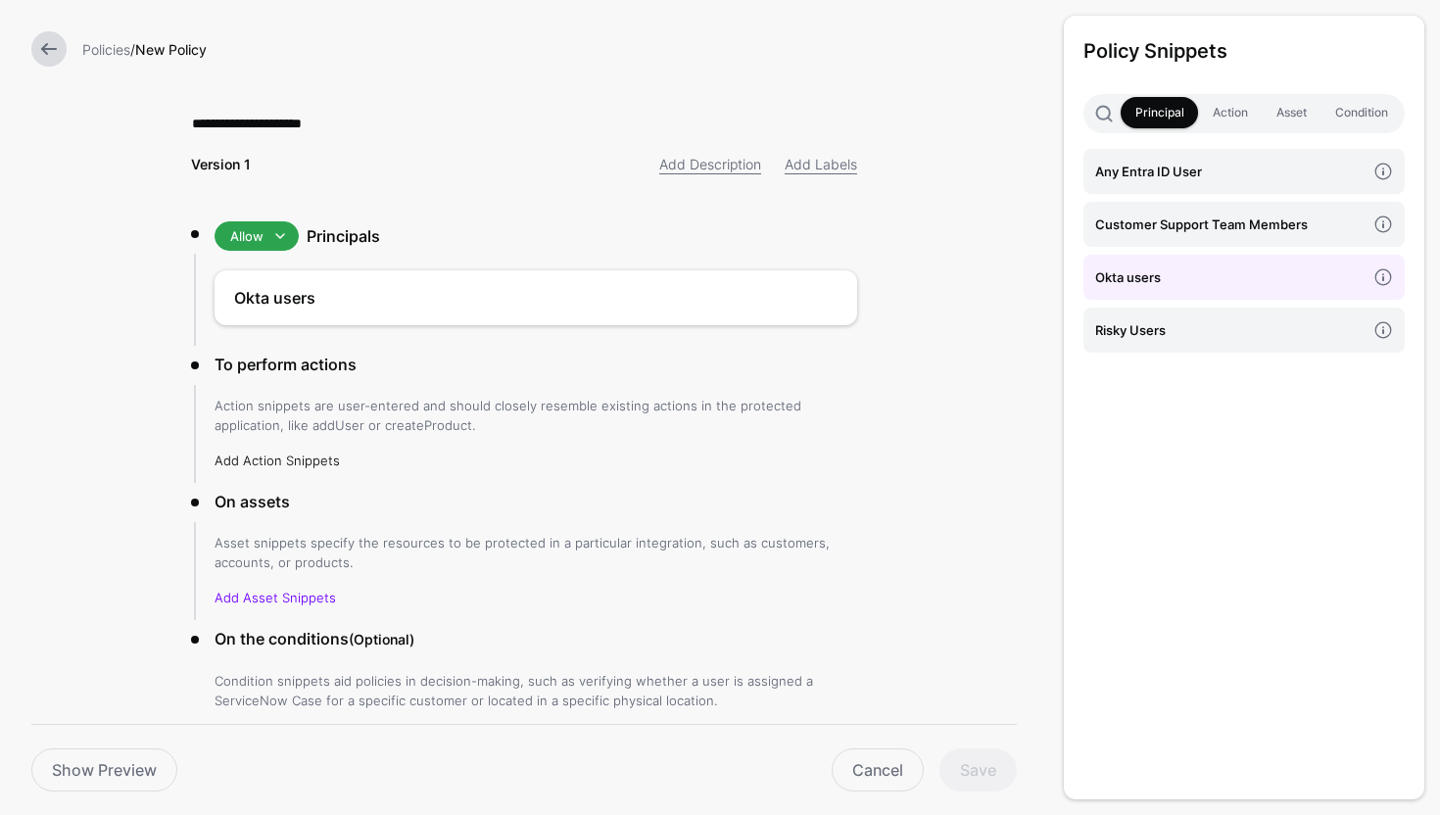
click at [284, 464] on link "Add Action Snippets" at bounding box center [277, 461] width 125 height 16
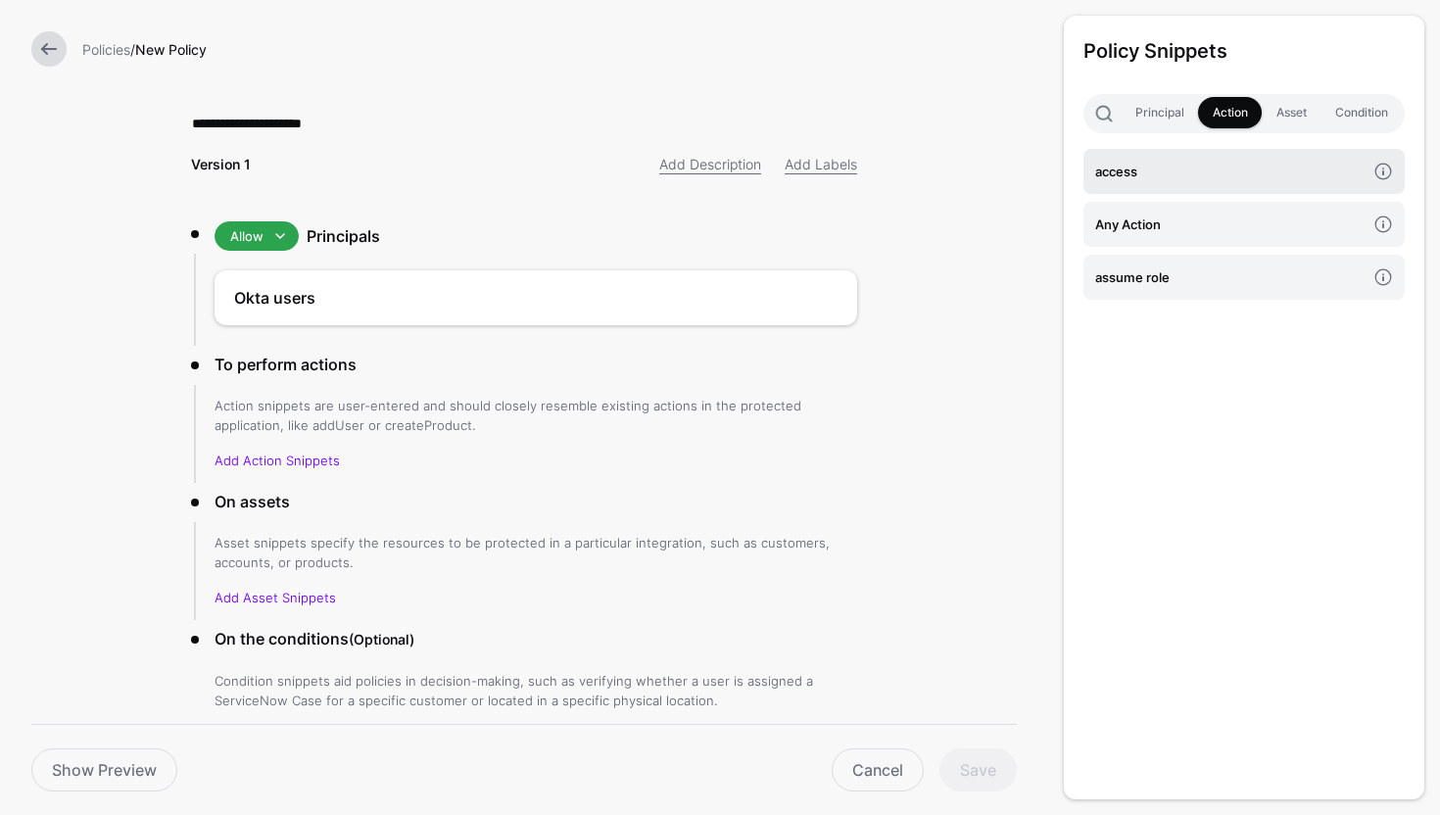
click at [1127, 173] on h4 "access" at bounding box center [1230, 172] width 270 height 22
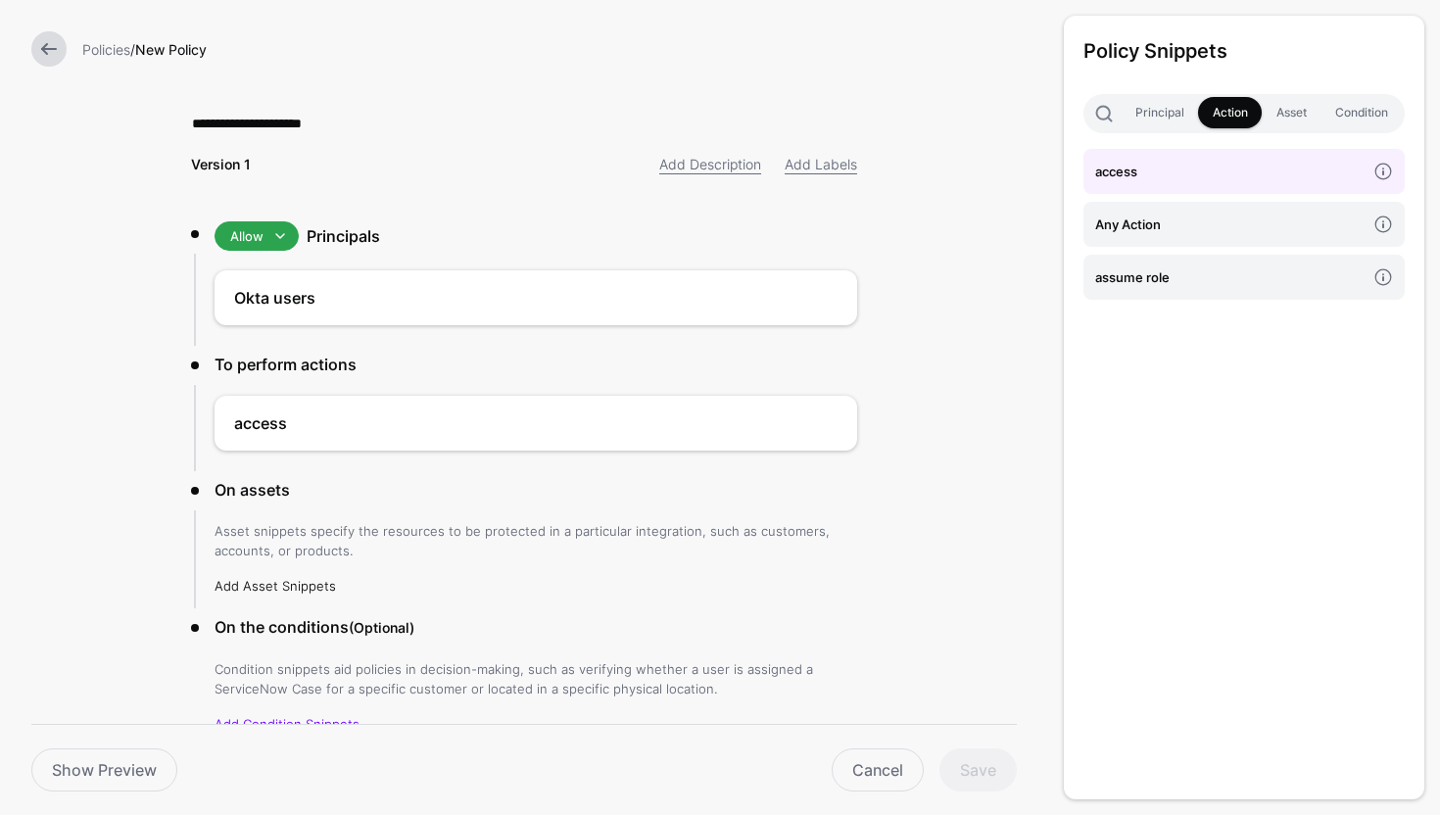
click at [293, 586] on link "Add Asset Snippets" at bounding box center [275, 586] width 121 height 16
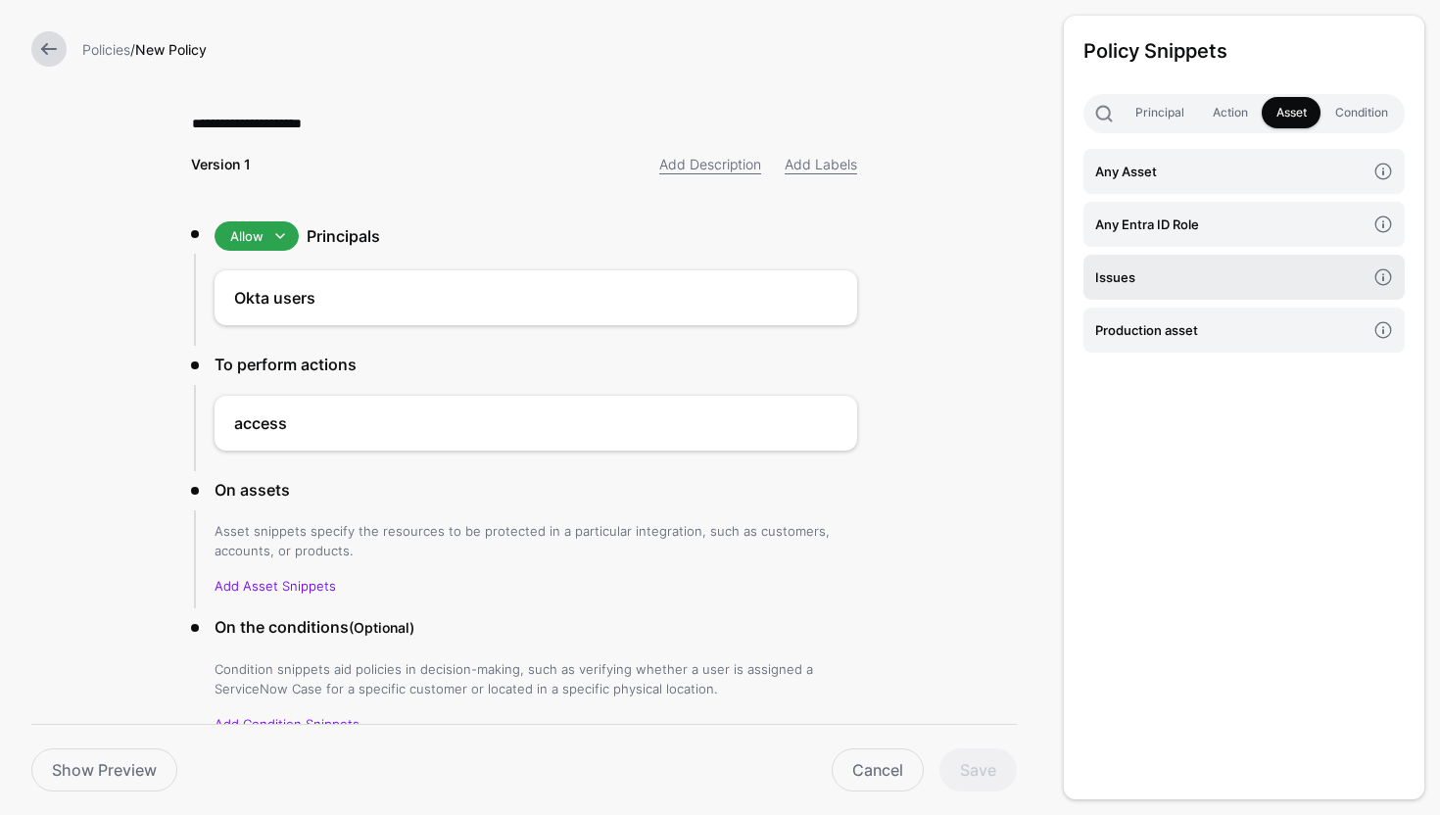
click at [1184, 284] on h4 "Issues" at bounding box center [1230, 277] width 270 height 22
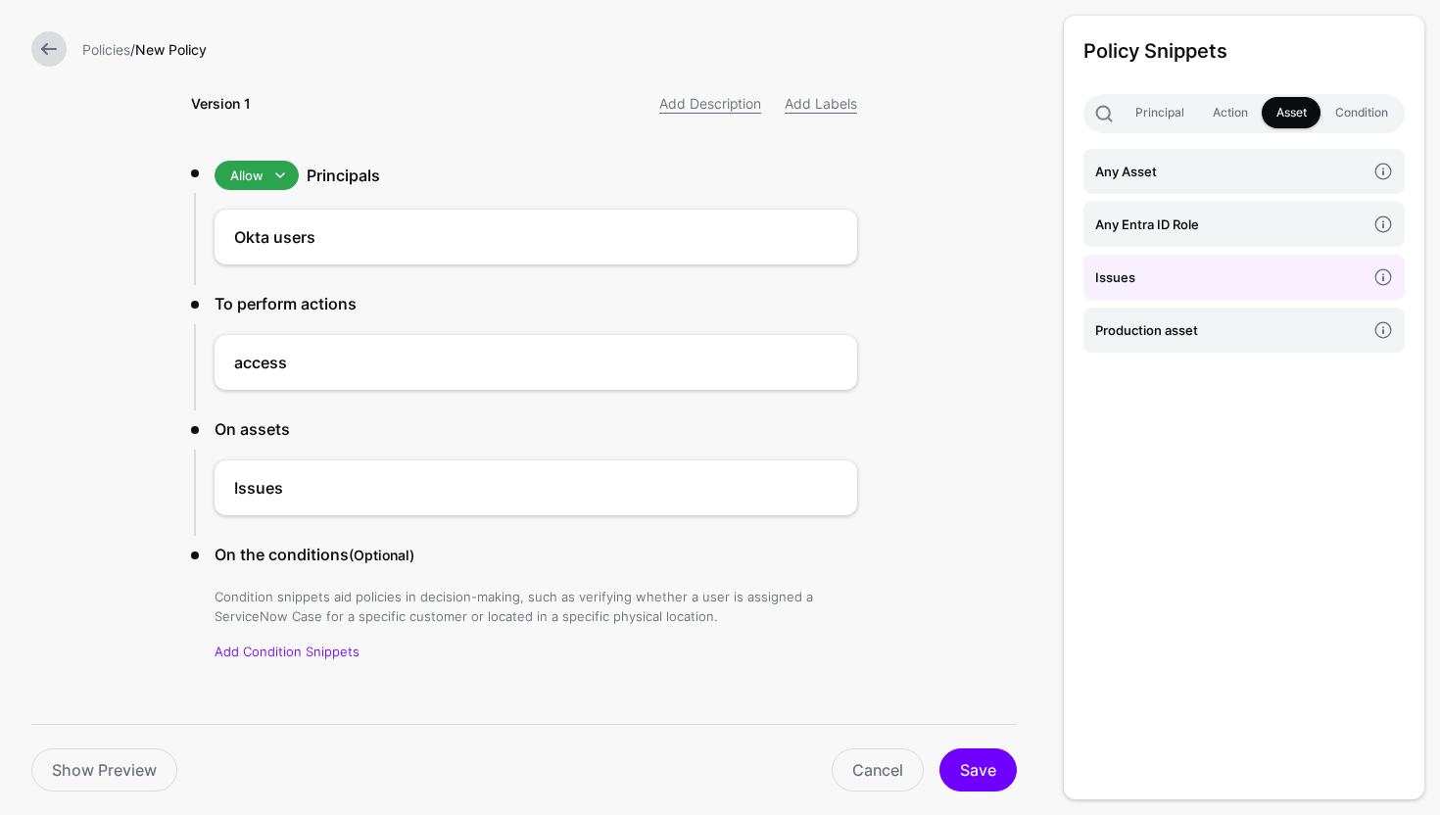
scroll to position [87, 0]
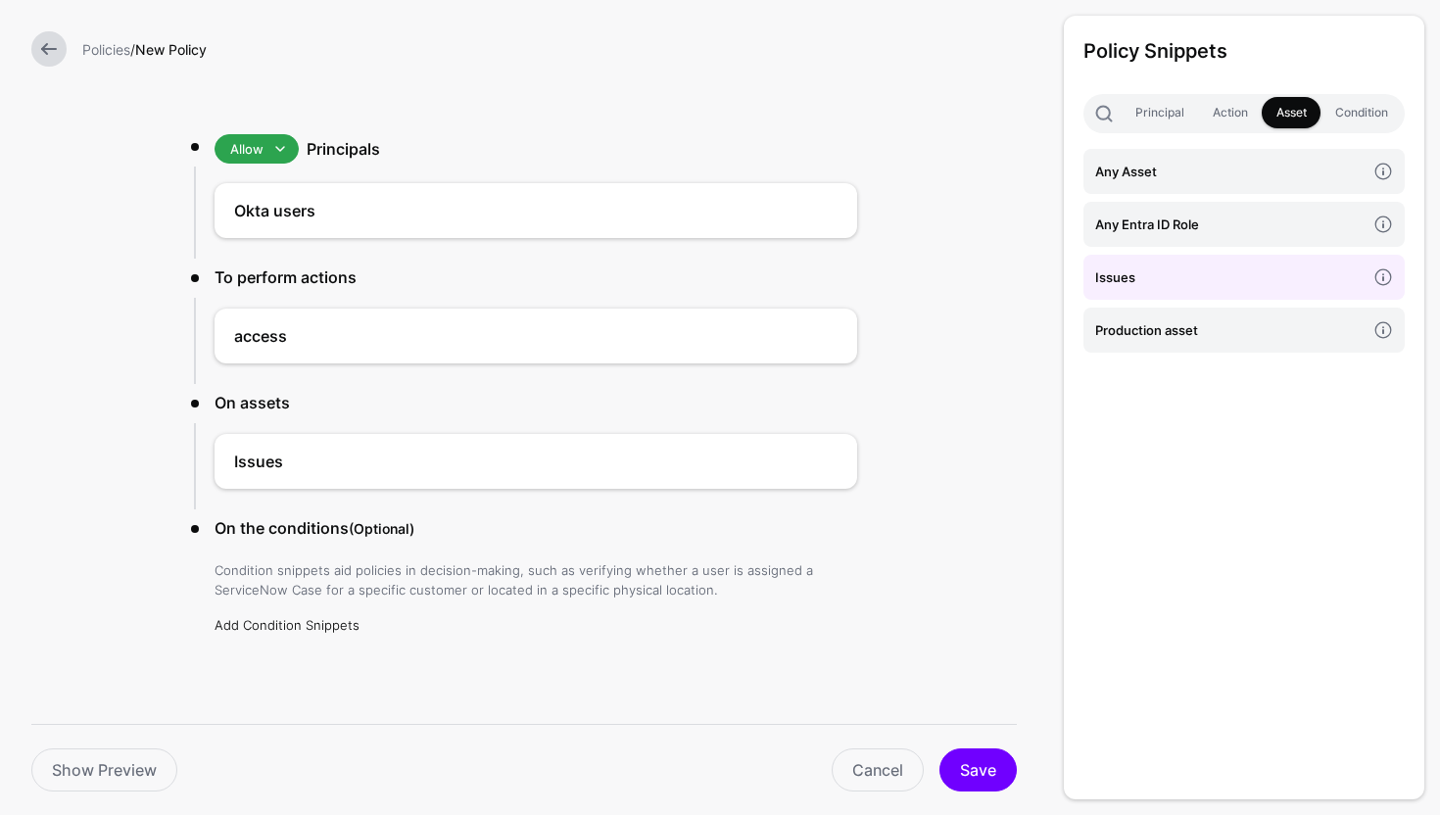
click at [320, 621] on link "Add Condition Snippets" at bounding box center [287, 625] width 145 height 16
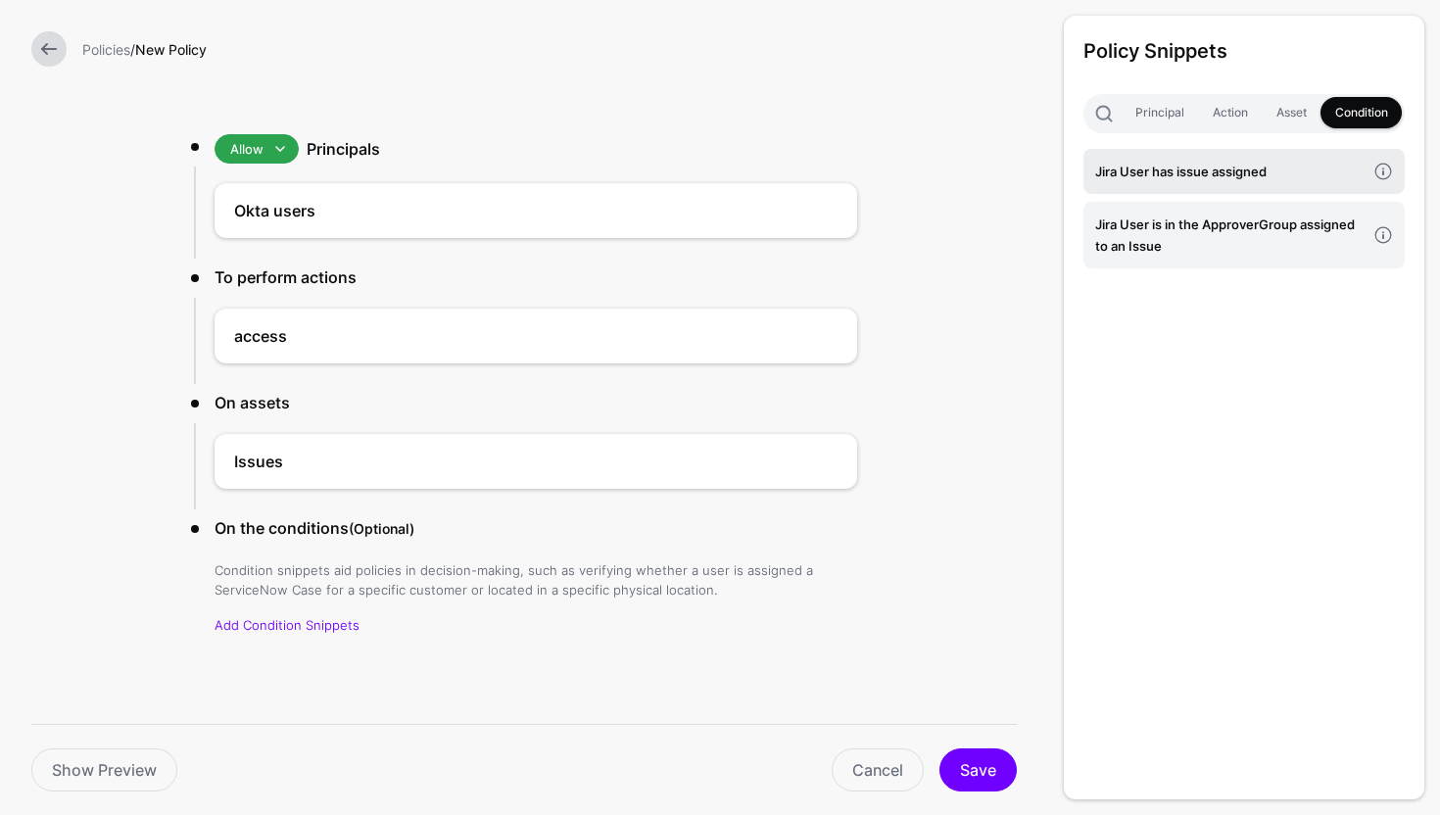
click at [1200, 182] on link "Jira User has issue assigned" at bounding box center [1244, 171] width 321 height 45
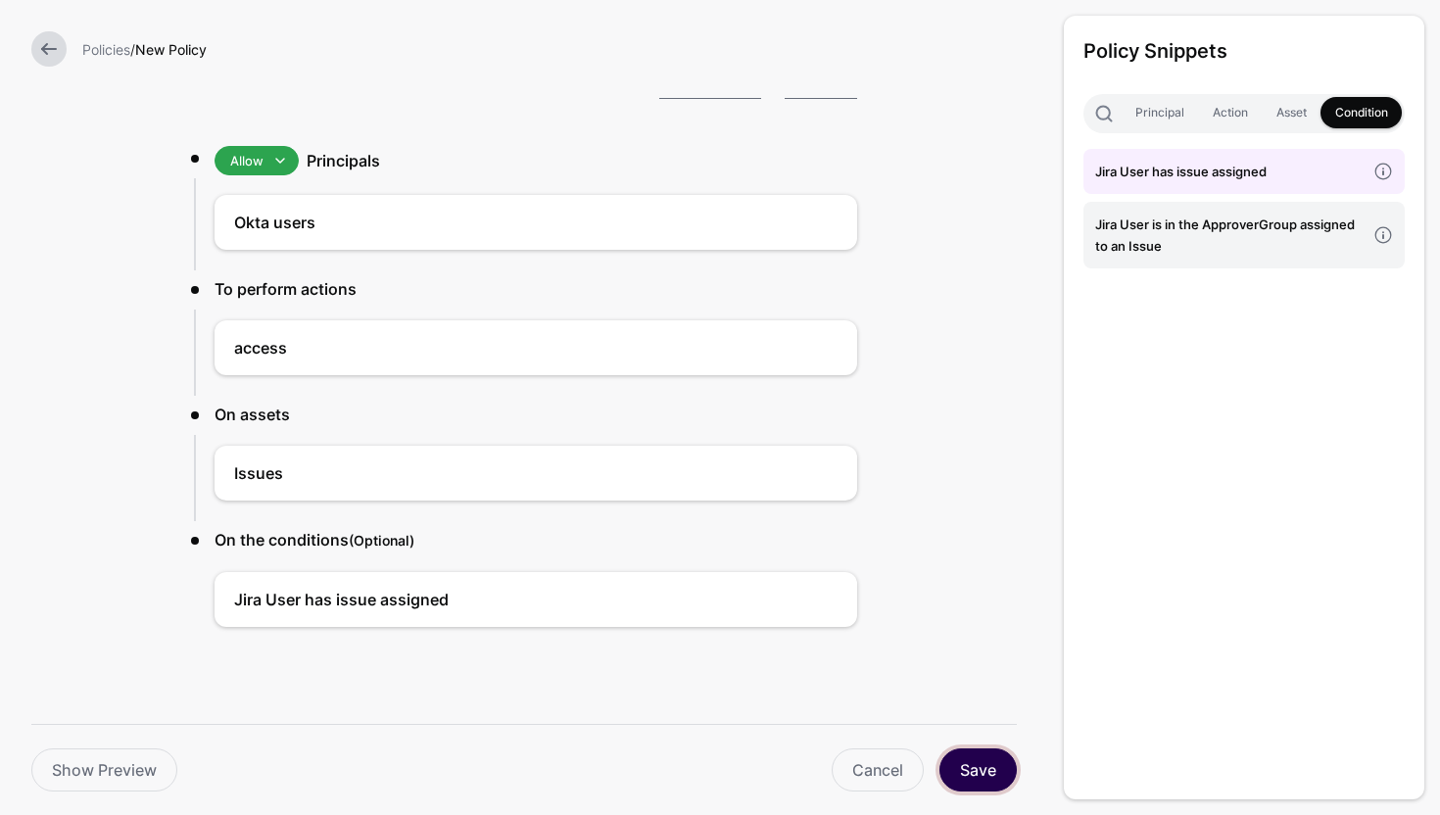
click at [989, 753] on button "Save" at bounding box center [978, 770] width 77 height 43
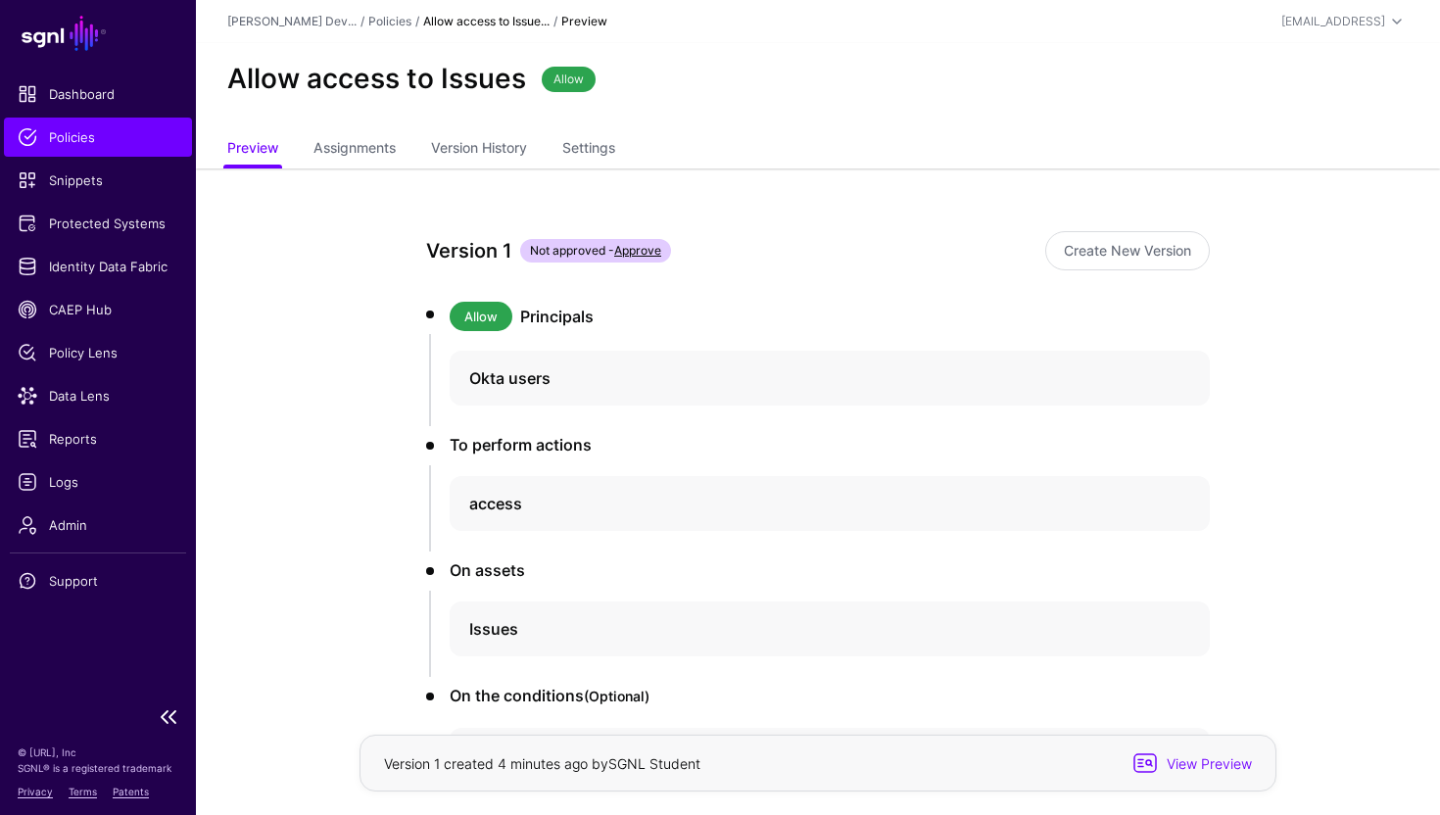
click at [97, 143] on span "Policies" at bounding box center [98, 137] width 161 height 20
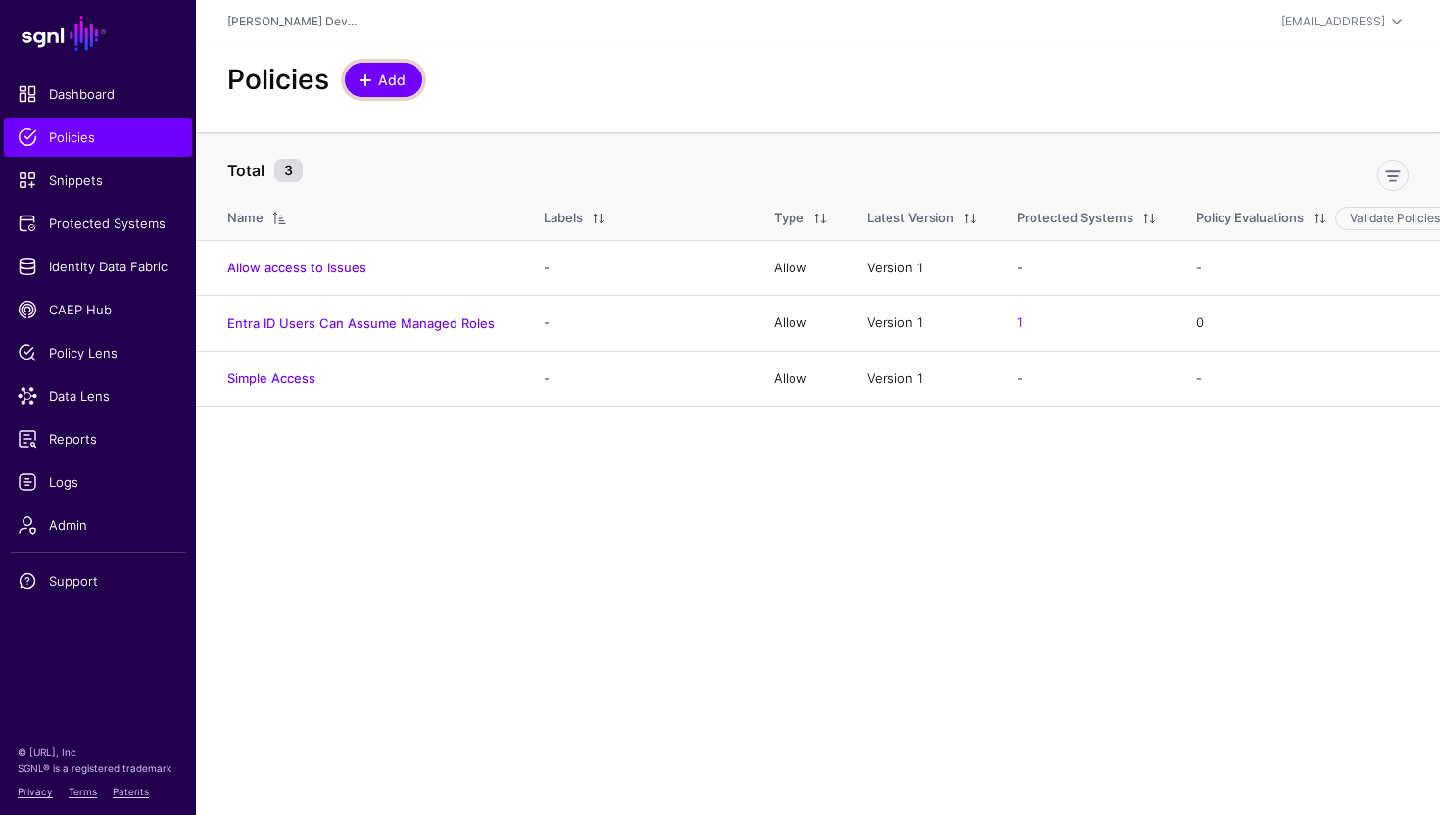
click at [387, 78] on span "Add" at bounding box center [392, 80] width 32 height 21
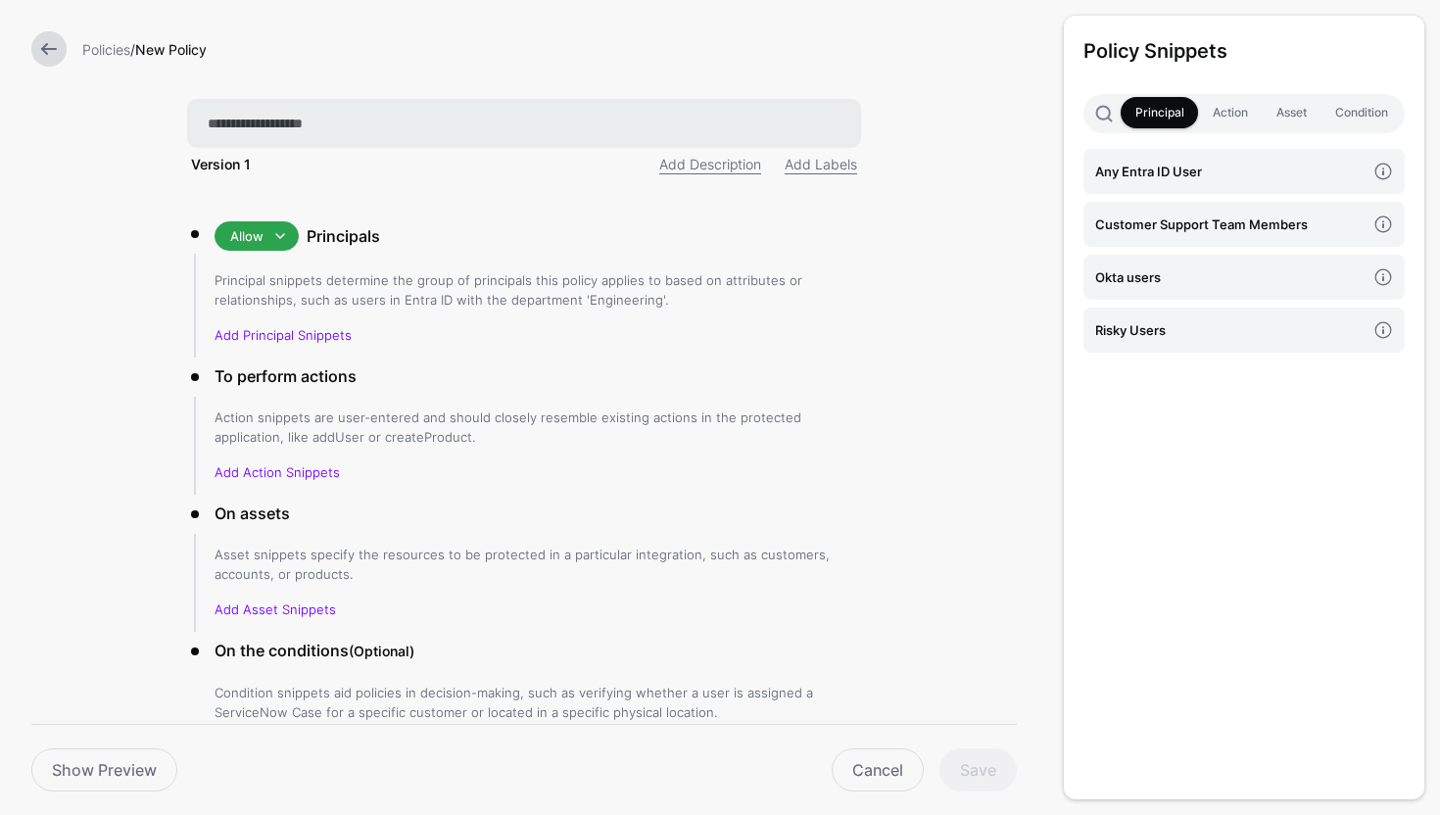
click at [351, 130] on input "text" at bounding box center [524, 123] width 666 height 41
paste input "**********"
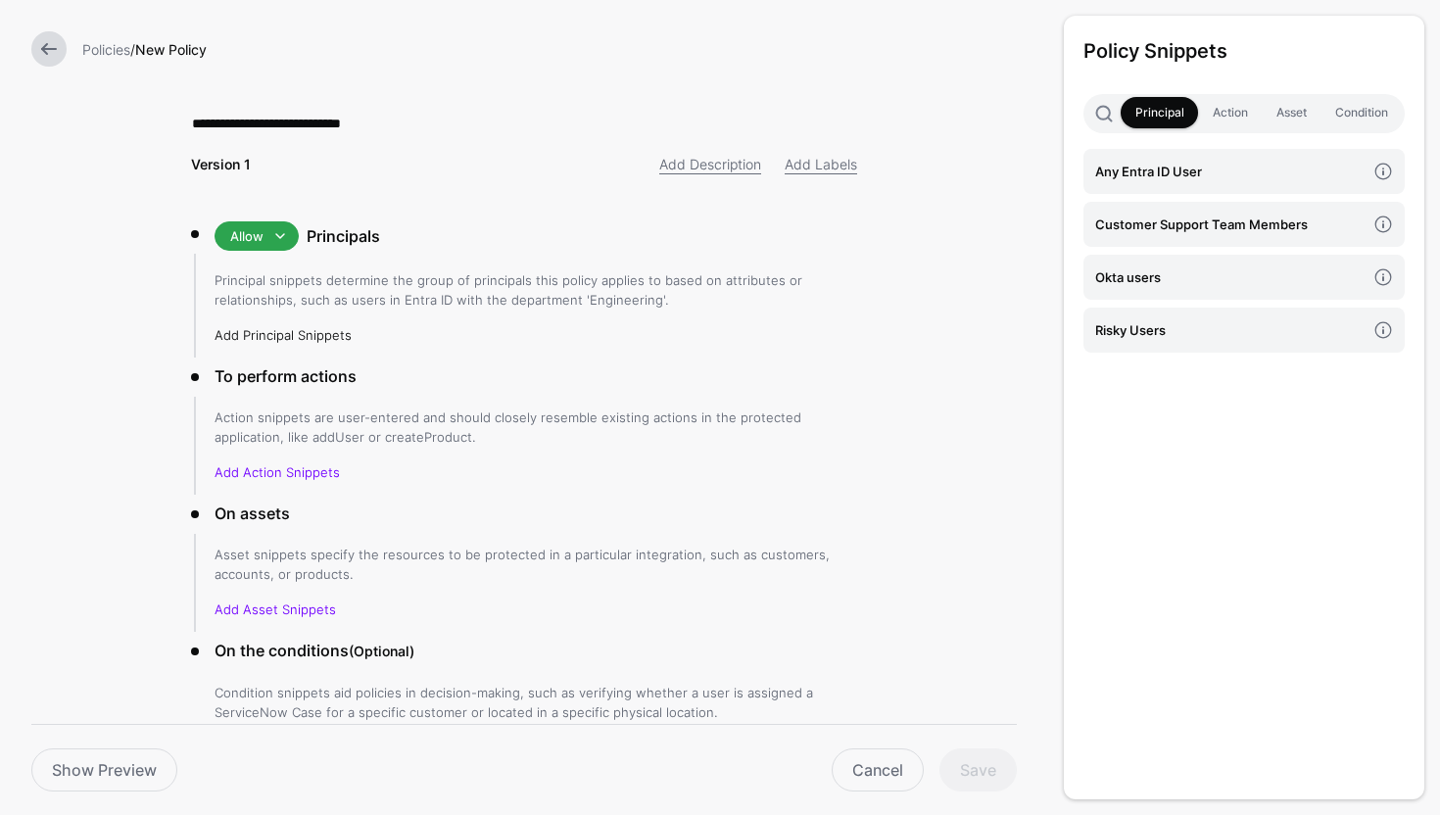
click at [300, 338] on link "Add Principal Snippets" at bounding box center [283, 335] width 137 height 16
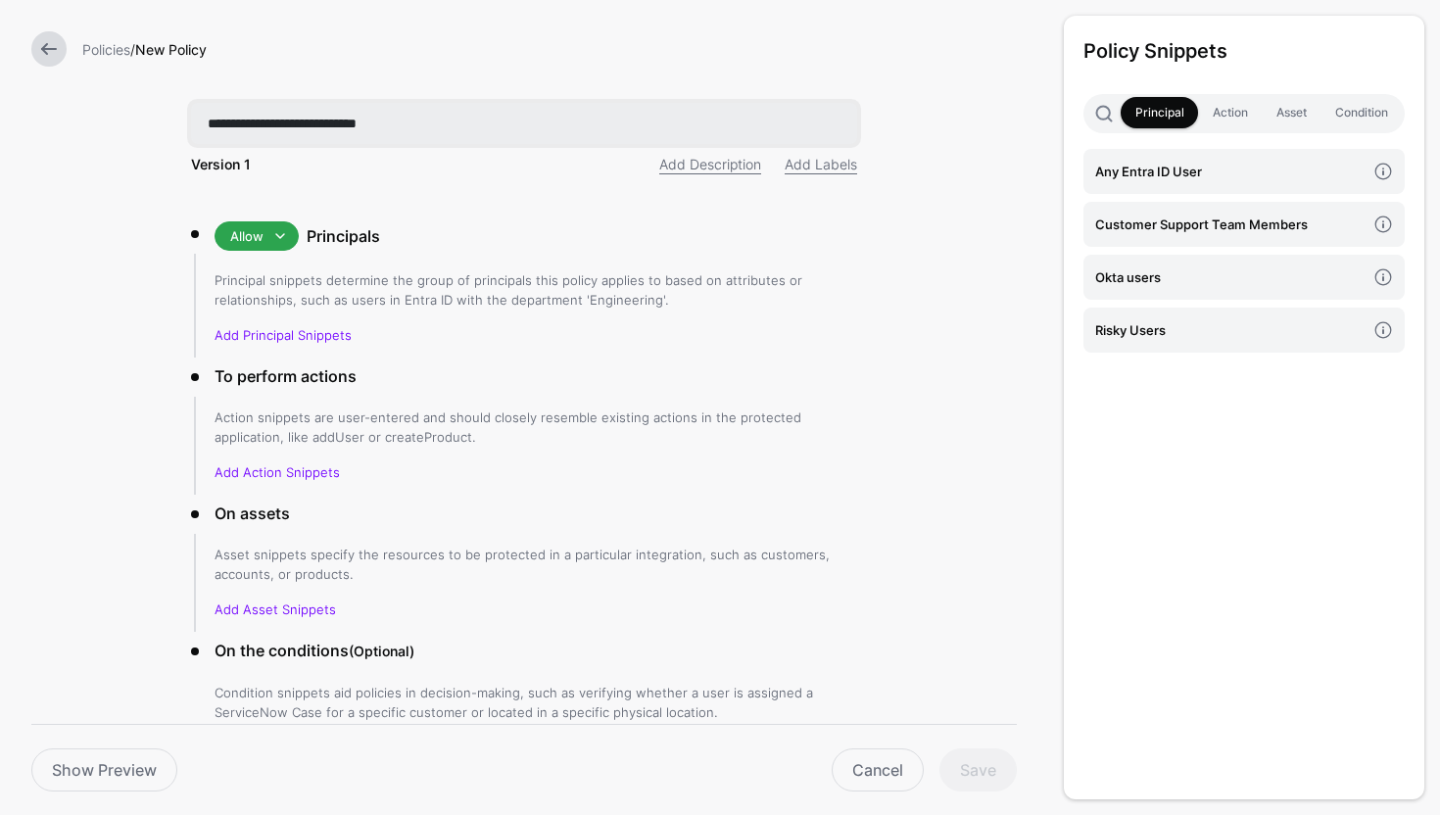
click at [213, 127] on input "**********" at bounding box center [524, 123] width 666 height 41
type input "**********"
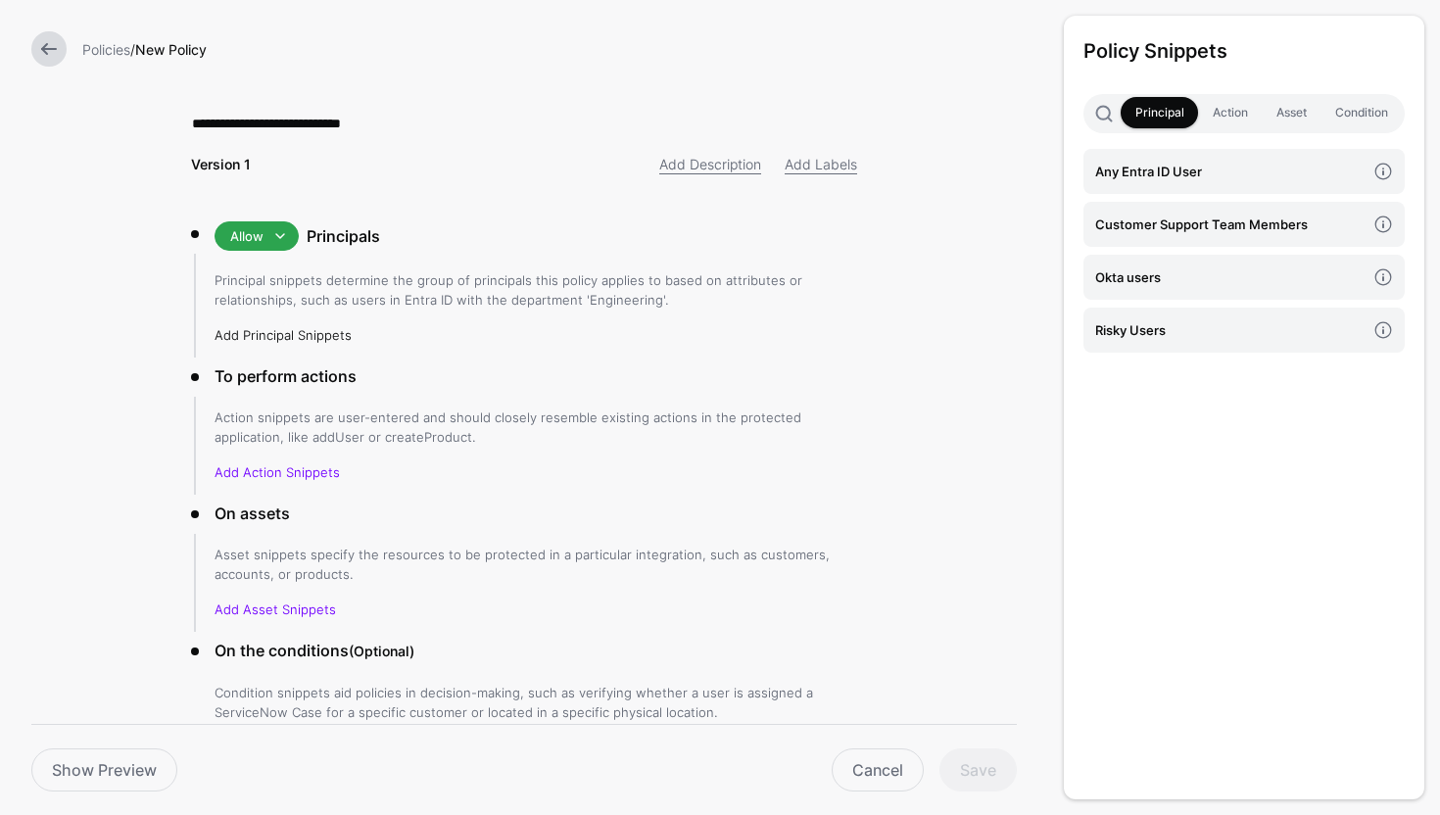
click at [272, 334] on link "Add Principal Snippets" at bounding box center [283, 335] width 137 height 16
click at [1105, 291] on link "Okta users" at bounding box center [1244, 277] width 321 height 45
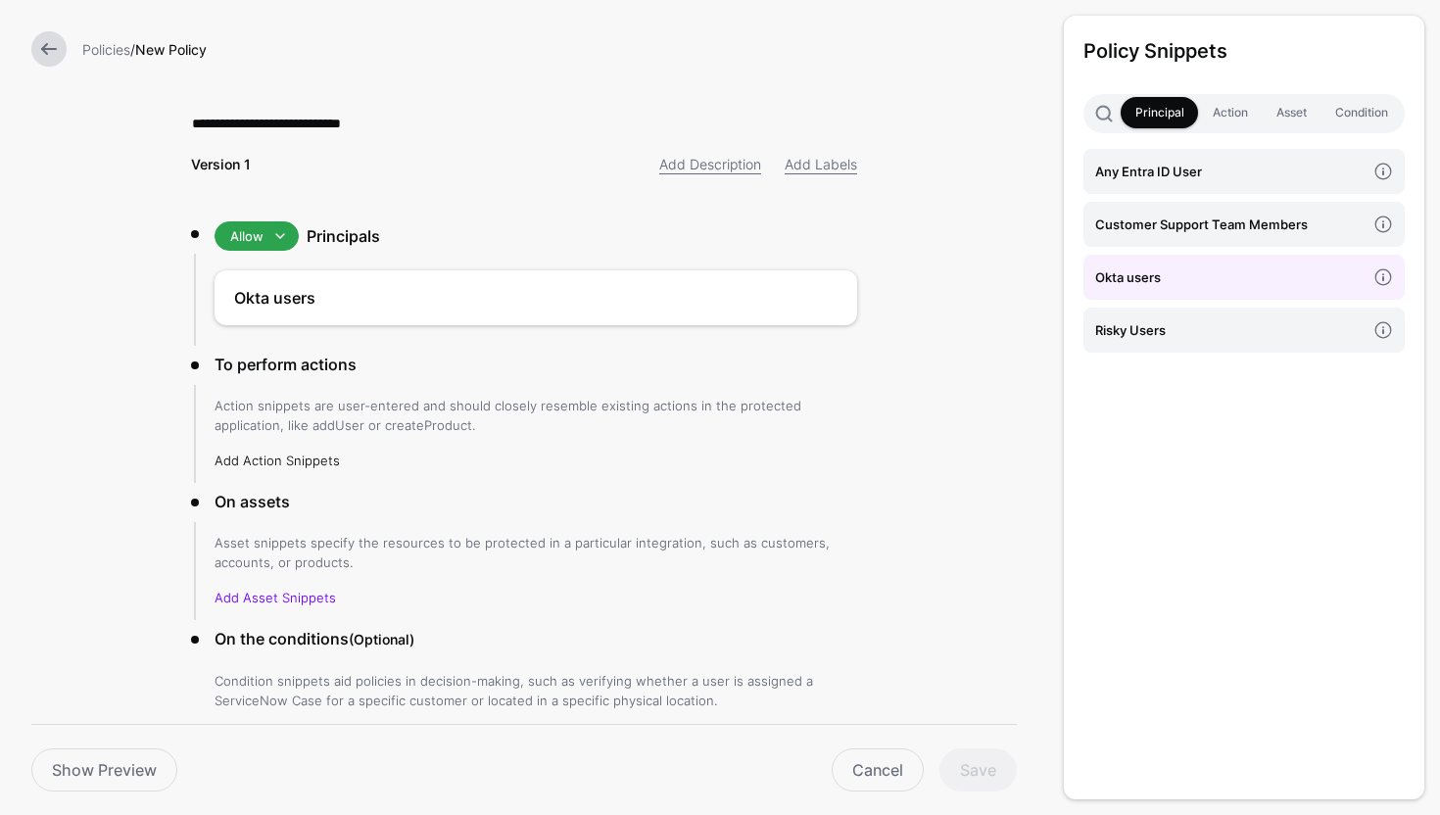
click at [313, 453] on link "Add Action Snippets" at bounding box center [277, 461] width 125 height 16
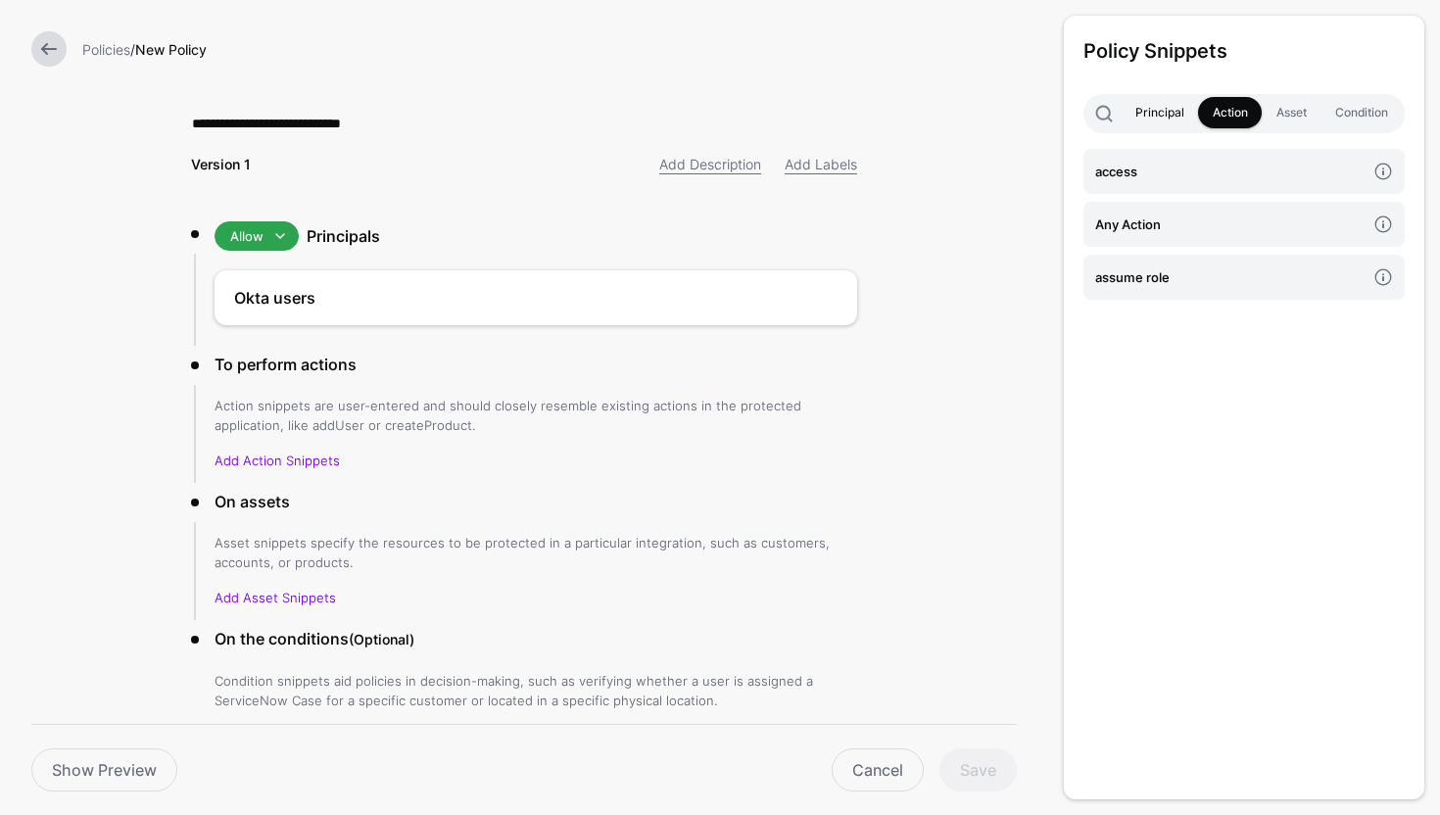
click at [1147, 118] on link "Principal" at bounding box center [1159, 112] width 77 height 31
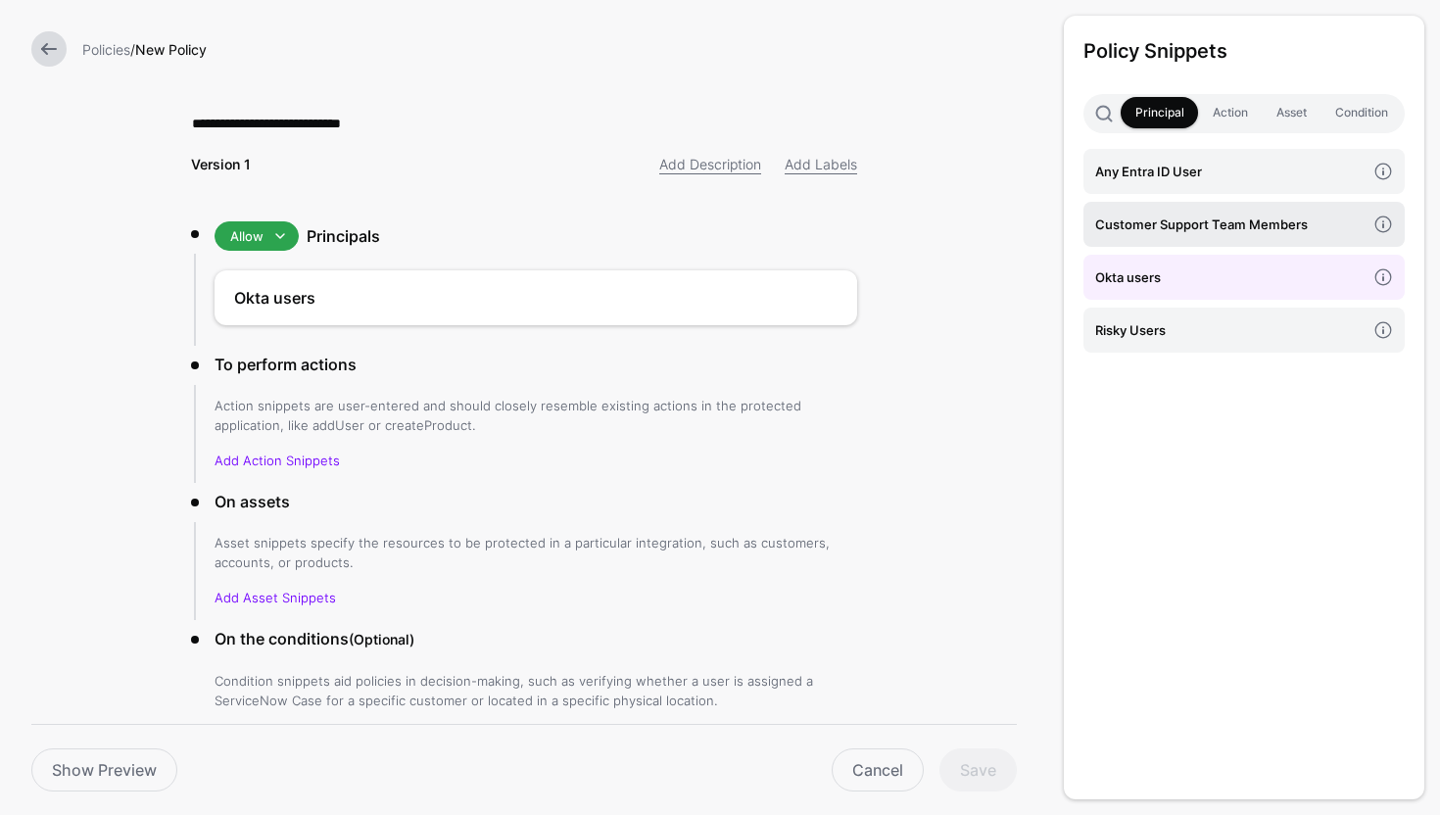
click at [1179, 212] on link "Customer Support Team Members" at bounding box center [1244, 224] width 321 height 45
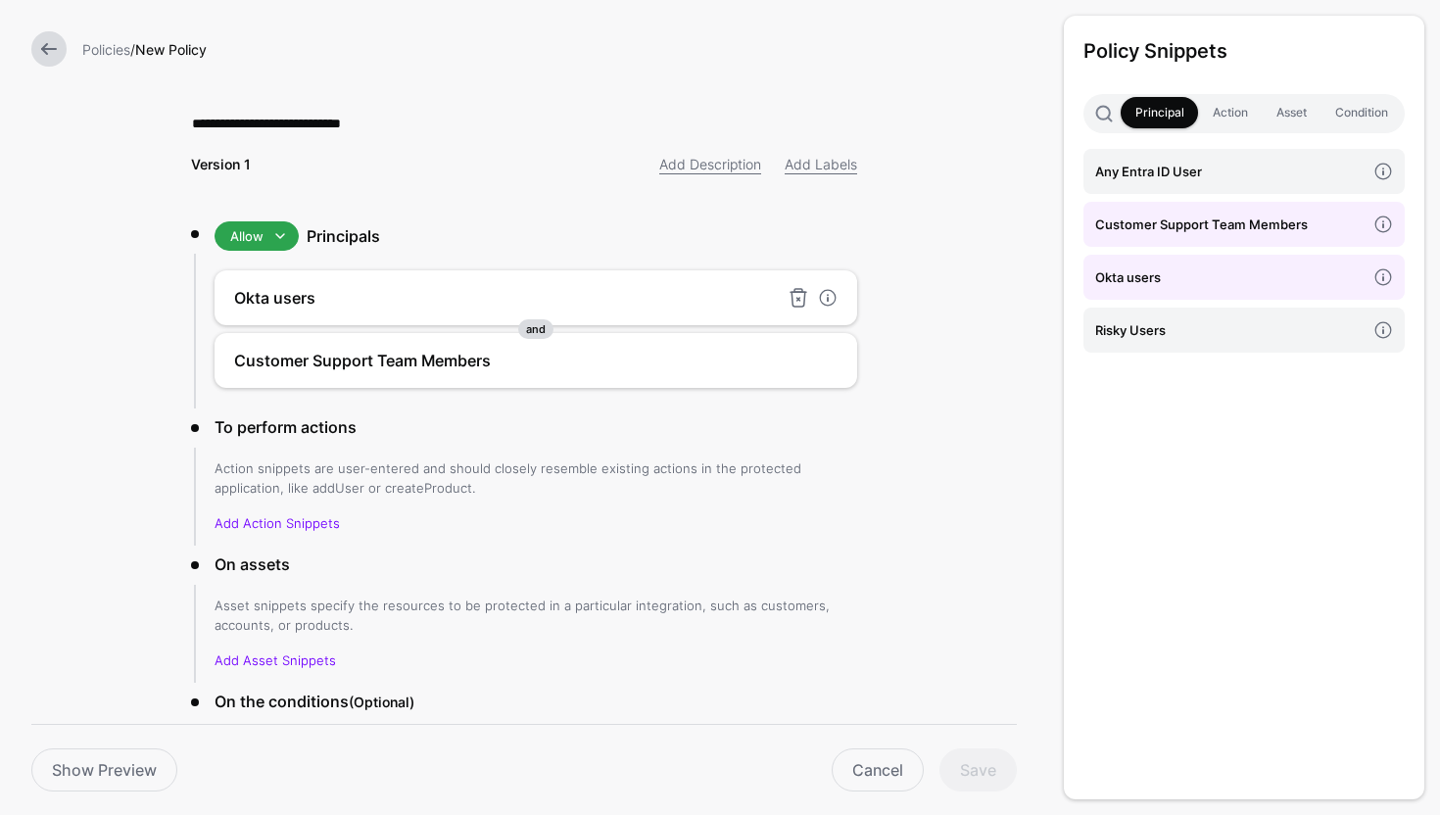
click at [442, 278] on div "Okta users" at bounding box center [536, 297] width 643 height 55
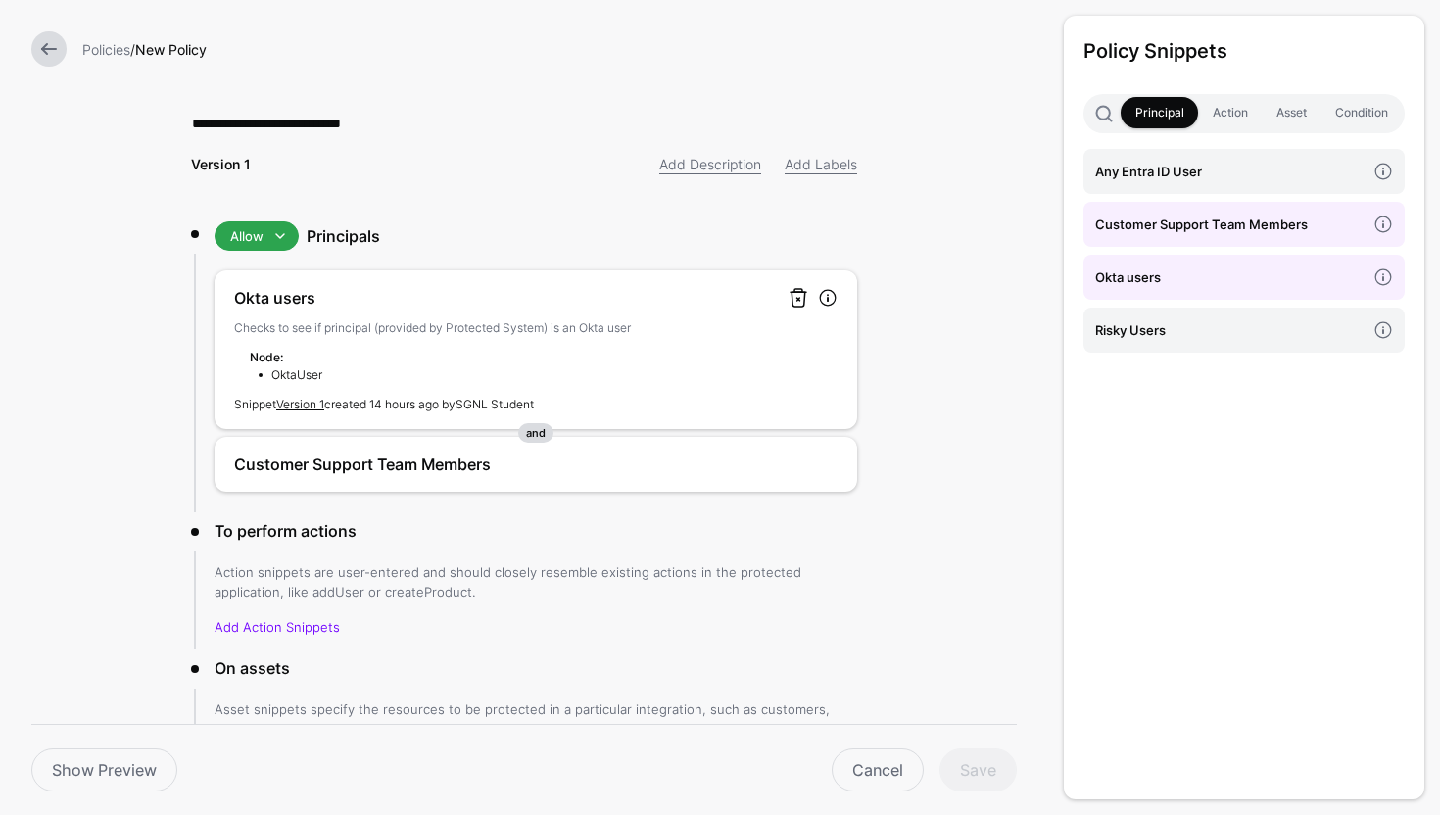
click at [798, 292] on link at bounding box center [799, 298] width 24 height 24
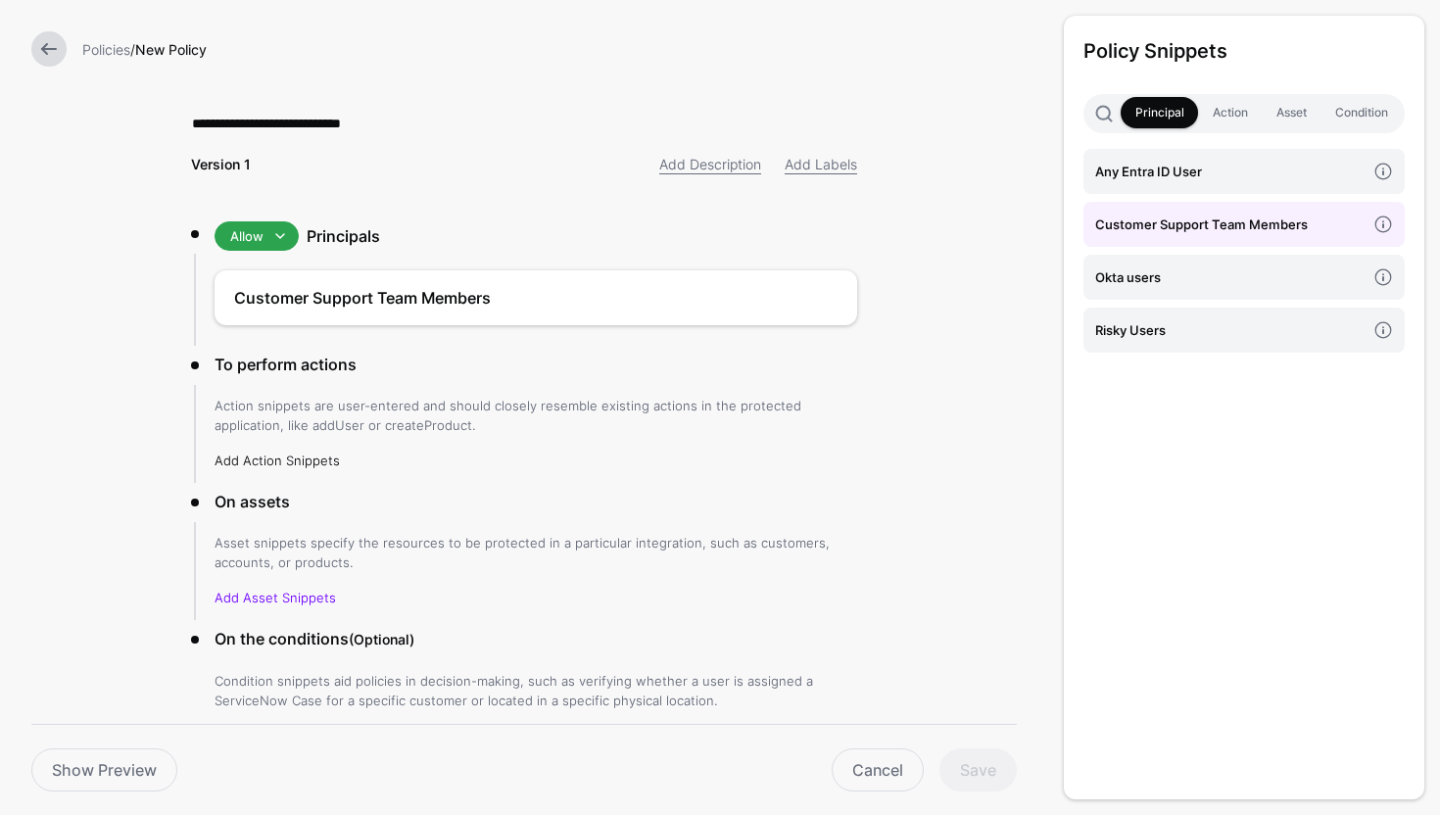
click at [294, 462] on link "Add Action Snippets" at bounding box center [277, 461] width 125 height 16
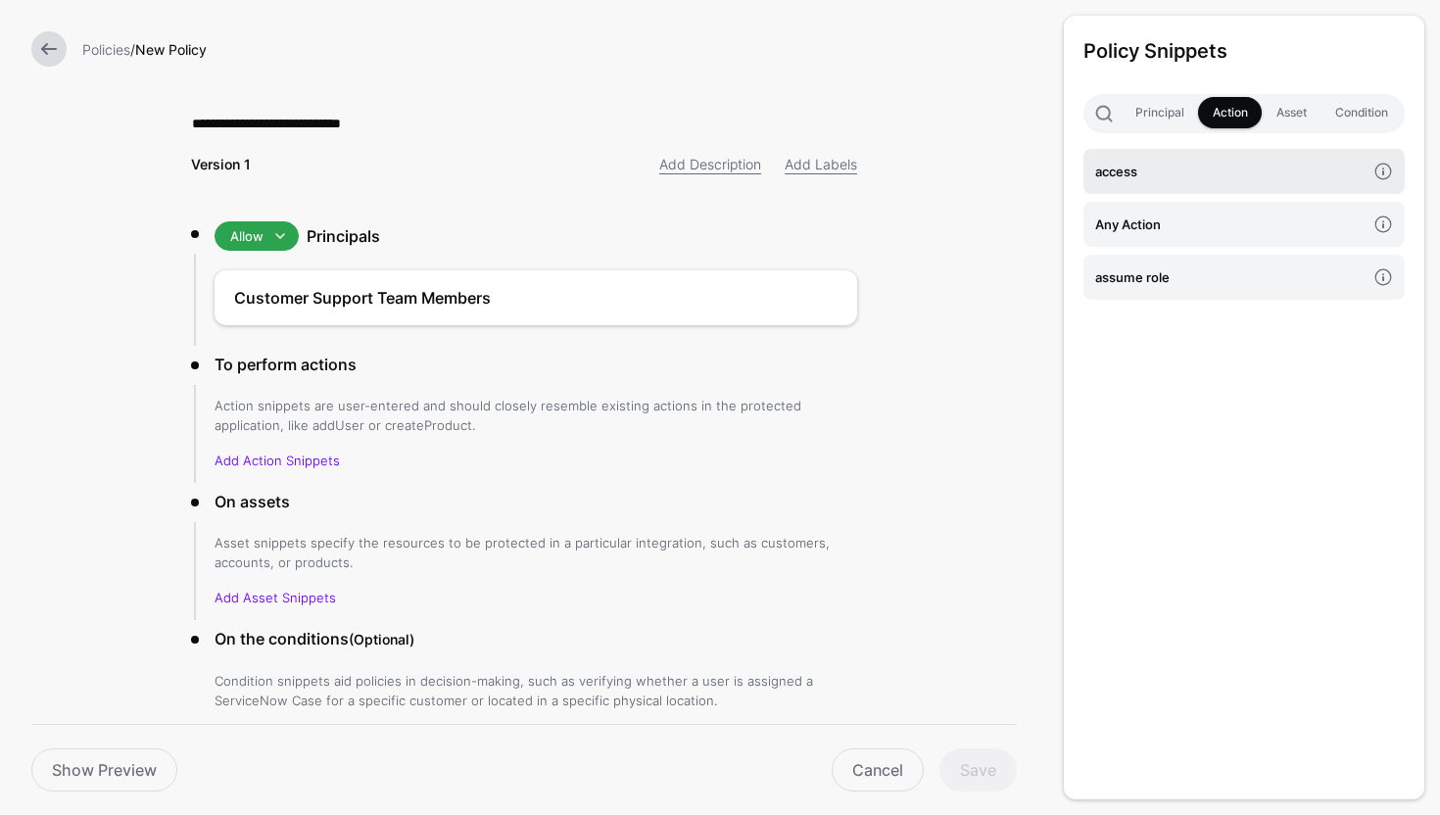
click at [1151, 176] on h4 "access" at bounding box center [1230, 172] width 270 height 22
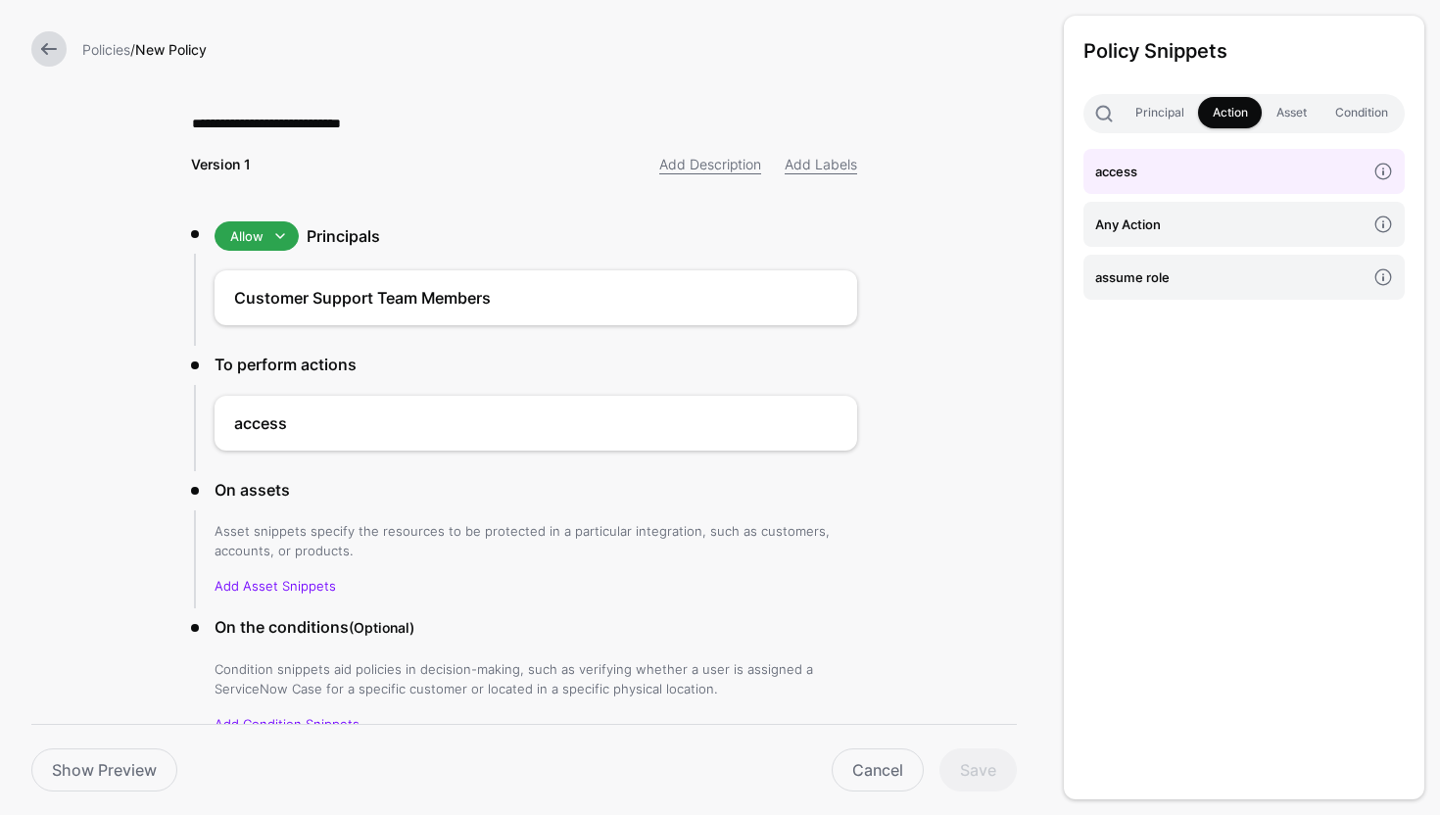
click at [311, 573] on div "Asset snippets specify the resources to be protected in a particular integratio…" at bounding box center [536, 558] width 643 height 74
click at [292, 592] on link "Add Asset Snippets" at bounding box center [275, 586] width 121 height 16
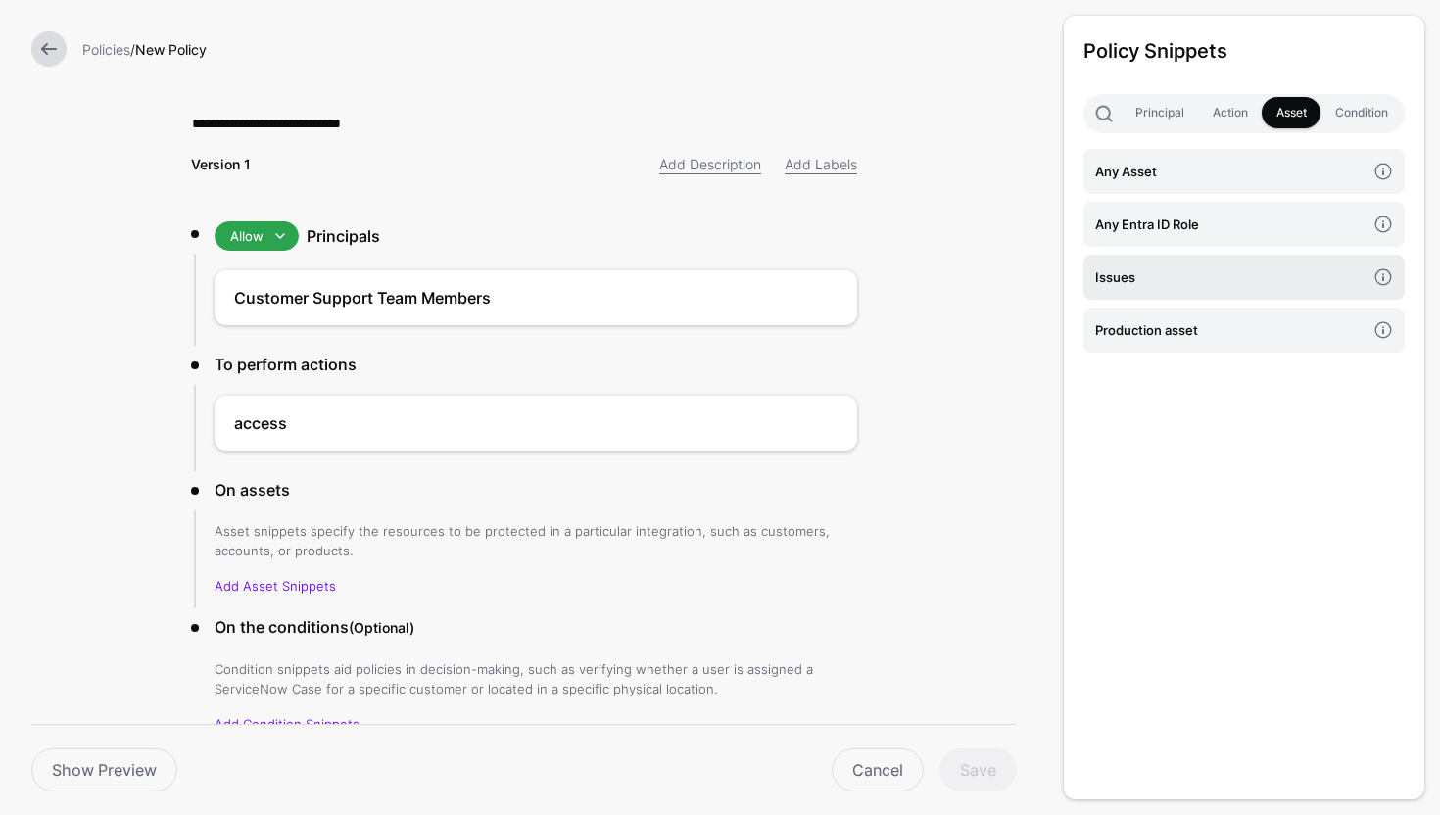
click at [1215, 274] on h4 "Issues" at bounding box center [1230, 277] width 270 height 22
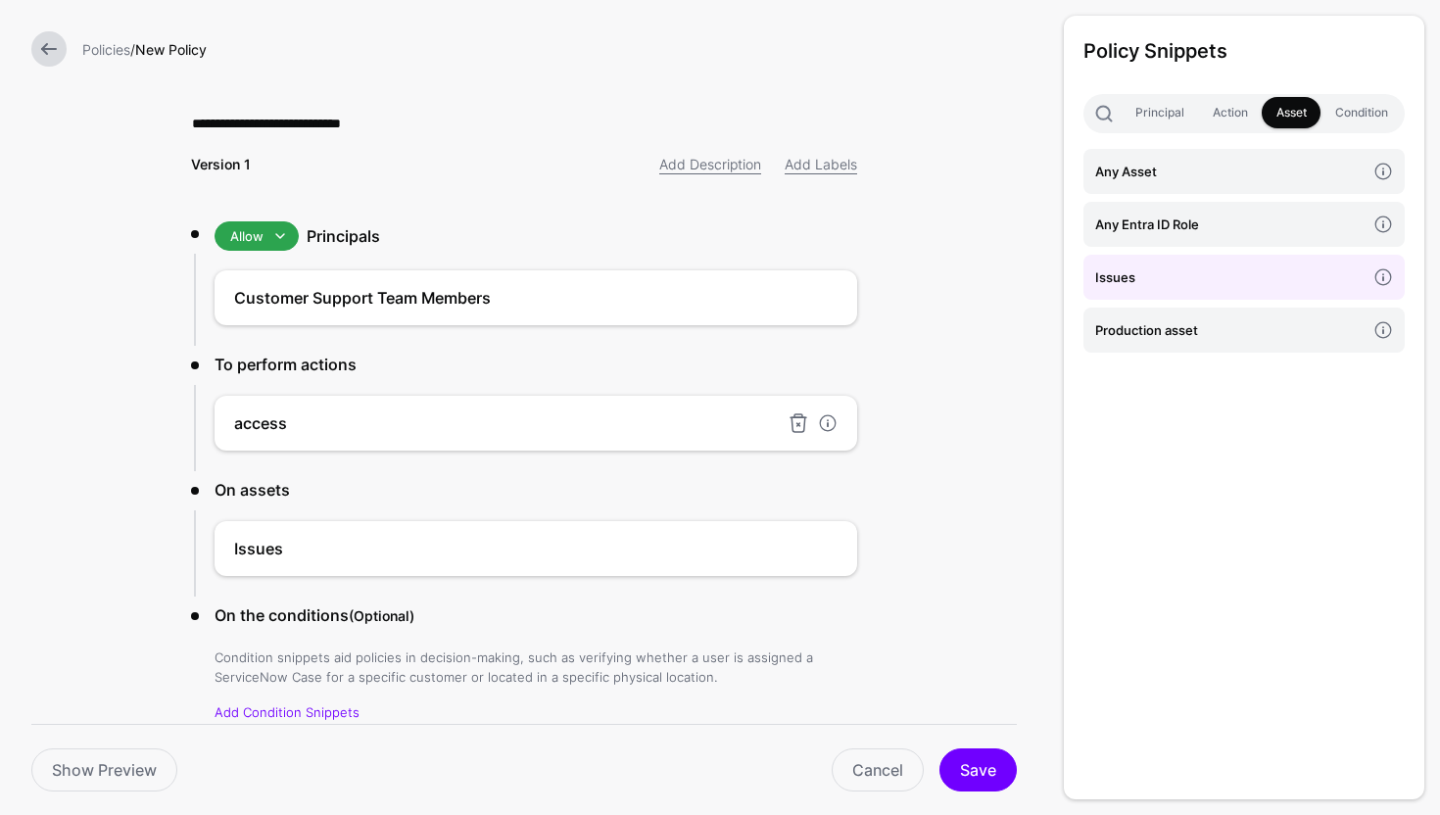
scroll to position [87, 0]
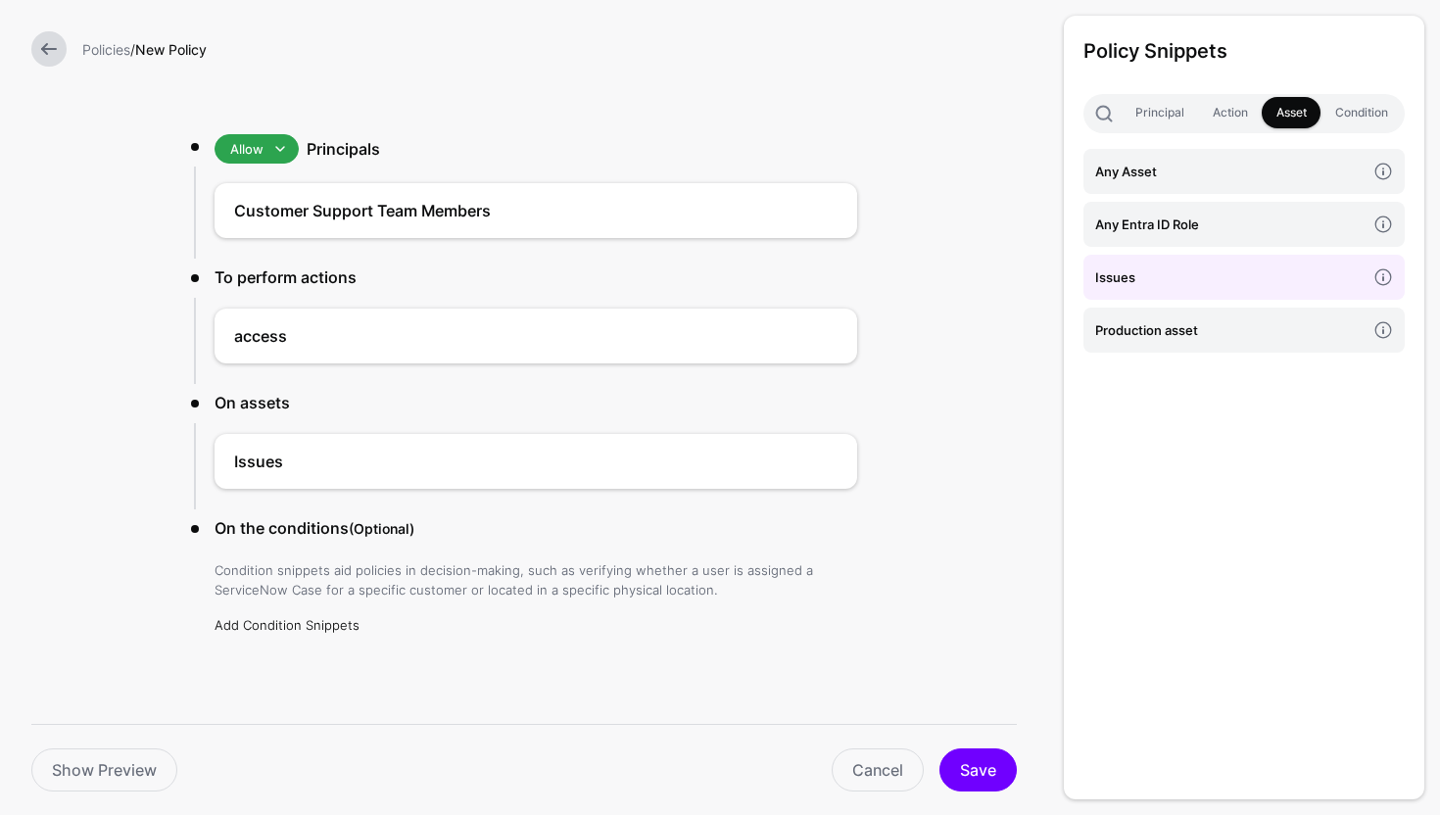
click at [296, 620] on link "Add Condition Snippets" at bounding box center [287, 625] width 145 height 16
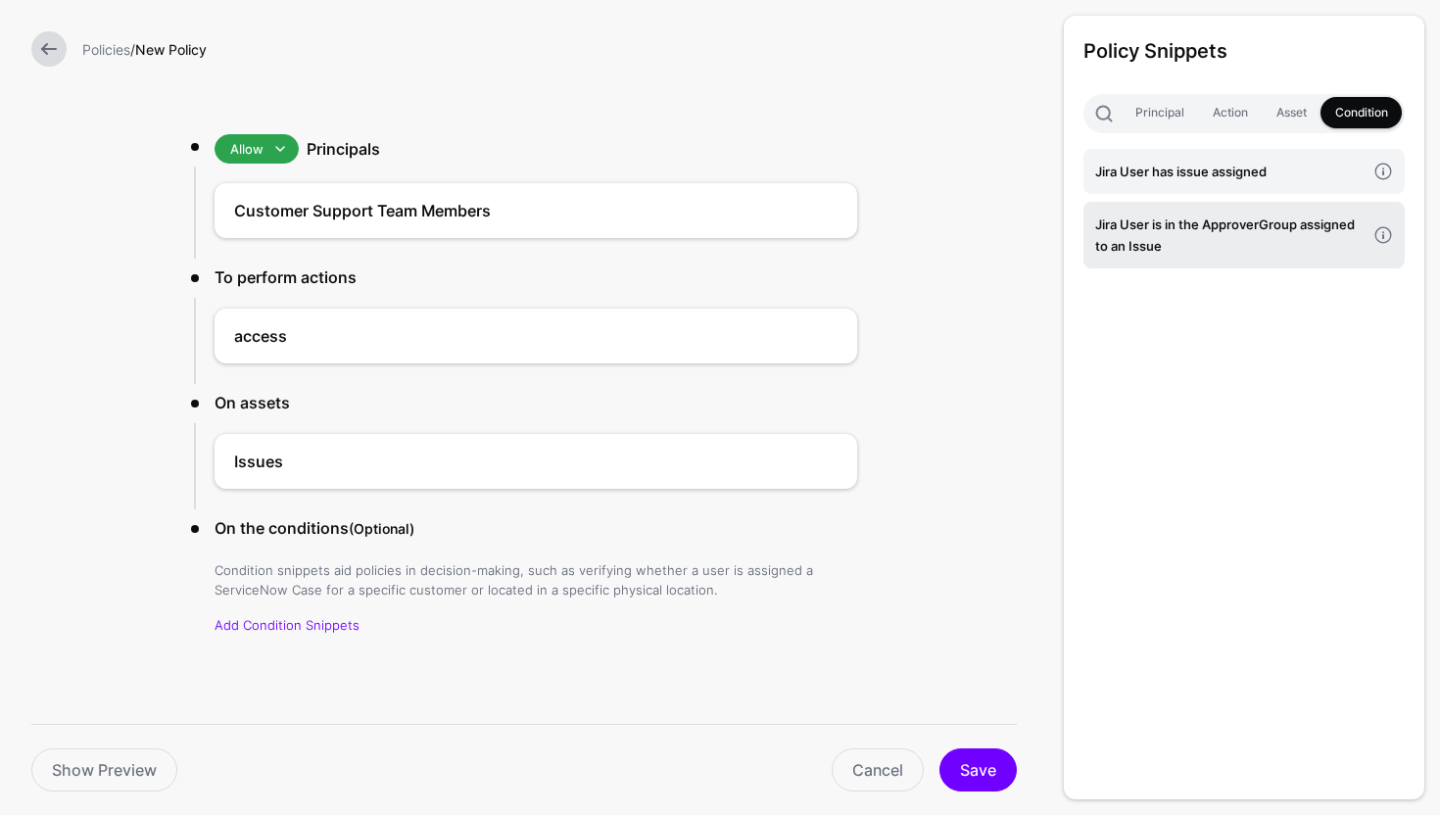
click at [1145, 242] on h4 "Jira User is in the ApproverGroup assigned to an Issue" at bounding box center [1230, 235] width 270 height 43
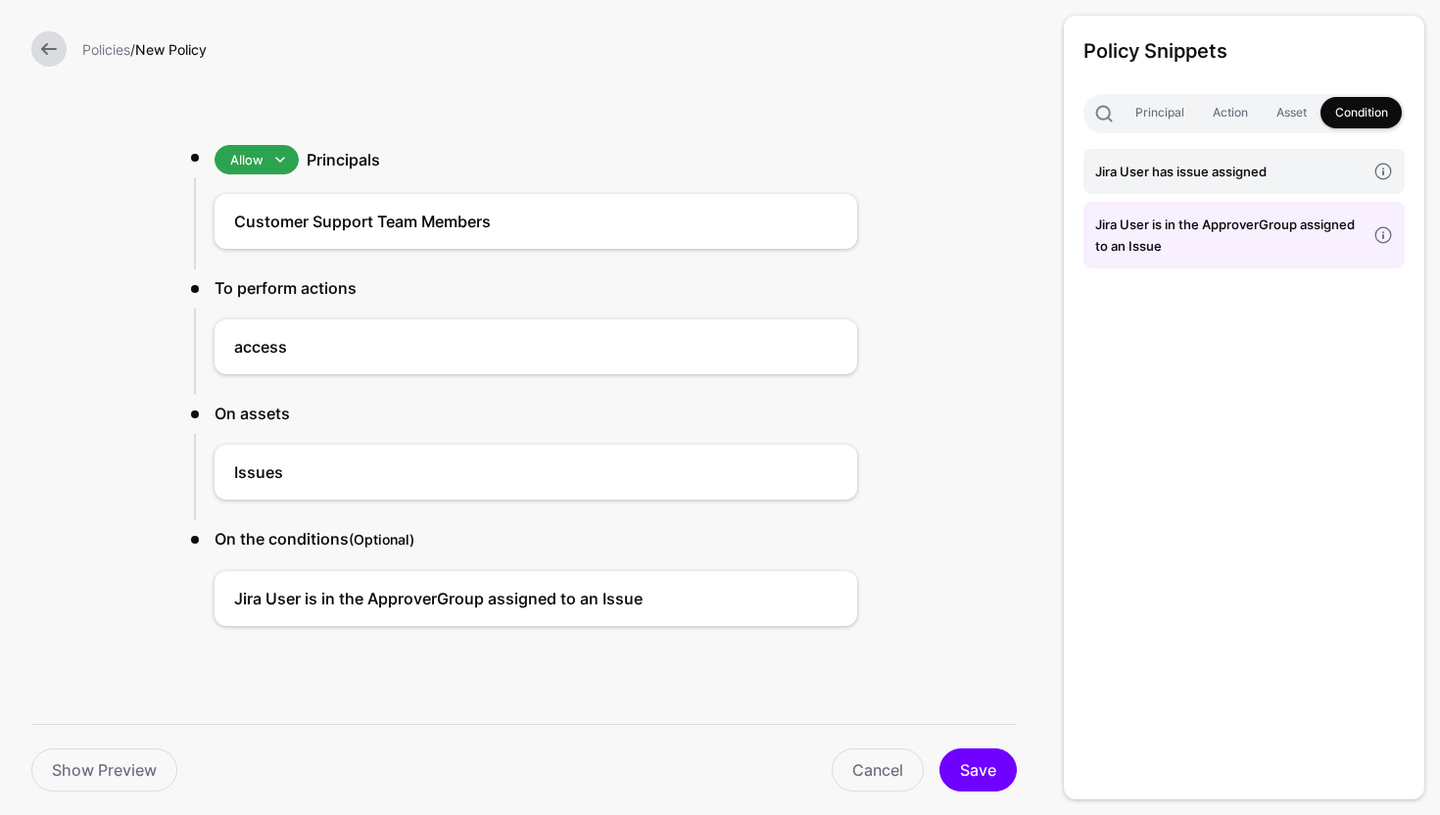
scroll to position [75, 0]
click at [971, 754] on button "Save" at bounding box center [978, 770] width 77 height 43
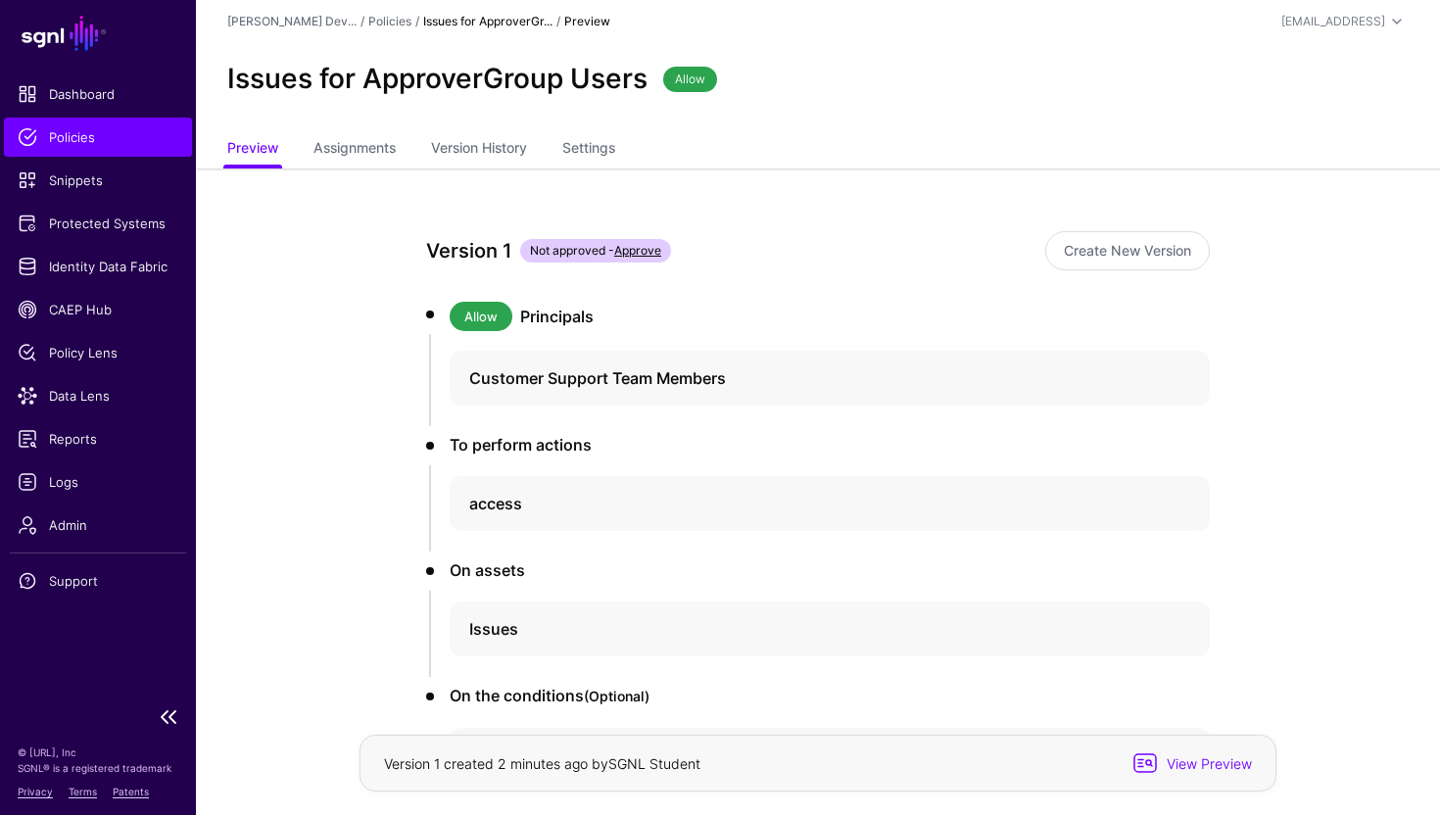
click at [73, 144] on span "Policies" at bounding box center [98, 137] width 161 height 20
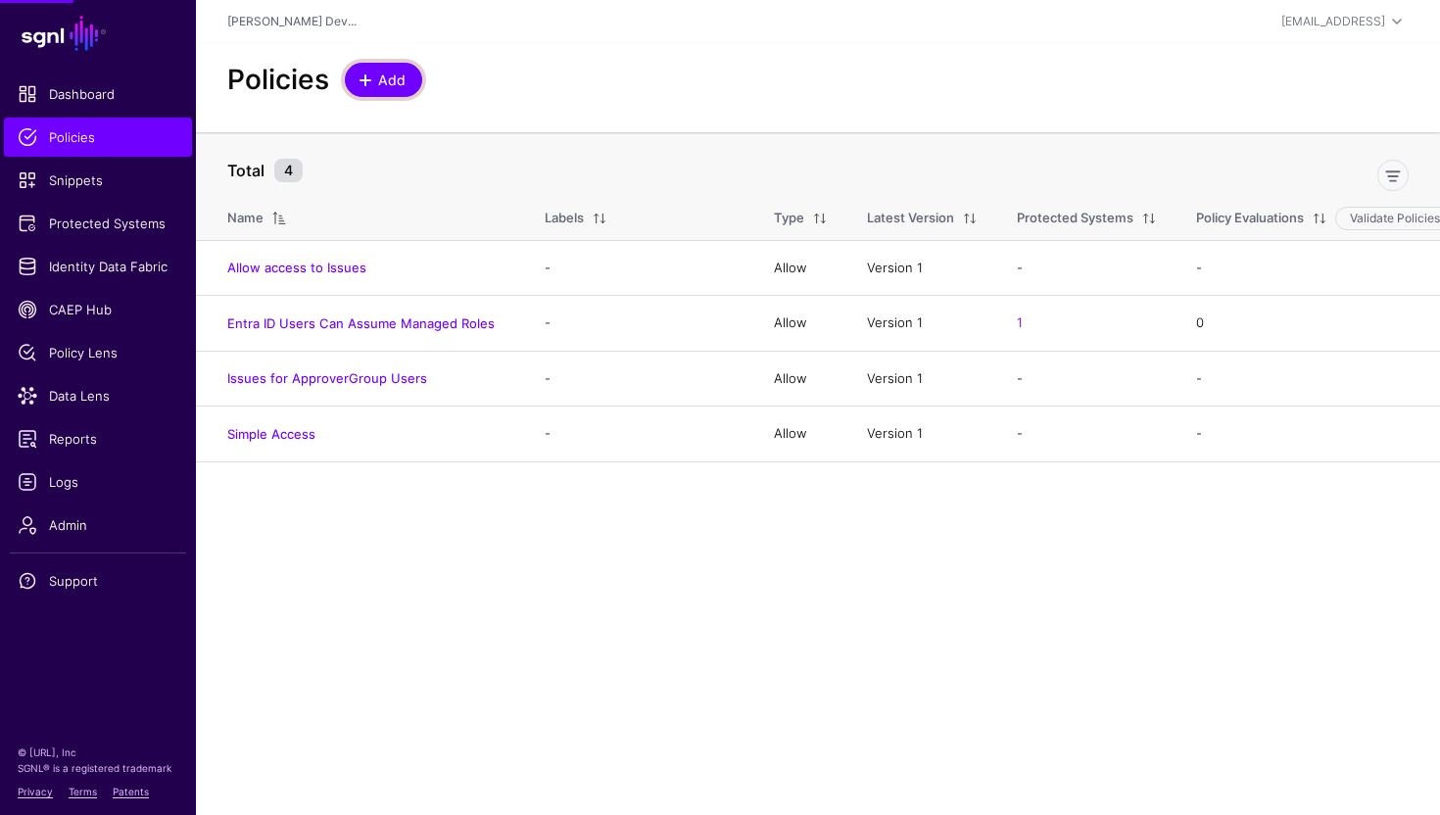
click at [380, 84] on span "Add" at bounding box center [392, 80] width 32 height 21
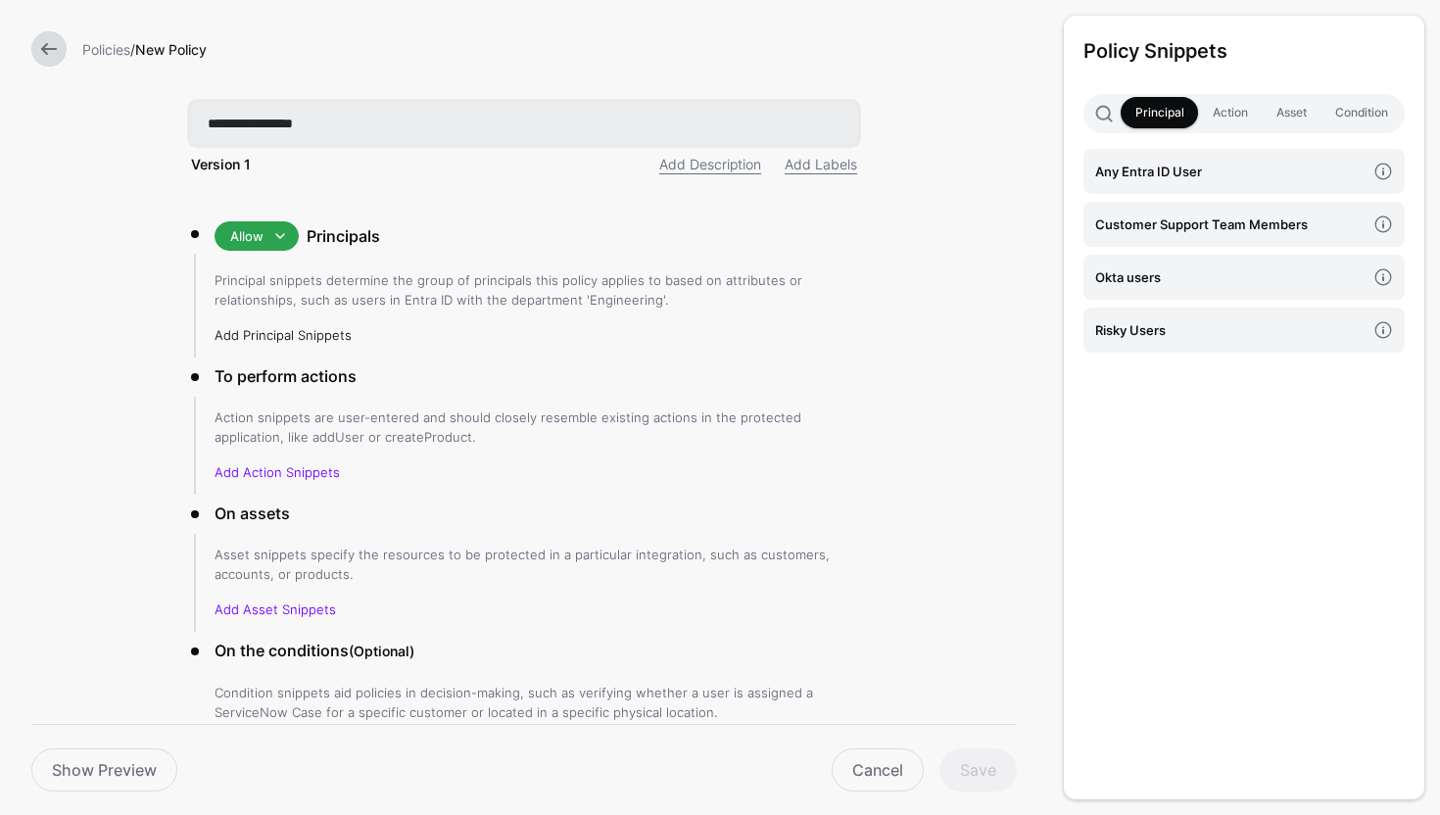
type input "**********"
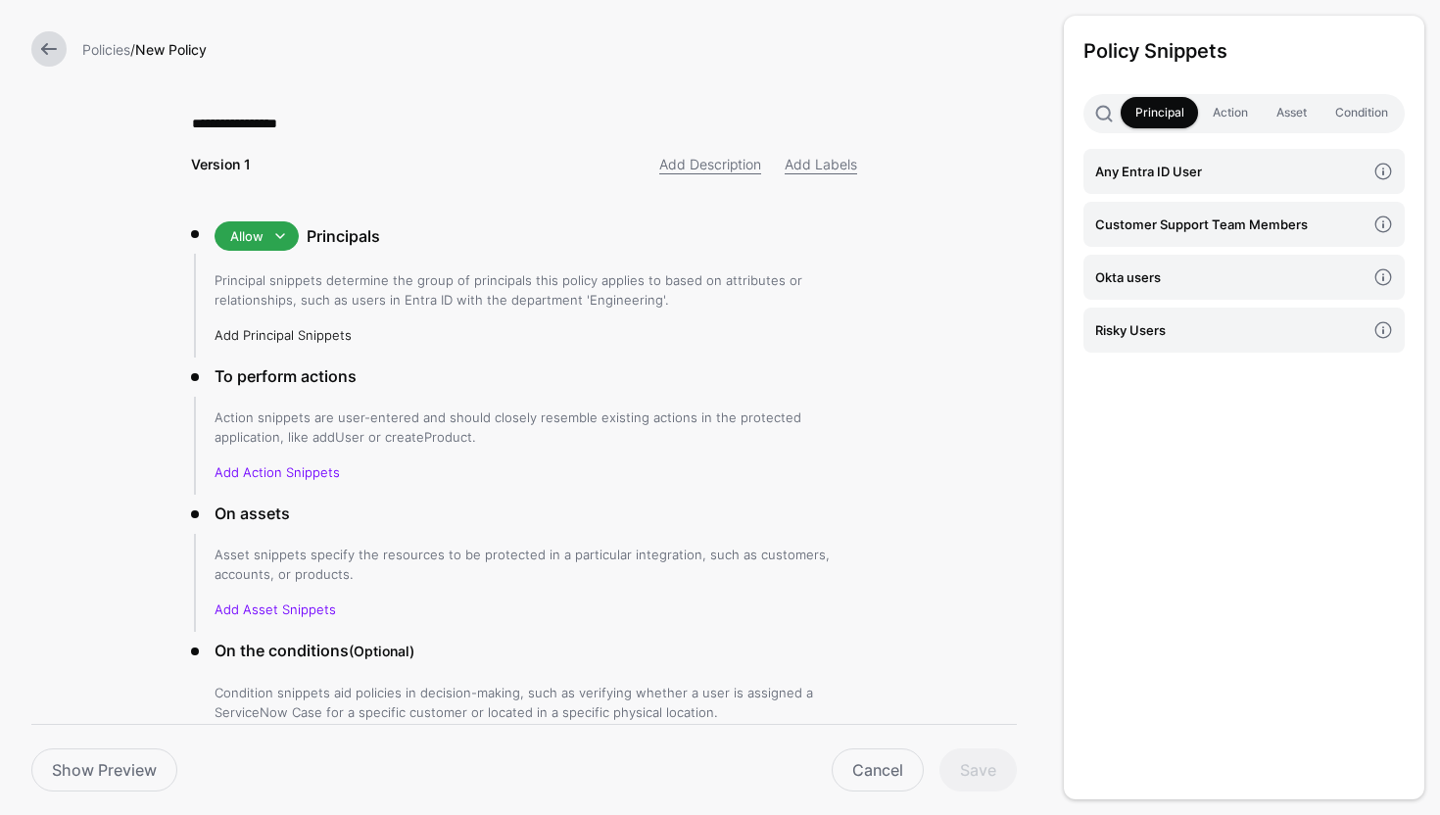
click at [286, 335] on link "Add Principal Snippets" at bounding box center [283, 335] width 137 height 16
click at [307, 334] on link "Add Principal Snippets" at bounding box center [283, 335] width 137 height 16
click at [1149, 354] on div "Any Entra ID User Customer Support Team Members Okta users Risky Users" at bounding box center [1244, 255] width 361 height 212
click at [1151, 337] on h4 "Risky Users" at bounding box center [1230, 330] width 270 height 22
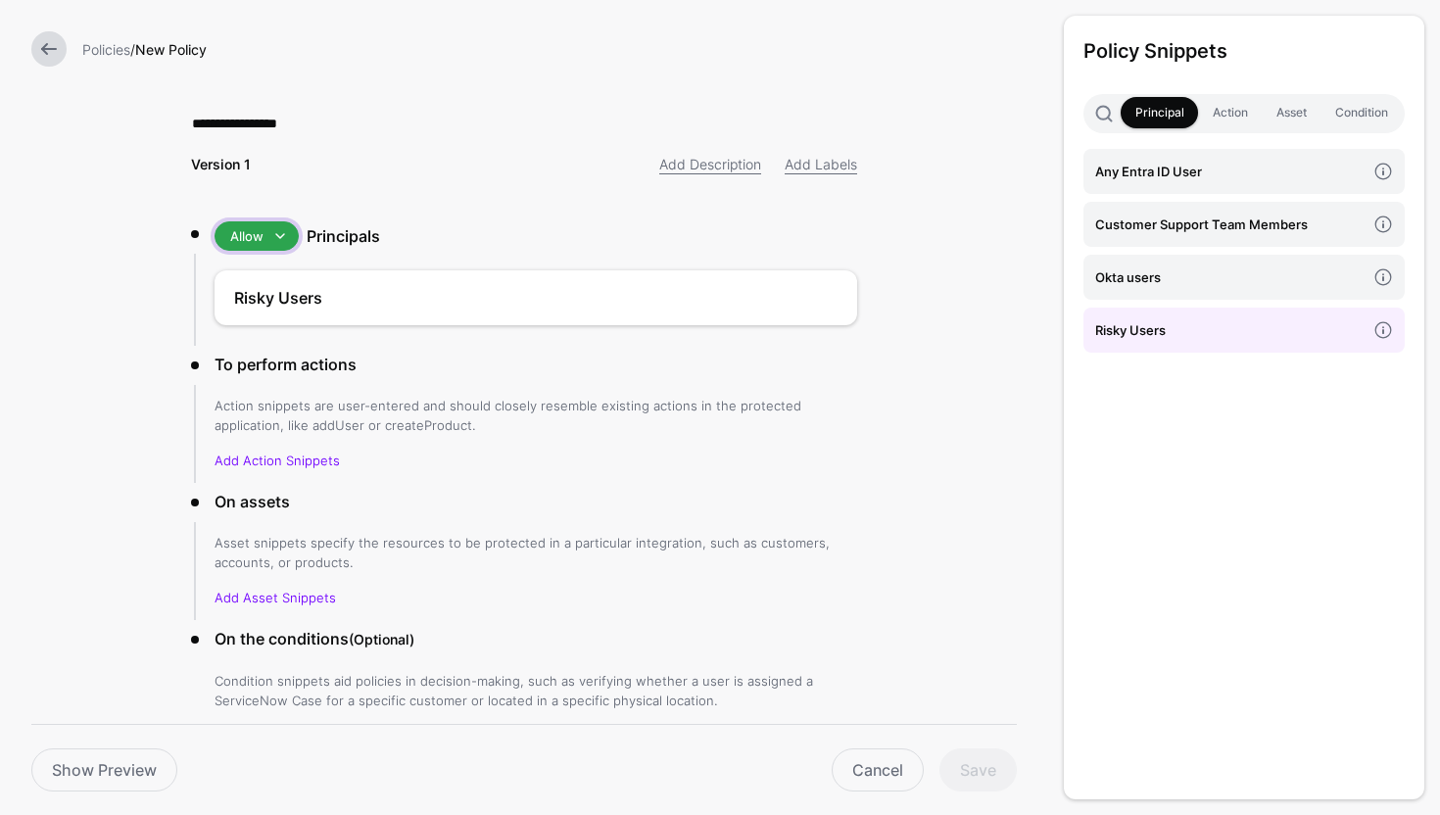
click at [274, 244] on span at bounding box center [280, 236] width 24 height 24
click at [255, 316] on button "Deny" at bounding box center [293, 307] width 157 height 31
click at [288, 461] on link "Add Action Snippets" at bounding box center [277, 461] width 125 height 16
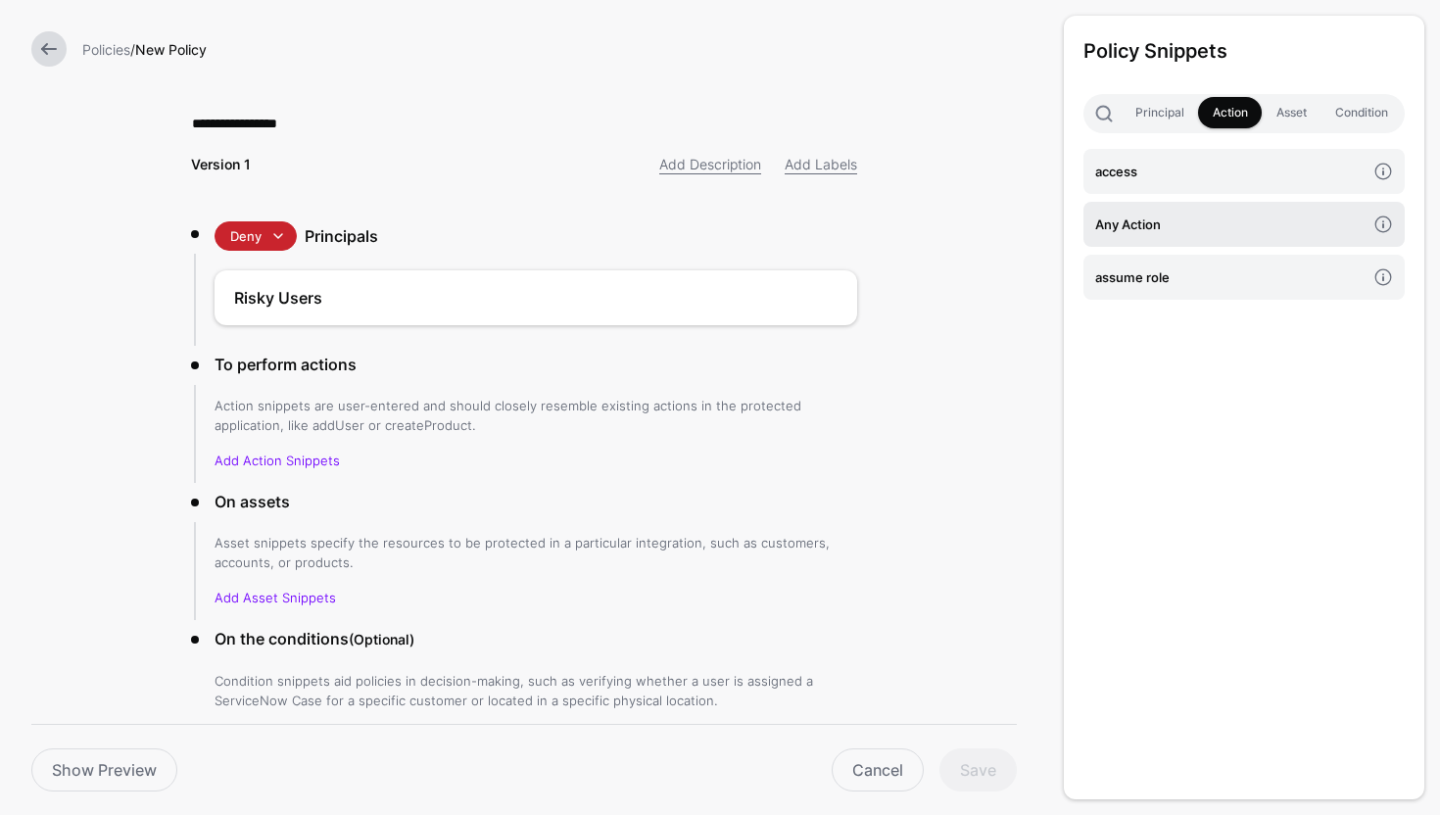
click at [1152, 220] on h4 "Any Action" at bounding box center [1230, 225] width 270 height 22
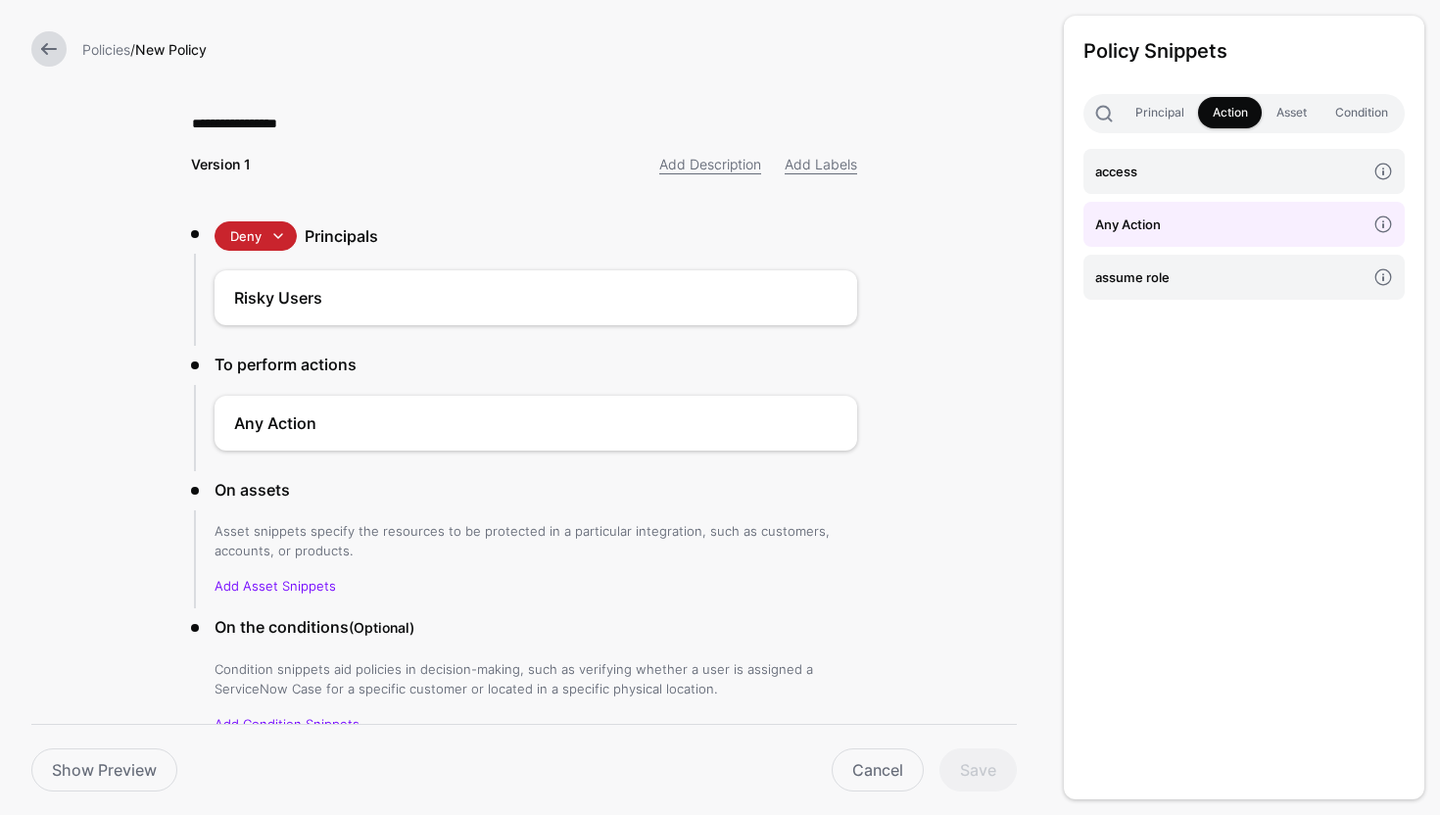
scroll to position [38, 0]
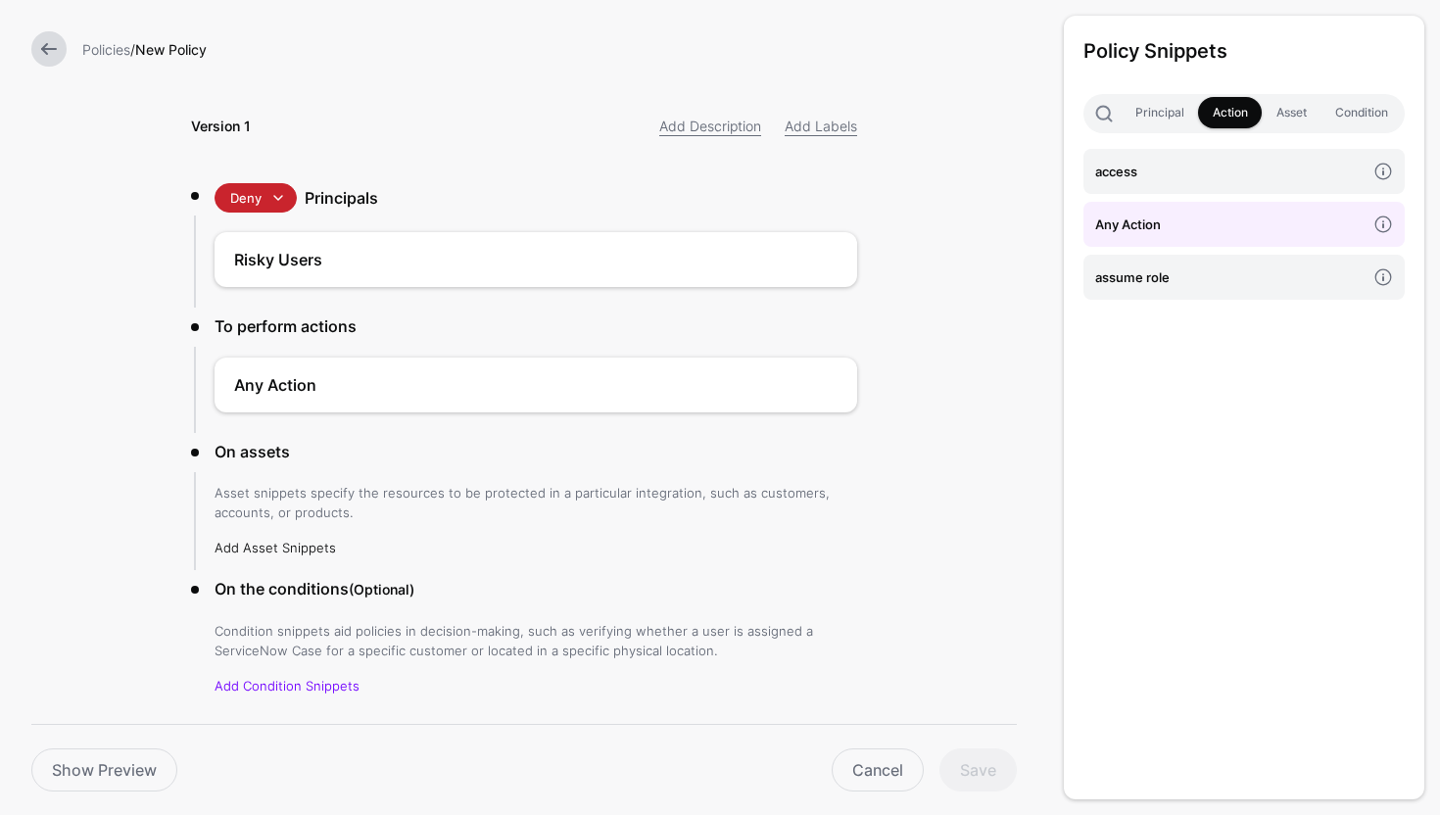
click at [292, 553] on link "Add Asset Snippets" at bounding box center [275, 548] width 121 height 16
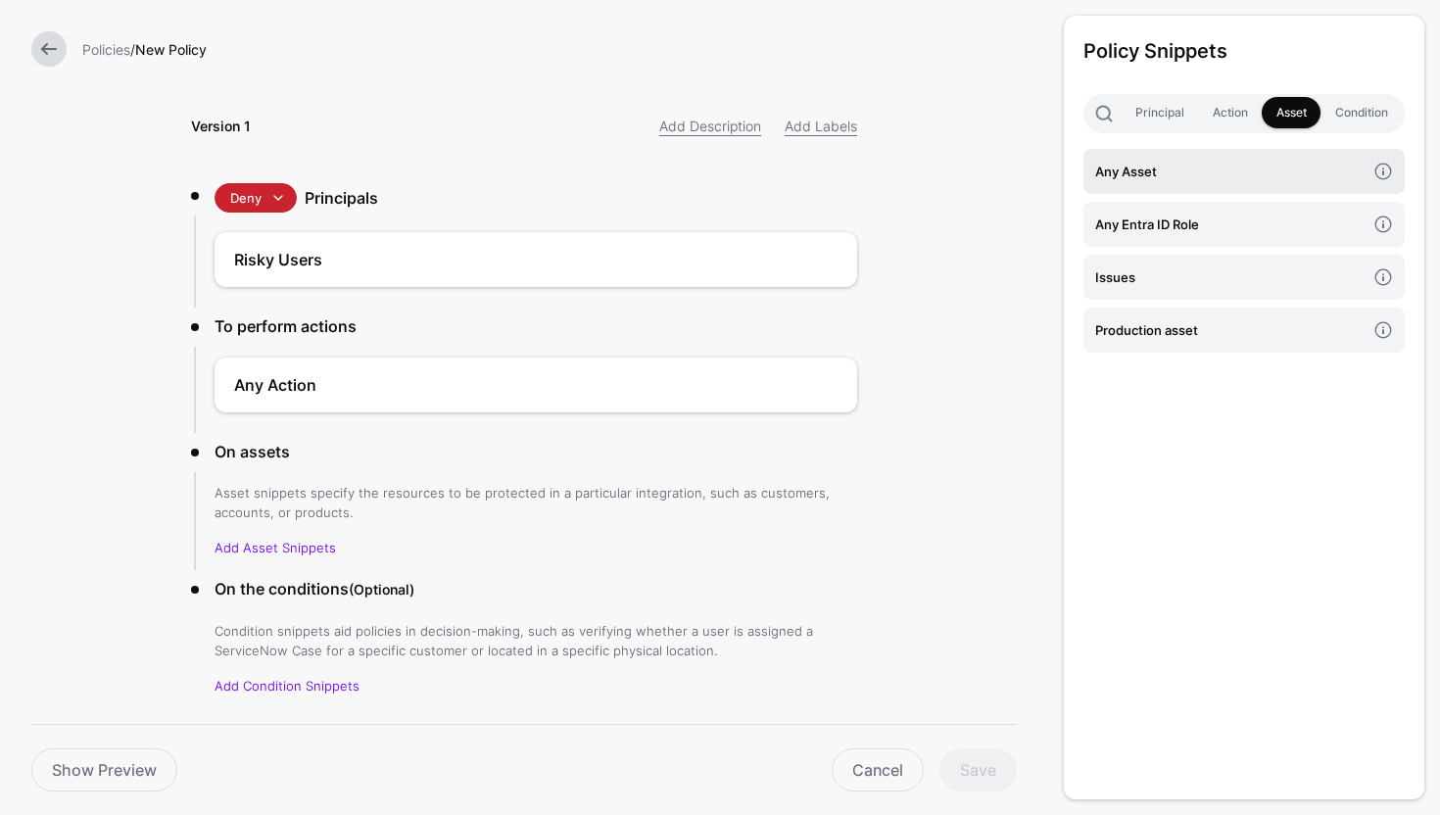
click at [1127, 171] on h4 "Any Asset" at bounding box center [1230, 172] width 270 height 22
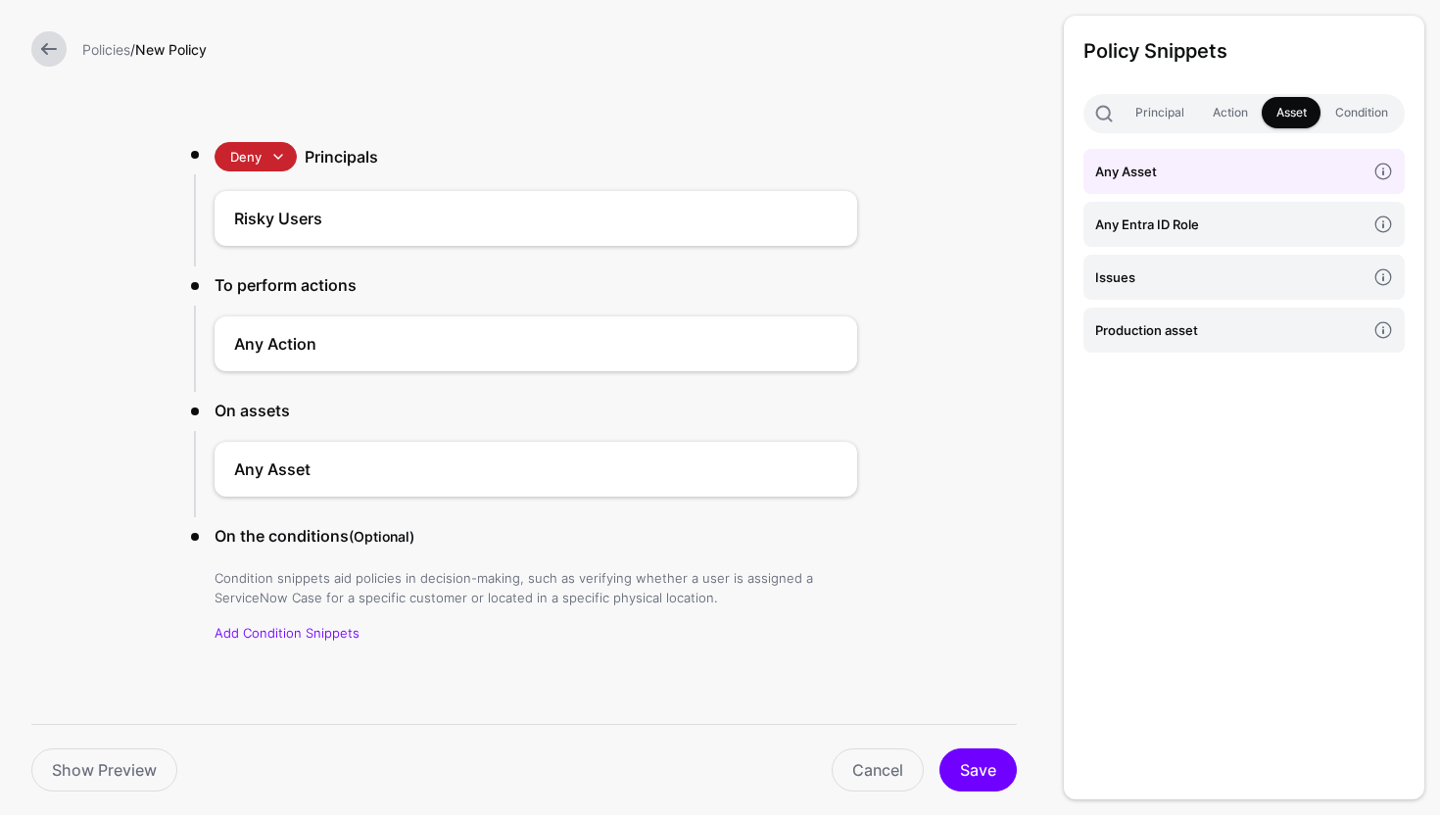
scroll to position [87, 0]
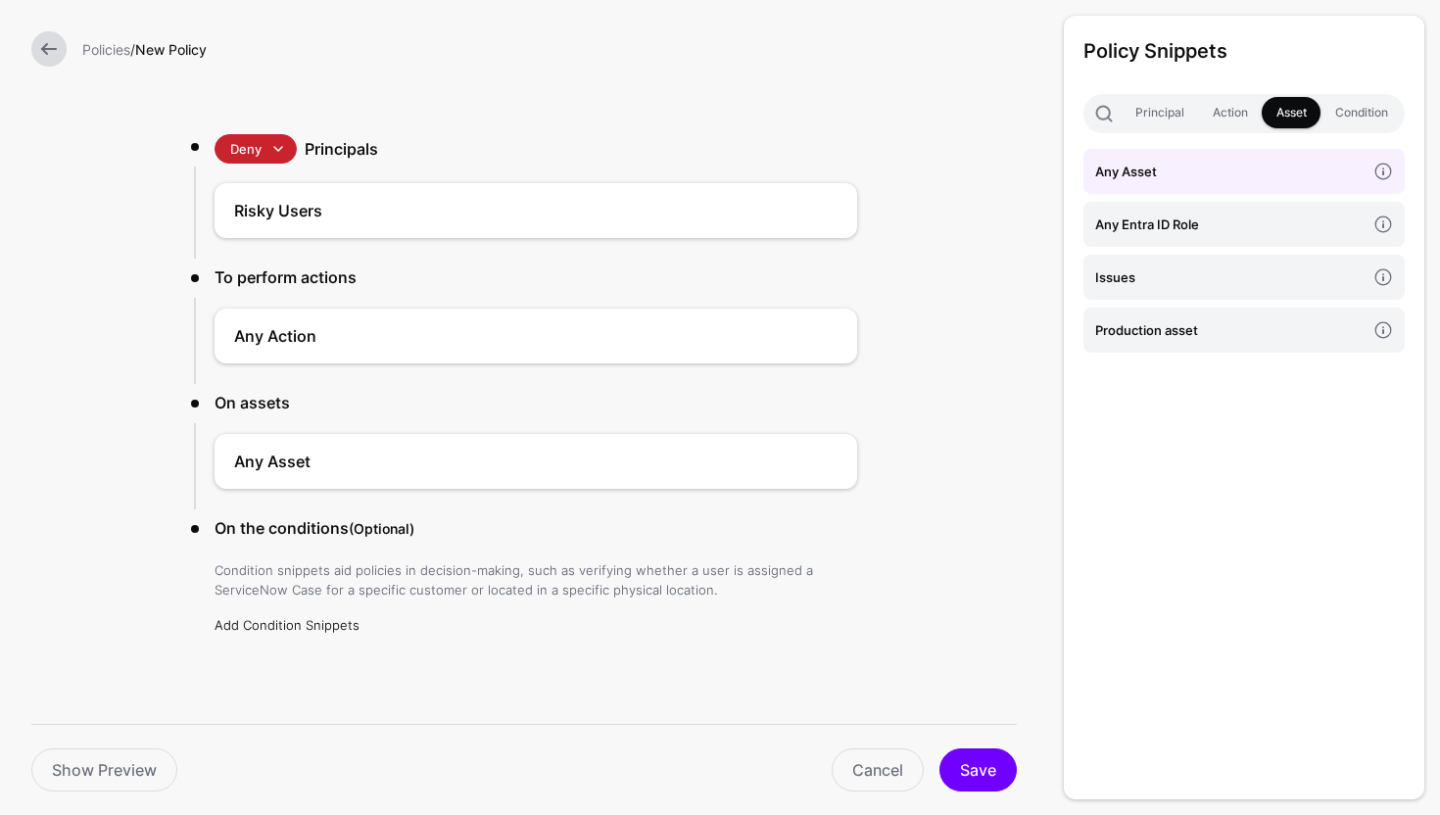
click at [284, 626] on link "Add Condition Snippets" at bounding box center [287, 625] width 145 height 16
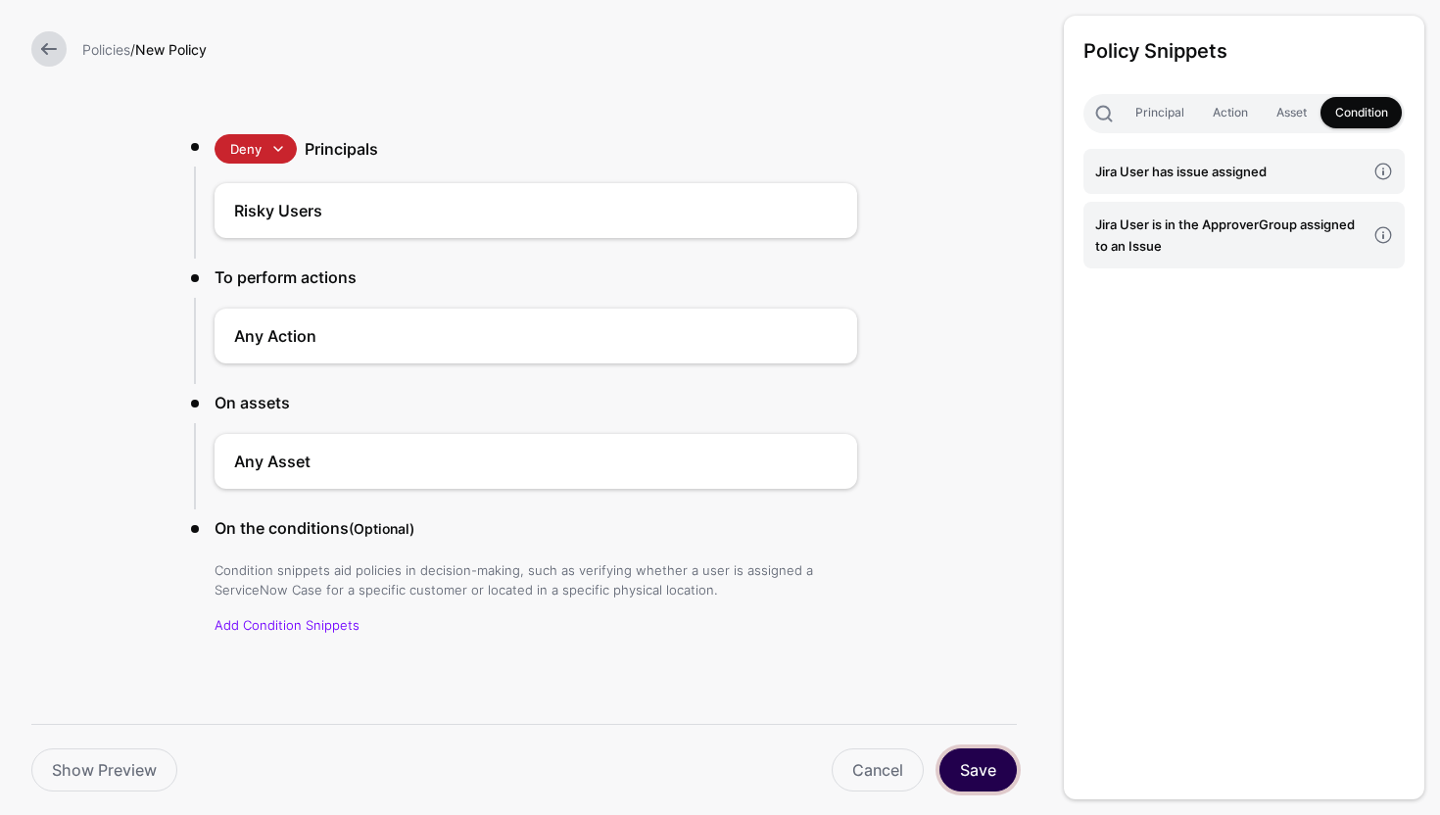
click at [986, 751] on button "Save" at bounding box center [978, 770] width 77 height 43
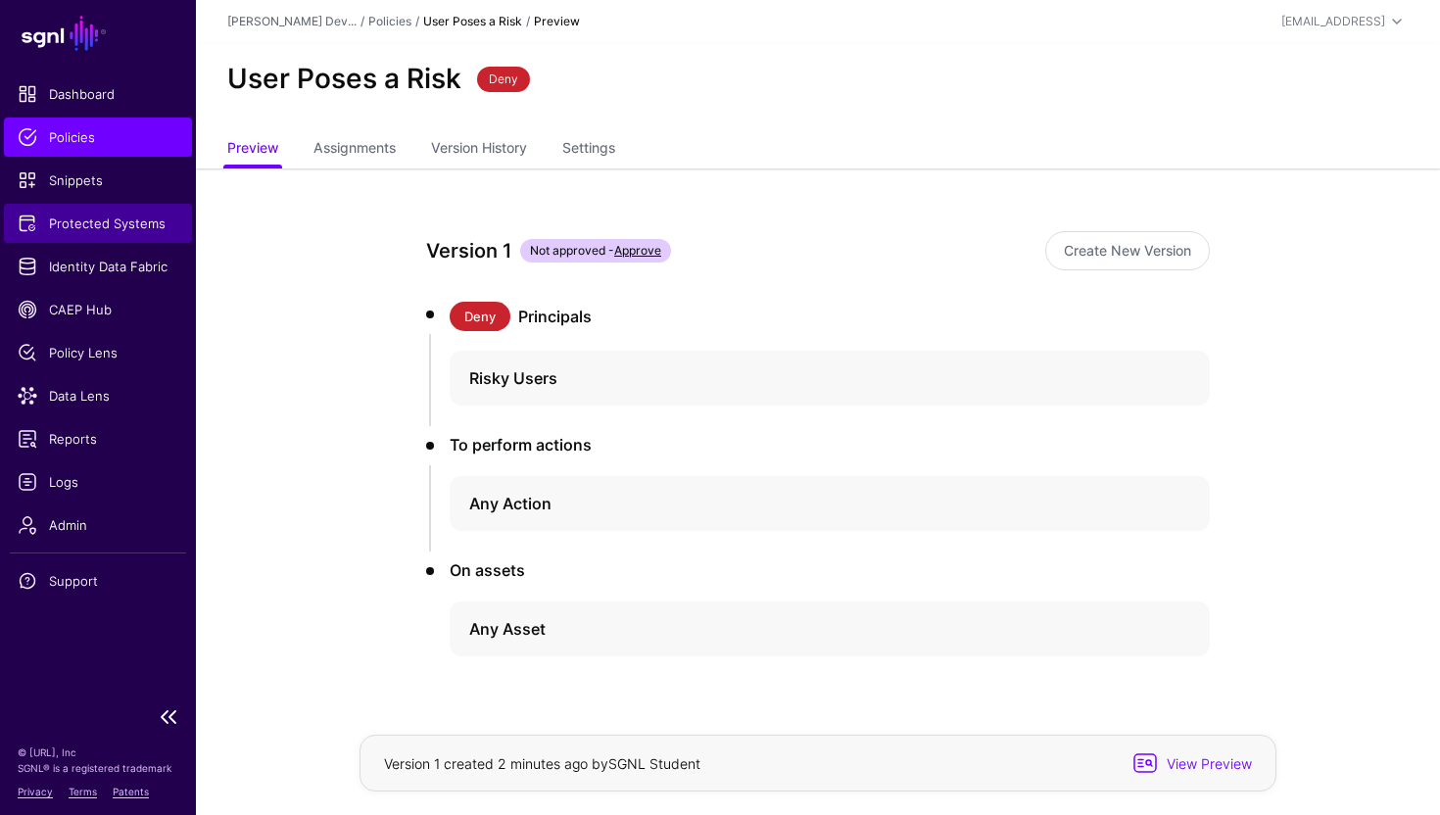
click at [119, 227] on span "Protected Systems" at bounding box center [98, 224] width 161 height 20
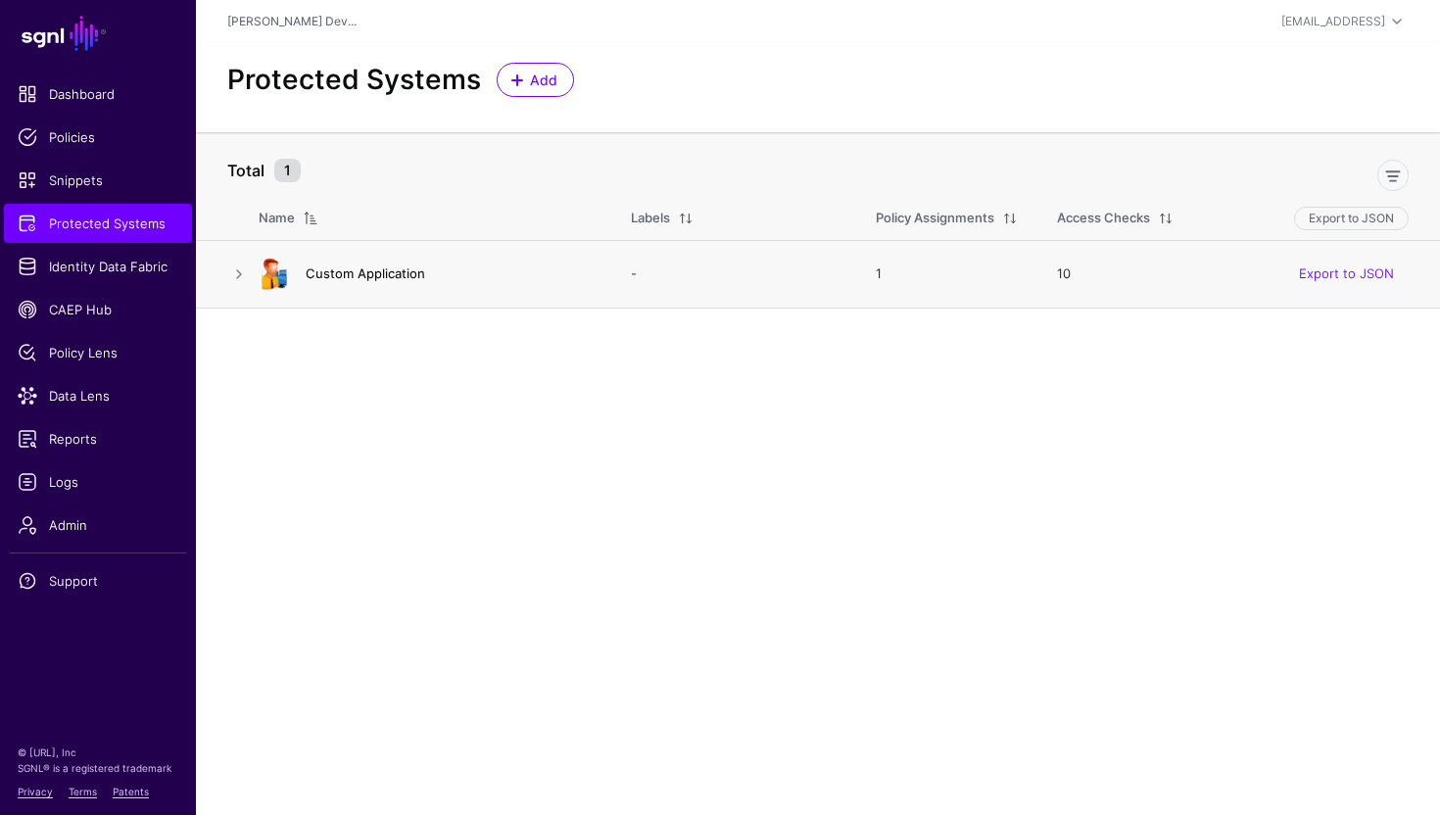
click at [376, 276] on link "Custom Application" at bounding box center [366, 274] width 120 height 16
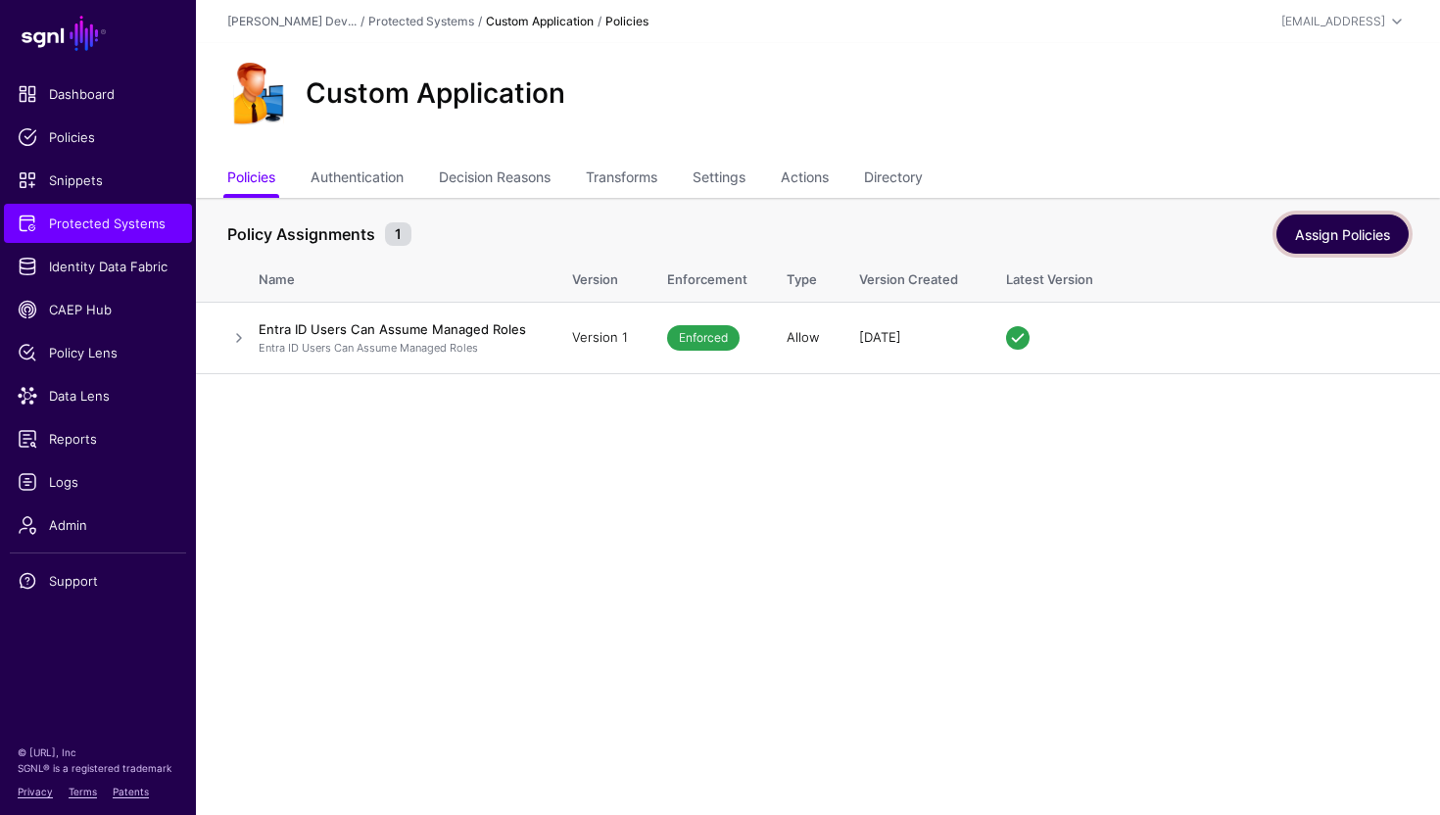
click at [1345, 241] on link "Assign Policies" at bounding box center [1343, 234] width 132 height 39
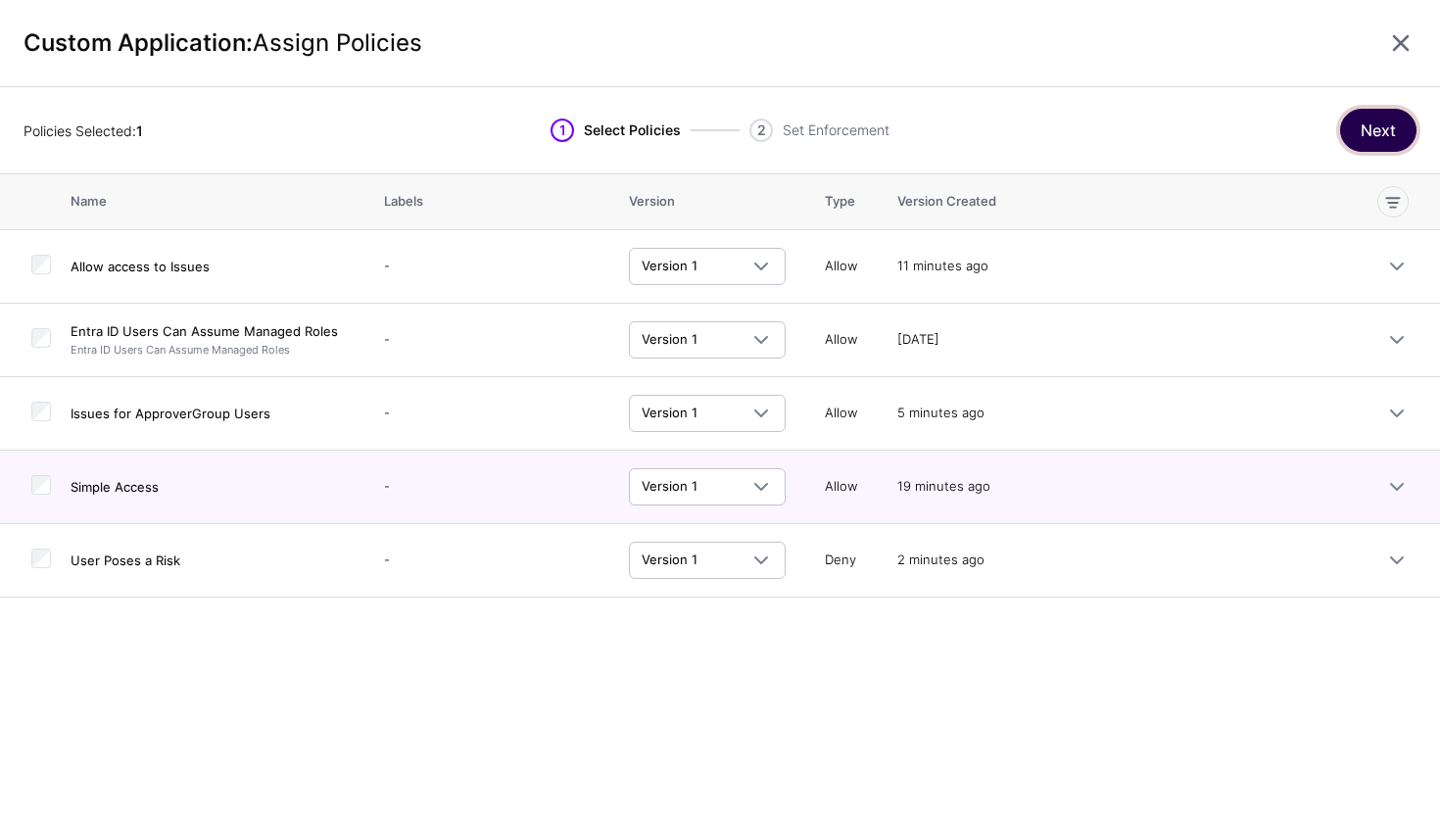
click at [1375, 132] on button "Next" at bounding box center [1378, 130] width 76 height 43
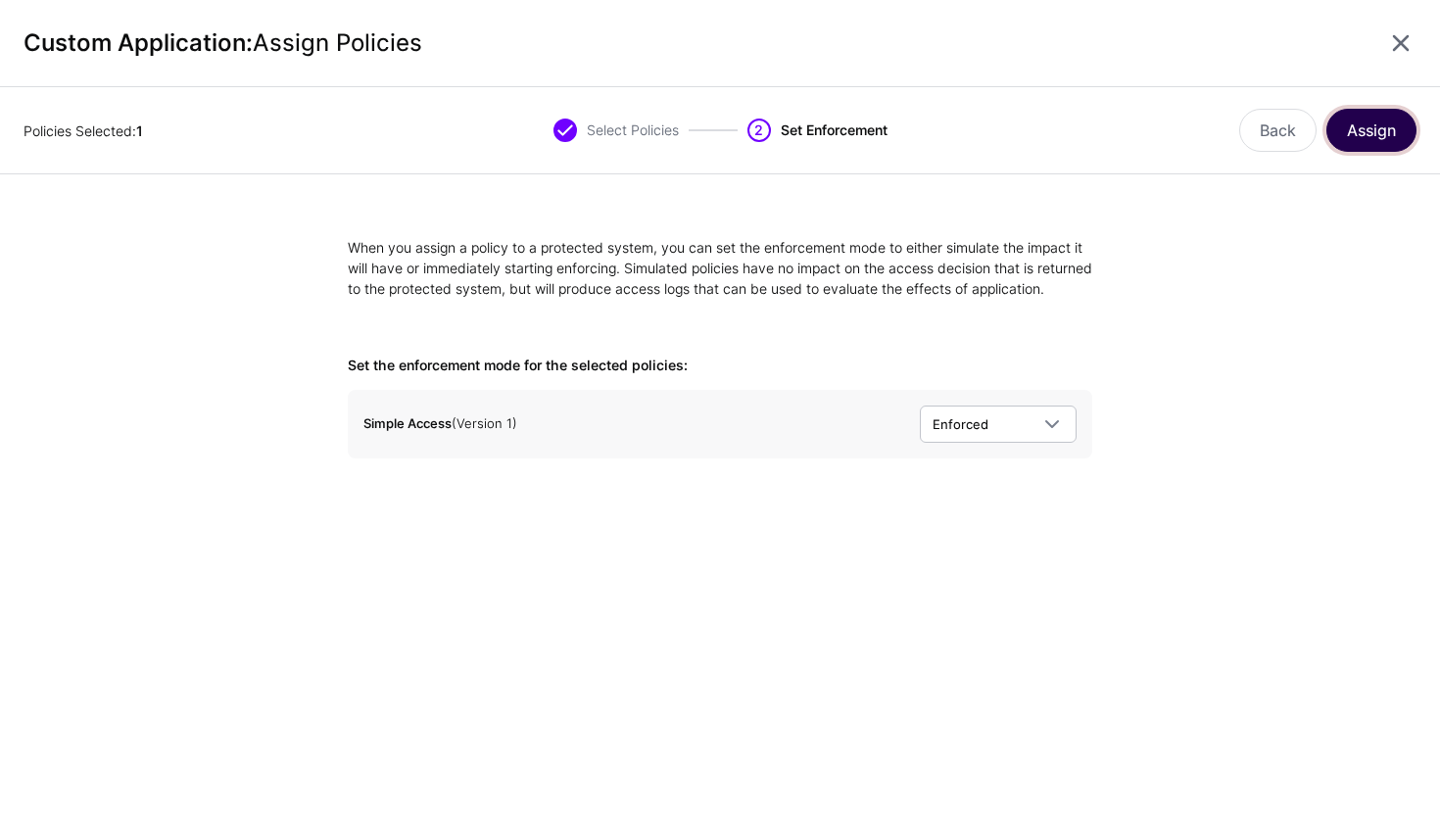
click at [1368, 147] on button "Assign" at bounding box center [1372, 130] width 90 height 43
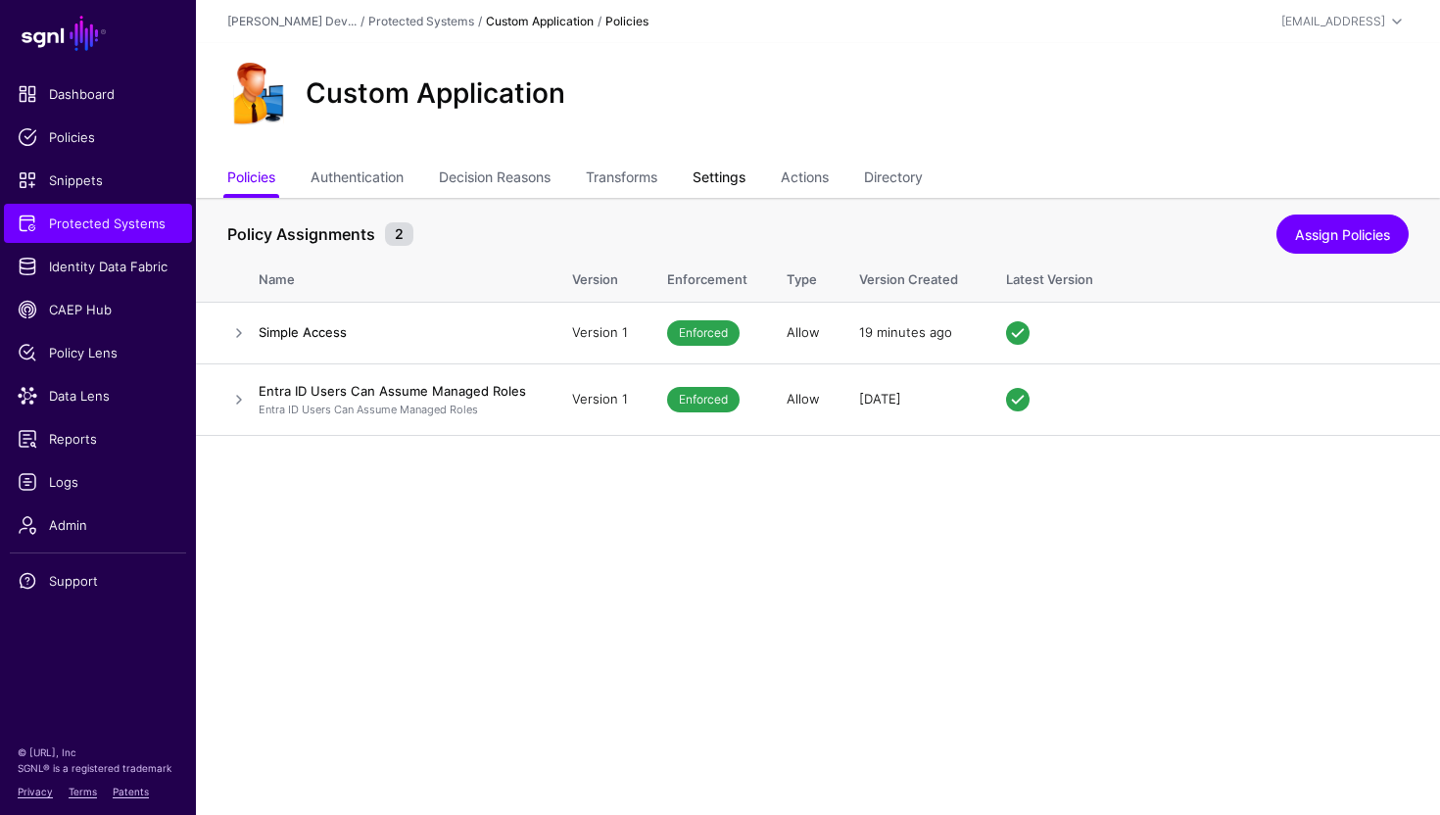
click at [729, 180] on link "Settings" at bounding box center [719, 179] width 53 height 37
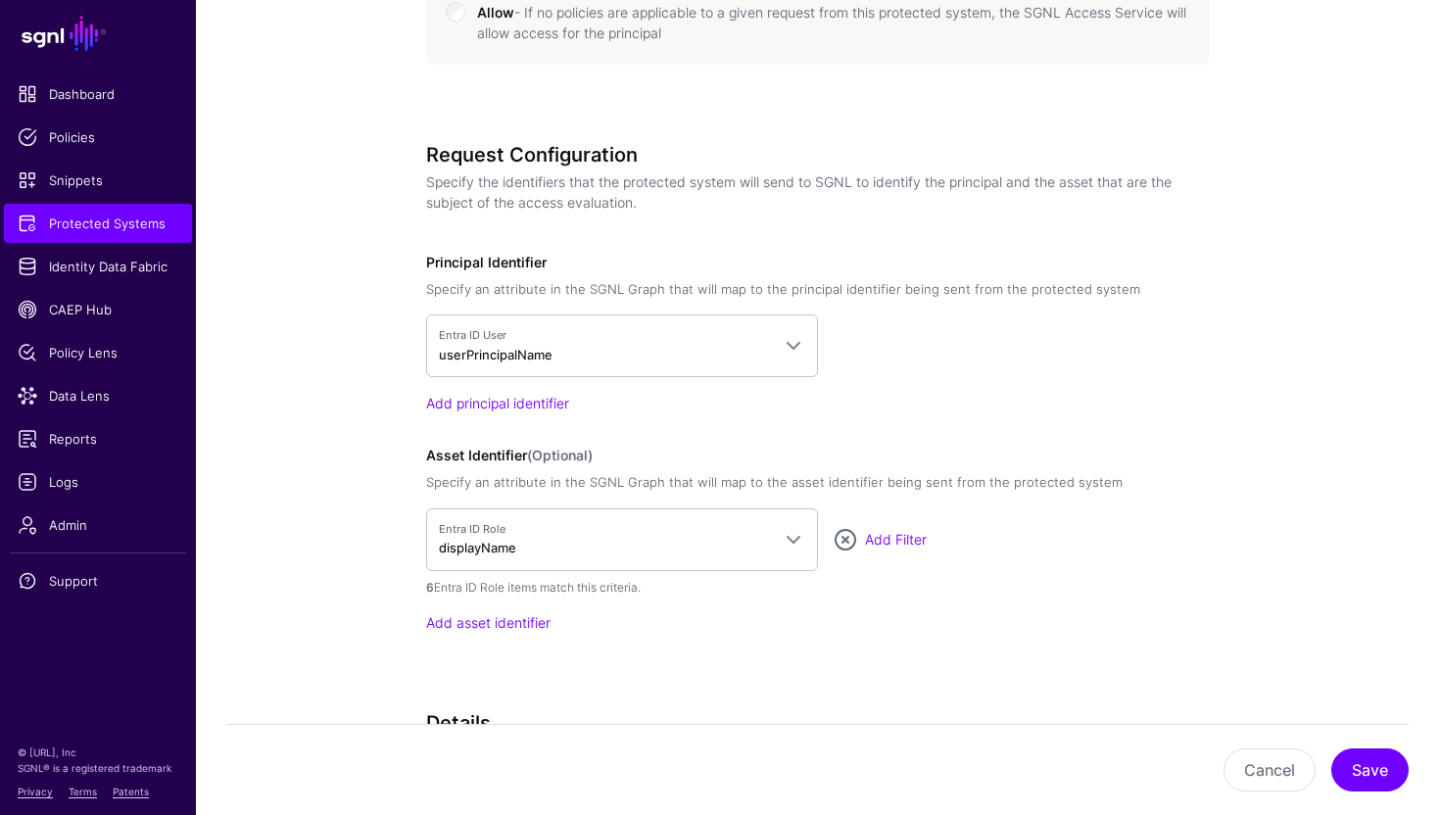
scroll to position [1371, 0]
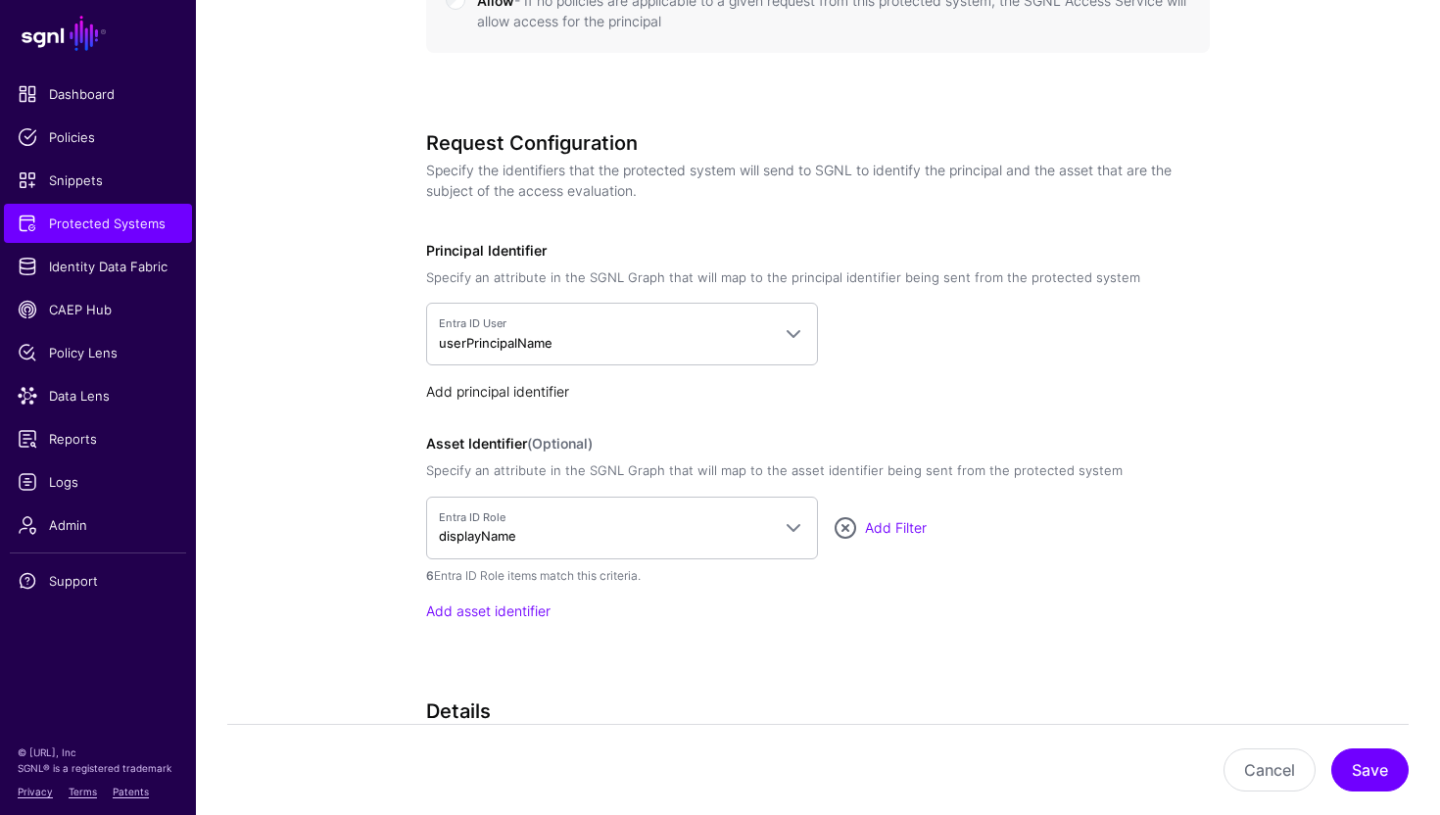
click at [514, 395] on link "Add principal identifier" at bounding box center [497, 391] width 143 height 17
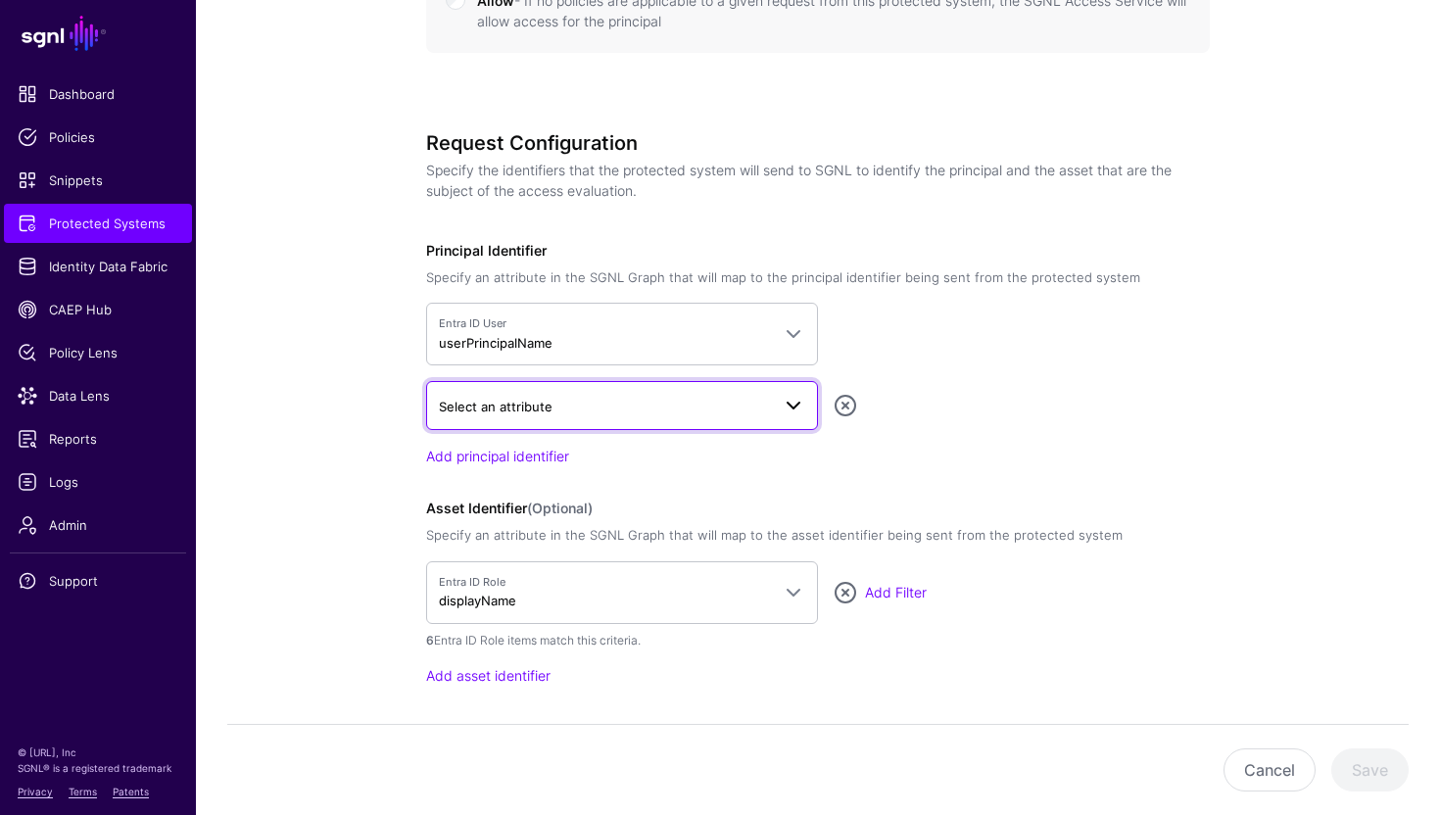
click at [607, 408] on span "Select an attribute" at bounding box center [604, 407] width 331 height 22
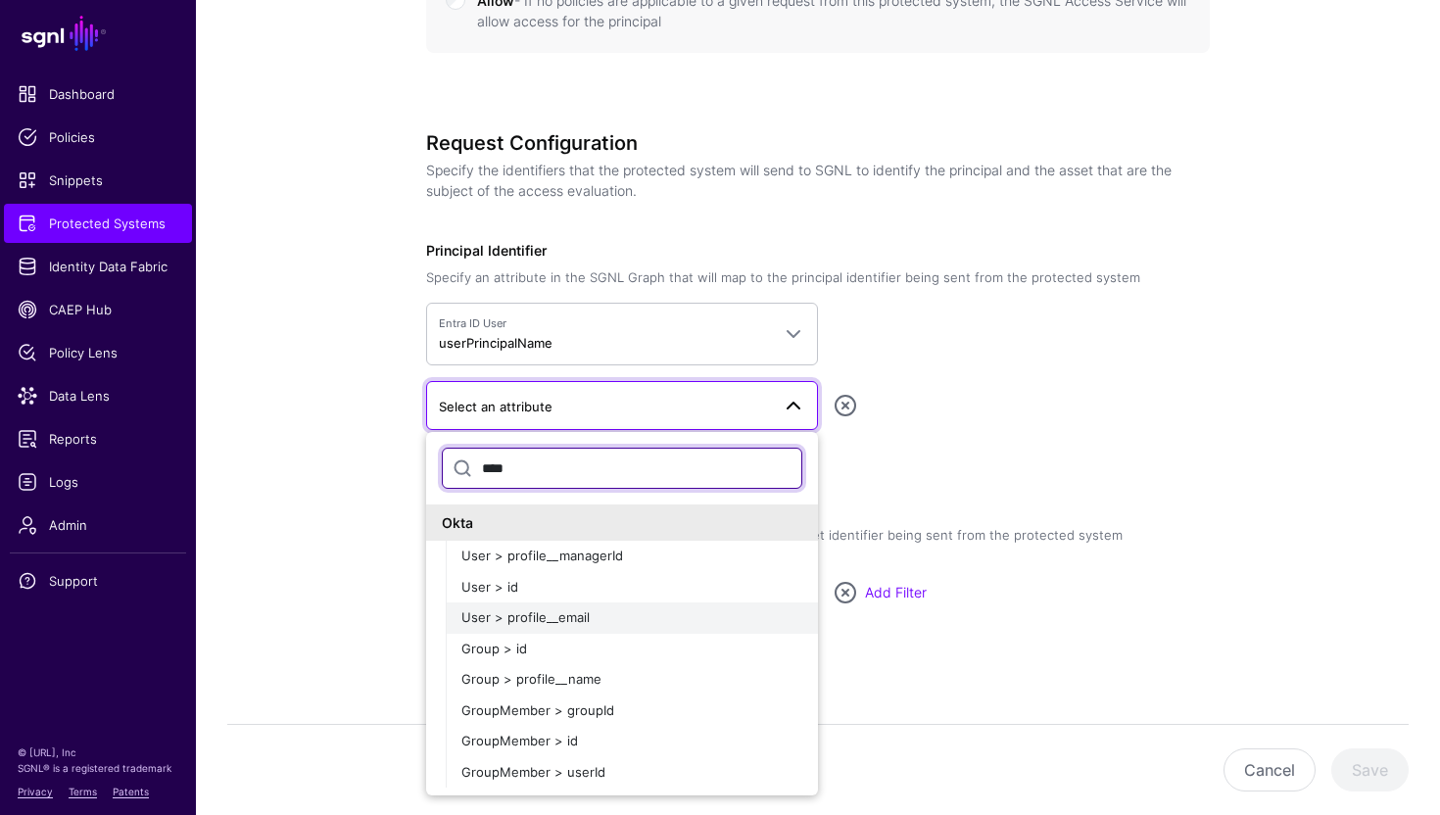
type input "****"
click at [623, 619] on div "User > profile__email" at bounding box center [631, 618] width 341 height 20
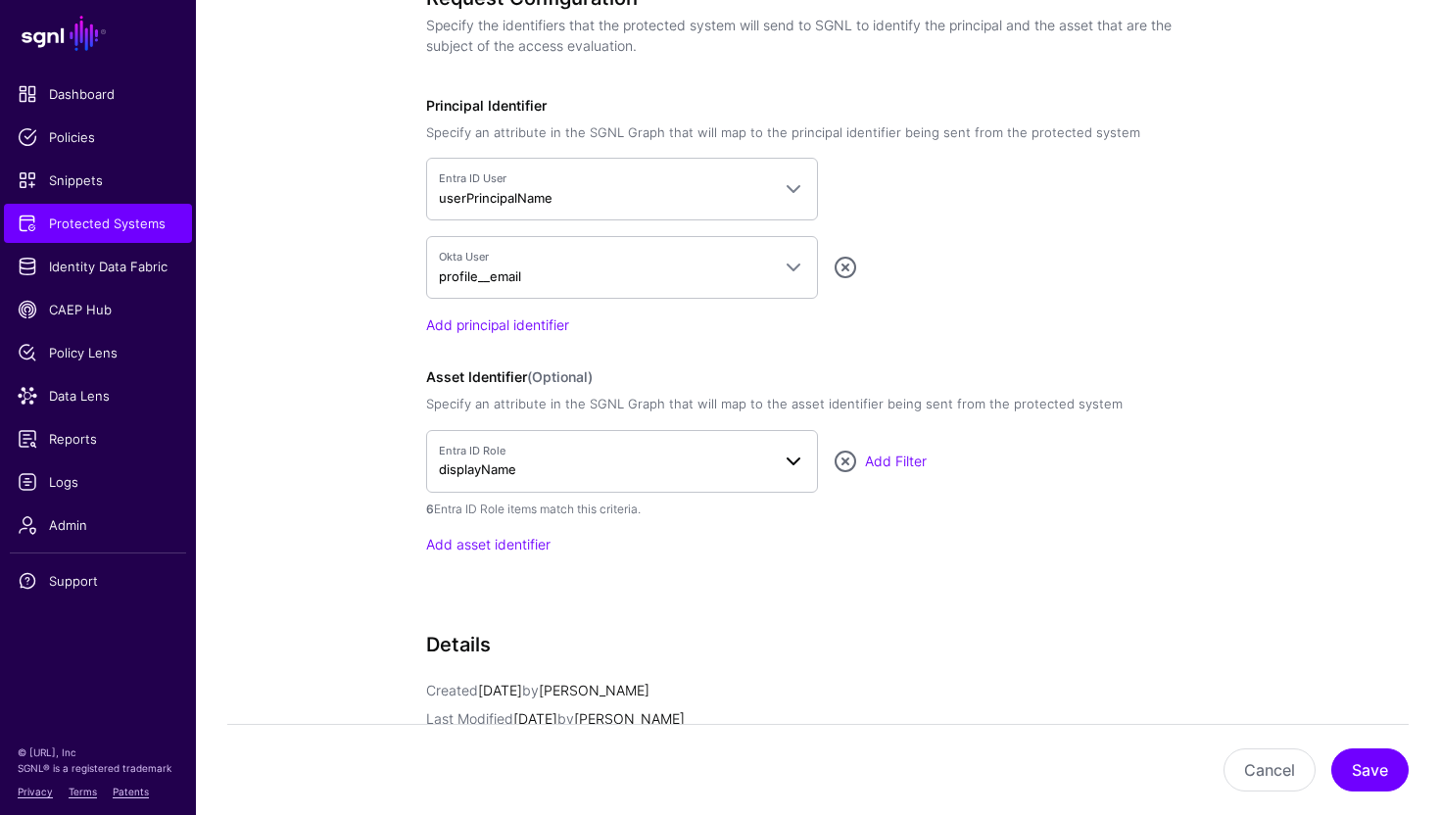
scroll to position [1561, 0]
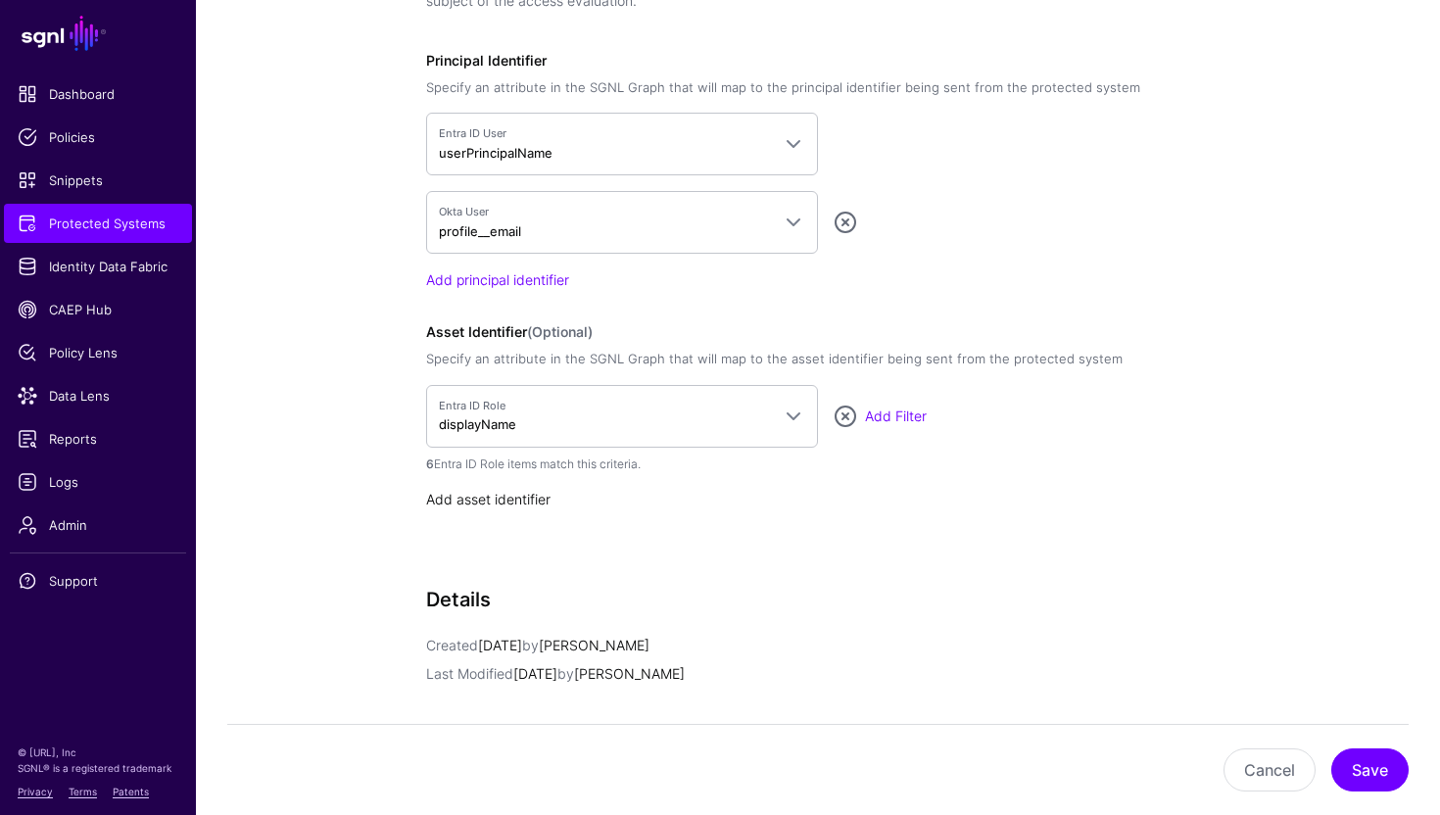
click at [484, 491] on link "Add asset identifier" at bounding box center [488, 499] width 124 height 17
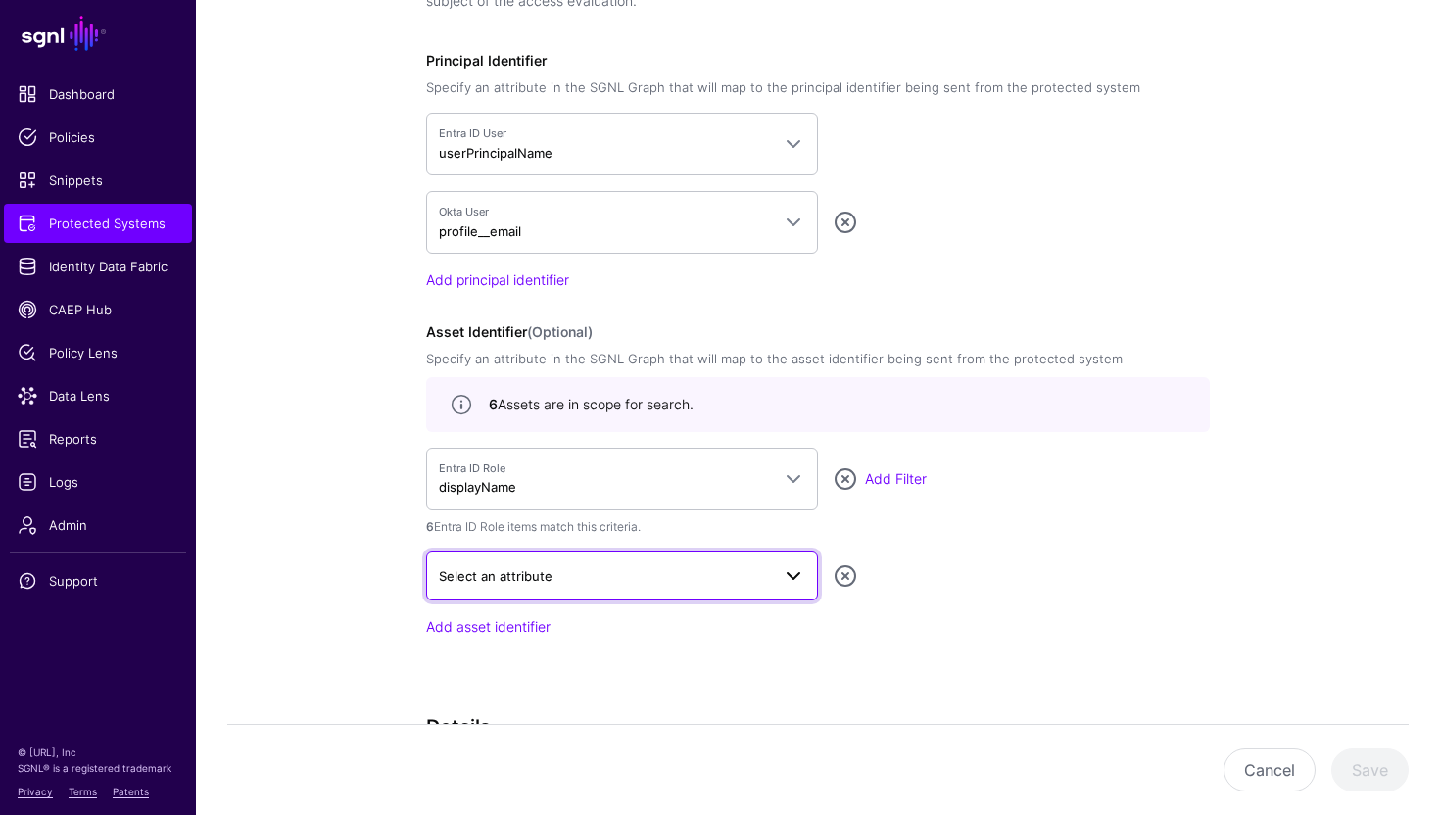
click at [511, 571] on span "Select an attribute" at bounding box center [496, 576] width 114 height 16
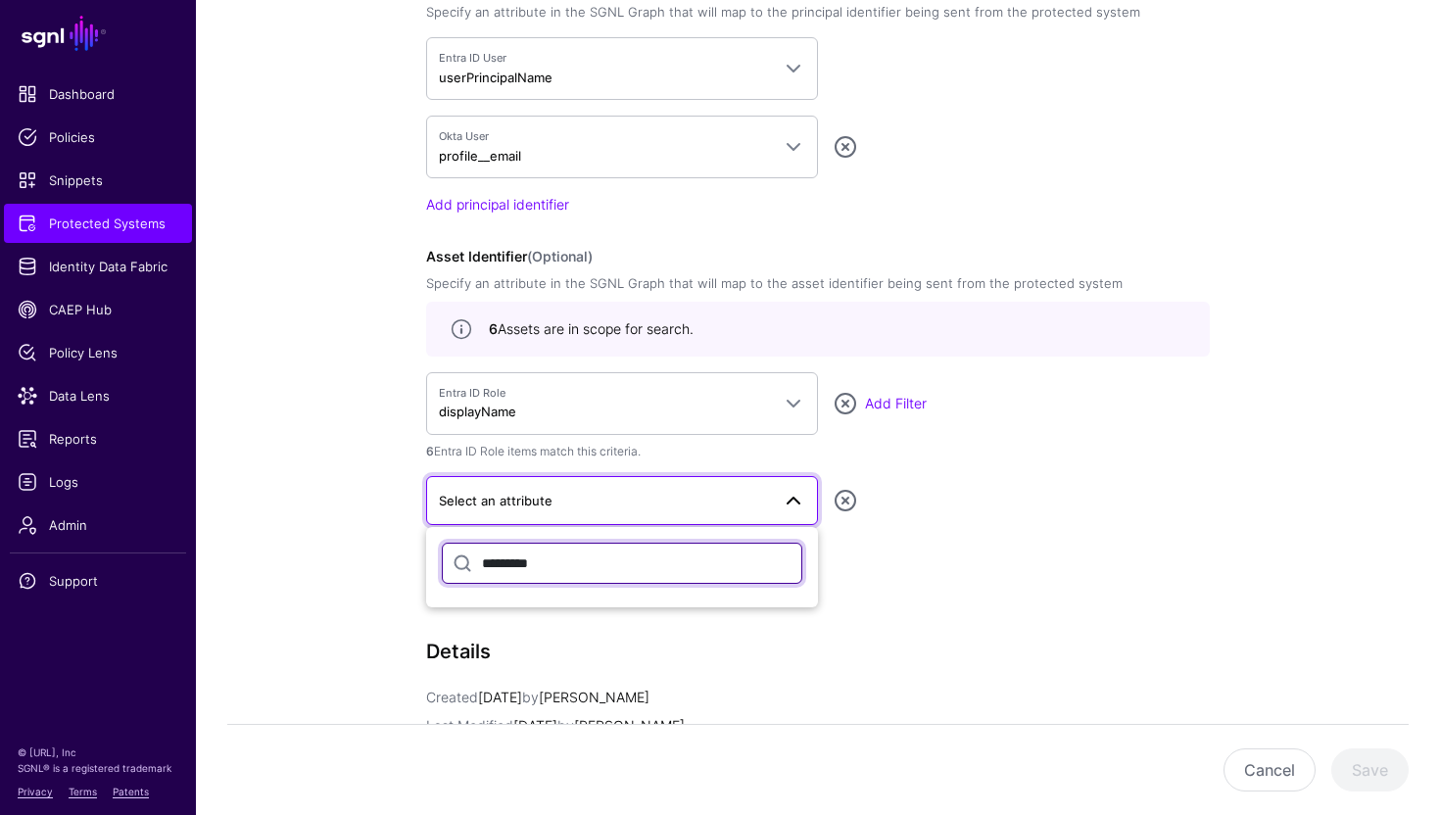
scroll to position [1665, 0]
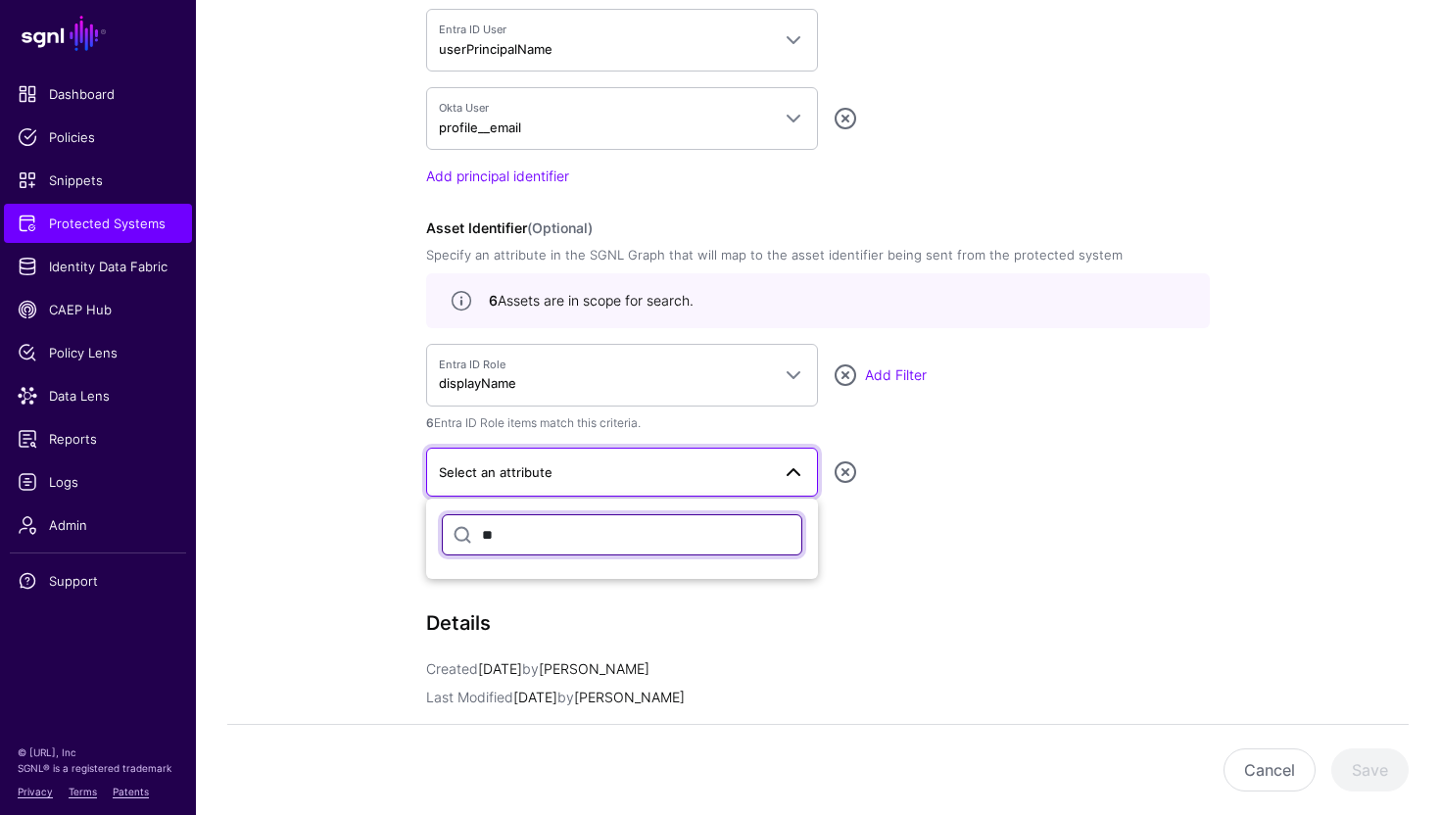
type input "*"
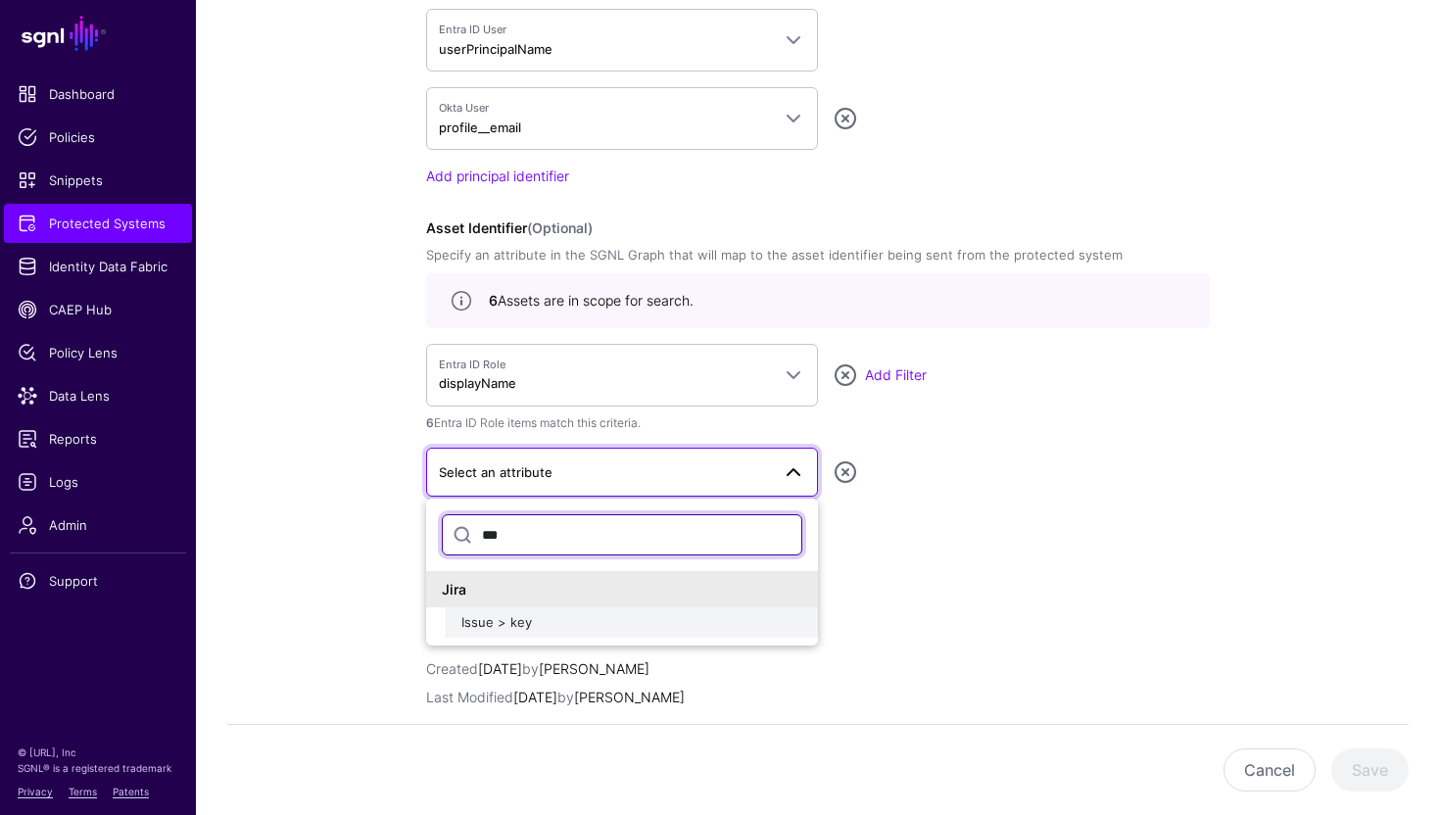
type input "***"
click at [508, 626] on span "Issue > key" at bounding box center [496, 622] width 71 height 16
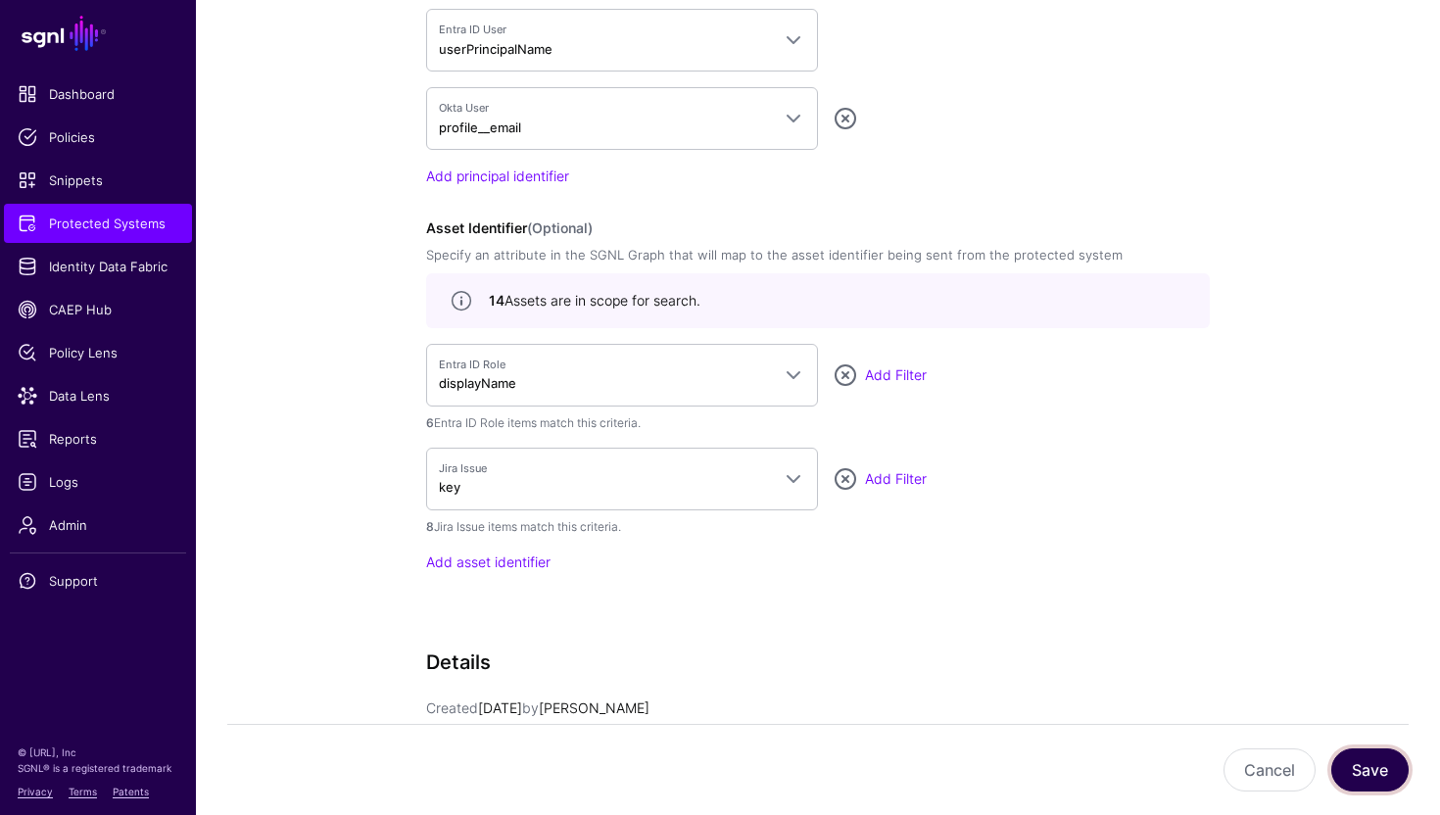
click at [1389, 775] on button "Save" at bounding box center [1369, 770] width 77 height 43
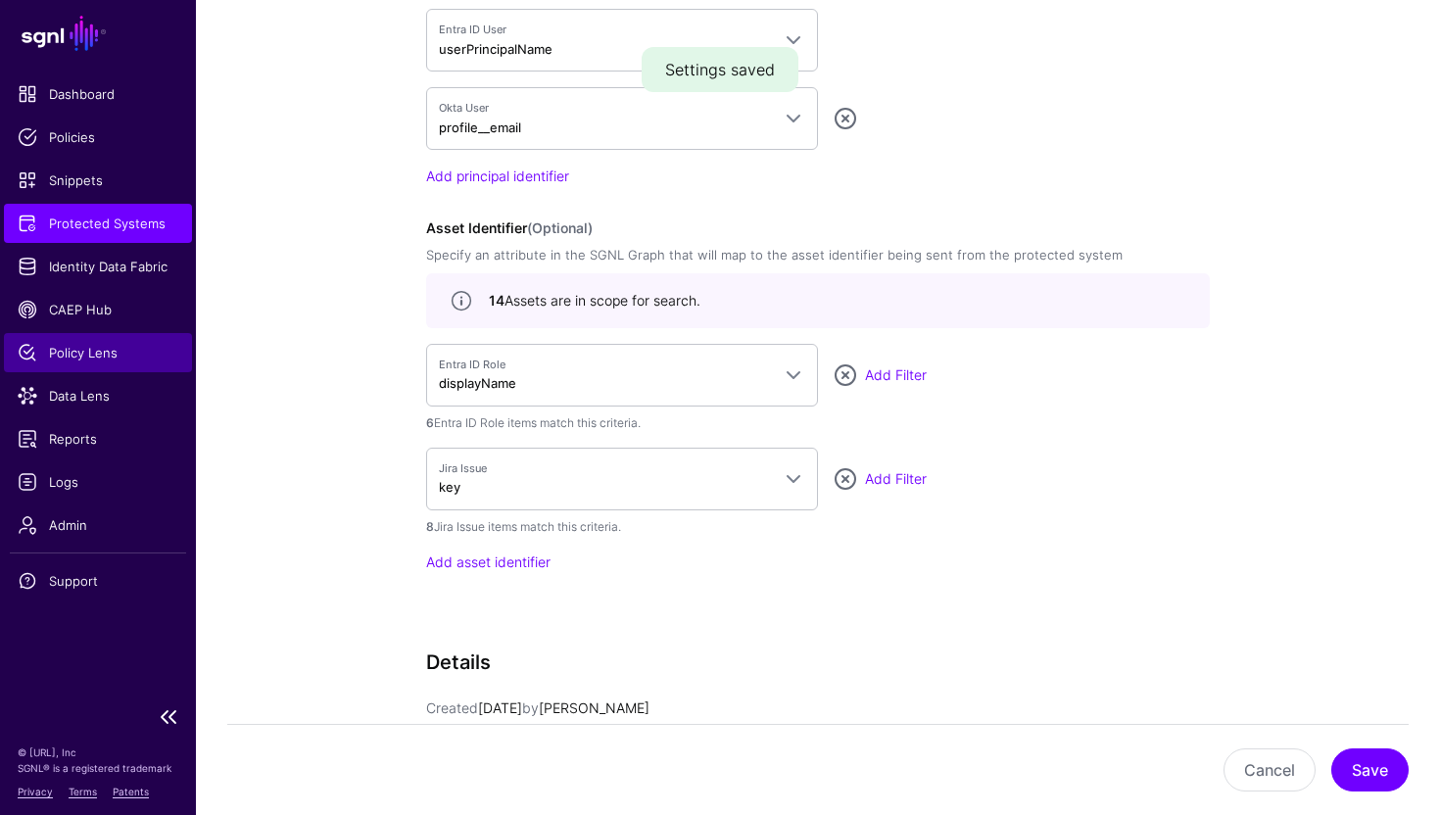
click at [101, 356] on span "Policy Lens" at bounding box center [98, 353] width 161 height 20
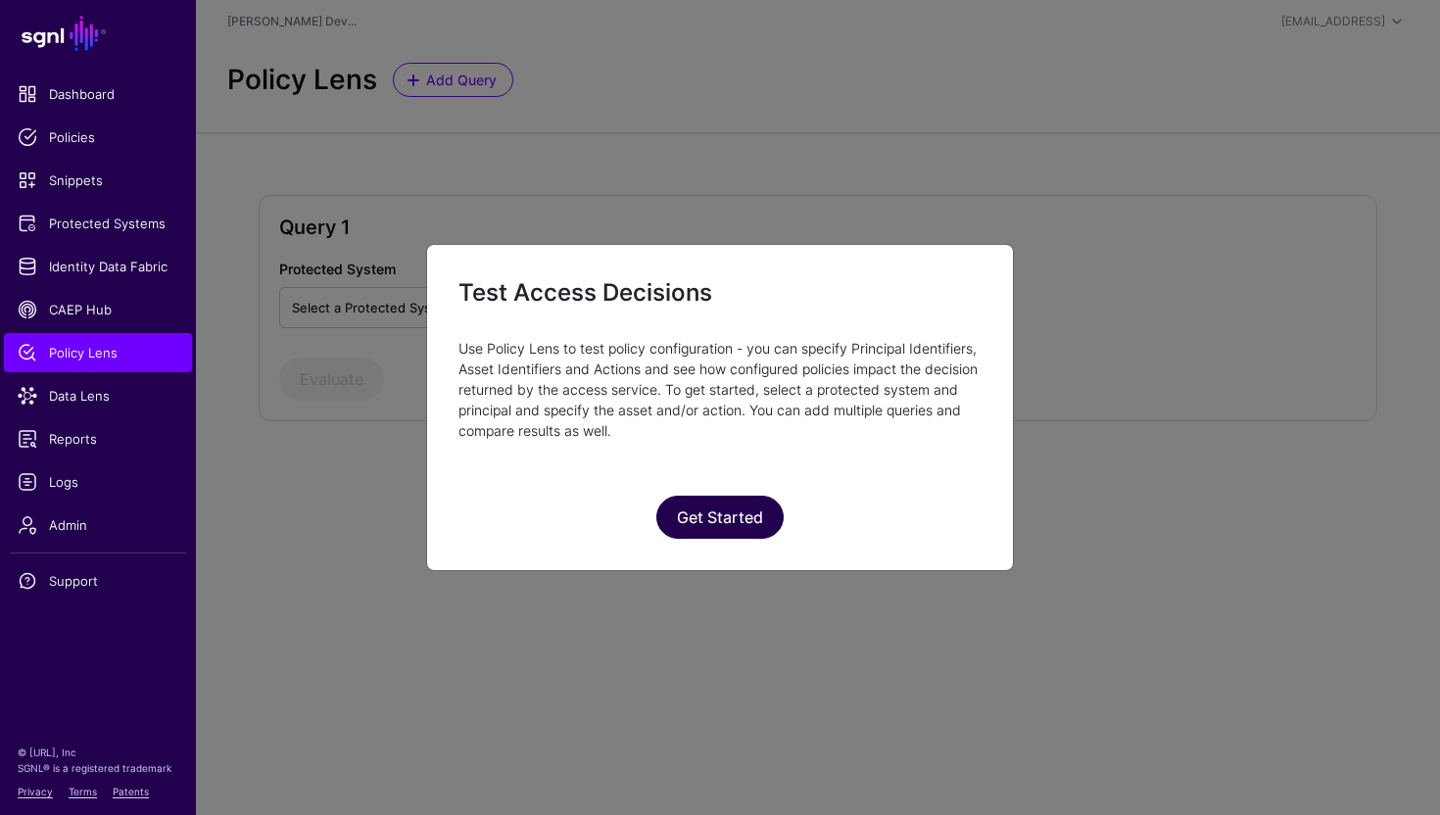
click at [717, 518] on button "Get Started" at bounding box center [719, 517] width 127 height 43
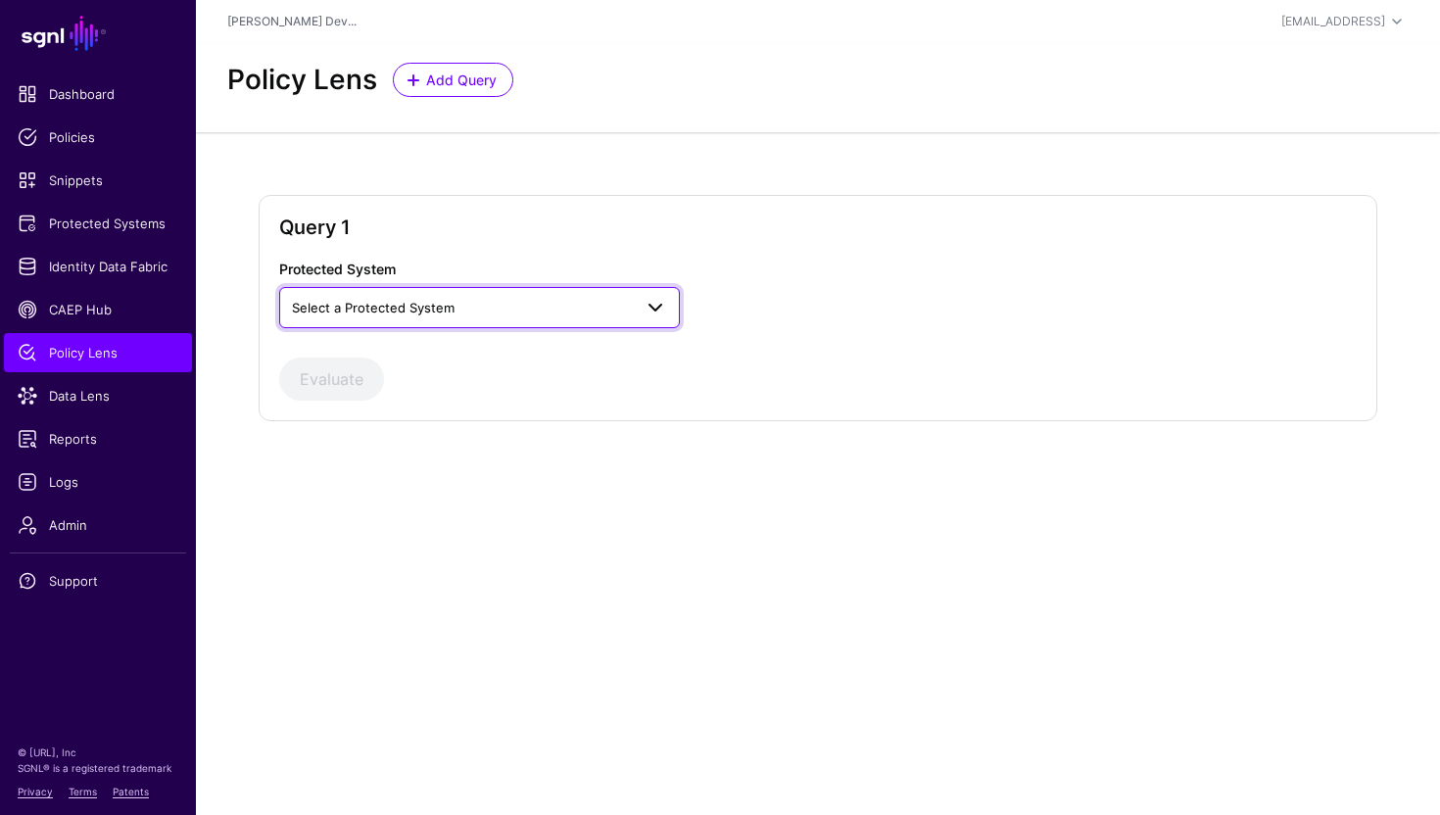
click at [402, 299] on span "Select a Protected System" at bounding box center [462, 308] width 340 height 22
click at [412, 366] on button "Custom Application" at bounding box center [479, 353] width 401 height 31
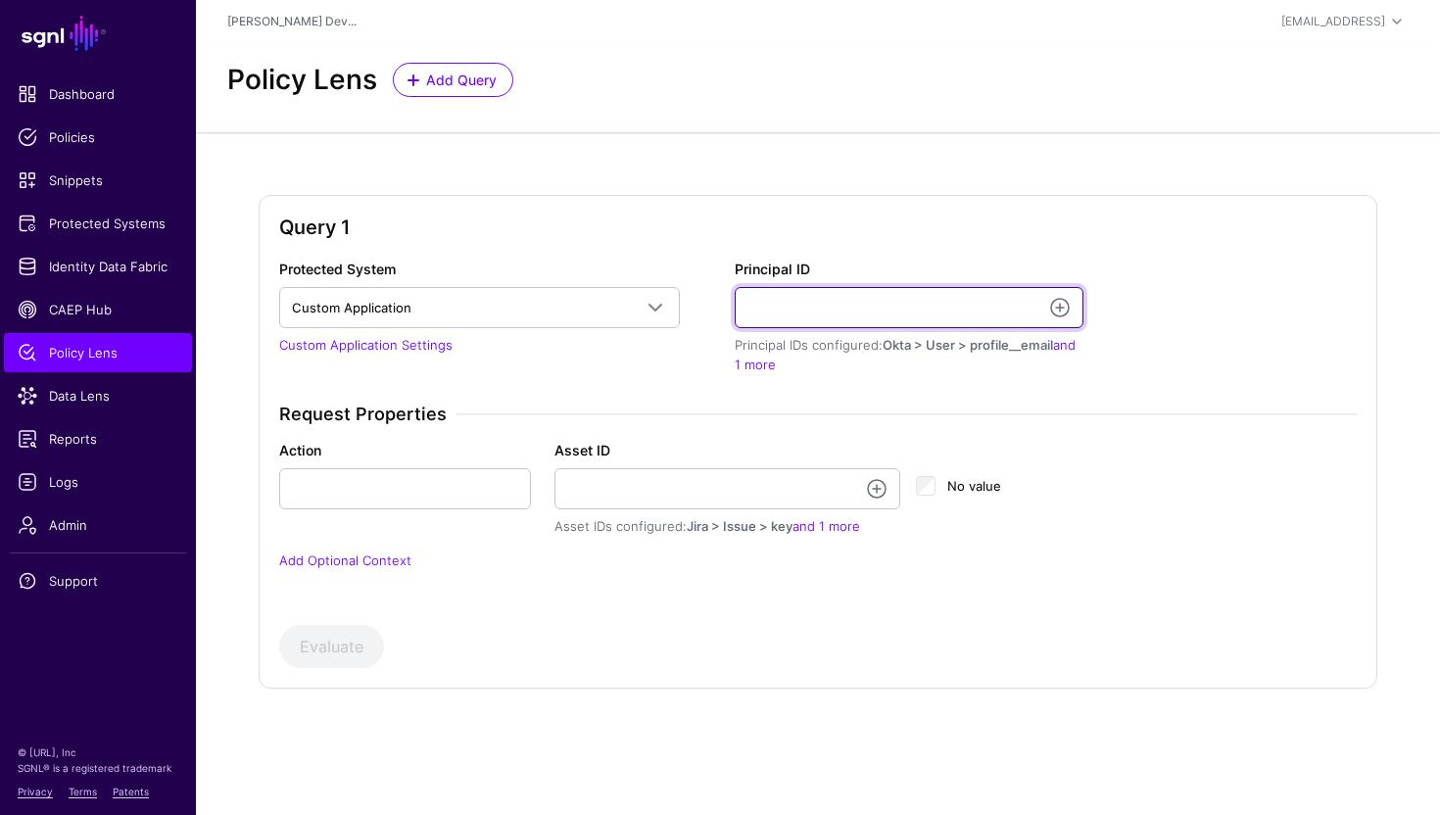
click at [820, 326] on input "Principal ID" at bounding box center [909, 307] width 349 height 41
type input "**********"
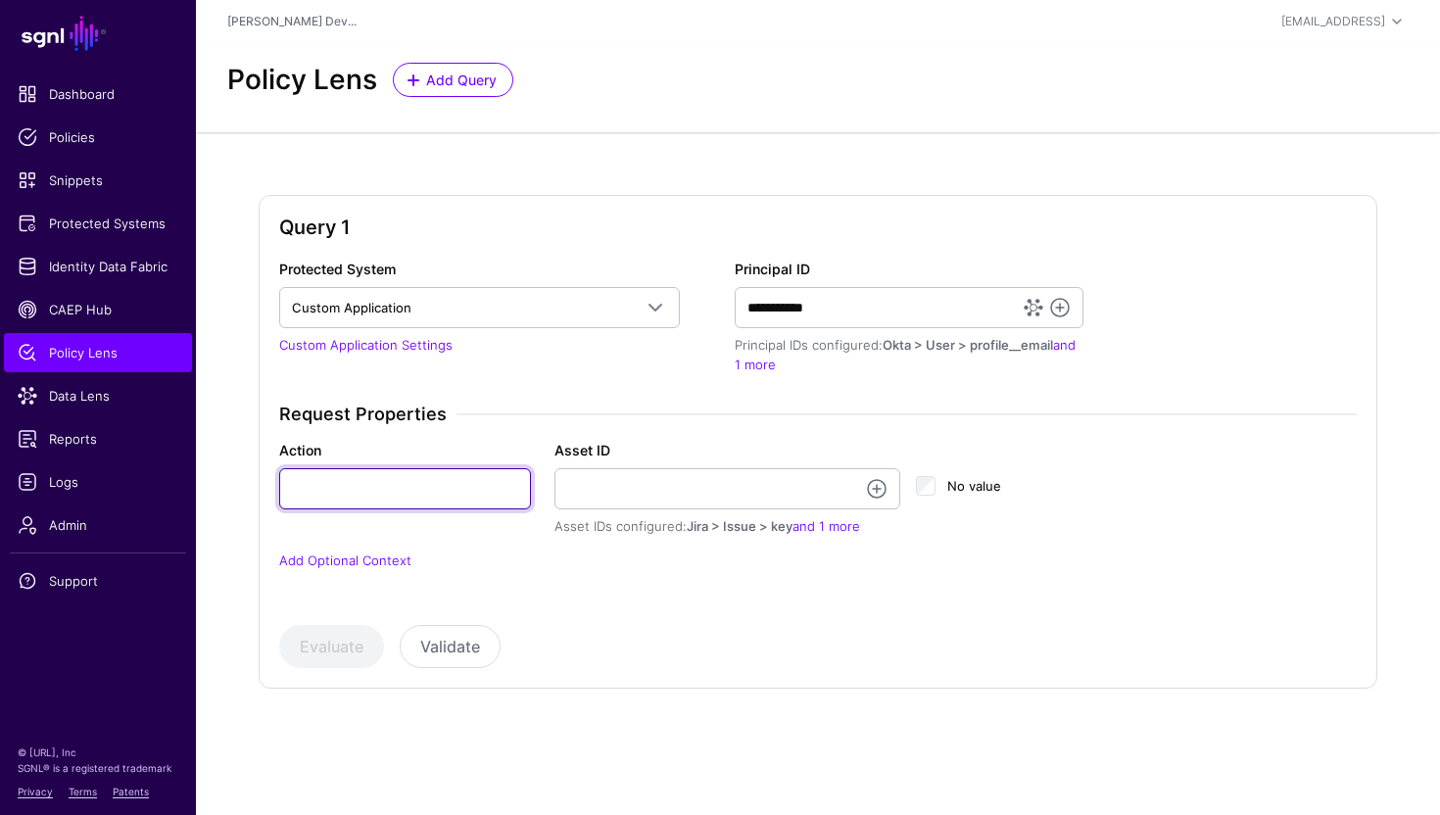
click at [401, 478] on input "Action" at bounding box center [405, 488] width 252 height 41
type input "******"
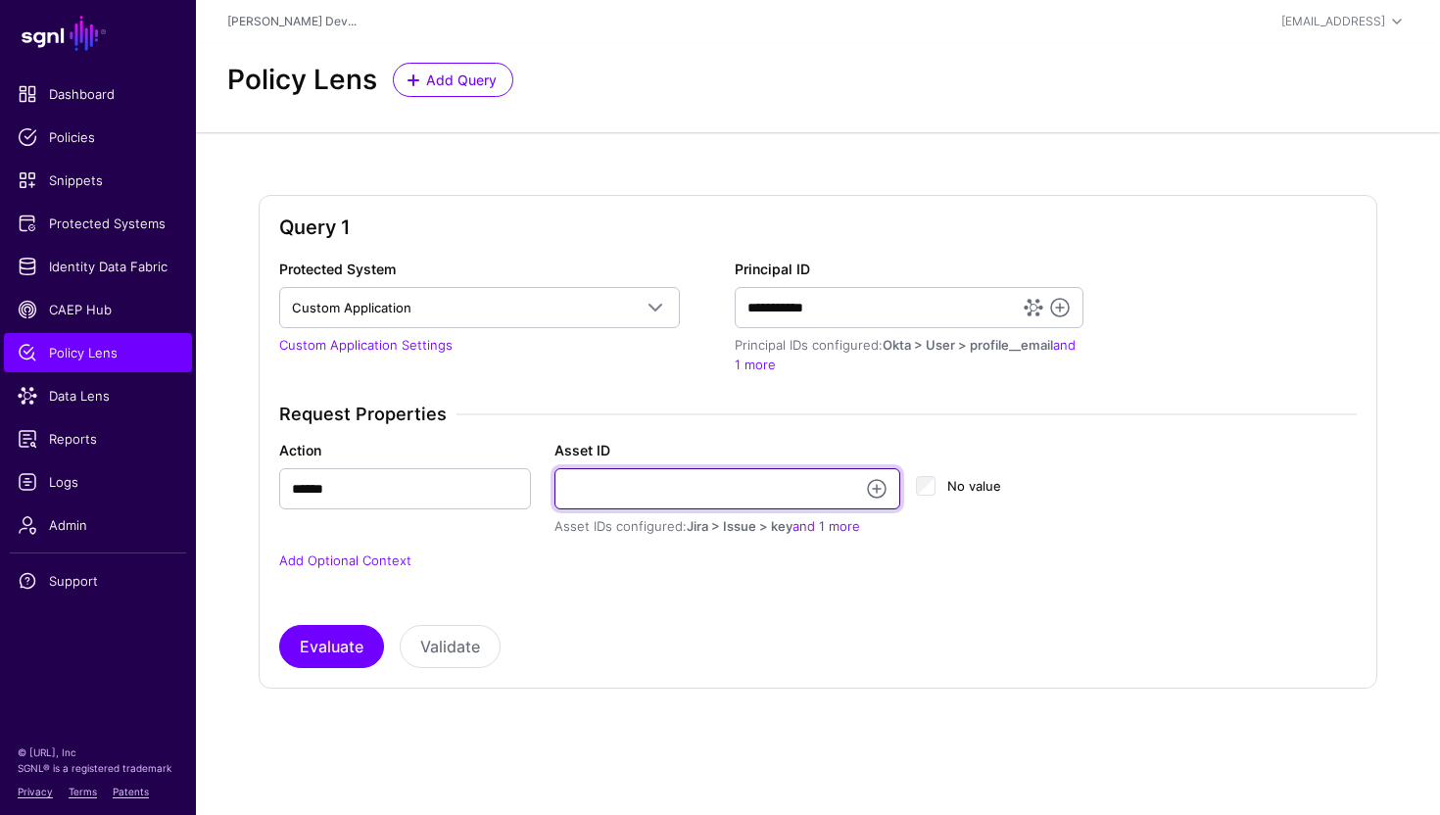
click at [624, 481] on input "Asset ID" at bounding box center [728, 488] width 346 height 41
type input "**********"
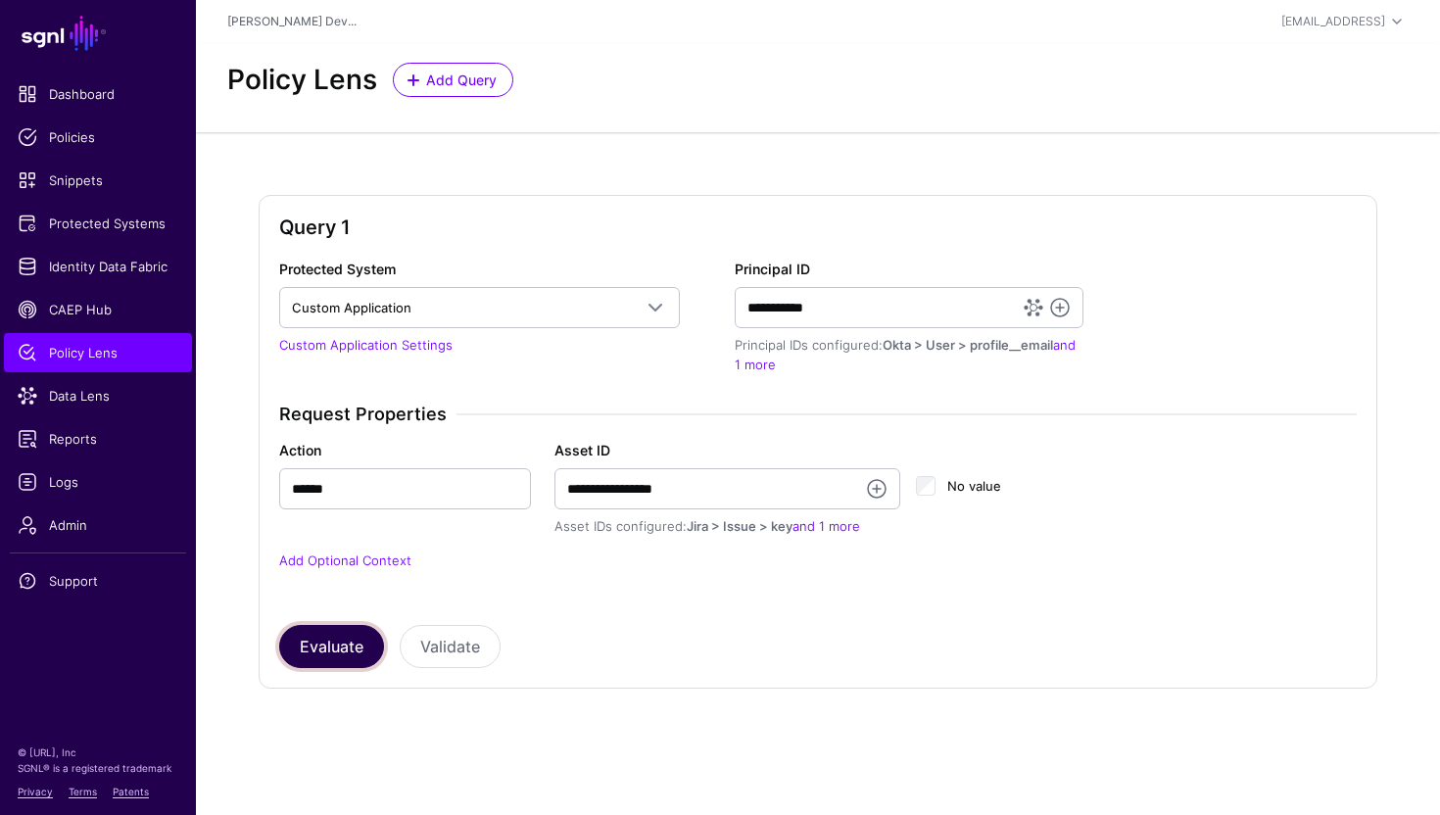
click at [347, 637] on button "Evaluate" at bounding box center [331, 646] width 105 height 43
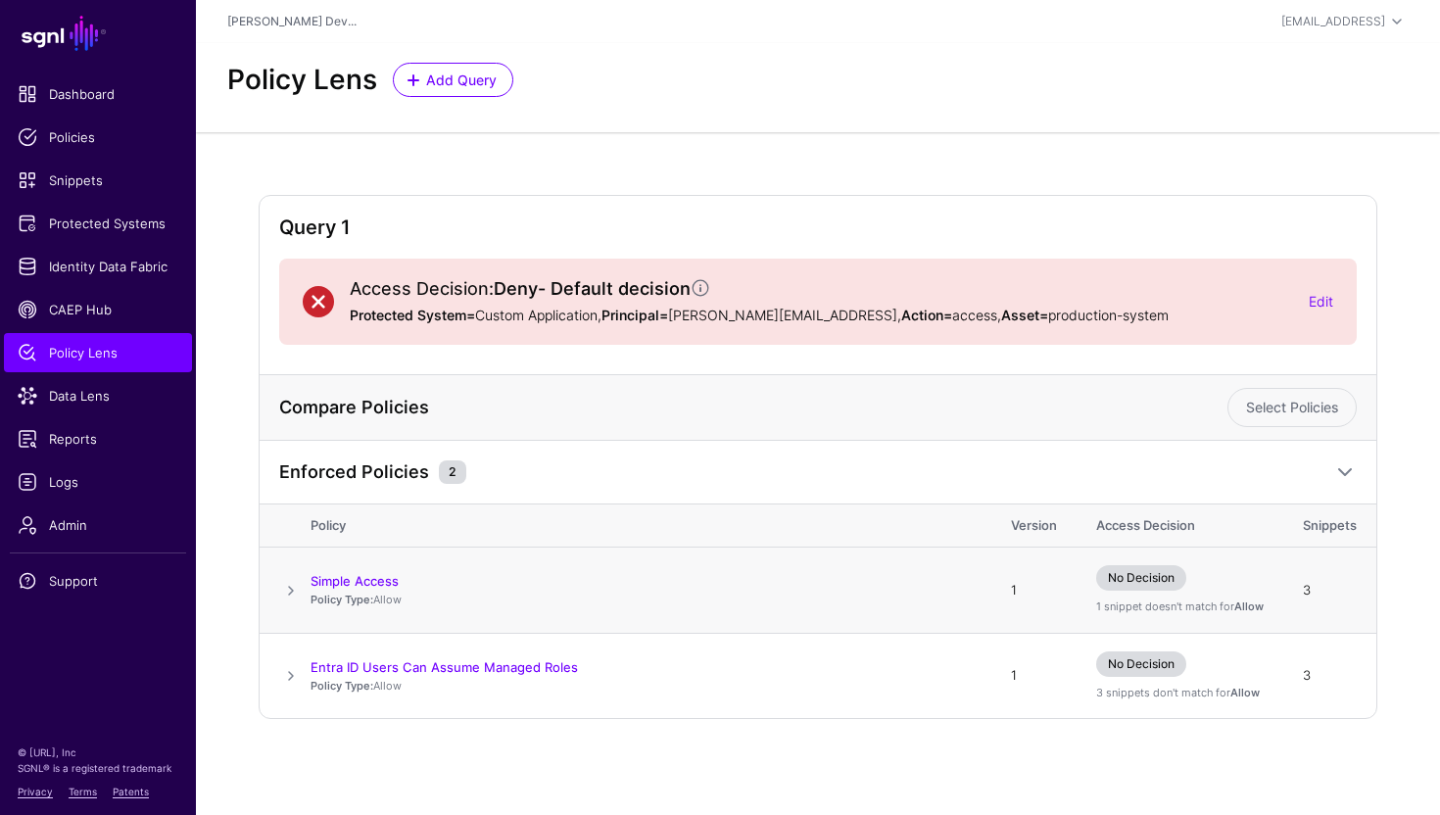
click at [283, 592] on span at bounding box center [291, 591] width 24 height 24
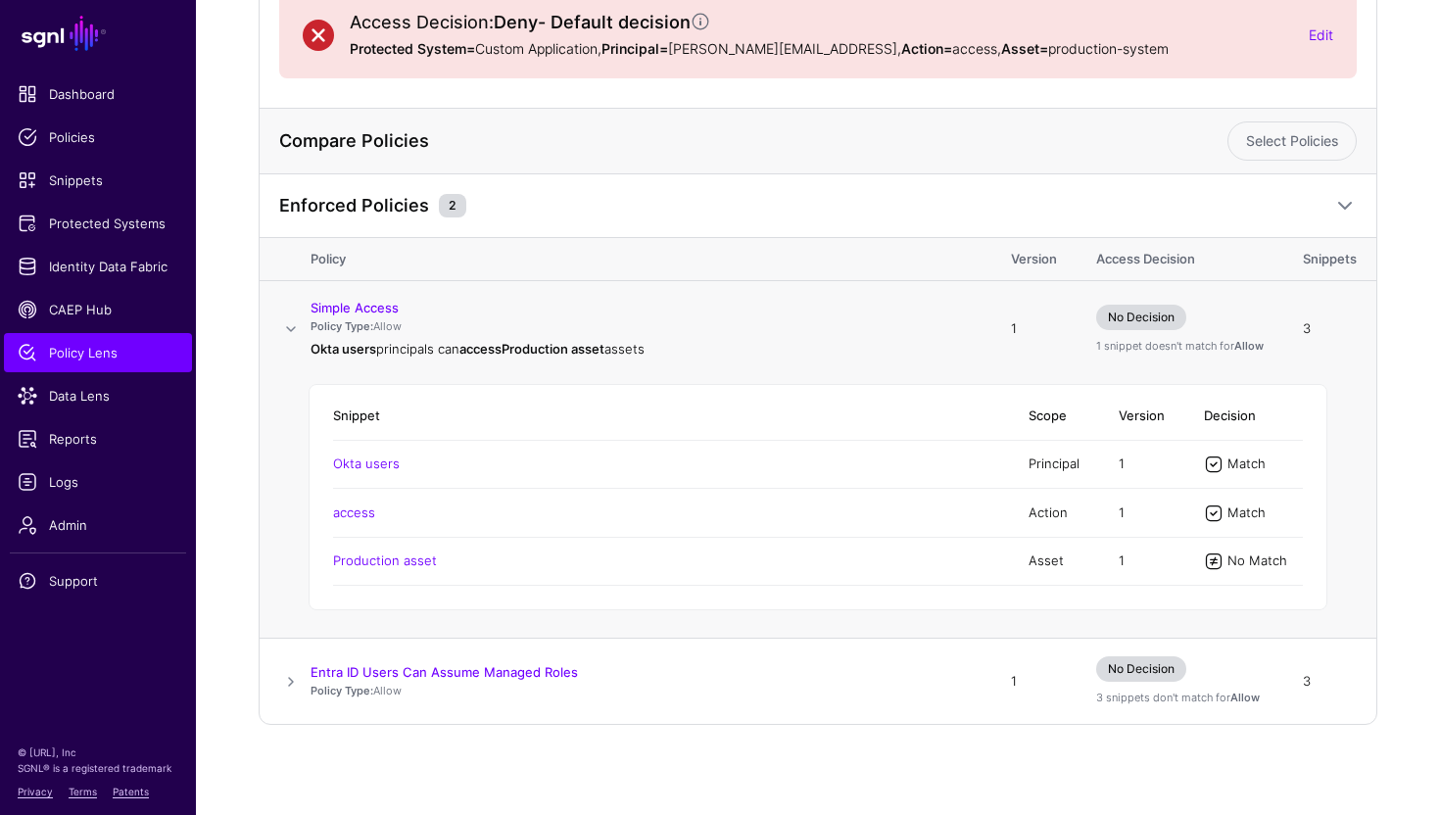
scroll to position [271, 0]
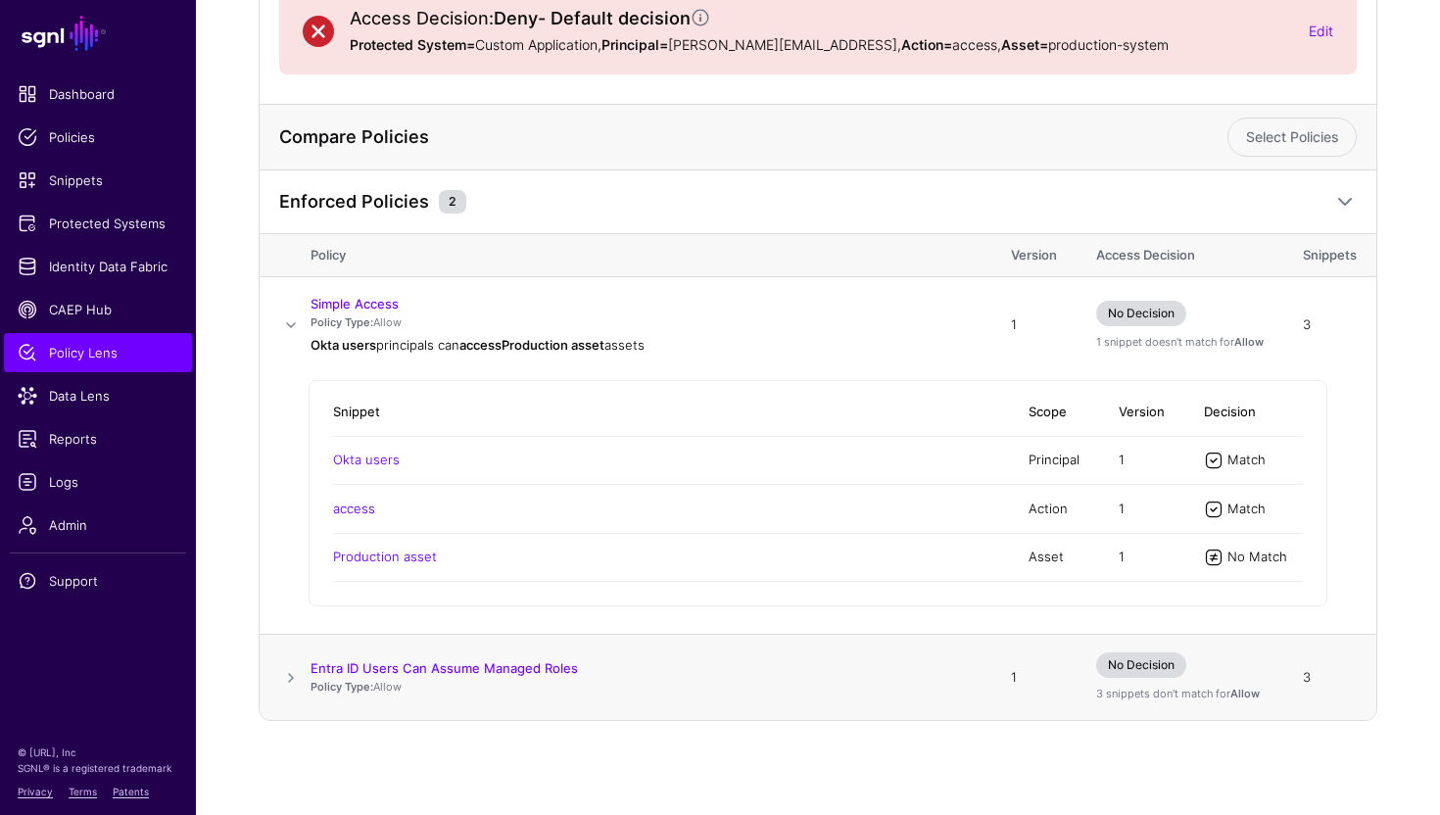
click at [294, 672] on span at bounding box center [291, 678] width 24 height 24
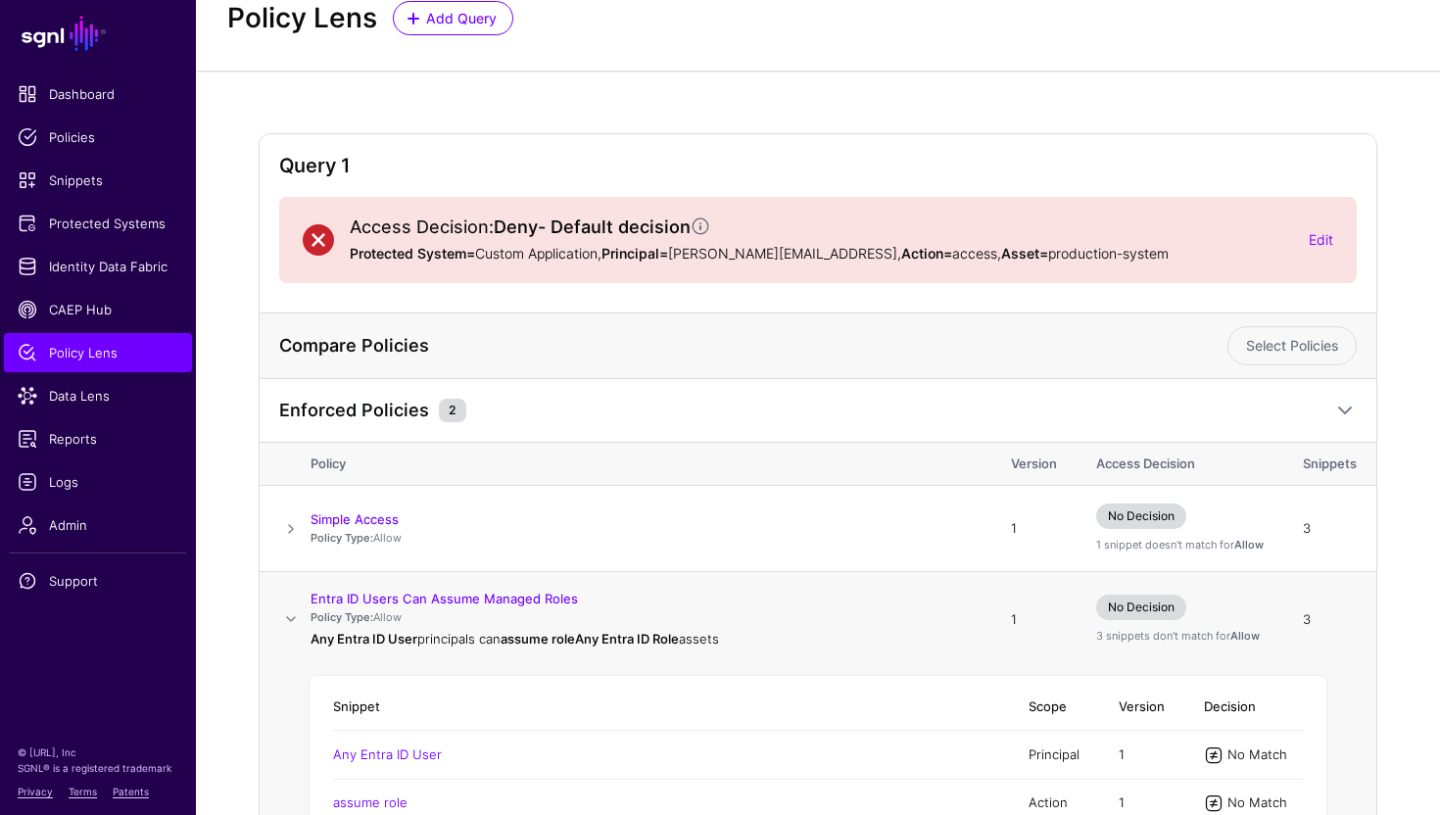
scroll to position [0, 0]
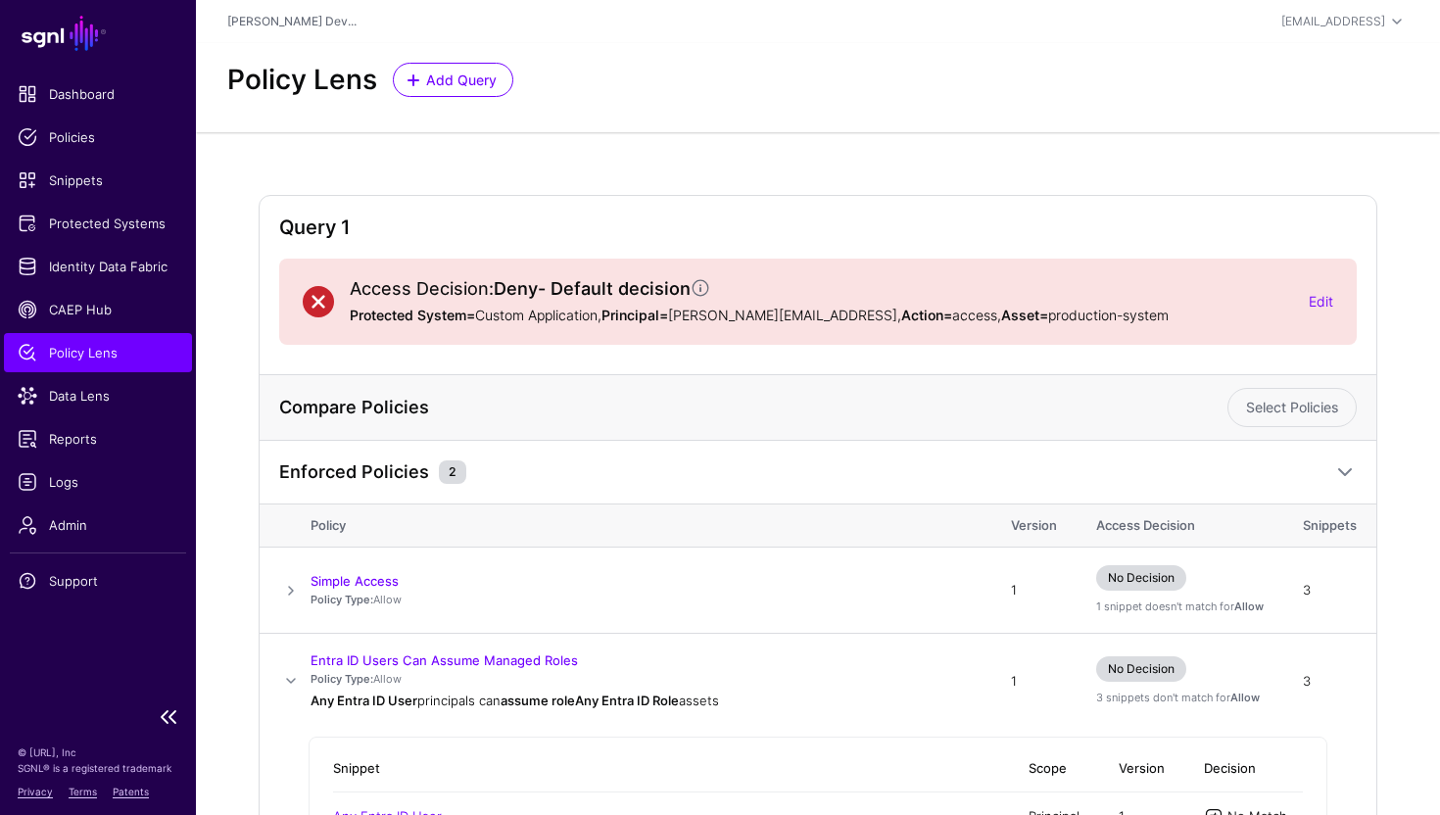
click at [117, 365] on link "Policy Lens" at bounding box center [98, 352] width 188 height 39
click at [99, 361] on span "Policy Lens" at bounding box center [98, 353] width 161 height 20
click at [466, 73] on span "Add Query" at bounding box center [461, 80] width 75 height 21
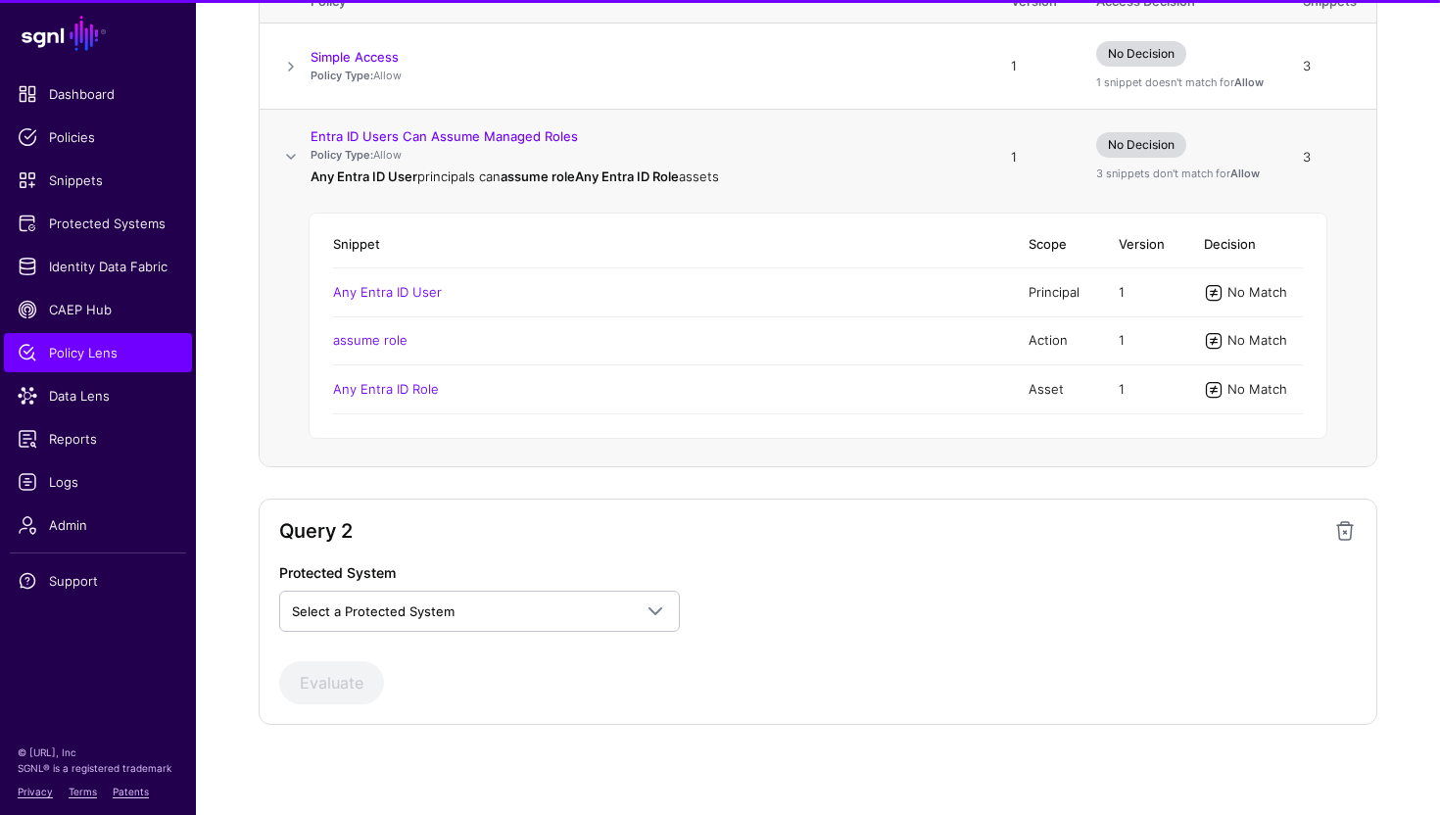
scroll to position [529, 0]
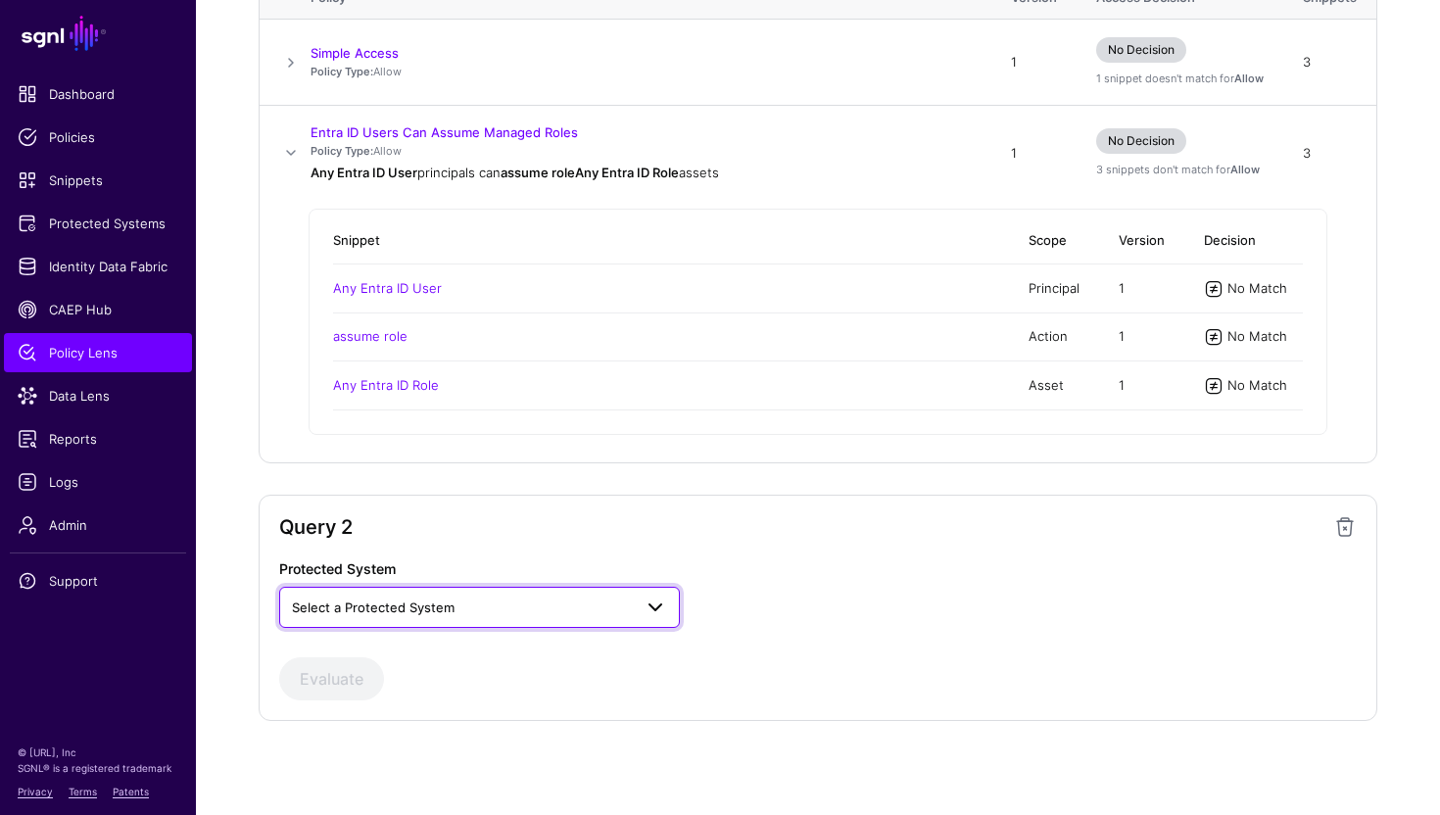
click at [451, 604] on span "Select a Protected System" at bounding box center [373, 608] width 163 height 16
click at [427, 662] on div "Custom Application" at bounding box center [479, 654] width 369 height 20
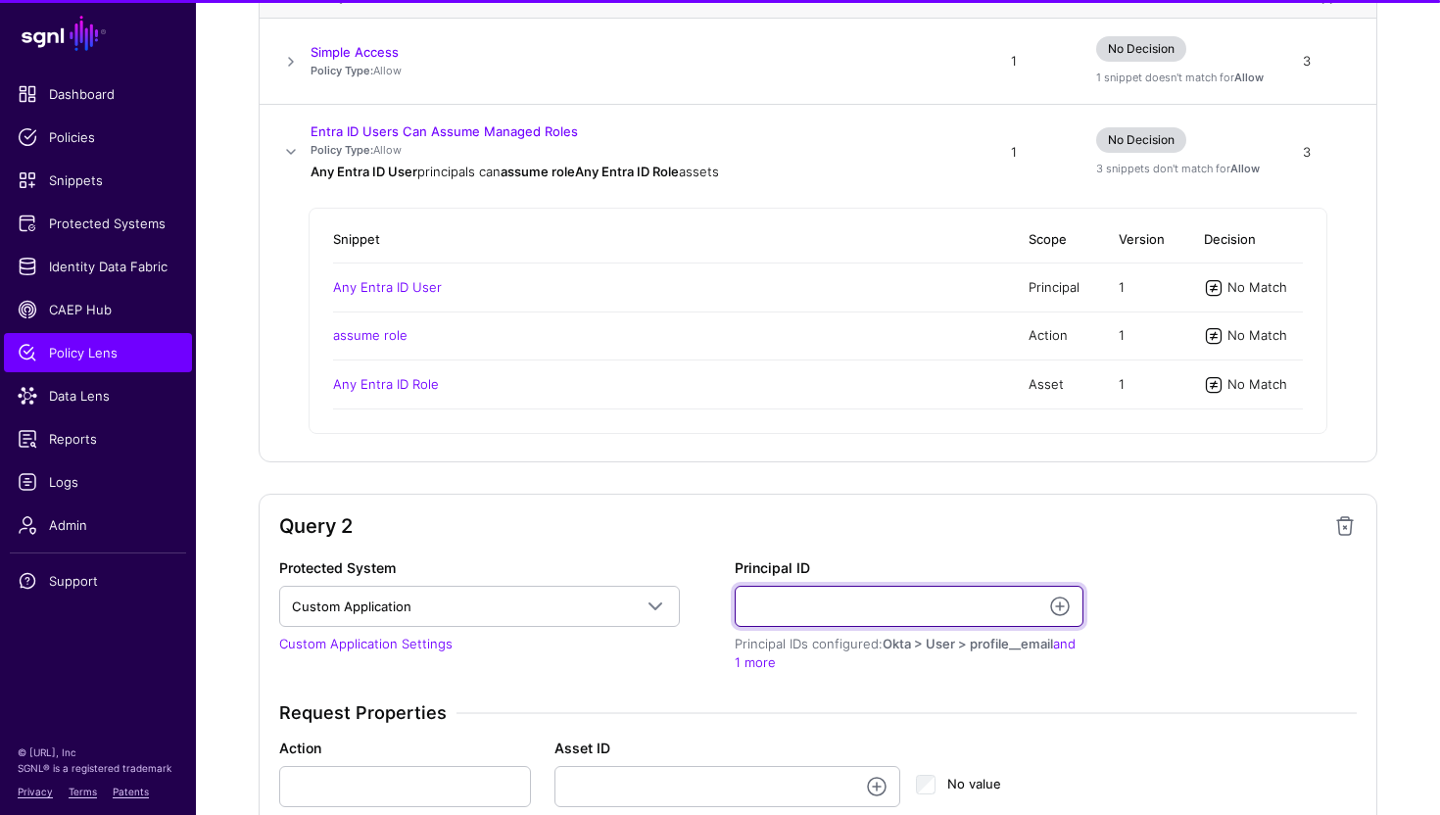
click at [801, 606] on input "Principal ID" at bounding box center [909, 606] width 349 height 41
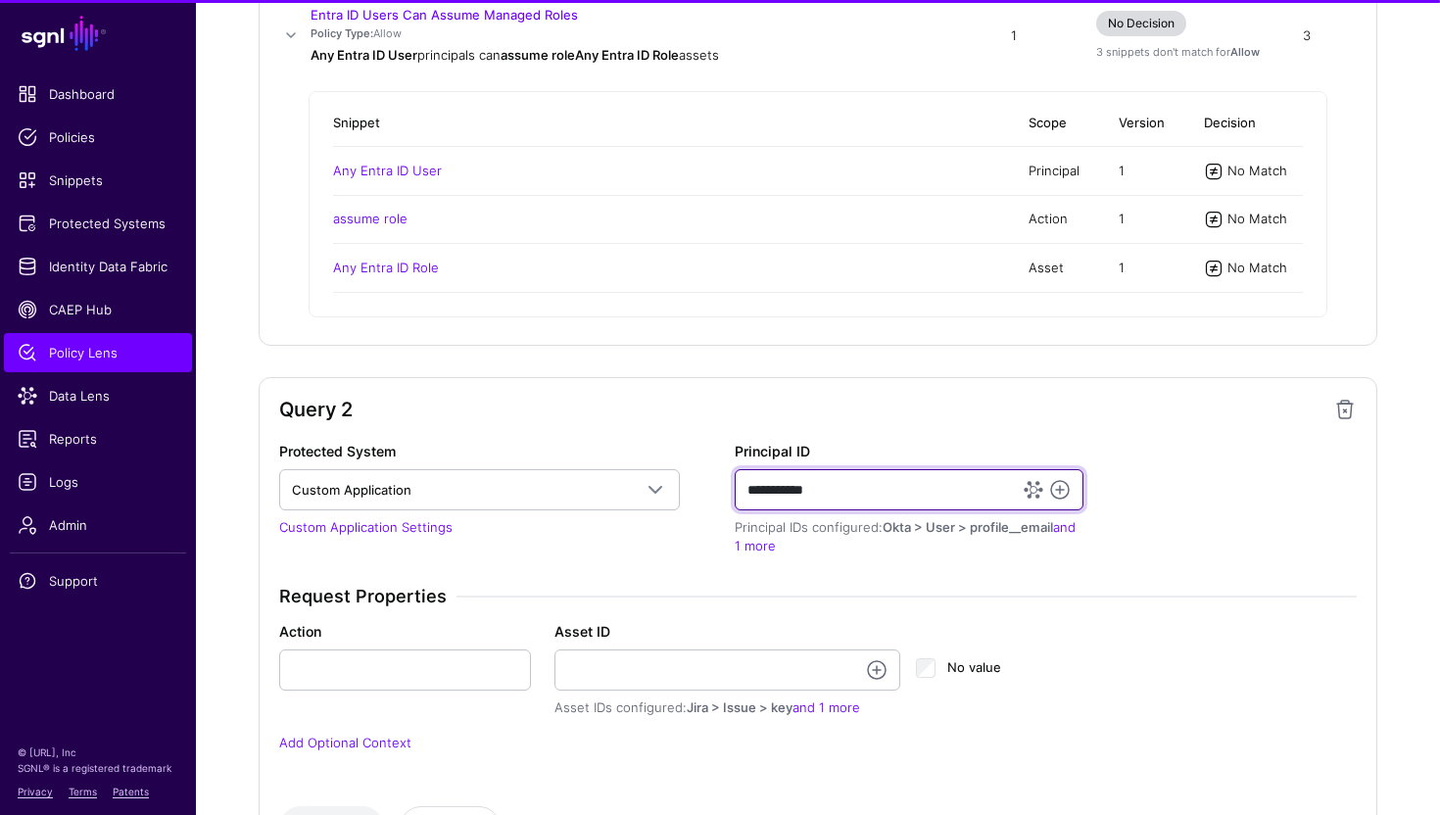
scroll to position [668, 0]
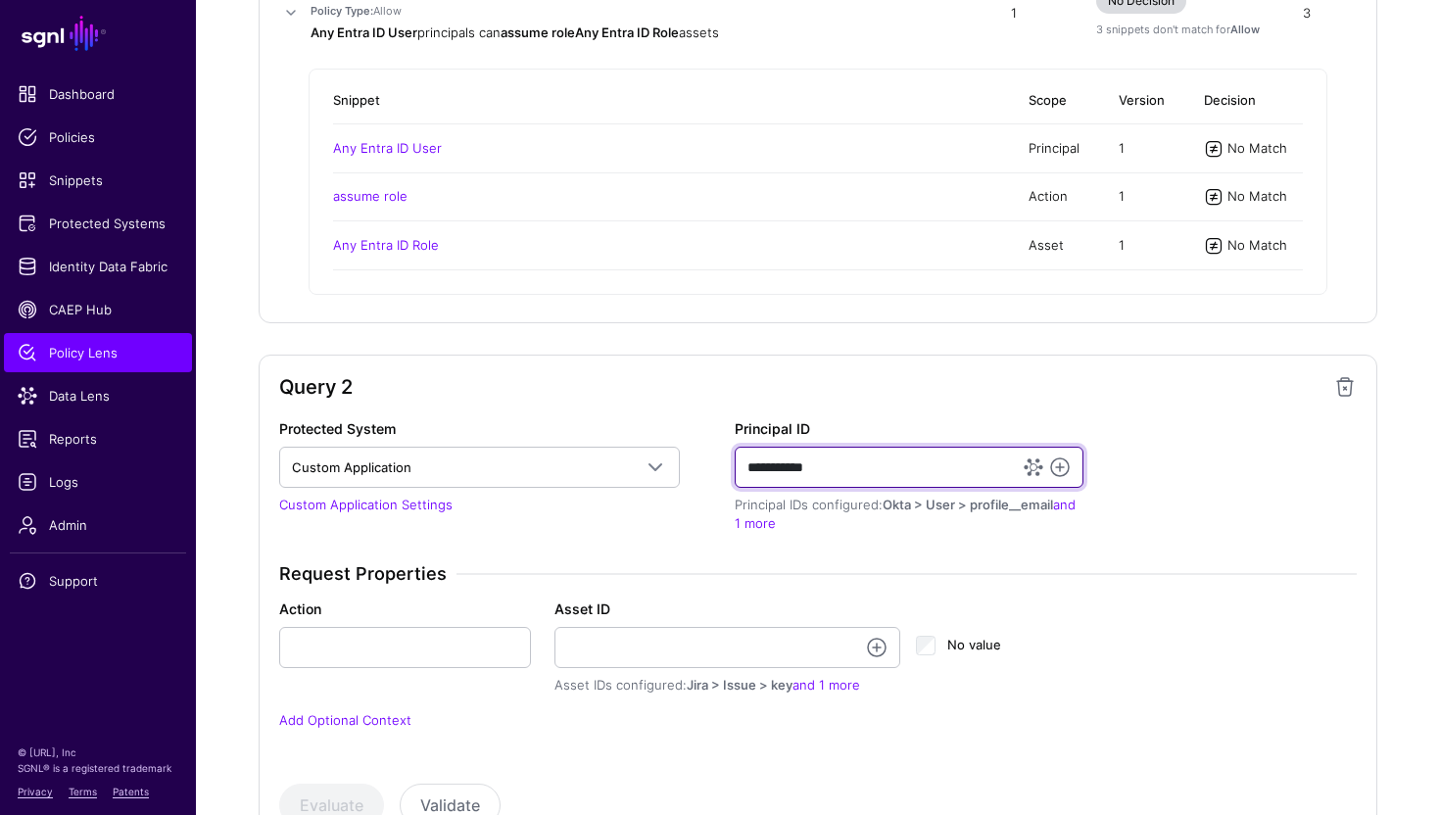
type input "**********"
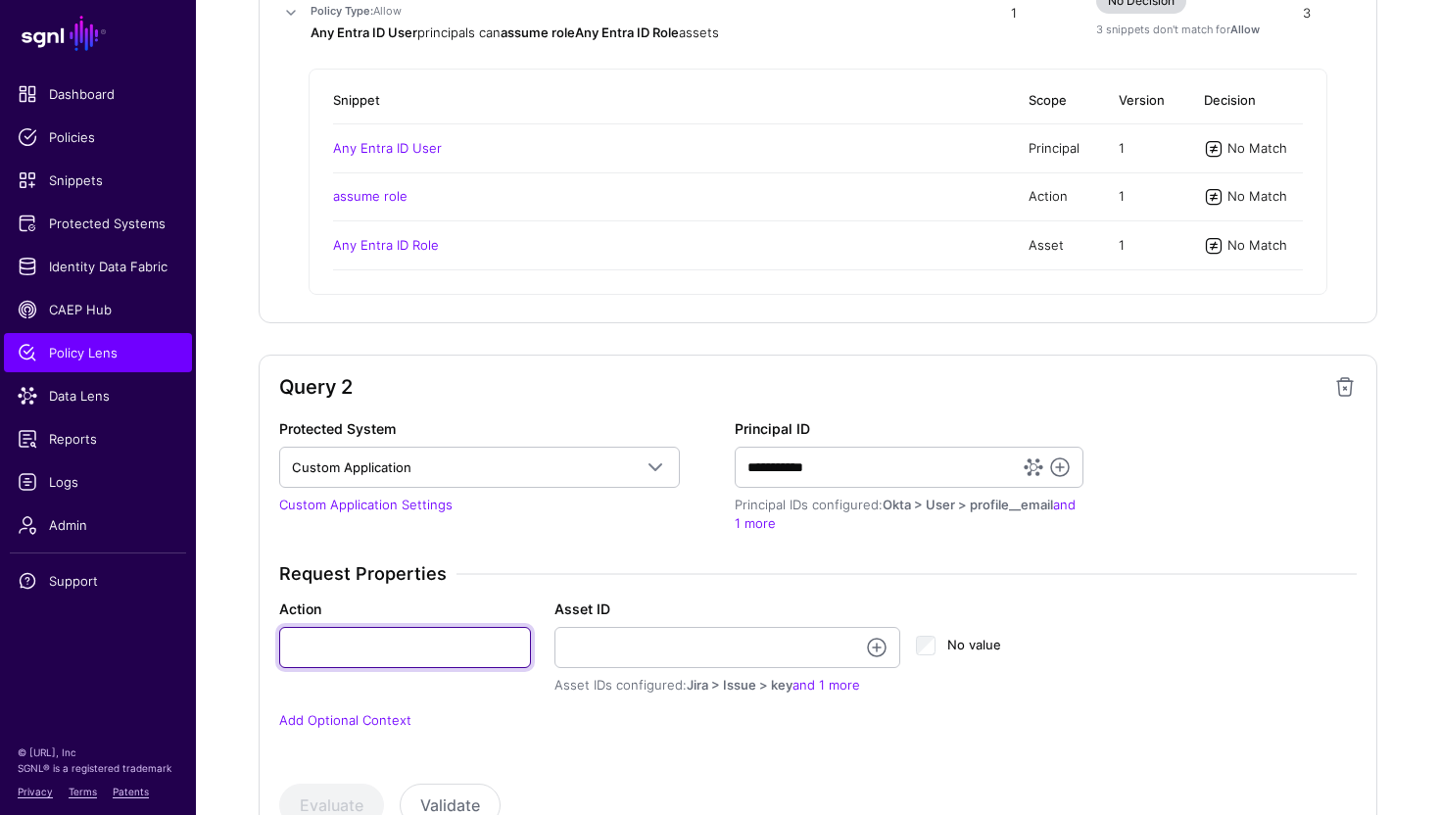
click at [478, 651] on input "Action" at bounding box center [405, 647] width 252 height 41
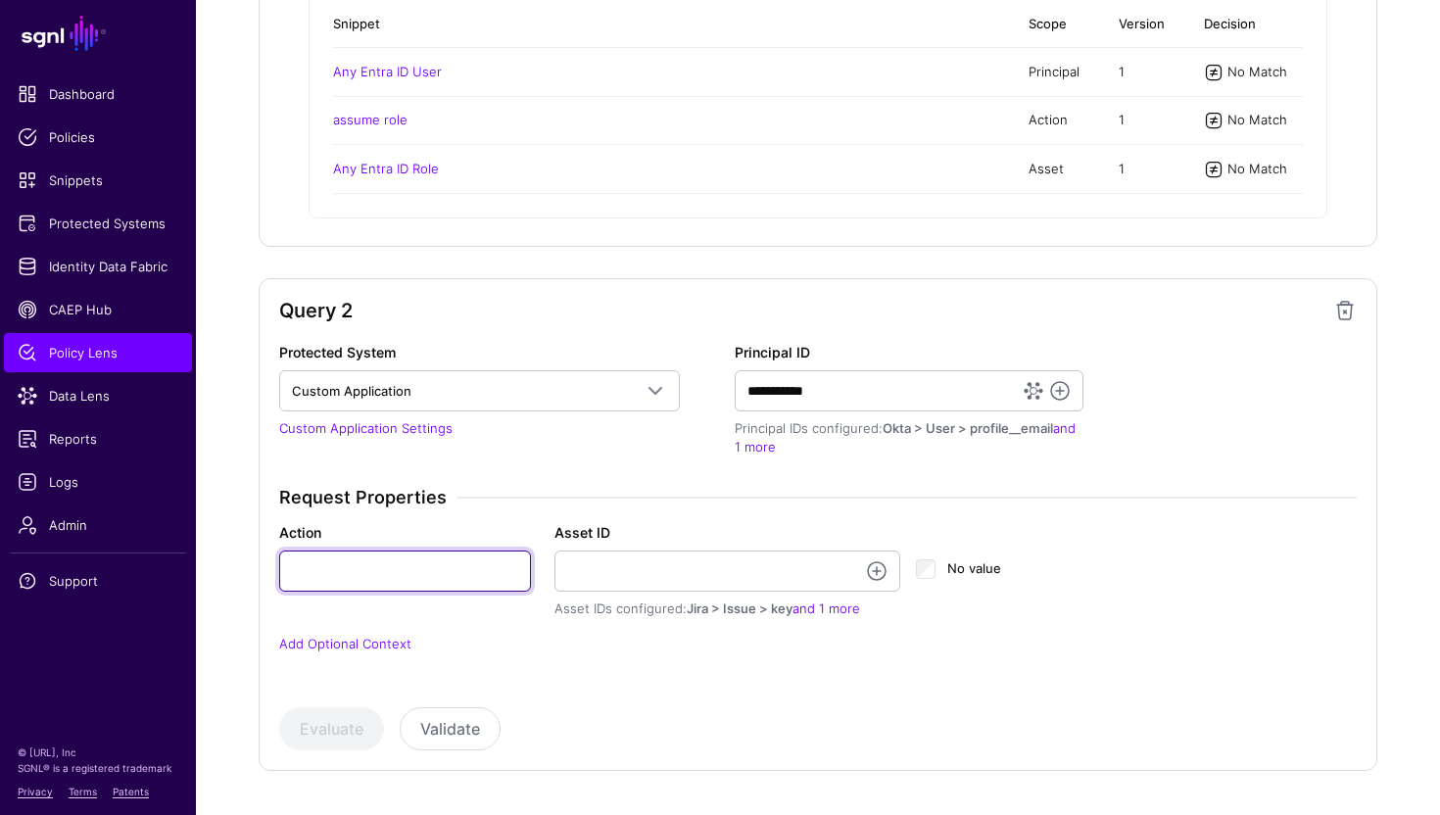
scroll to position [746, 0]
type input "******"
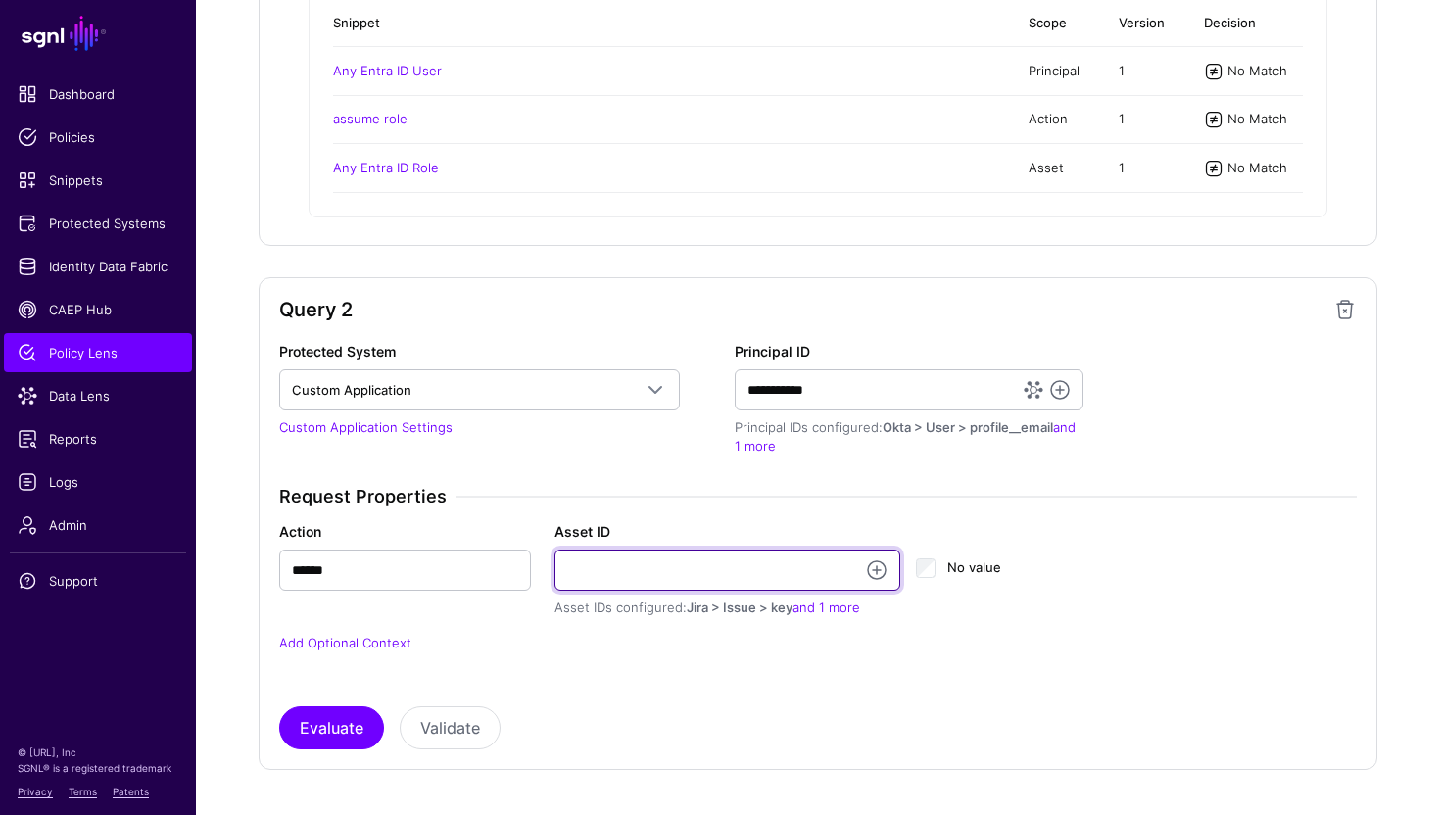
click at [670, 585] on input "Asset ID" at bounding box center [728, 570] width 346 height 41
type input "**********"
click at [1045, 591] on div "No value" at bounding box center [999, 574] width 166 height 39
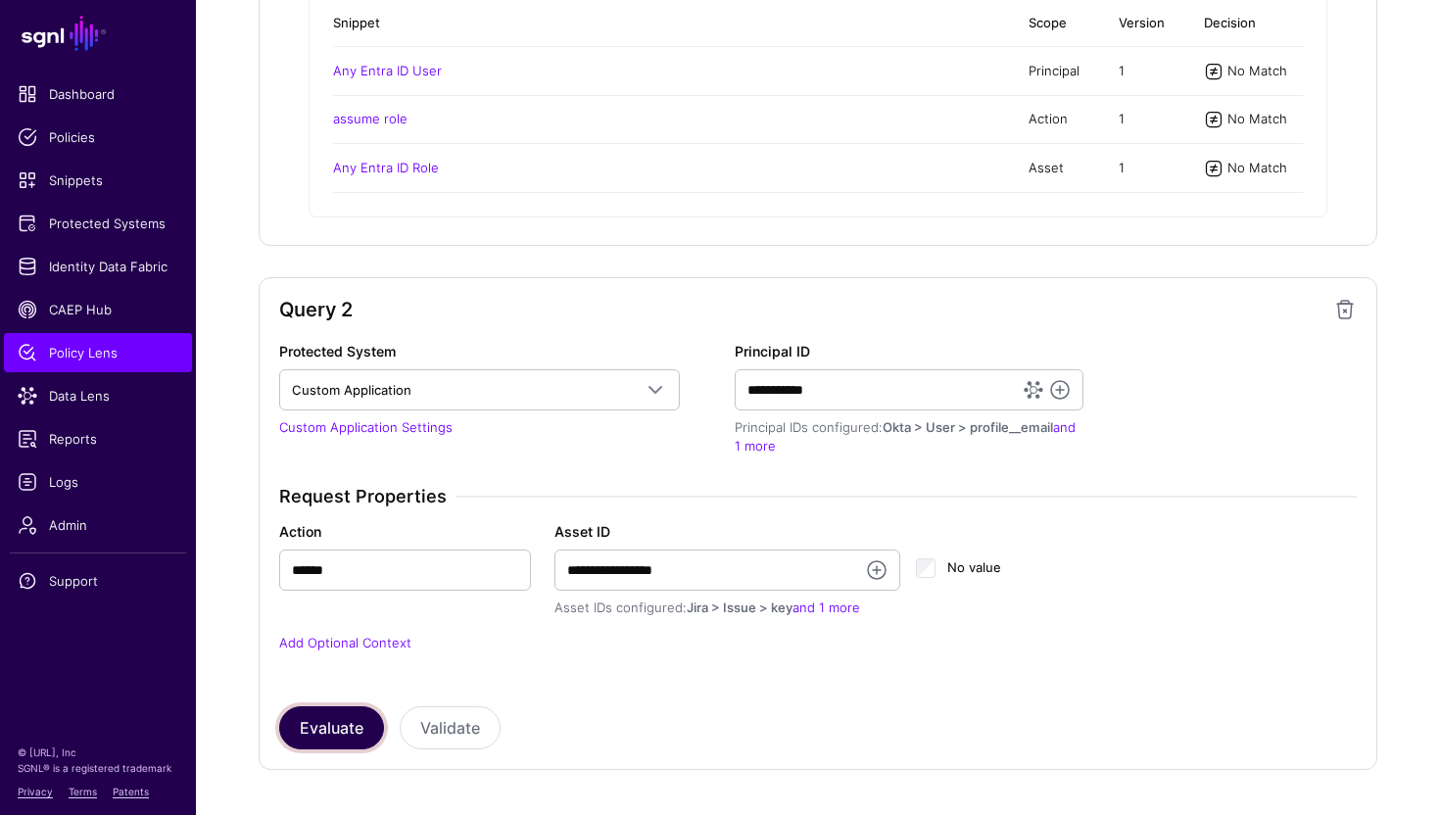
click at [346, 721] on button "Evaluate" at bounding box center [331, 727] width 105 height 43
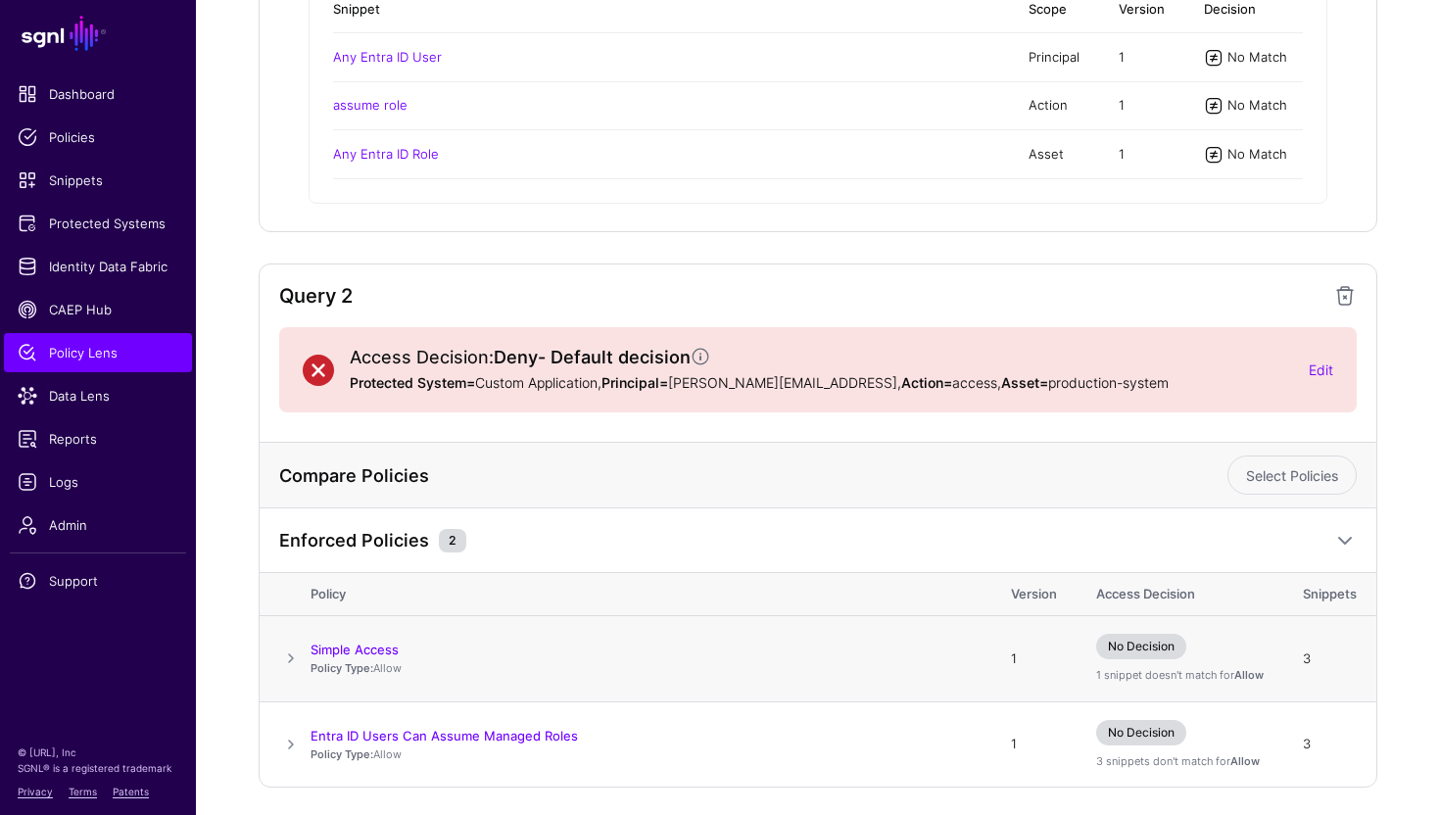
scroll to position [760, 0]
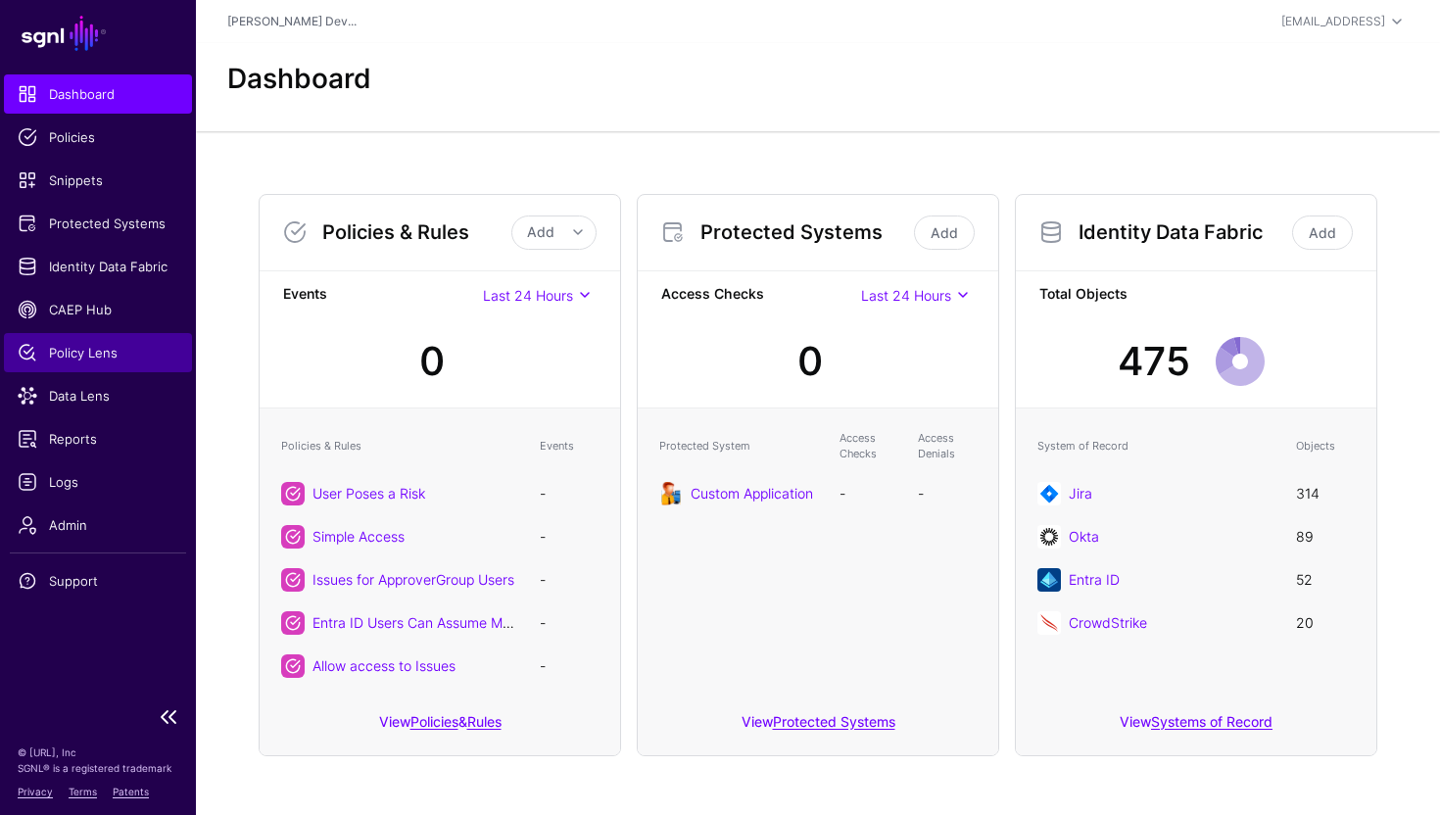
click at [97, 355] on span "Policy Lens" at bounding box center [98, 353] width 161 height 20
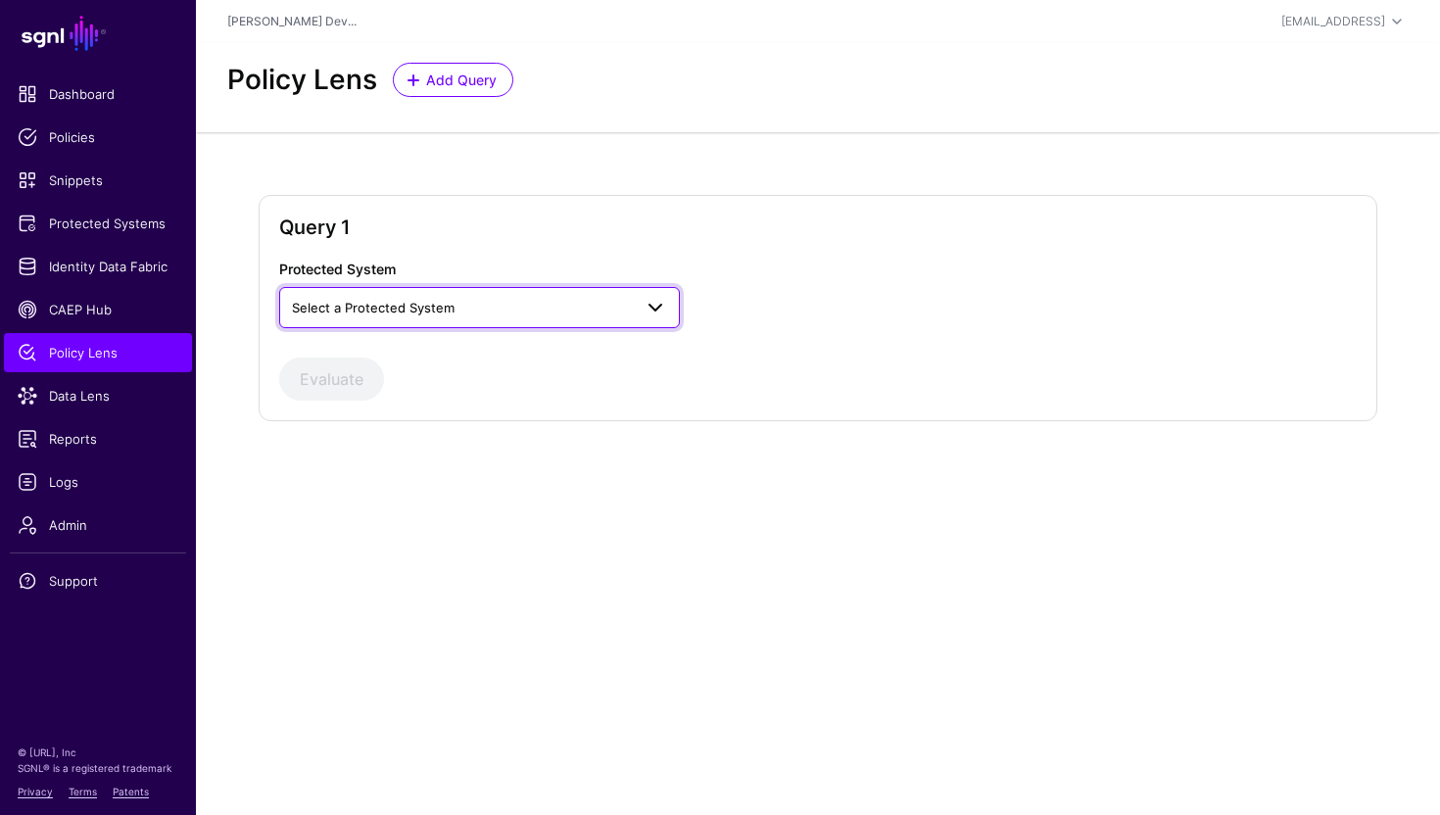
click at [584, 314] on span "Select a Protected System" at bounding box center [462, 308] width 340 height 22
click at [457, 358] on div "Custom Application" at bounding box center [479, 354] width 369 height 20
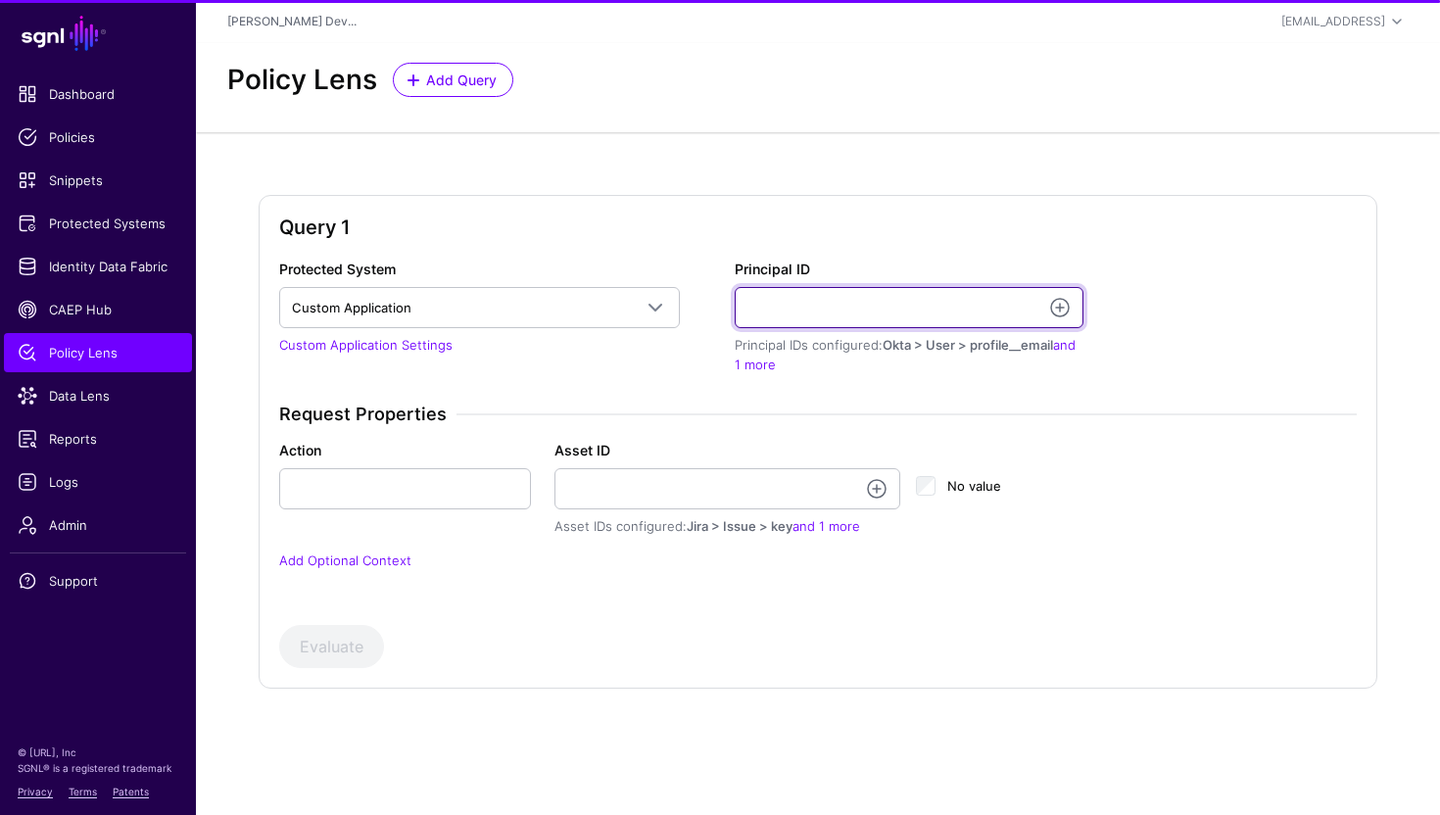
click at [803, 310] on input "Principal ID" at bounding box center [909, 307] width 349 height 41
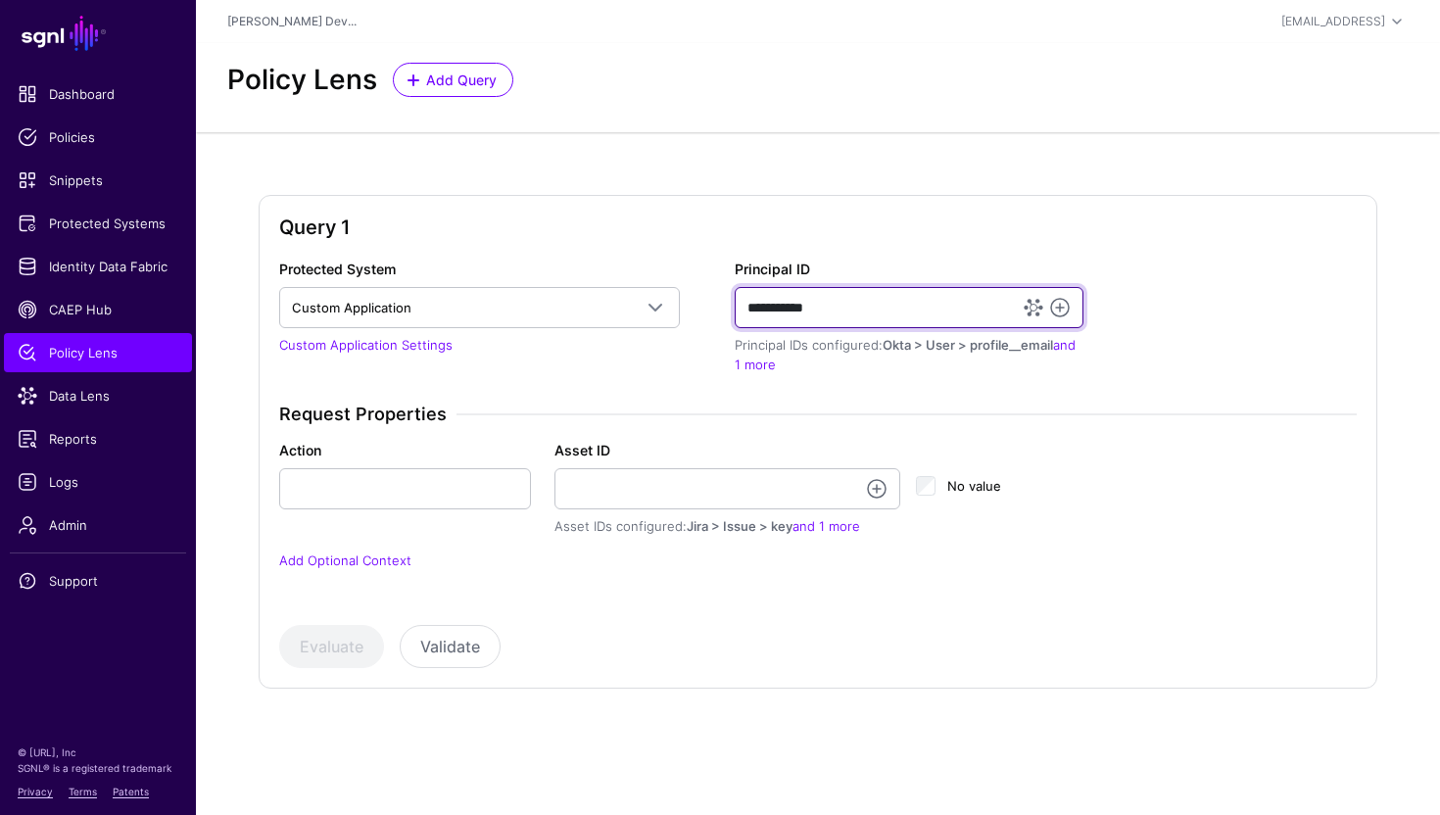
type input "**********"
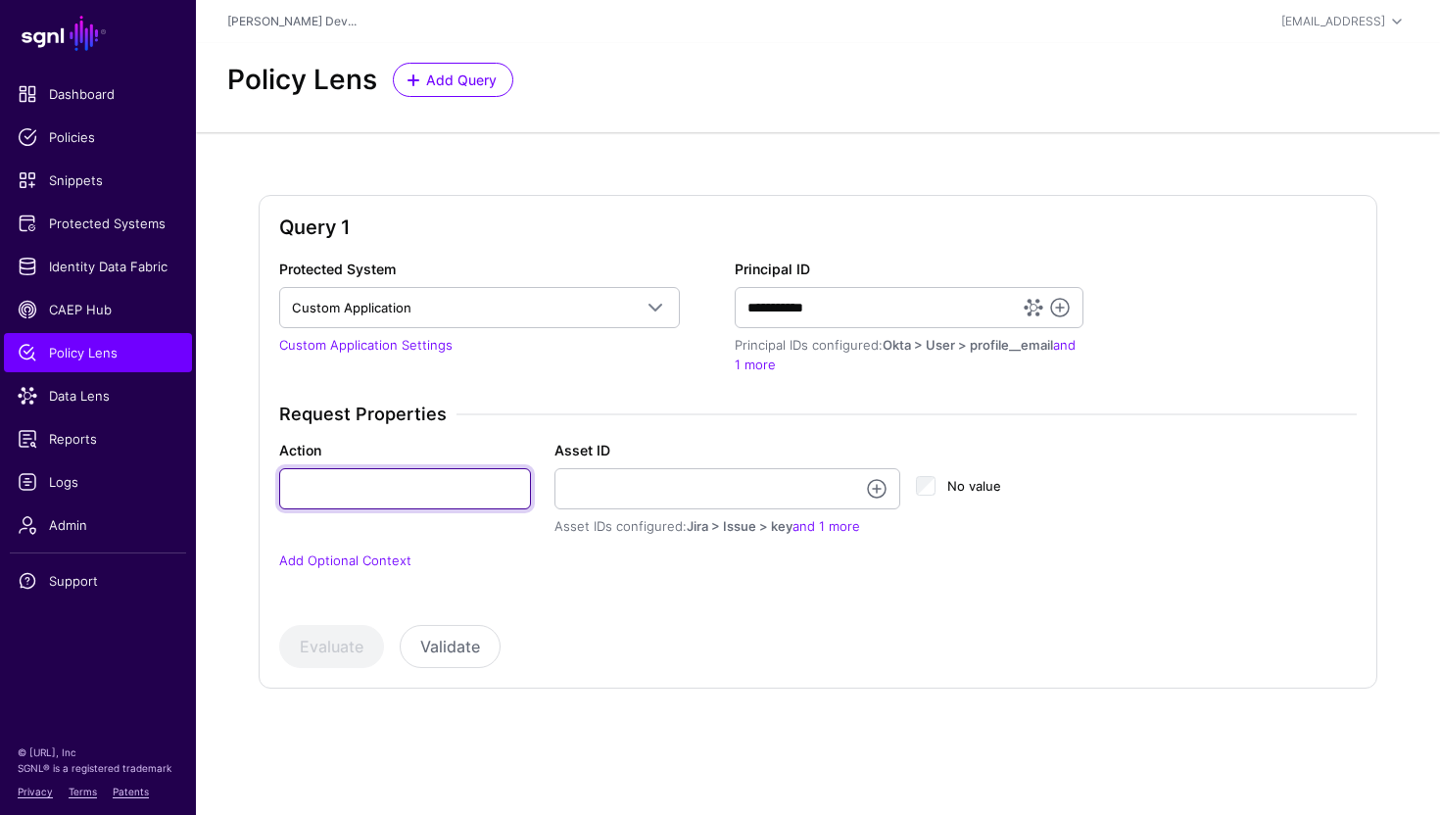
click at [510, 484] on input "Action" at bounding box center [405, 488] width 252 height 41
type input "******"
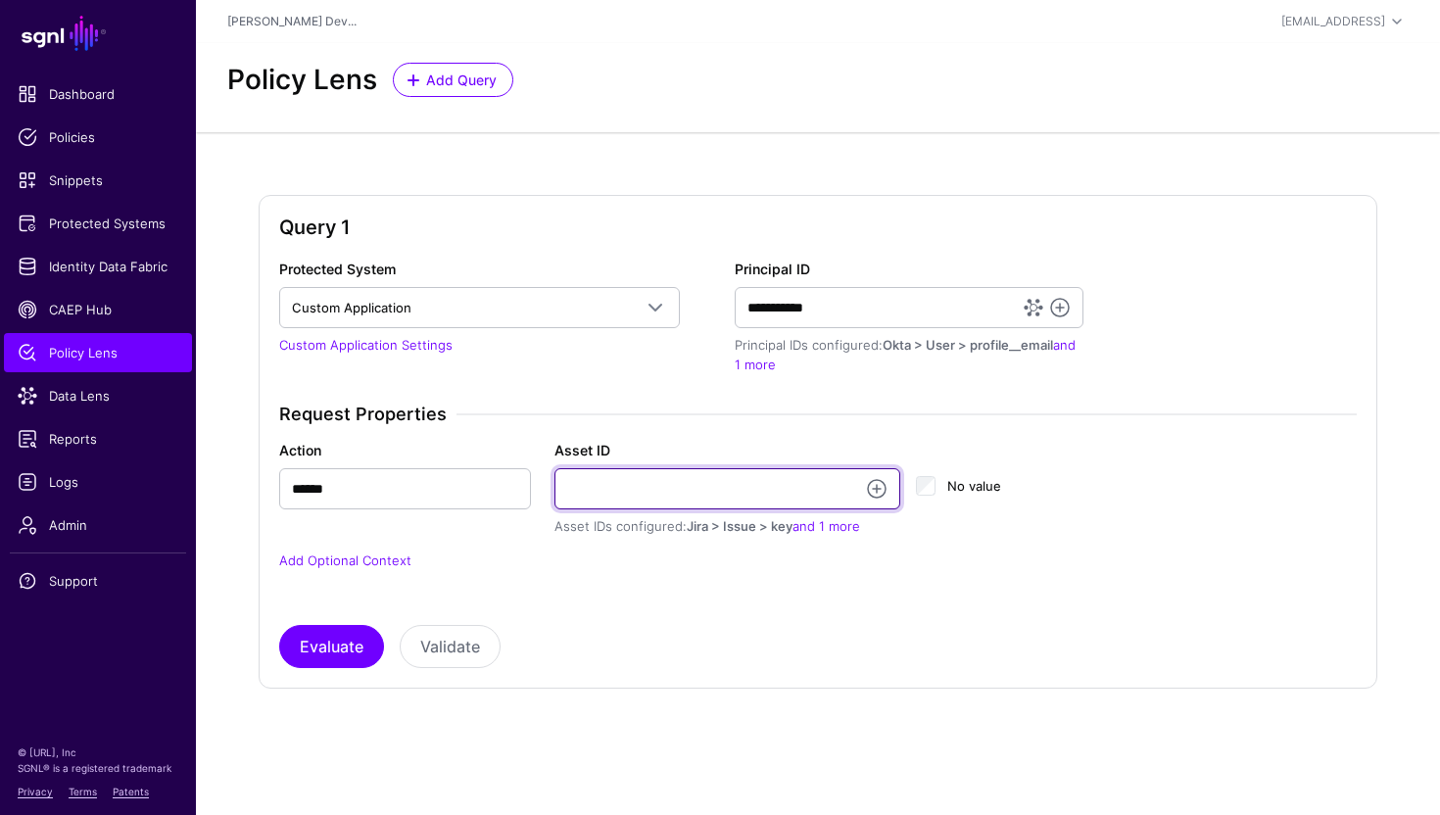
click at [714, 484] on input "Asset ID" at bounding box center [728, 488] width 346 height 41
type input "**********"
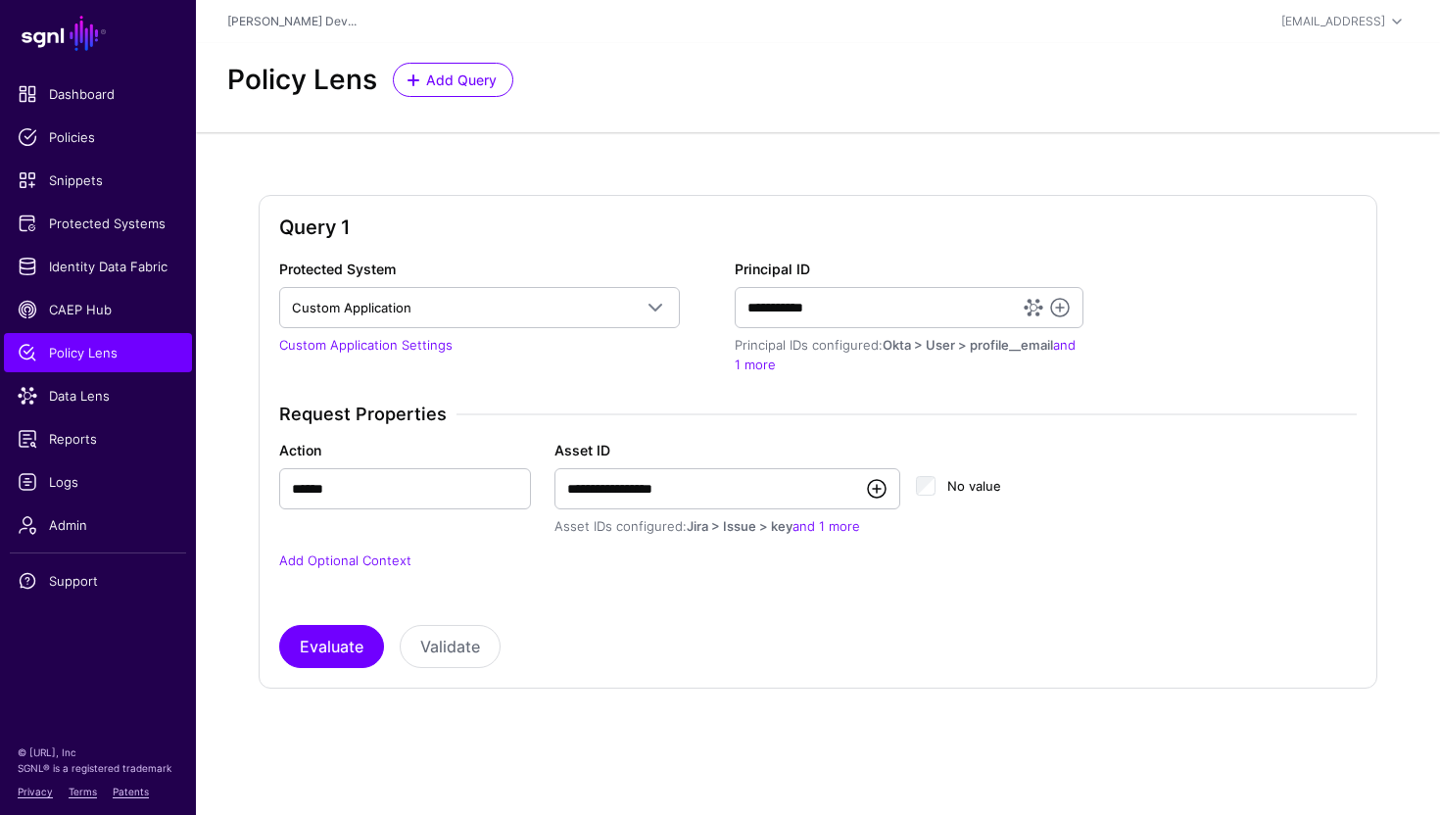
click at [881, 495] on link at bounding box center [877, 489] width 24 height 24
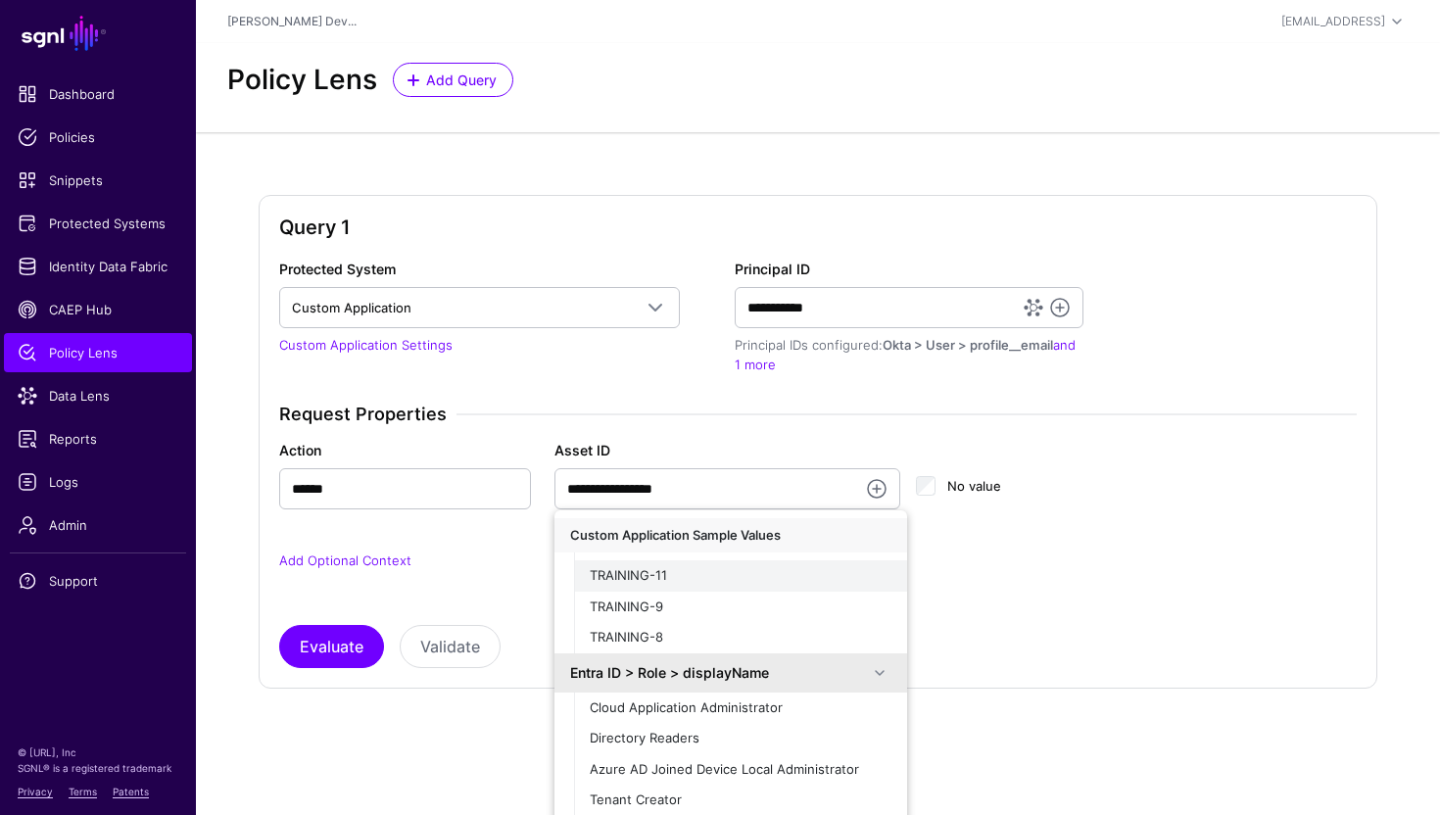
scroll to position [39, 0]
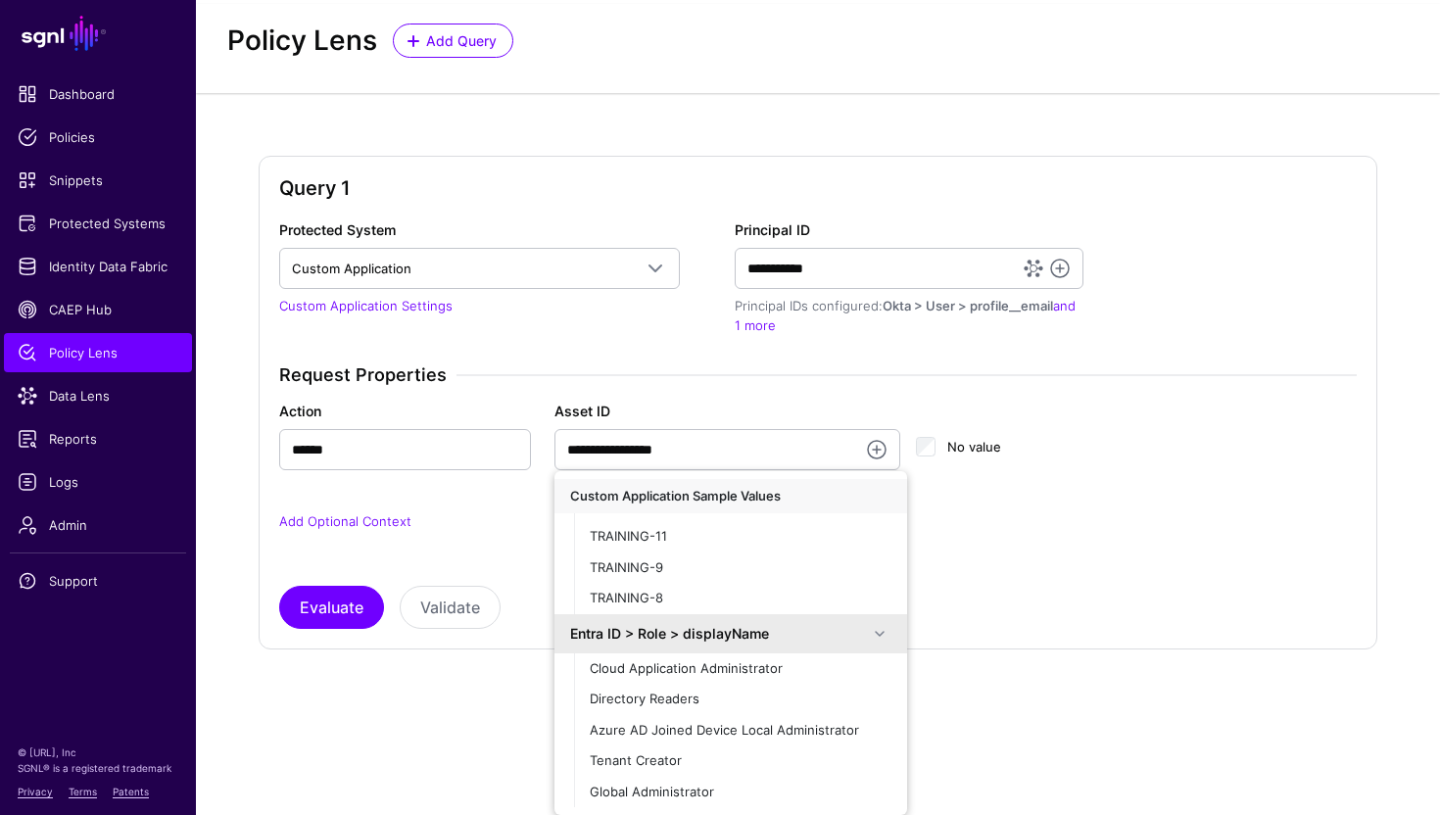
click at [990, 582] on div "**********" at bounding box center [818, 424] width 1078 height 410
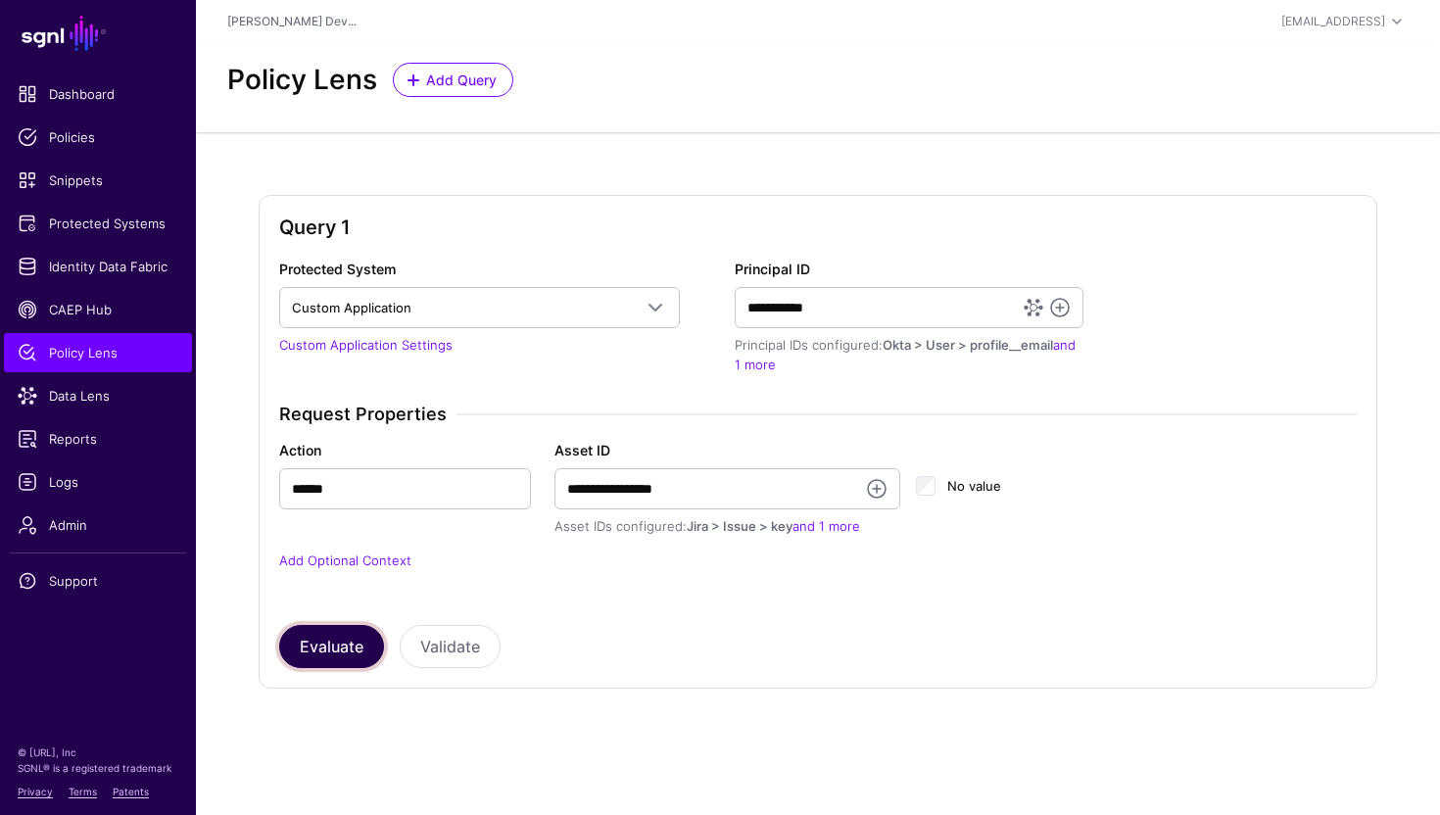
click at [328, 646] on button "Evaluate" at bounding box center [331, 646] width 105 height 43
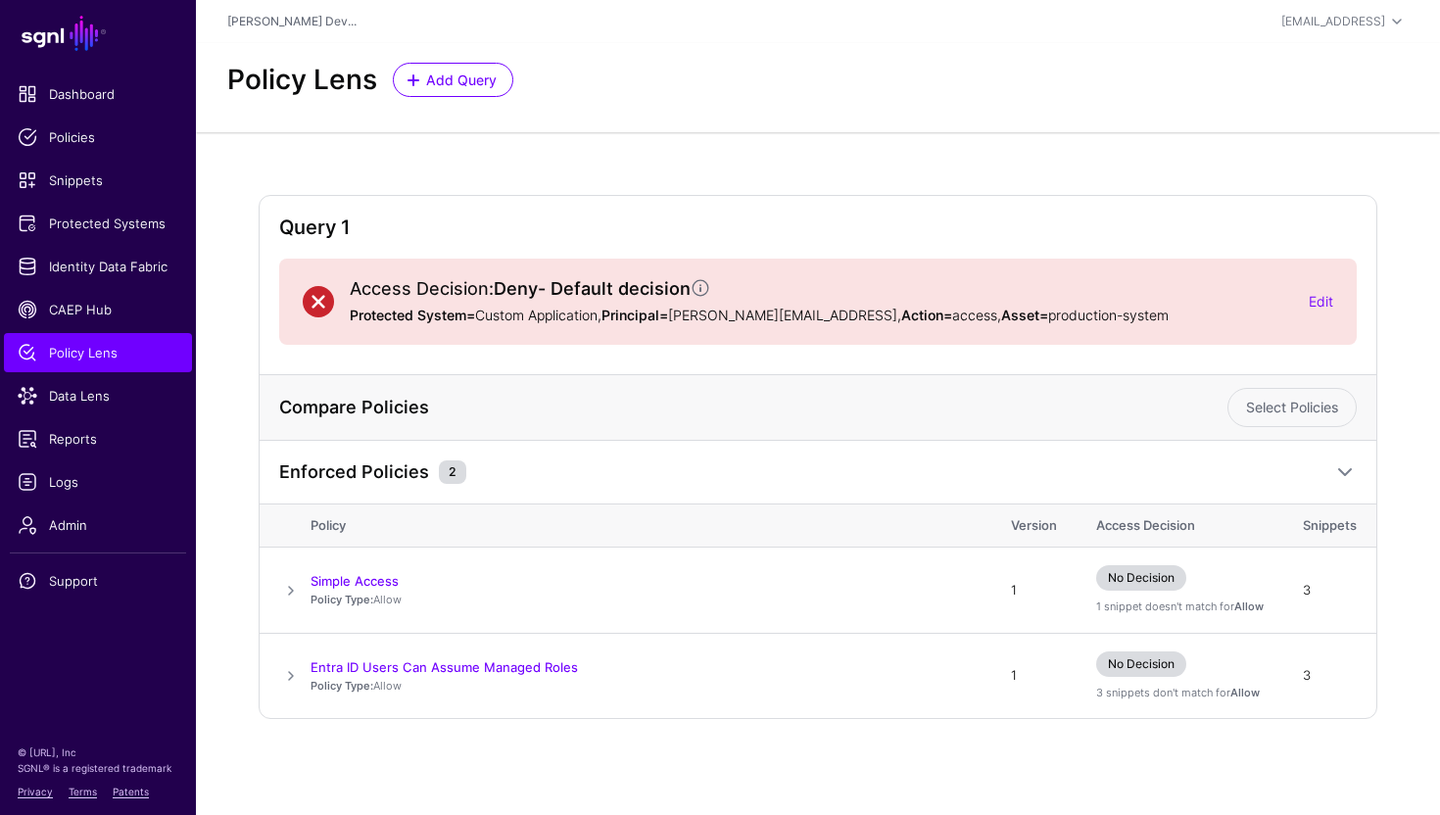
drag, startPoint x: 264, startPoint y: 184, endPoint x: 358, endPoint y: 212, distance: 98.0
click at [359, 212] on div "Query 1 Access Decision: Deny - Default decision Protected System= Custom Appli…" at bounding box center [818, 472] width 1244 height 681
click at [464, 93] on link "Add Query" at bounding box center [453, 80] width 121 height 34
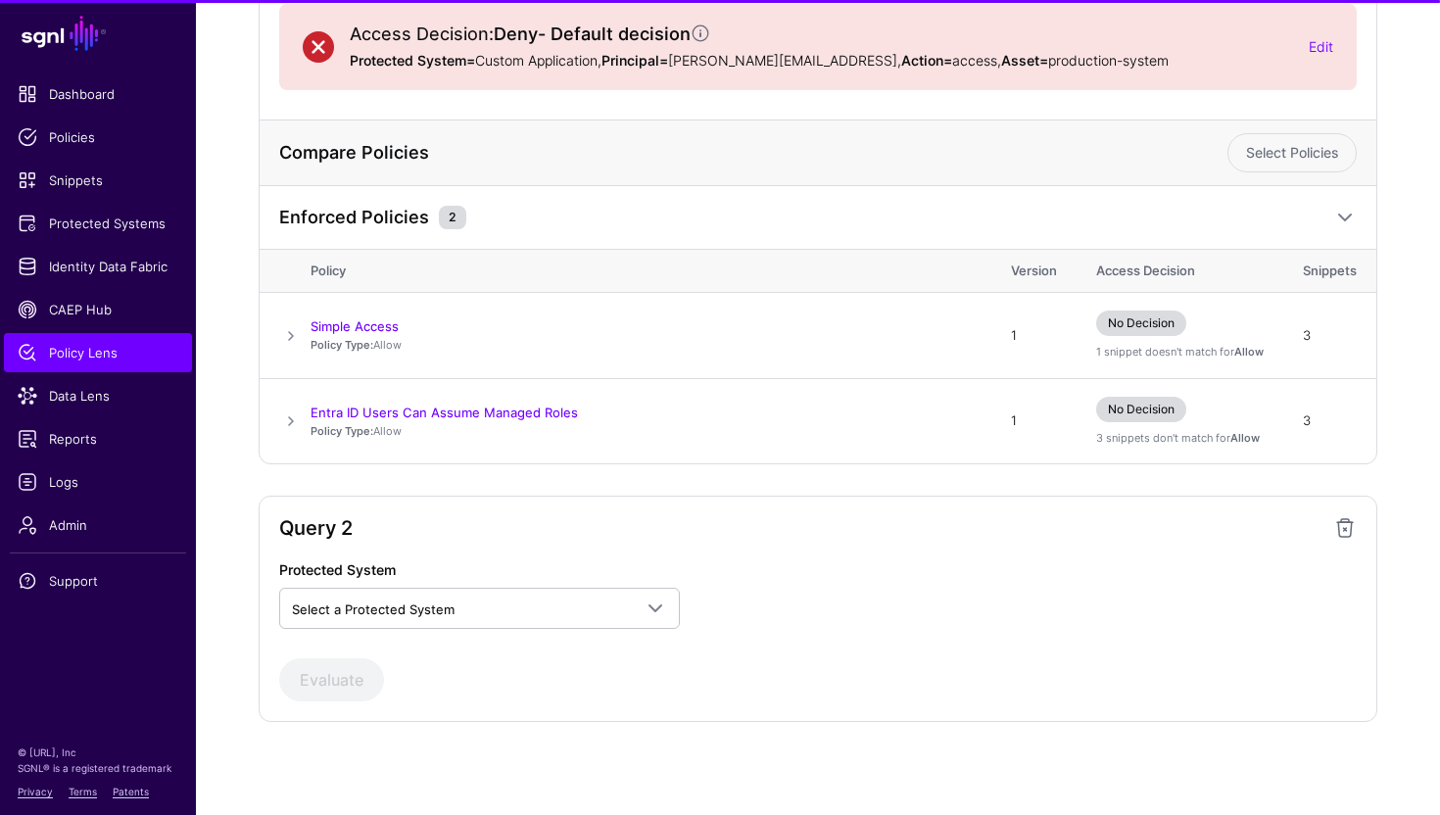
scroll to position [256, 0]
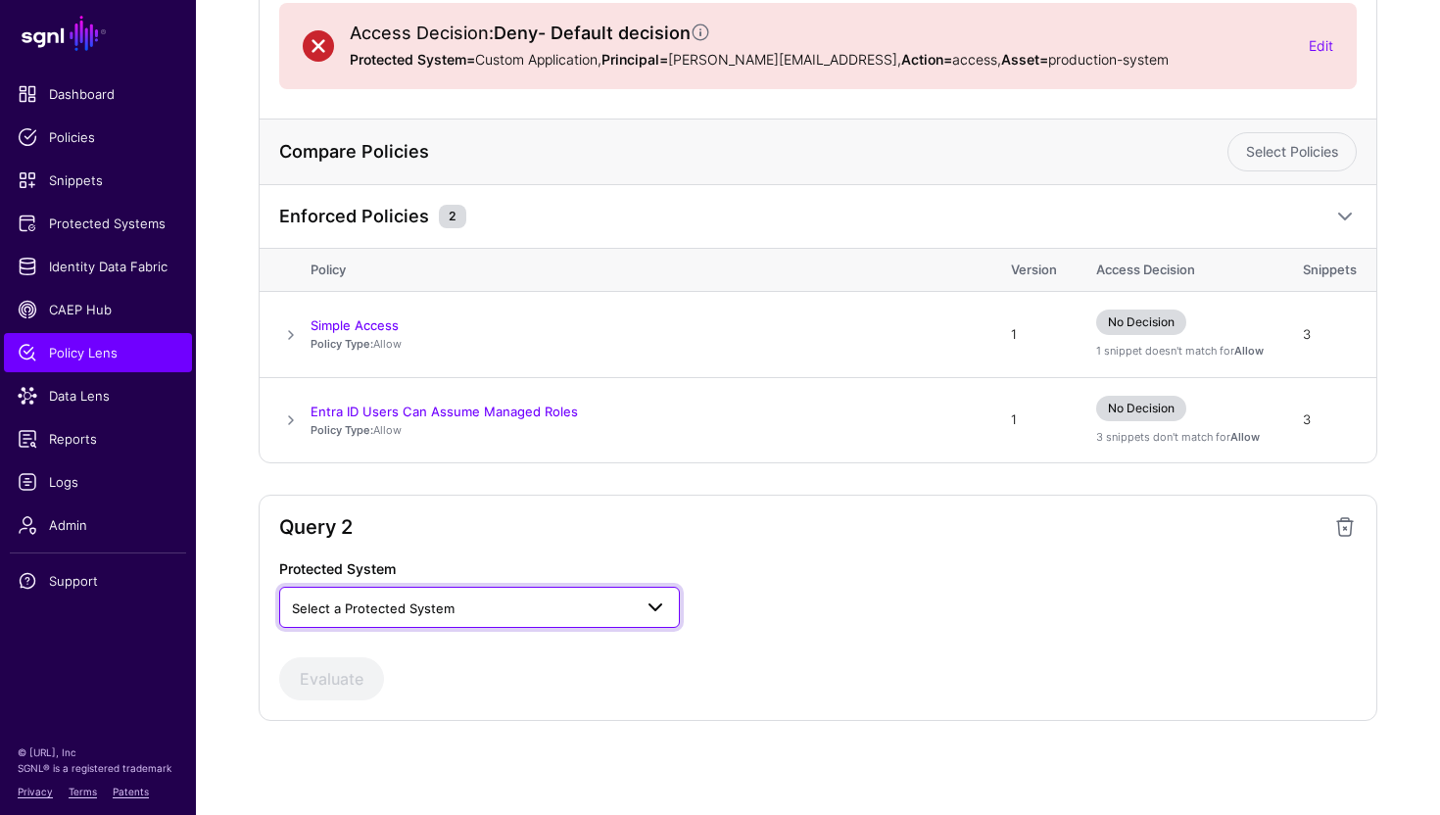
click at [541, 601] on span "Select a Protected System" at bounding box center [462, 609] width 340 height 22
click at [441, 642] on button "Custom Application" at bounding box center [479, 653] width 401 height 31
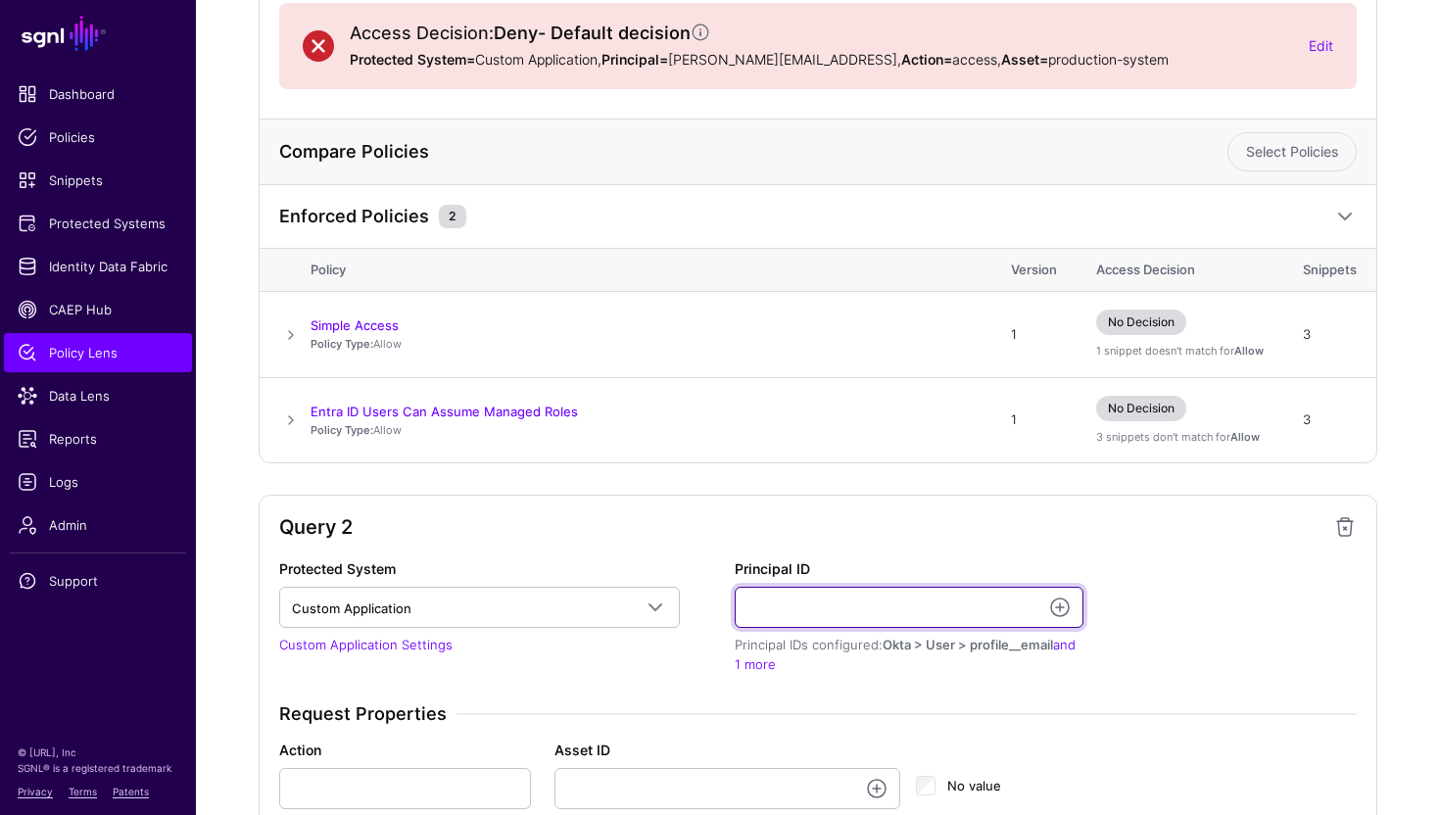
click at [797, 606] on input "Principal ID" at bounding box center [909, 607] width 349 height 41
type input "**********"
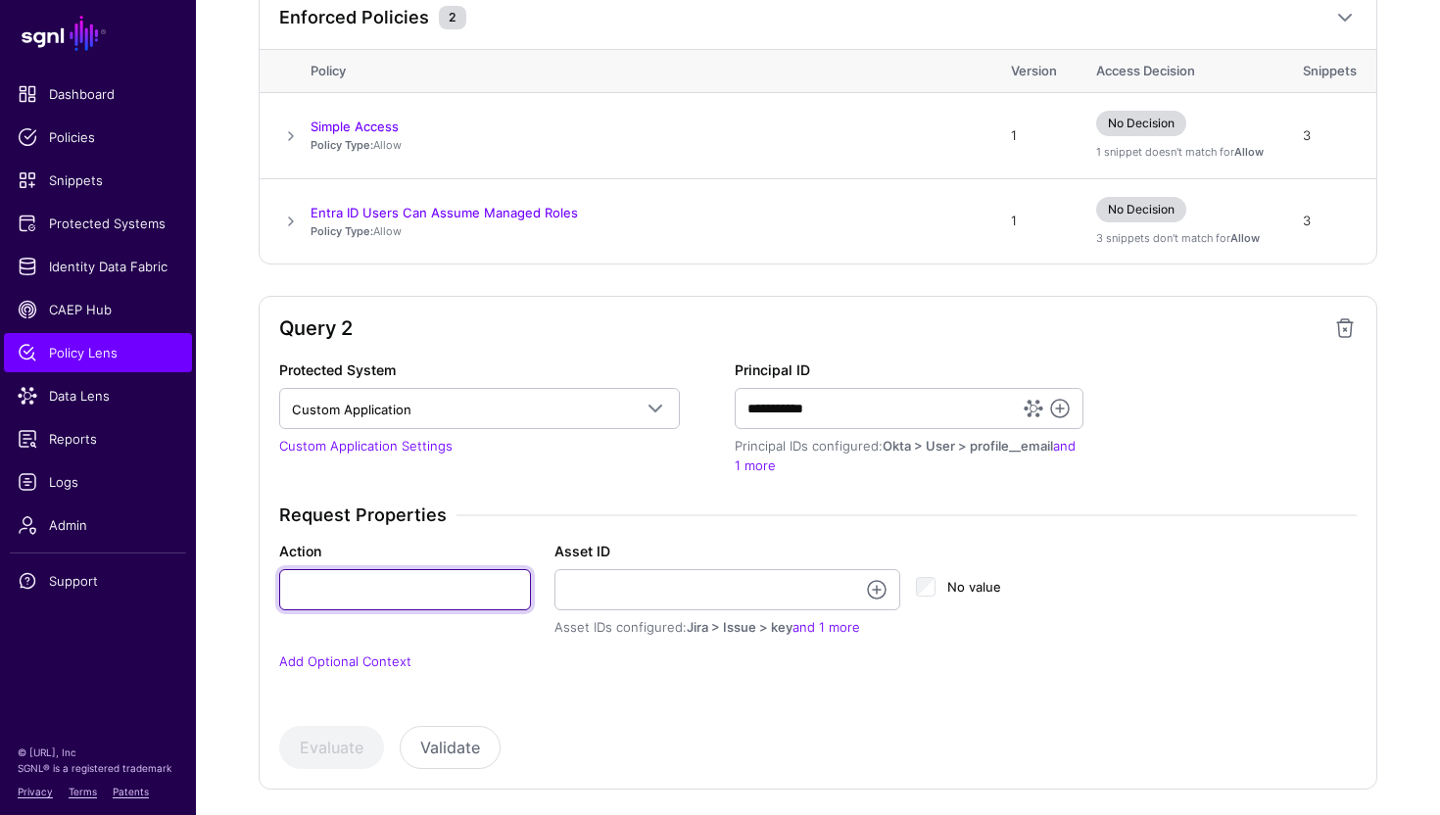
scroll to position [459, 0]
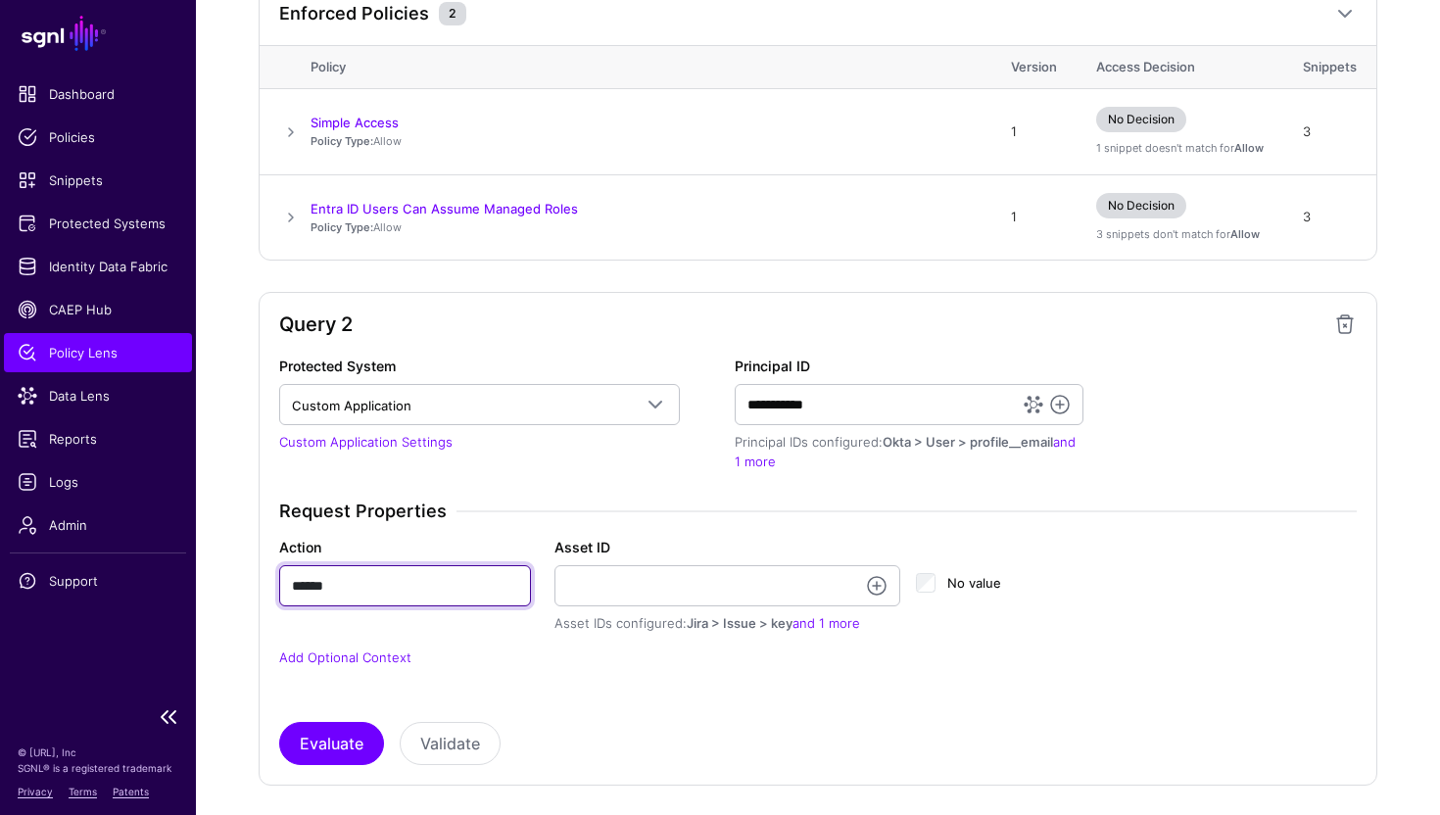
type input "******"
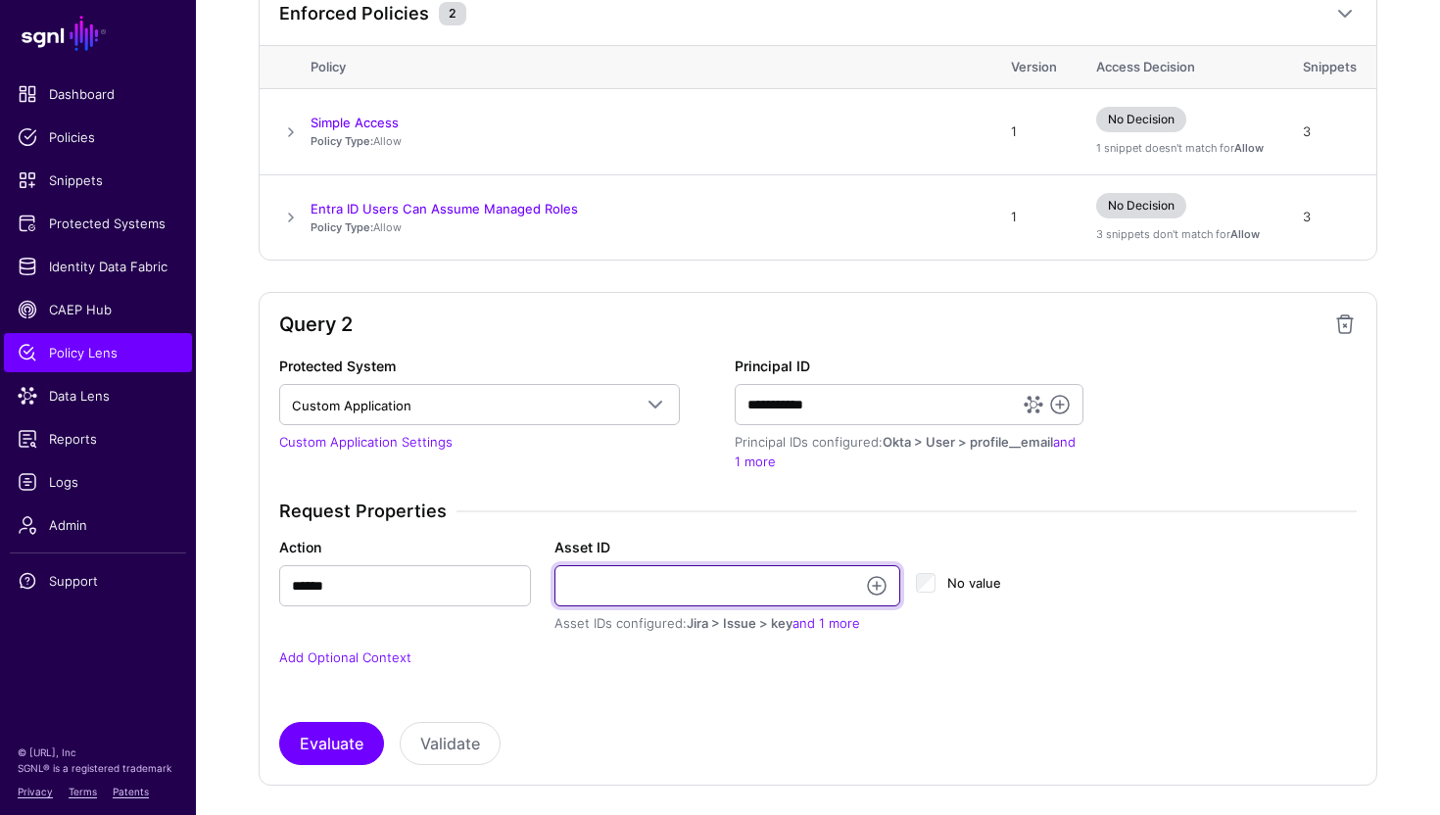
click at [644, 590] on input "Asset ID" at bounding box center [728, 585] width 346 height 41
type input "*"
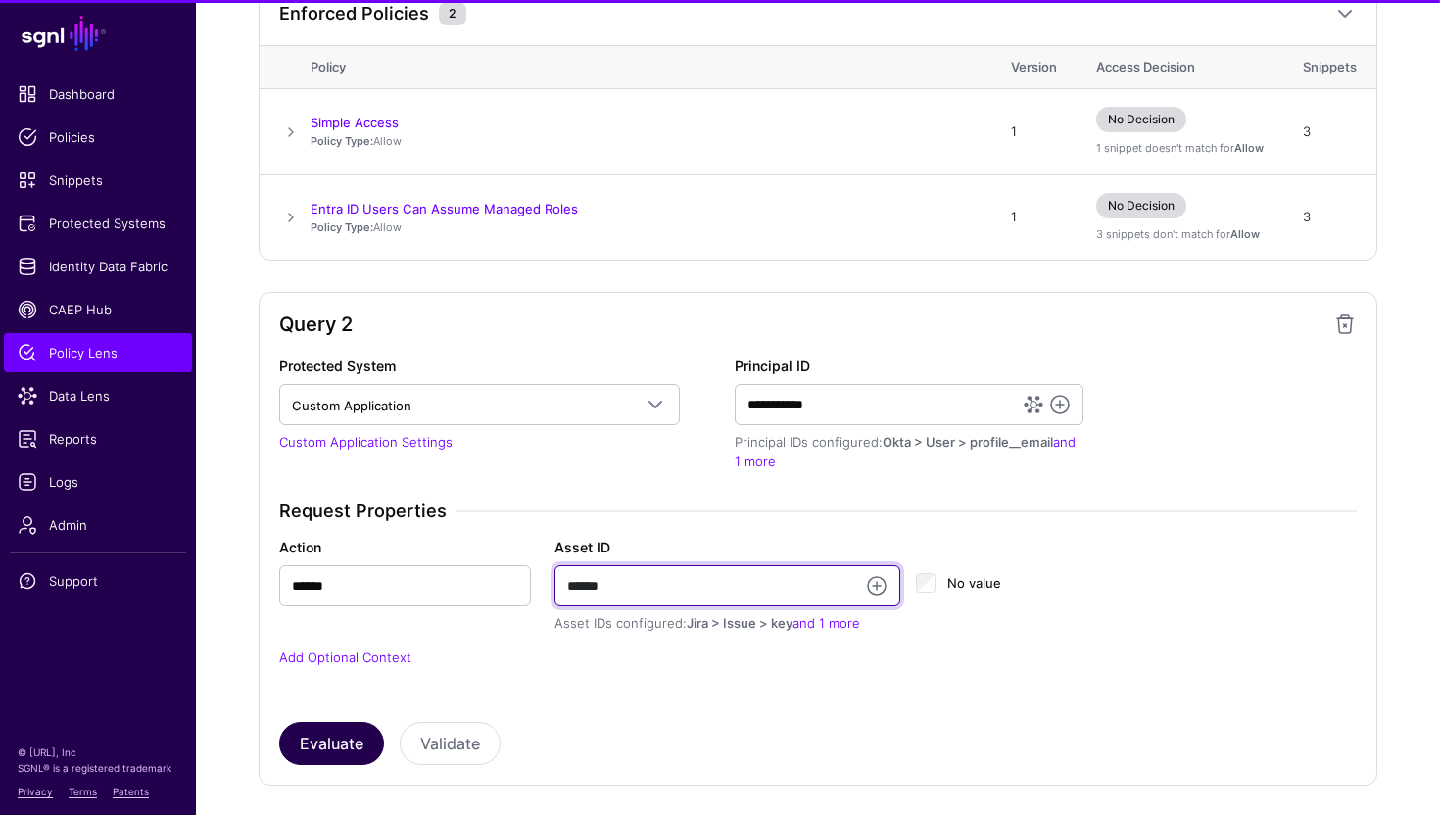
type input "******"
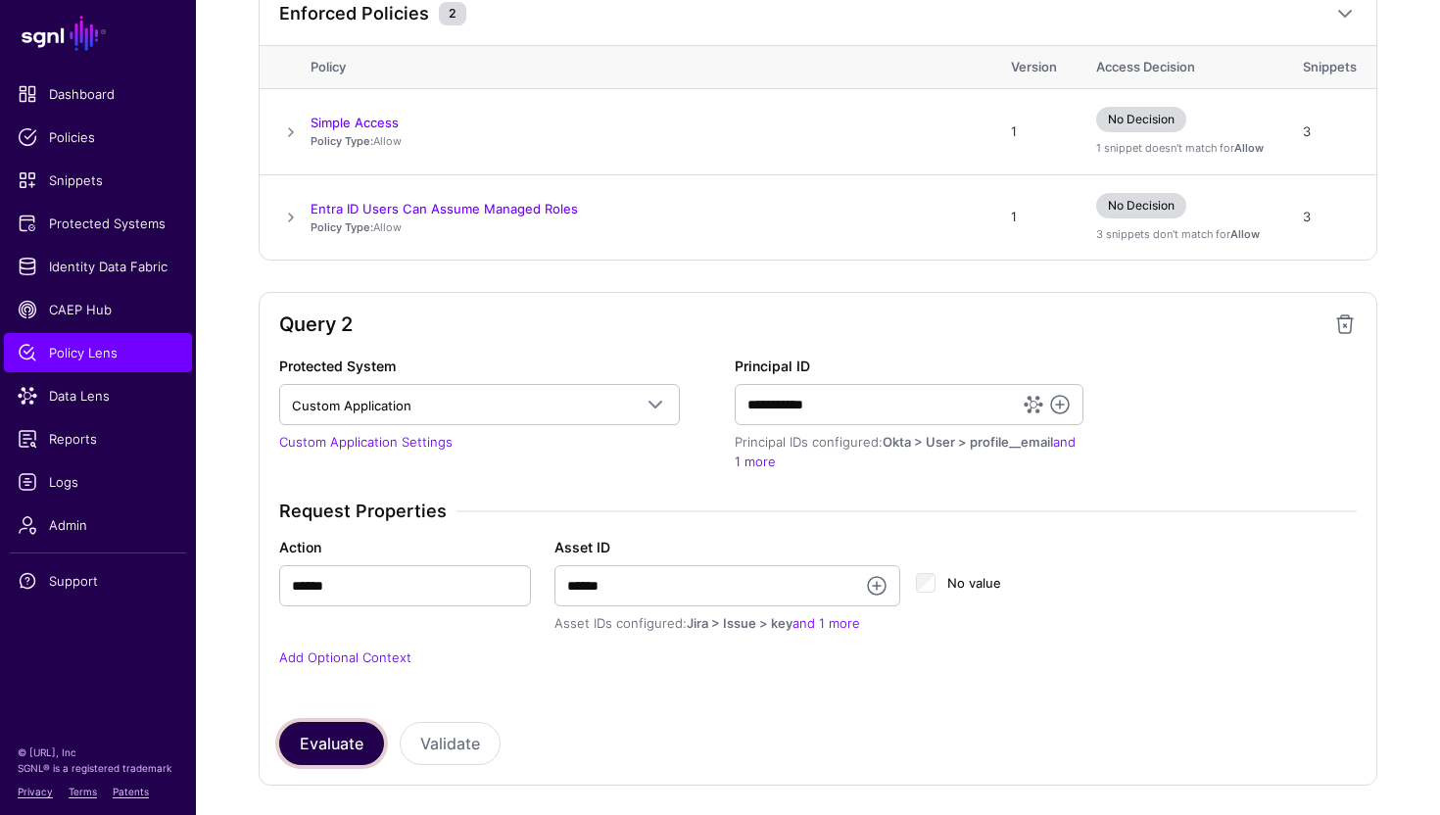
click at [337, 736] on button "Evaluate" at bounding box center [331, 743] width 105 height 43
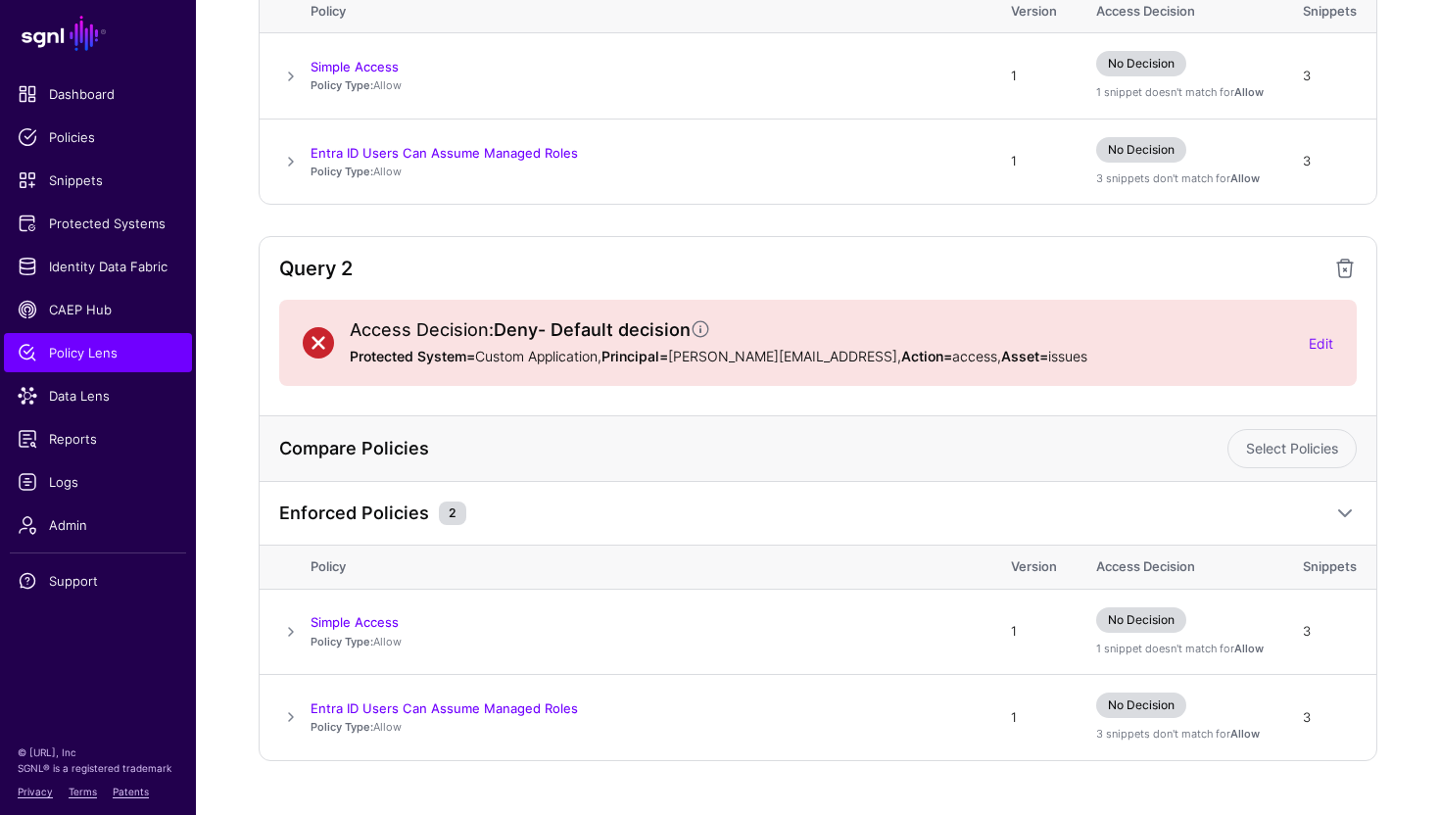
scroll to position [554, 0]
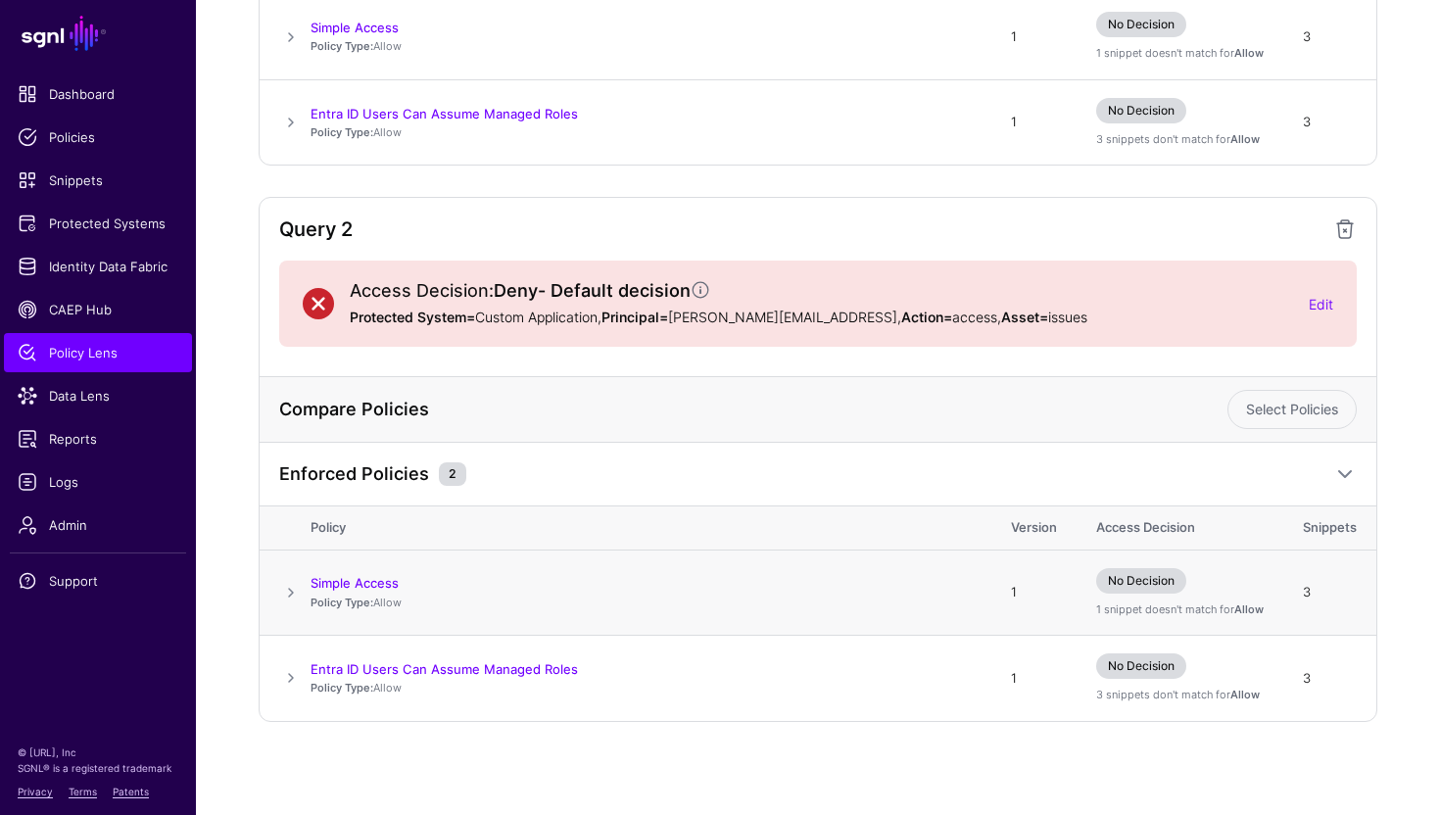
click at [1141, 586] on span "No Decision" at bounding box center [1141, 580] width 90 height 25
click at [908, 584] on div "Simple Access" at bounding box center [641, 583] width 661 height 18
click at [306, 583] on td at bounding box center [285, 593] width 51 height 86
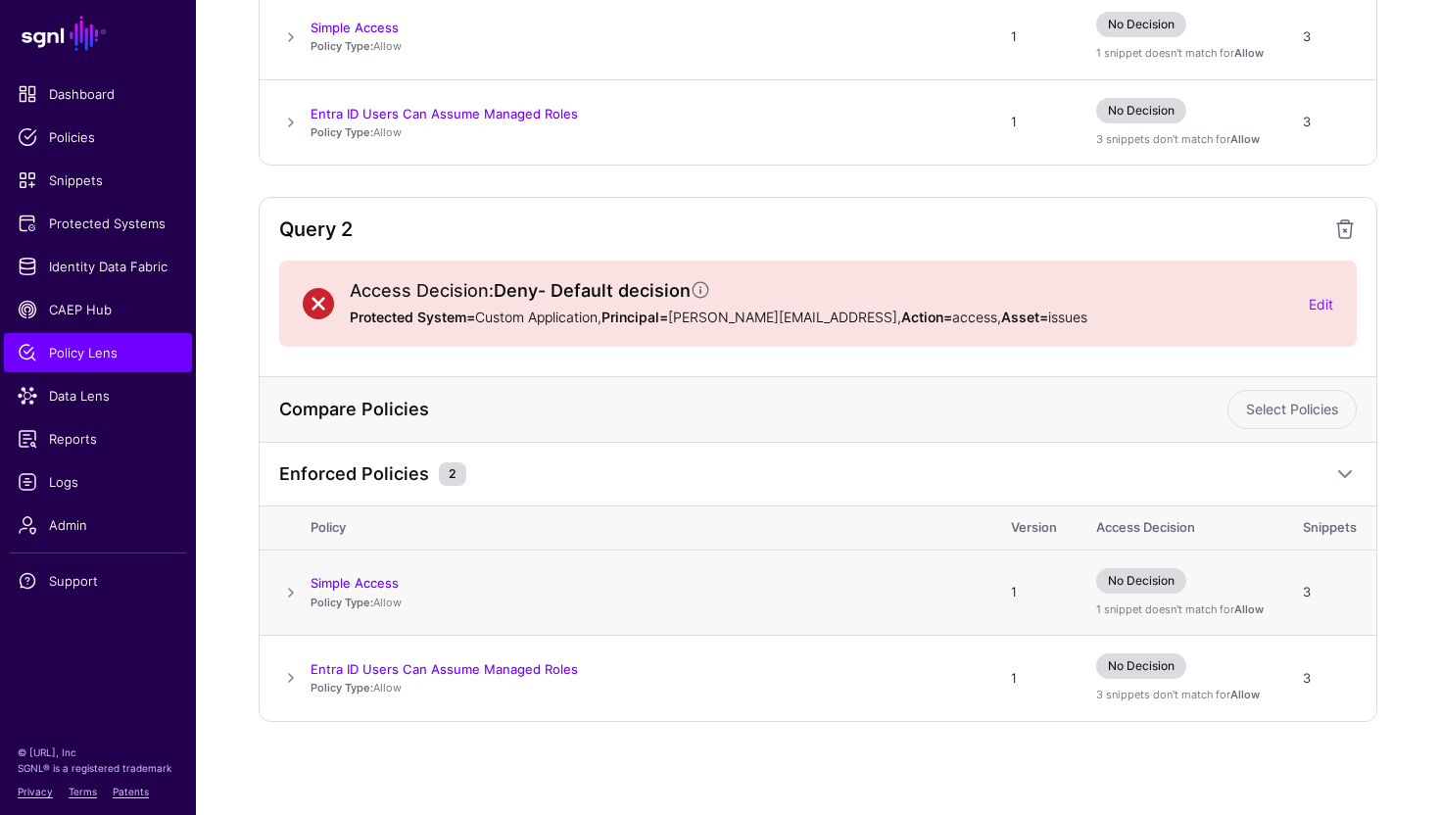
click at [285, 596] on span at bounding box center [291, 593] width 24 height 24
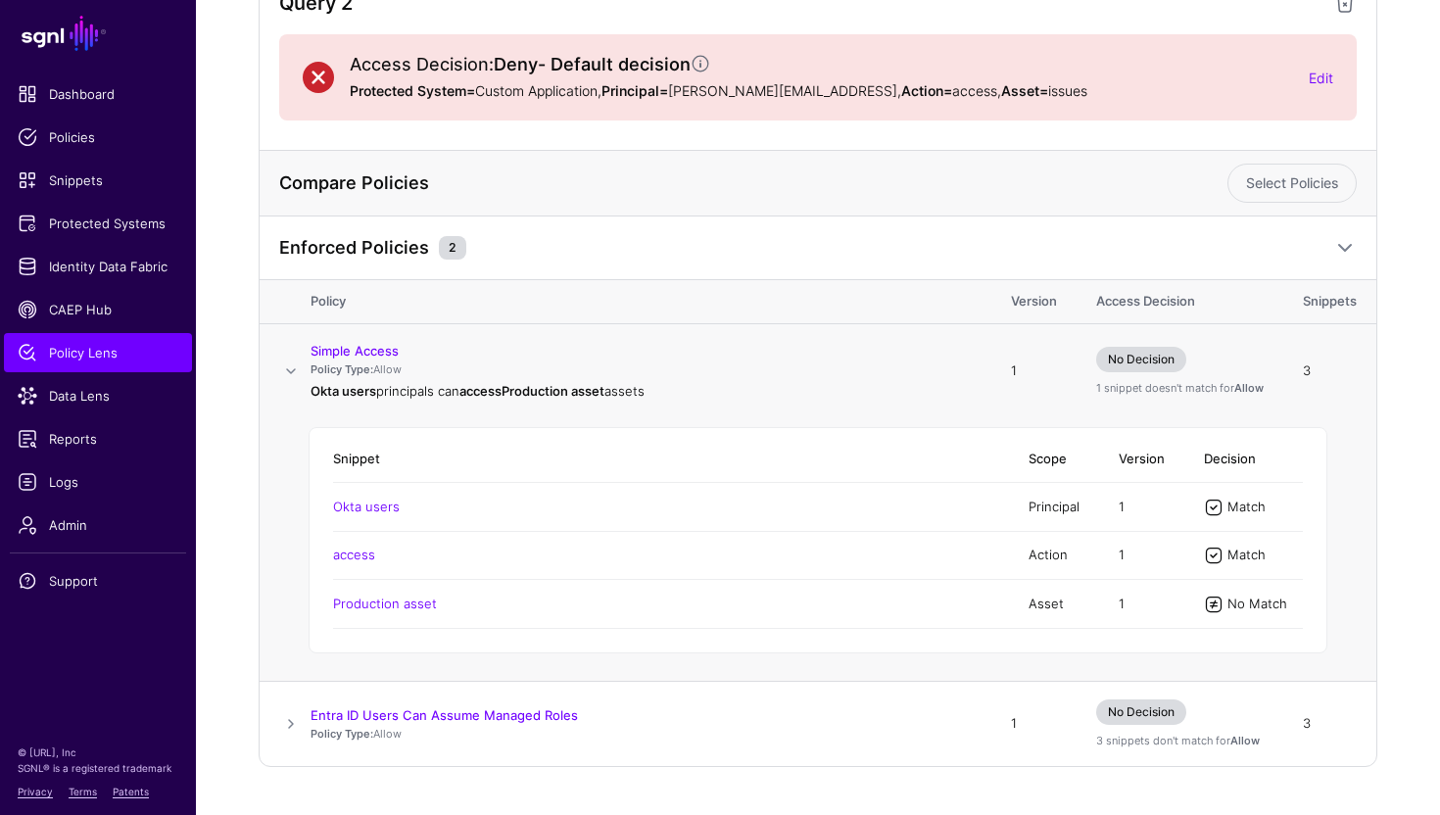
scroll to position [827, 0]
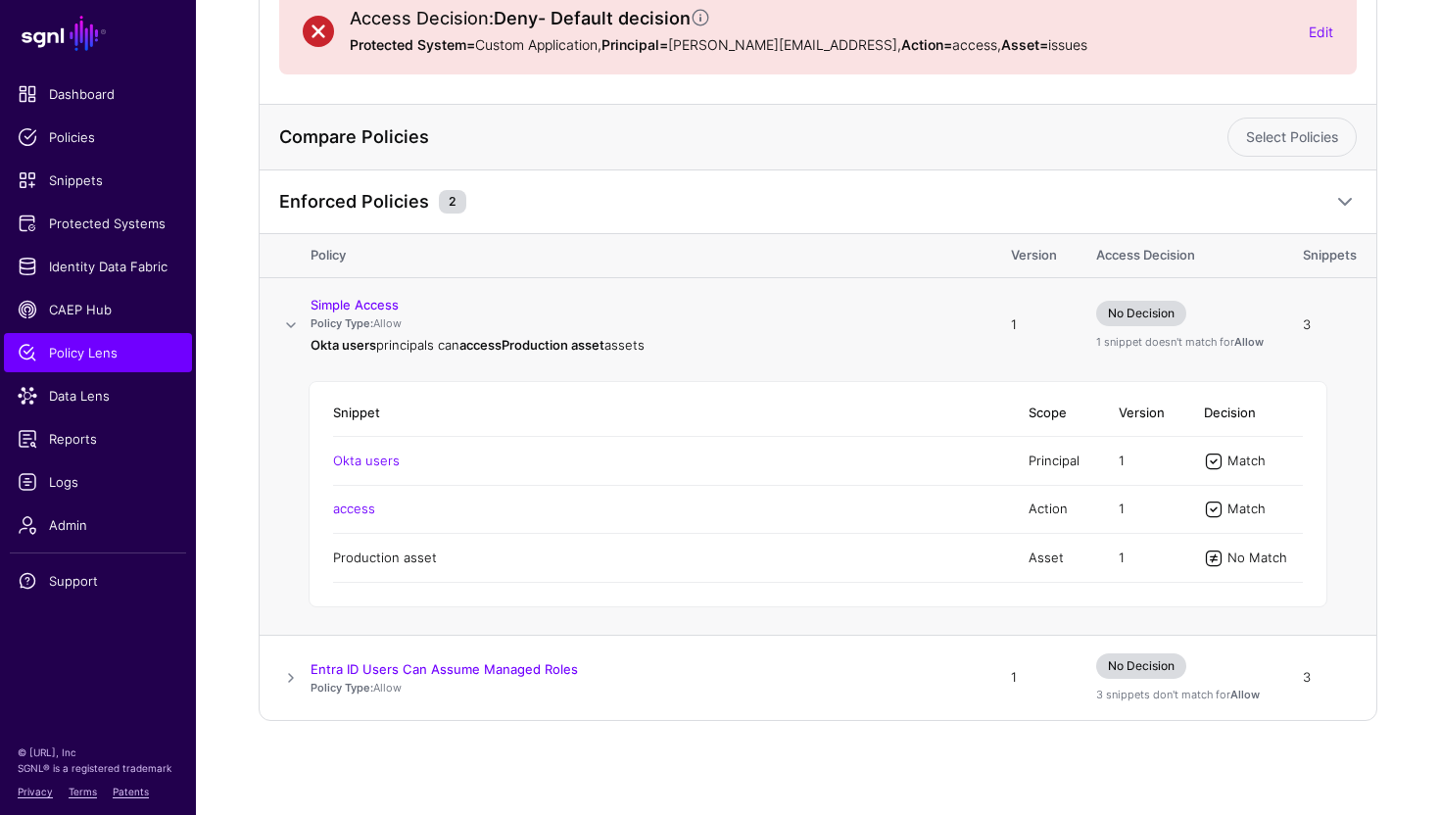
click at [406, 561] on link "Production asset" at bounding box center [385, 558] width 104 height 16
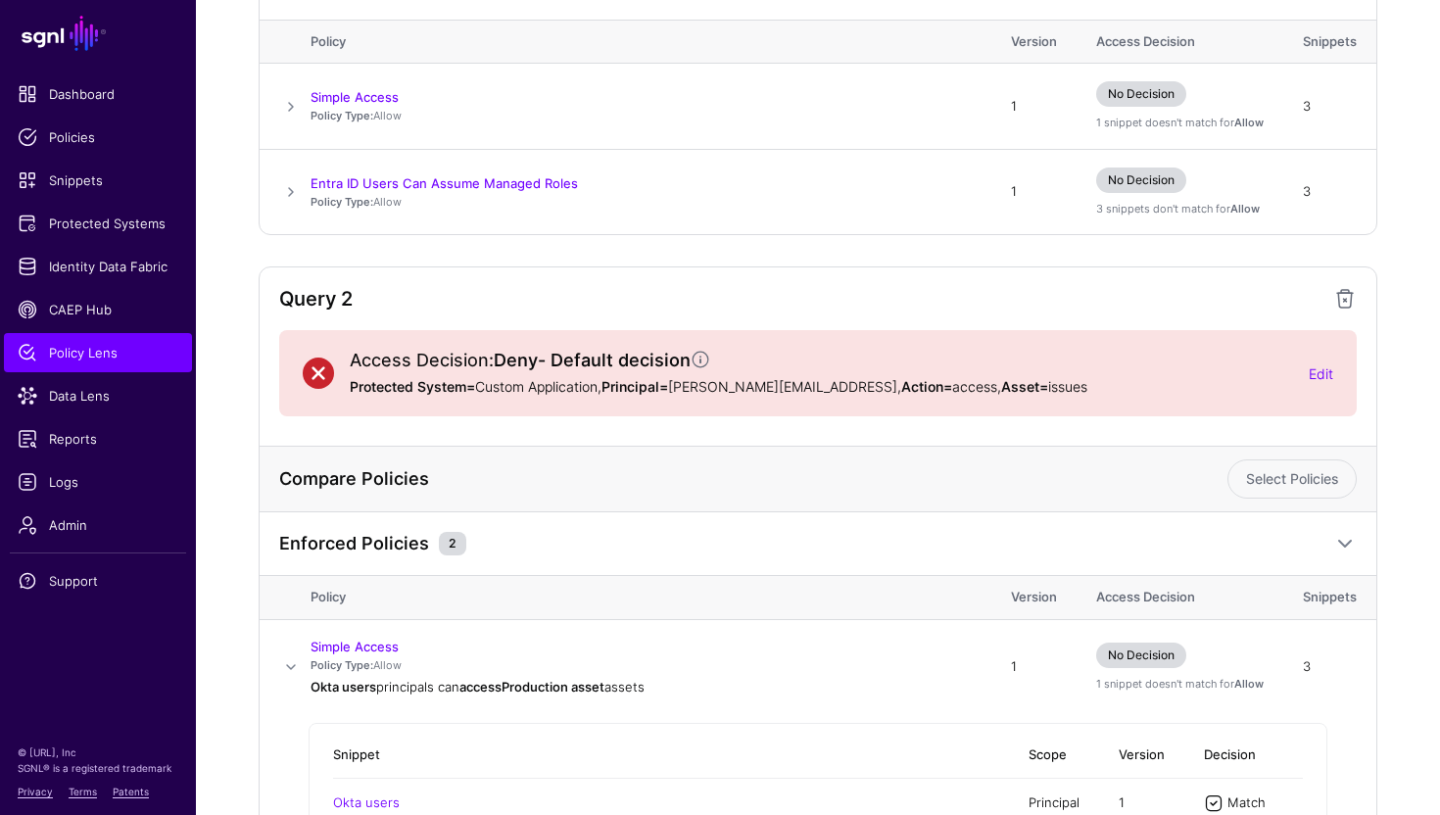
scroll to position [480, 0]
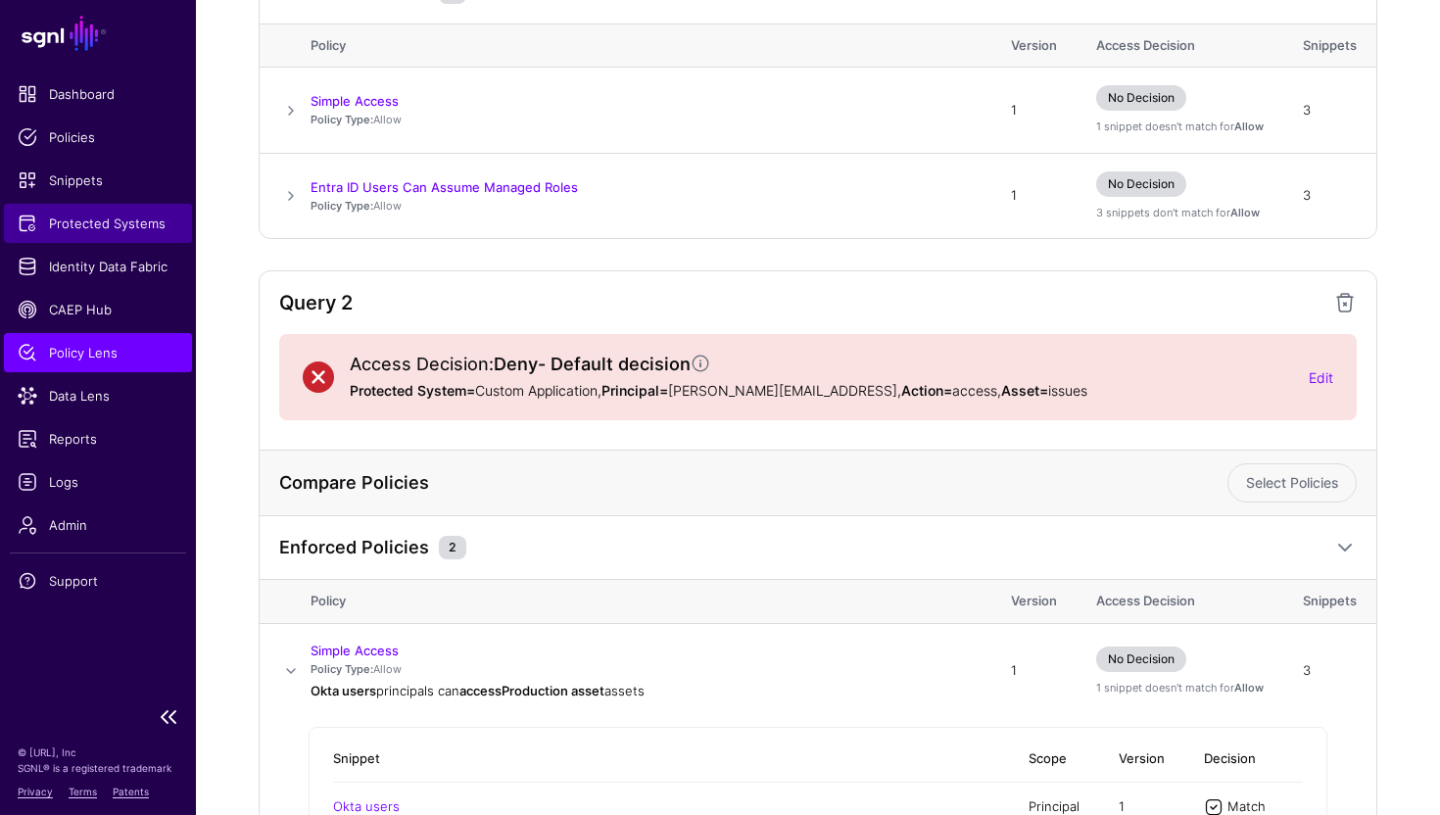
click at [116, 224] on span "Protected Systems" at bounding box center [98, 224] width 161 height 20
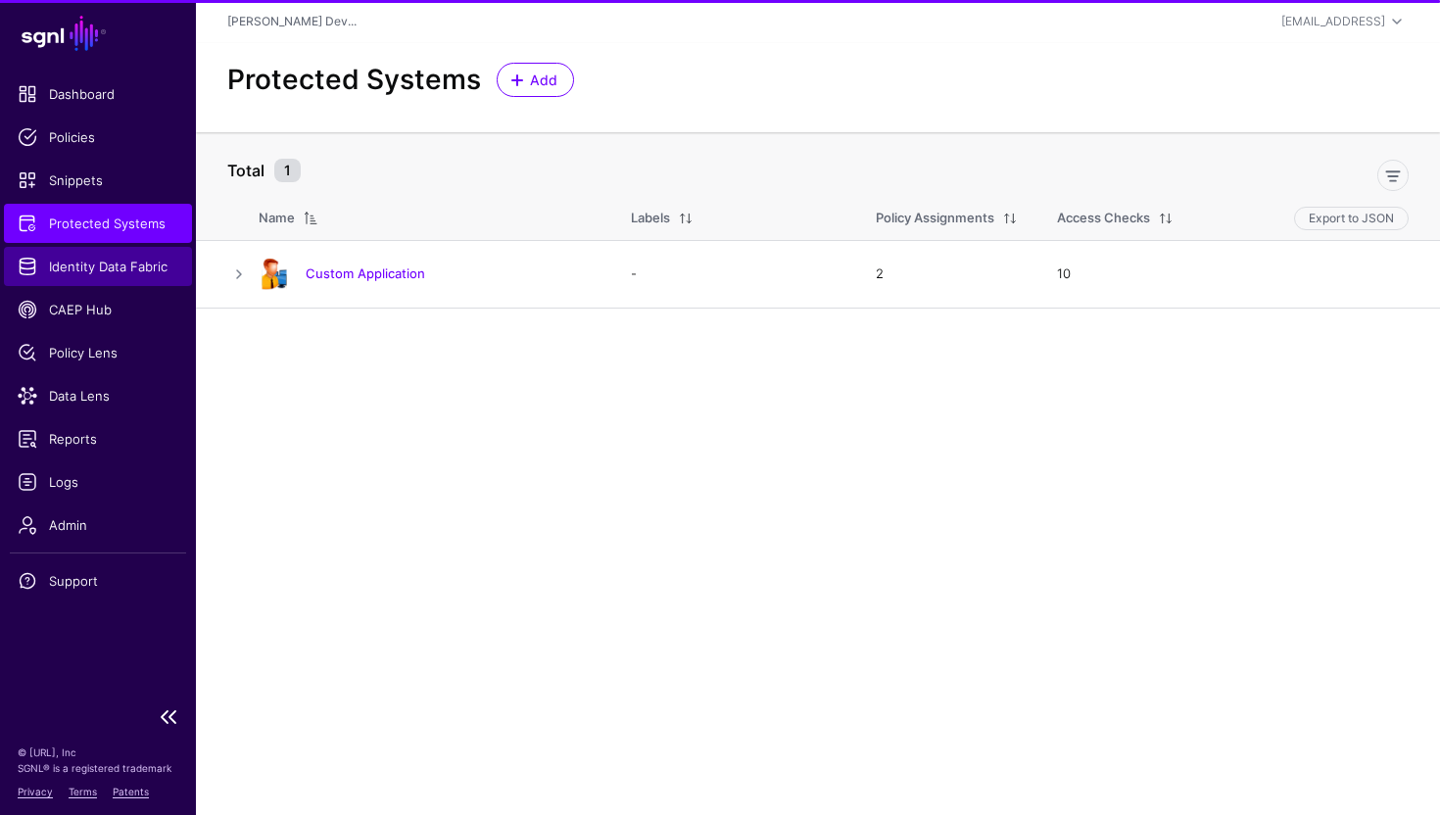
click at [109, 264] on span "Identity Data Fabric" at bounding box center [98, 267] width 161 height 20
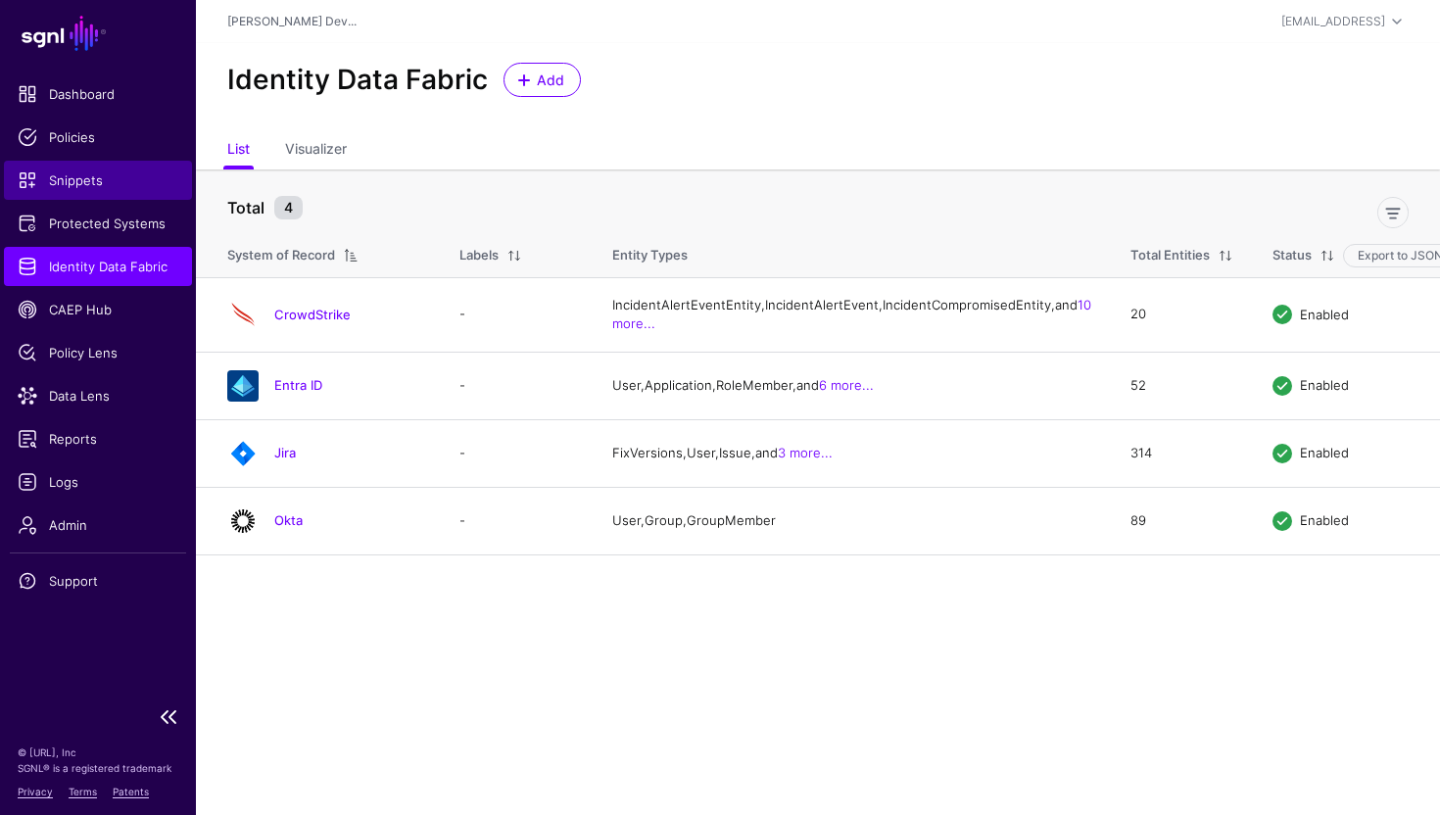
click at [91, 170] on span "Snippets" at bounding box center [98, 180] width 161 height 20
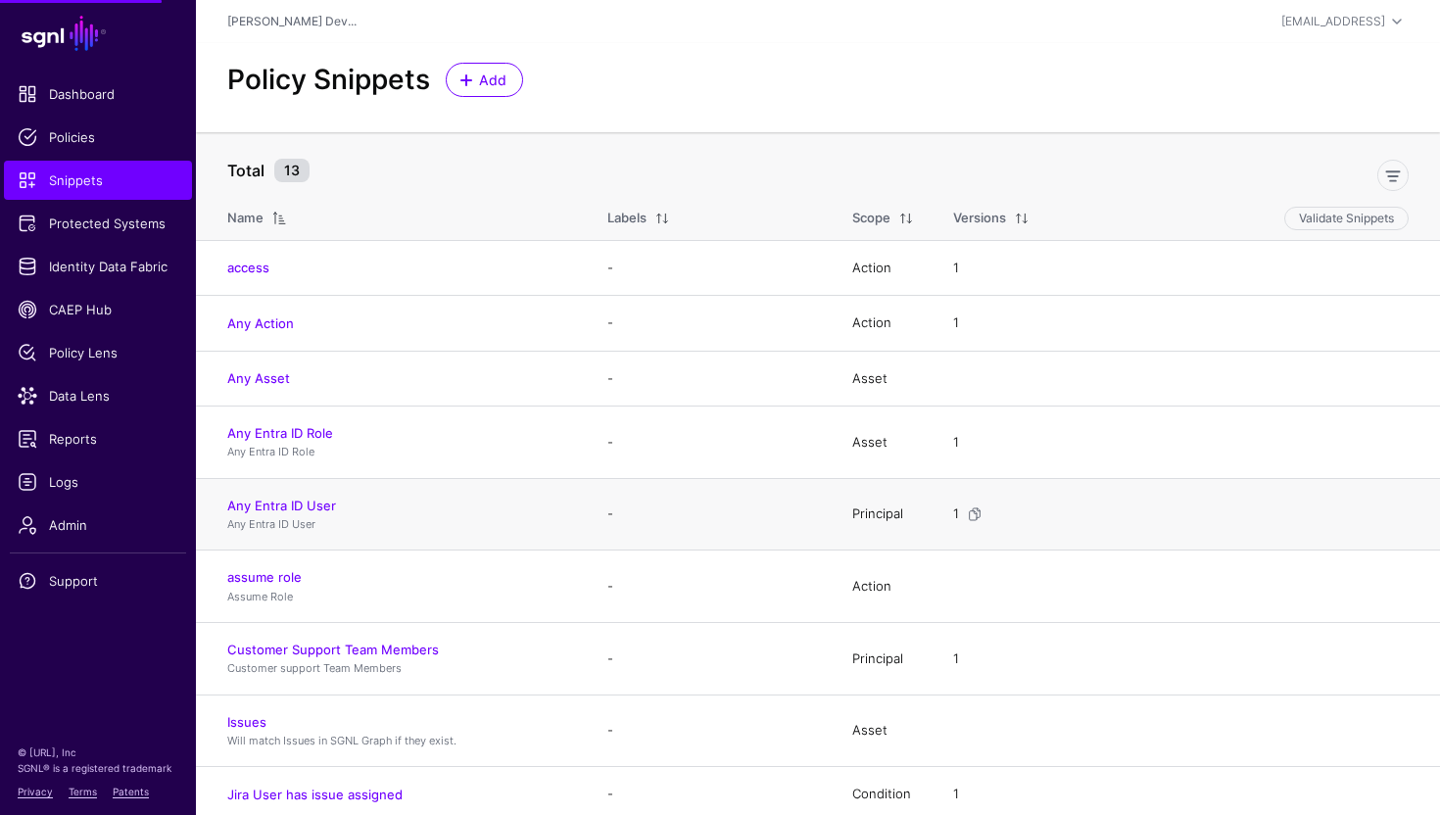
scroll to position [296, 0]
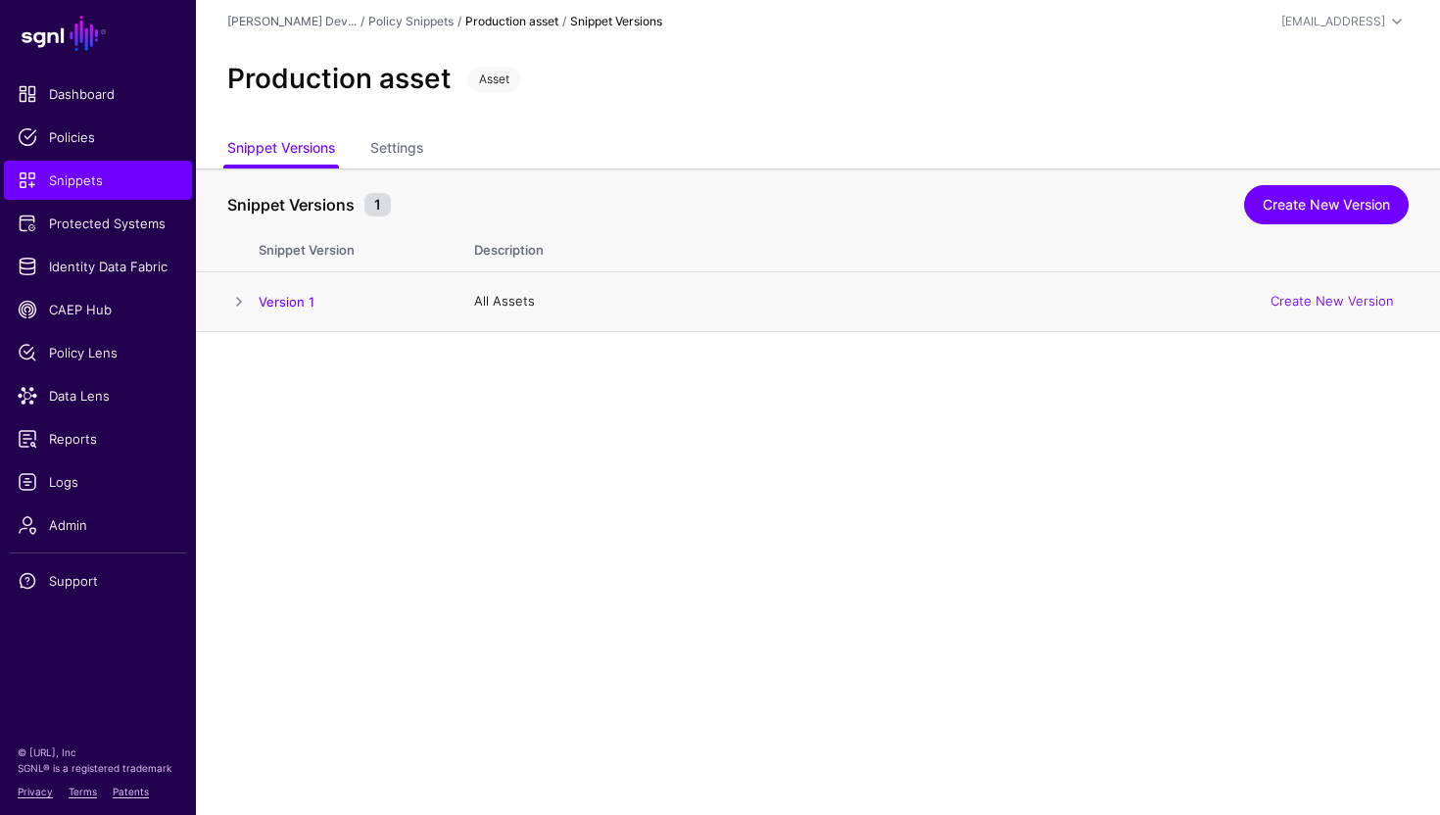
click at [238, 297] on span at bounding box center [239, 302] width 24 height 24
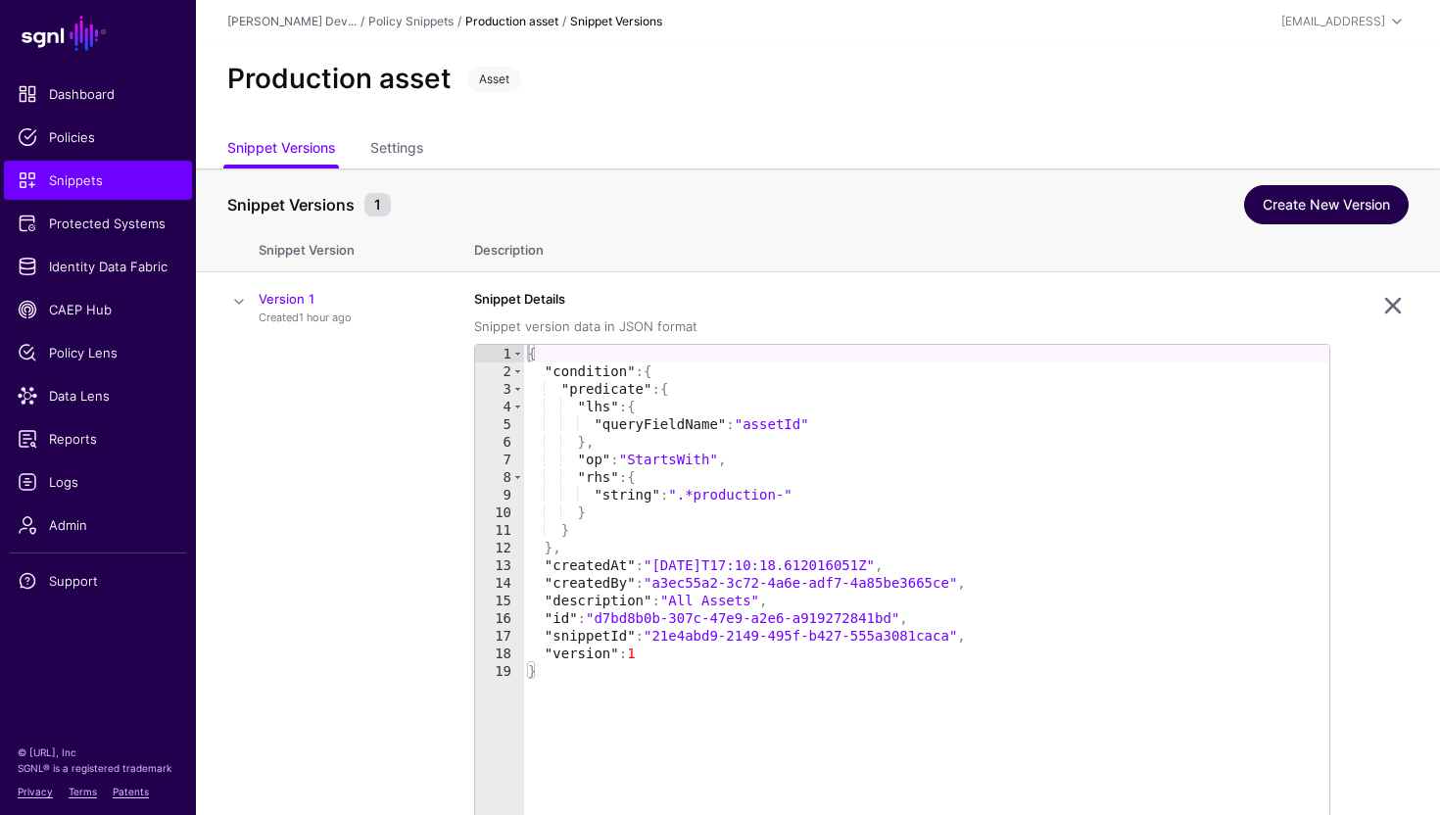
click at [1361, 208] on link "Create New Version" at bounding box center [1326, 204] width 165 height 39
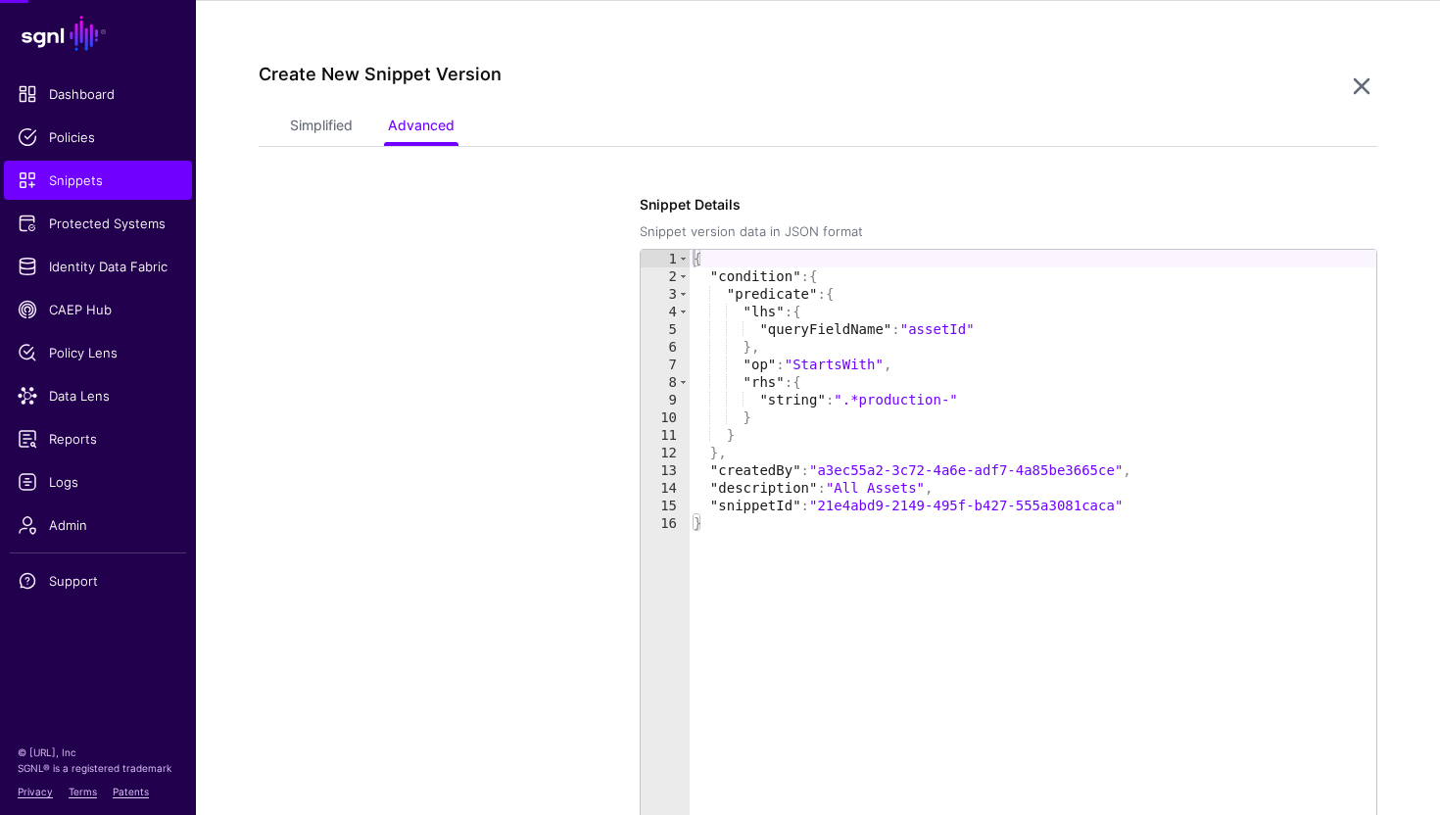
scroll to position [332, 0]
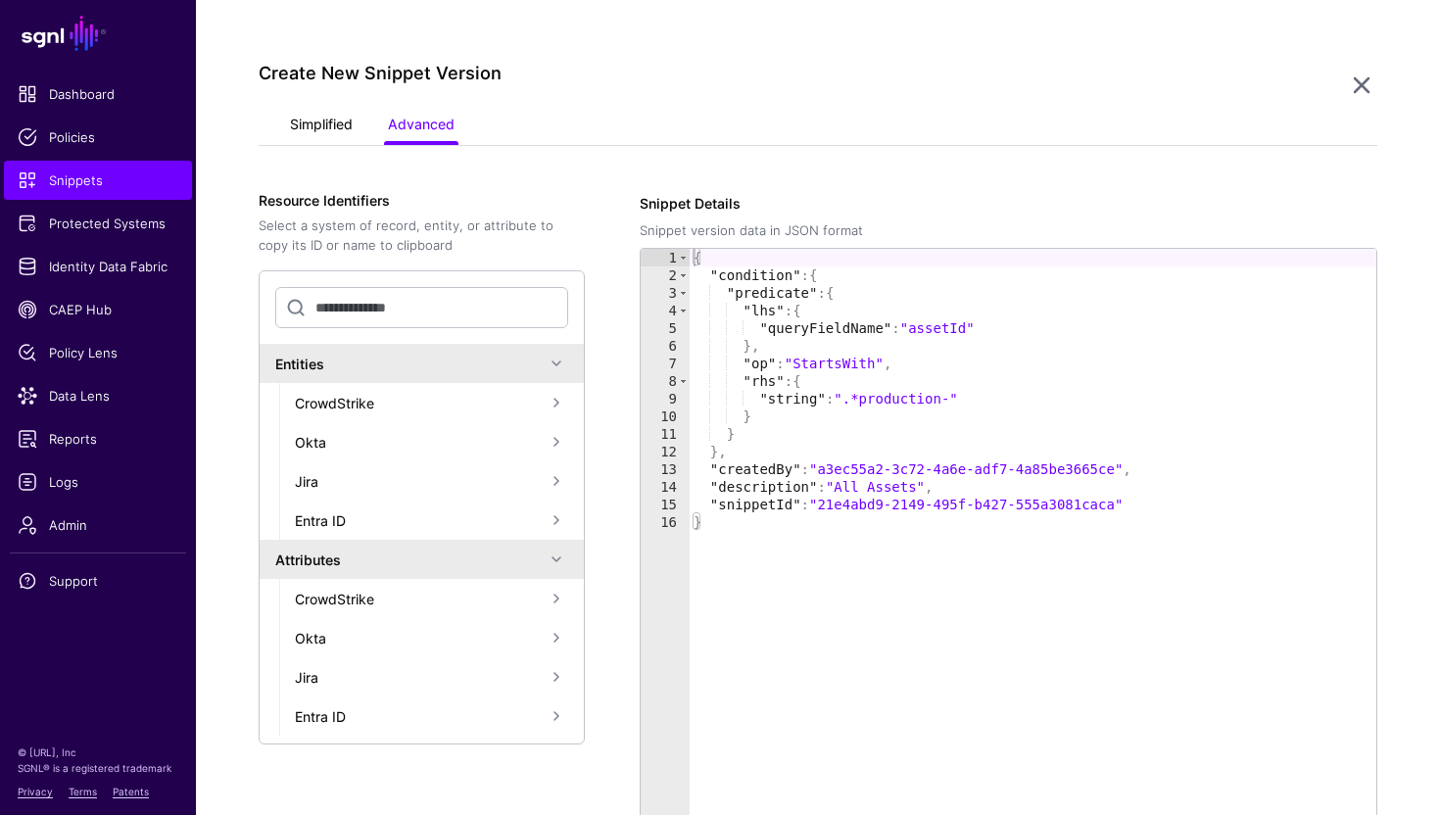
click at [331, 117] on link "Simplified" at bounding box center [321, 126] width 63 height 37
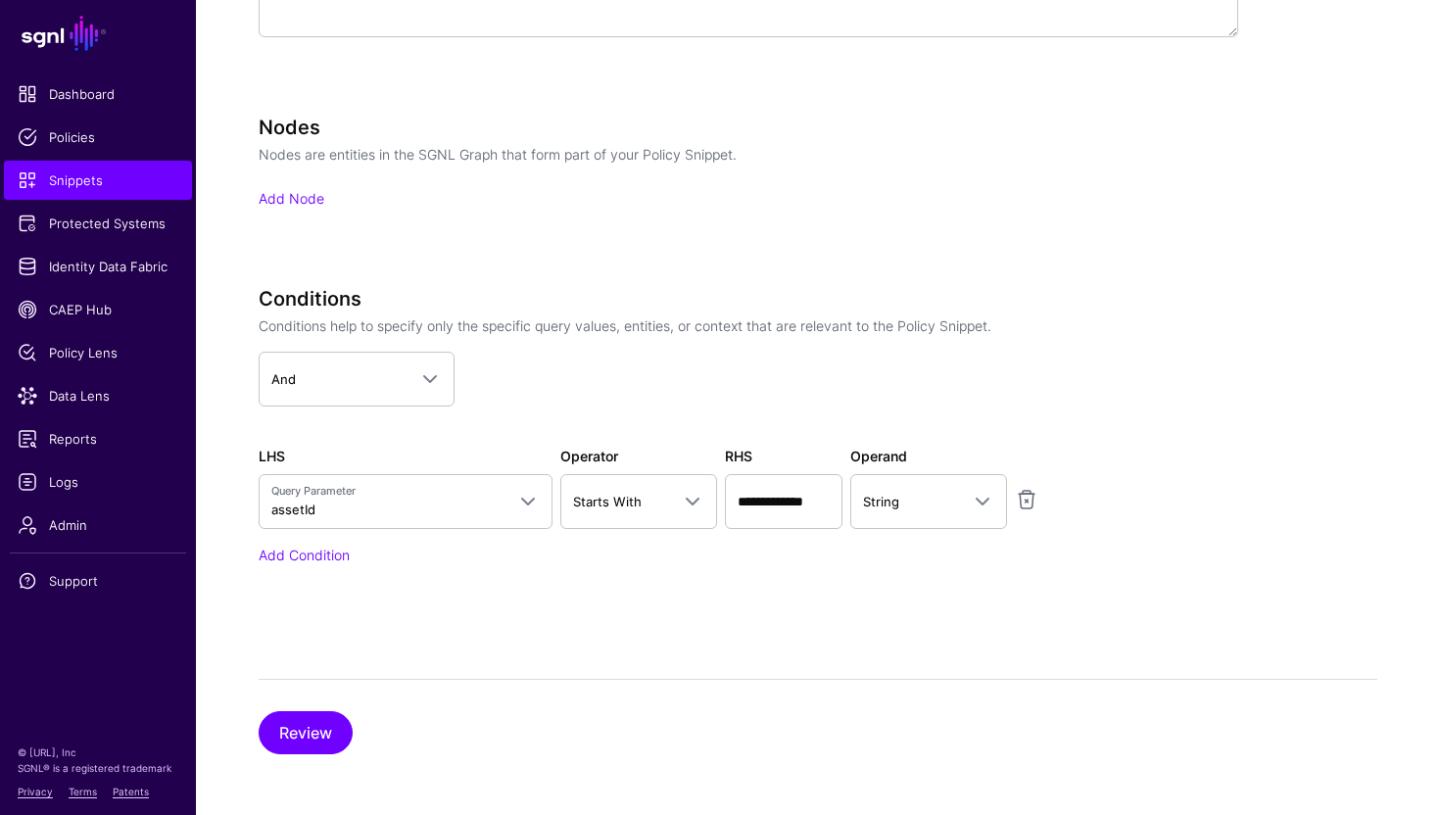
scroll to position [780, 0]
click at [820, 501] on input "**********" at bounding box center [784, 500] width 118 height 55
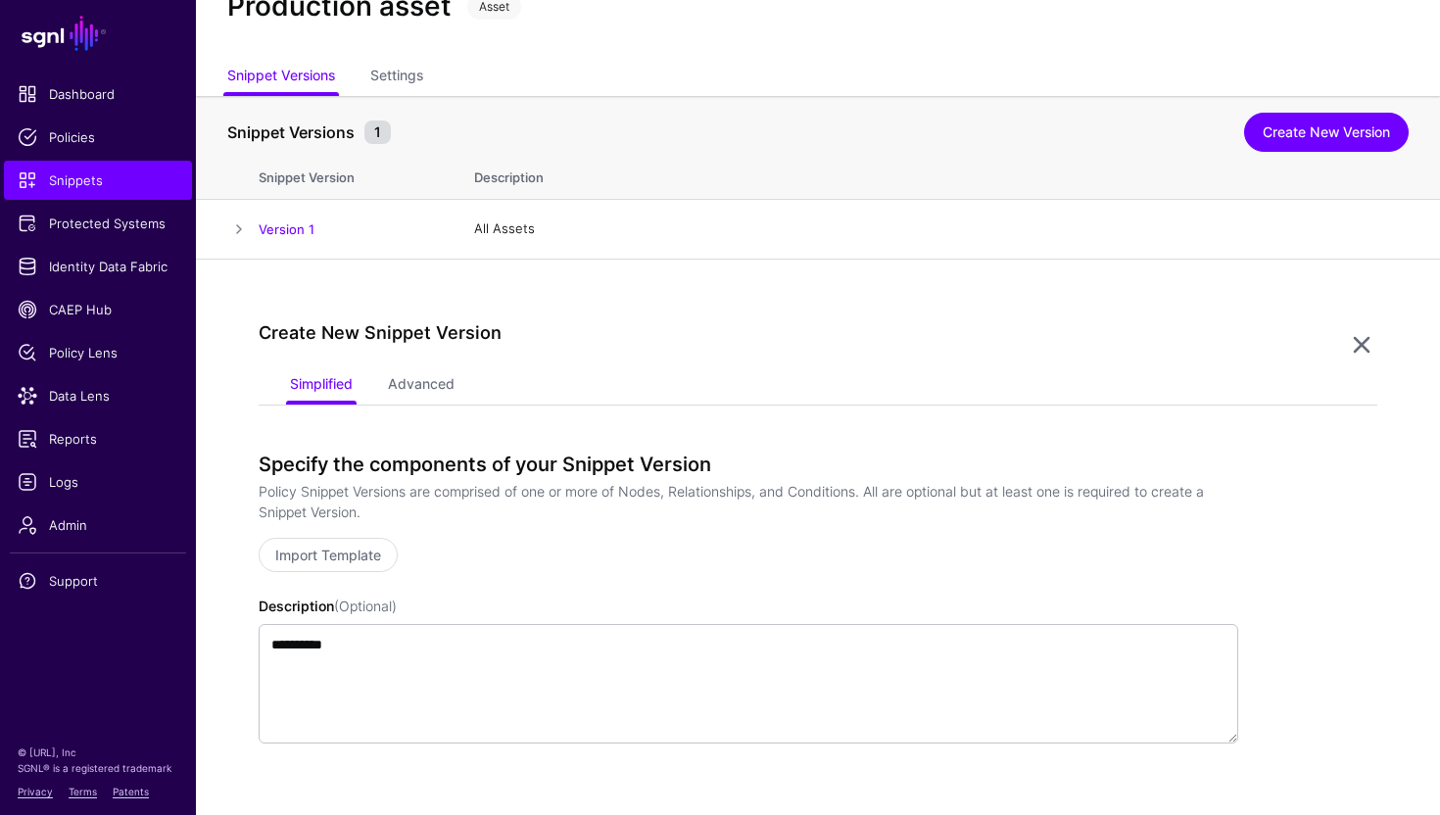
scroll to position [0, 0]
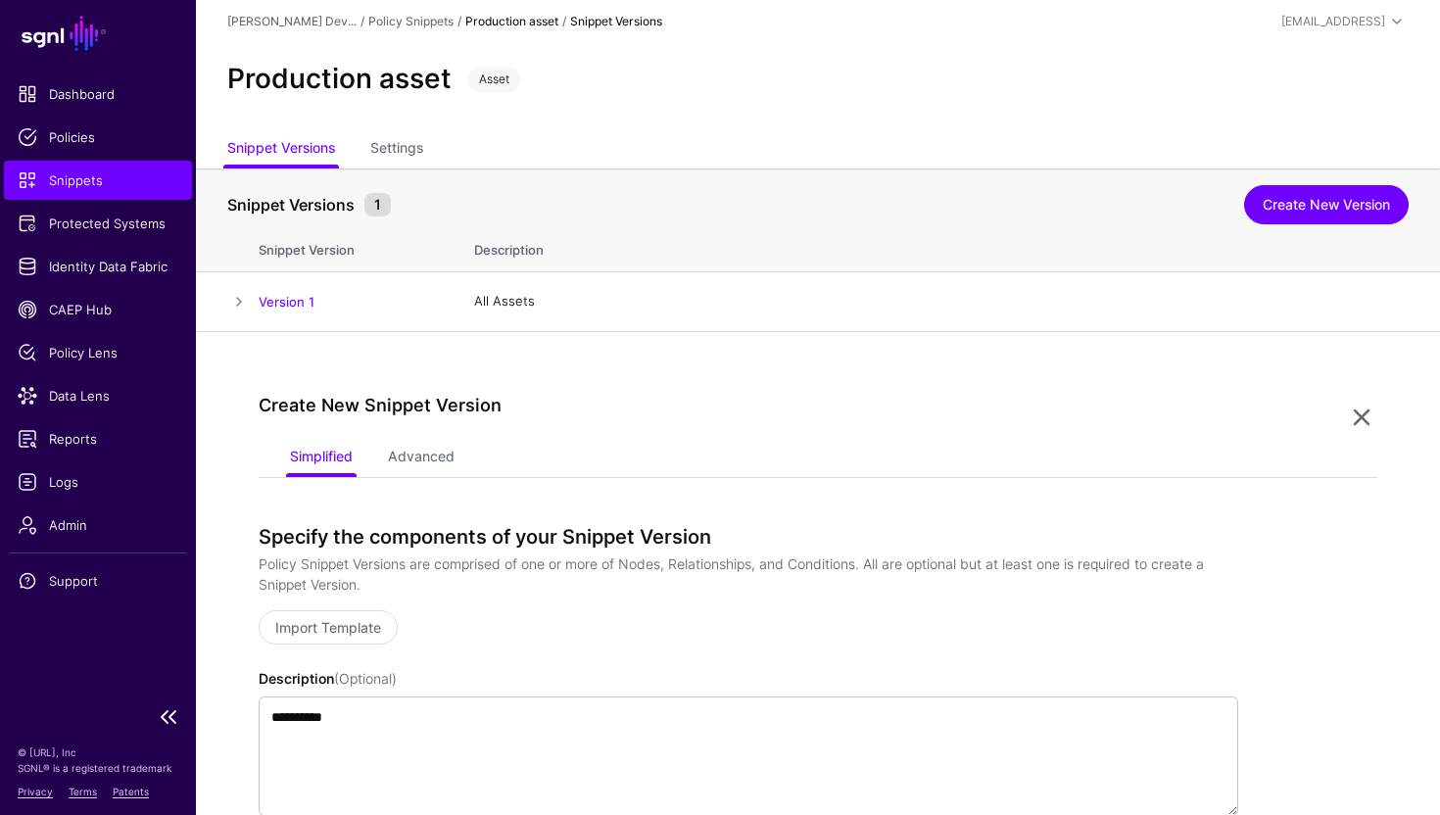
click at [60, 193] on link "Snippets" at bounding box center [98, 180] width 188 height 39
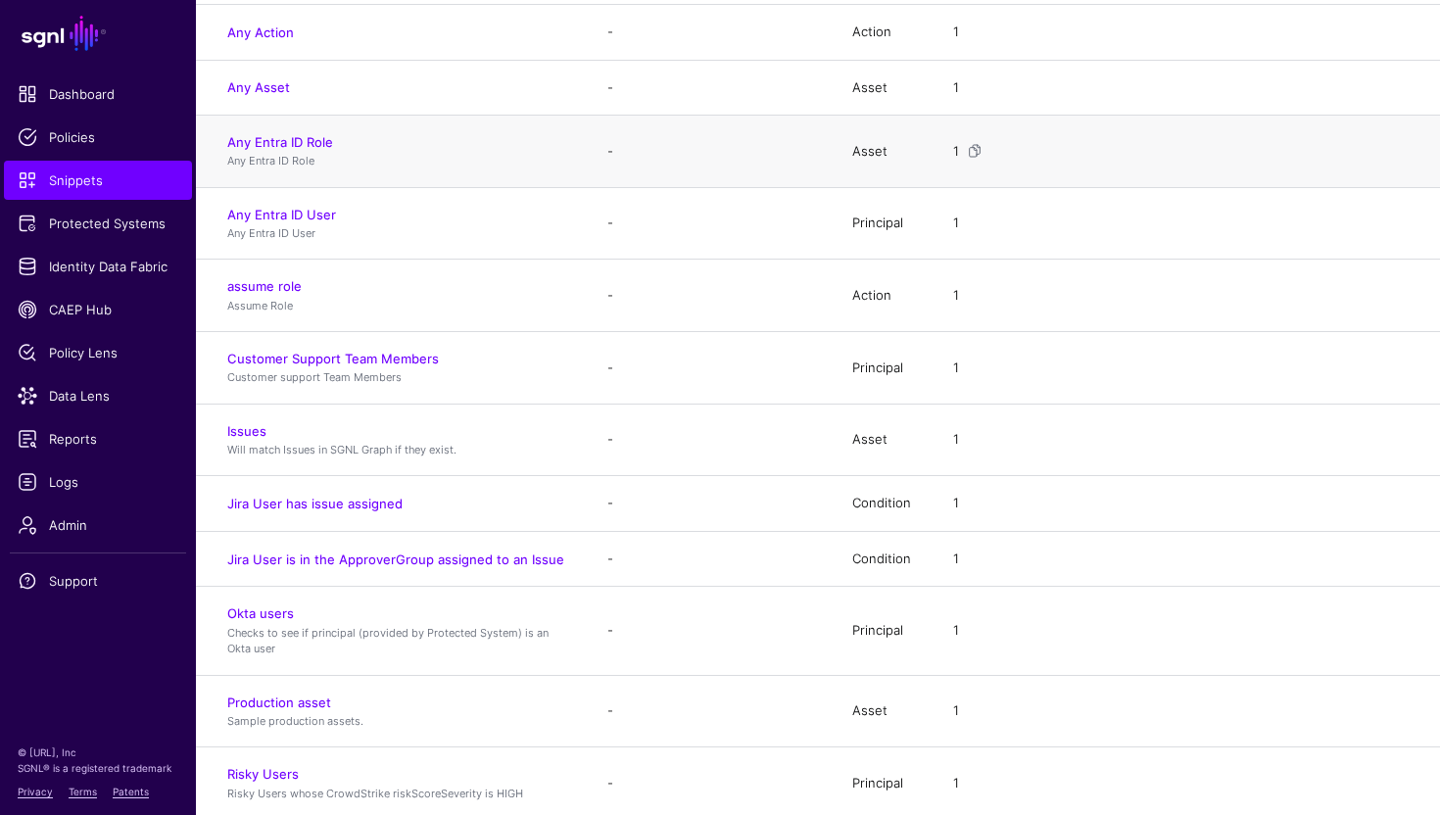
scroll to position [296, 0]
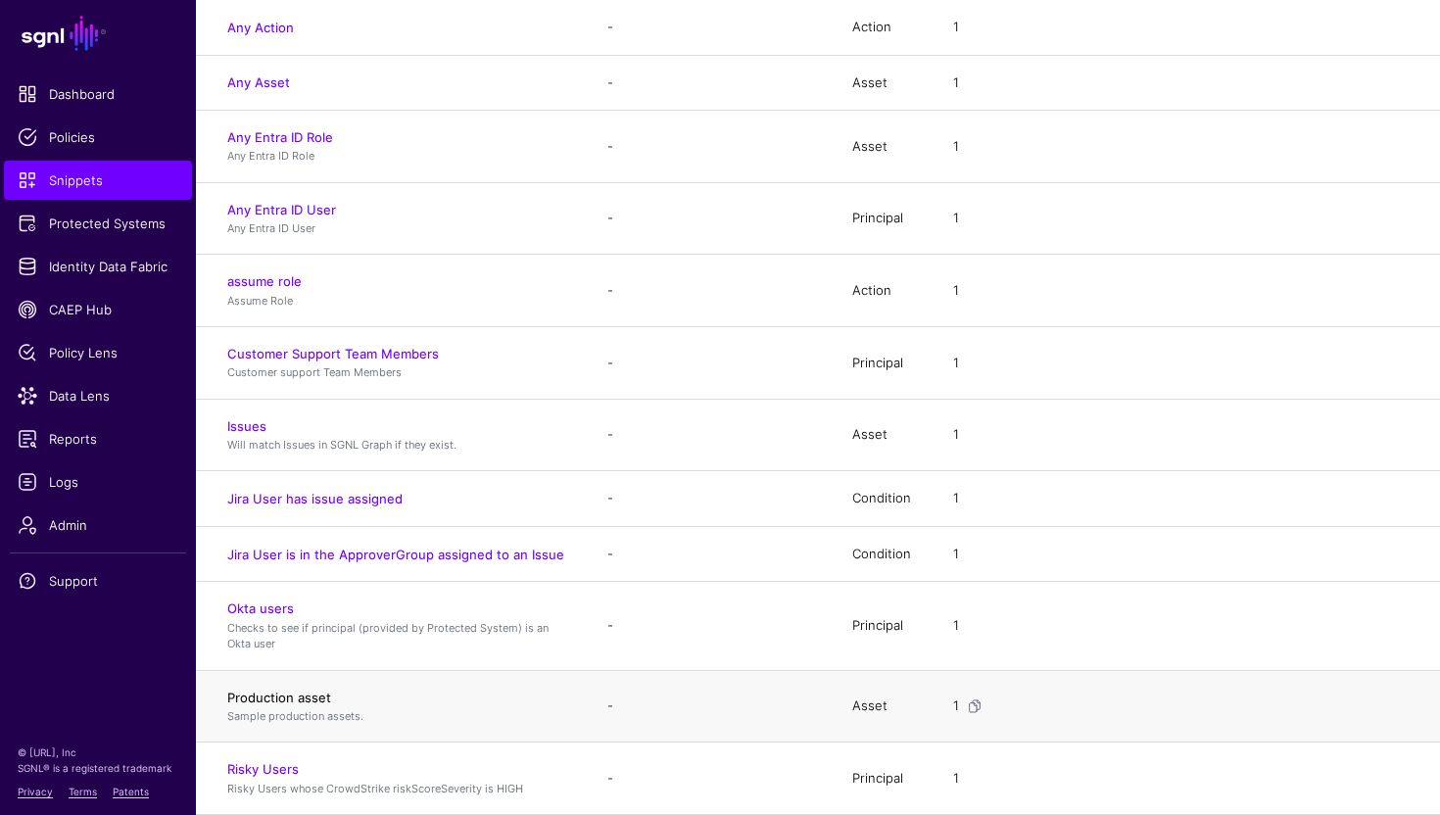
click at [299, 695] on link "Production asset" at bounding box center [279, 698] width 104 height 16
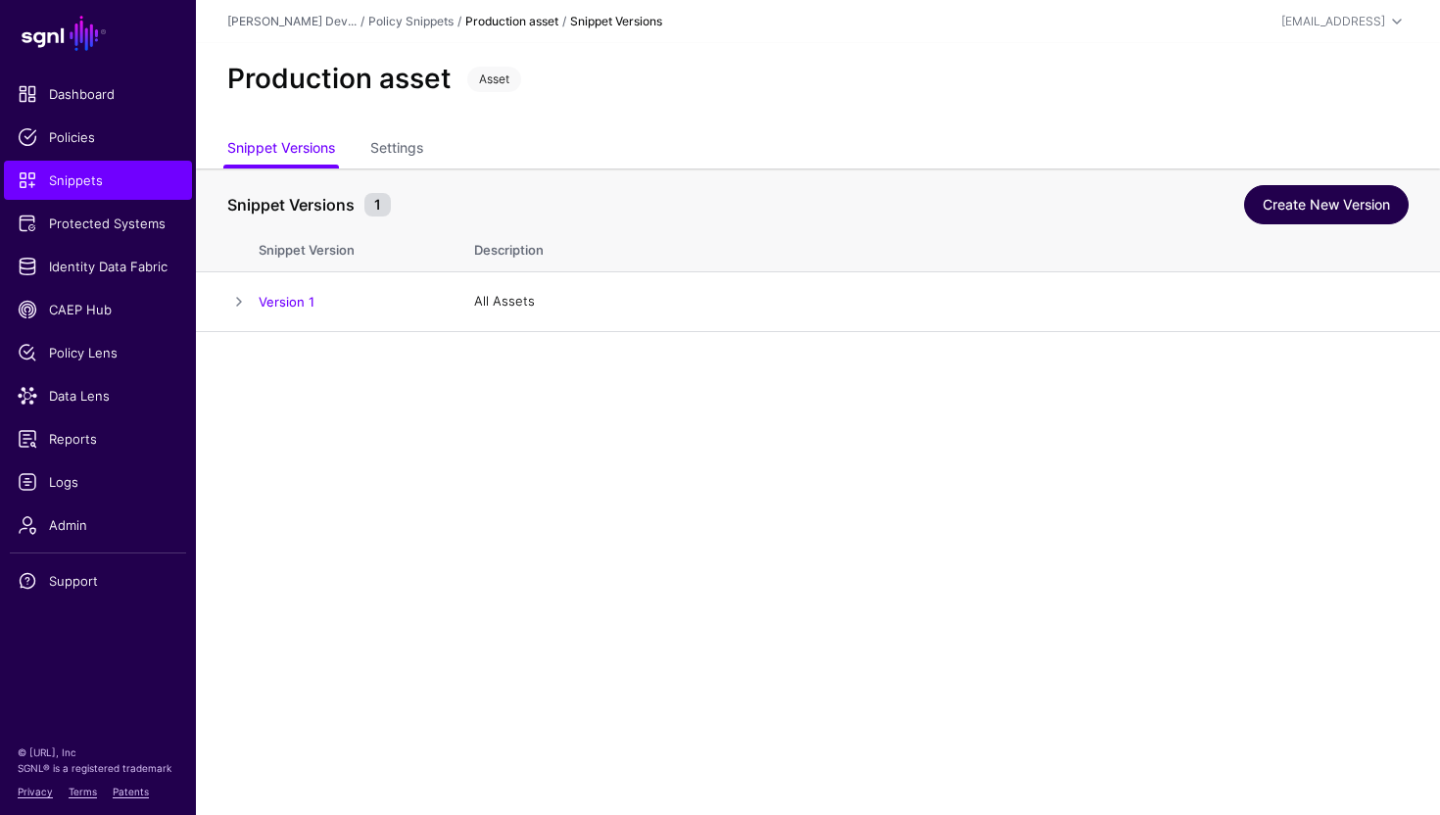
click at [1333, 202] on link "Create New Version" at bounding box center [1326, 204] width 165 height 39
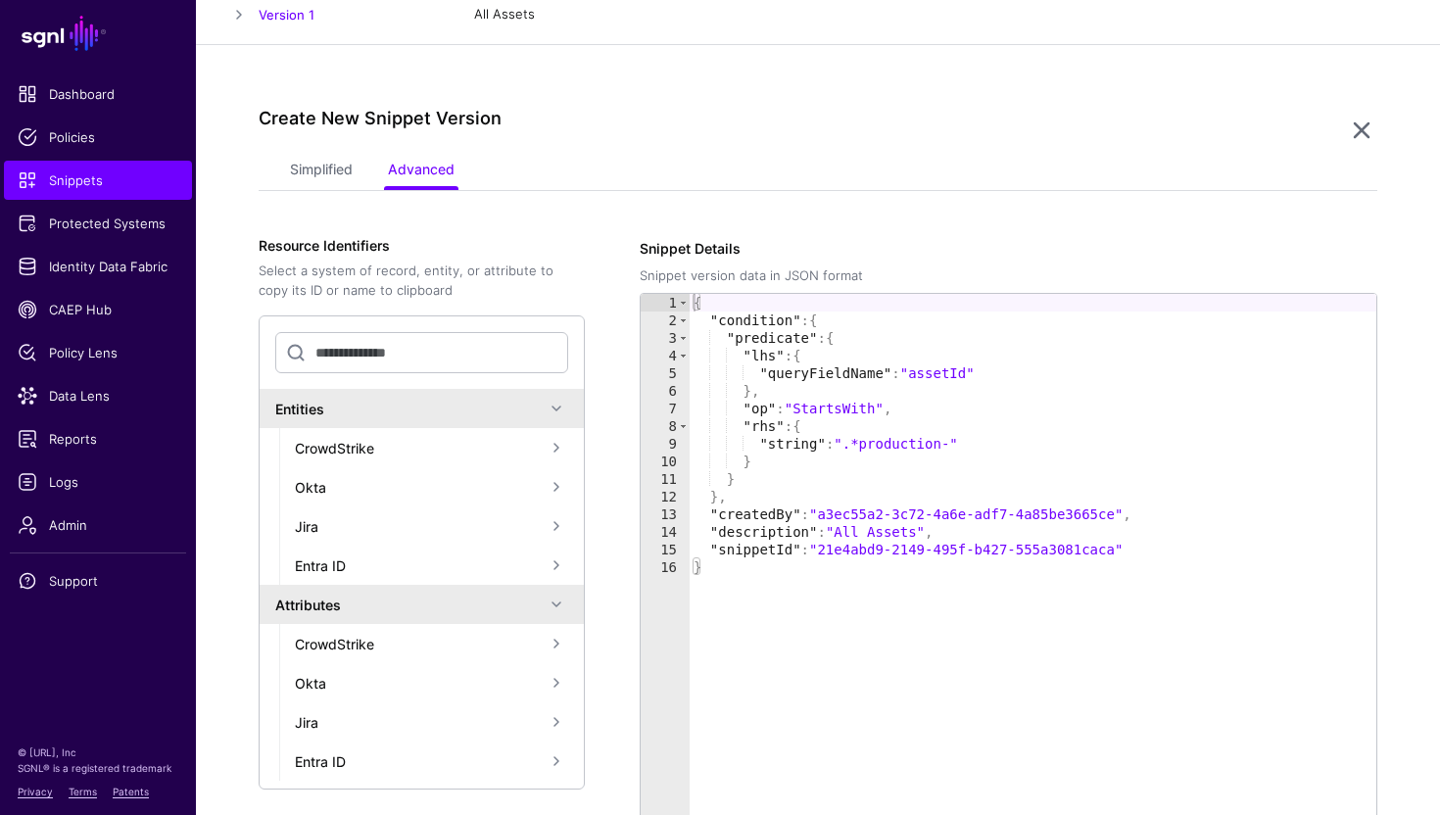
scroll to position [275, 0]
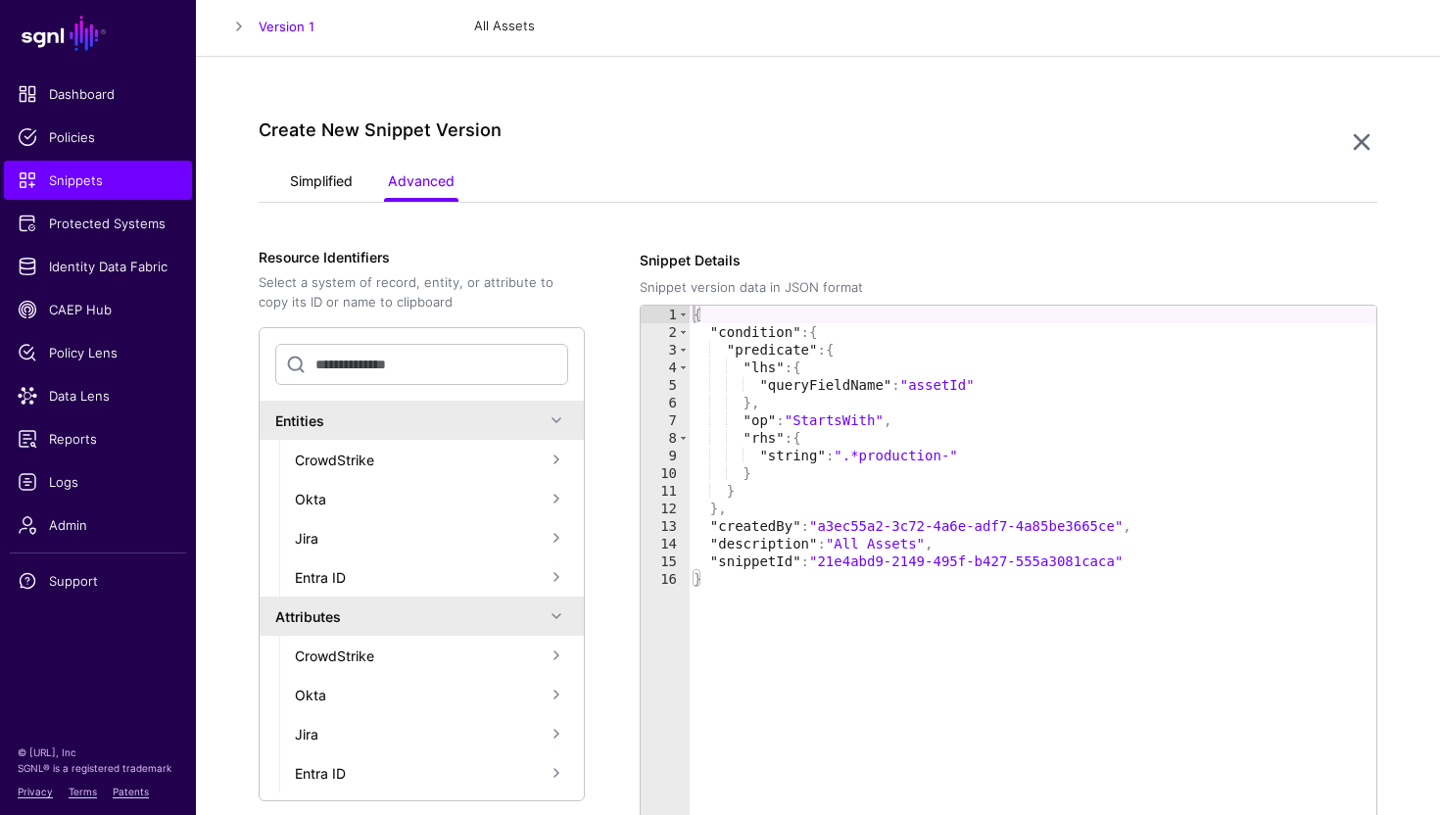
click at [316, 184] on link "Simplified" at bounding box center [321, 183] width 63 height 37
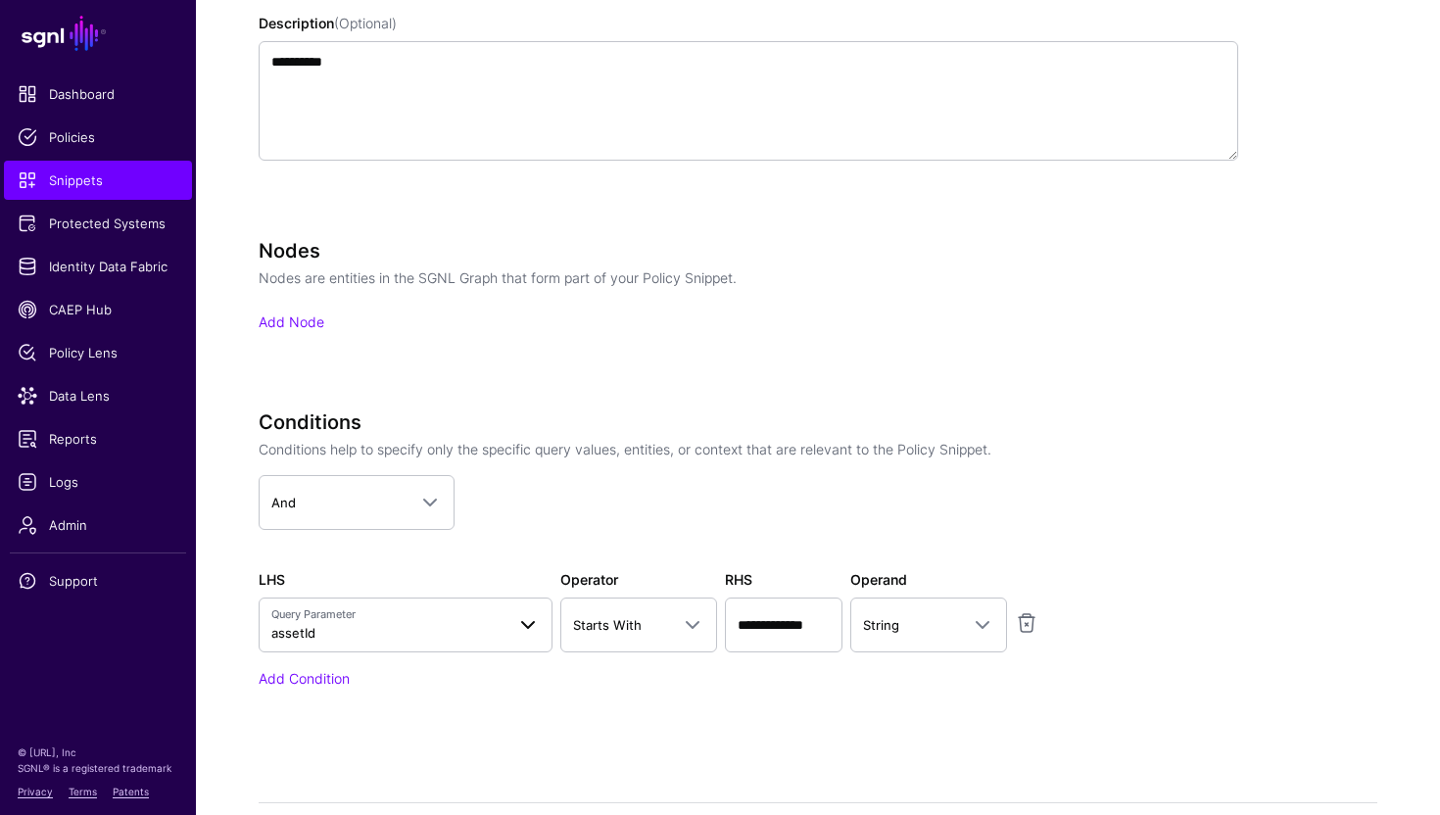
scroll to position [663, 0]
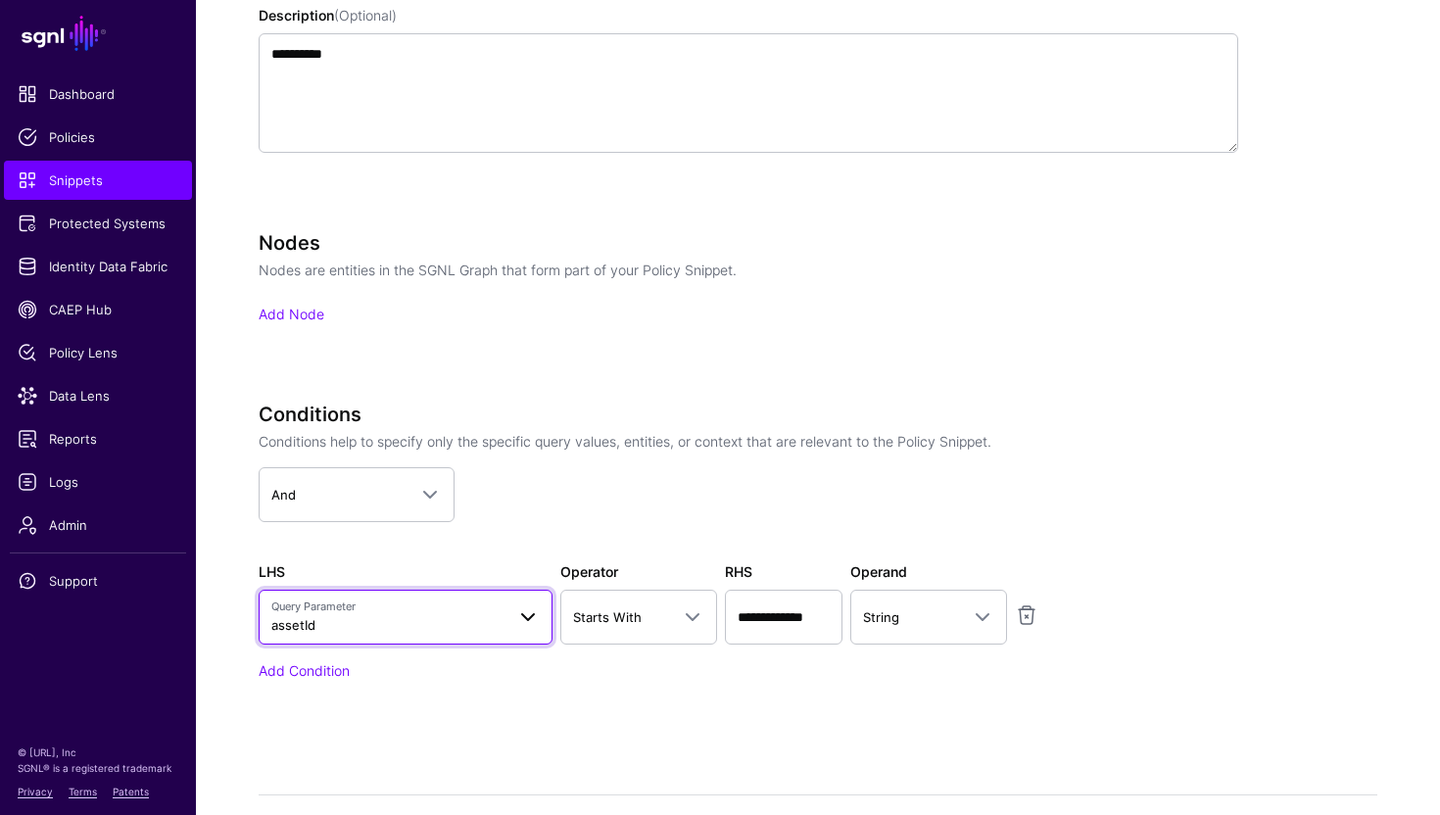
click at [433, 619] on span "Query Parameter assetId" at bounding box center [387, 617] width 233 height 37
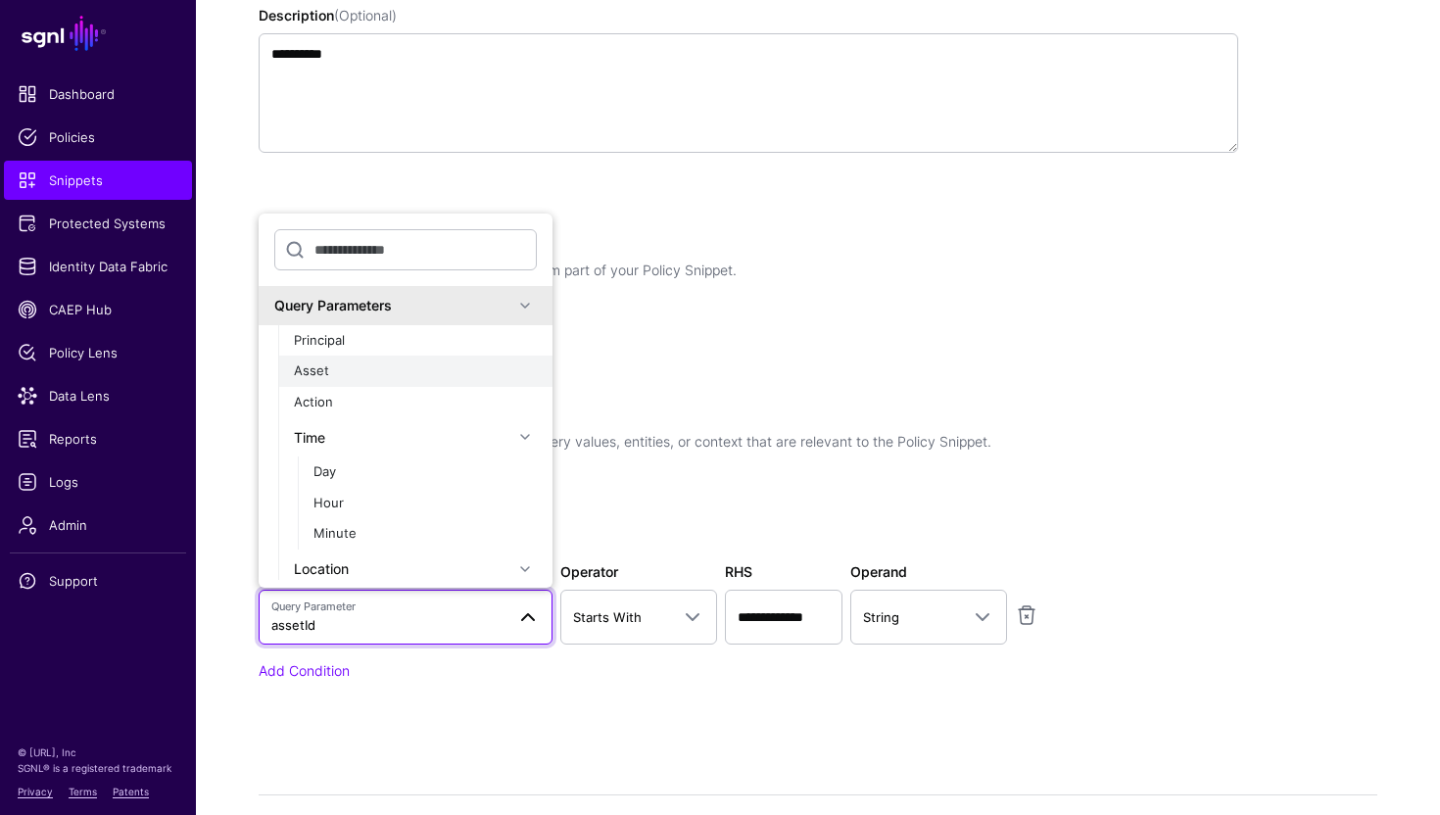
click at [394, 369] on div "Asset" at bounding box center [415, 372] width 243 height 20
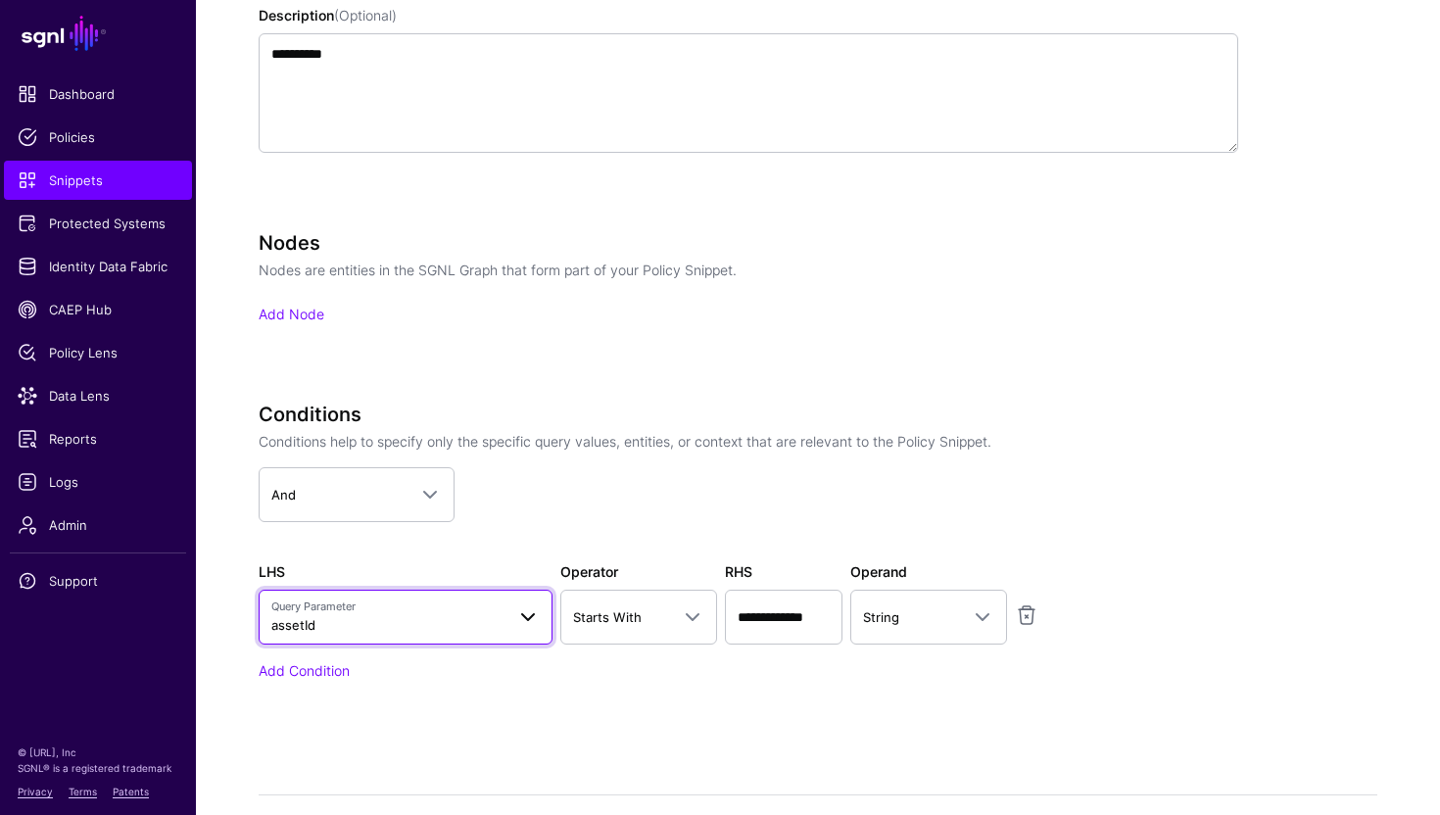
click at [410, 617] on span "Query Parameter assetId" at bounding box center [387, 617] width 233 height 37
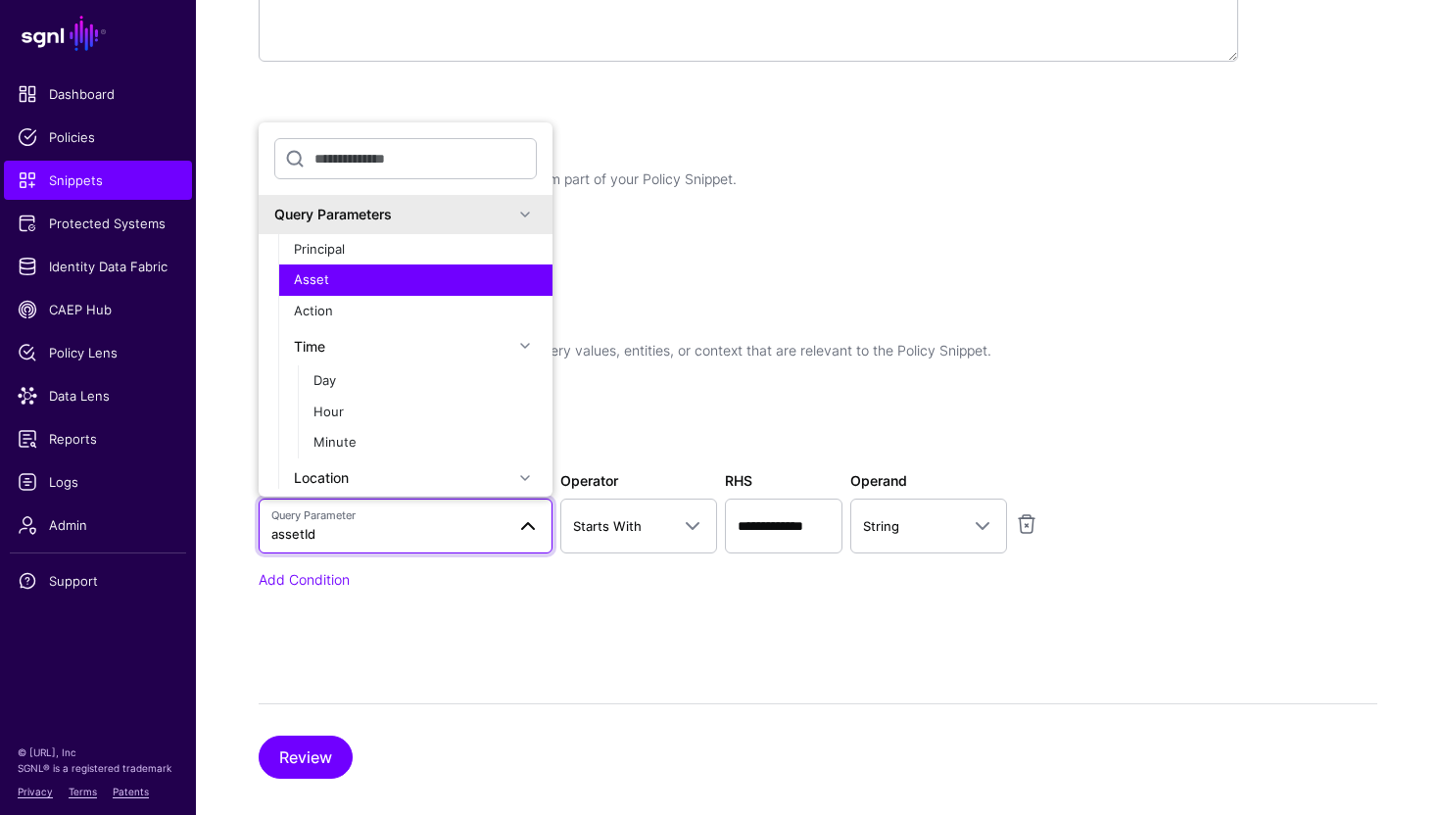
scroll to position [742, 0]
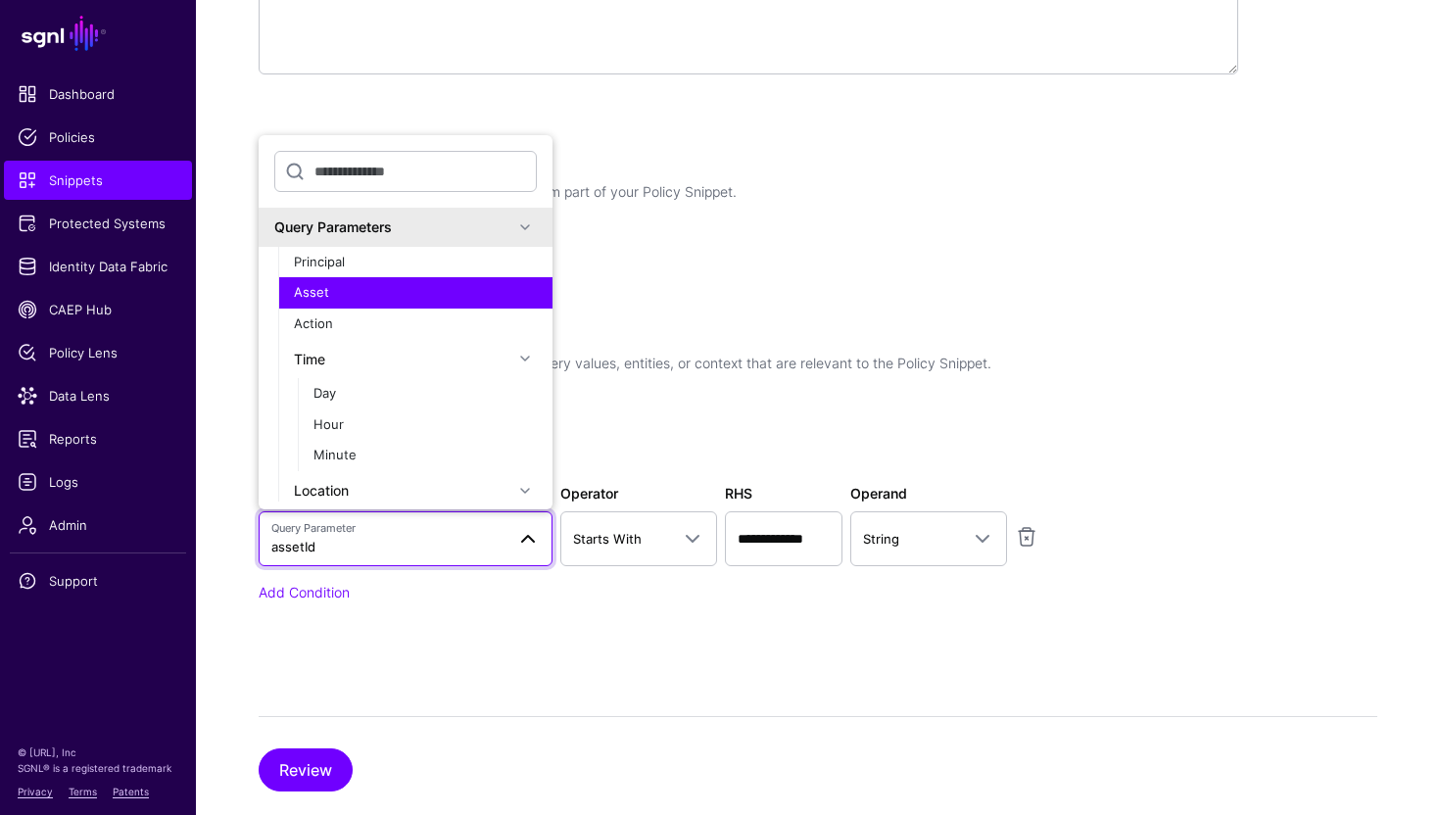
click at [378, 286] on div "Asset" at bounding box center [415, 293] width 243 height 20
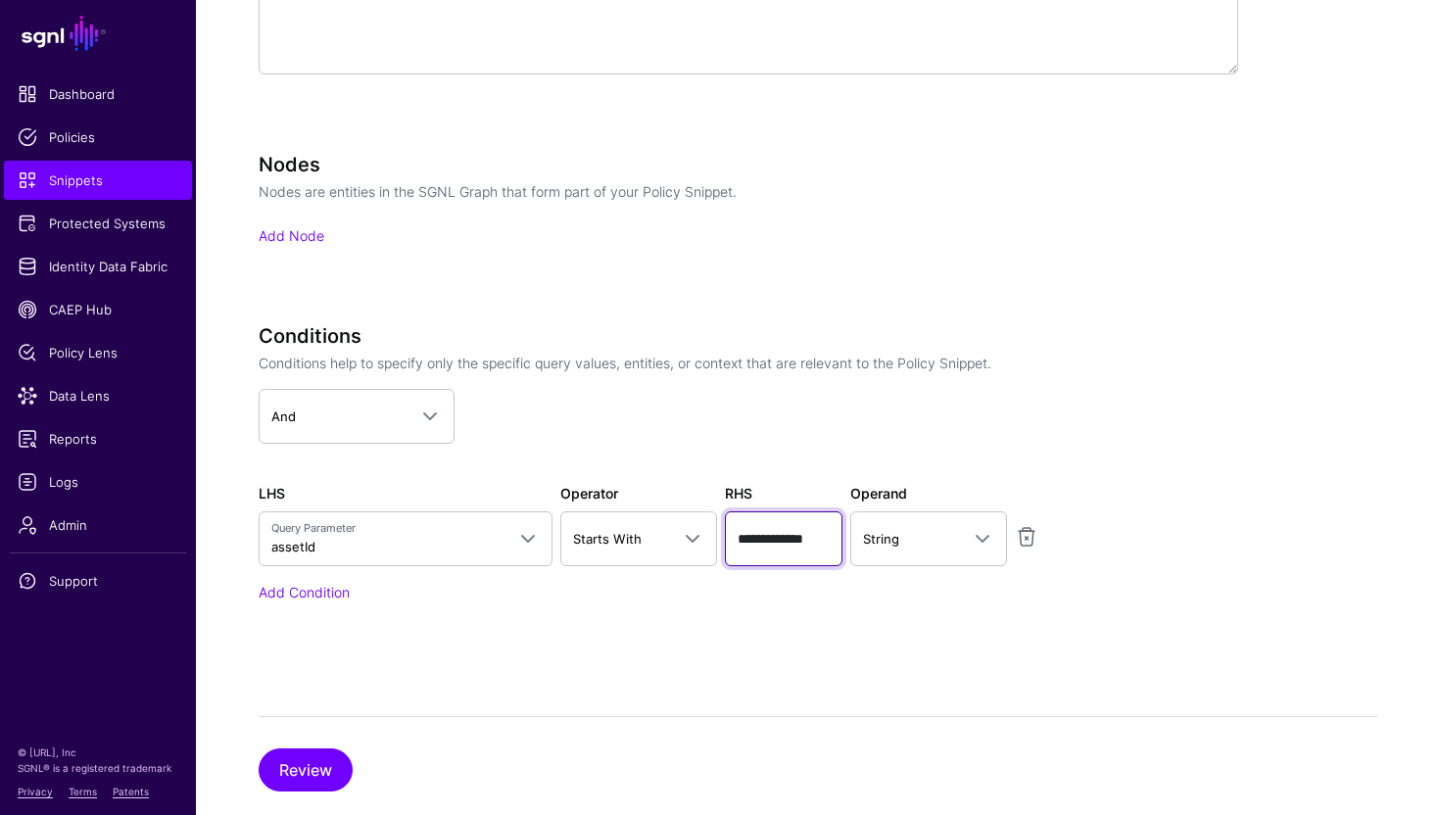
click at [749, 539] on input "**********" at bounding box center [784, 538] width 118 height 55
type input "**********"
click at [617, 427] on app-dropdown "And And Or Not" at bounding box center [749, 416] width 980 height 55
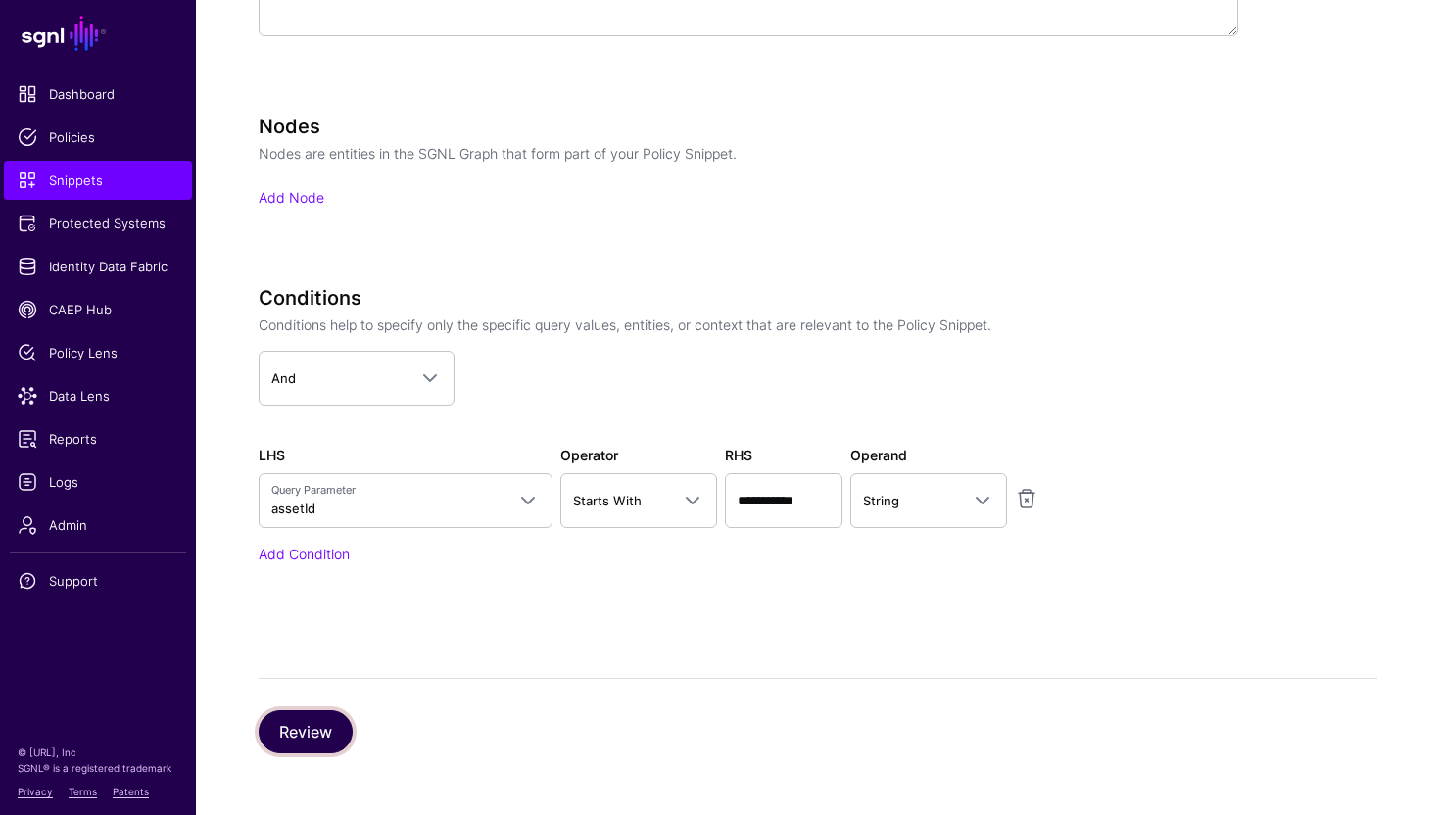
click at [274, 727] on button "Review" at bounding box center [306, 731] width 94 height 43
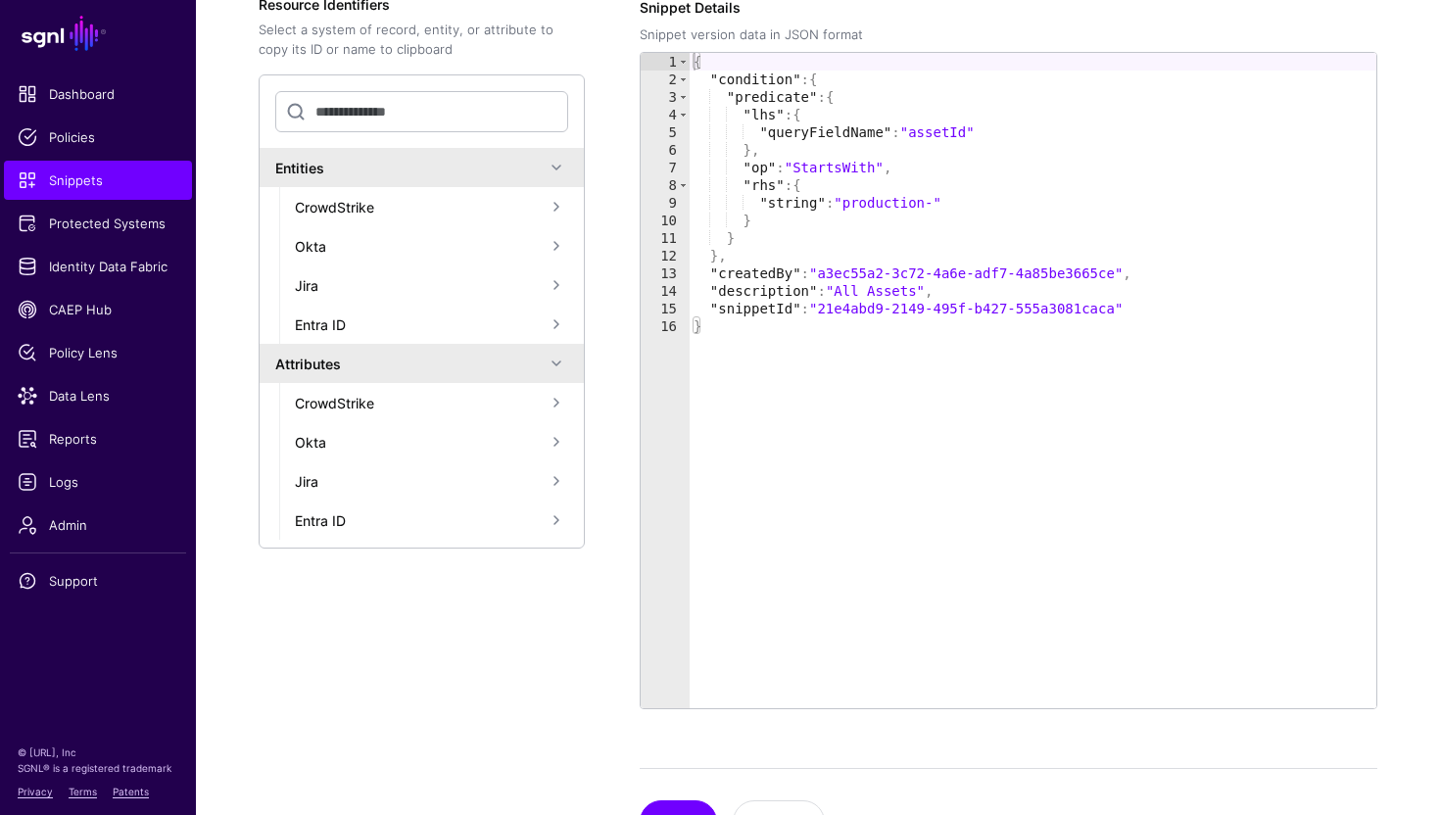
scroll to position [619, 0]
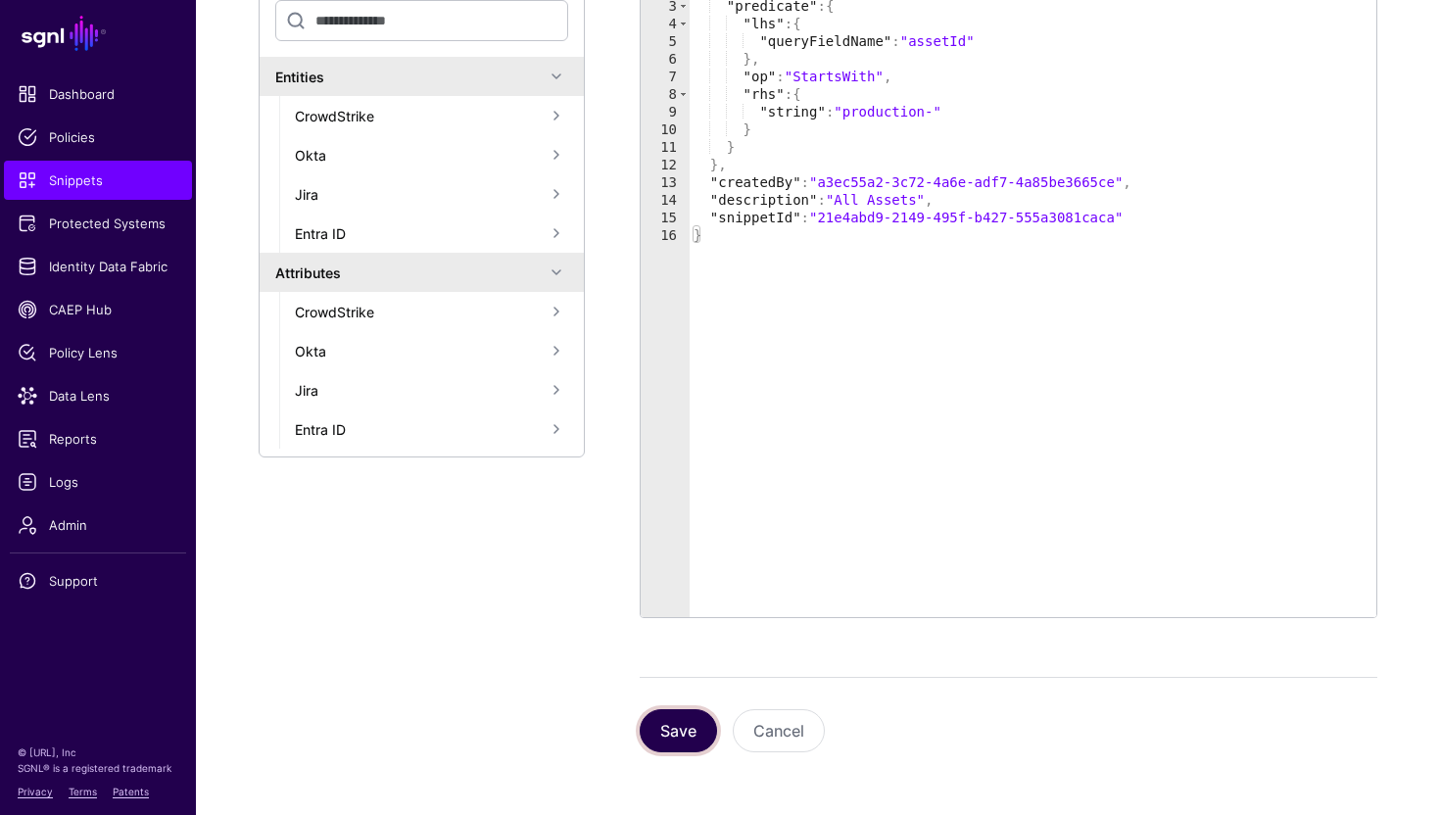
click at [679, 727] on button "Save" at bounding box center [678, 730] width 77 height 43
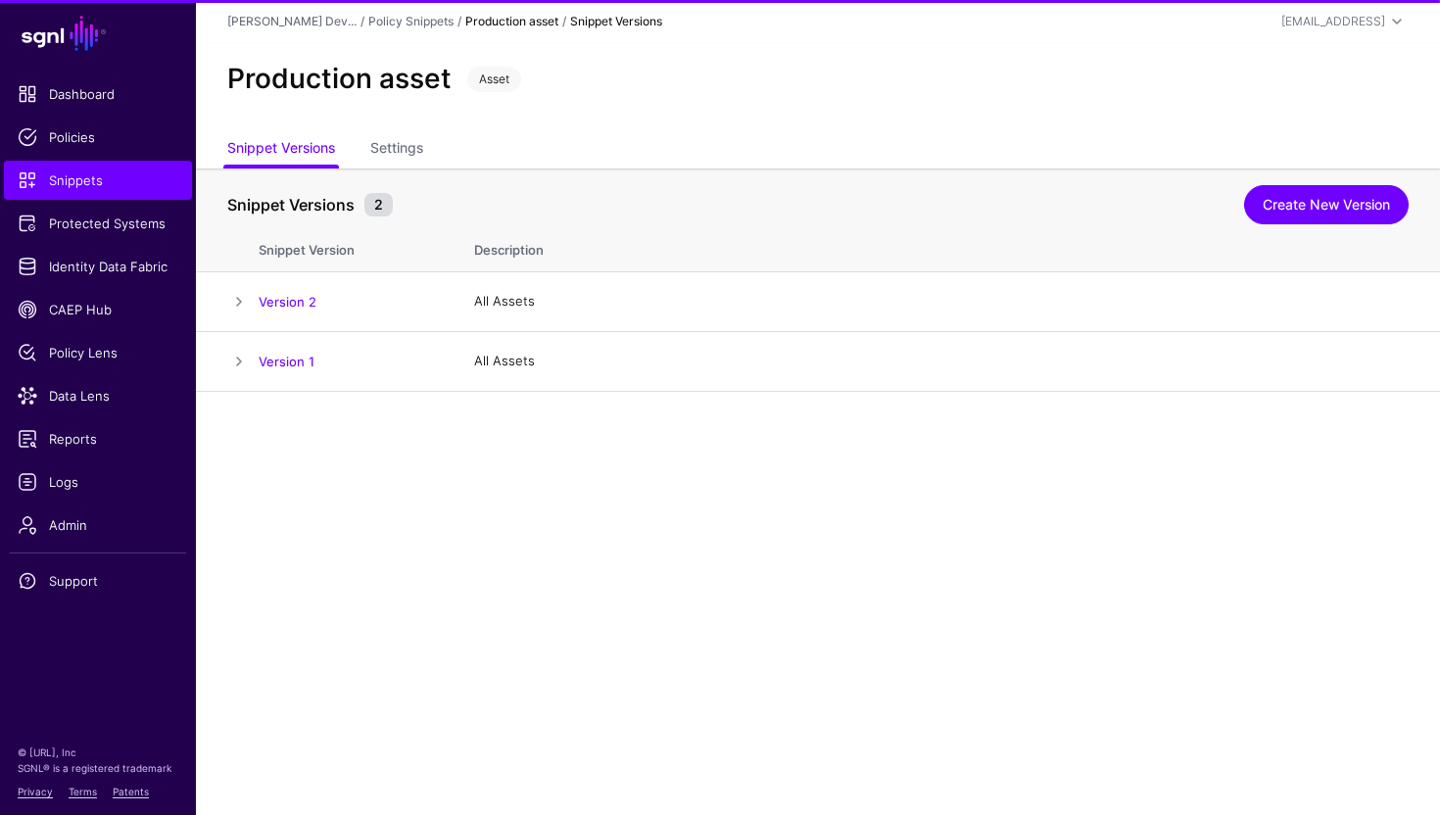
scroll to position [0, 0]
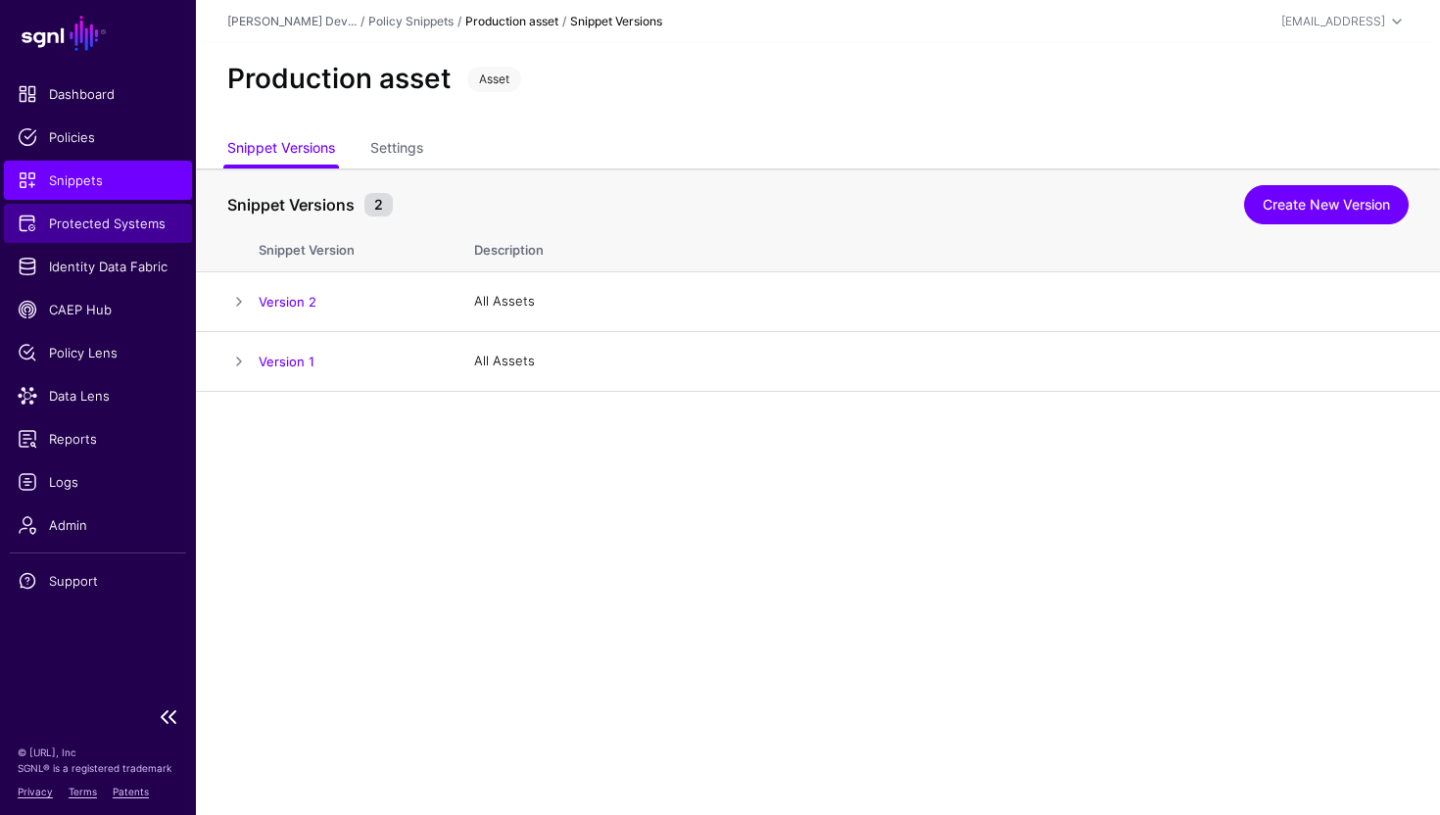
click at [128, 229] on span "Protected Systems" at bounding box center [98, 224] width 161 height 20
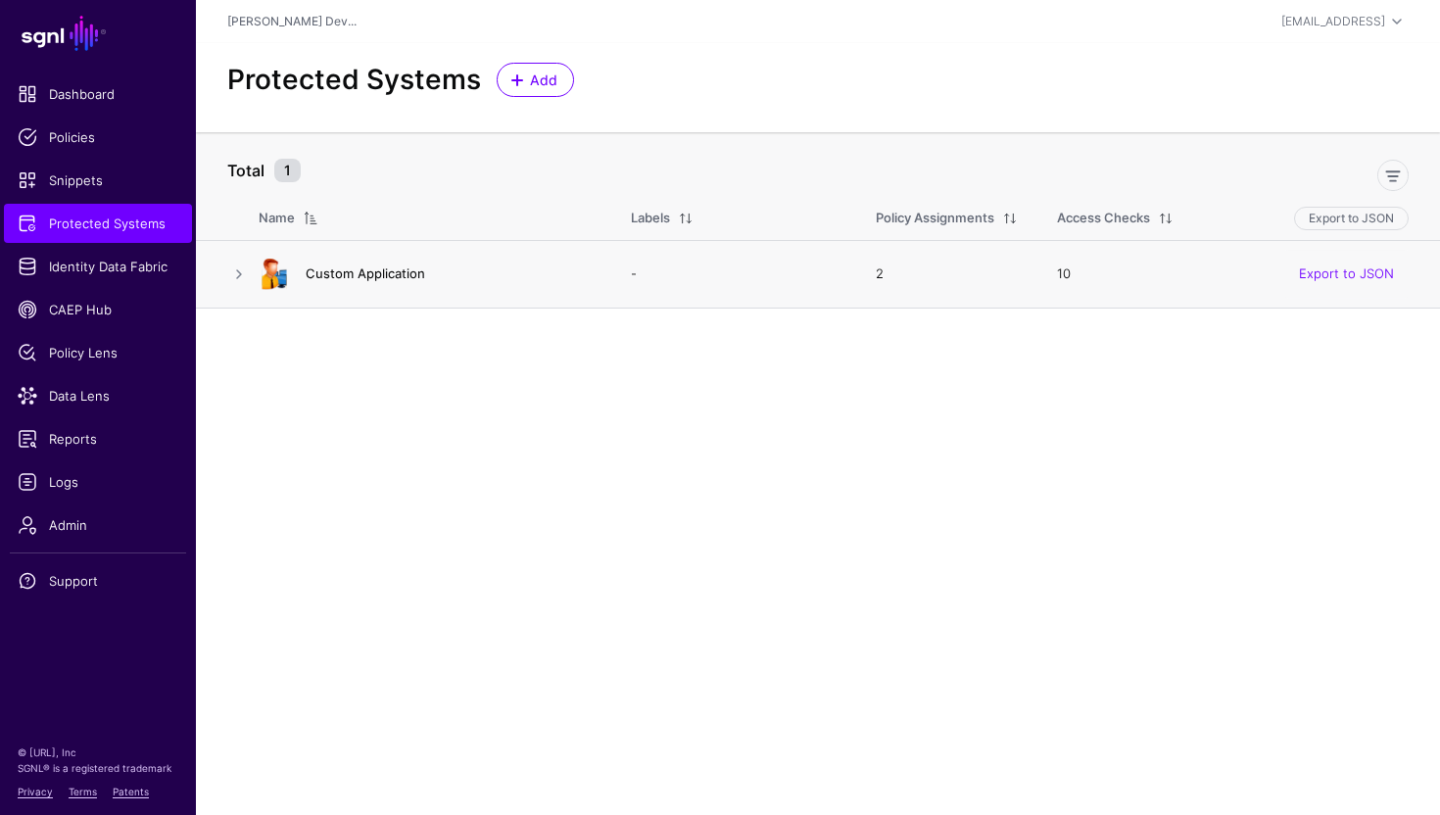
click at [405, 274] on link "Custom Application" at bounding box center [366, 274] width 120 height 16
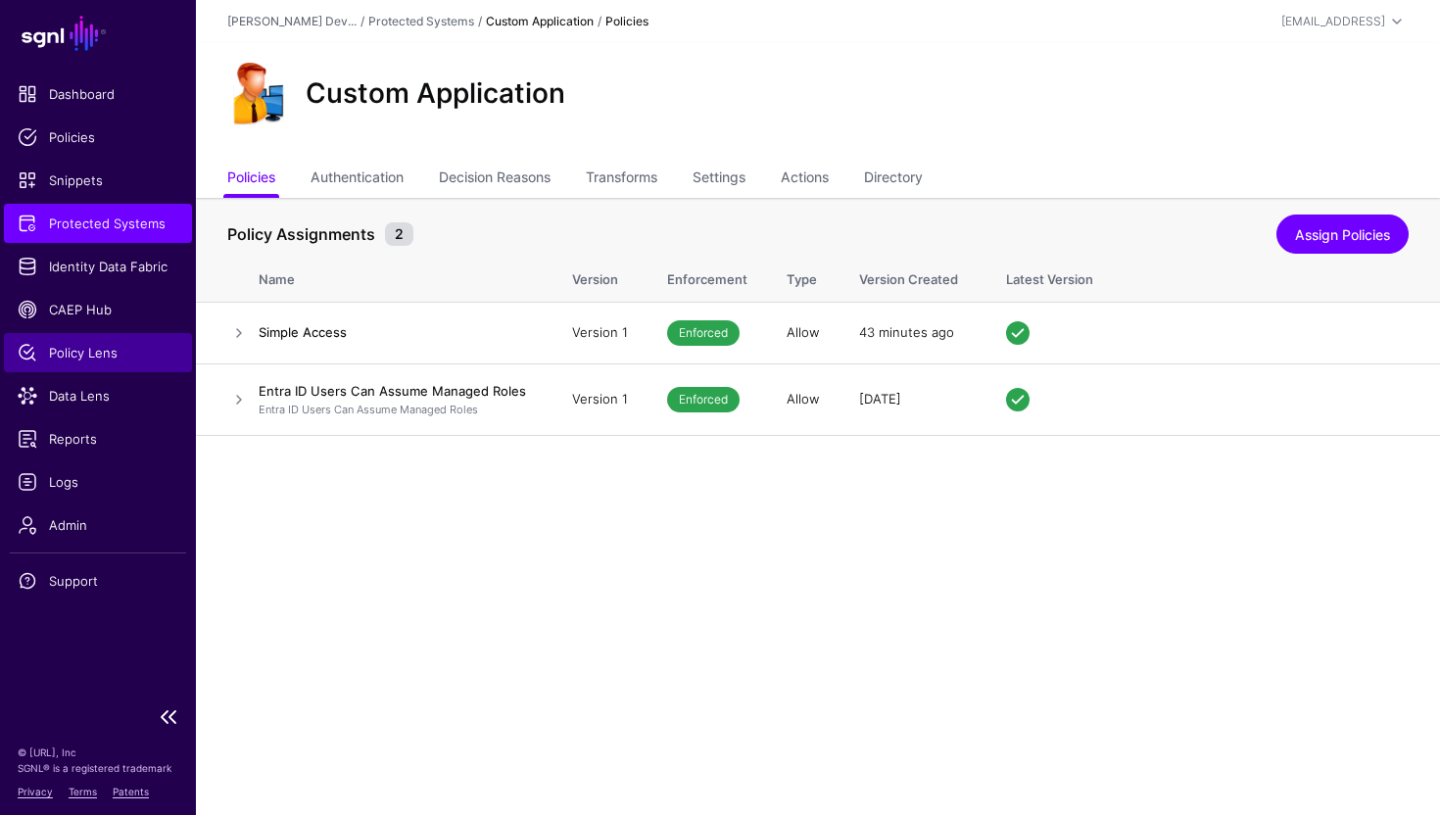
click at [91, 352] on span "Policy Lens" at bounding box center [98, 353] width 161 height 20
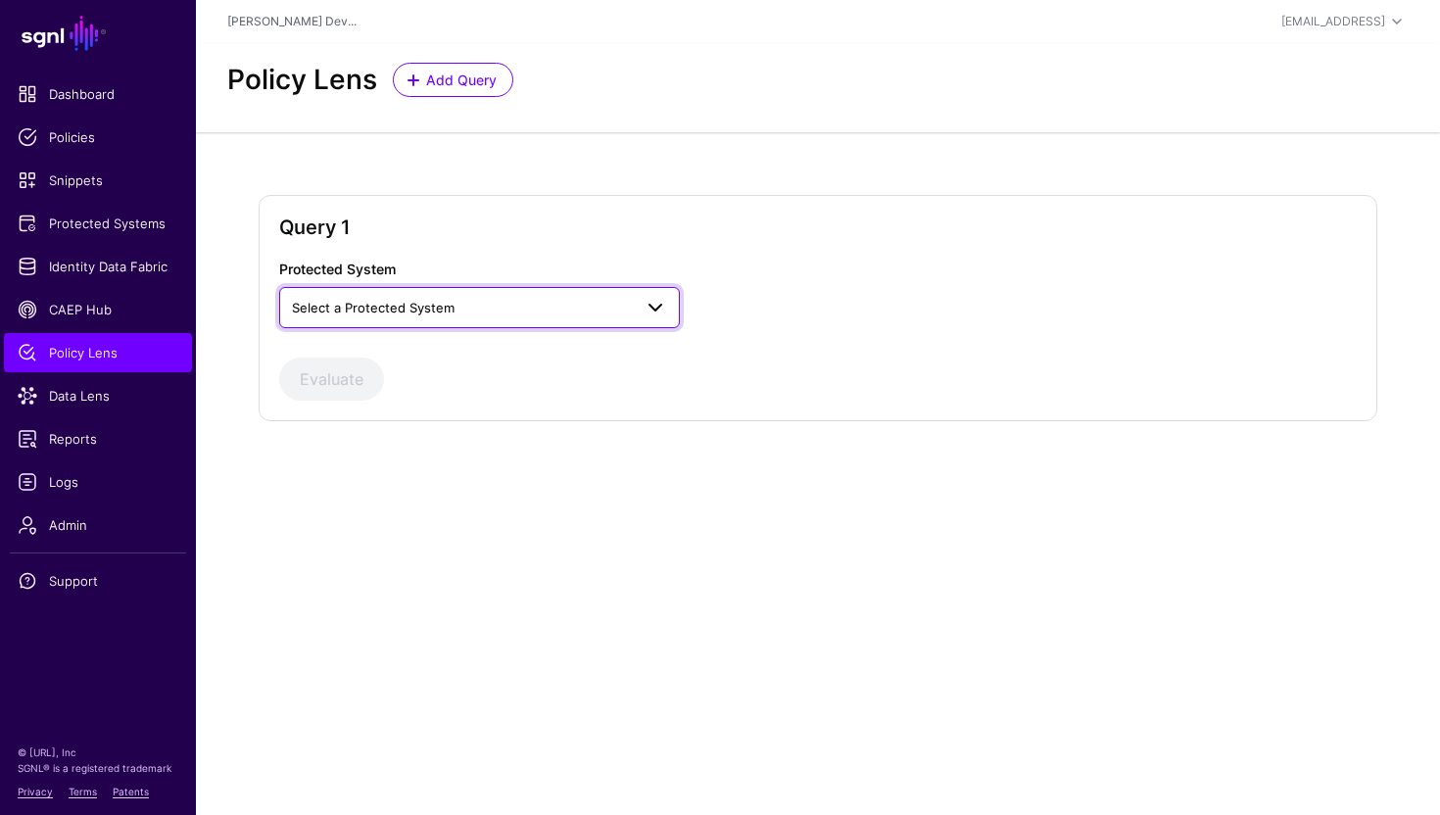
click at [452, 310] on span "Select a Protected System" at bounding box center [373, 308] width 163 height 16
click at [411, 351] on span "Custom Application" at bounding box center [354, 353] width 119 height 16
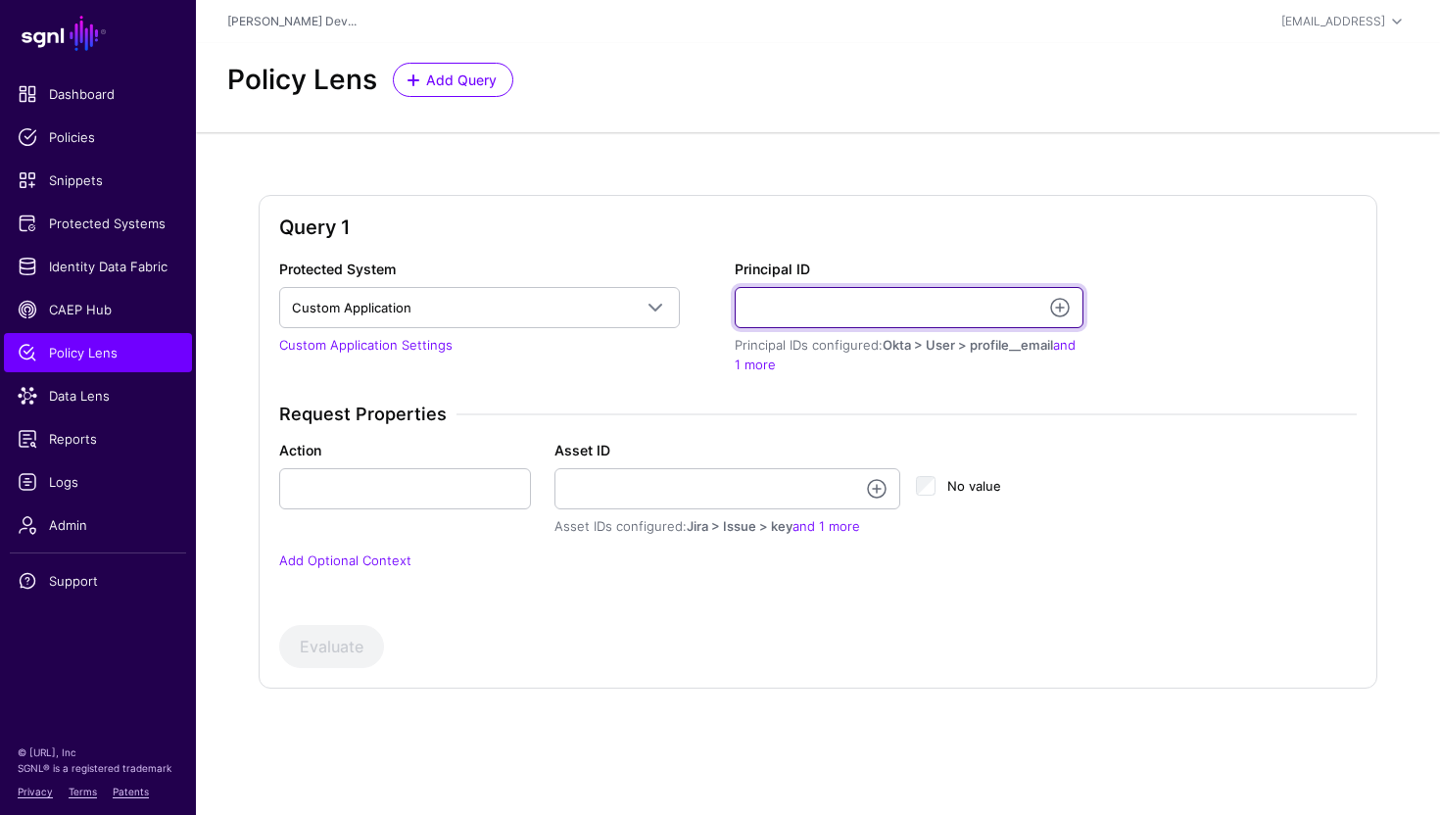
click at [807, 317] on input "Principal ID" at bounding box center [909, 307] width 349 height 41
type input "**********"
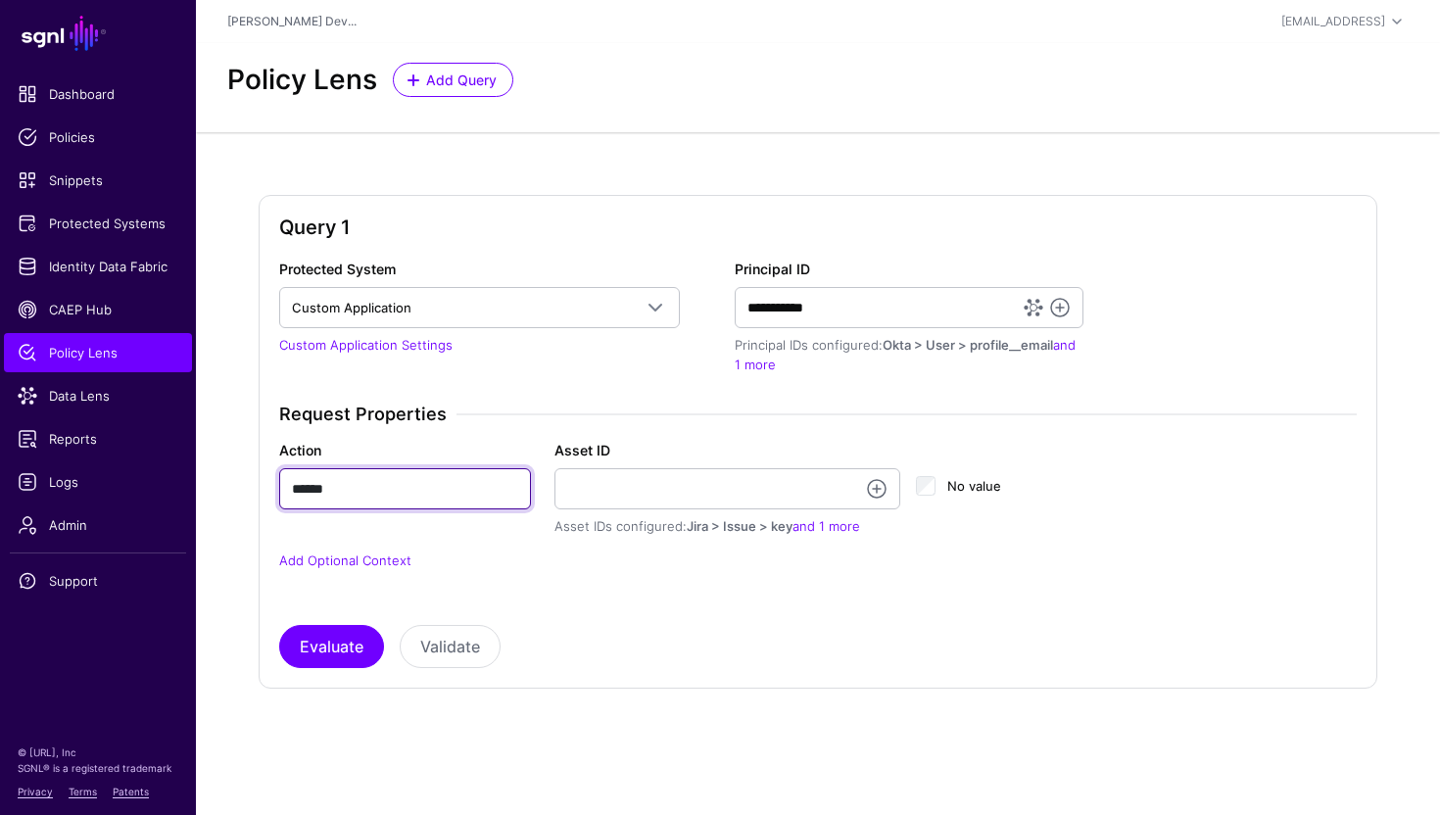
type input "******"
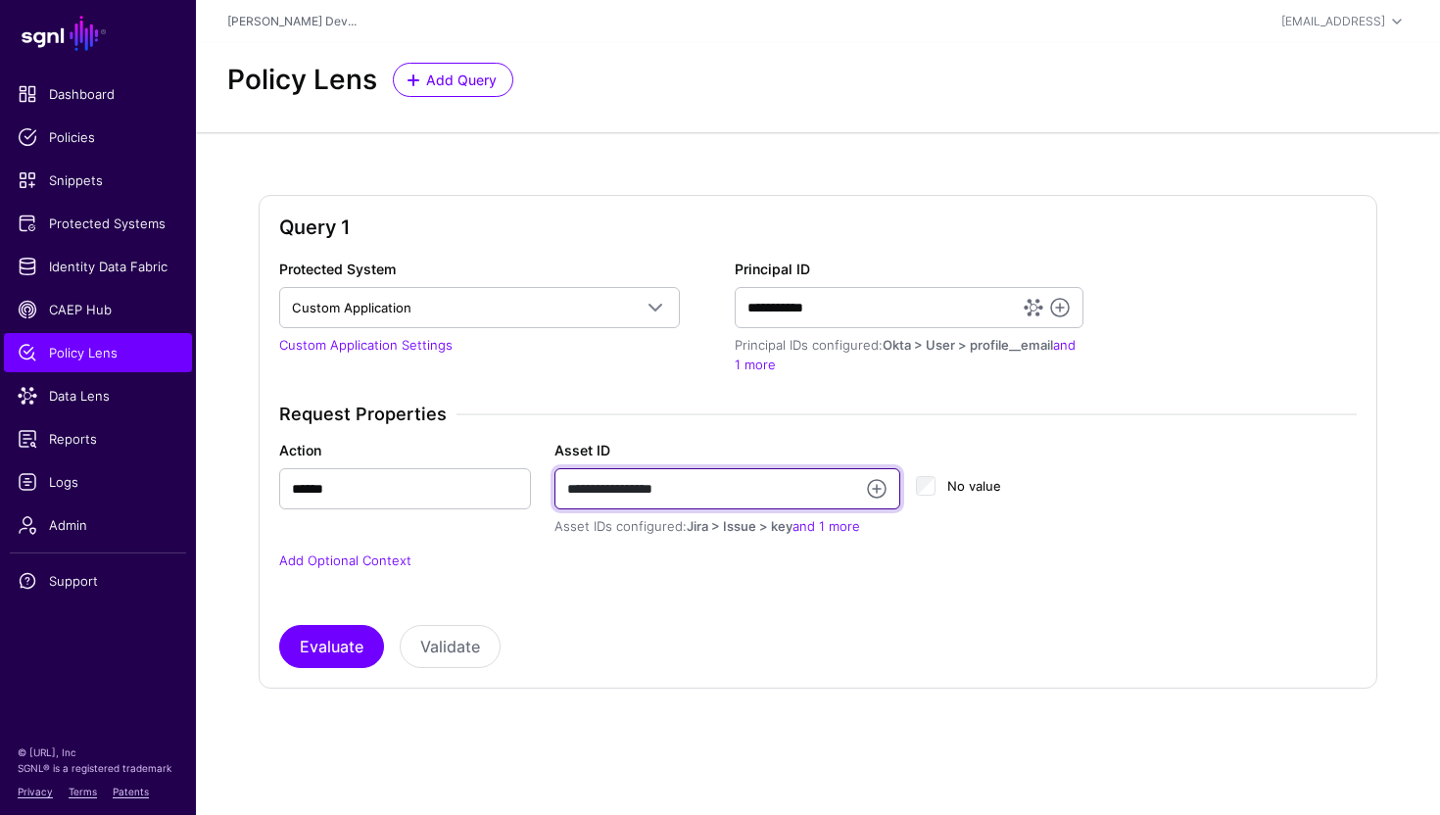
type input "**********"
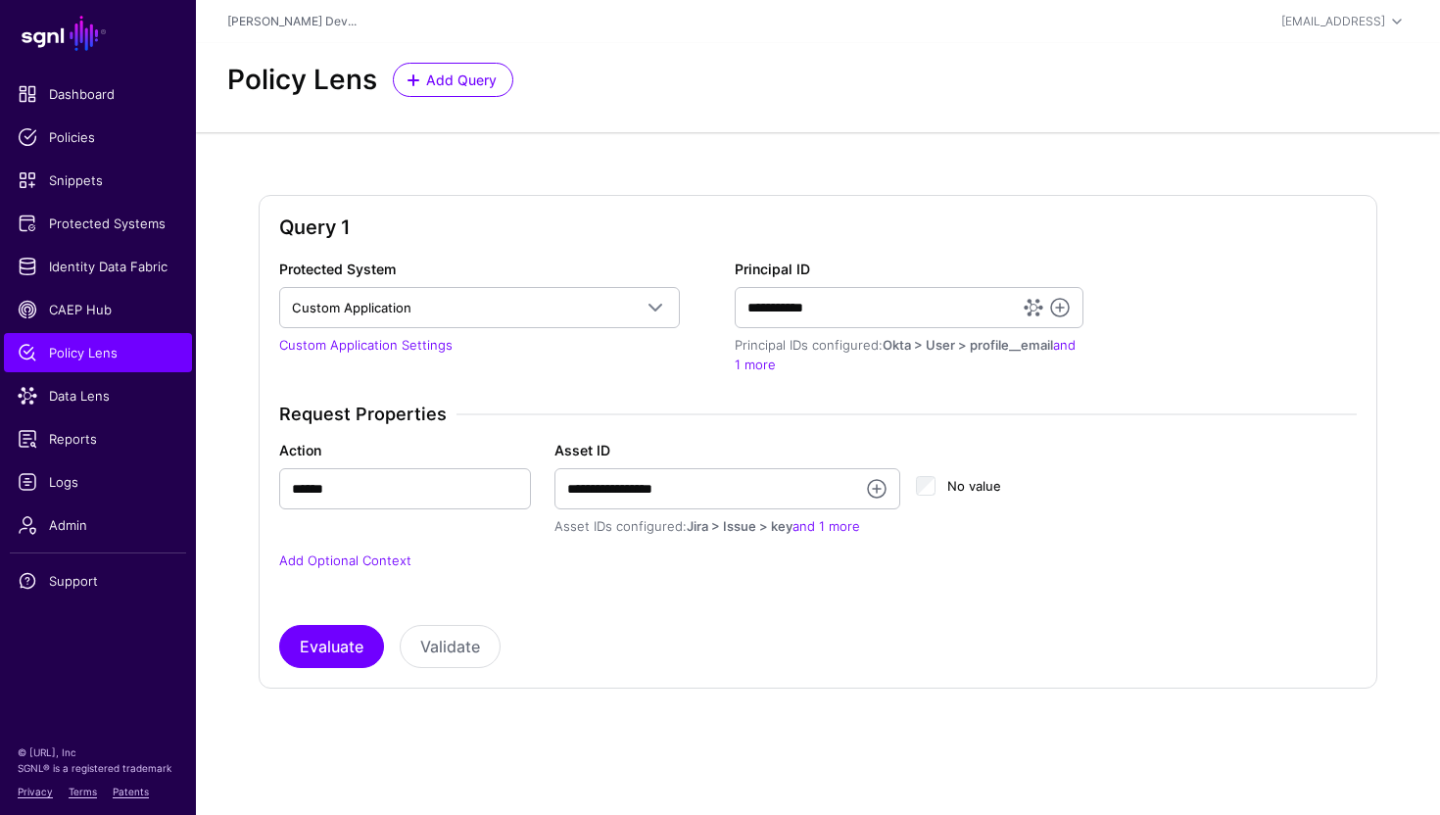
click at [638, 630] on div "Evaluate Validate" at bounding box center [818, 646] width 1078 height 43
click at [352, 642] on button "Evaluate" at bounding box center [331, 646] width 105 height 43
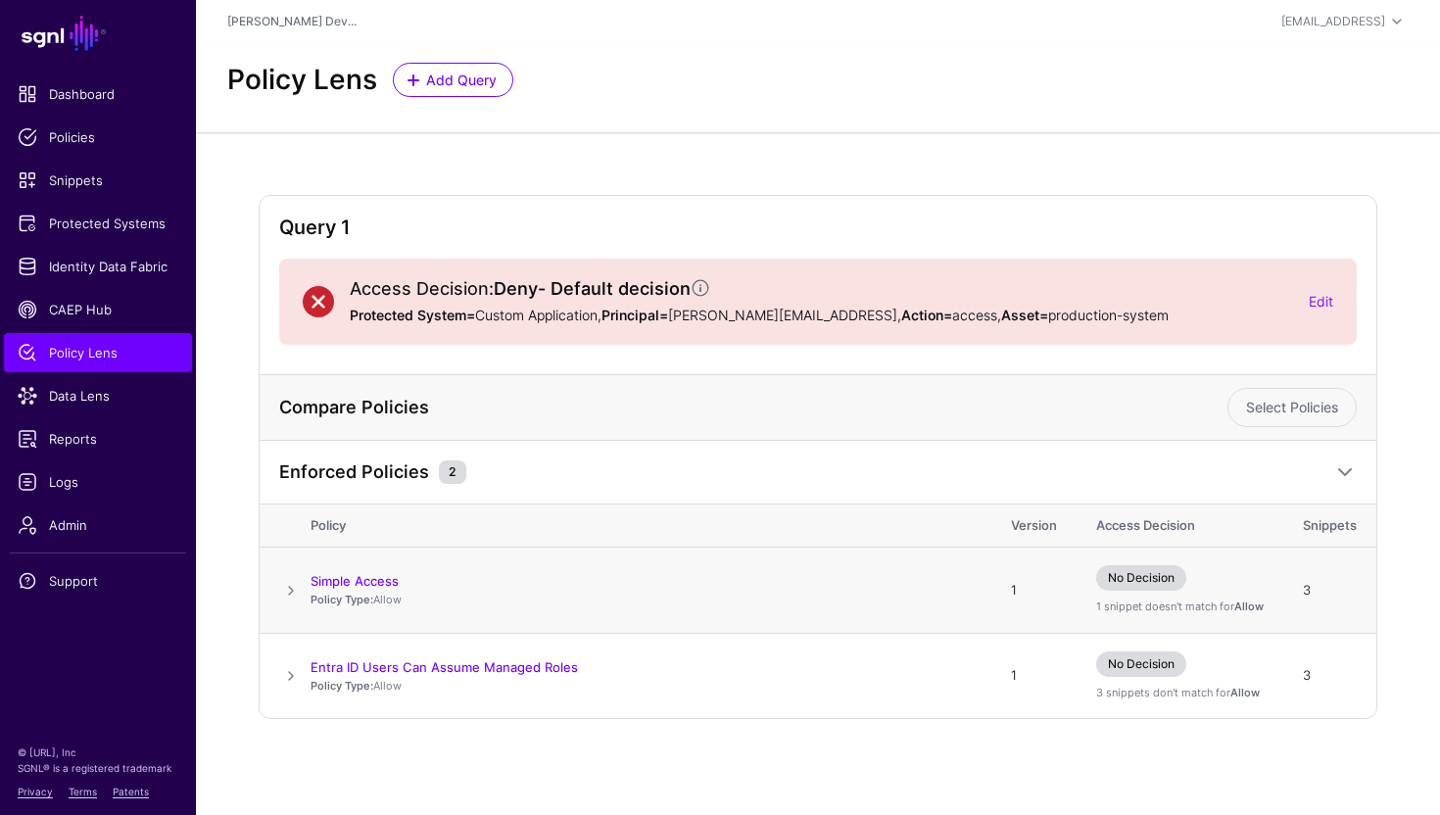
click at [285, 584] on span at bounding box center [291, 591] width 24 height 24
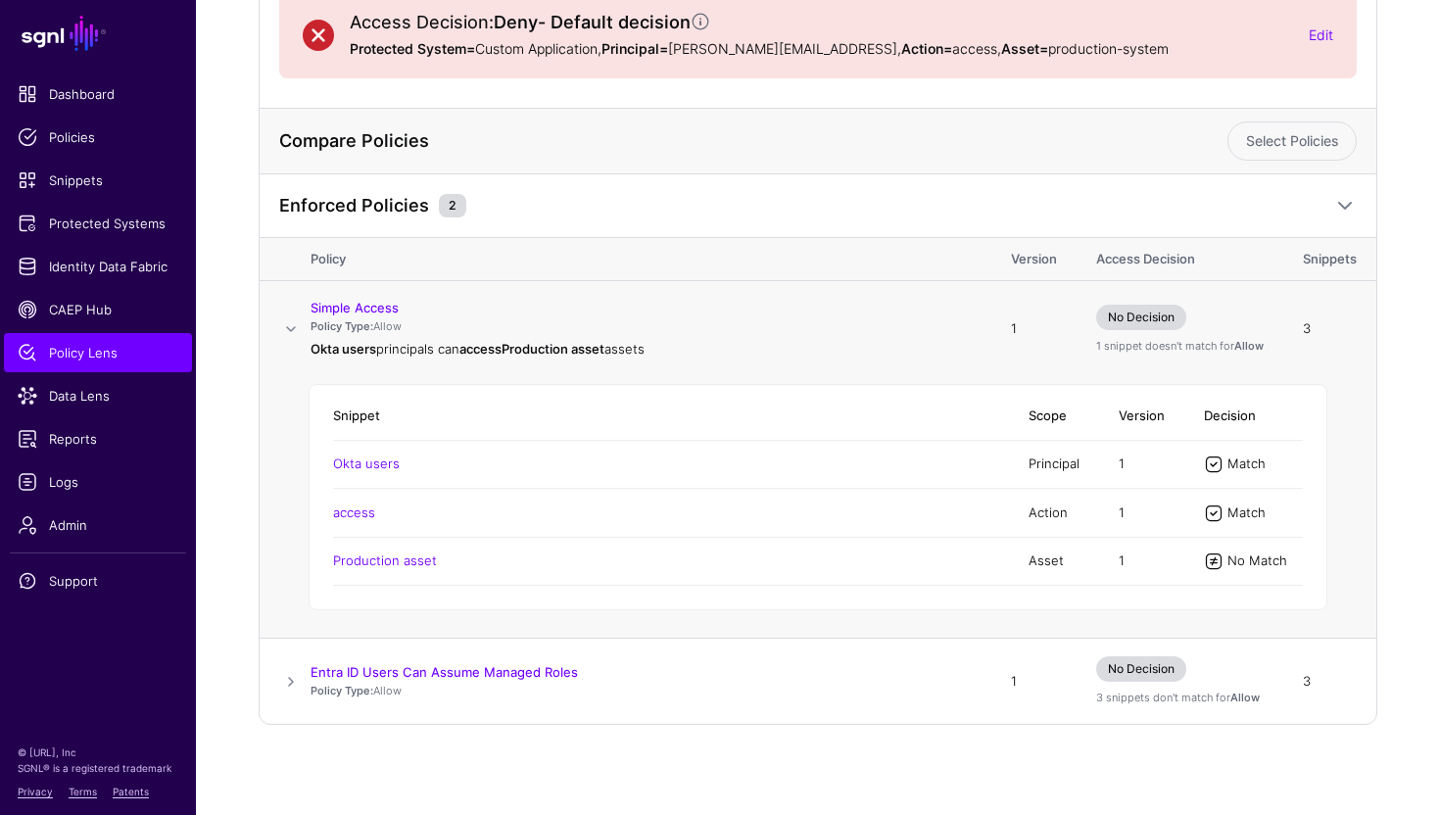
scroll to position [271, 0]
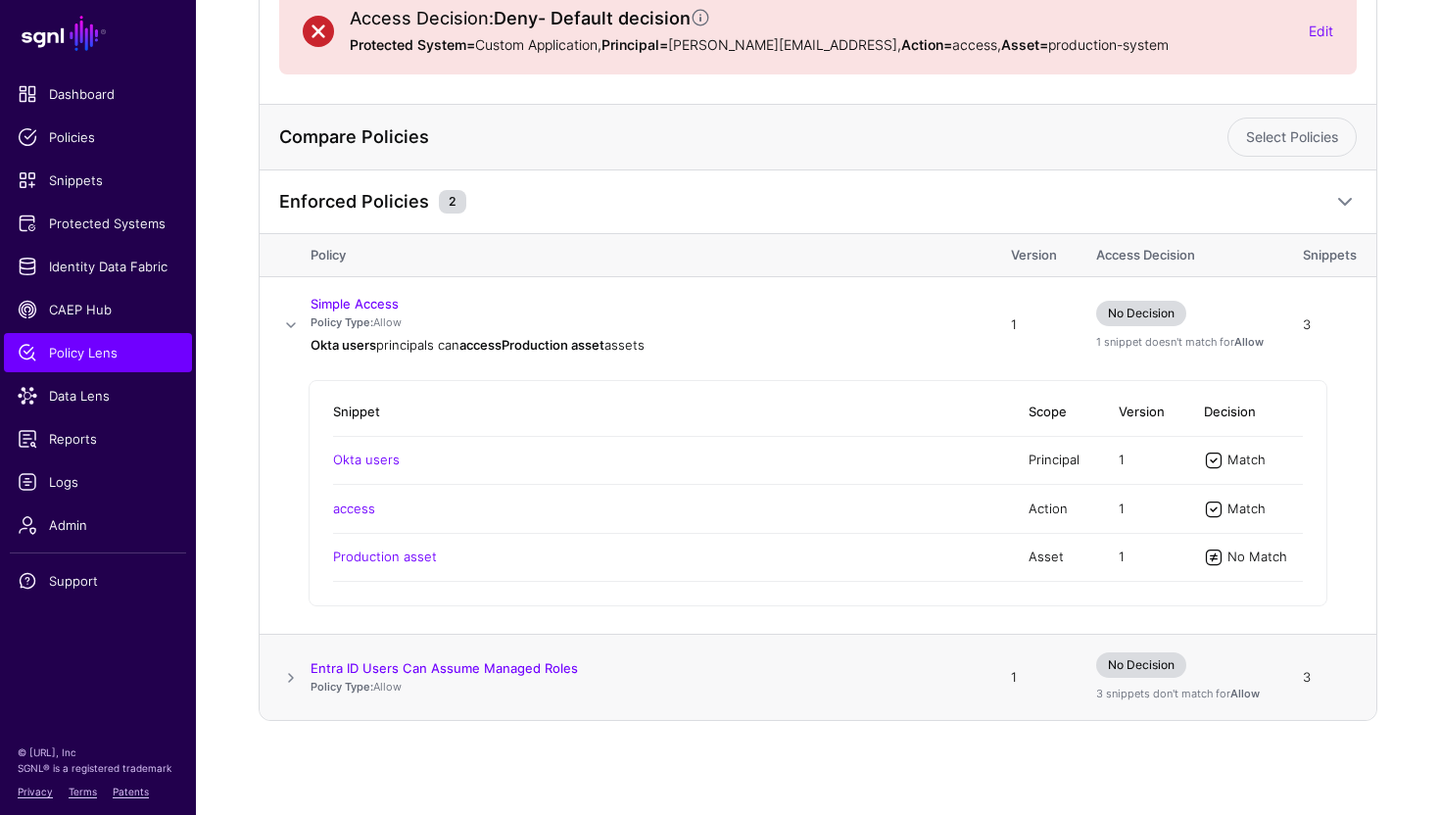
click at [659, 637] on td "Entra ID Users Can Assume Managed Roles Policy Type: Allow" at bounding box center [651, 677] width 681 height 85
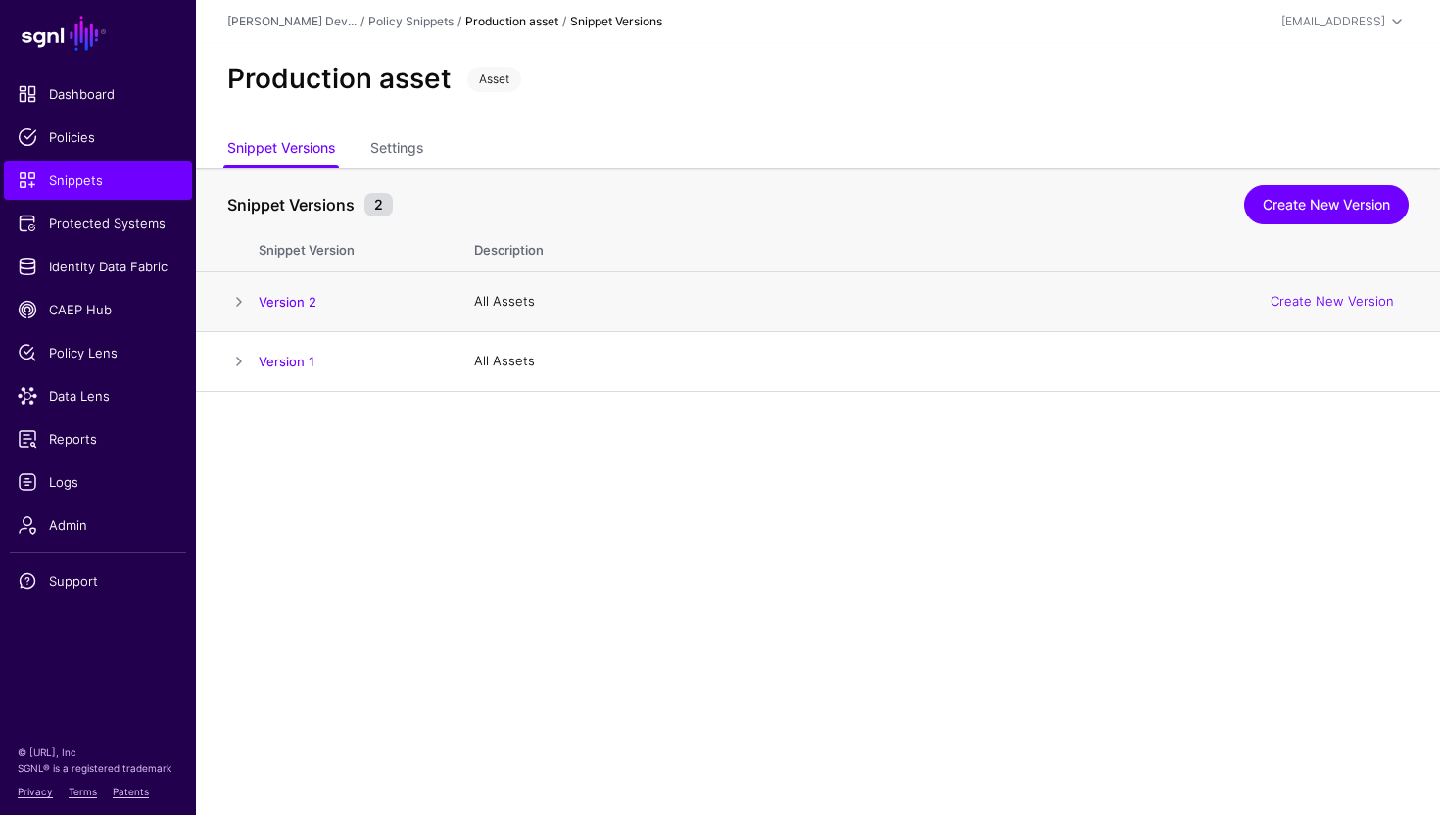
click at [235, 303] on span at bounding box center [239, 302] width 24 height 24
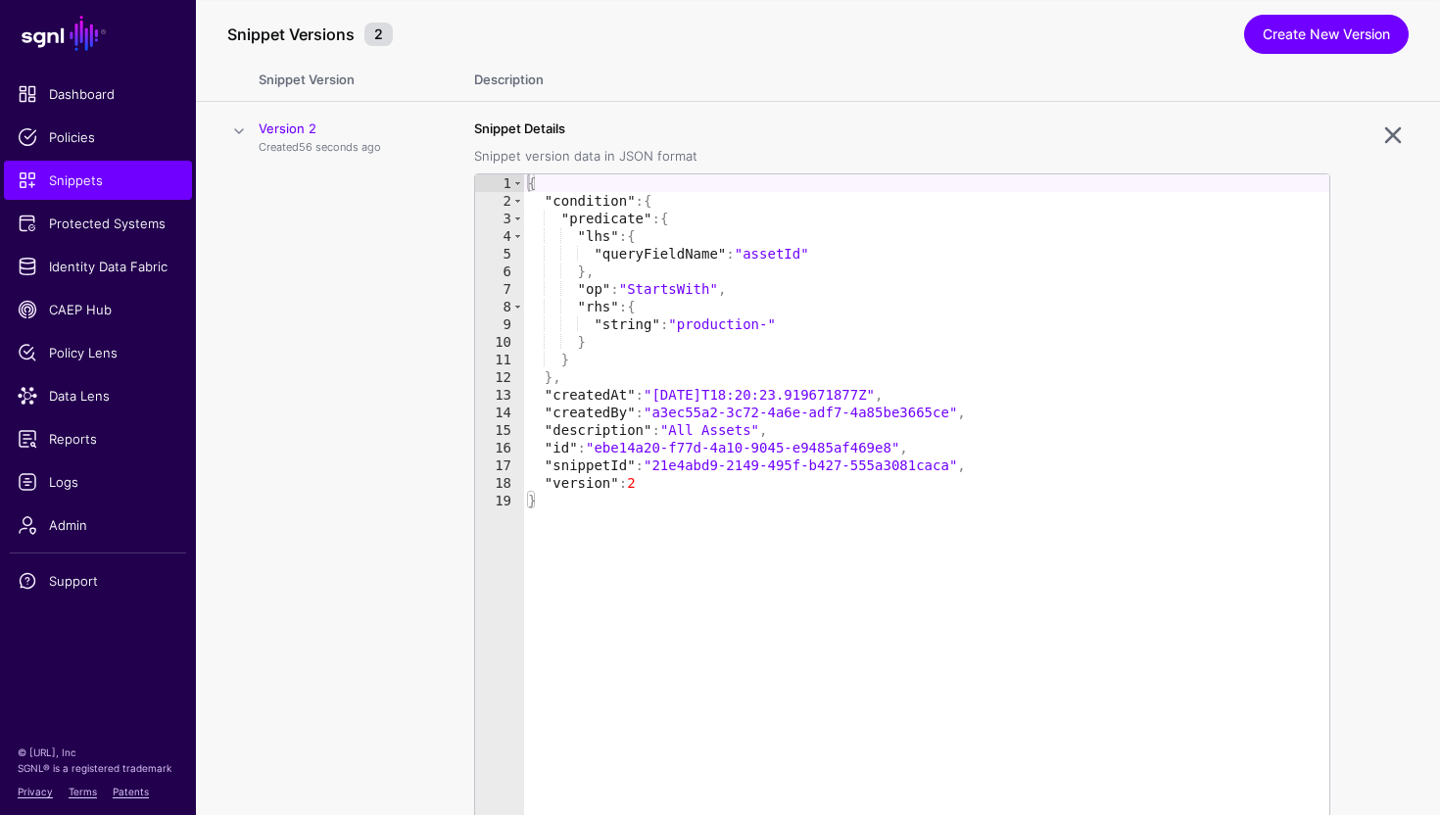
scroll to position [162, 0]
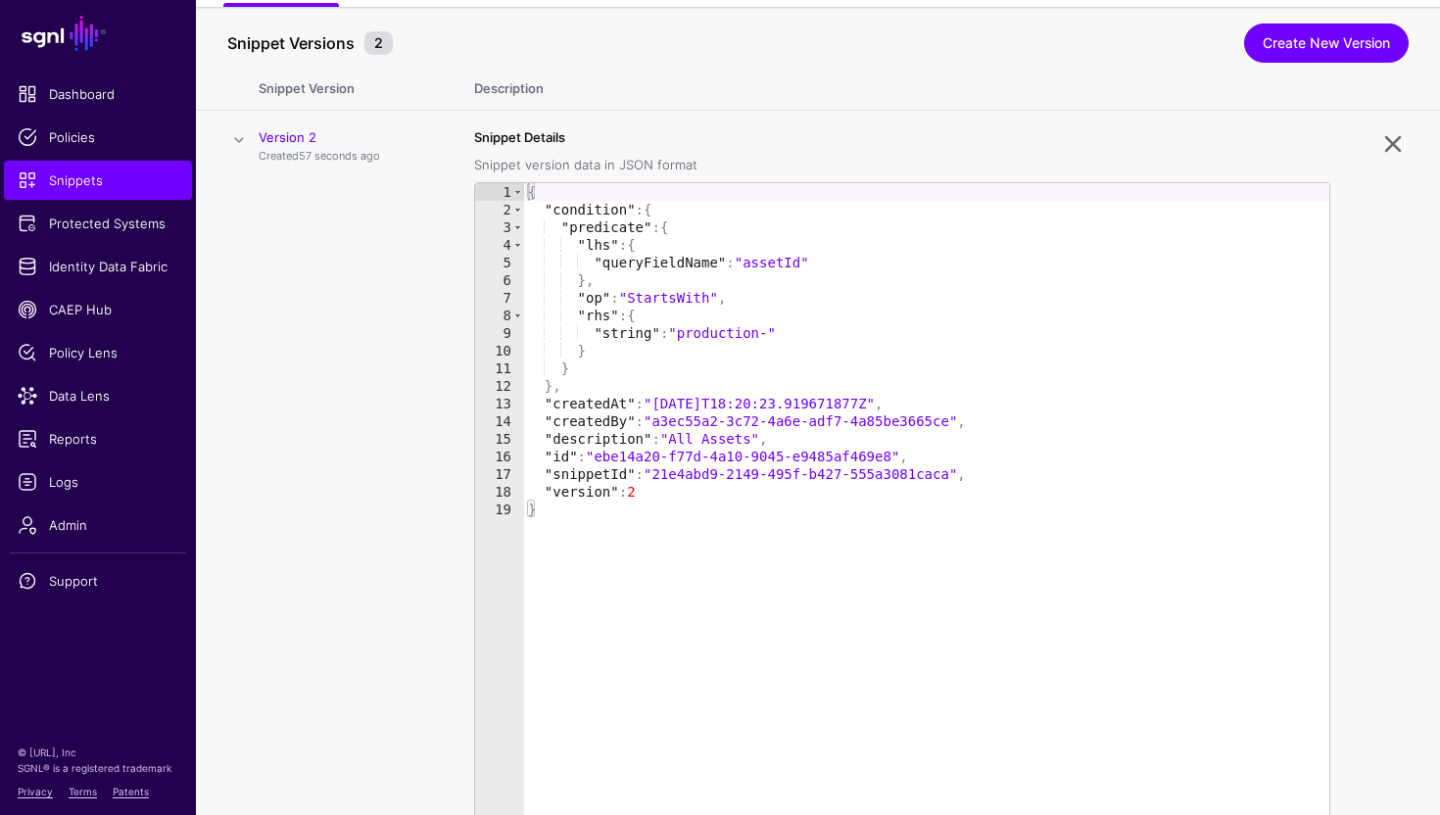
click at [244, 139] on span at bounding box center [239, 140] width 24 height 24
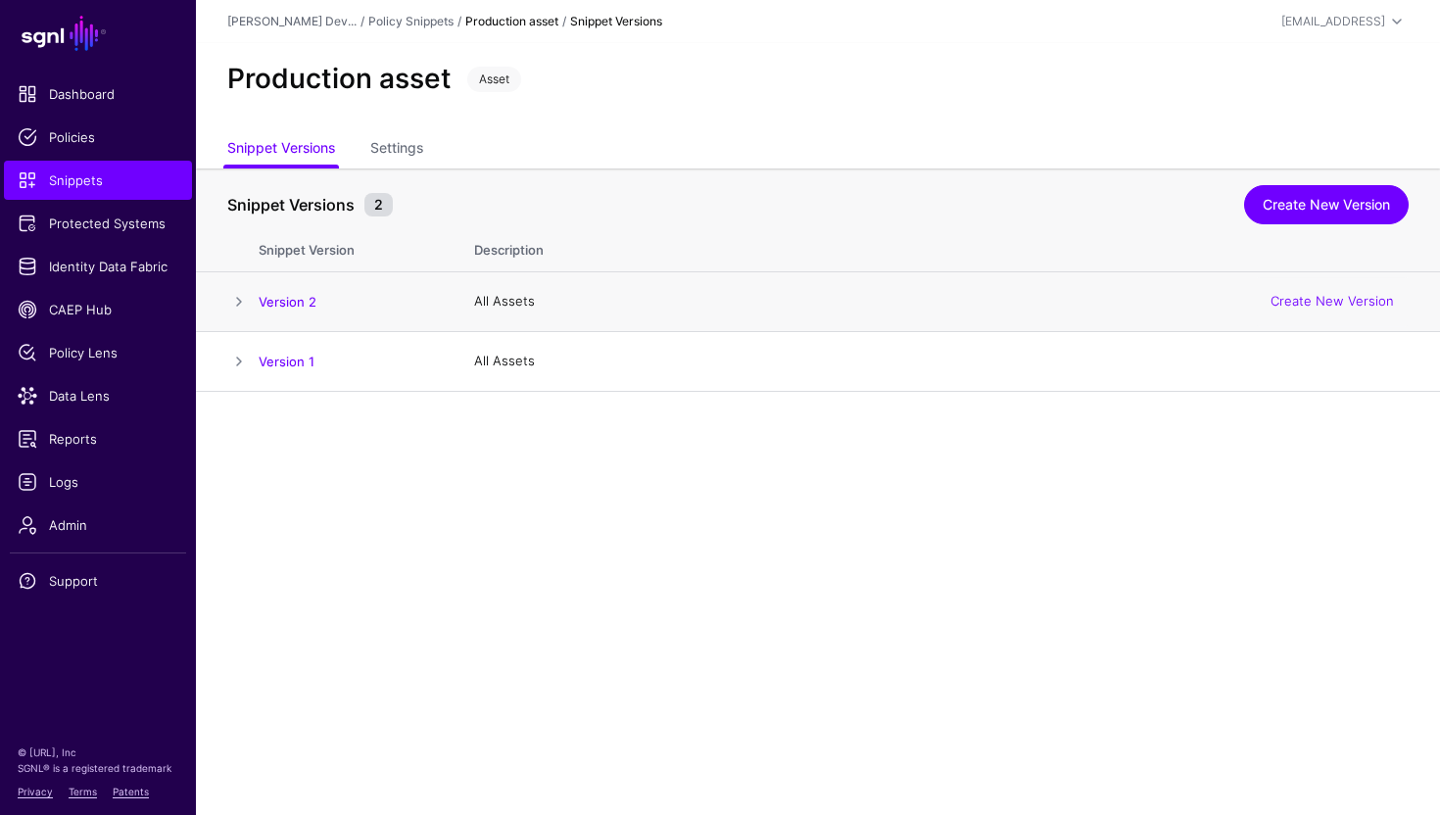
scroll to position [0, 0]
click at [411, 152] on link "Settings" at bounding box center [396, 149] width 53 height 37
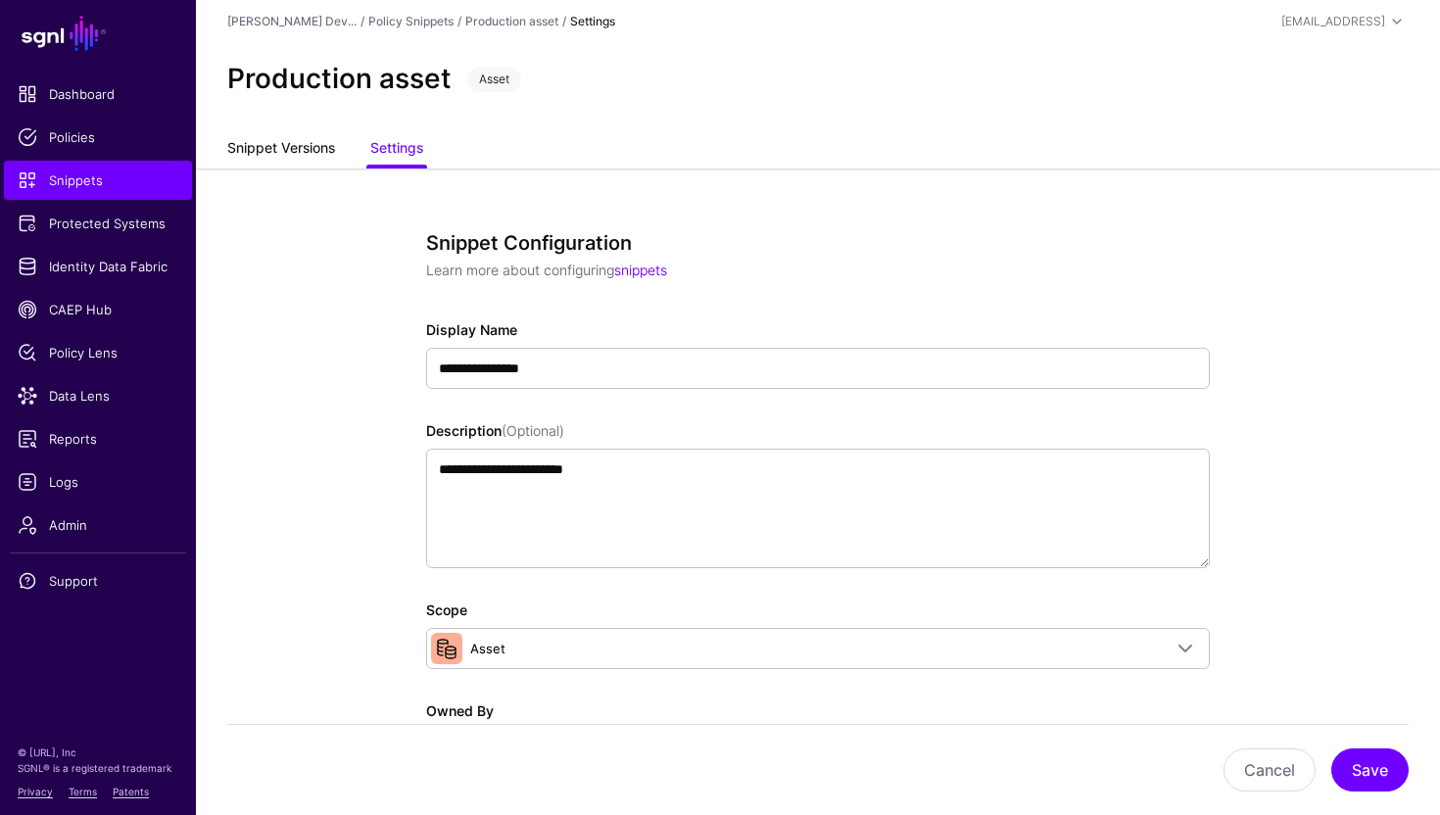
click at [280, 147] on link "Snippet Versions" at bounding box center [281, 149] width 108 height 37
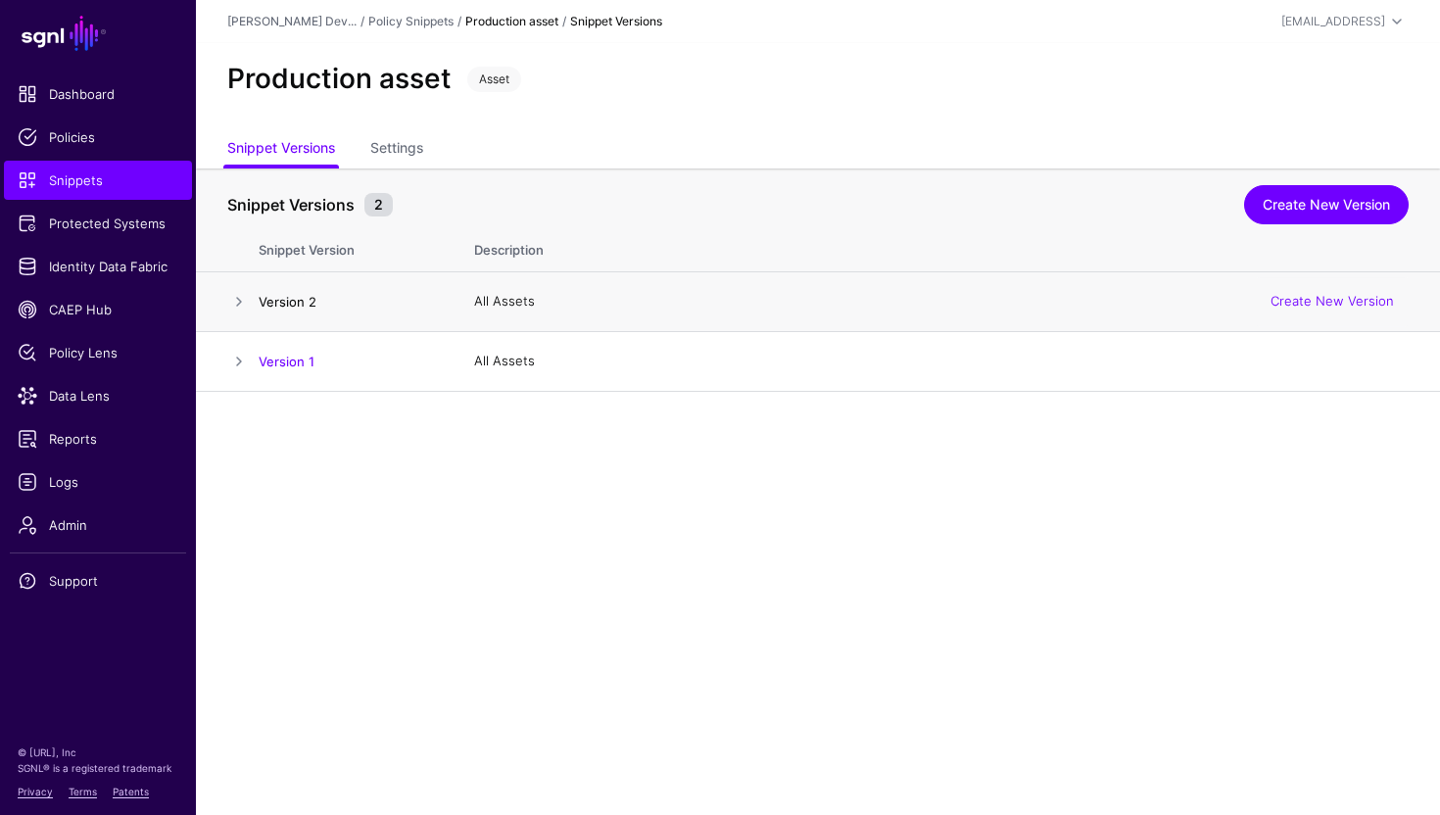
click at [301, 300] on link "Version 2" at bounding box center [288, 302] width 58 height 16
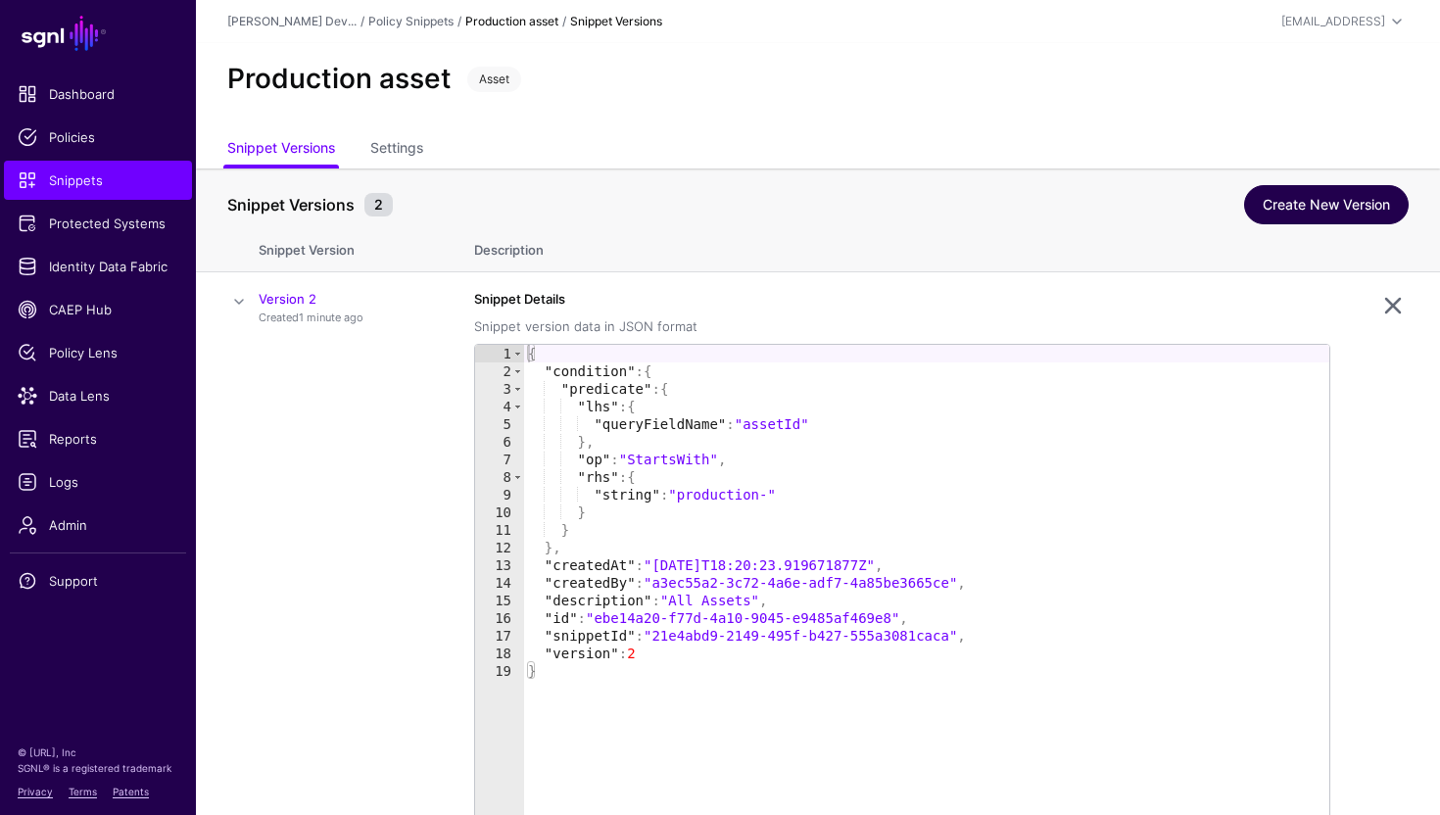
click at [1314, 223] on link "Create New Version" at bounding box center [1326, 204] width 165 height 39
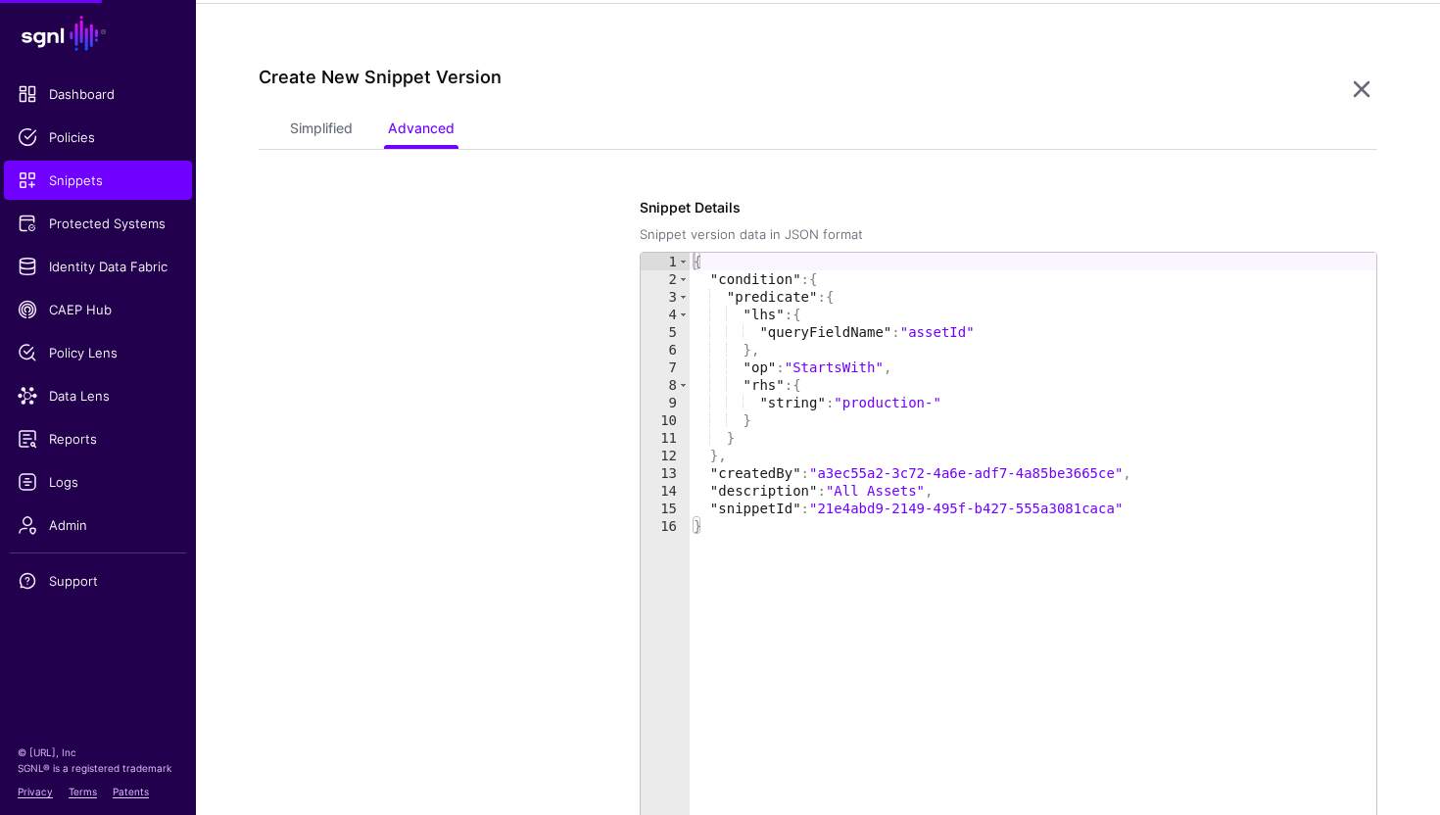
scroll to position [392, 0]
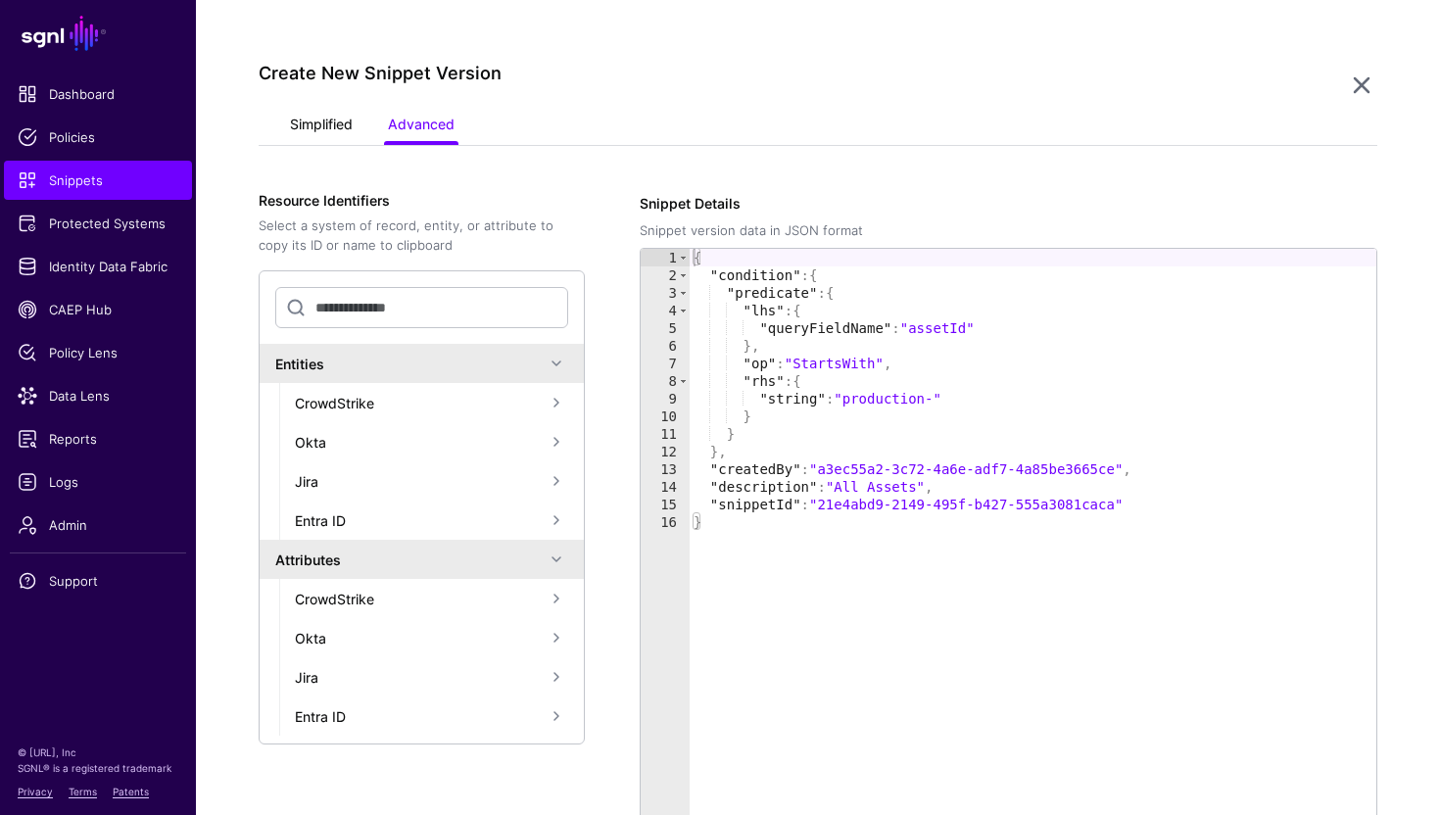
click at [330, 129] on link "Simplified" at bounding box center [321, 126] width 63 height 37
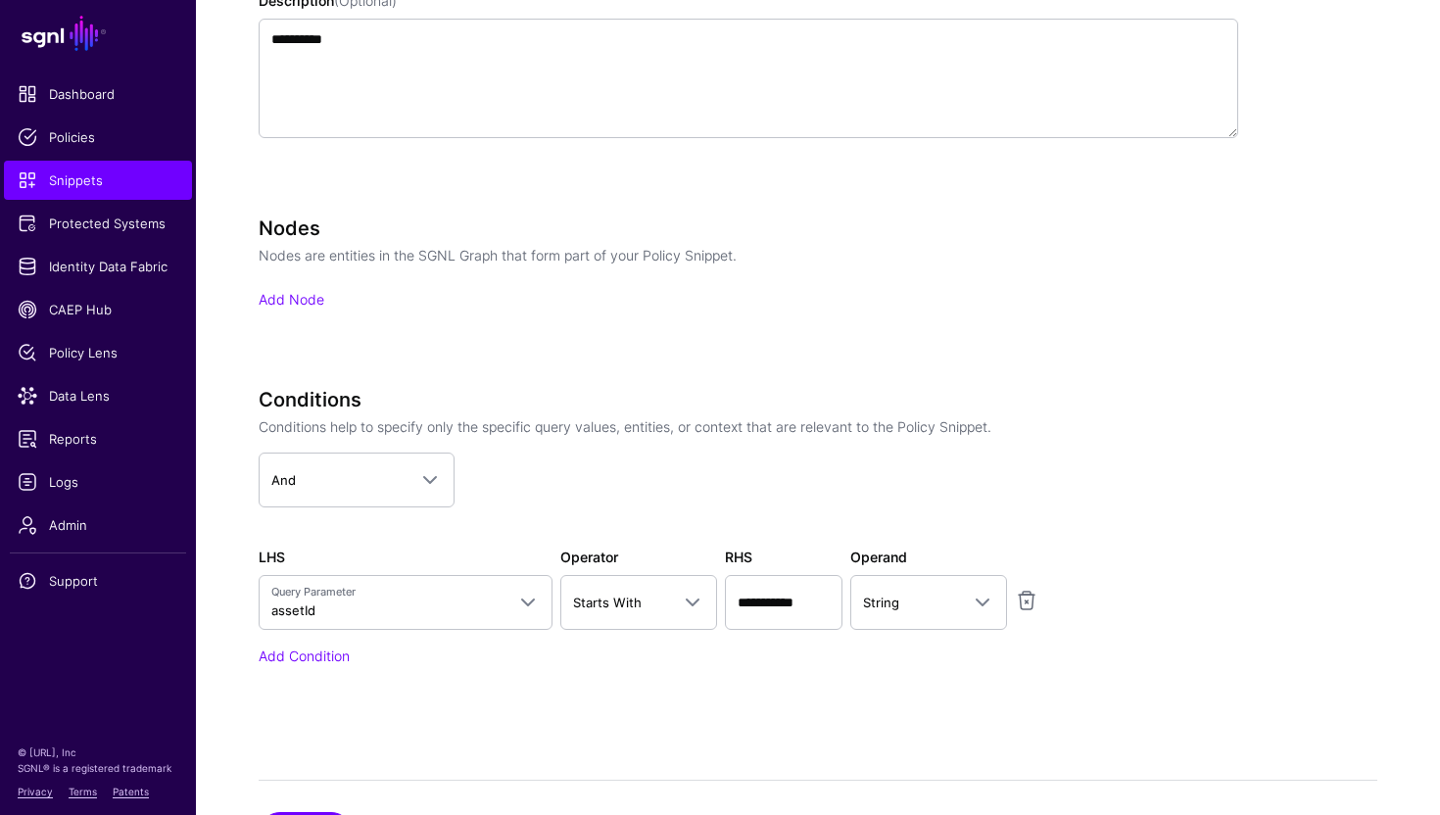
scroll to position [840, 0]
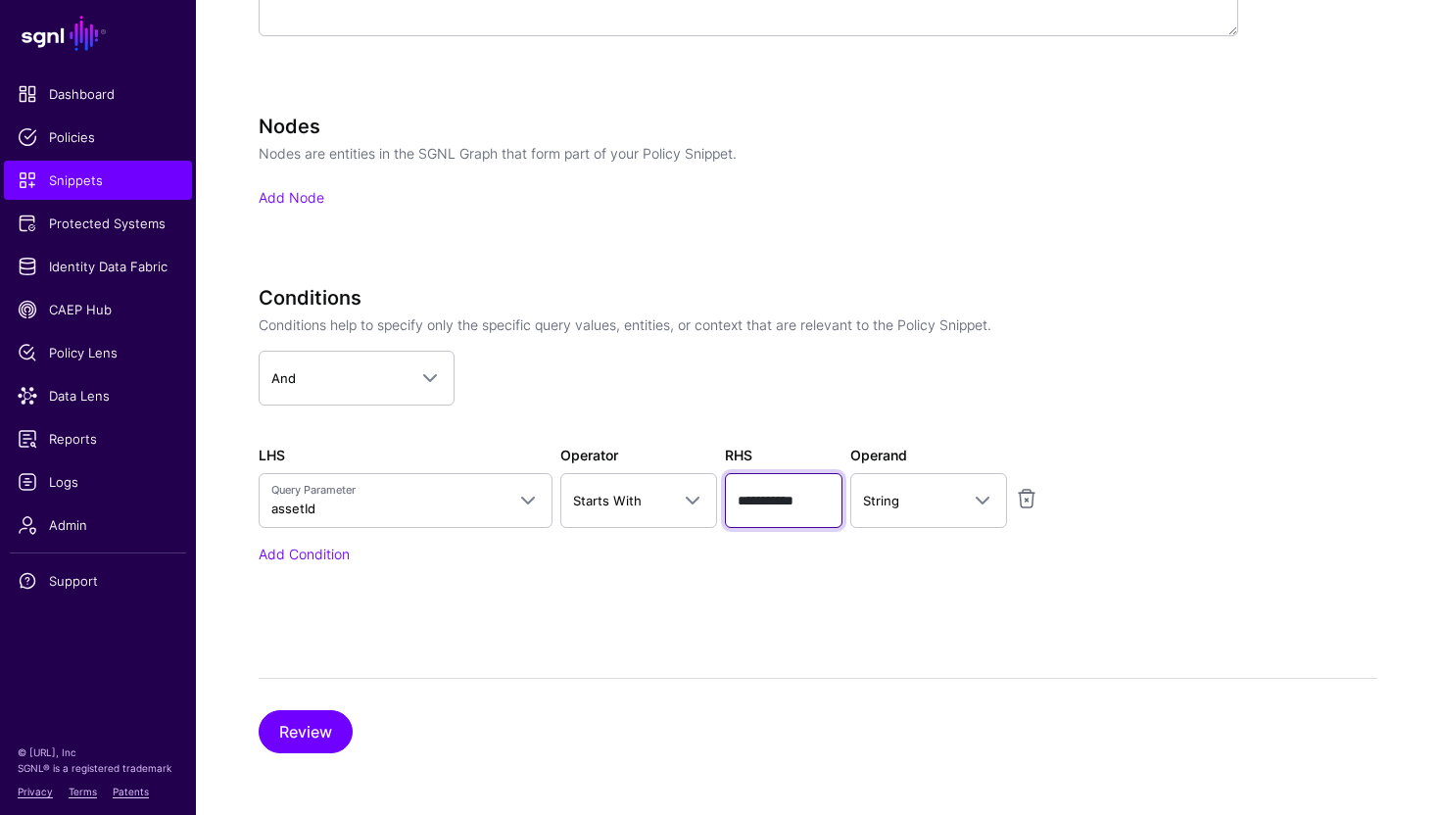
click at [790, 498] on input "**********" at bounding box center [784, 500] width 118 height 55
paste input "**********"
type input "**********"
click at [682, 596] on div "**********" at bounding box center [749, 452] width 980 height 333
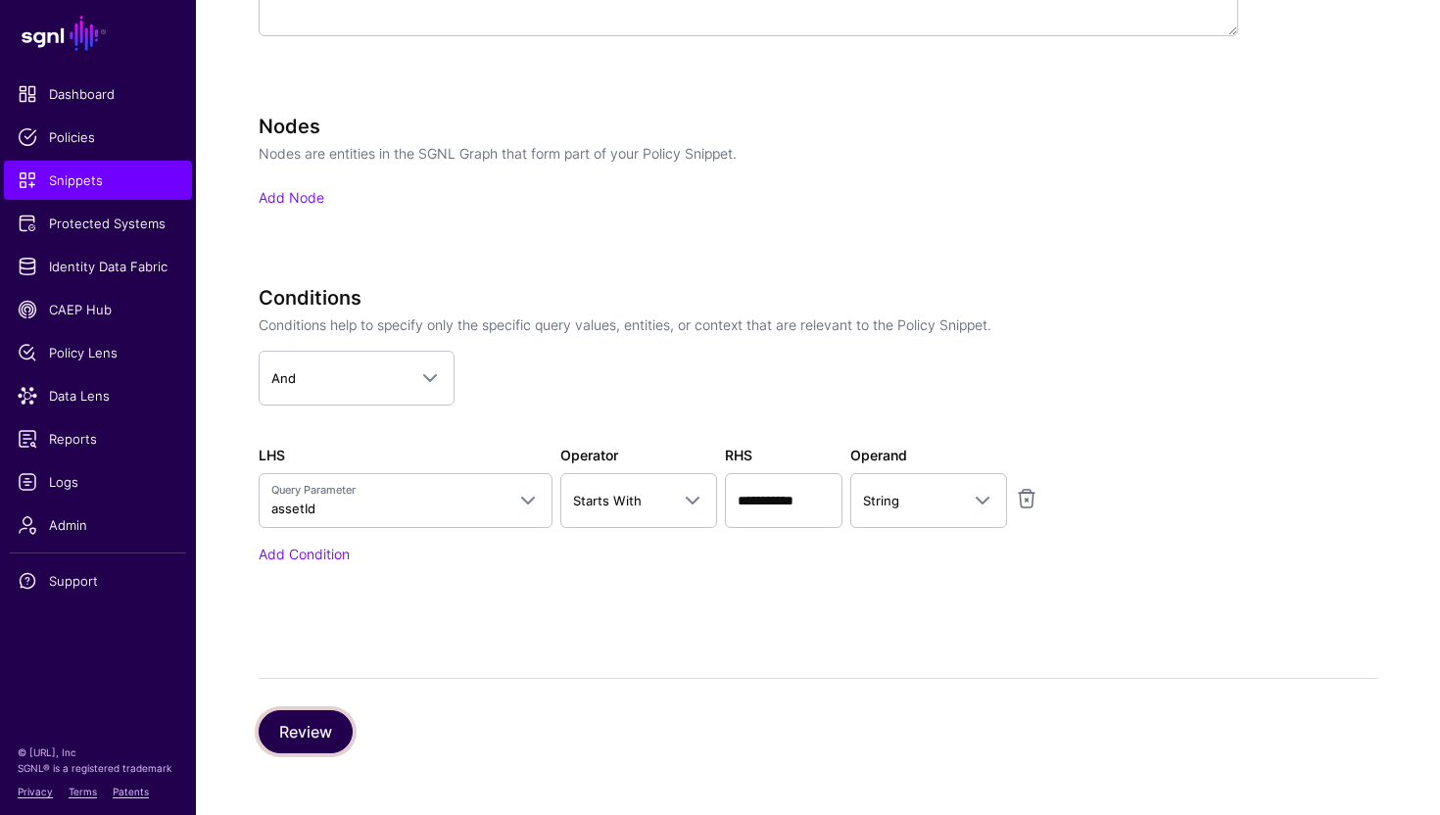
click at [323, 736] on button "Review" at bounding box center [306, 731] width 94 height 43
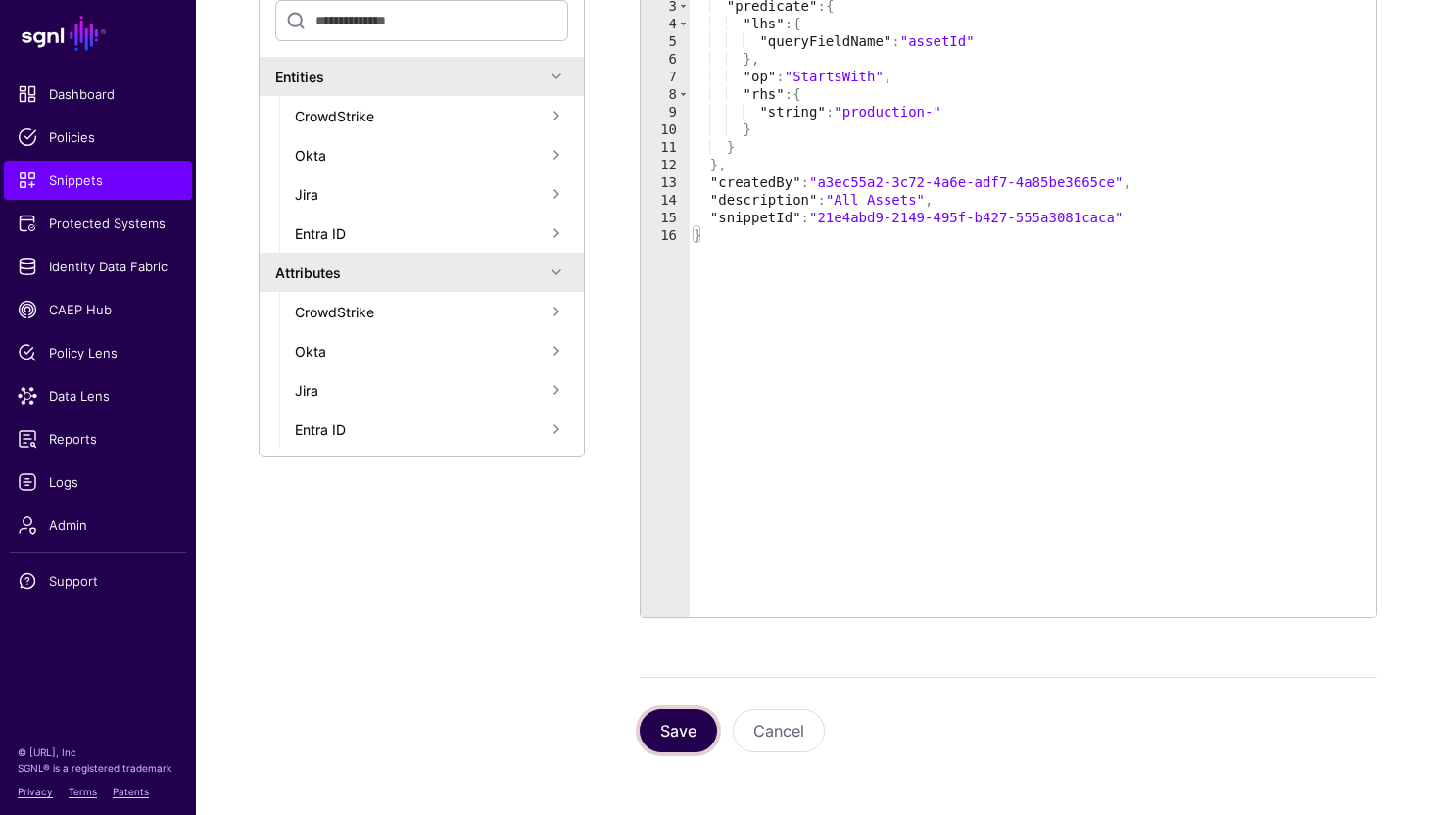
click at [678, 736] on button "Save" at bounding box center [678, 730] width 77 height 43
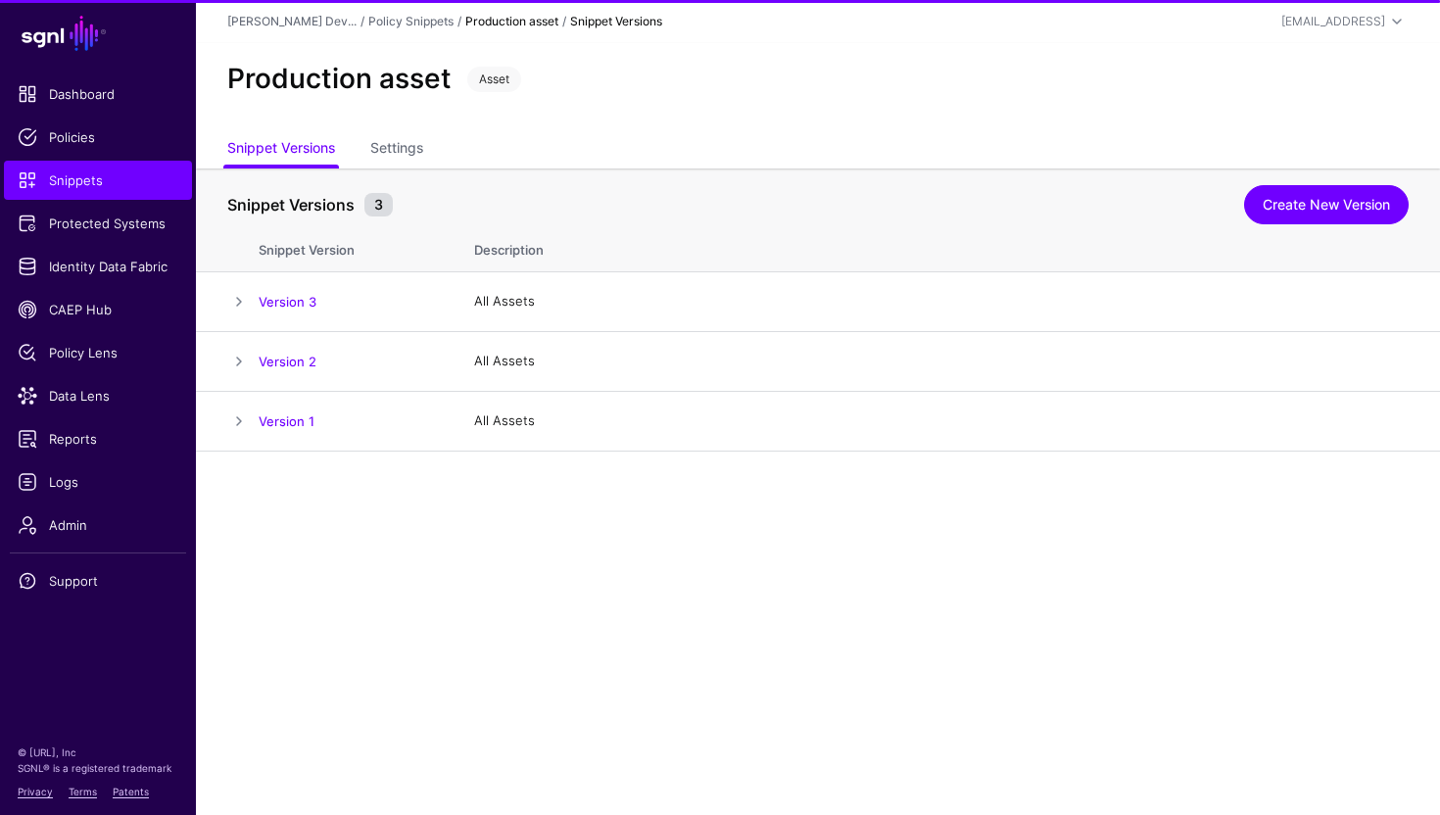
scroll to position [0, 0]
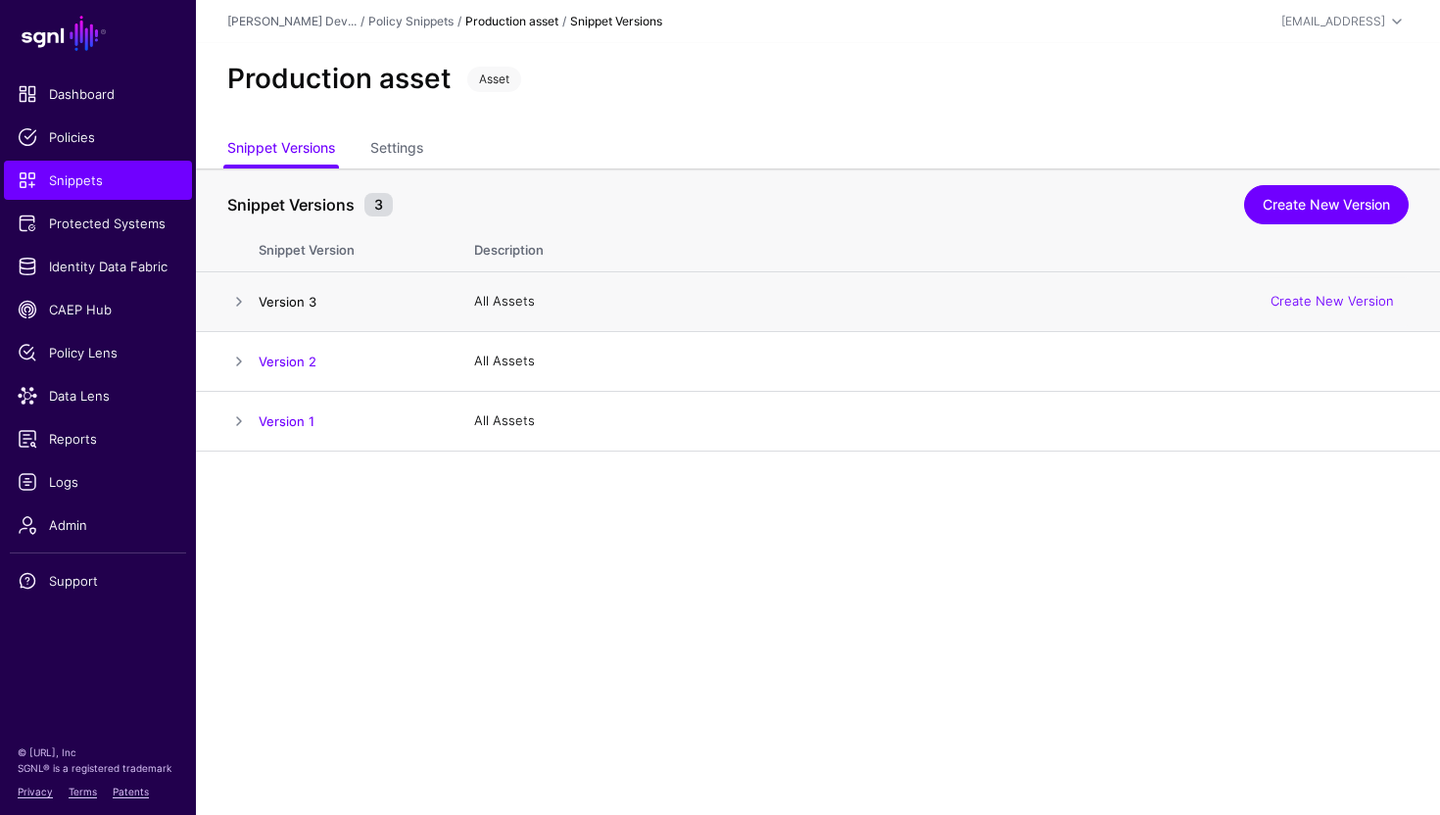
click at [296, 303] on link "Version 3" at bounding box center [288, 302] width 58 height 16
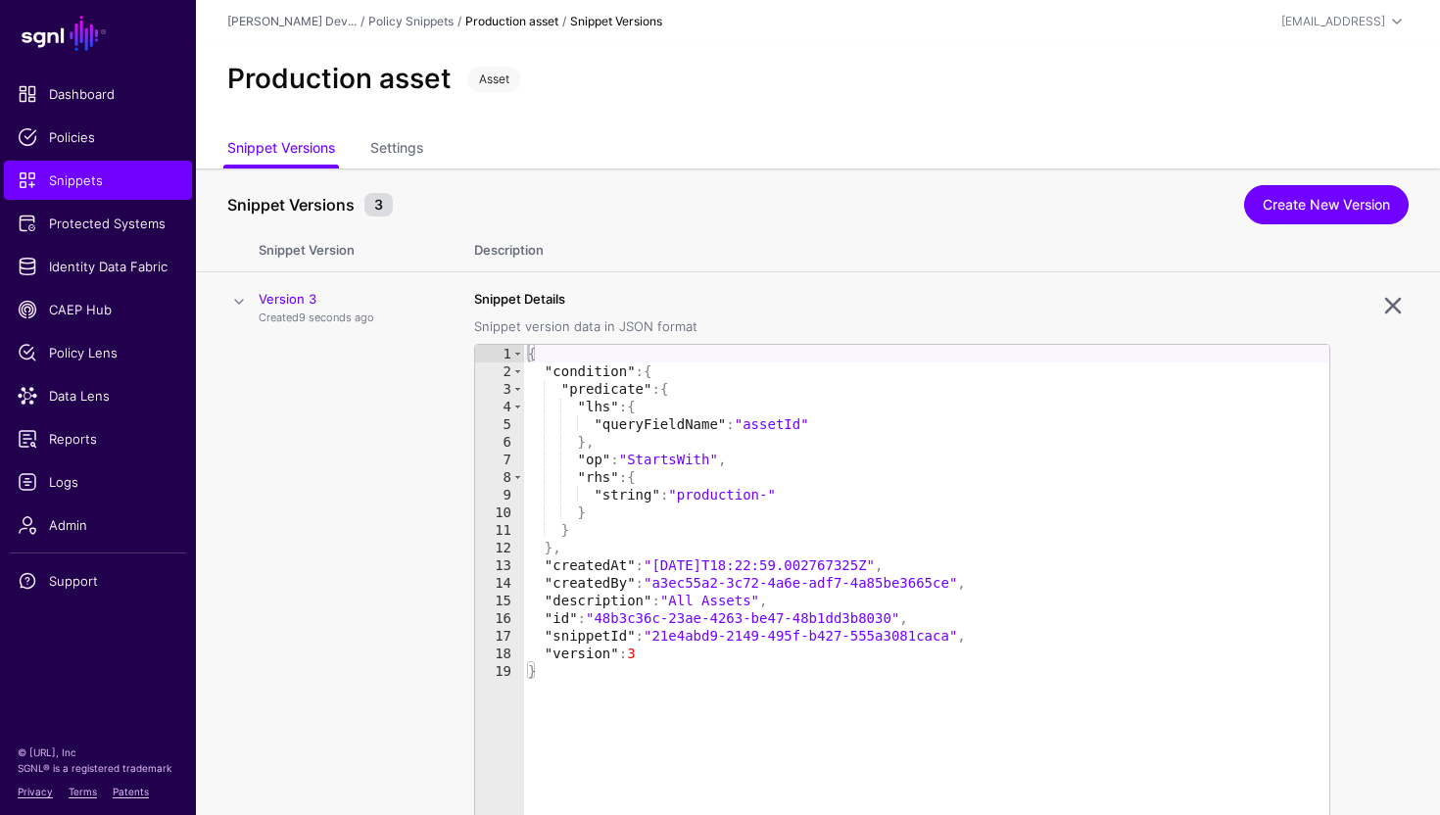
click at [249, 296] on span at bounding box center [239, 302] width 24 height 24
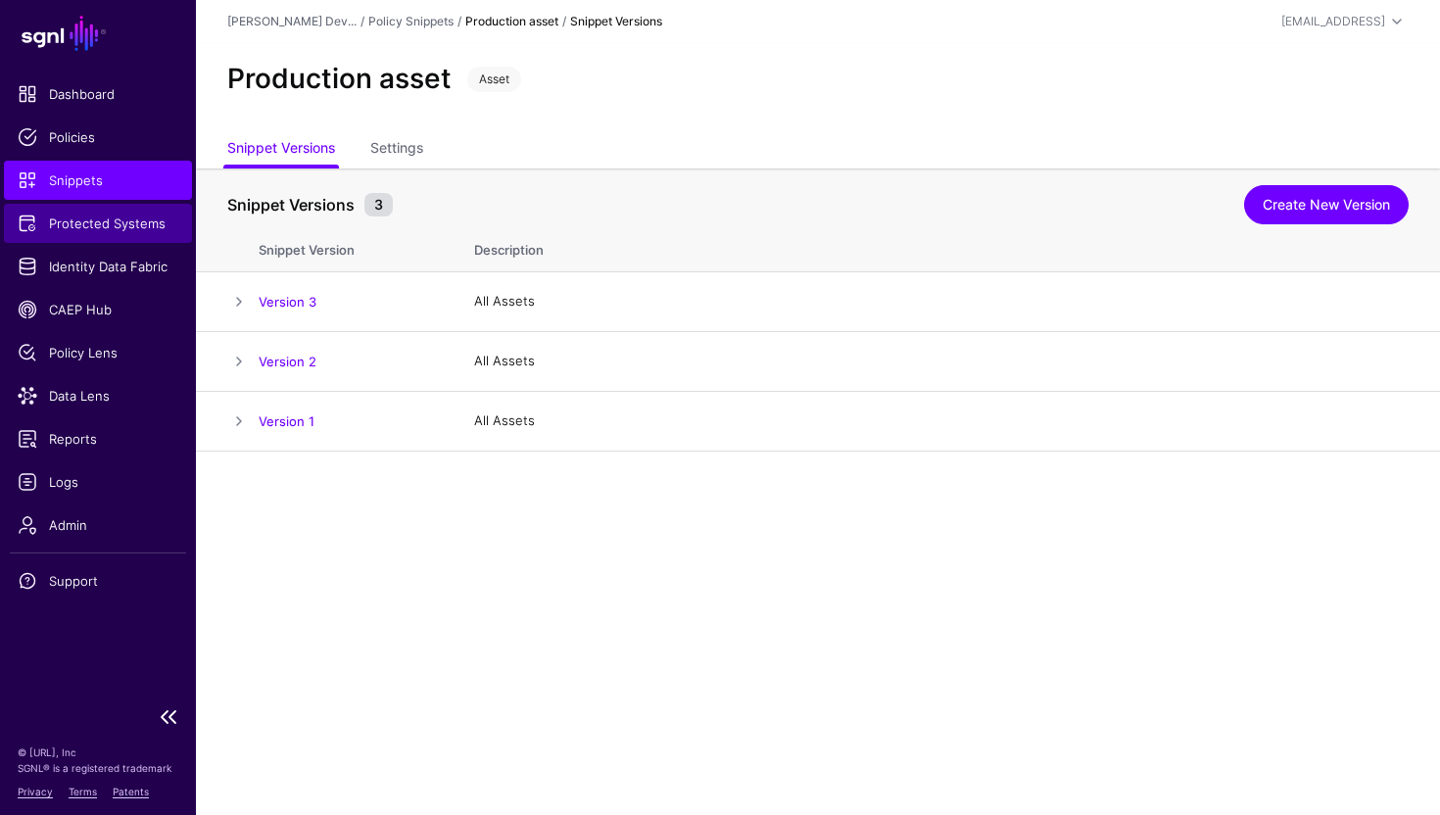
click at [140, 215] on span "Protected Systems" at bounding box center [98, 224] width 161 height 20
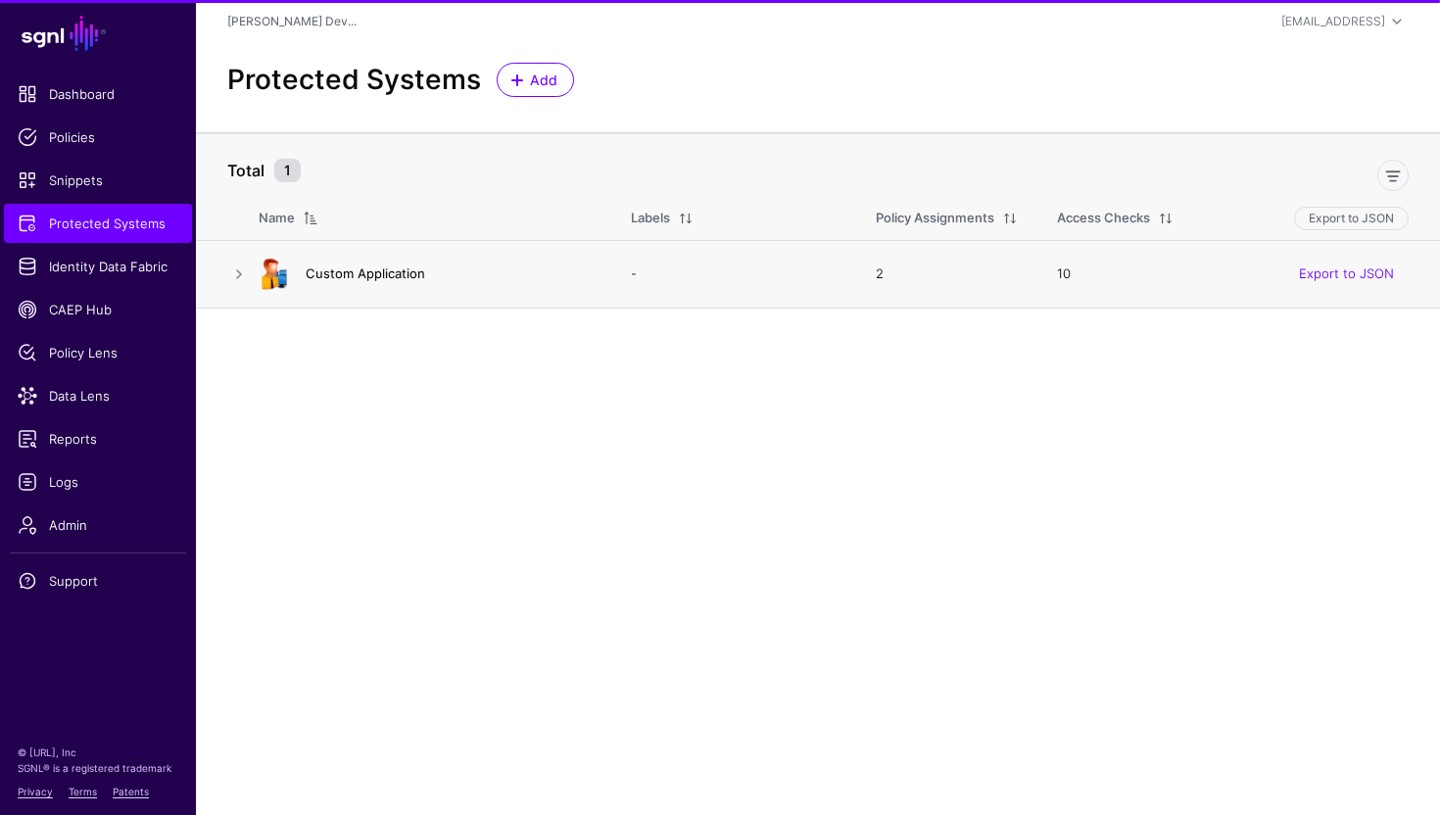
click at [362, 278] on link "Custom Application" at bounding box center [366, 274] width 120 height 16
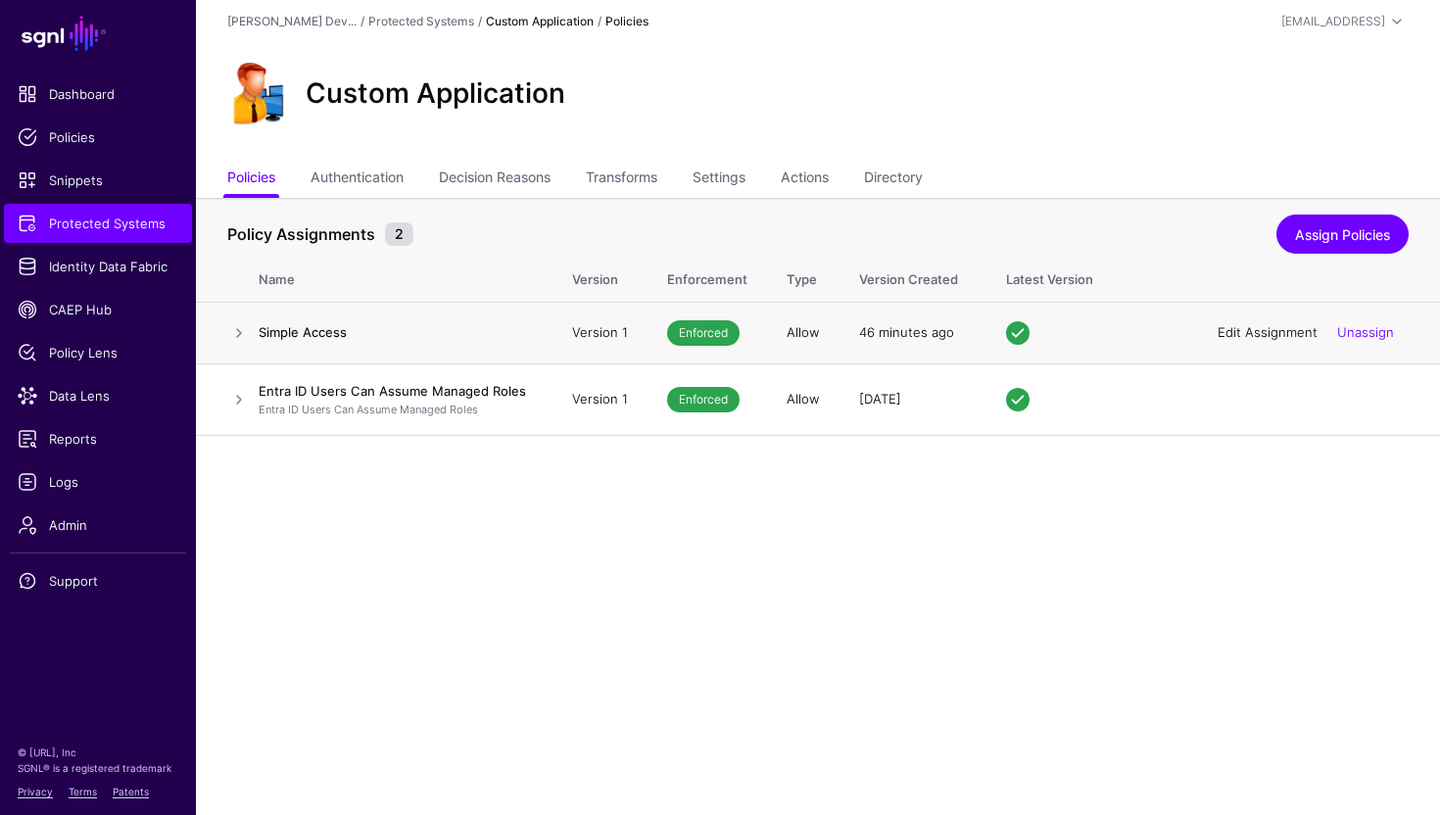
click at [1272, 331] on link "Edit Assignment" at bounding box center [1268, 332] width 100 height 16
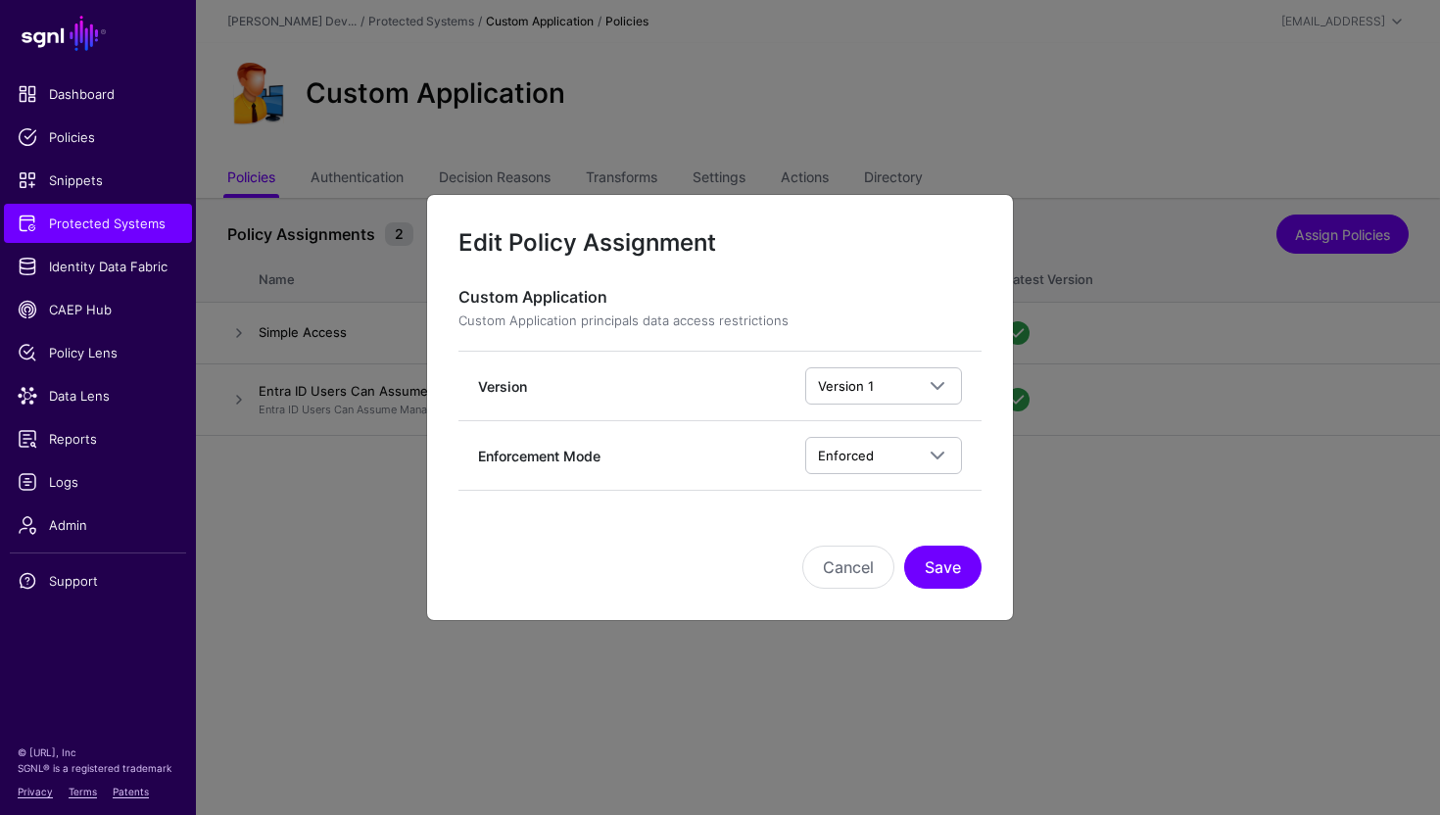
click at [1087, 580] on ngb-modal-window "Edit Policy Assignment Custom Application Custom Application principals data ac…" at bounding box center [720, 407] width 1440 height 815
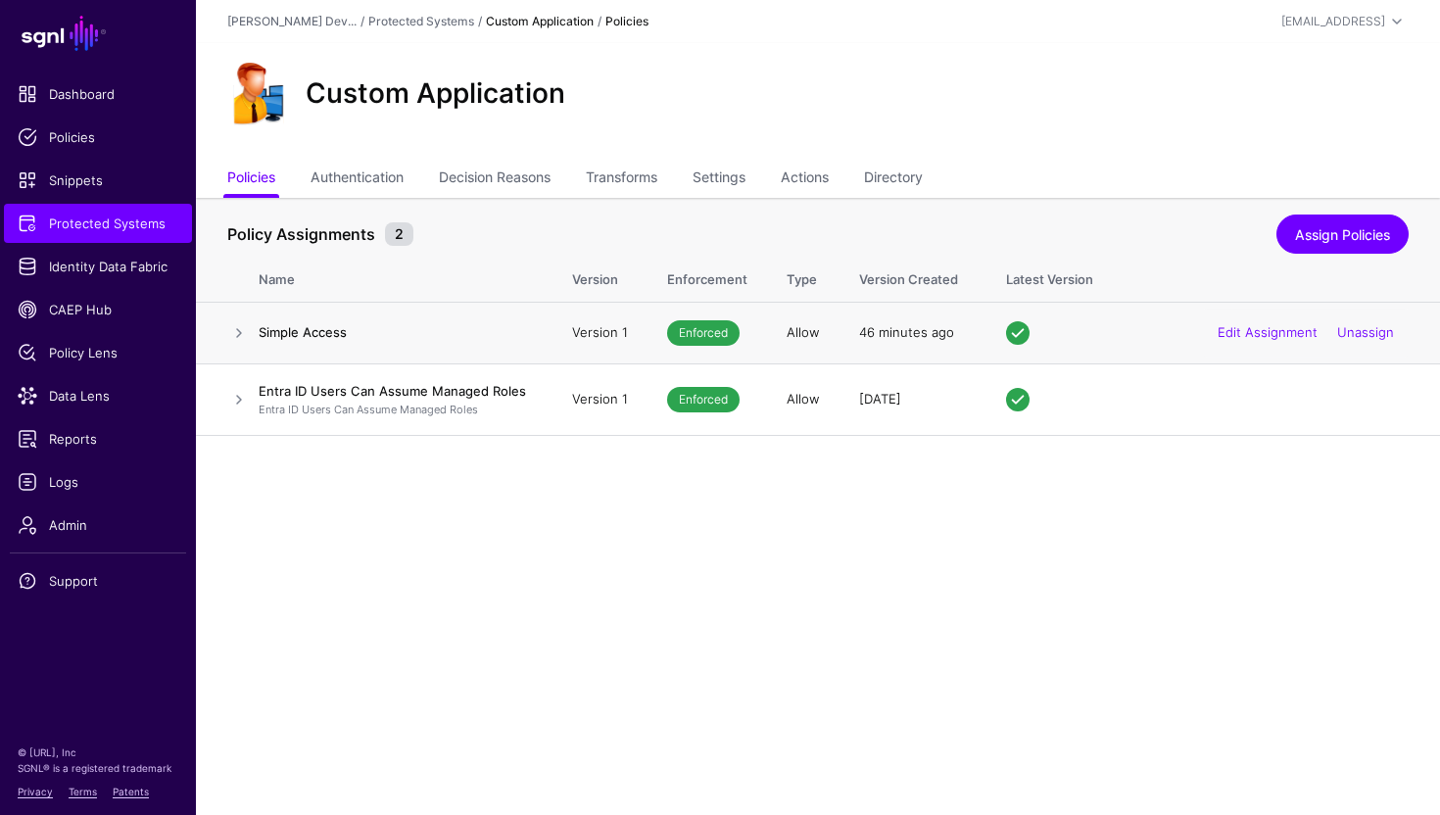
click at [310, 341] on h4 "Simple Access" at bounding box center [396, 332] width 274 height 18
click at [229, 331] on link at bounding box center [239, 333] width 24 height 24
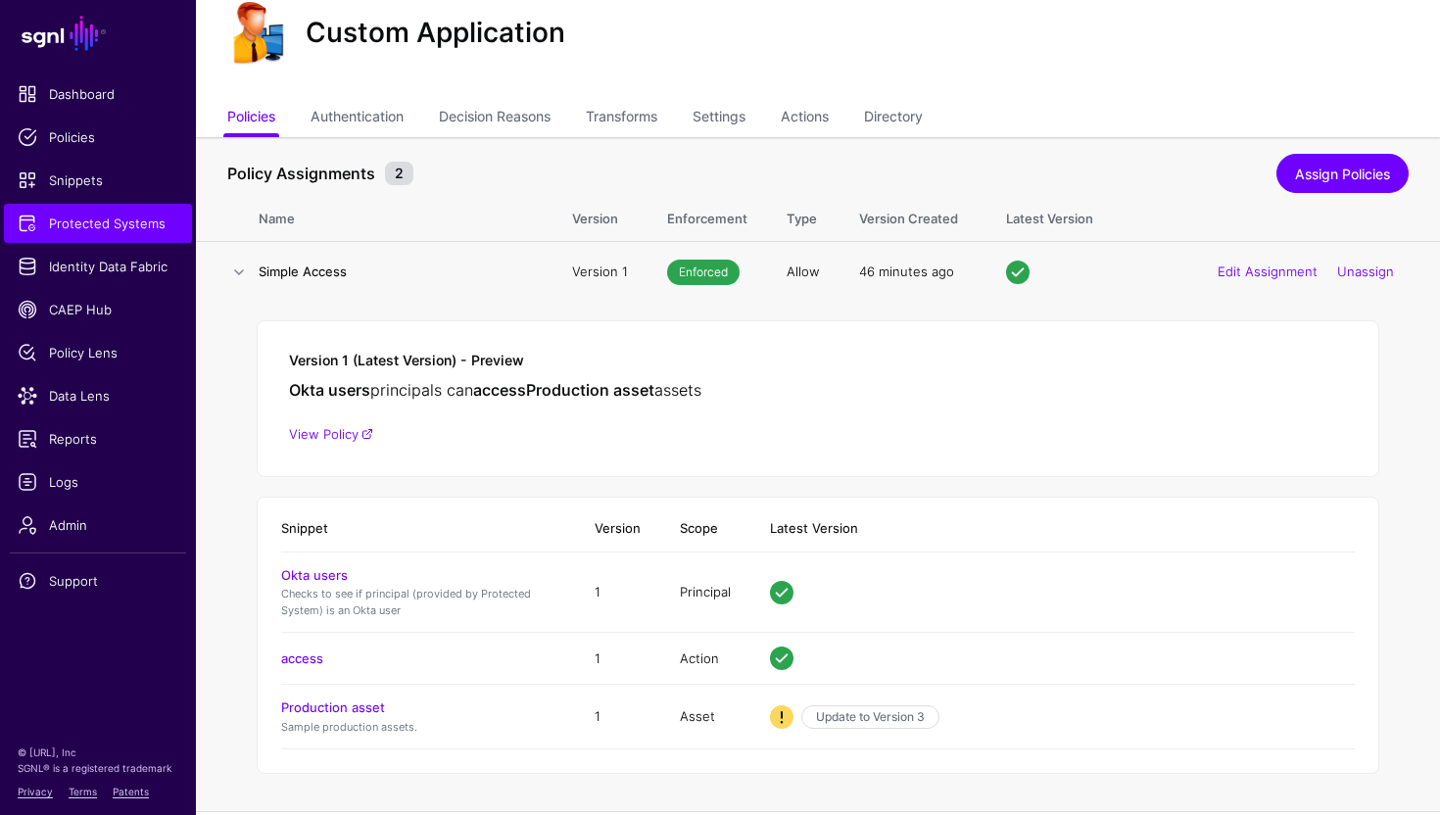
scroll to position [130, 0]
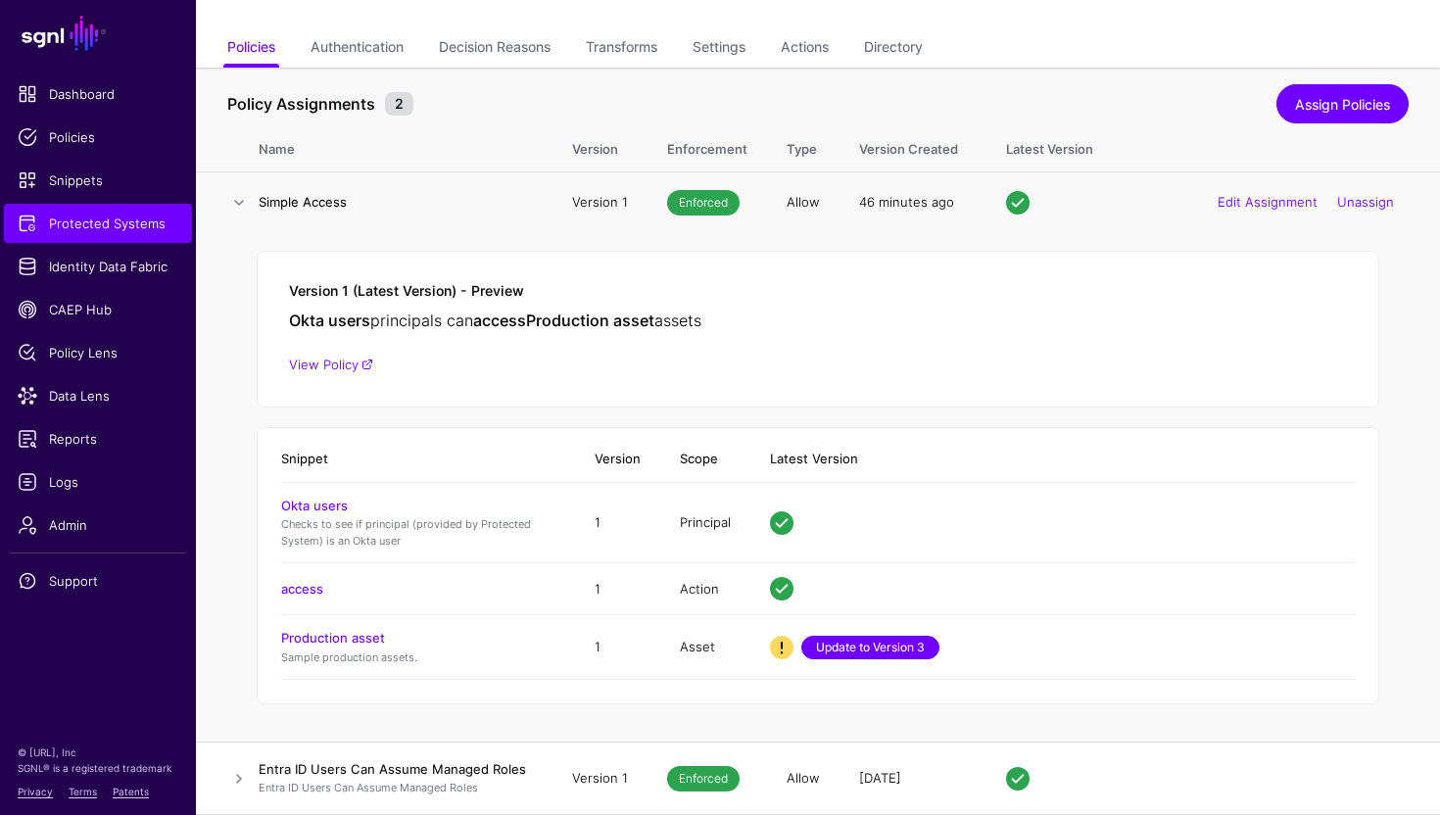
click at [864, 654] on link "Update to Version 3" at bounding box center [870, 648] width 138 height 24
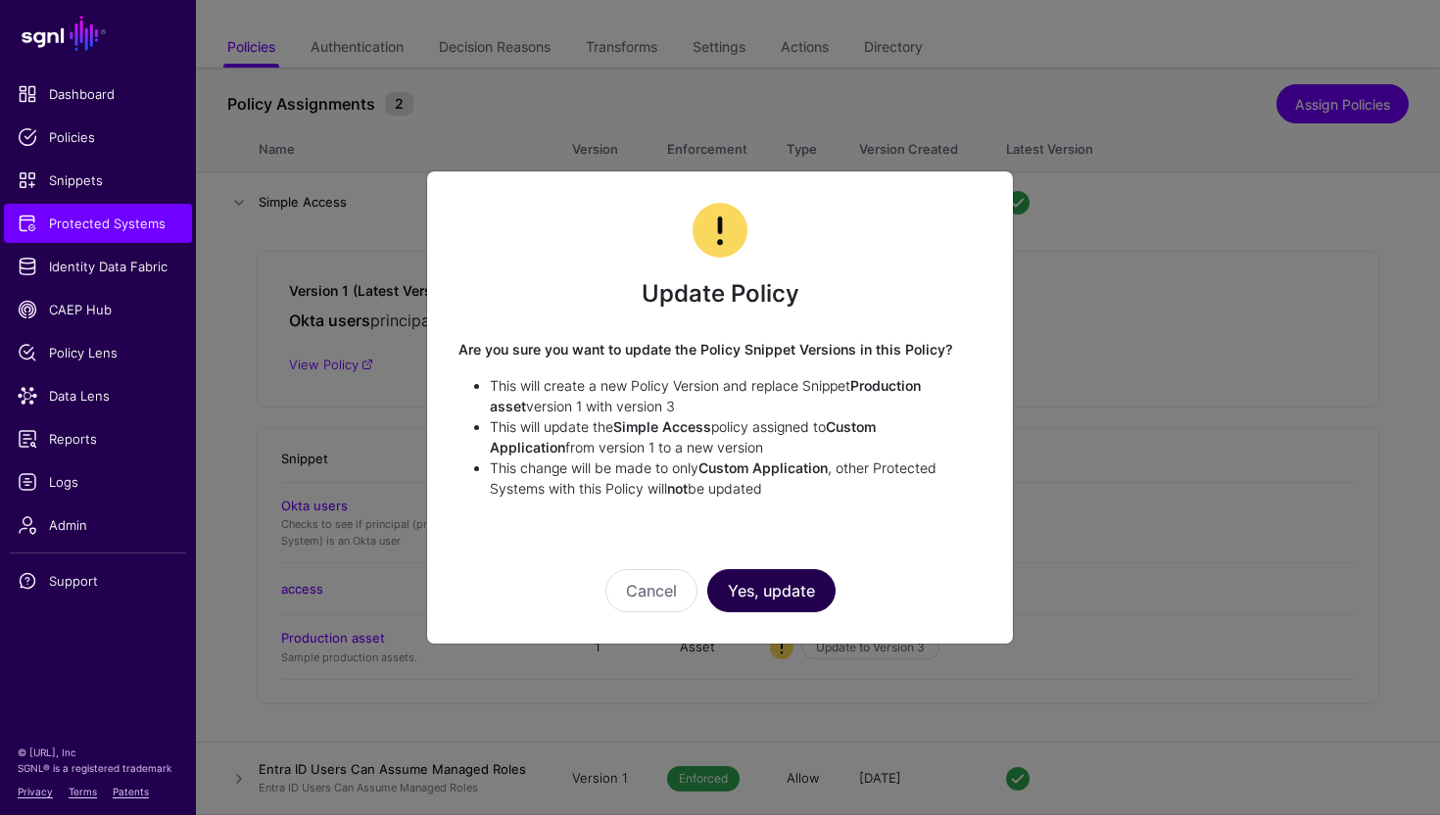
click at [762, 580] on button "Yes, update" at bounding box center [771, 590] width 128 height 43
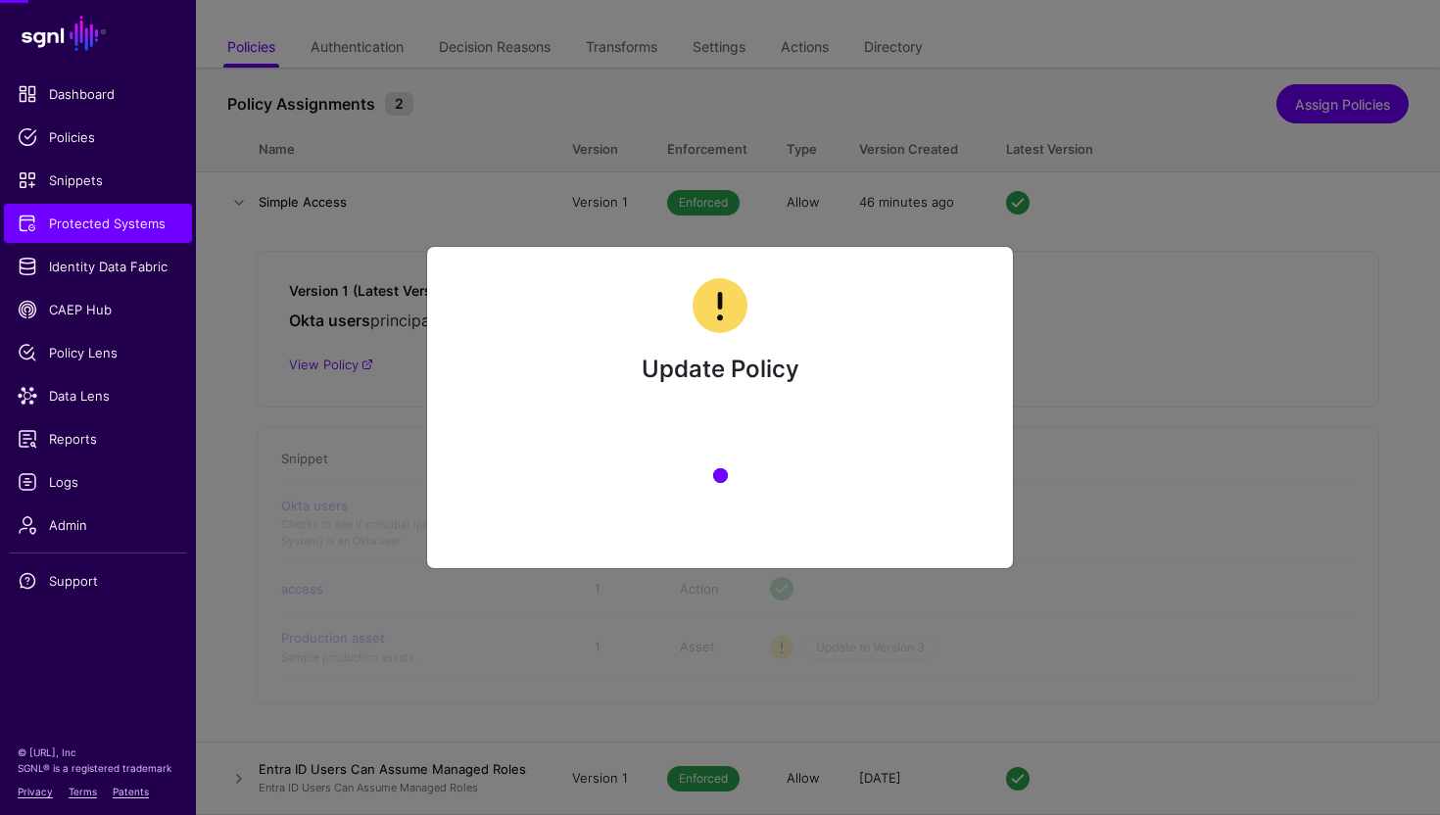
scroll to position [0, 0]
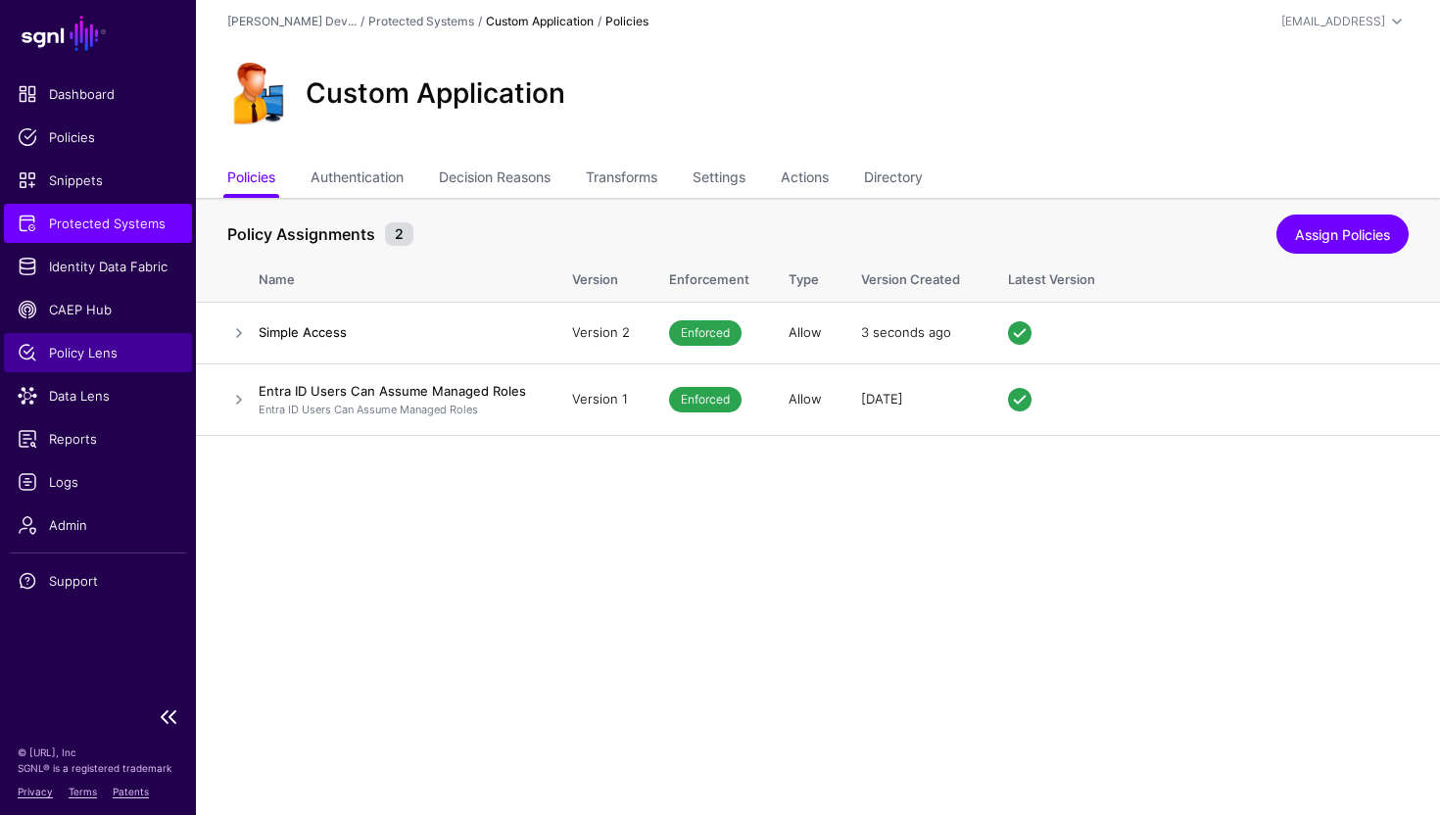
click at [117, 353] on span "Policy Lens" at bounding box center [98, 353] width 161 height 20
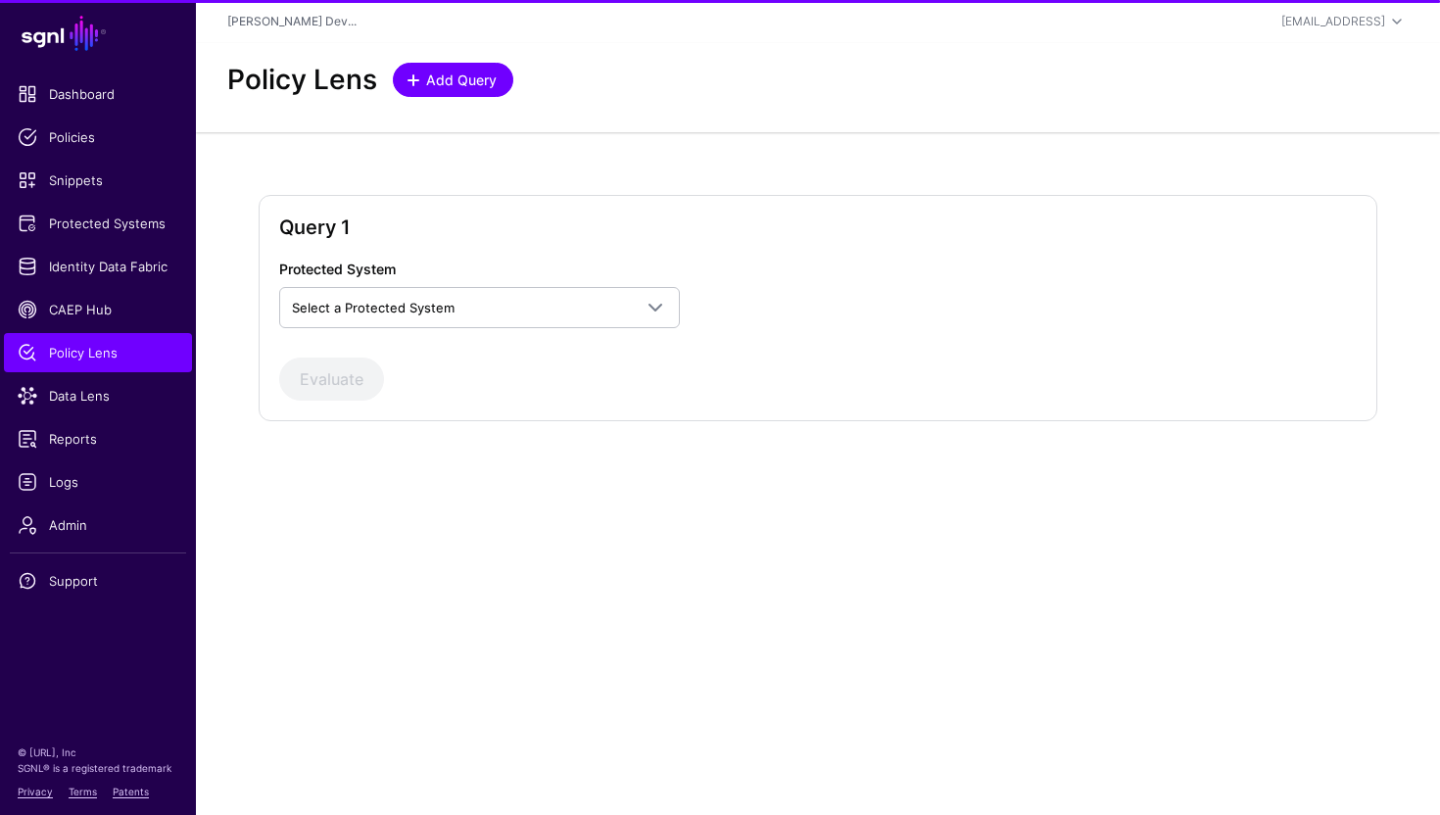
click at [437, 91] on link "Add Query" at bounding box center [453, 80] width 121 height 34
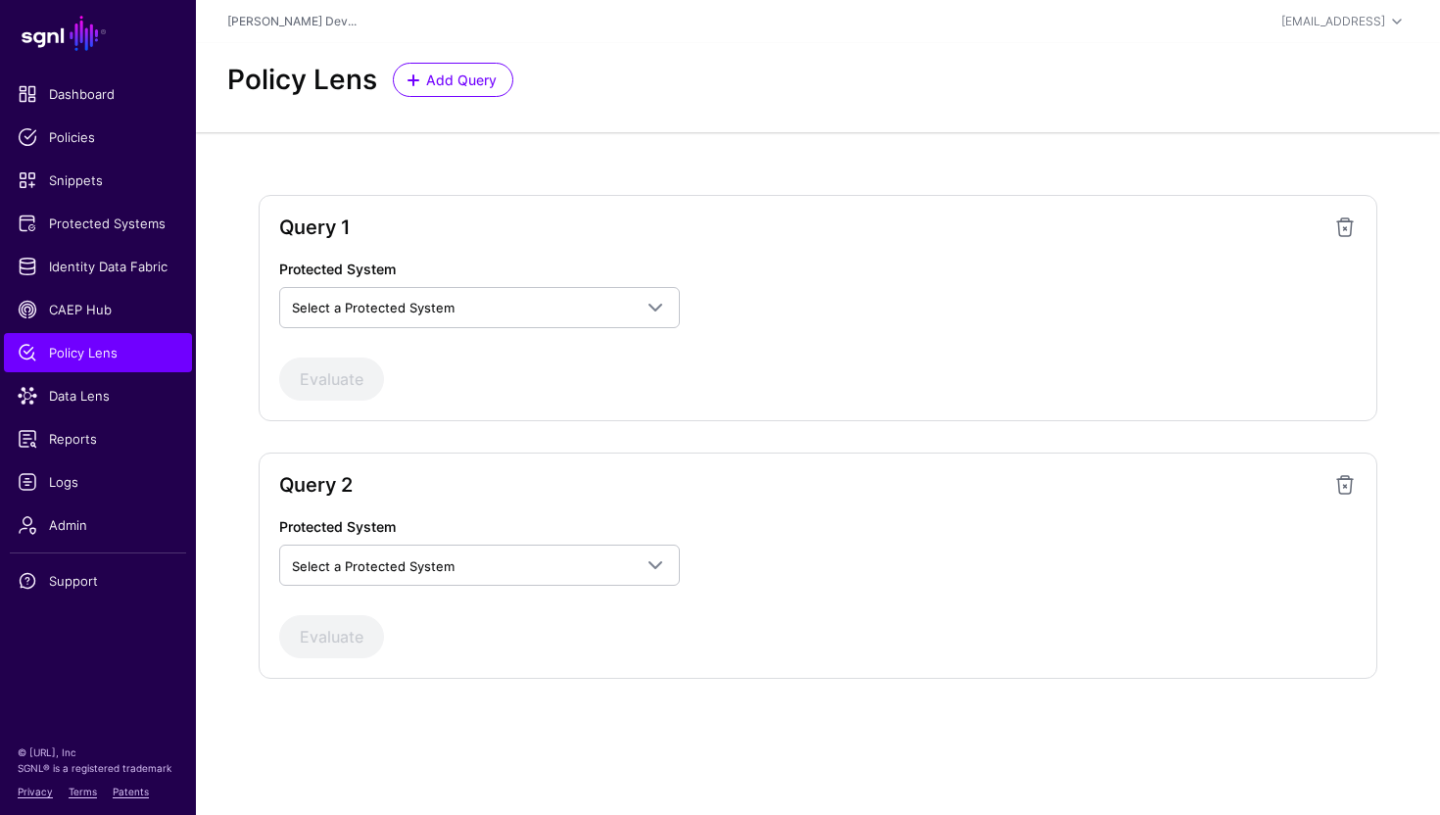
click at [1336, 495] on span at bounding box center [1345, 485] width 24 height 24
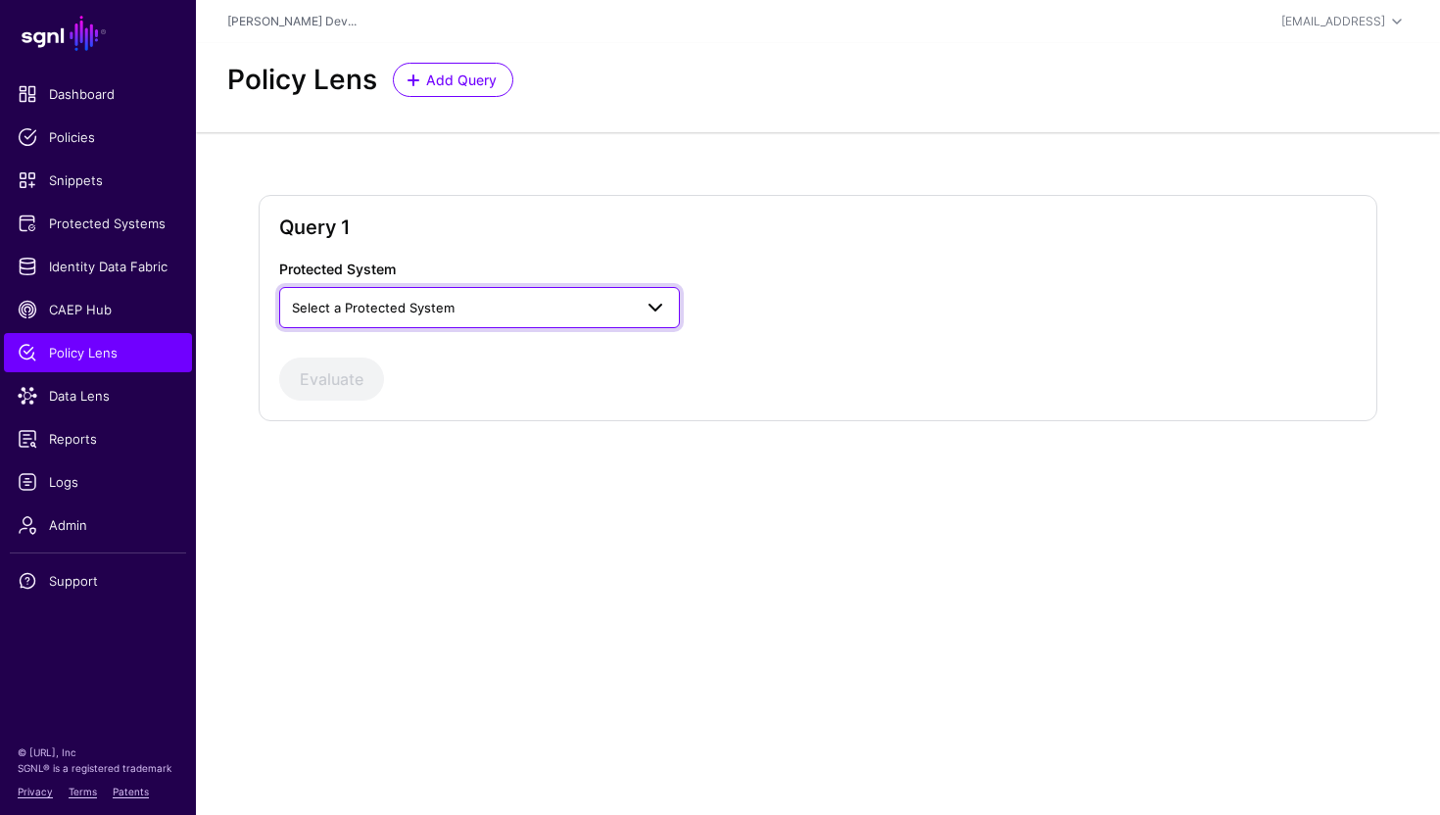
click at [580, 313] on span "Select a Protected System" at bounding box center [462, 308] width 340 height 22
click at [466, 362] on div "Custom Application" at bounding box center [479, 354] width 369 height 20
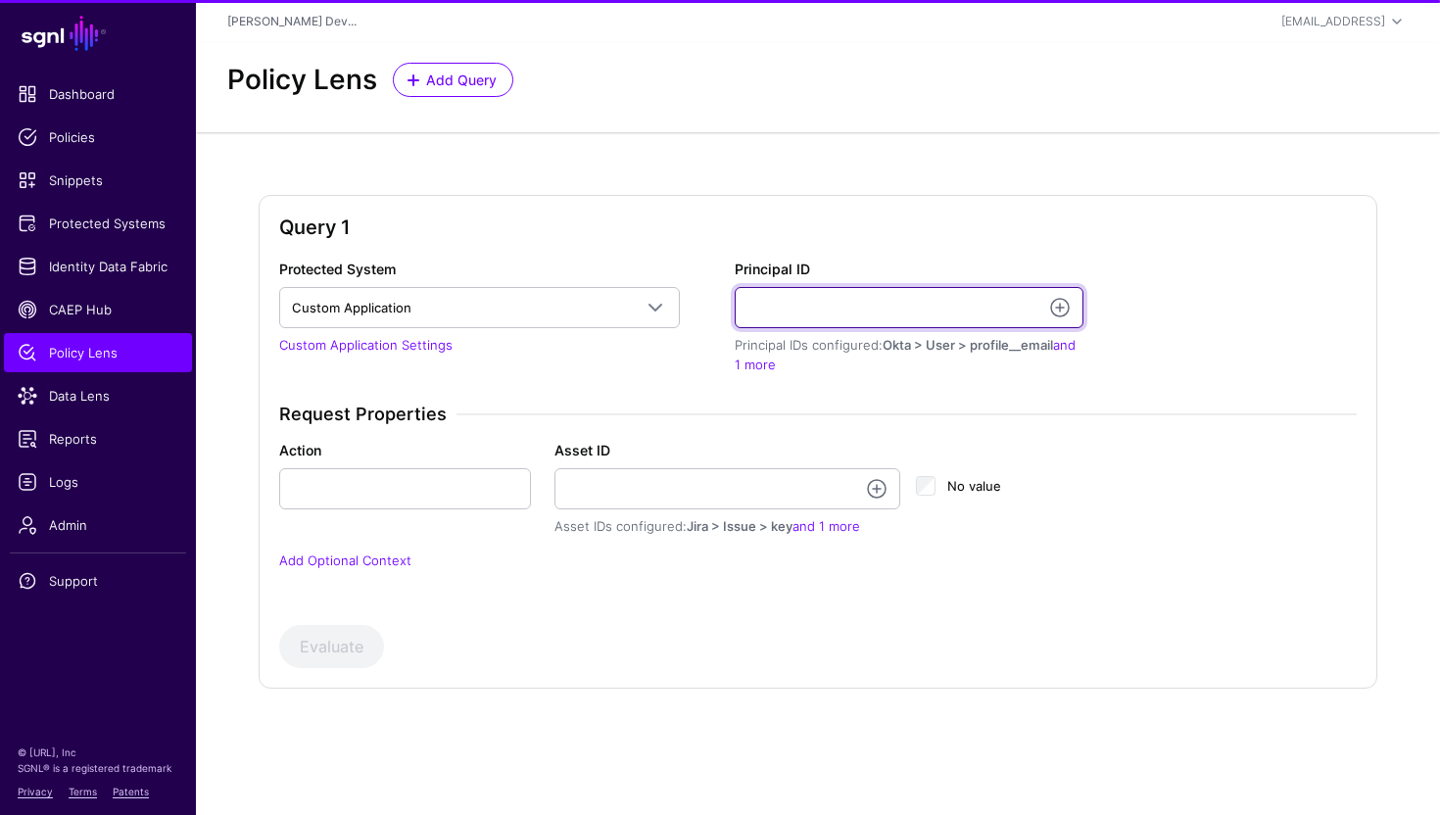
click at [779, 306] on input "Principal ID" at bounding box center [909, 307] width 349 height 41
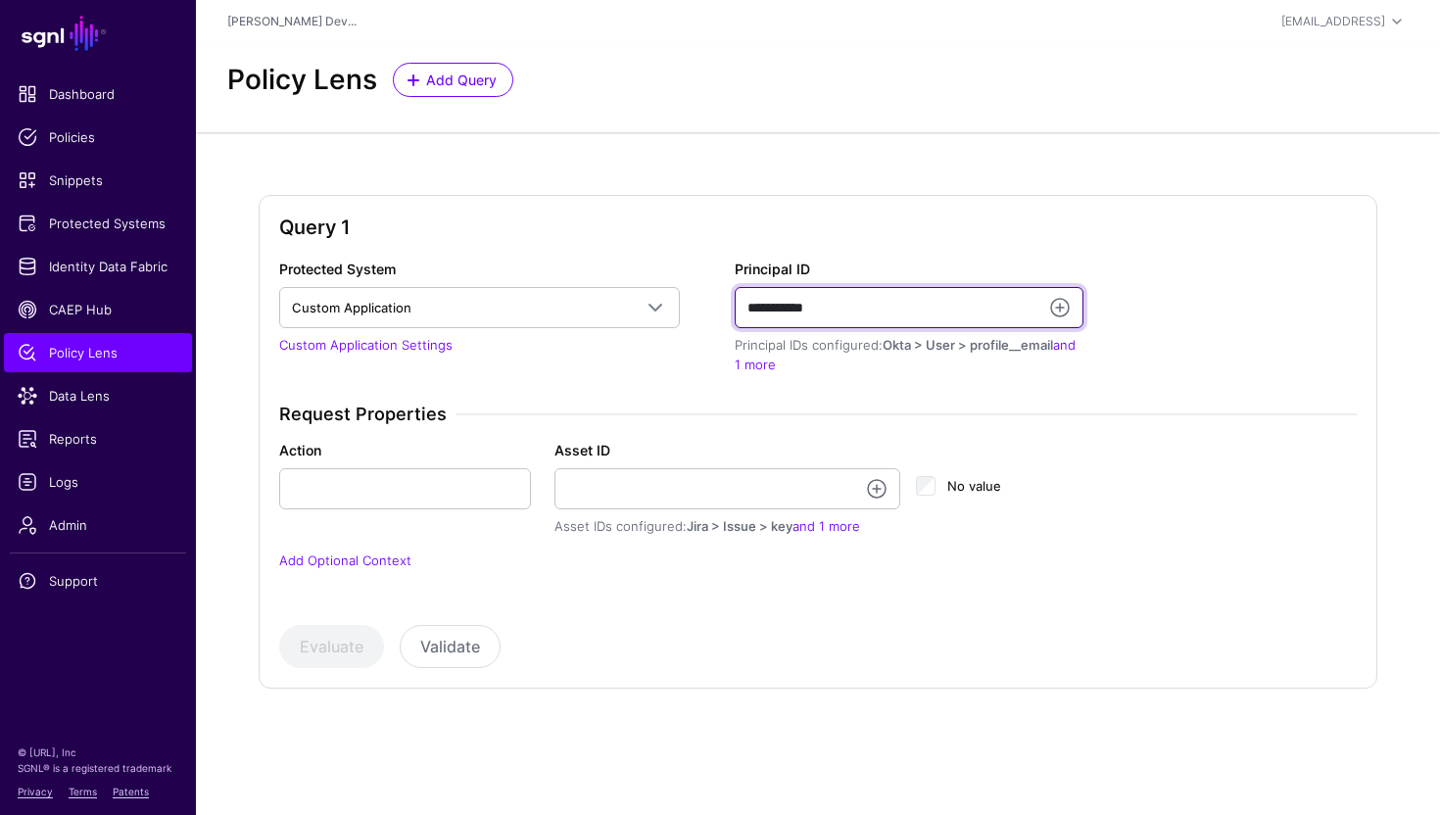
type input "**********"
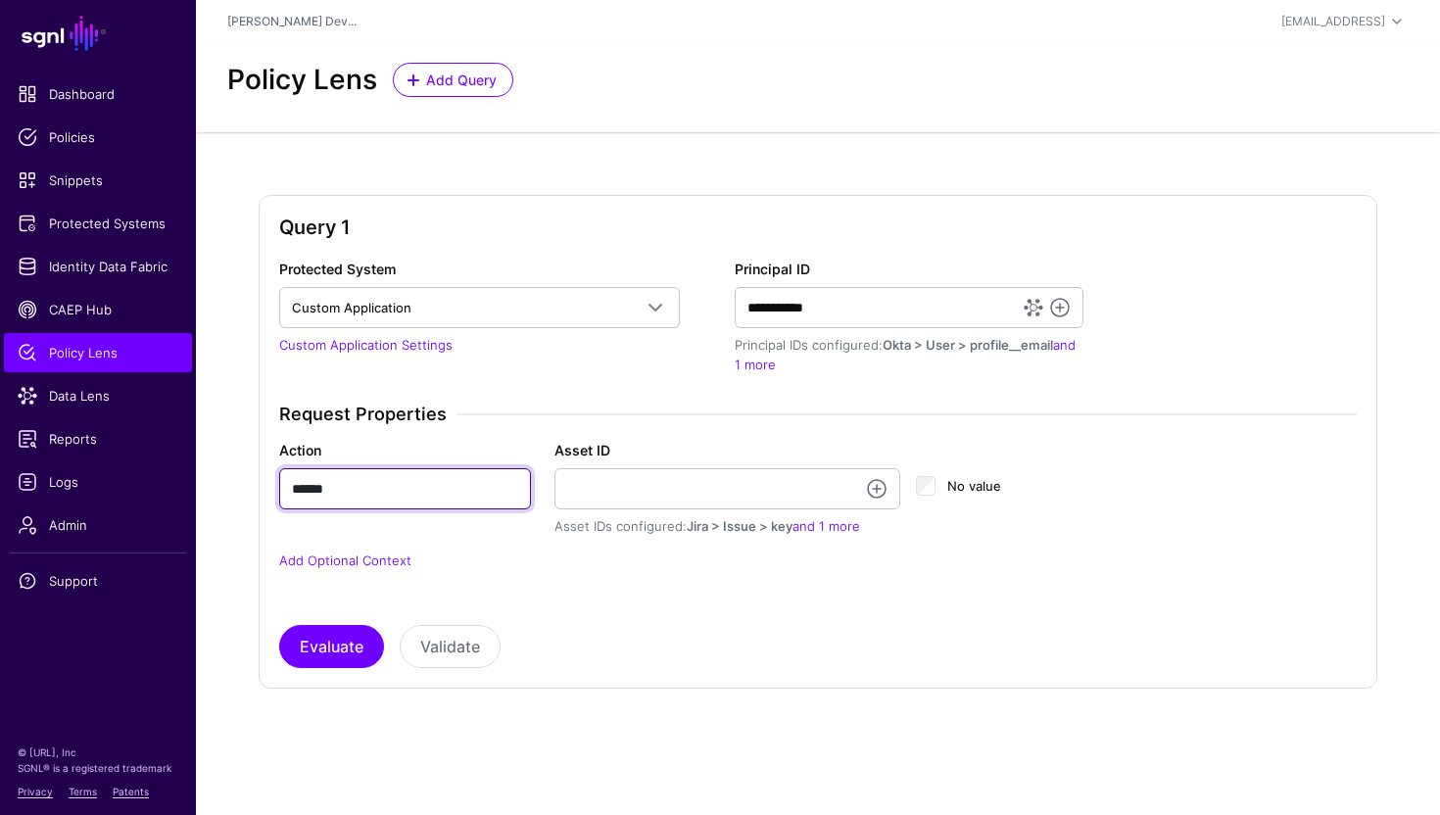
type input "******"
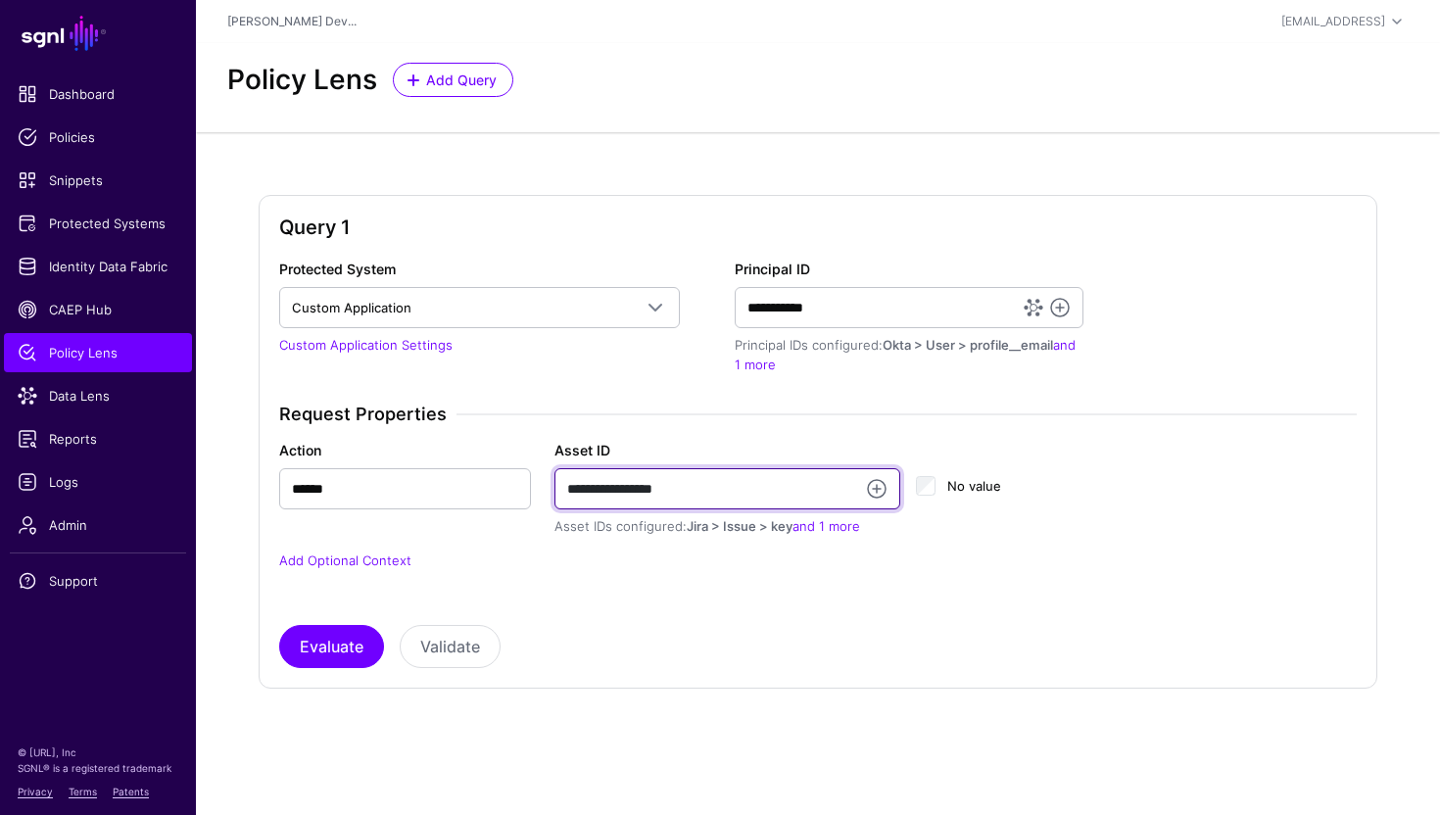
type input "**********"
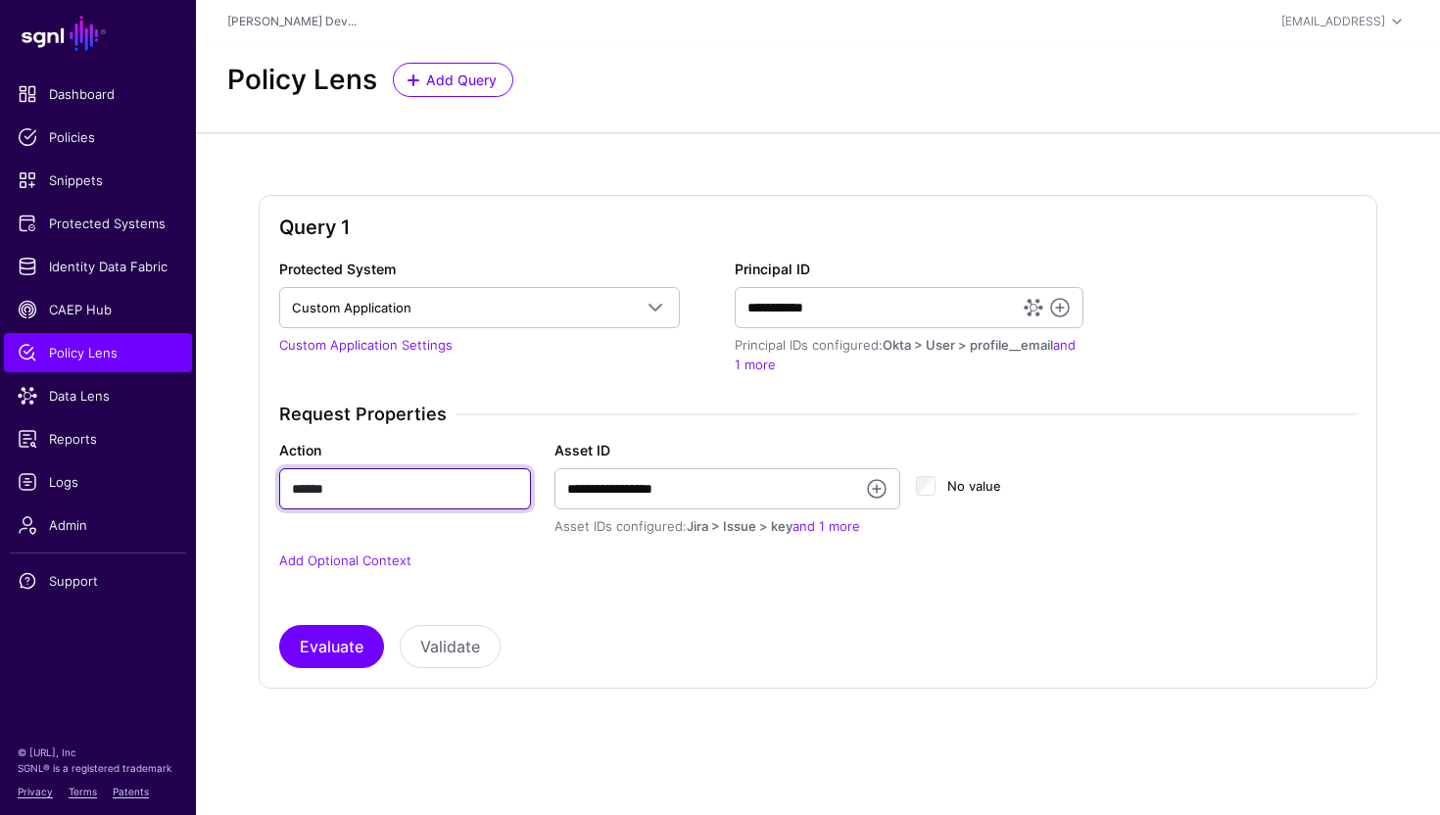
click at [387, 486] on input "******" at bounding box center [405, 488] width 252 height 41
type input "*"
type input "******"
click at [576, 631] on div "Evaluate Validate" at bounding box center [818, 646] width 1078 height 43
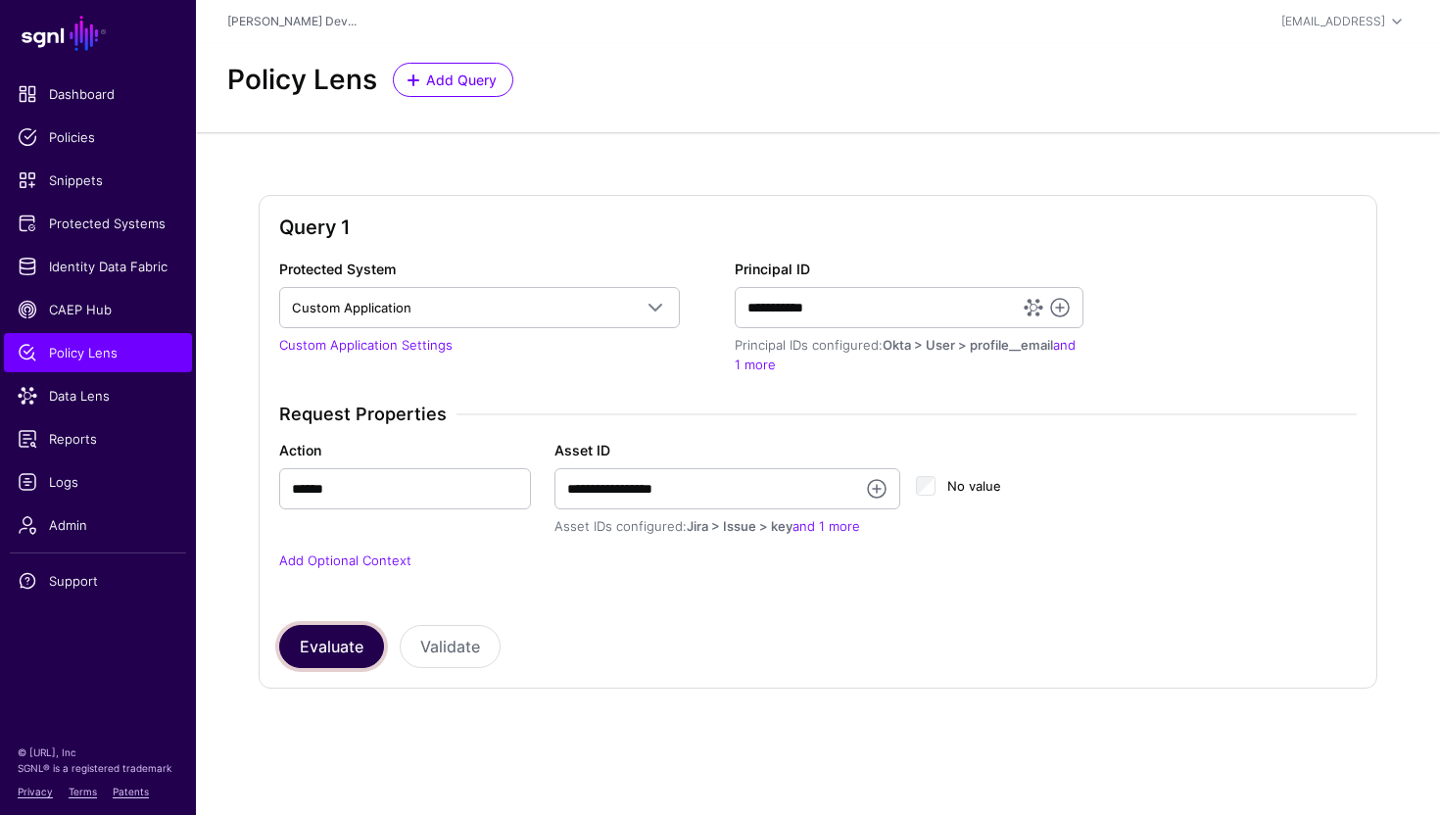
click at [352, 651] on button "Evaluate" at bounding box center [331, 646] width 105 height 43
